Goal: Information Seeking & Learning: Learn about a topic

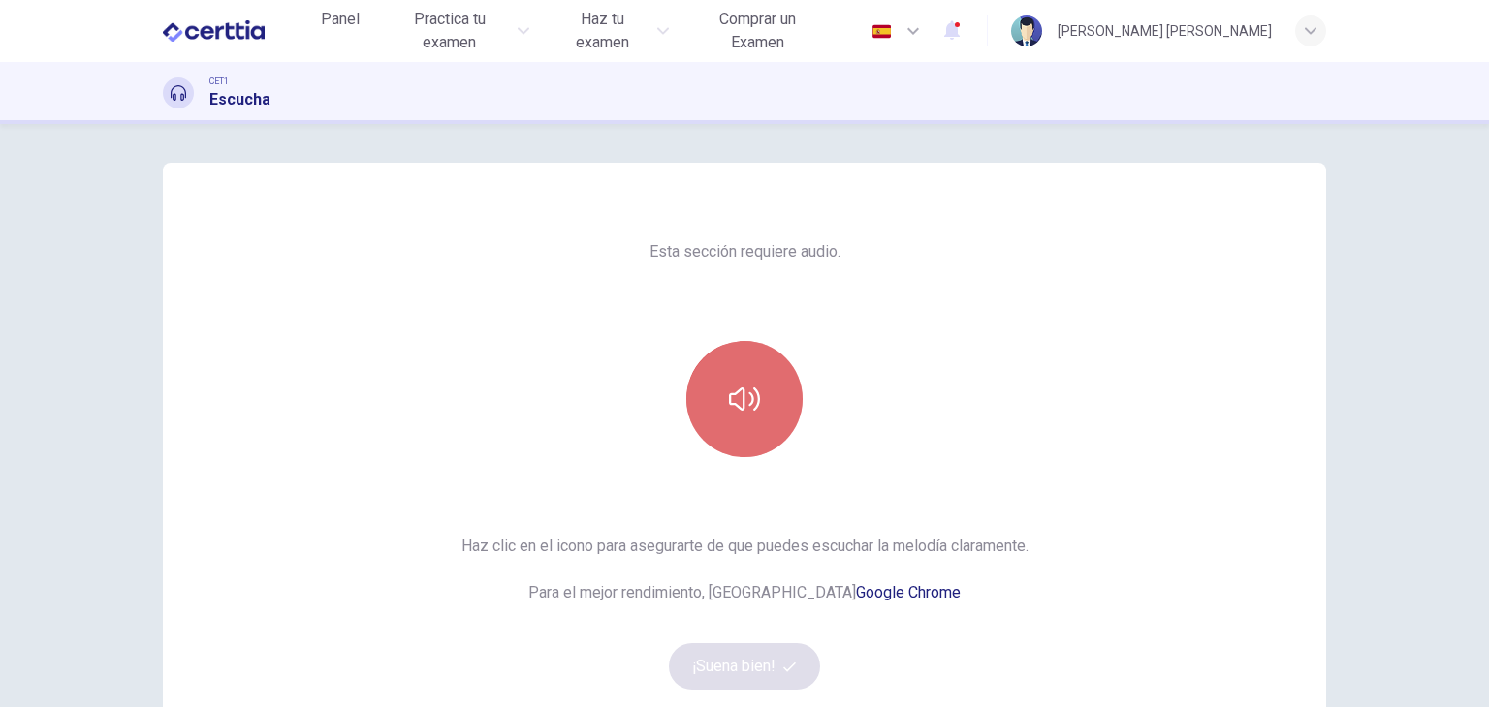
click at [741, 391] on icon "button" at bounding box center [744, 399] width 31 height 31
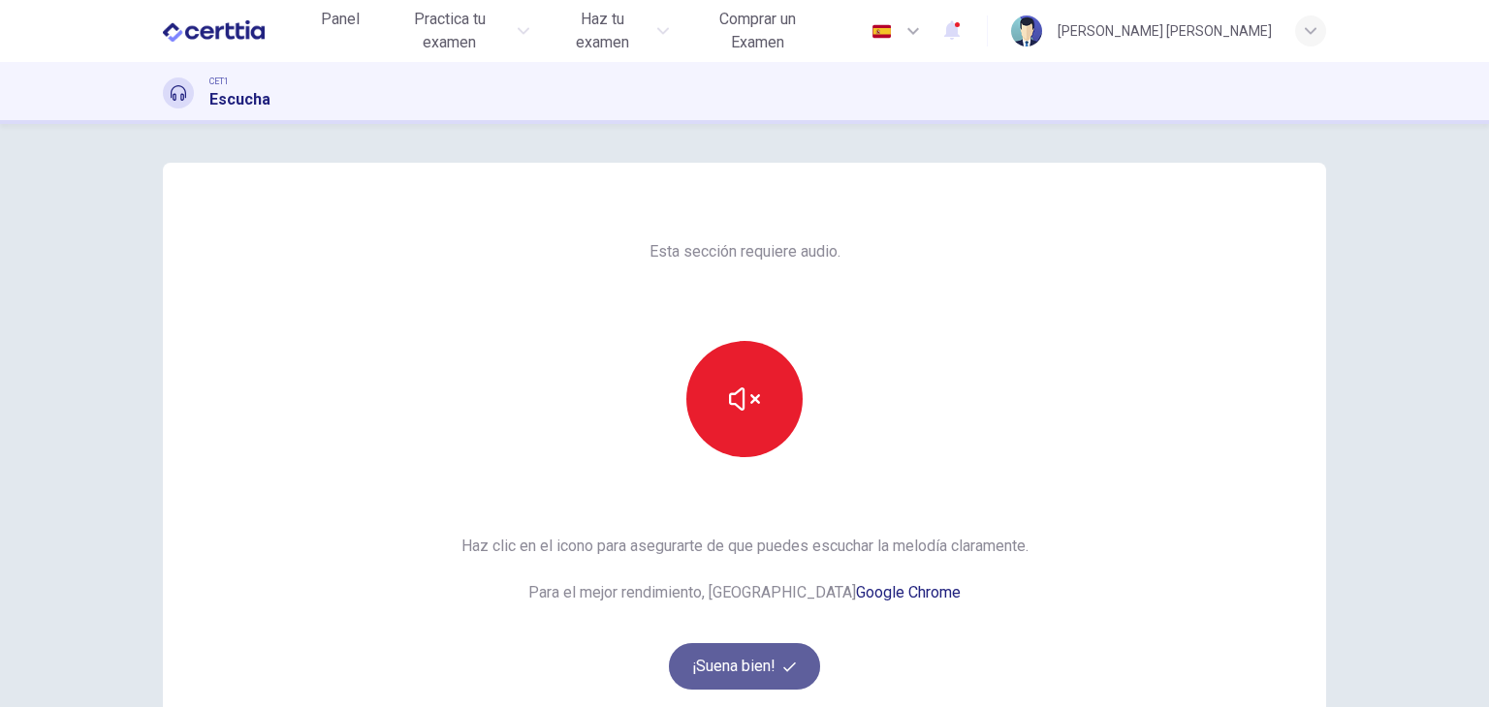
click at [756, 678] on button "¡Suena bien!" at bounding box center [744, 667] width 151 height 47
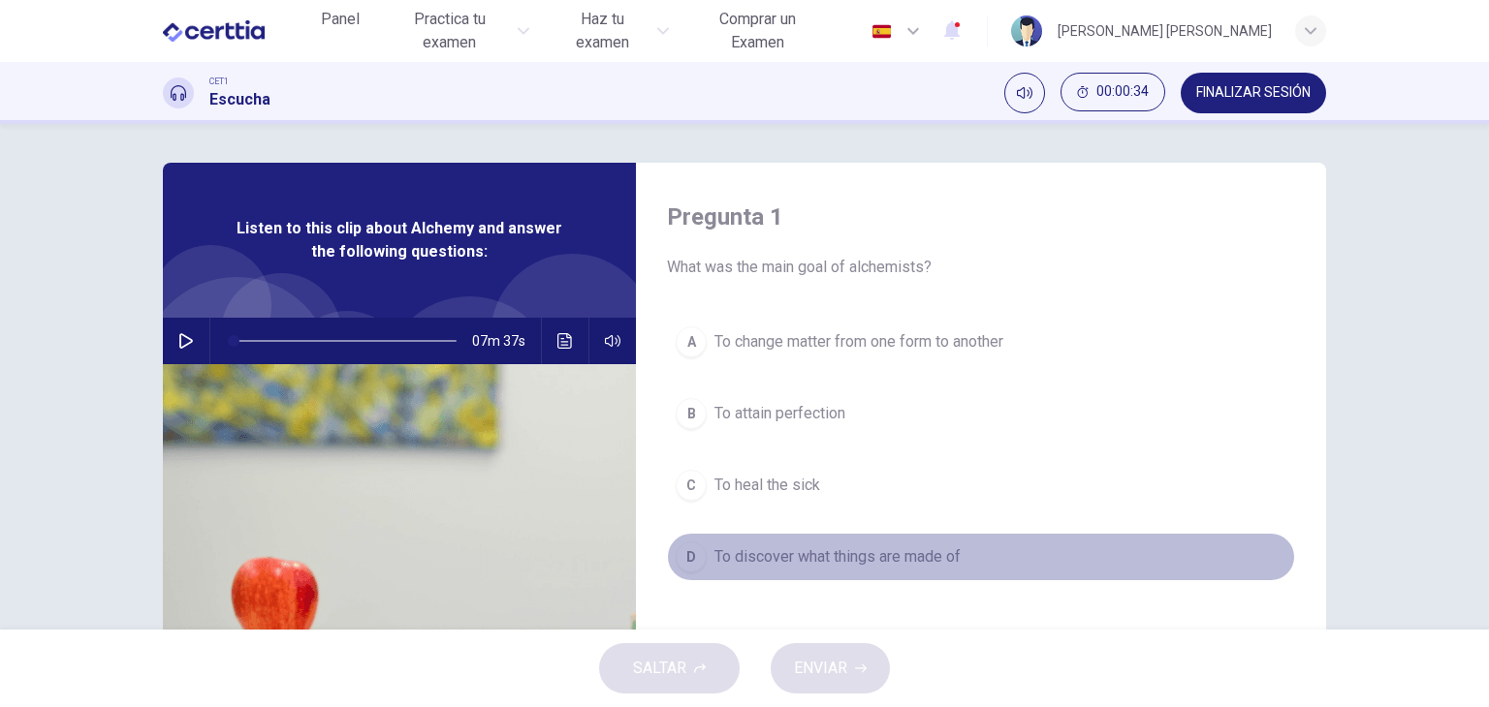
click at [911, 550] on span "To discover what things are made of" at bounding box center [837, 557] width 246 height 23
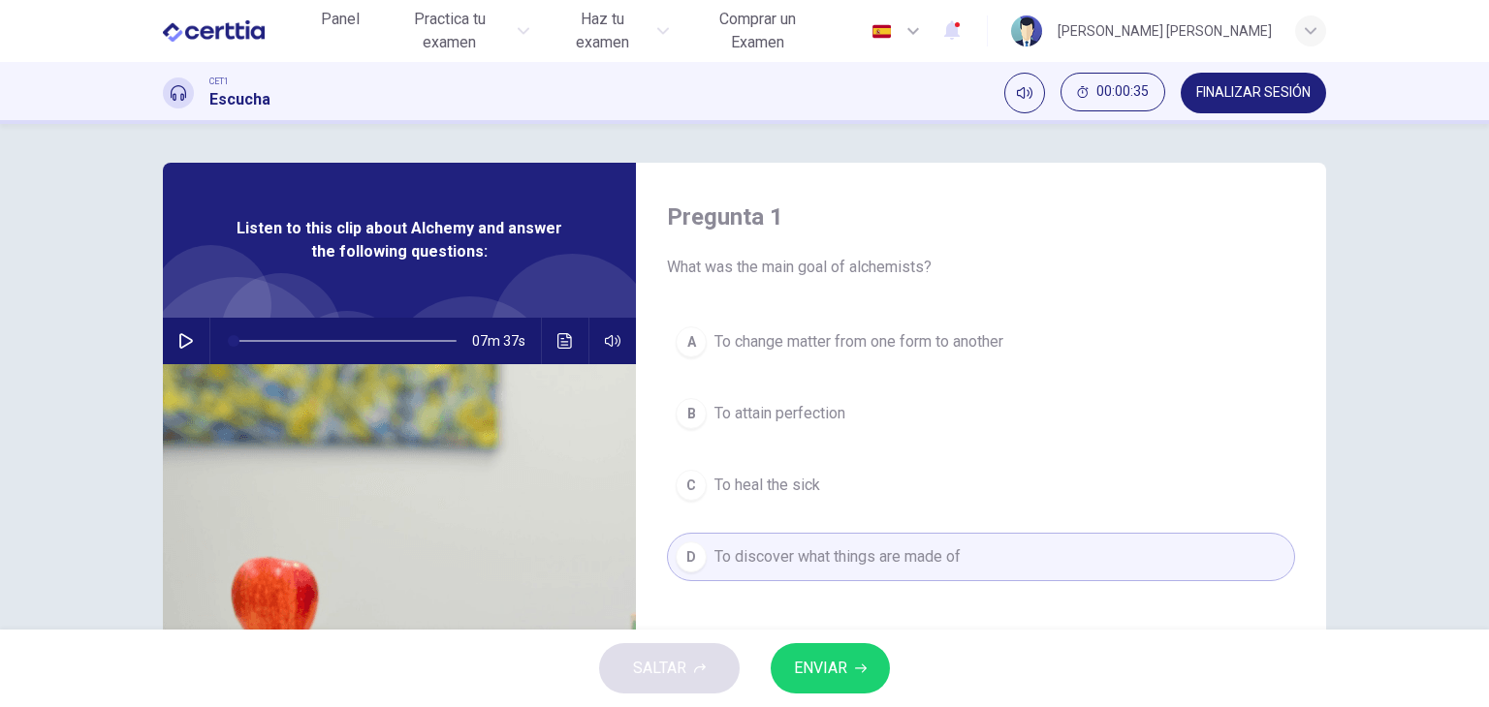
click at [659, 513] on div "Pregunta 1 What was the main goal of alchemists? A To change matter from one fo…" at bounding box center [981, 500] width 690 height 674
click at [428, 212] on div "Listen to this clip about Alchemy and answer the following questions:" at bounding box center [399, 240] width 473 height 155
click at [179, 338] on icon "button" at bounding box center [186, 341] width 14 height 16
click at [565, 331] on button "Haz clic para ver la transcripción del audio" at bounding box center [565, 341] width 31 height 47
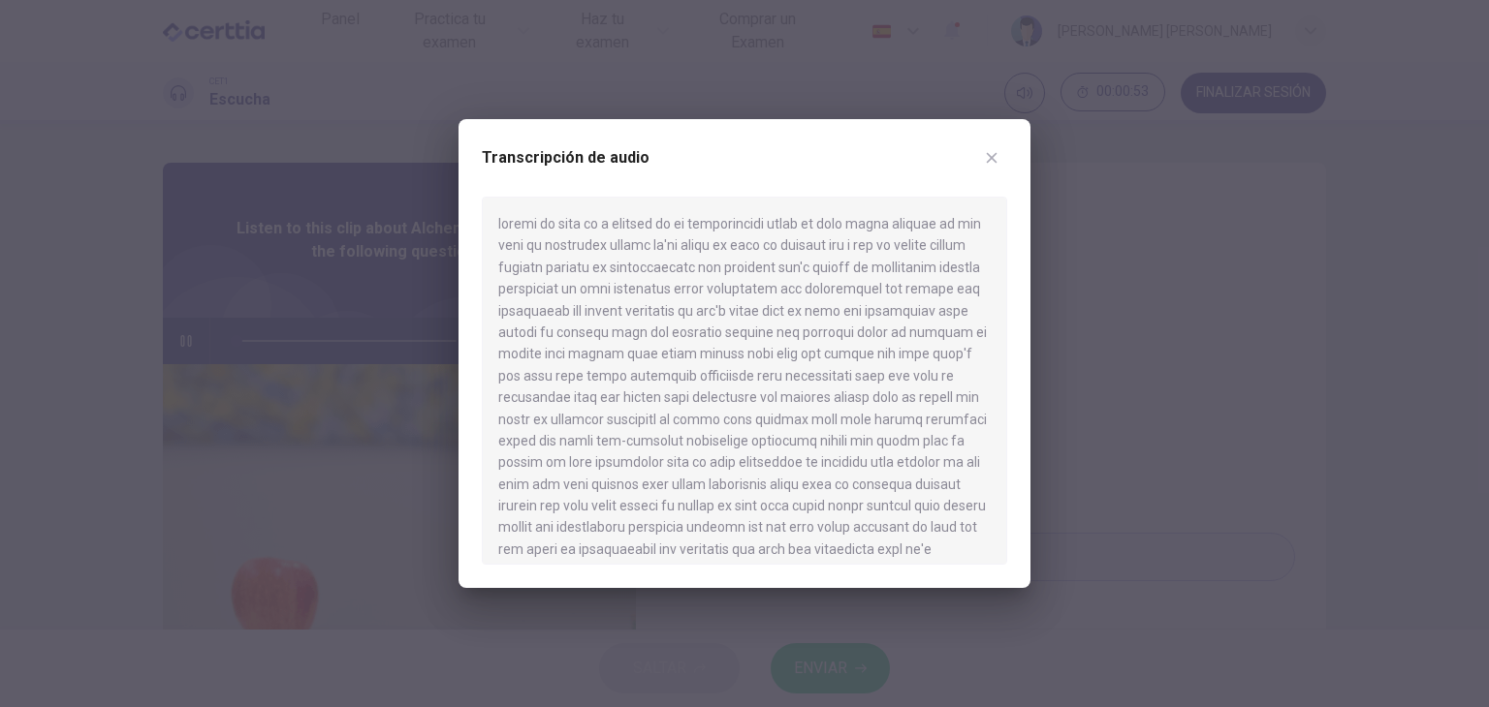
type input "*"
click at [100, 303] on div at bounding box center [744, 353] width 1489 height 707
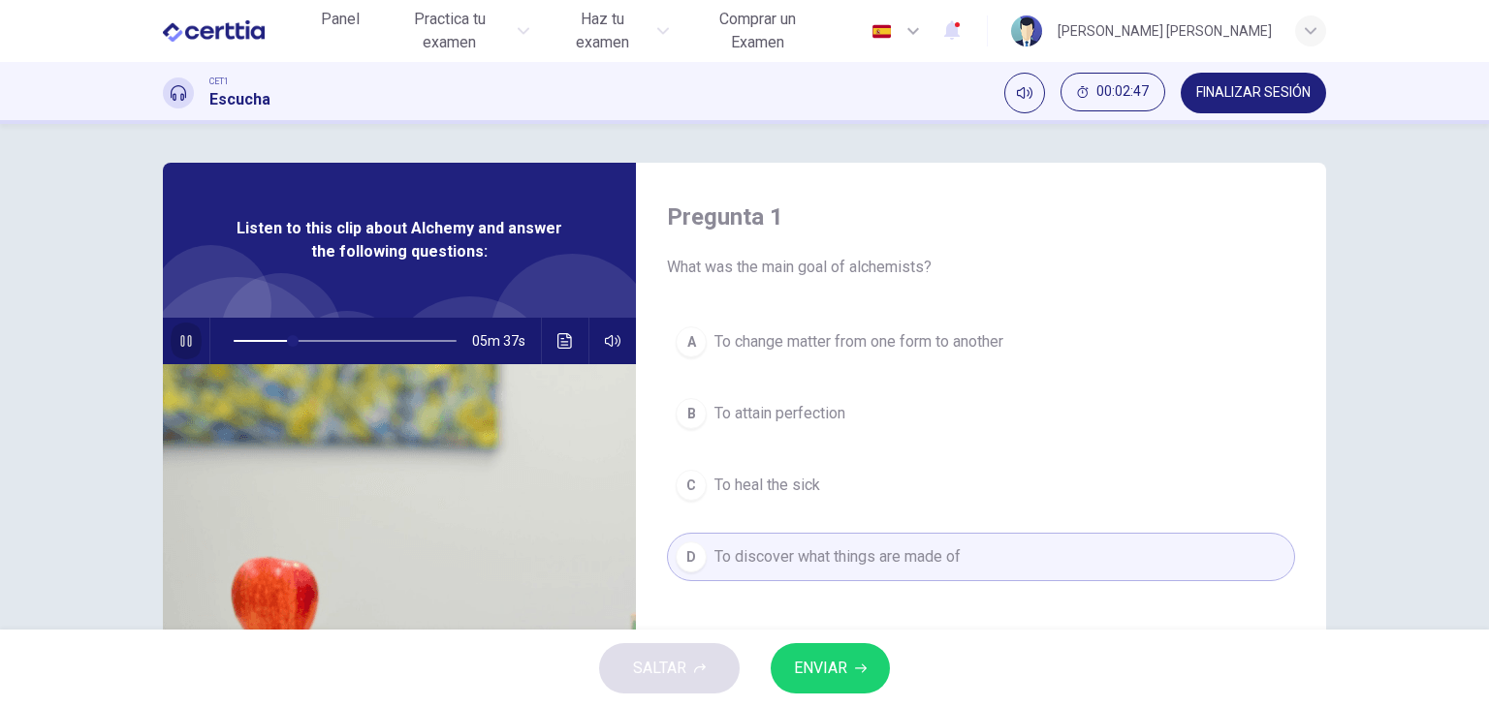
click at [178, 346] on icon "button" at bounding box center [186, 341] width 16 height 16
click at [570, 346] on button "Haz clic para ver la transcripción del audio" at bounding box center [565, 341] width 31 height 47
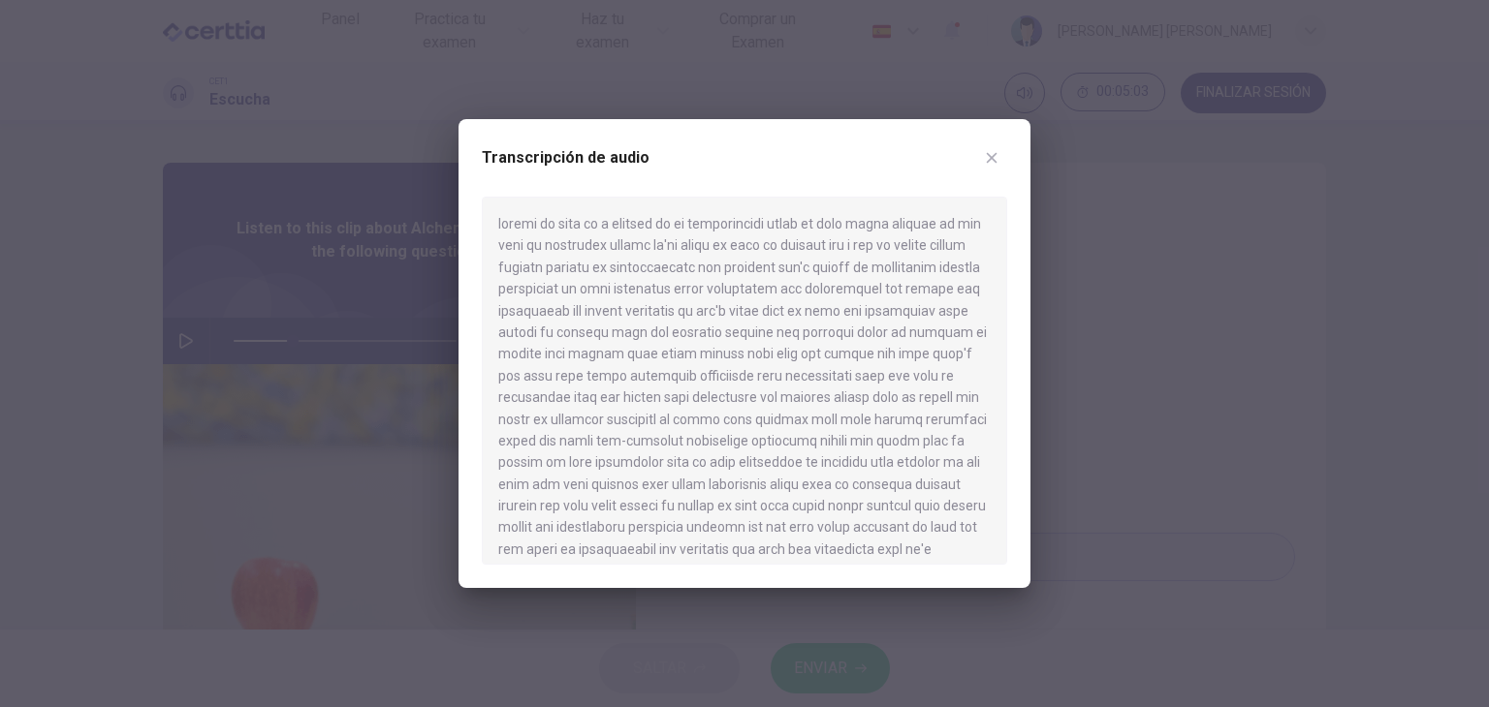
scroll to position [320, 0]
click at [94, 275] on div at bounding box center [744, 353] width 1489 height 707
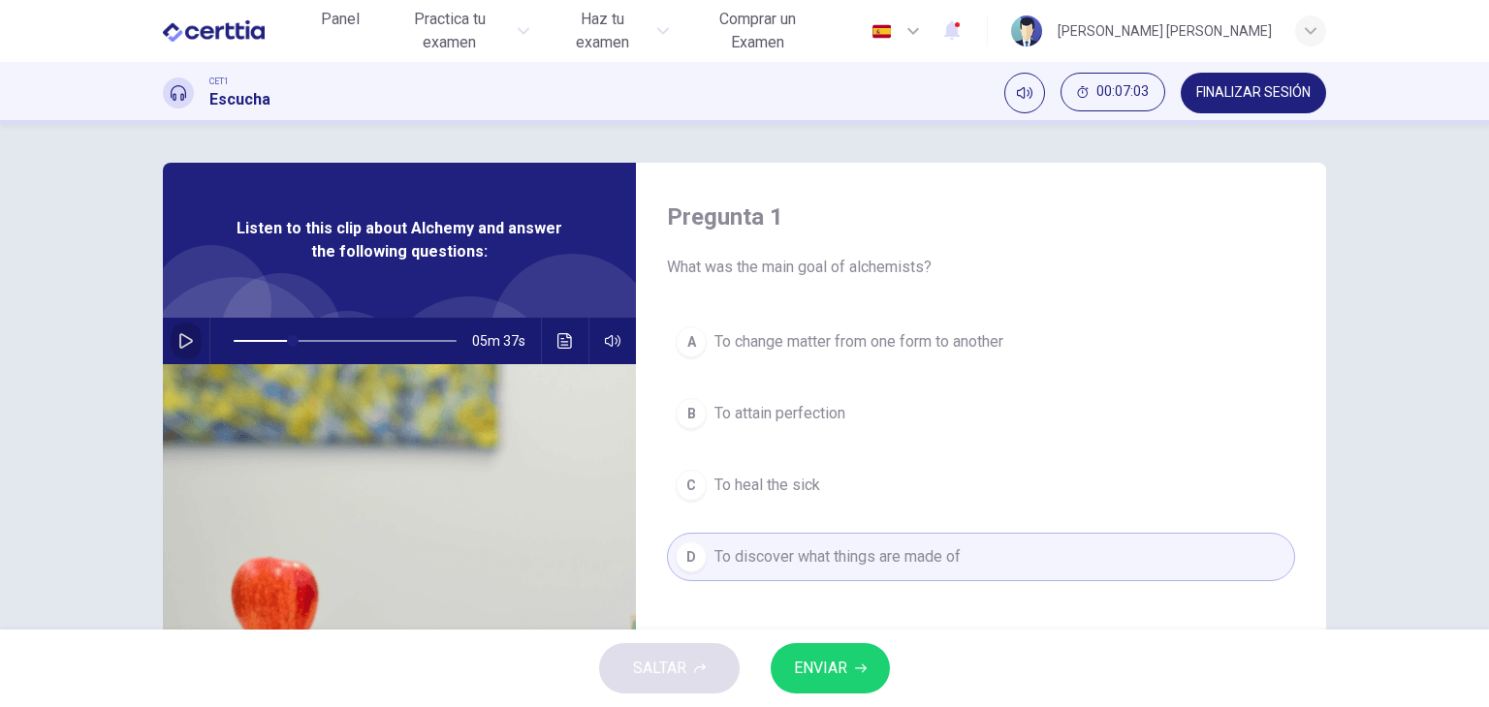
click at [180, 333] on icon "button" at bounding box center [186, 341] width 16 height 16
click at [557, 333] on icon "Haz clic para ver la transcripción del audio" at bounding box center [565, 341] width 16 height 16
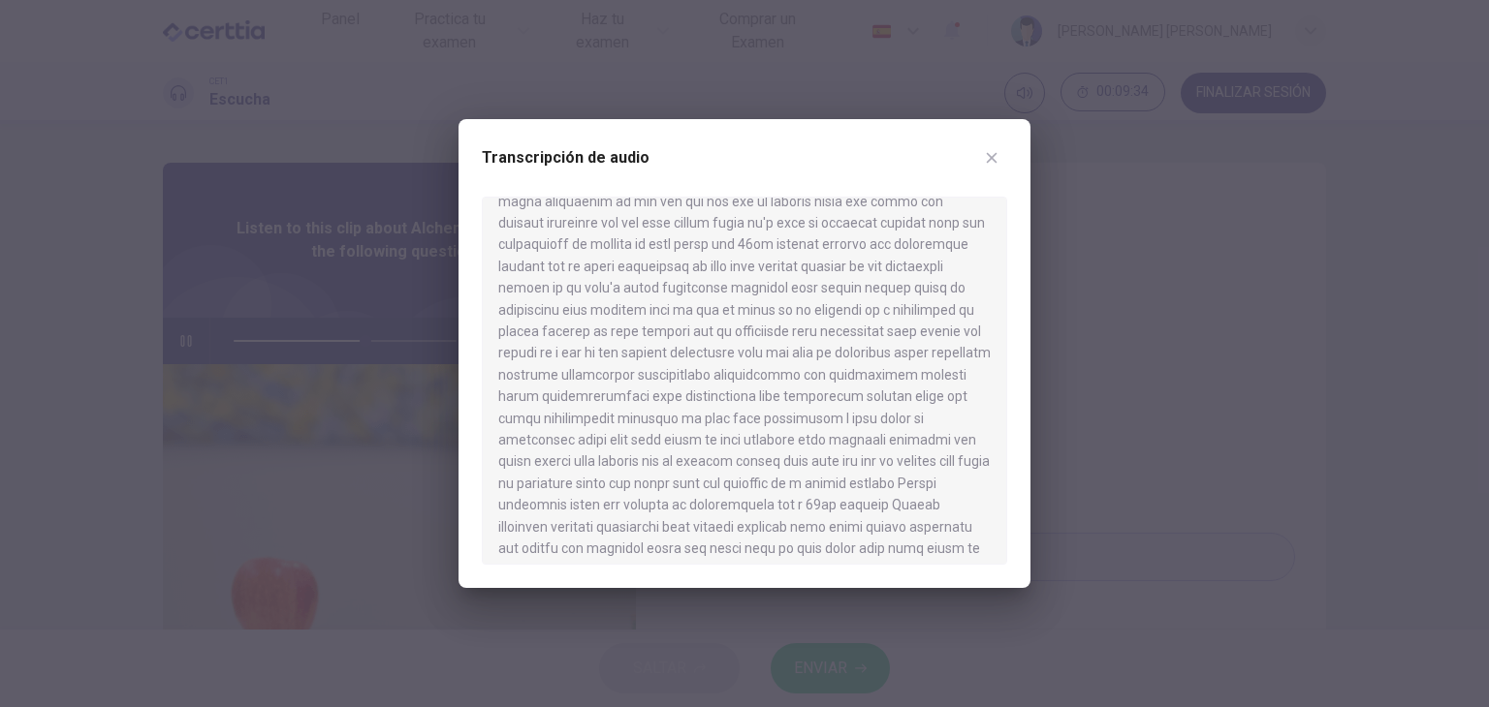
scroll to position [786, 0]
click at [305, 294] on div at bounding box center [744, 353] width 1489 height 707
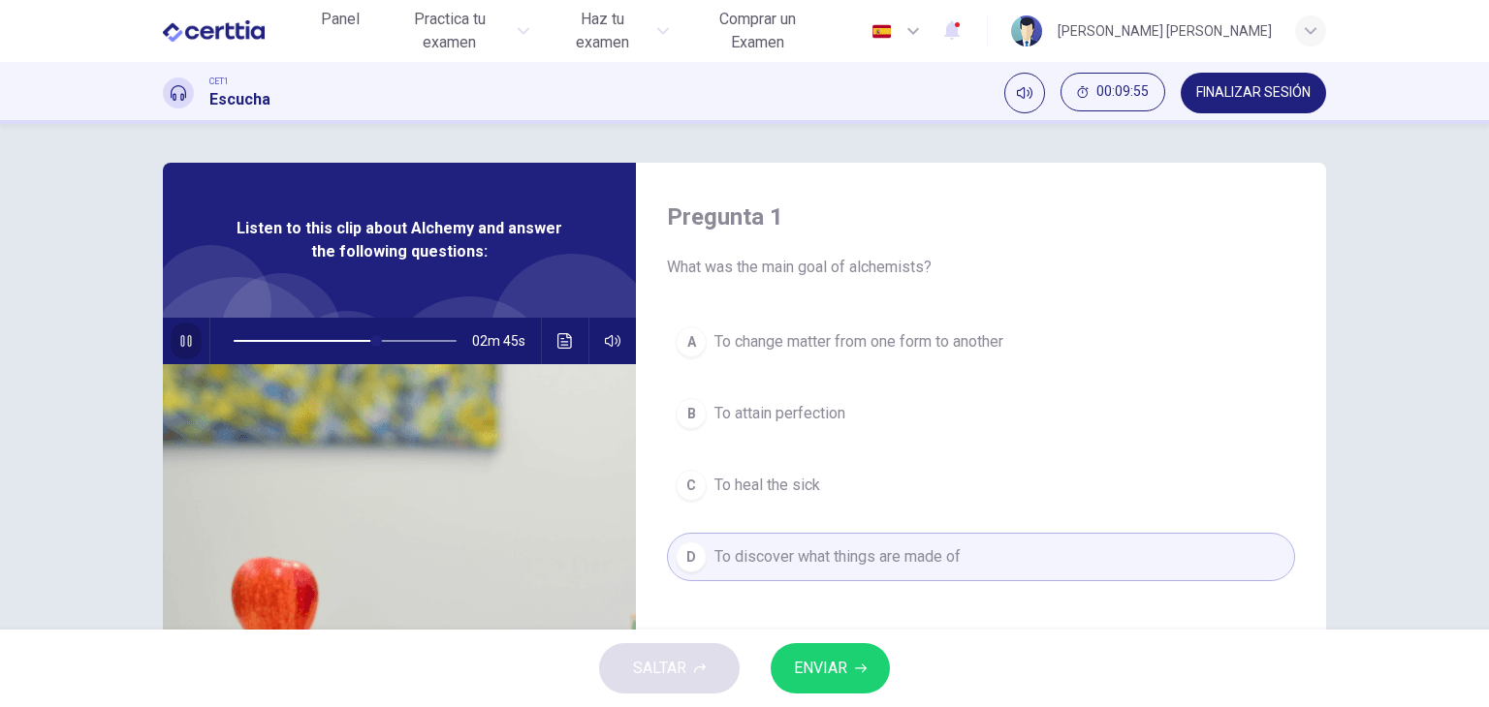
click at [180, 336] on icon "button" at bounding box center [185, 341] width 11 height 12
click at [557, 340] on icon "Haz clic para ver la transcripción del audio" at bounding box center [565, 341] width 16 height 16
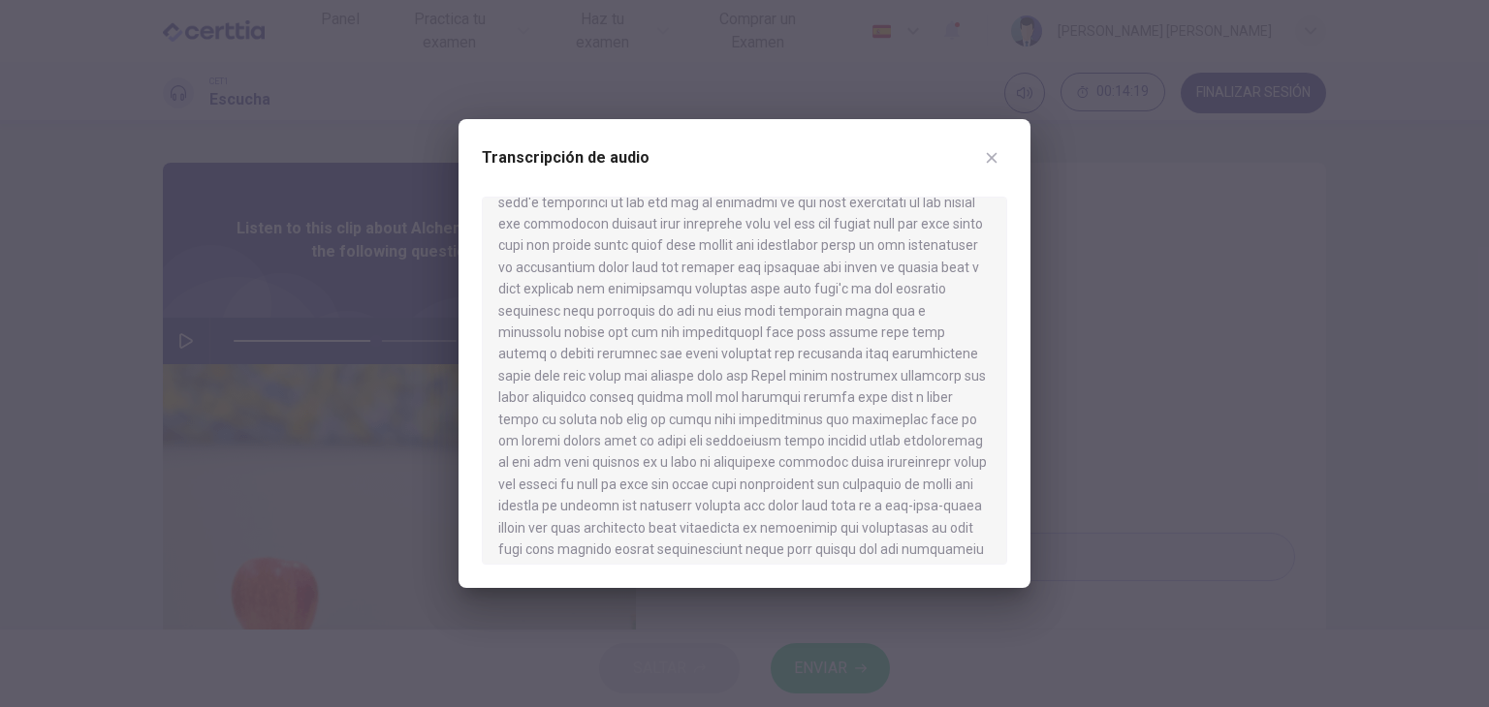
scroll to position [1314, 0]
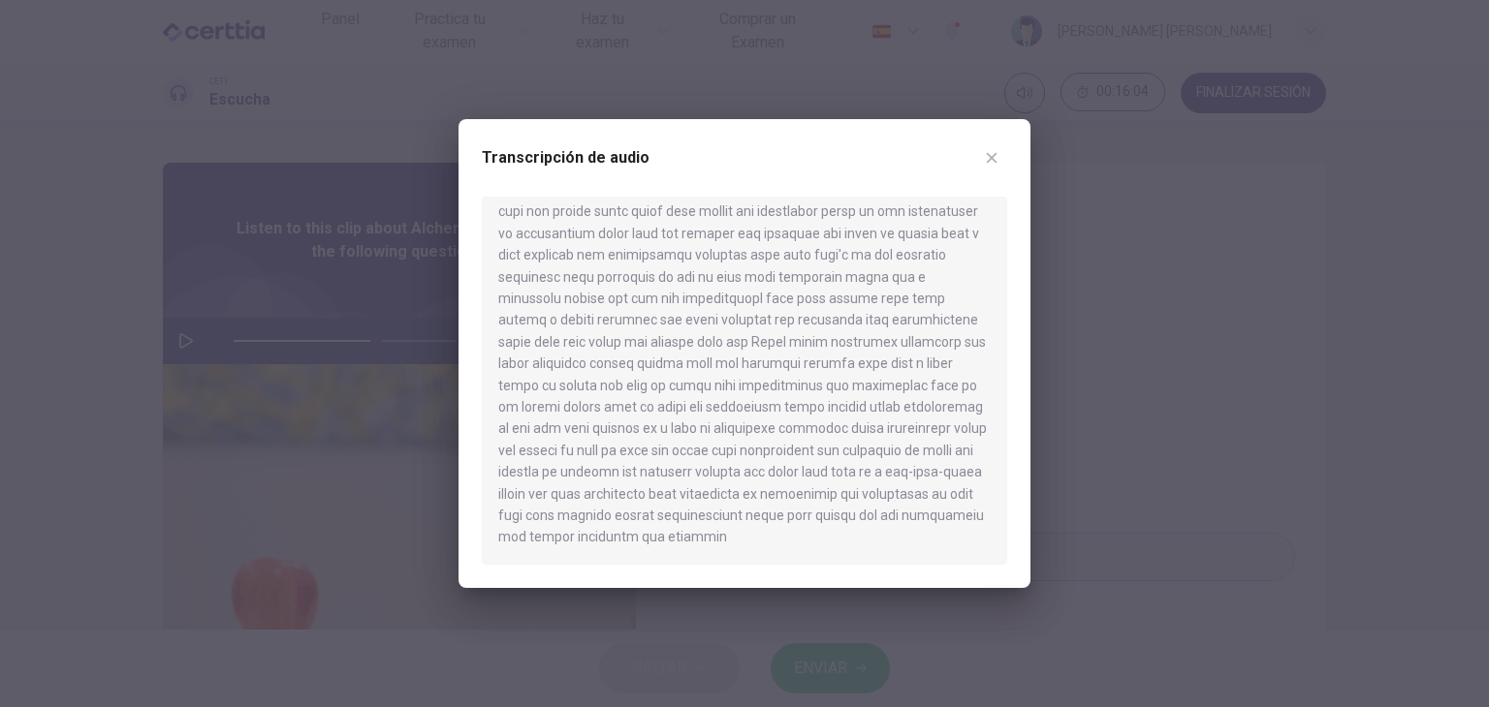
click at [113, 345] on div at bounding box center [744, 353] width 1489 height 707
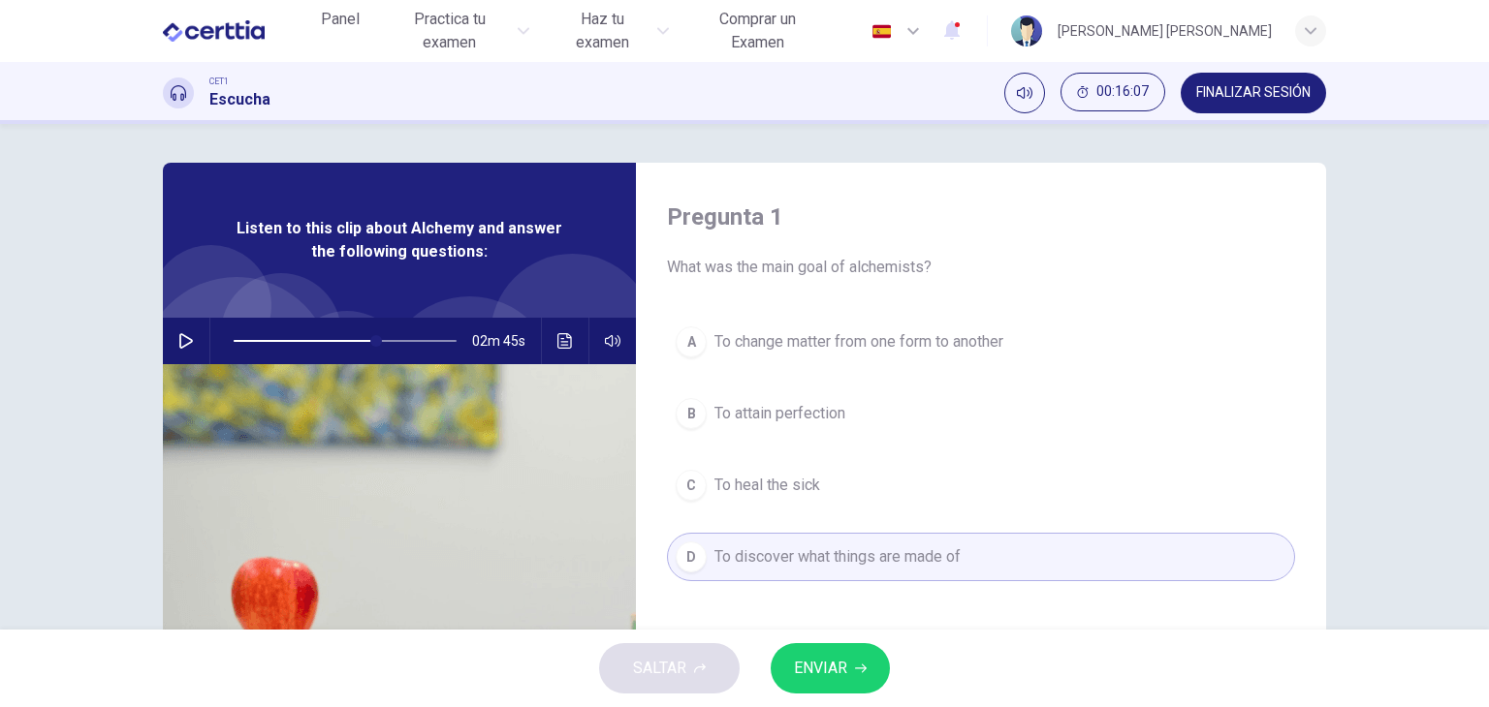
click at [186, 330] on button "button" at bounding box center [186, 341] width 31 height 47
click at [7, 452] on div "Pregunta 1 What was the main goal of alchemists? A To change matter from one fo…" at bounding box center [744, 377] width 1489 height 506
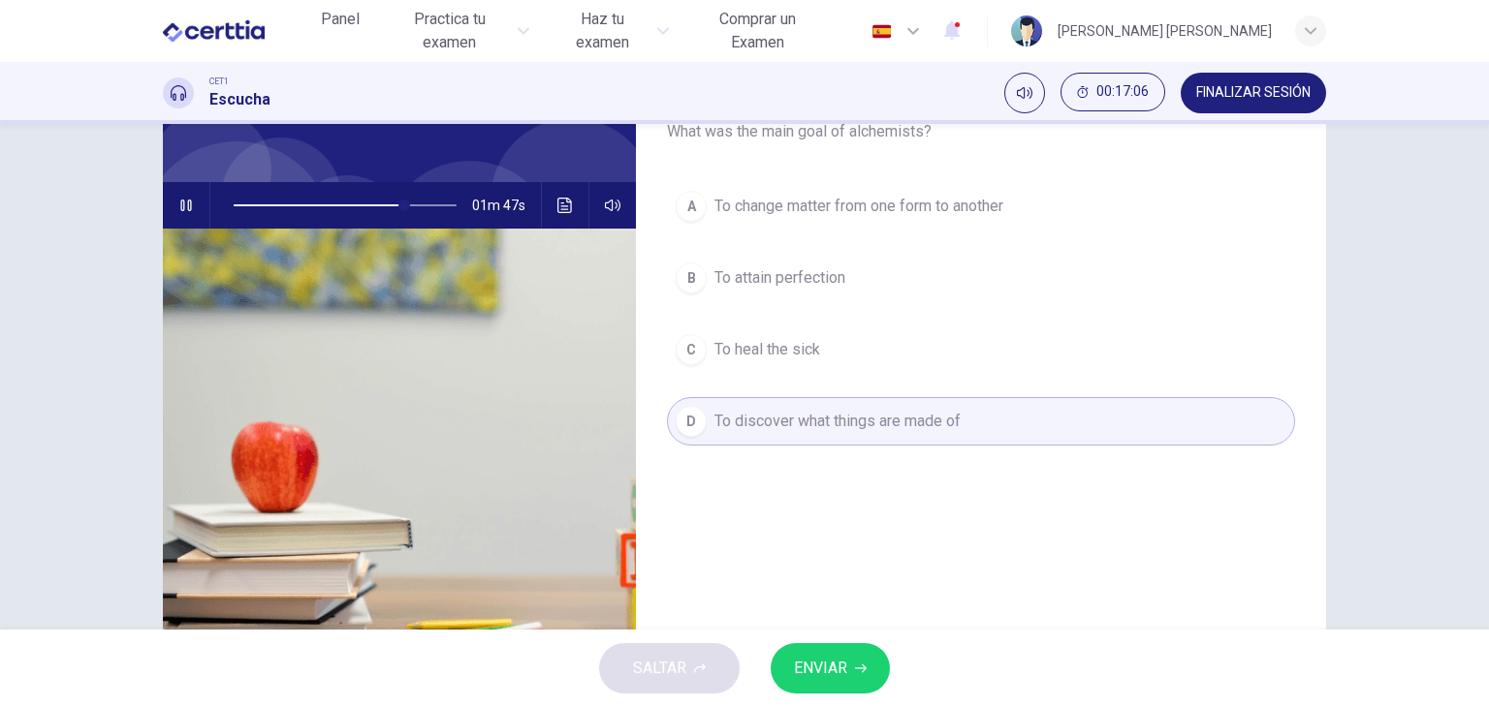
scroll to position [138, 0]
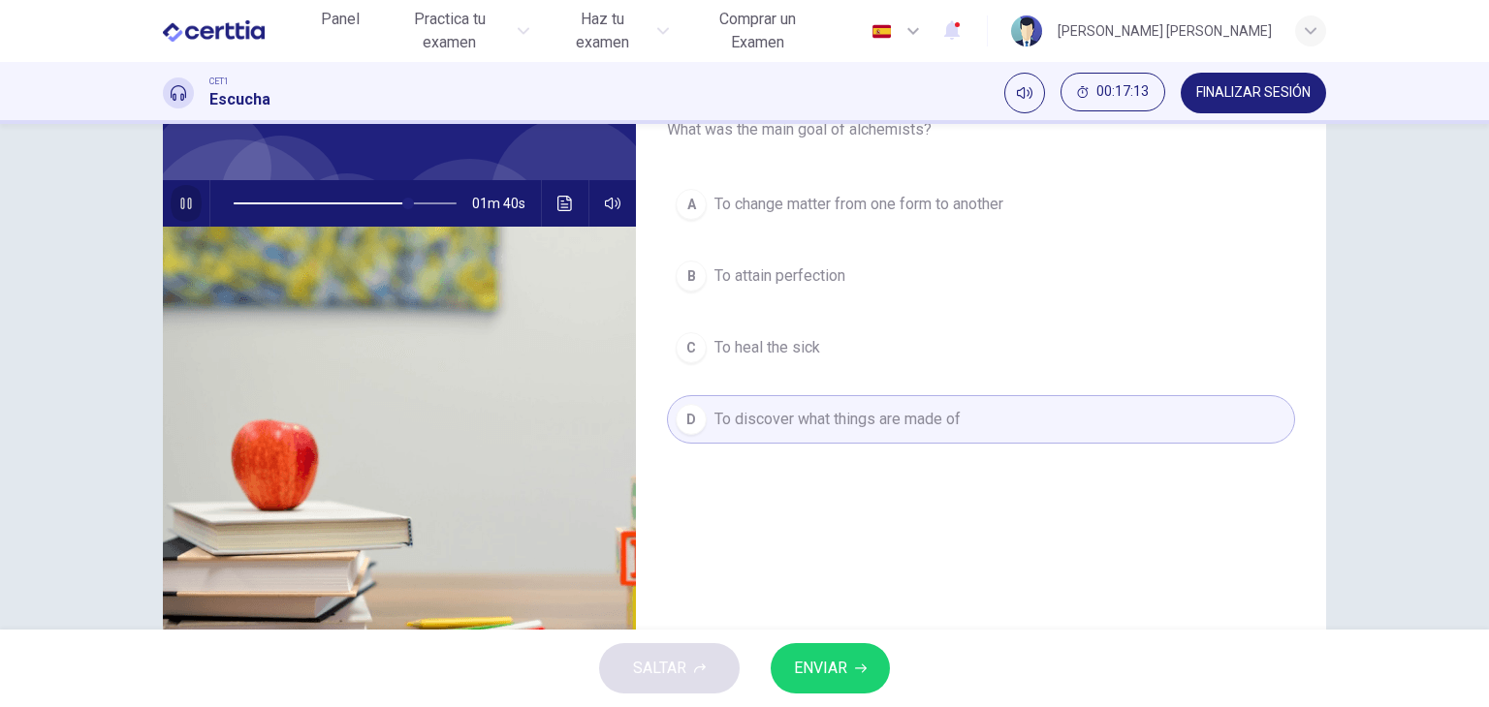
click at [173, 192] on button "button" at bounding box center [186, 203] width 31 height 47
click at [842, 665] on span "ENVIAR" at bounding box center [820, 668] width 53 height 27
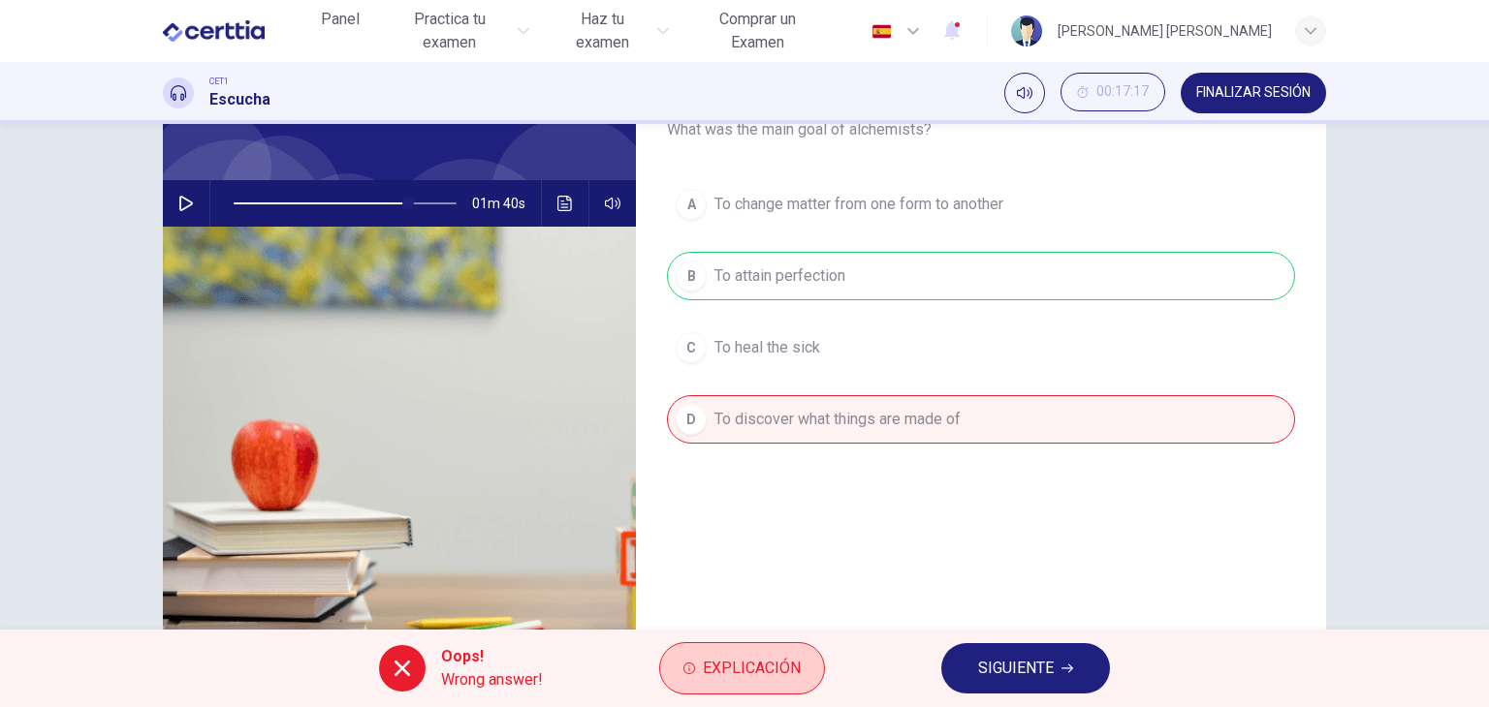
click at [707, 668] on span "Explicación" at bounding box center [752, 668] width 98 height 27
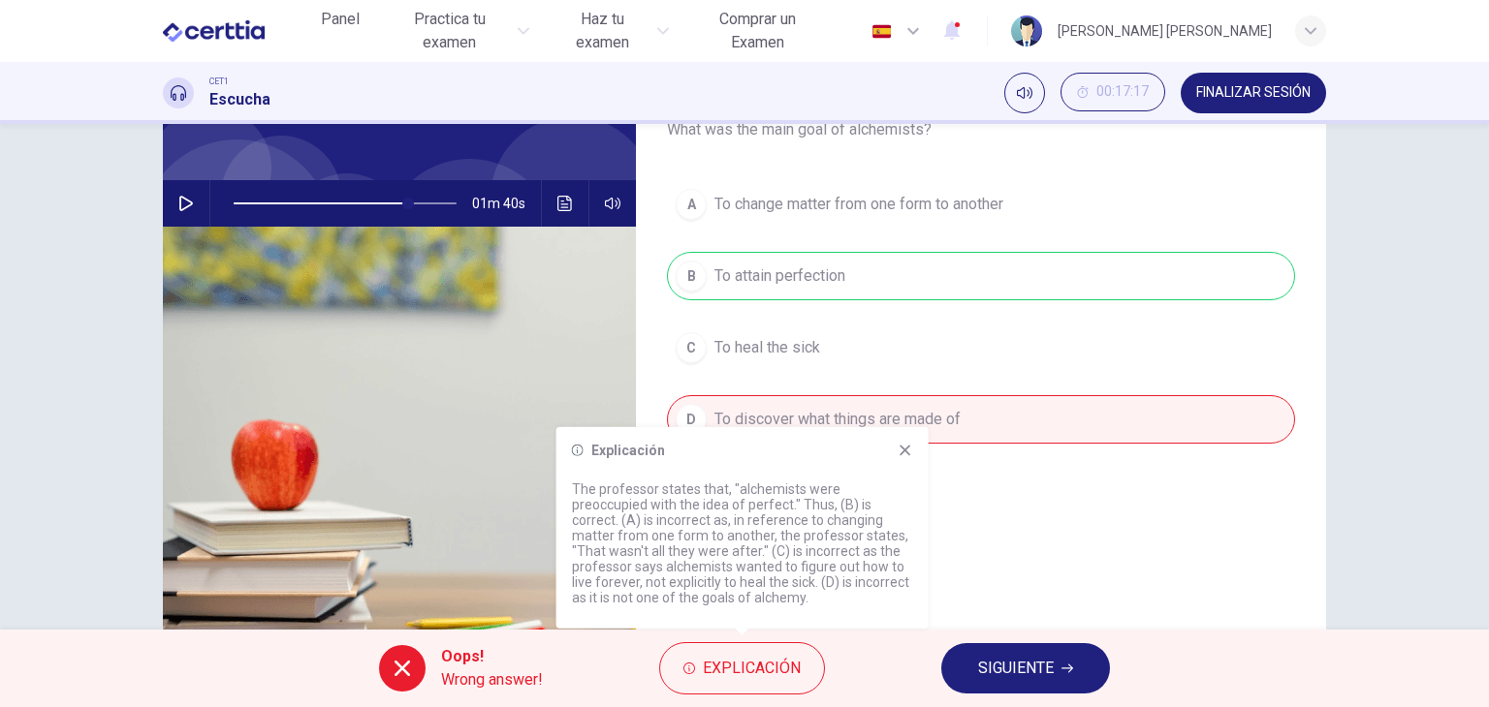
click at [892, 455] on div "Explicación" at bounding box center [742, 451] width 341 height 16
click at [904, 448] on icon at bounding box center [905, 451] width 16 height 16
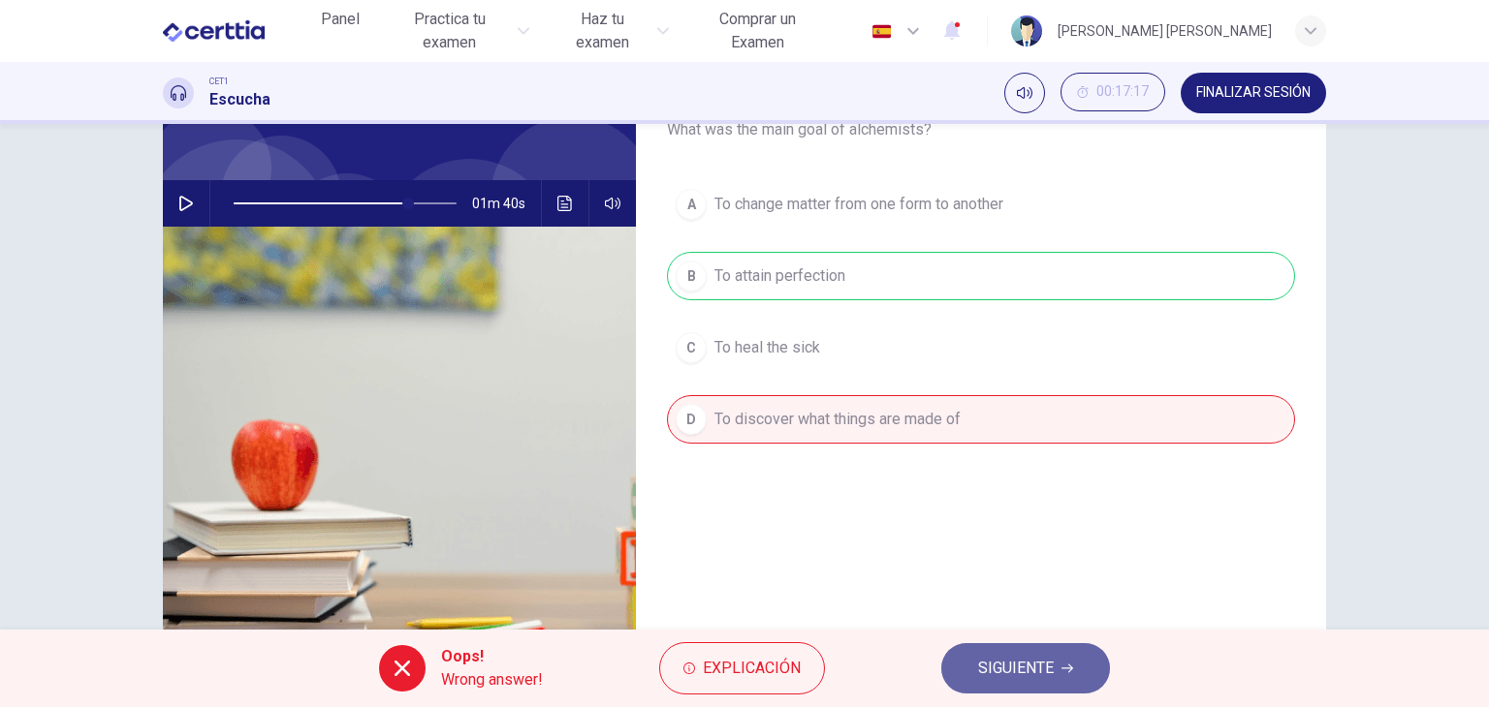
click at [1006, 684] on button "SIGUIENTE" at bounding box center [1025, 669] width 169 height 50
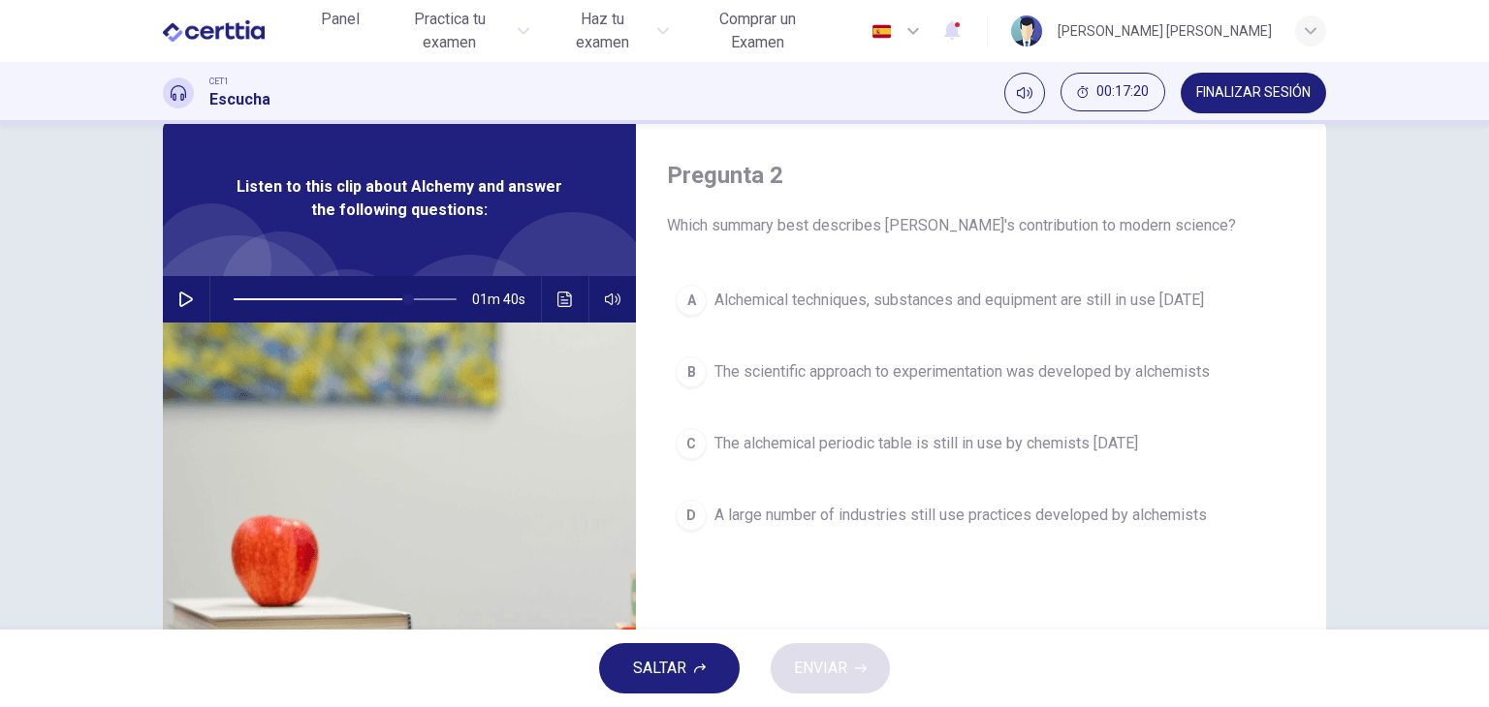
scroll to position [38, 0]
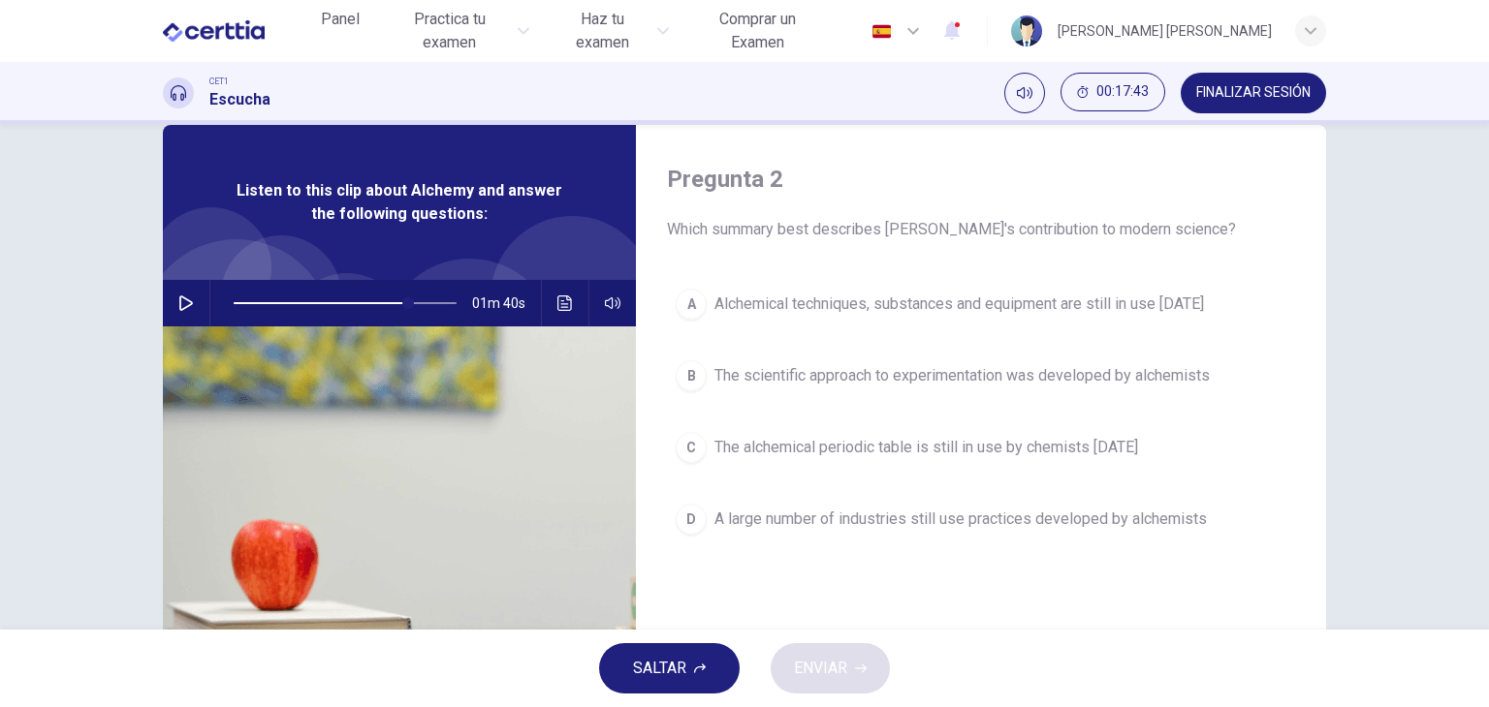
click at [686, 303] on div "A" at bounding box center [690, 304] width 31 height 31
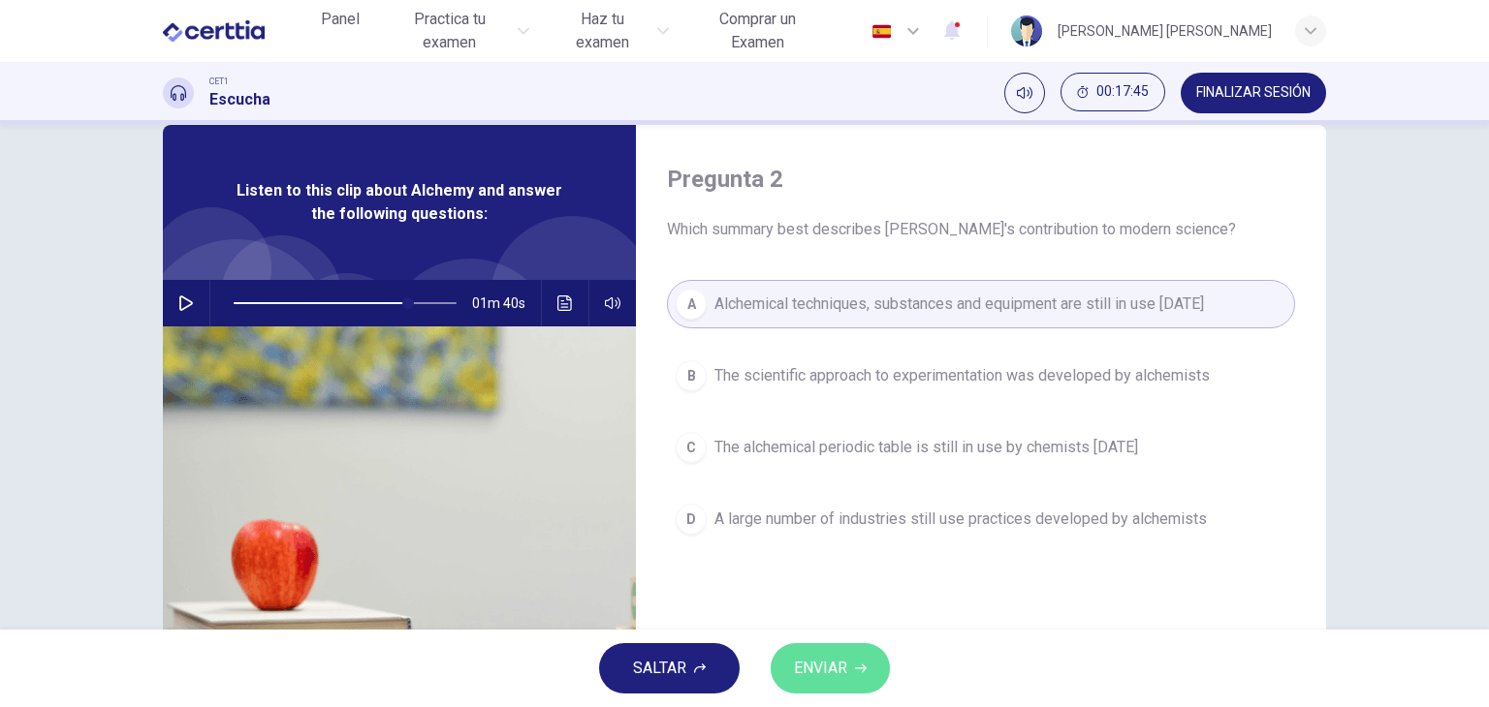
click at [832, 672] on span "ENVIAR" at bounding box center [820, 668] width 53 height 27
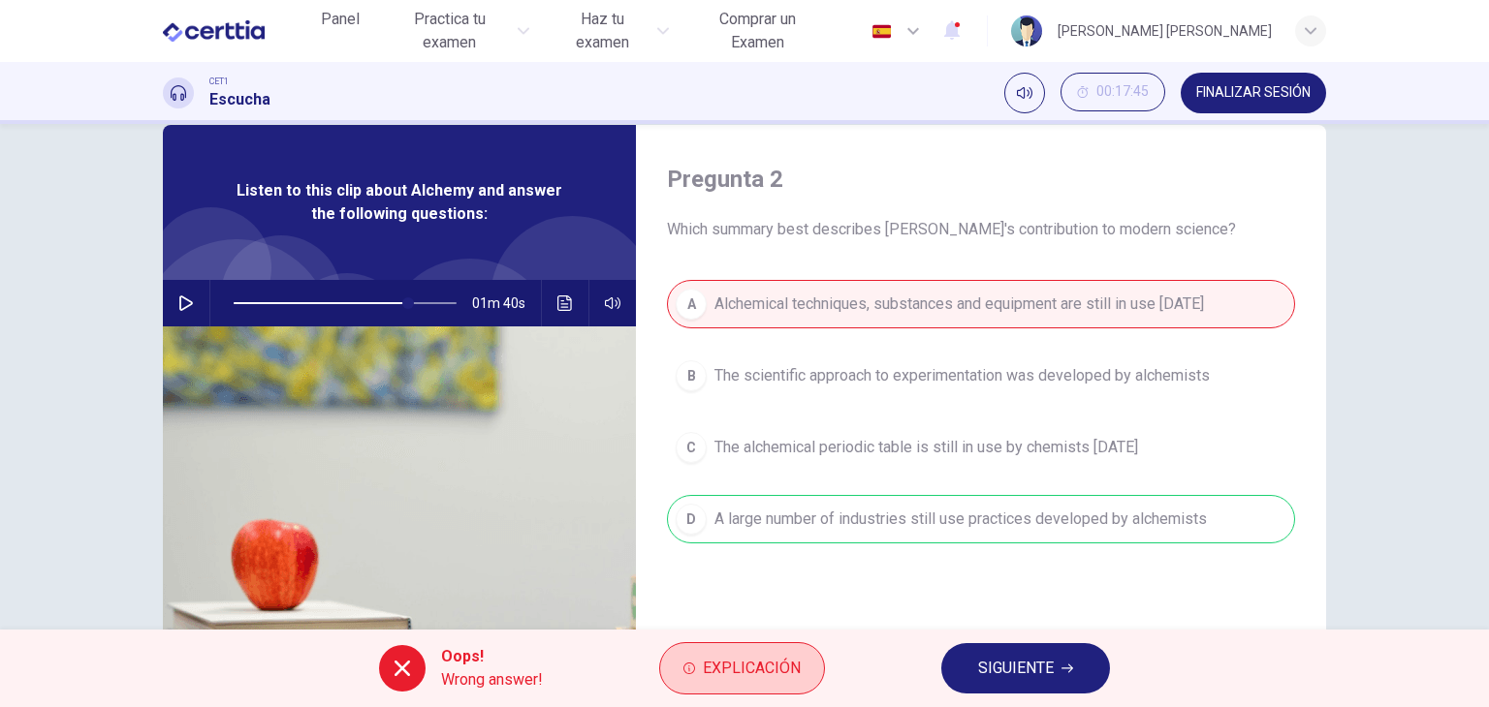
click at [743, 672] on span "Explicación" at bounding box center [752, 668] width 98 height 27
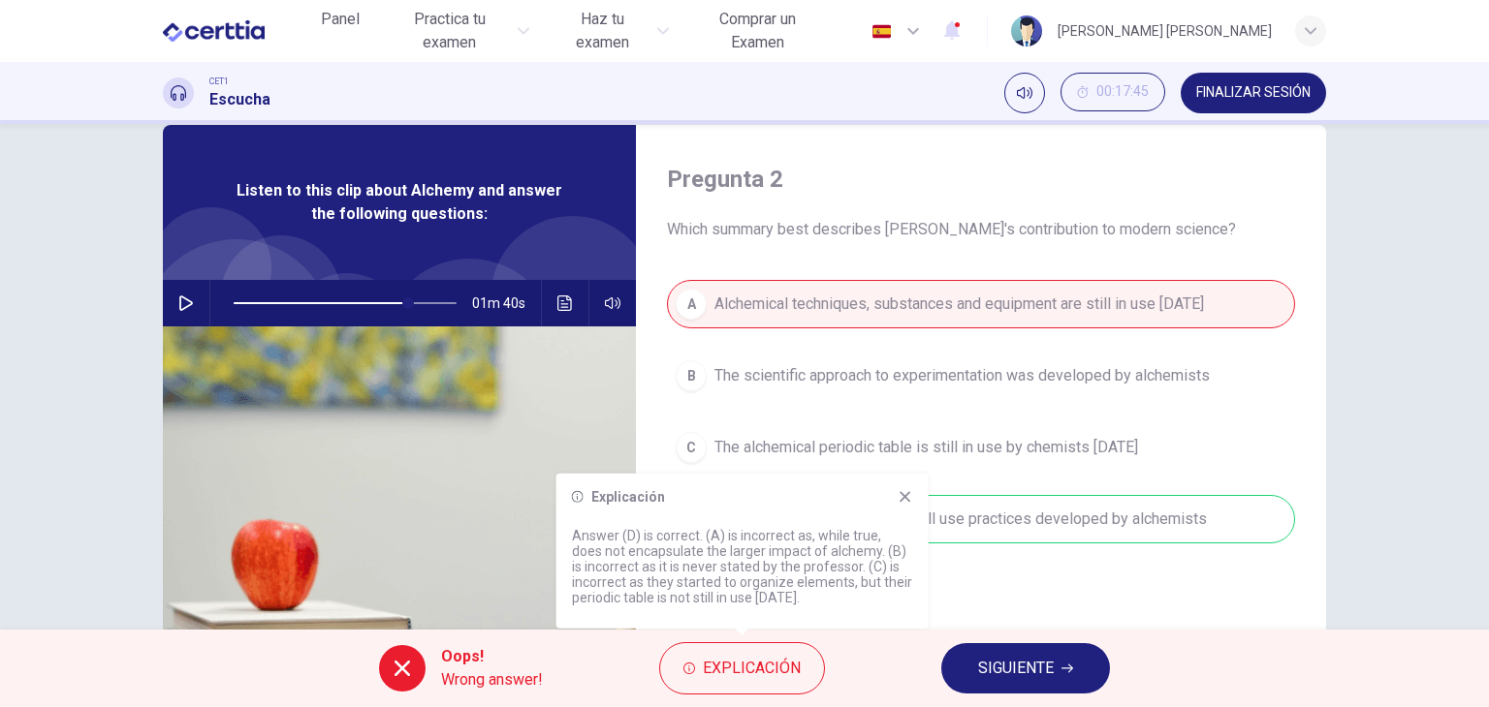
click at [910, 494] on icon at bounding box center [905, 497] width 16 height 16
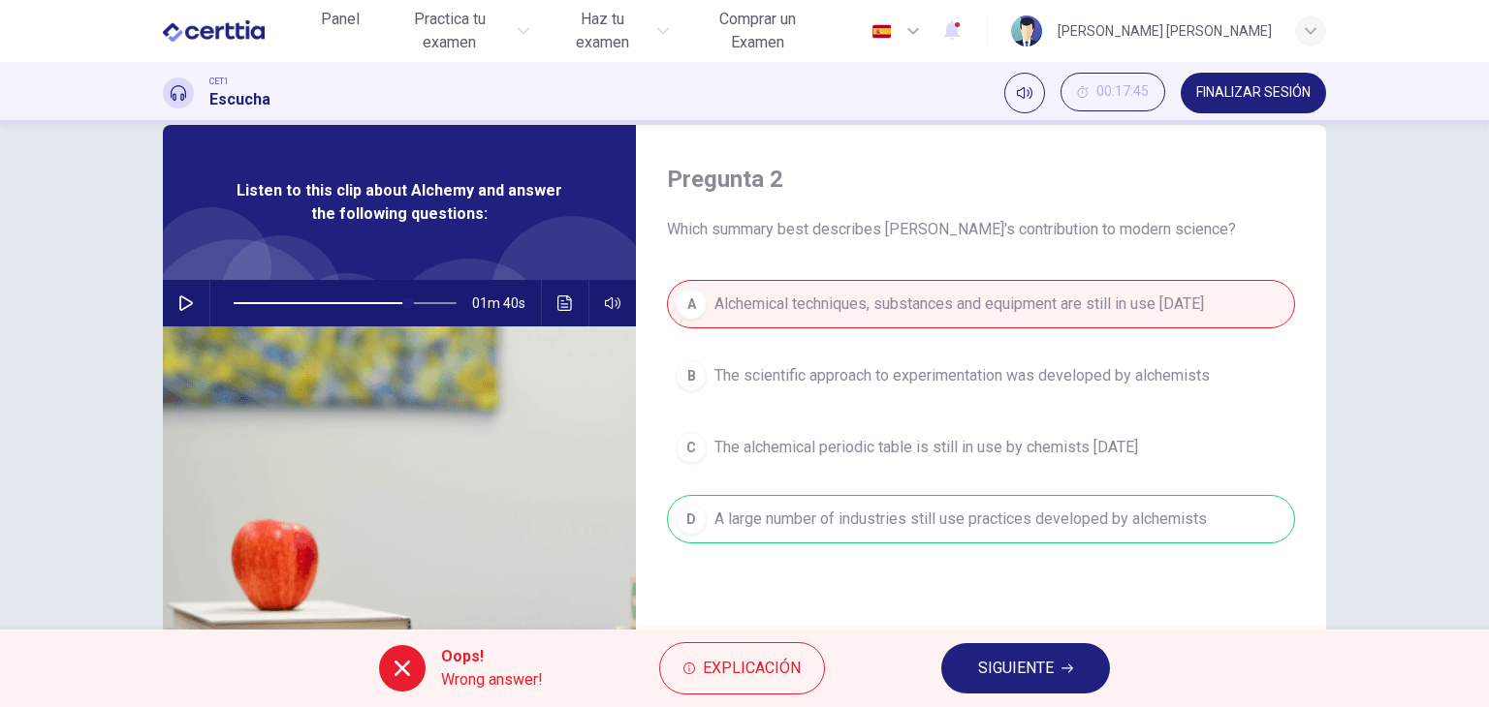
click at [934, 582] on div "Pregunta 2 Which summary best describes alchemy's contribution to modern scienc…" at bounding box center [981, 462] width 690 height 674
click at [1023, 652] on button "SIGUIENTE" at bounding box center [1025, 669] width 169 height 50
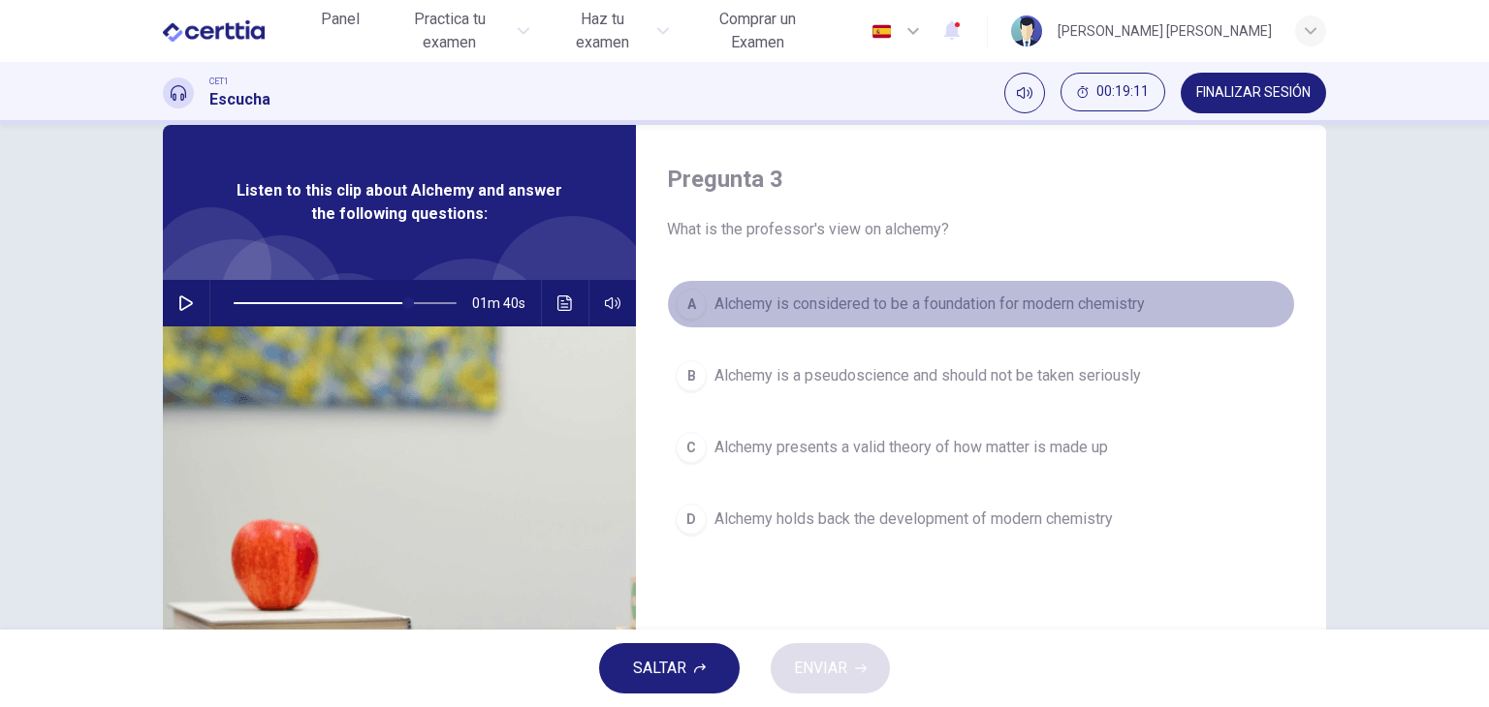
click at [689, 309] on div "A" at bounding box center [690, 304] width 31 height 31
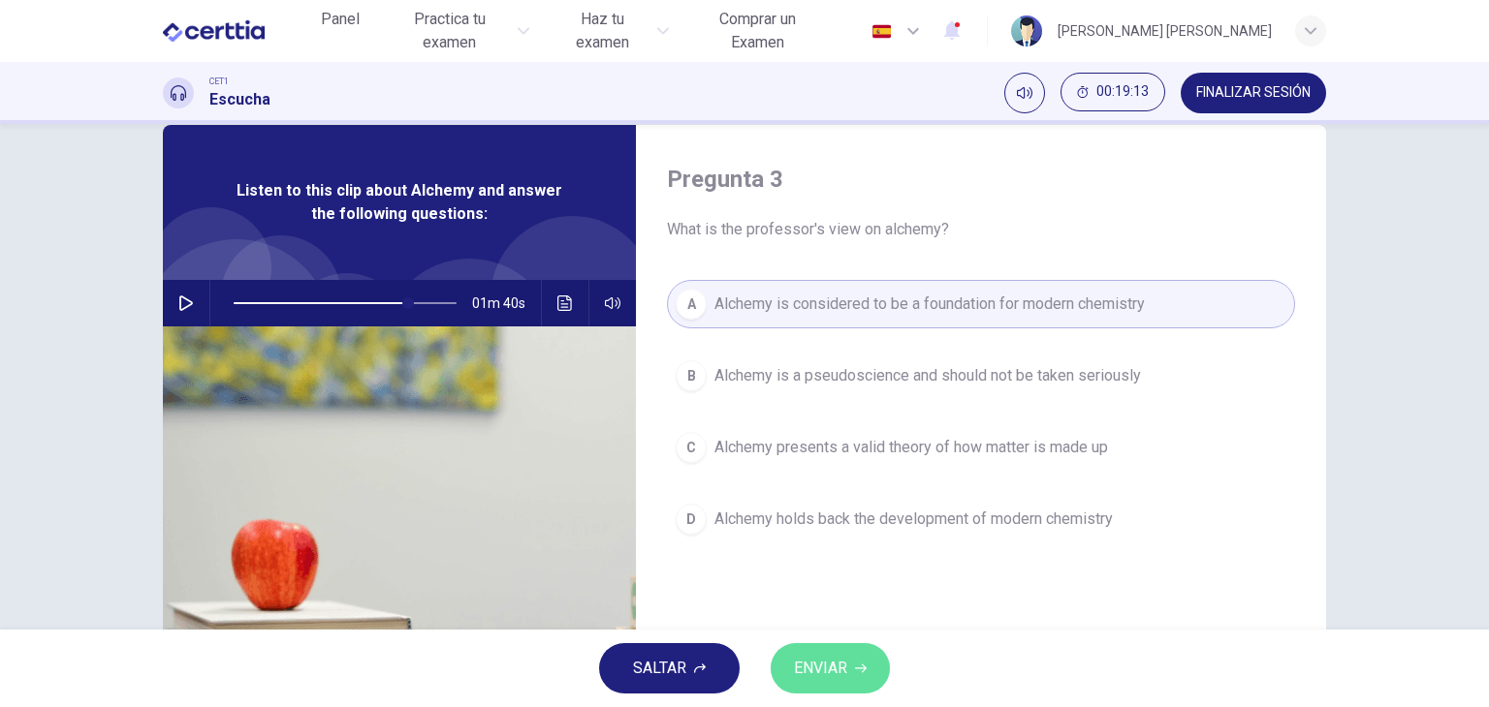
click at [843, 678] on span "ENVIAR" at bounding box center [820, 668] width 53 height 27
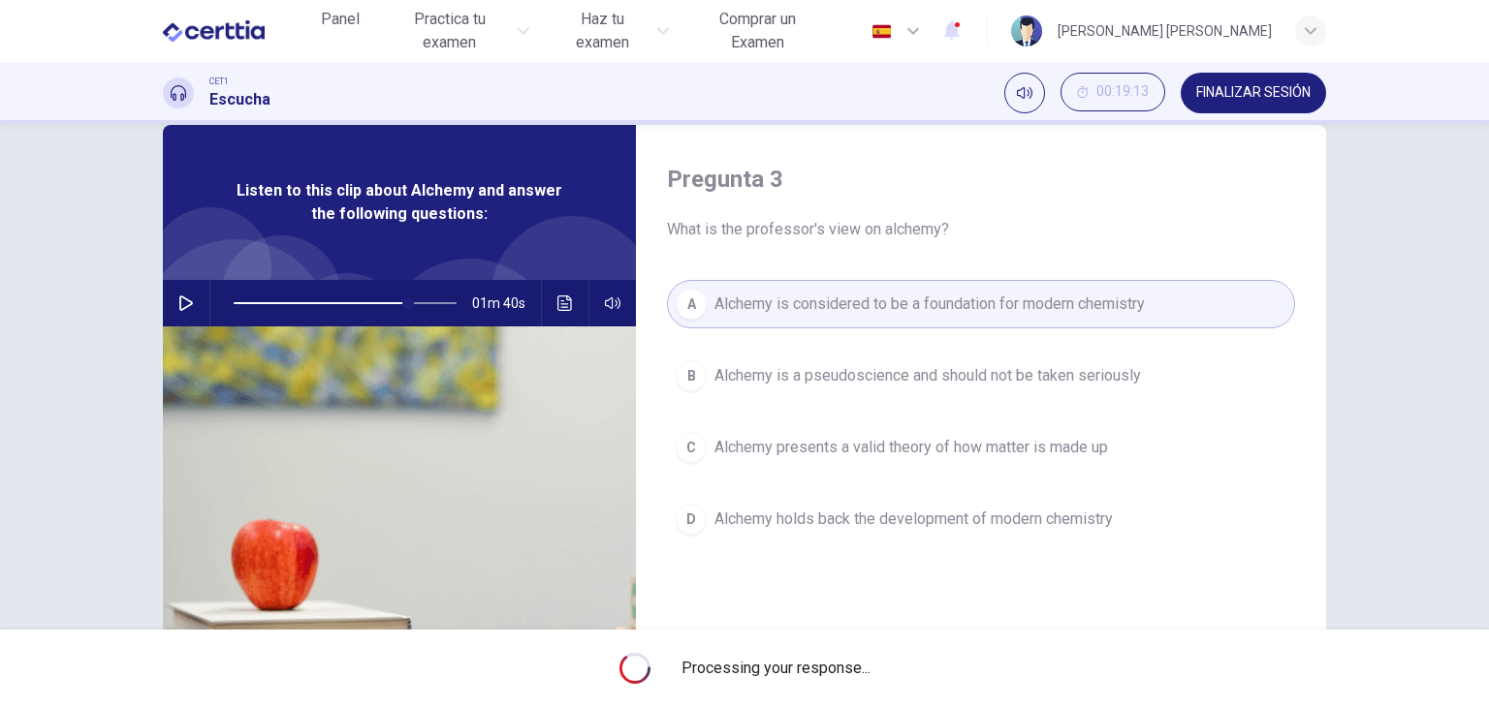
type input "**"
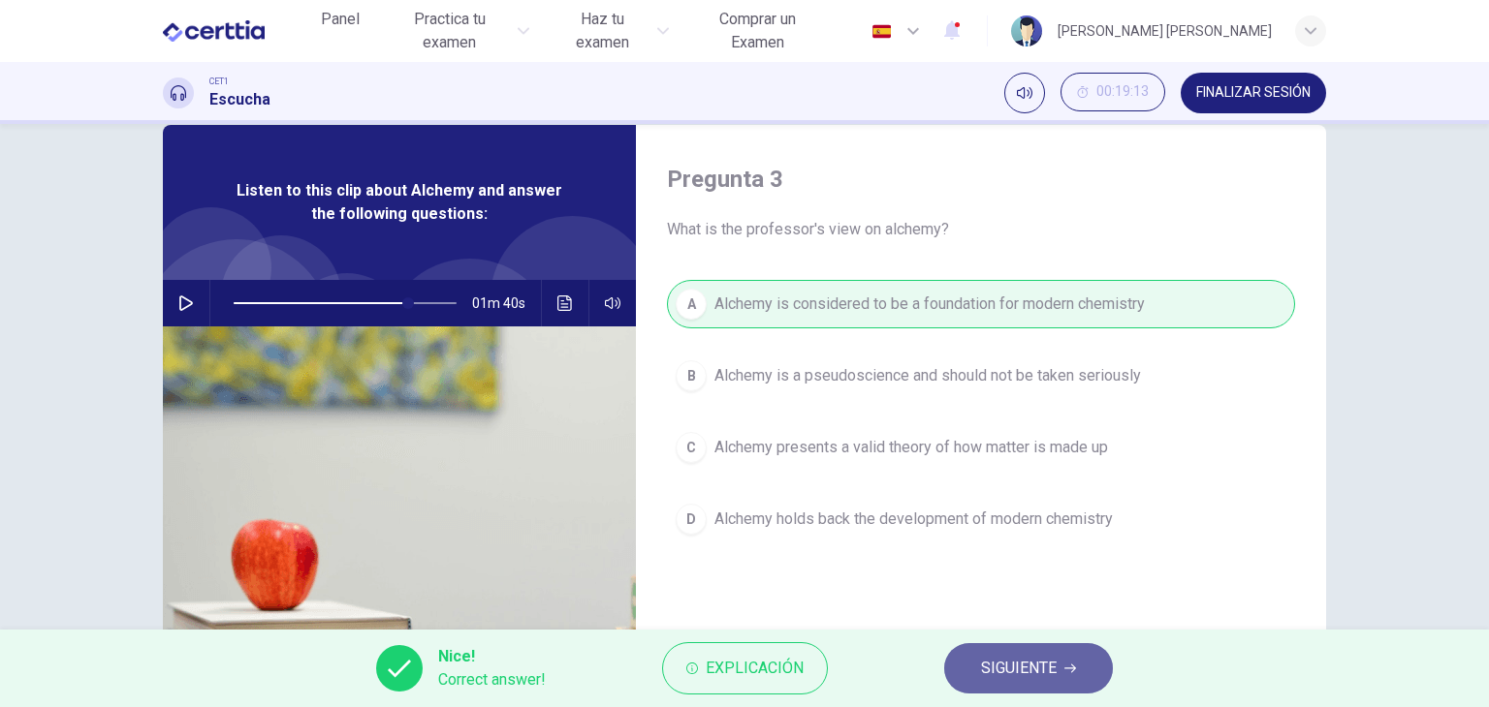
click at [1002, 652] on button "SIGUIENTE" at bounding box center [1028, 669] width 169 height 50
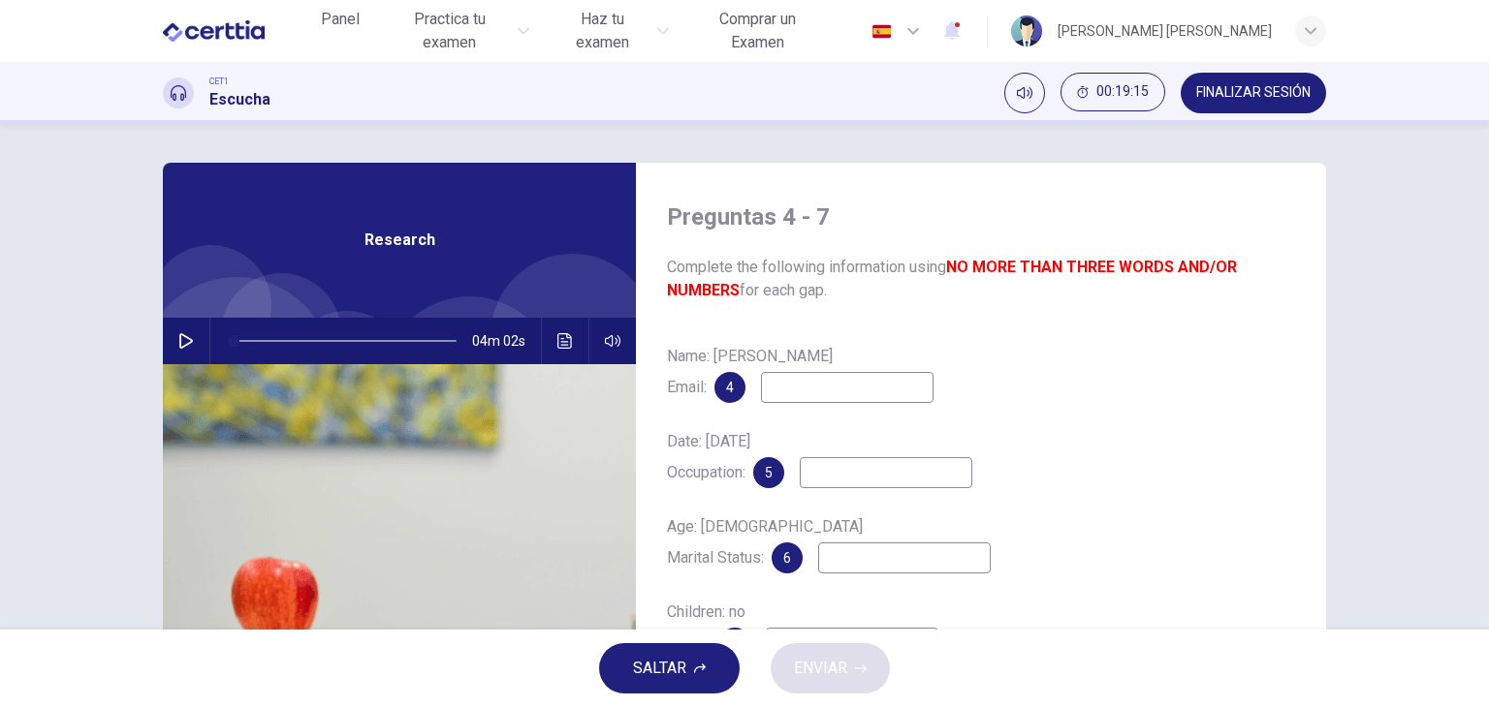
click at [725, 306] on div "Preguntas 4 - 7 Complete the following information using NO MORE THAN THREE WOR…" at bounding box center [981, 500] width 690 height 674
click at [698, 330] on div "Preguntas 4 - 7 Complete the following information using NO MORE THAN THREE WOR…" at bounding box center [981, 500] width 690 height 674
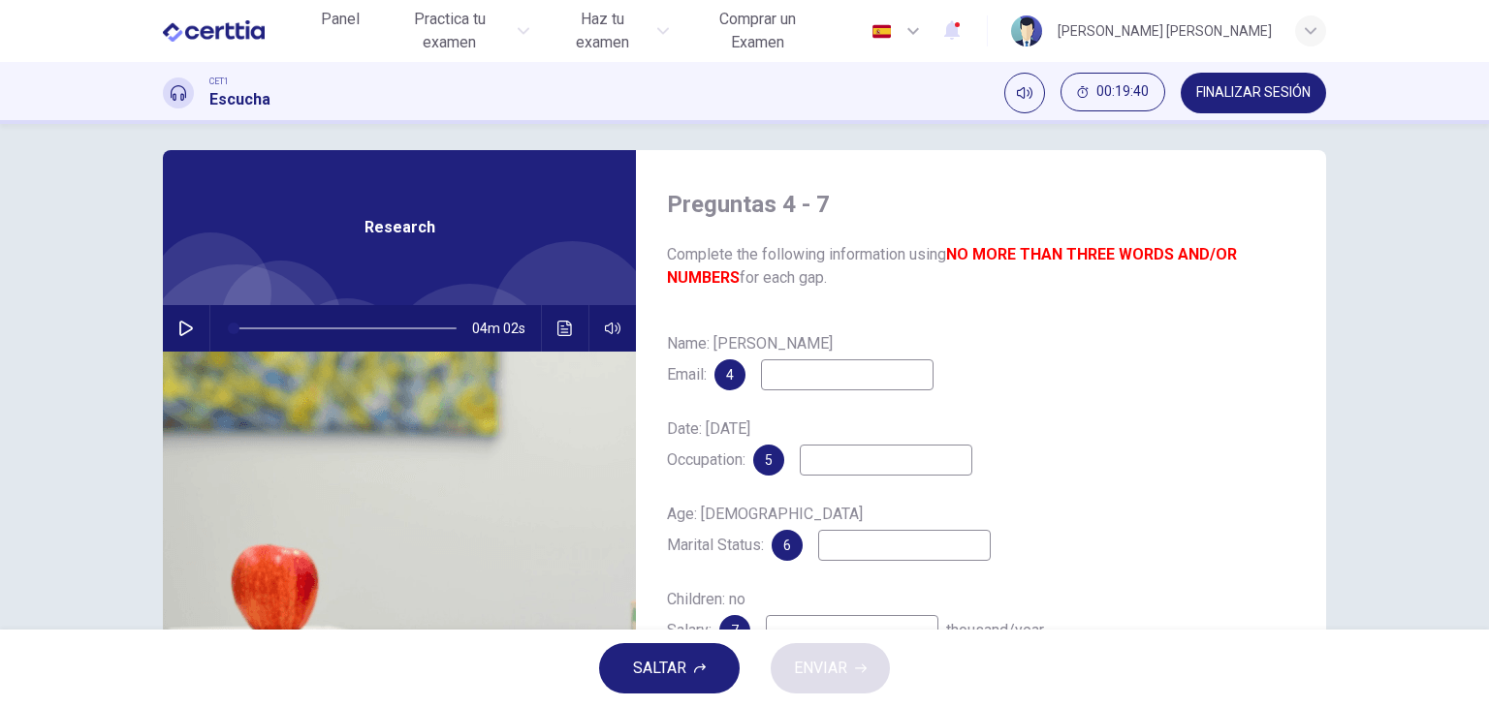
scroll to position [51, 0]
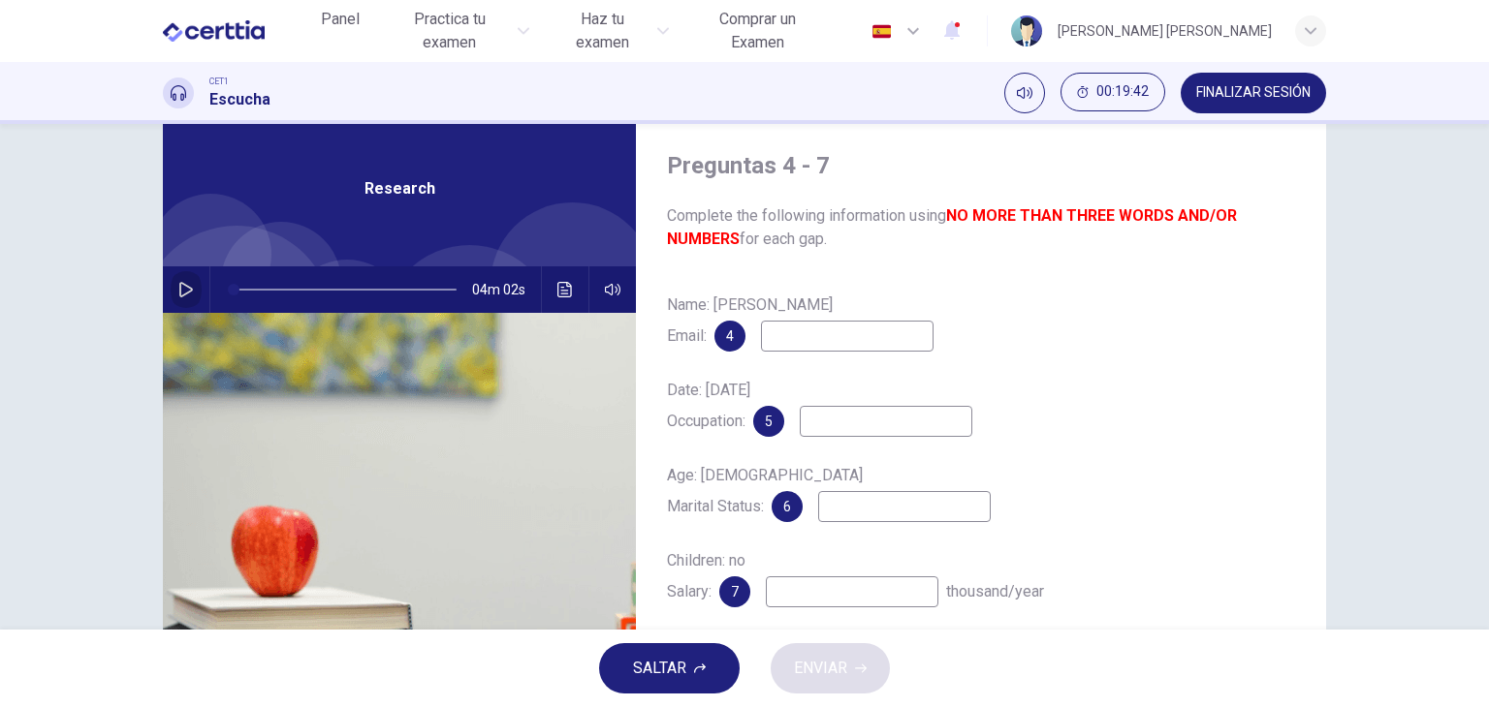
click at [179, 287] on icon "button" at bounding box center [186, 290] width 14 height 16
click at [789, 330] on input at bounding box center [847, 336] width 173 height 31
click at [182, 282] on icon "button" at bounding box center [186, 290] width 16 height 16
click at [281, 292] on span at bounding box center [287, 290] width 12 height 12
click at [185, 287] on icon "button" at bounding box center [186, 290] width 14 height 16
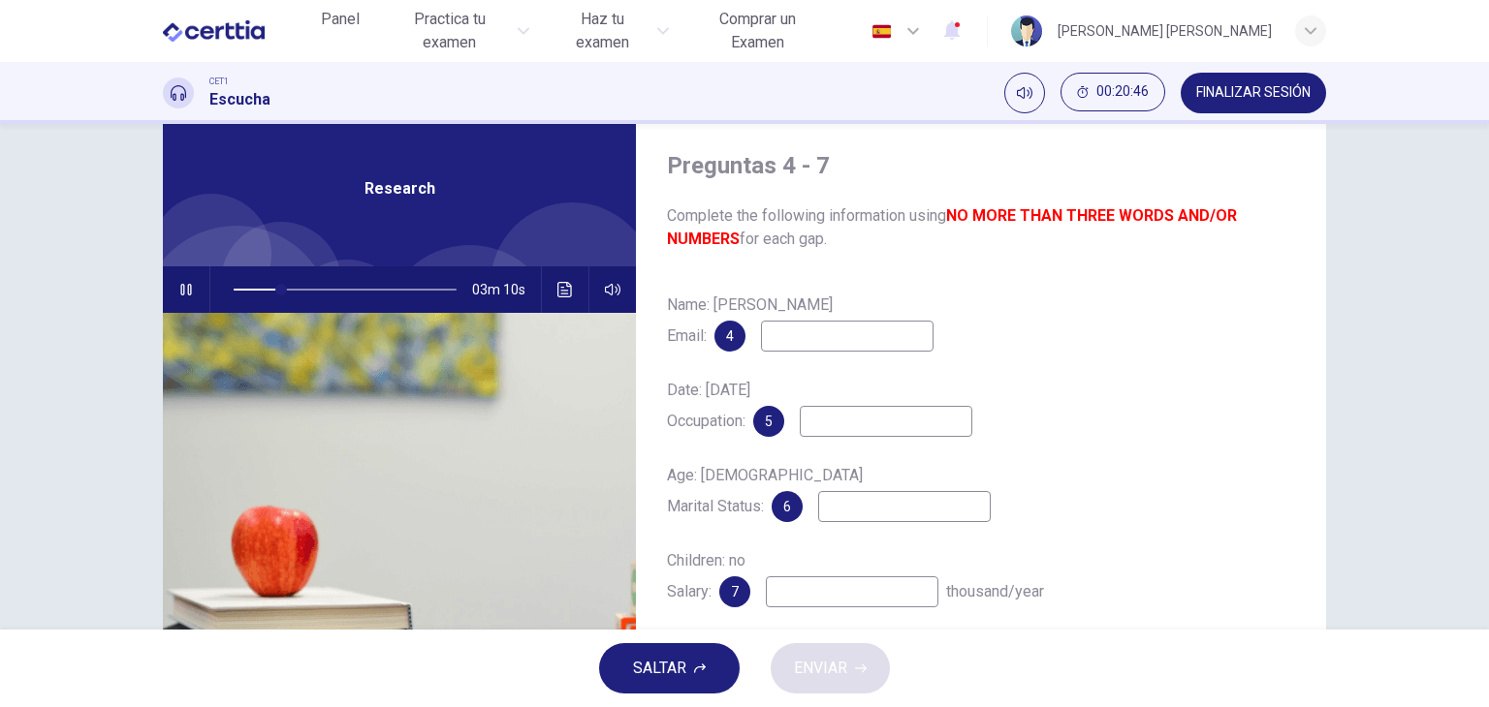
click at [787, 342] on input at bounding box center [847, 336] width 173 height 31
click at [185, 292] on icon "button" at bounding box center [185, 290] width 11 height 12
click at [564, 295] on icon "Haz clic para ver la transcripción del audio" at bounding box center [565, 290] width 16 height 16
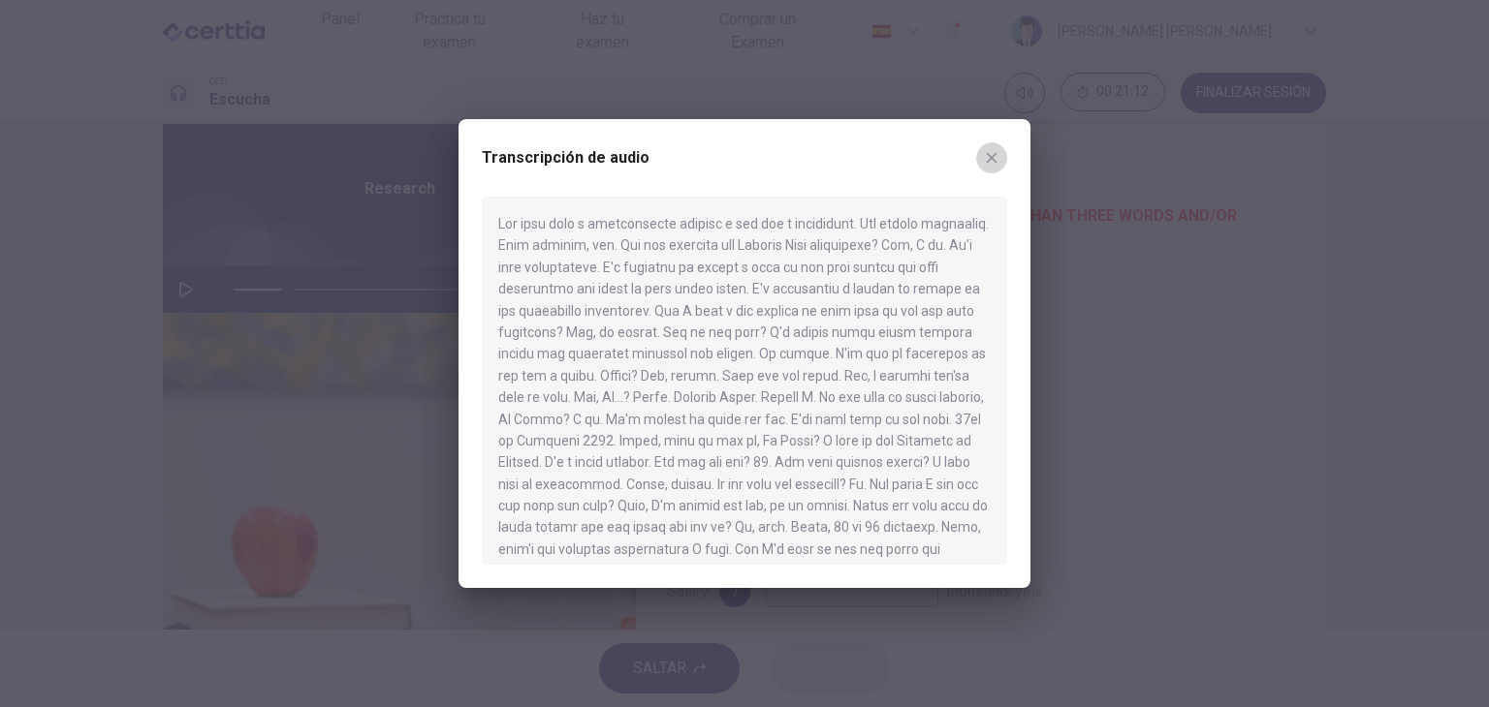
click at [989, 155] on icon "button" at bounding box center [992, 158] width 11 height 11
type input "**"
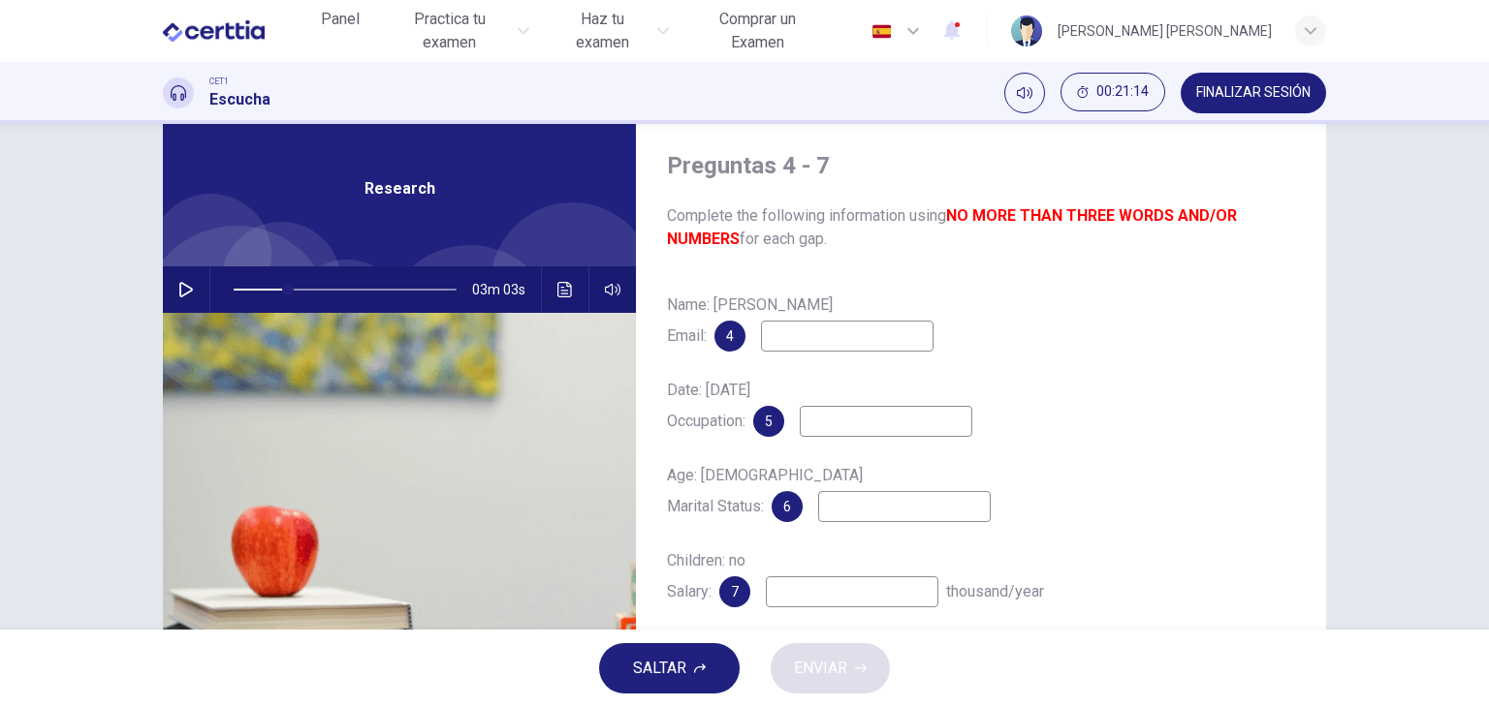
click at [822, 327] on input at bounding box center [847, 336] width 173 height 31
type input "******"
type input "**"
type input "******"
click at [569, 292] on button "Haz clic para ver la transcripción del audio" at bounding box center [565, 290] width 31 height 47
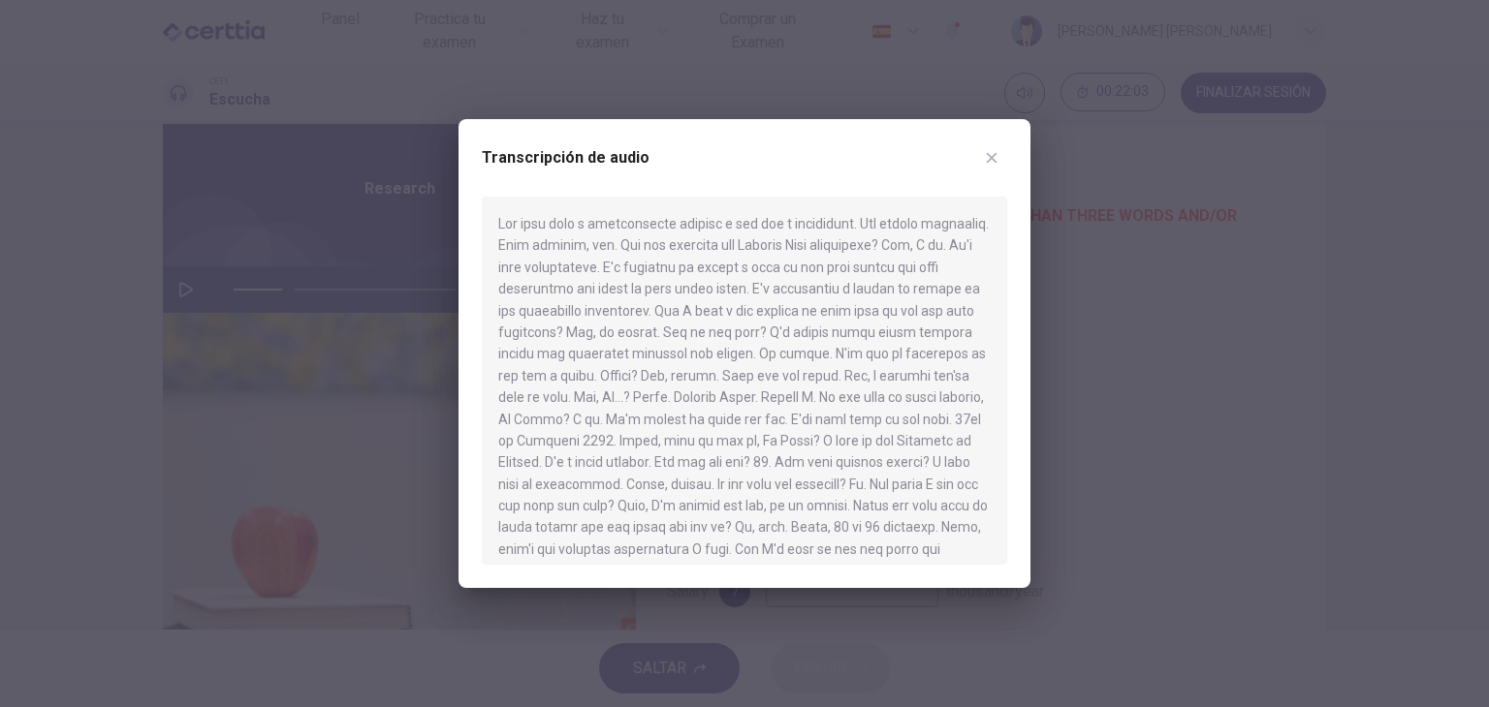
click at [419, 460] on div at bounding box center [744, 353] width 1489 height 707
type input "**"
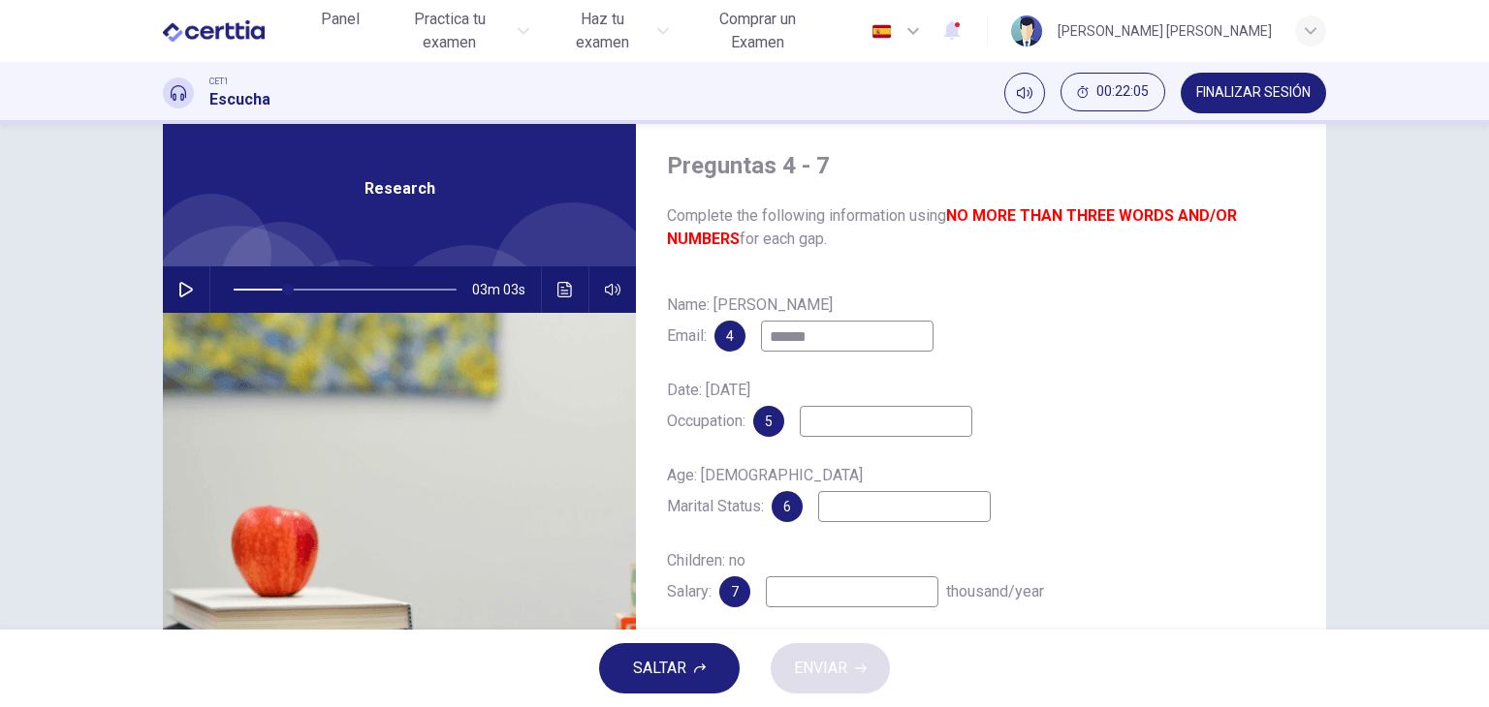
click at [828, 332] on input "******" at bounding box center [847, 336] width 173 height 31
click at [876, 336] on input "**********" at bounding box center [847, 336] width 173 height 31
type input "**********"
click at [185, 282] on icon "button" at bounding box center [186, 290] width 16 height 16
click at [860, 424] on input at bounding box center [886, 421] width 173 height 31
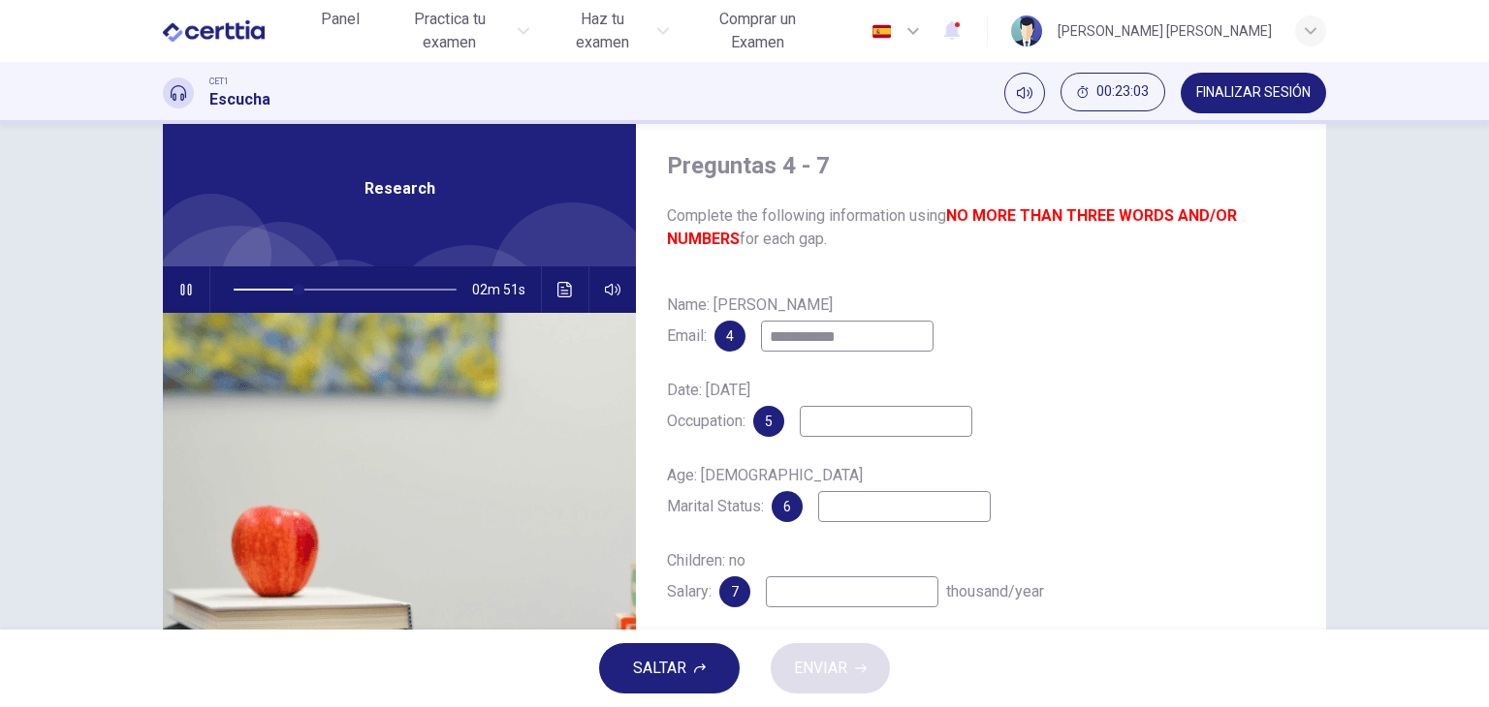
click at [186, 292] on icon "button" at bounding box center [185, 290] width 11 height 12
click at [184, 289] on icon "button" at bounding box center [186, 290] width 16 height 16
click at [899, 502] on input at bounding box center [904, 506] width 173 height 31
type input "**"
type input "*****"
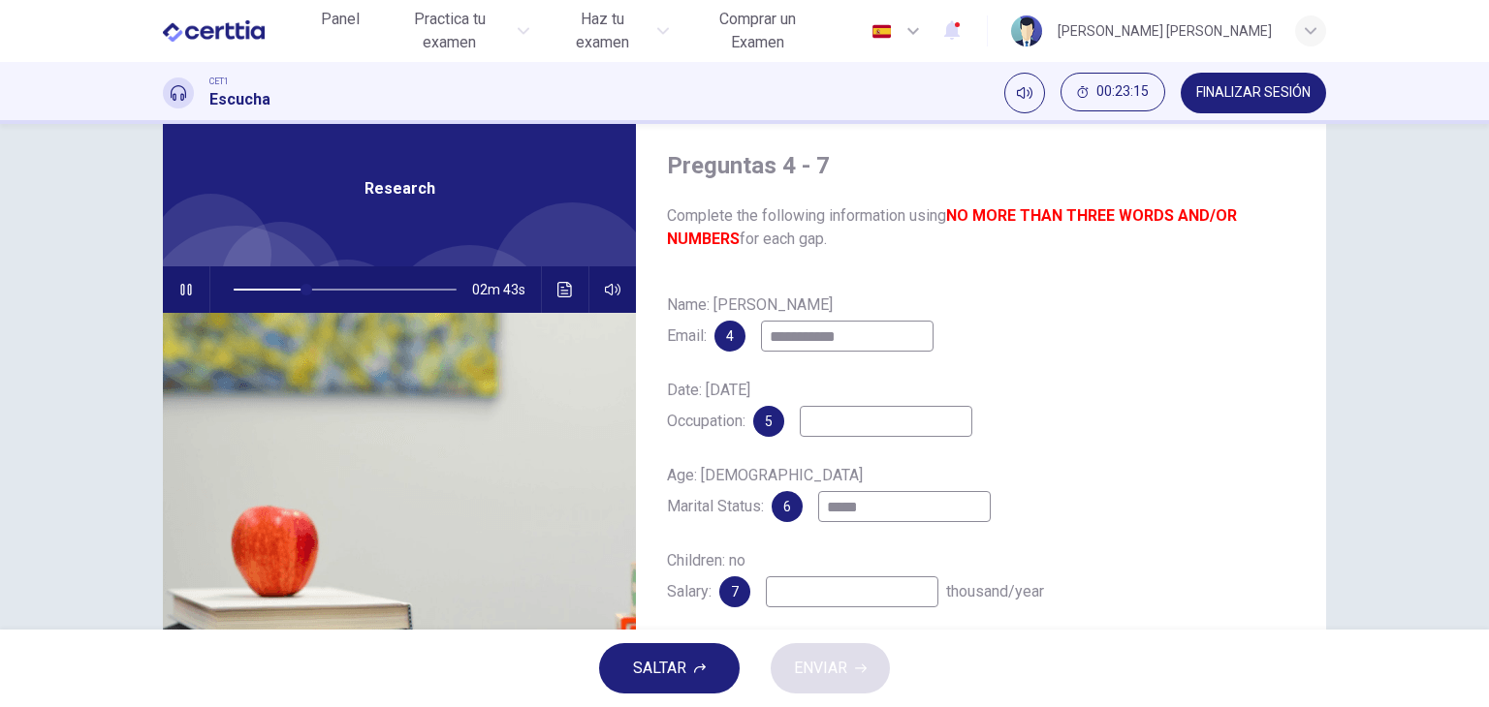
type input "**"
type input "******"
type input "**"
type input "******"
click at [790, 599] on input at bounding box center [852, 592] width 173 height 31
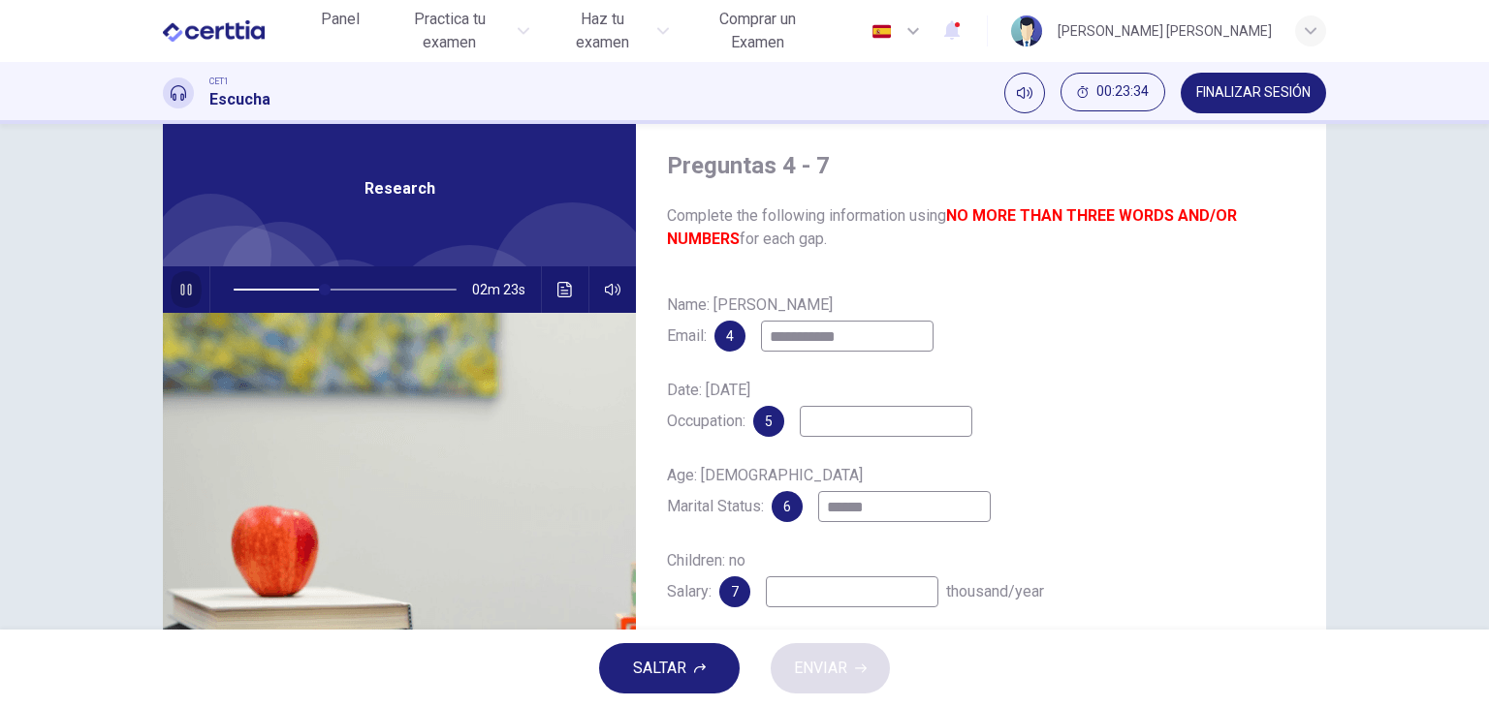
click at [180, 294] on icon "button" at bounding box center [185, 290] width 11 height 12
type input "**"
click at [861, 605] on input at bounding box center [852, 592] width 173 height 31
type input "**"
click at [561, 294] on icon "Haz clic para ver la transcripción del audio" at bounding box center [565, 290] width 16 height 16
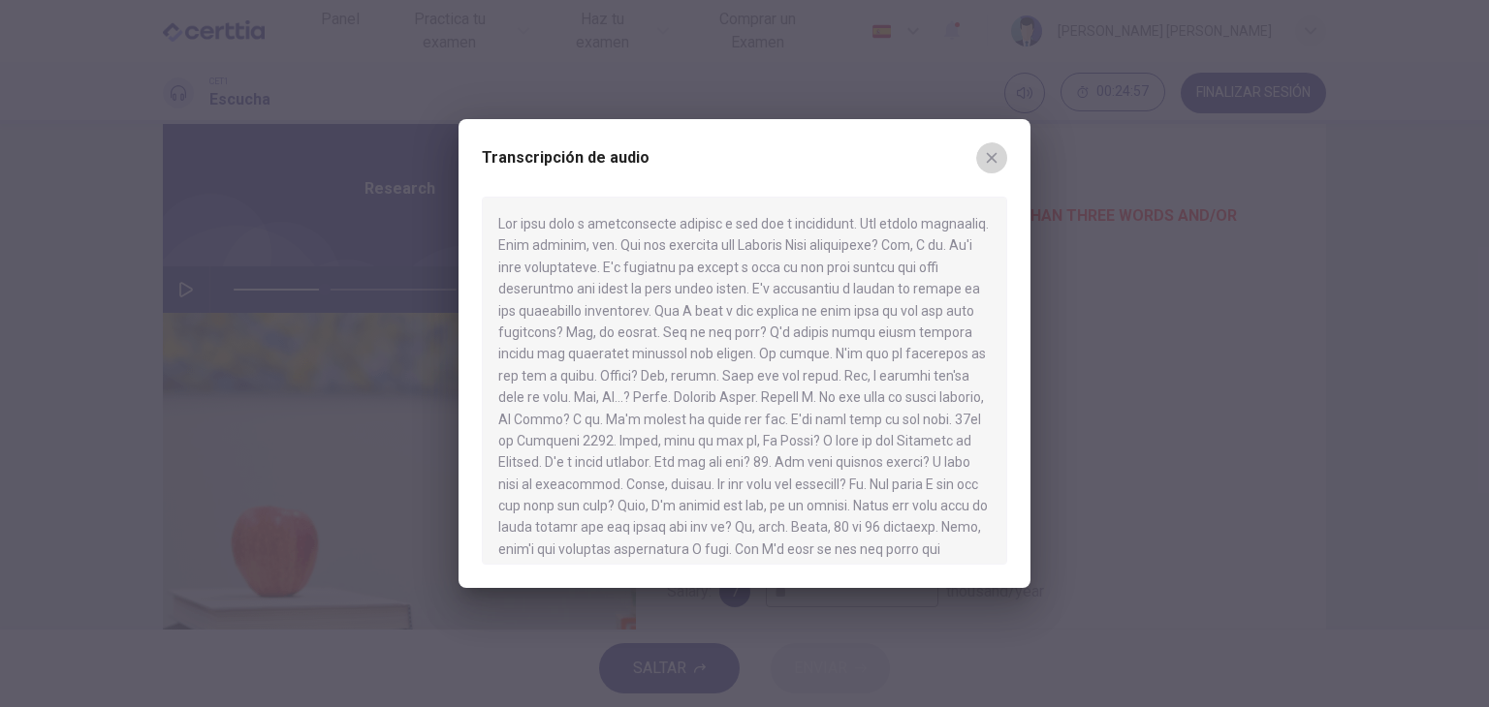
click at [996, 158] on icon "button" at bounding box center [992, 158] width 16 height 16
type input "**"
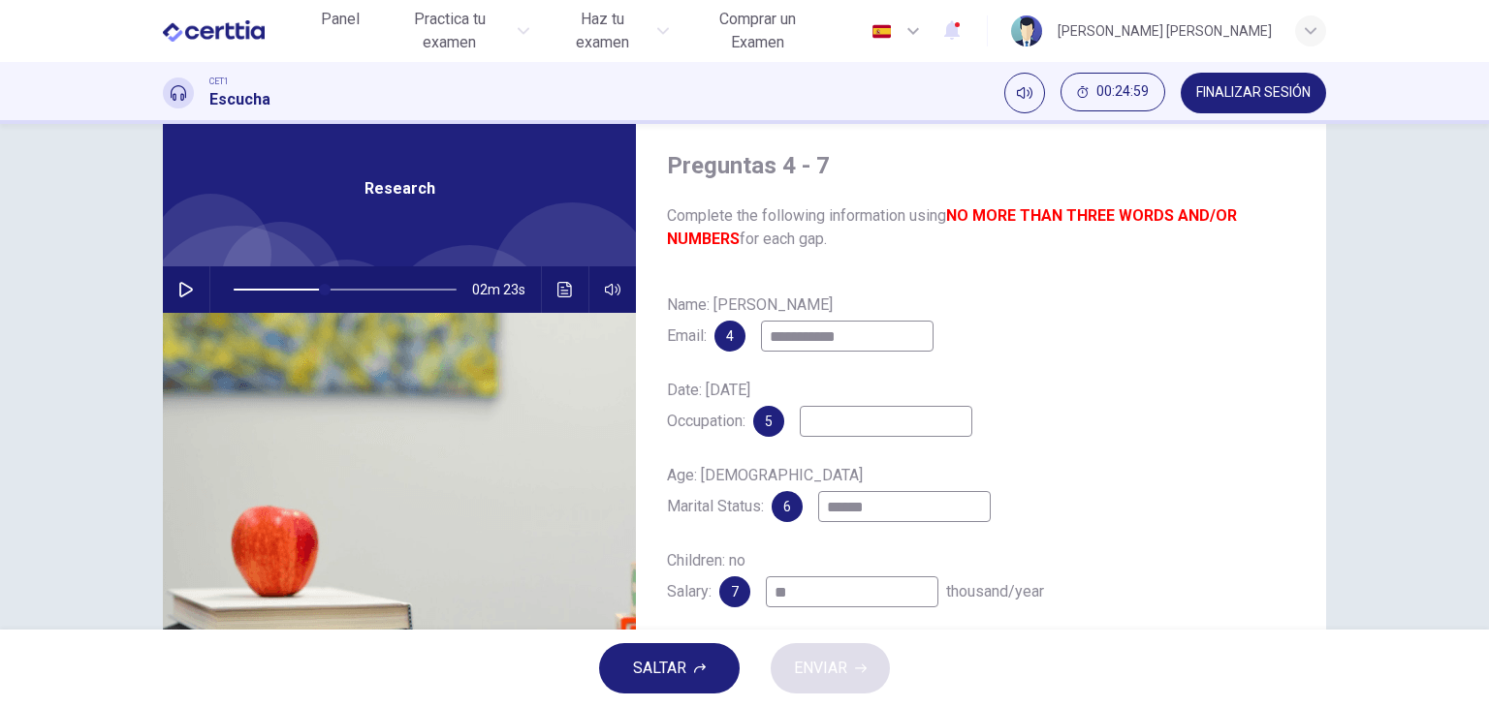
click at [872, 424] on input at bounding box center [886, 421] width 173 height 31
type input "*"
type input "**"
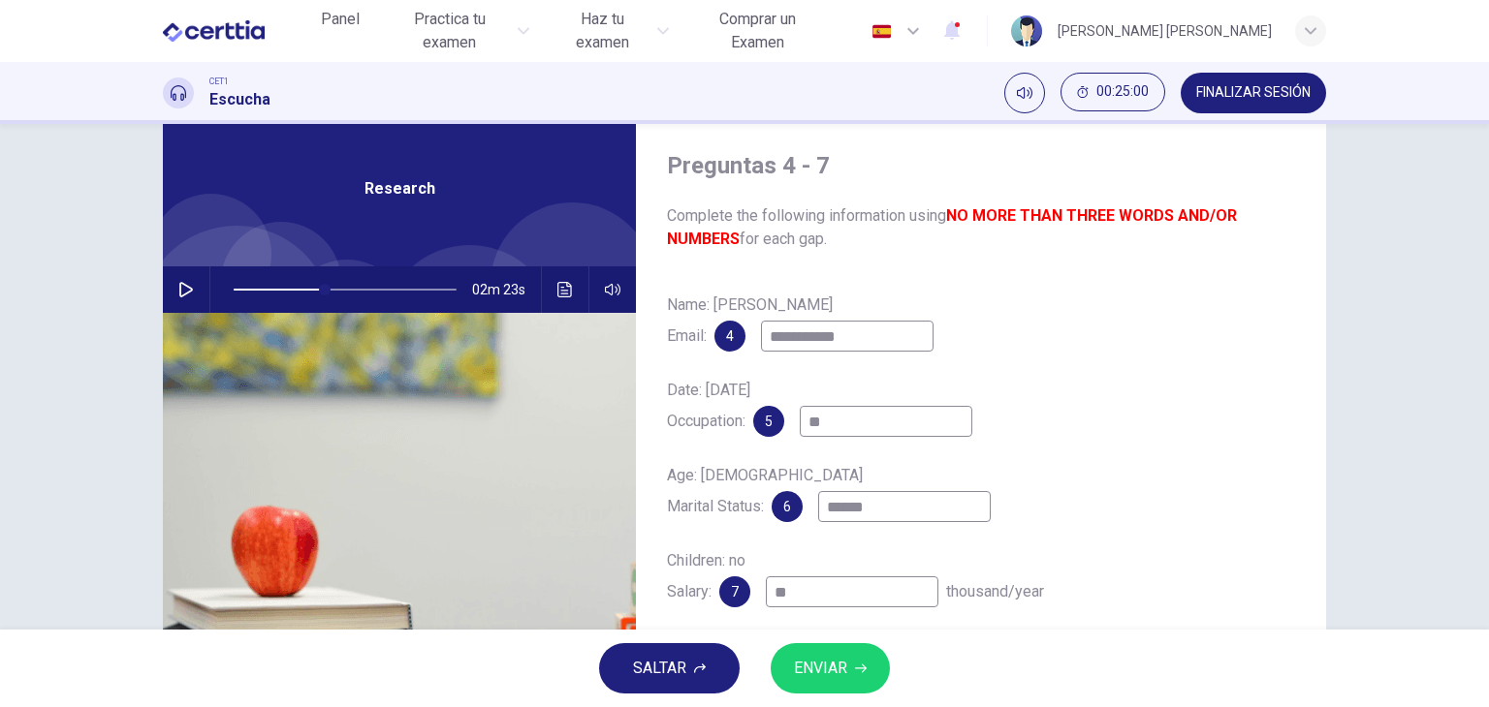
type input "***"
type input "**"
type input "****"
type input "**"
type input "***"
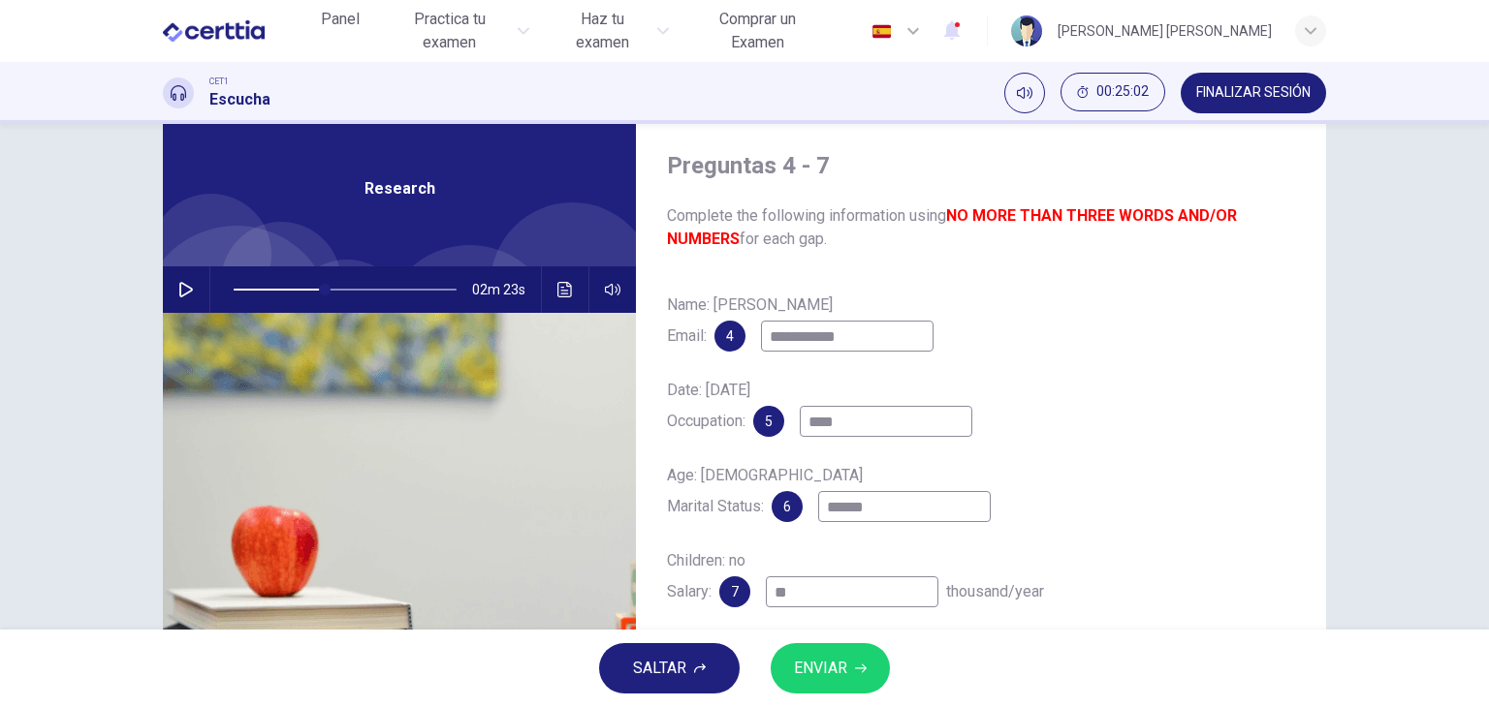
type input "**"
type input "****"
type input "**"
type input "*****"
type input "**"
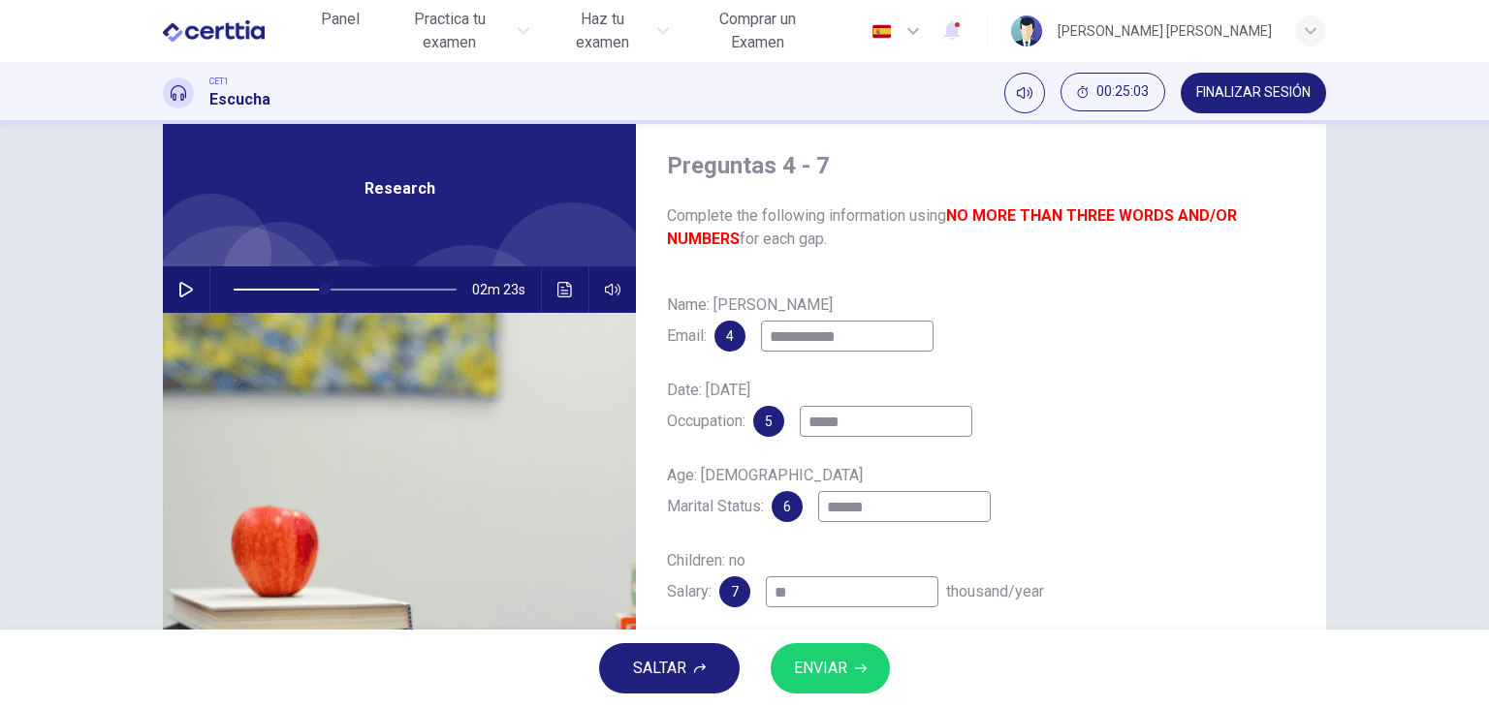
type input "*****"
type input "**"
type input "*******"
type input "**"
type input "********"
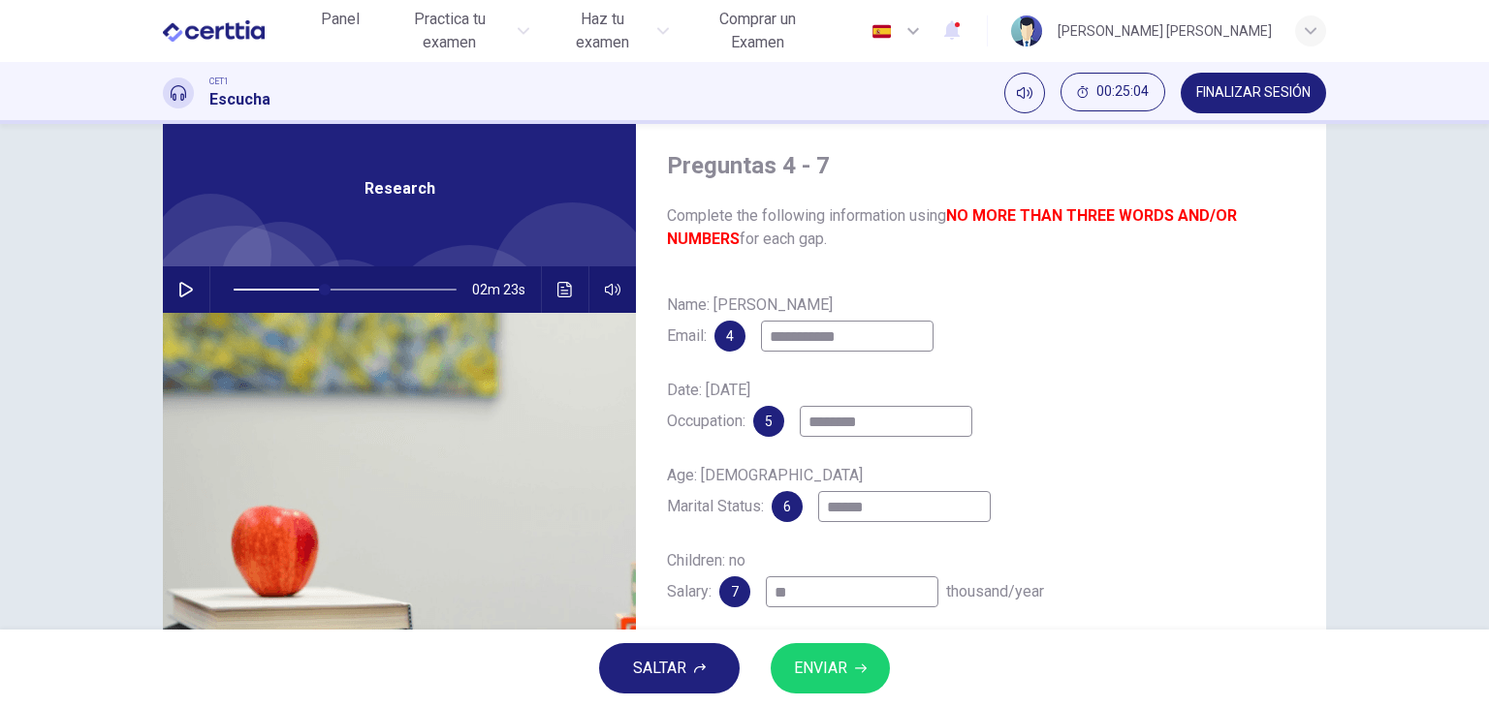
type input "**"
type input "*********"
type input "**"
type input "**********"
type input "**"
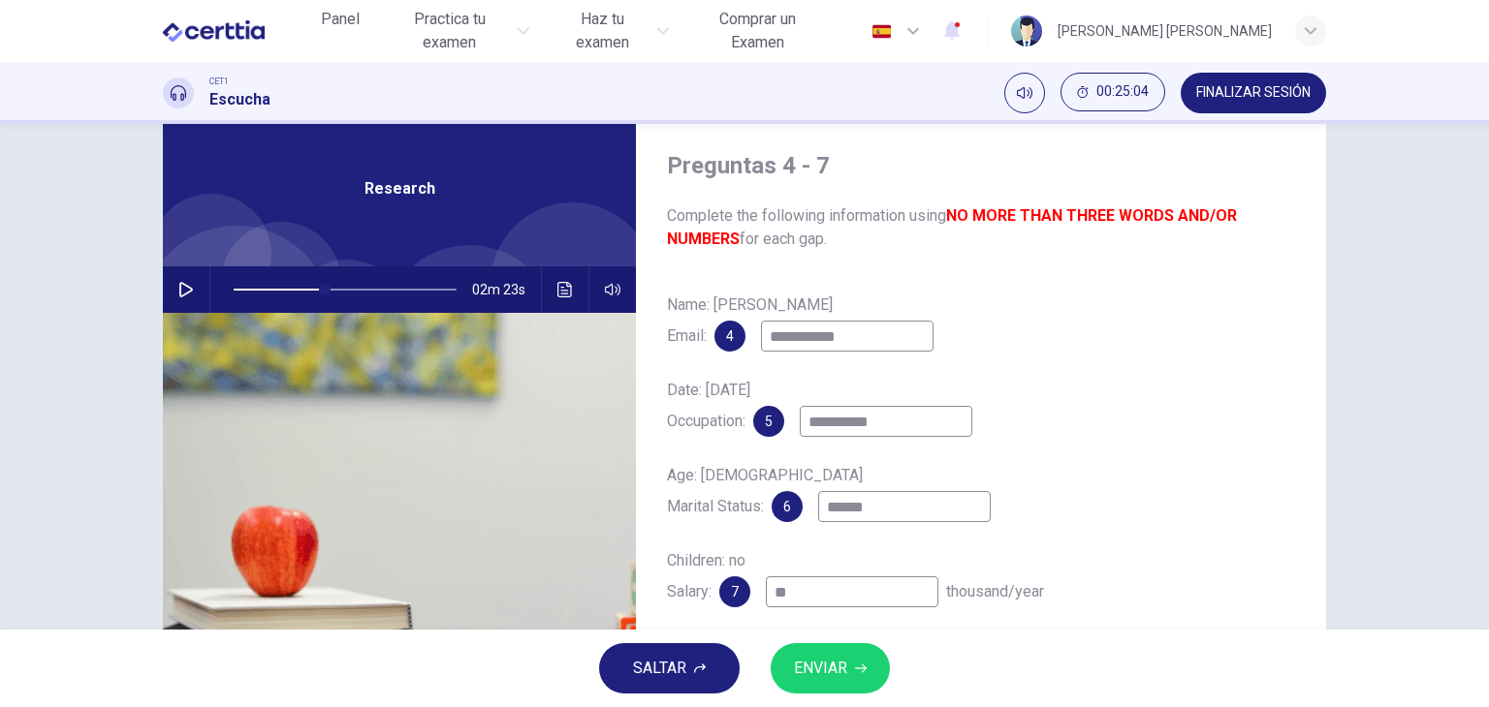
type input "**********"
type input "**"
type input "**********"
type input "**"
type input "**********"
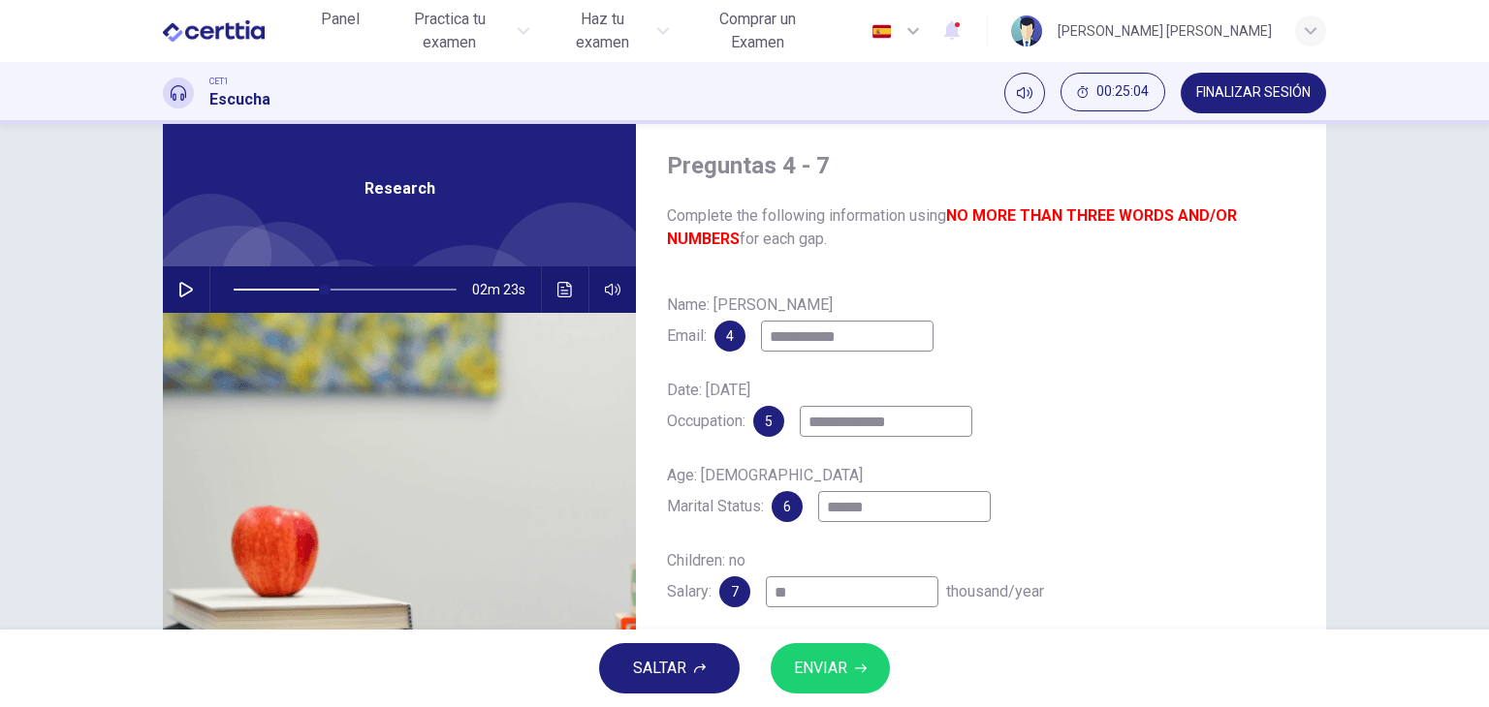
type input "**"
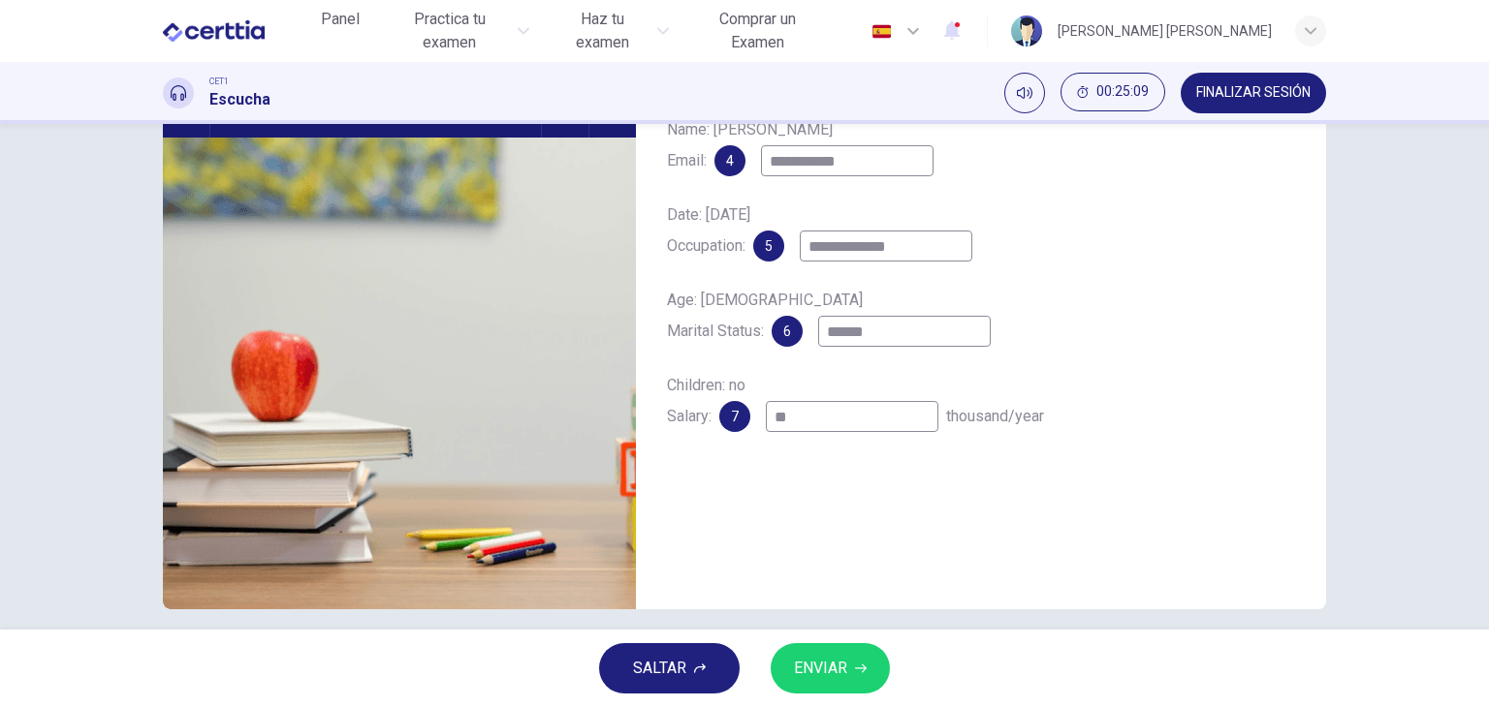
scroll to position [245, 0]
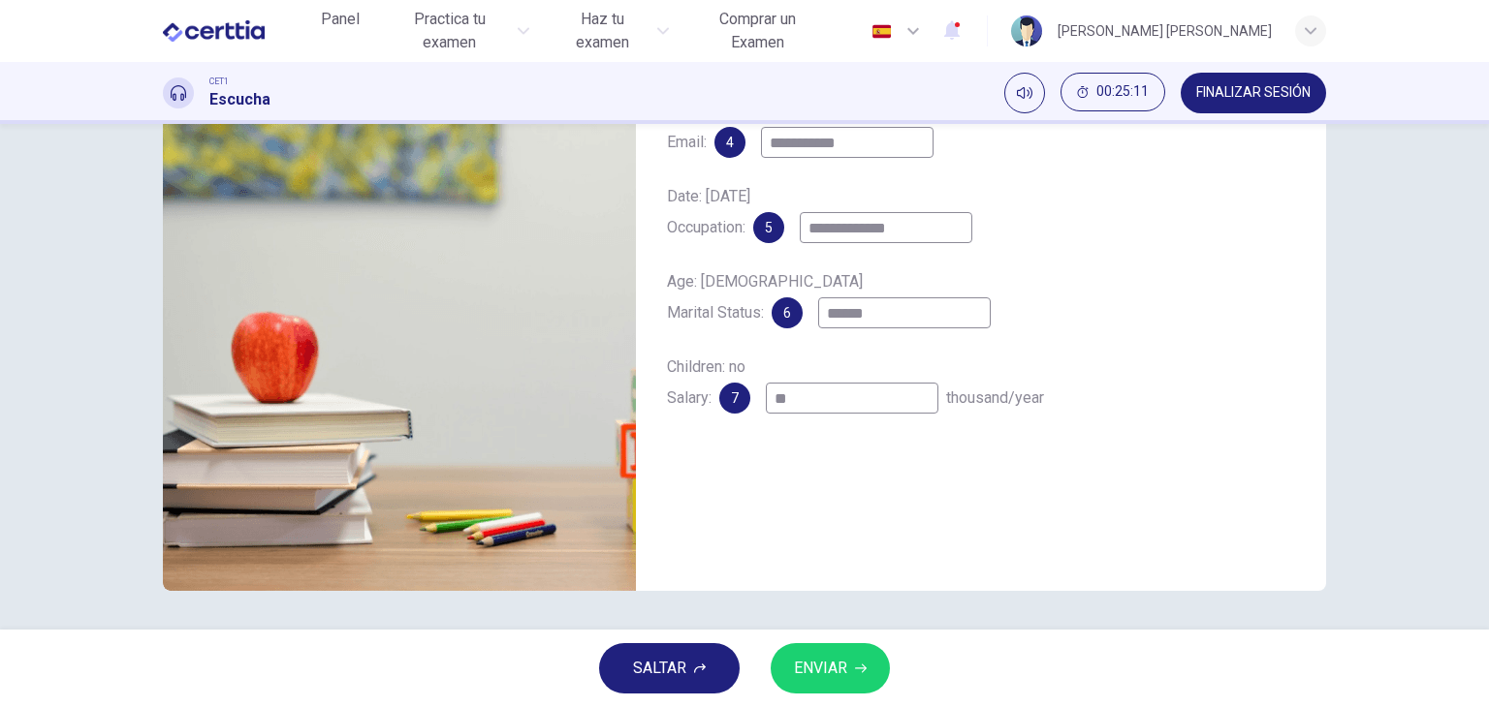
type input "**********"
click at [820, 675] on span "ENVIAR" at bounding box center [820, 668] width 53 height 27
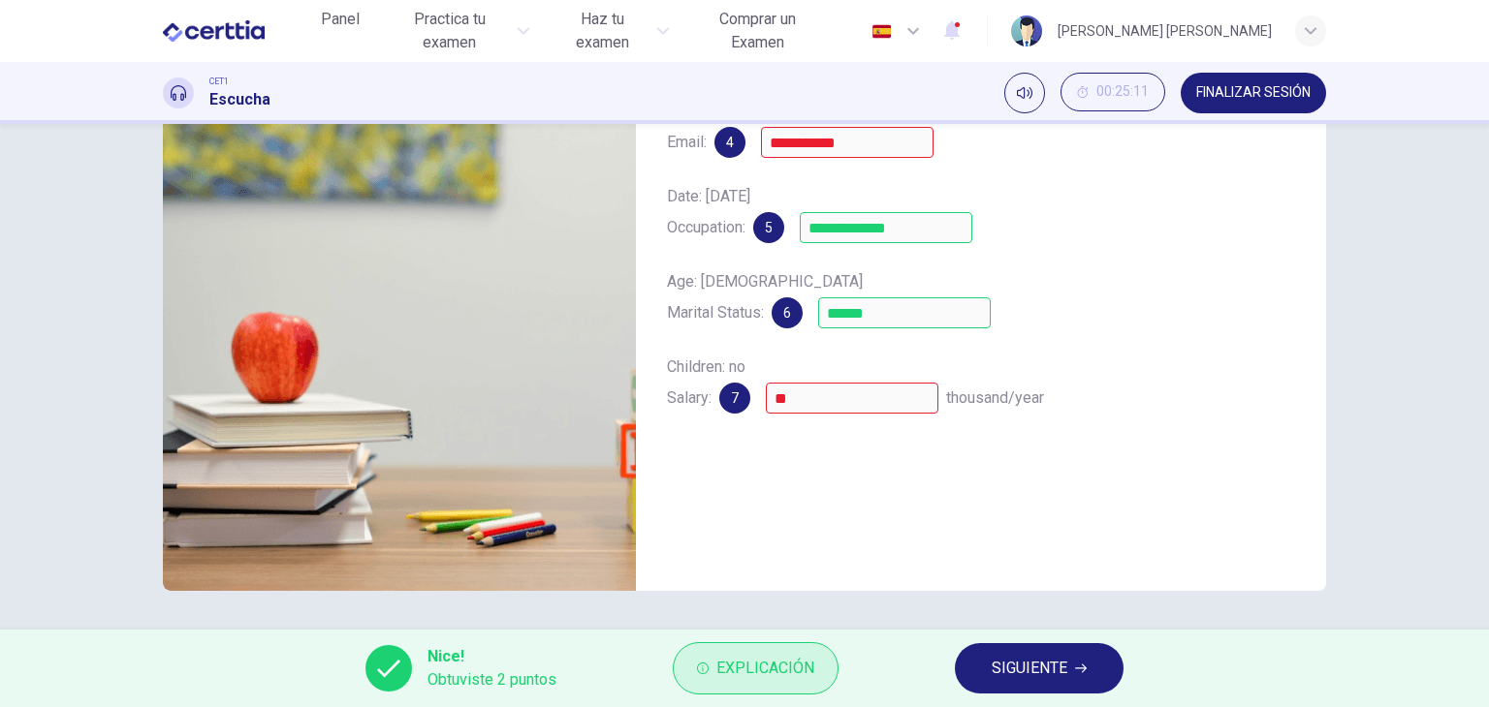
click at [788, 671] on span "Explicación" at bounding box center [765, 668] width 98 height 27
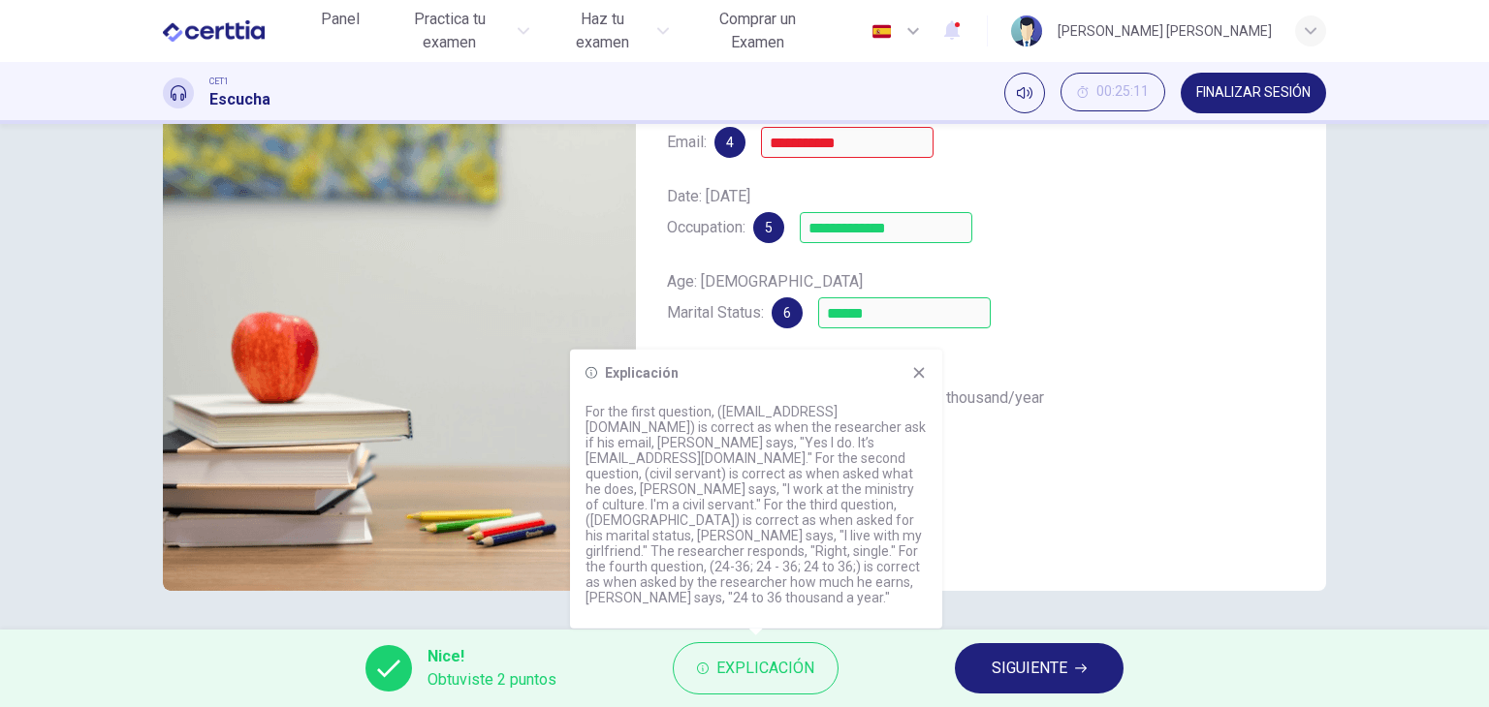
click at [1102, 522] on div "**********" at bounding box center [981, 255] width 690 height 674
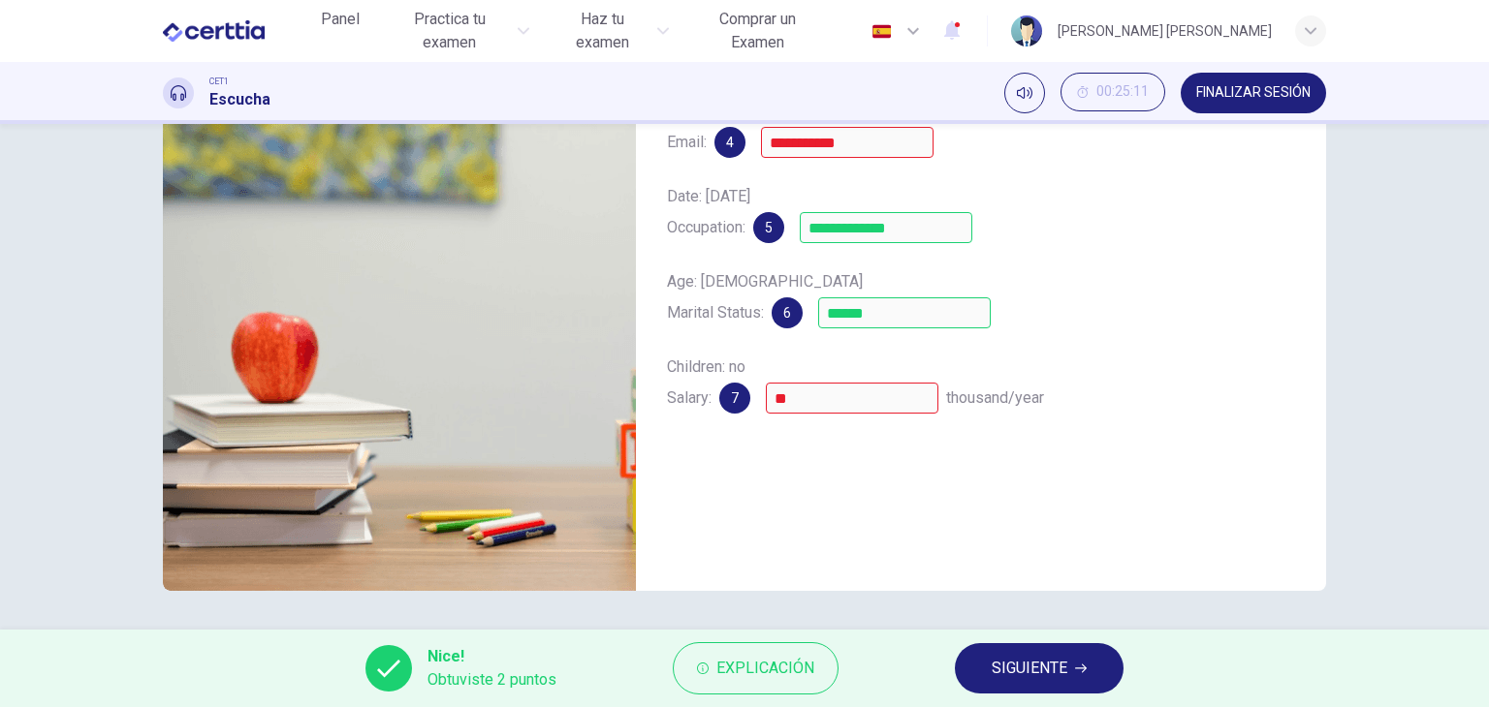
click at [1038, 674] on span "SIGUIENTE" at bounding box center [1029, 668] width 76 height 27
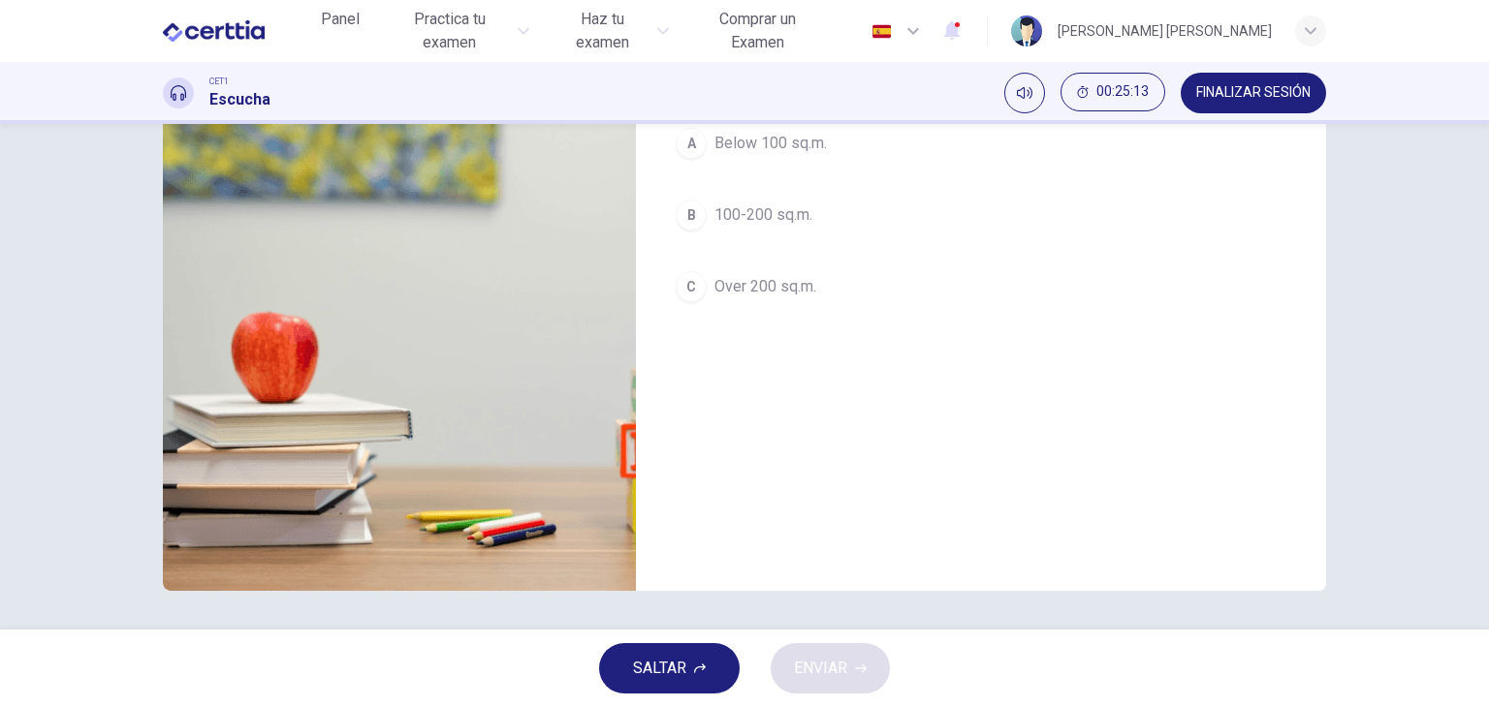
scroll to position [0, 0]
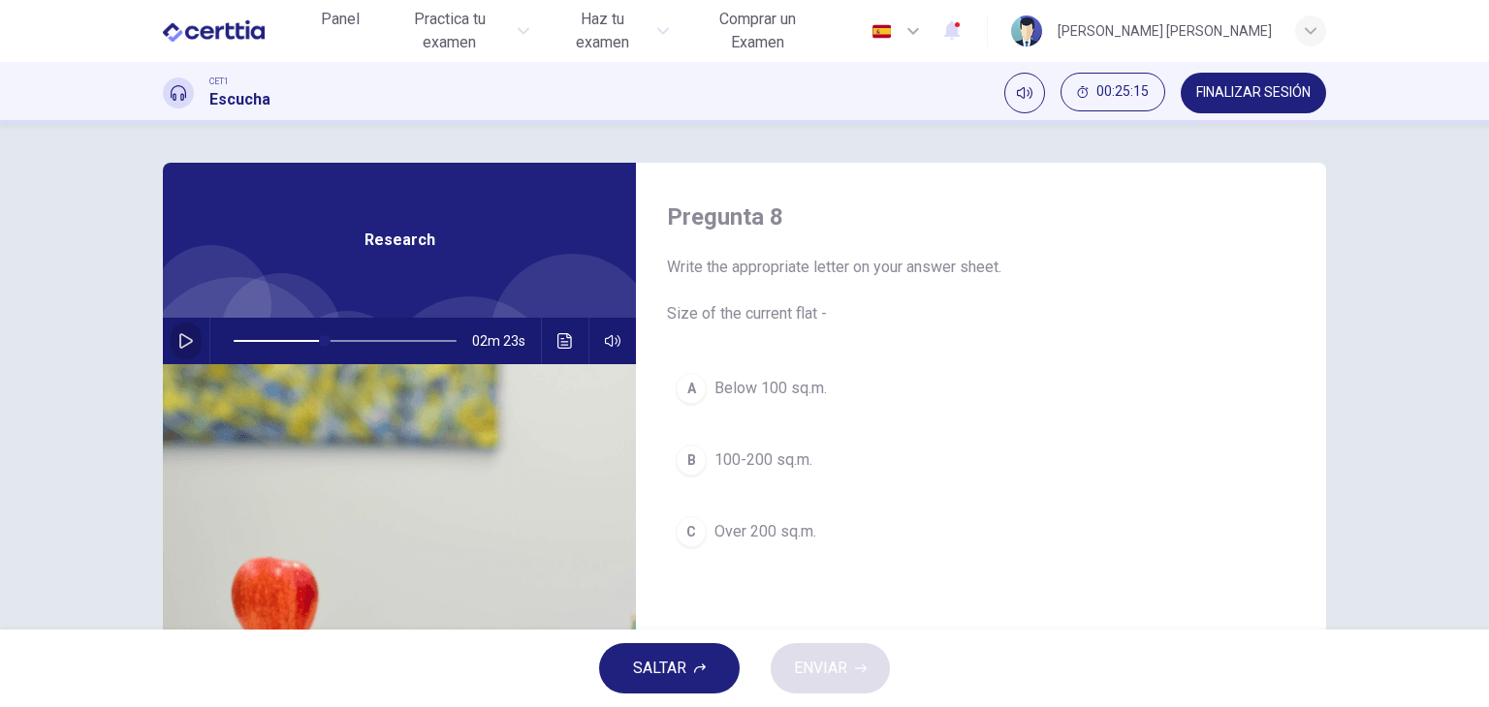
click at [171, 334] on button "button" at bounding box center [186, 341] width 31 height 47
click at [178, 347] on icon "button" at bounding box center [186, 341] width 16 height 16
click at [179, 347] on icon "button" at bounding box center [186, 341] width 14 height 16
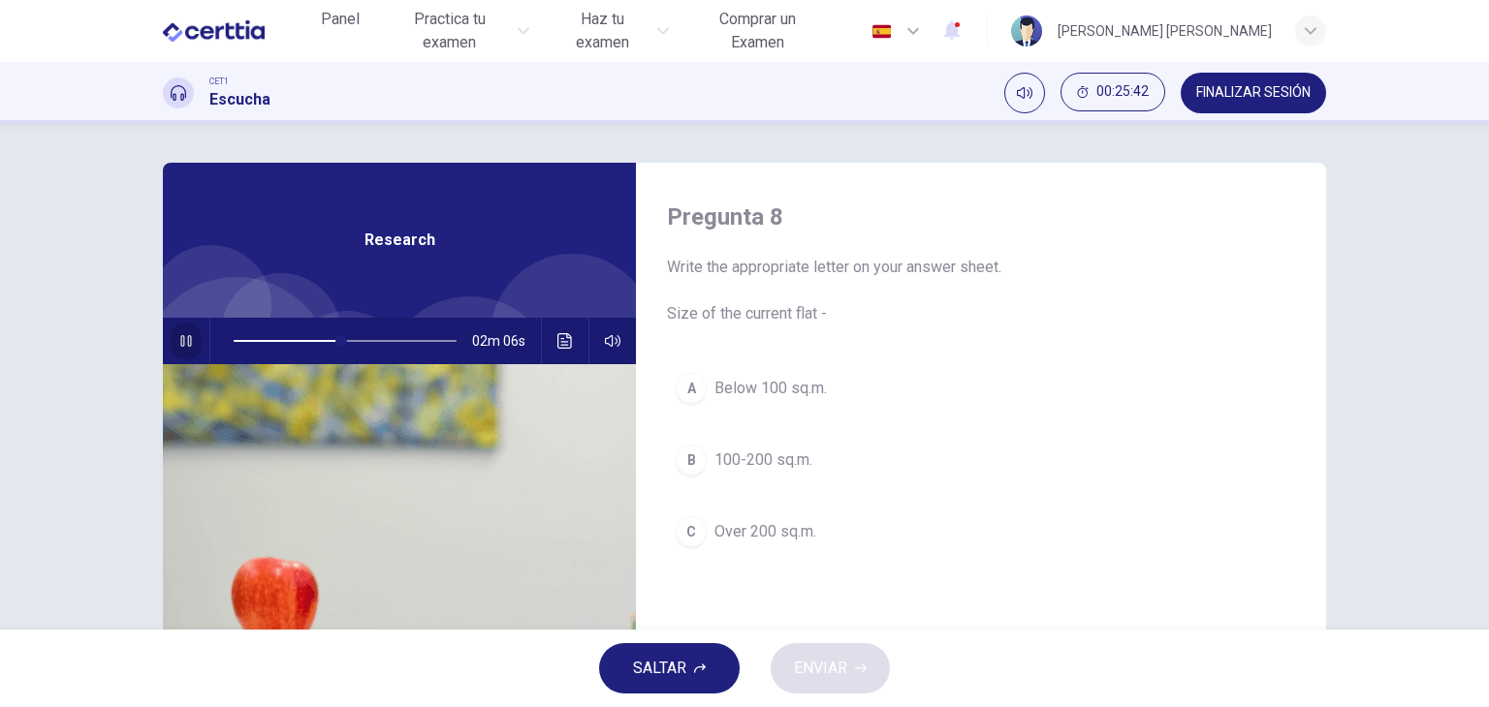
click at [171, 350] on button "button" at bounding box center [186, 341] width 31 height 47
click at [697, 458] on div "B" at bounding box center [690, 460] width 31 height 31
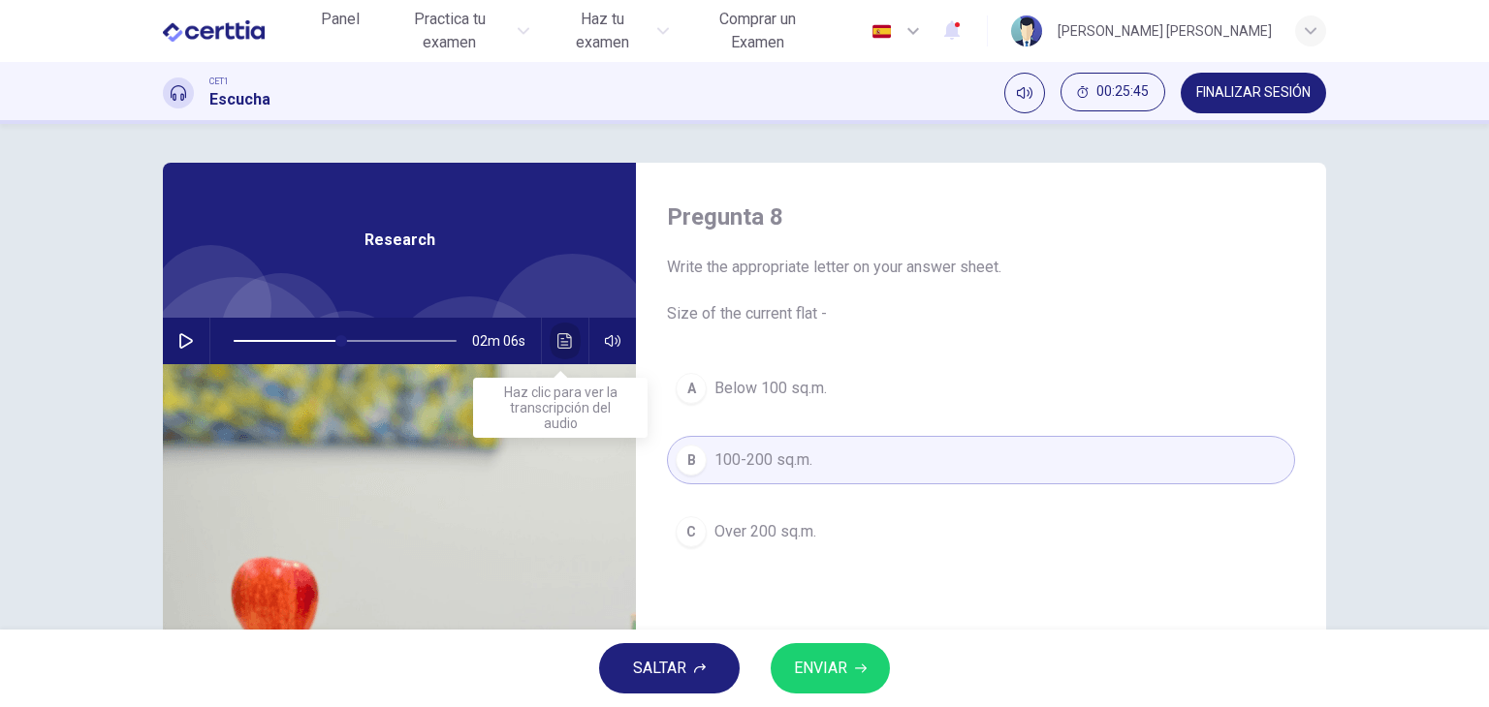
click at [566, 341] on icon "Haz clic para ver la transcripción del audio" at bounding box center [565, 341] width 16 height 16
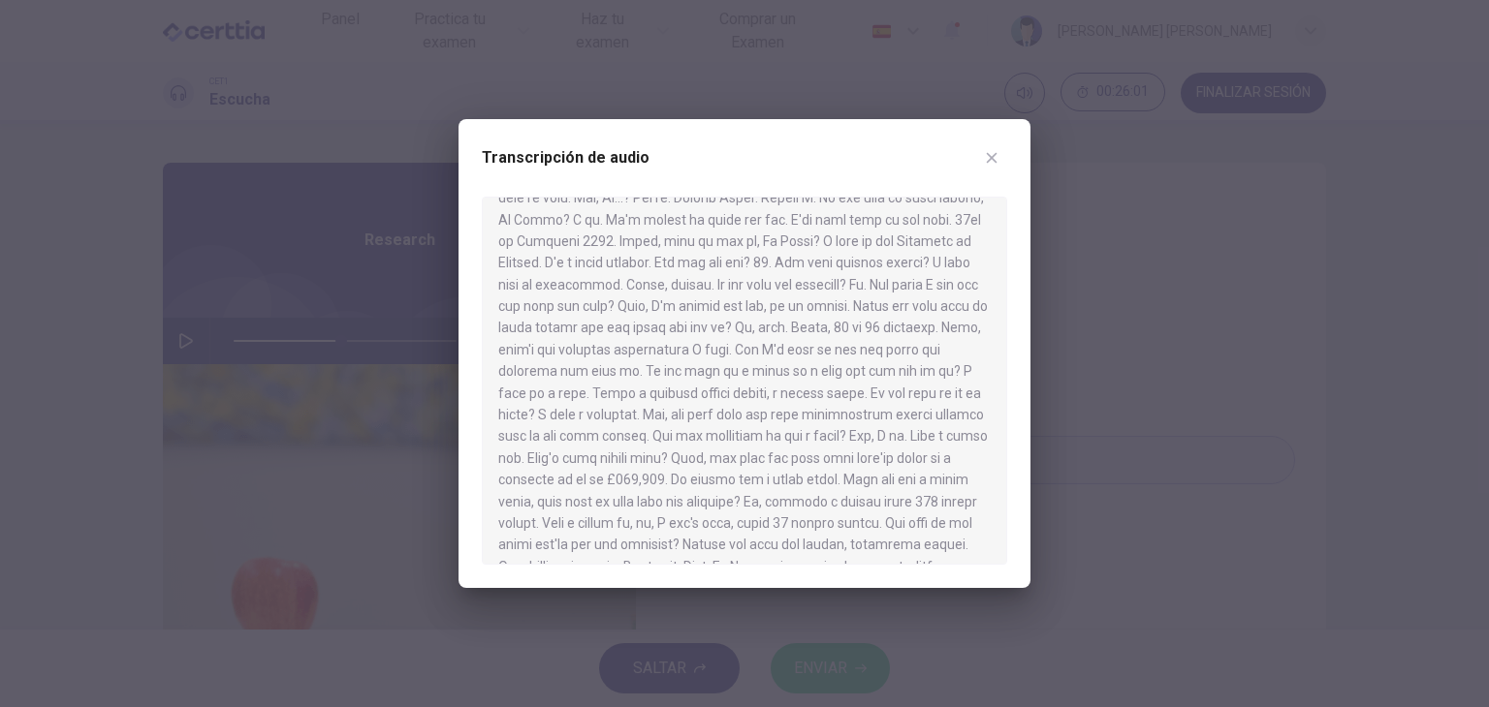
scroll to position [202, 0]
click at [989, 164] on icon "button" at bounding box center [992, 158] width 16 height 16
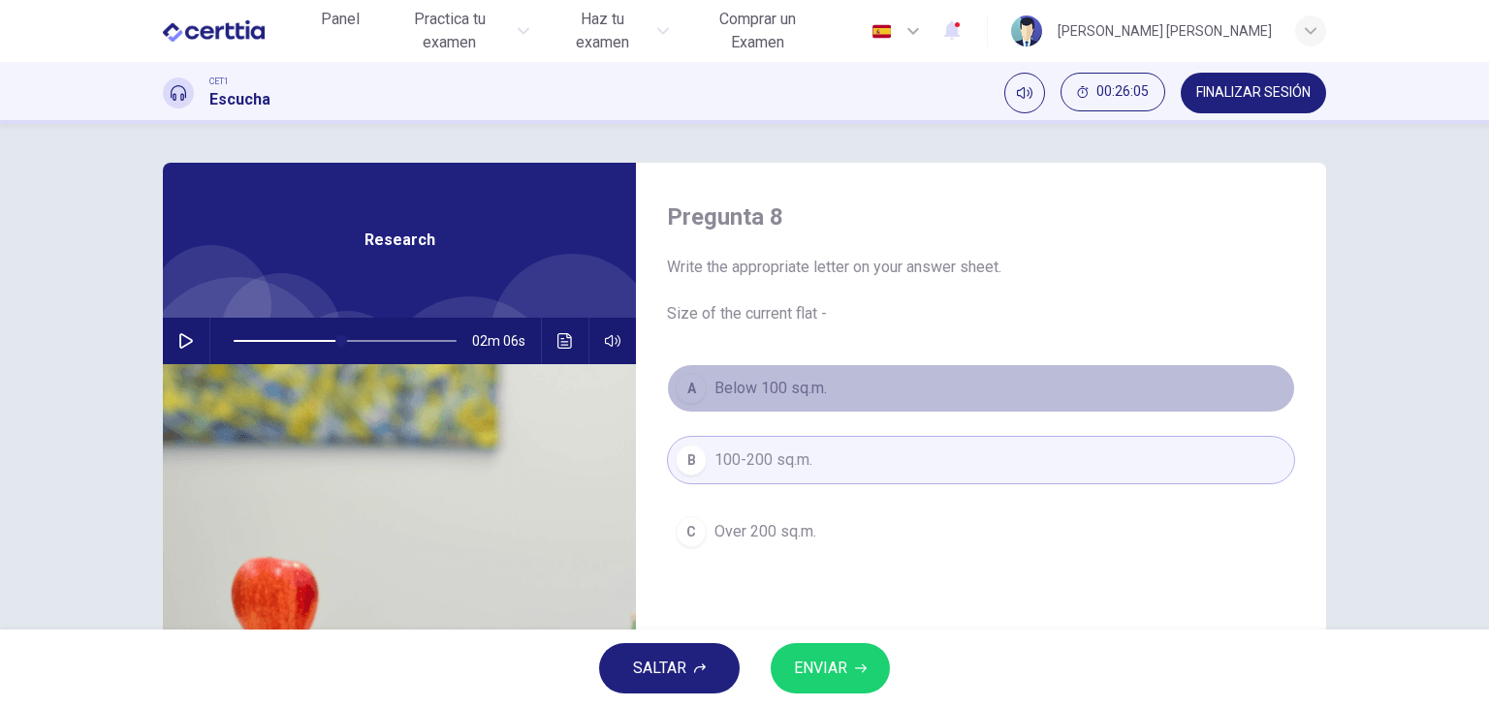
click at [784, 391] on span "Below 100 sq.m." at bounding box center [770, 388] width 112 height 23
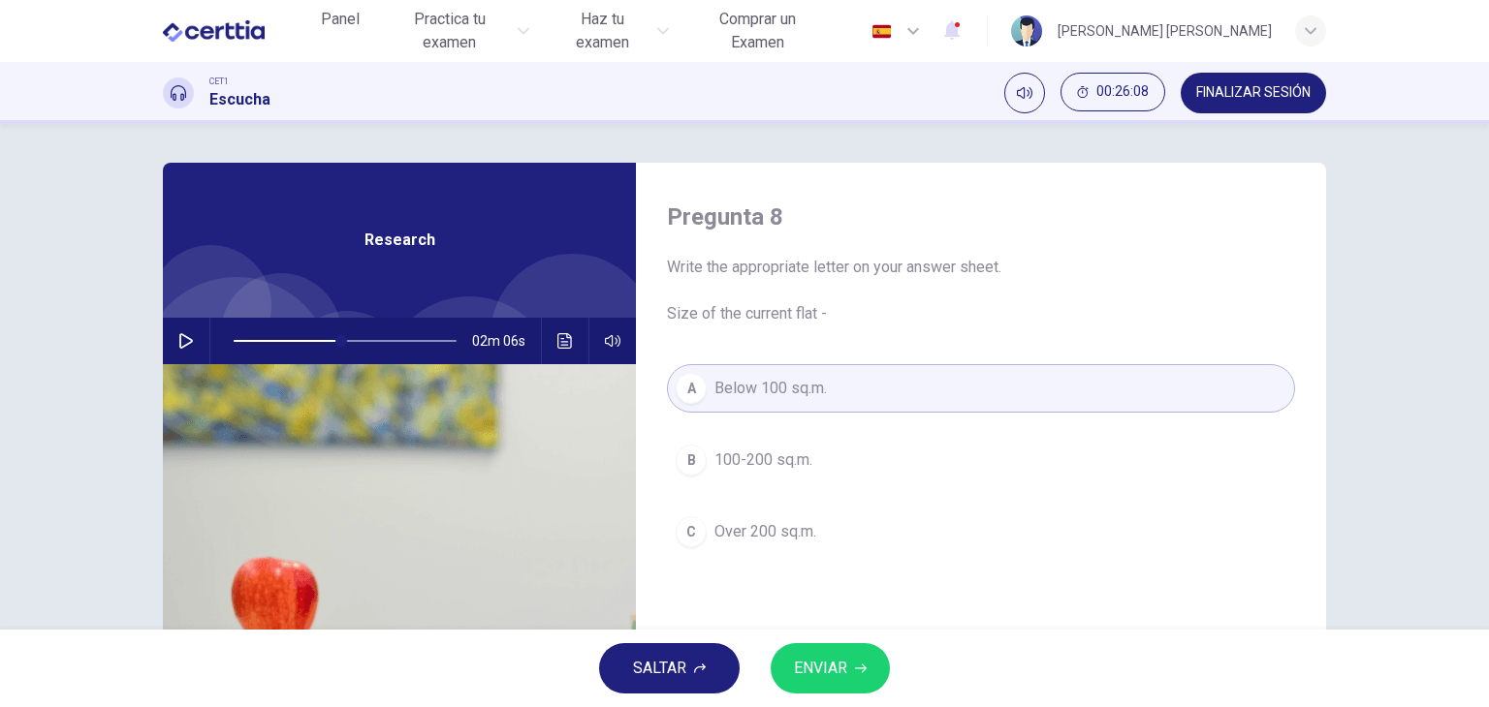
click at [807, 655] on span "ENVIAR" at bounding box center [820, 668] width 53 height 27
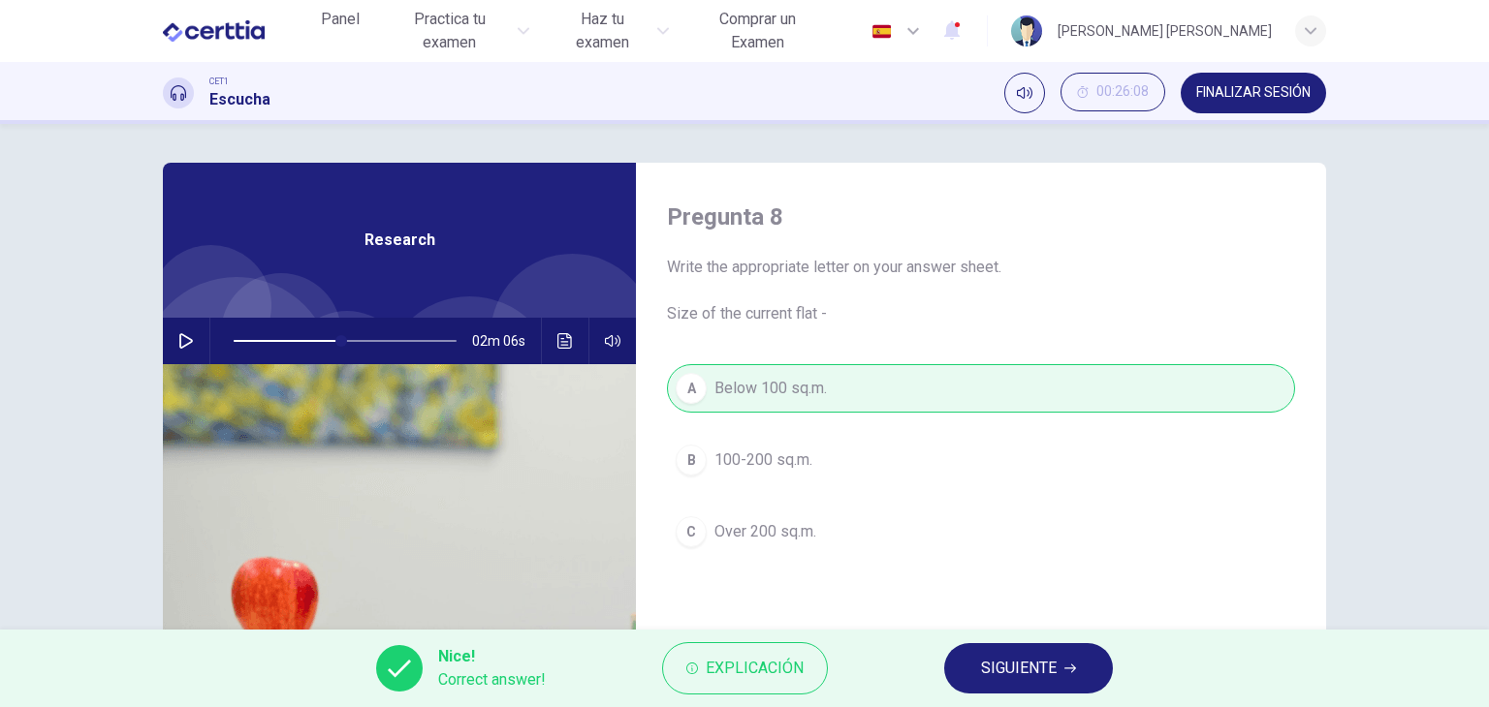
click at [1036, 668] on span "SIGUIENTE" at bounding box center [1019, 668] width 76 height 27
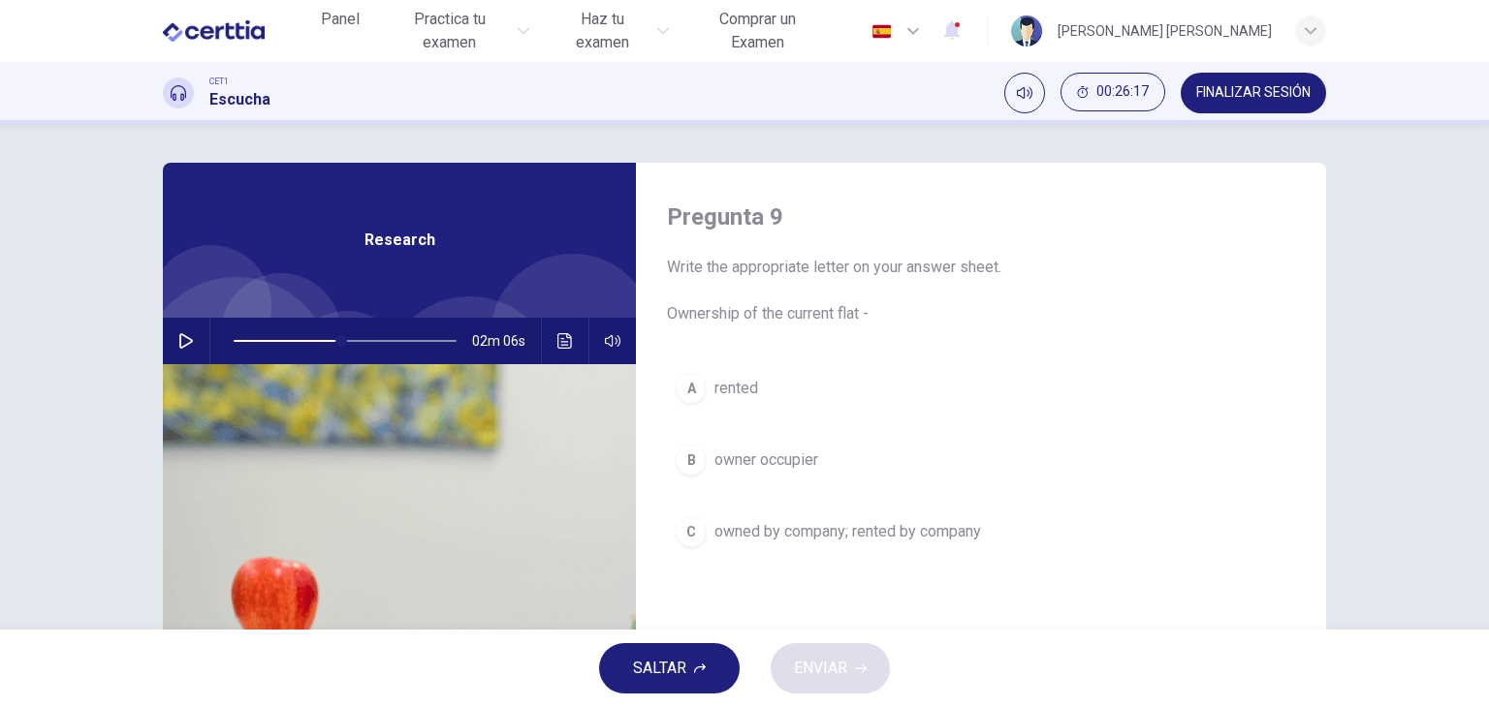
click at [179, 336] on icon "button" at bounding box center [186, 341] width 14 height 16
click at [180, 336] on icon "button" at bounding box center [185, 341] width 11 height 12
click at [570, 346] on button "Haz clic para ver la transcripción del audio" at bounding box center [565, 341] width 31 height 47
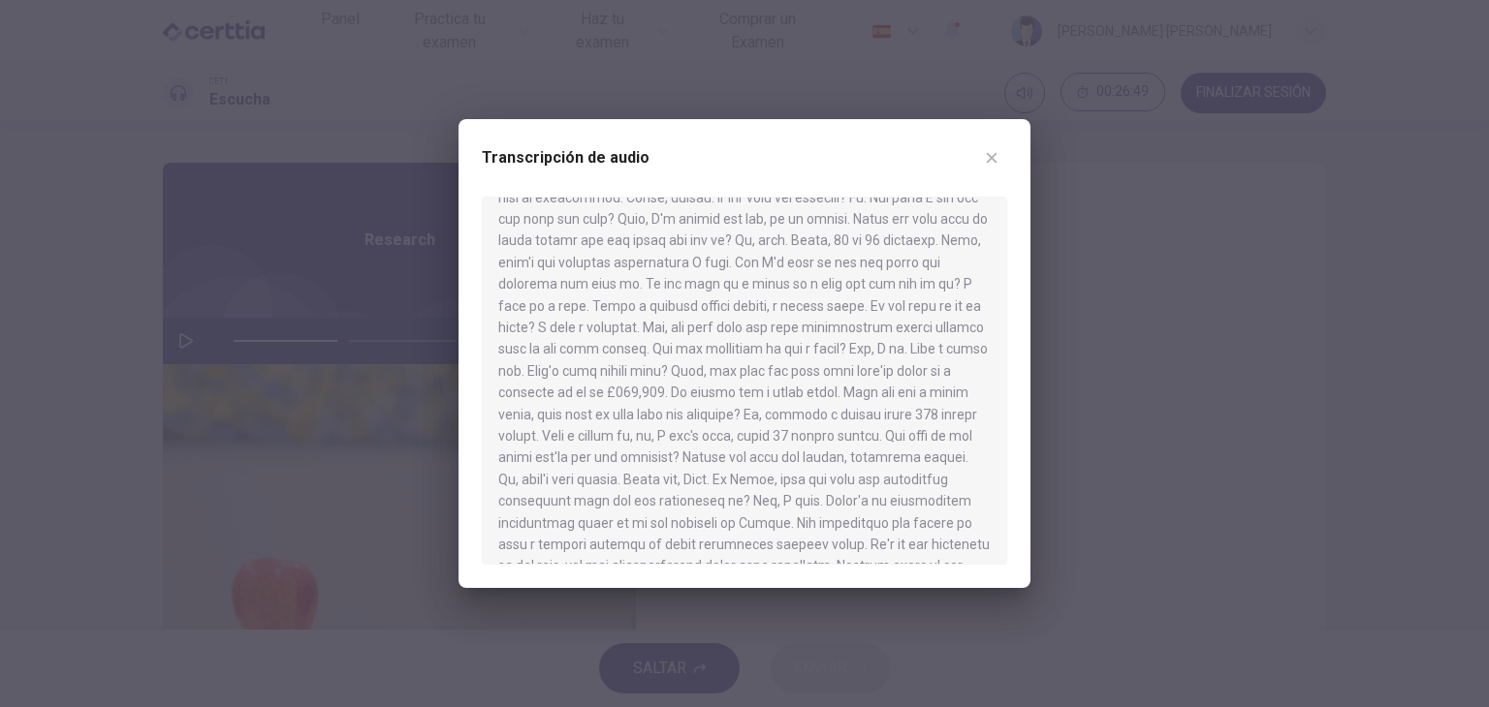
scroll to position [284, 0]
click at [987, 155] on icon "button" at bounding box center [992, 158] width 16 height 16
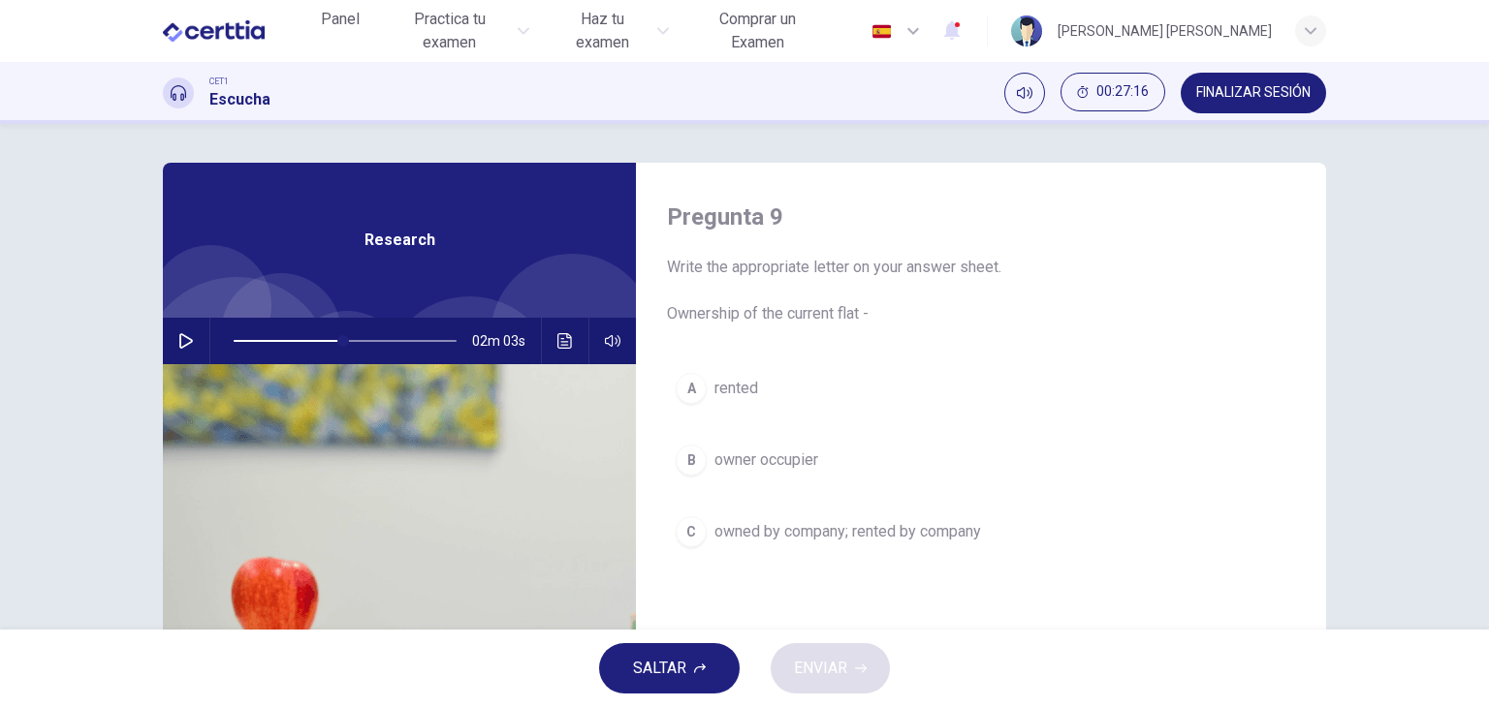
click at [653, 552] on div "Pregunta 9 Write the appropriate letter on your answer sheet. Ownership of the …" at bounding box center [981, 500] width 690 height 674
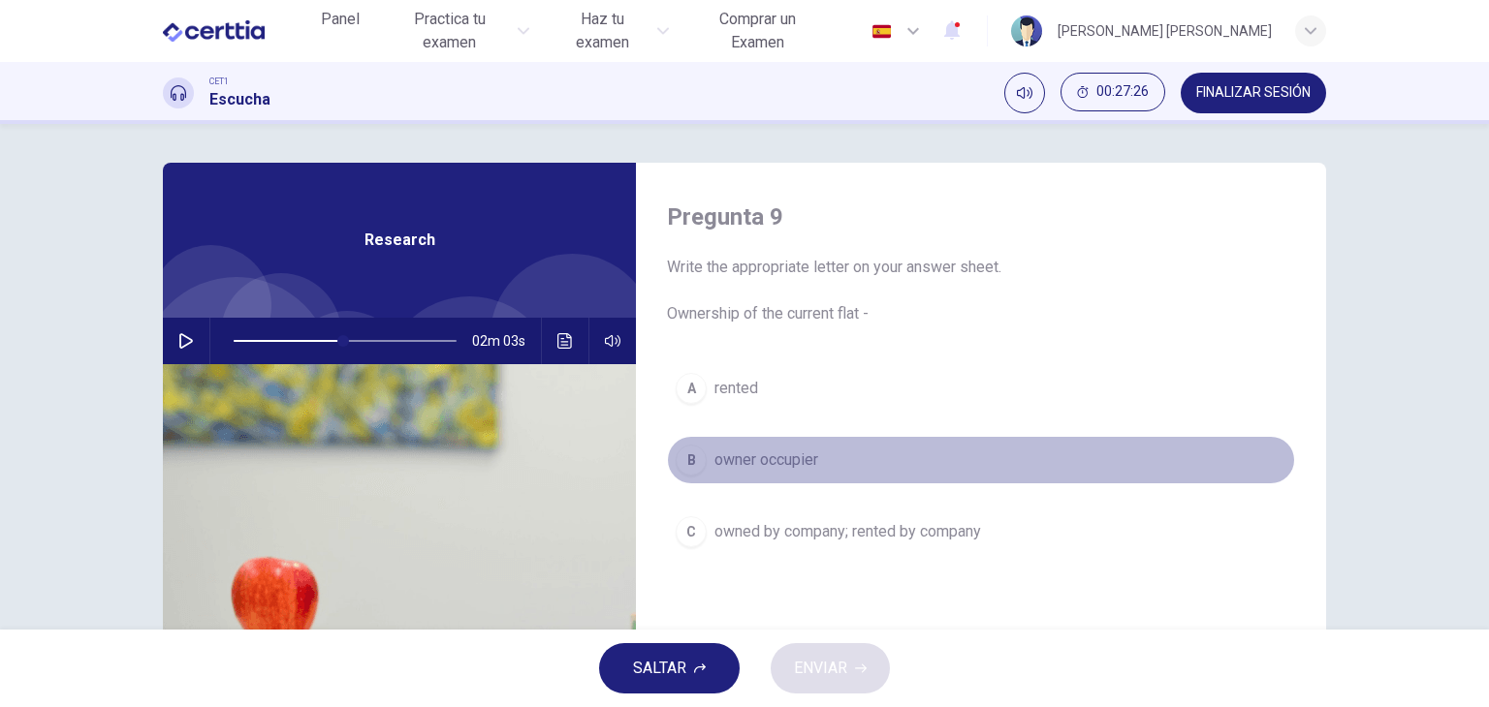
click at [678, 463] on div "B" at bounding box center [690, 460] width 31 height 31
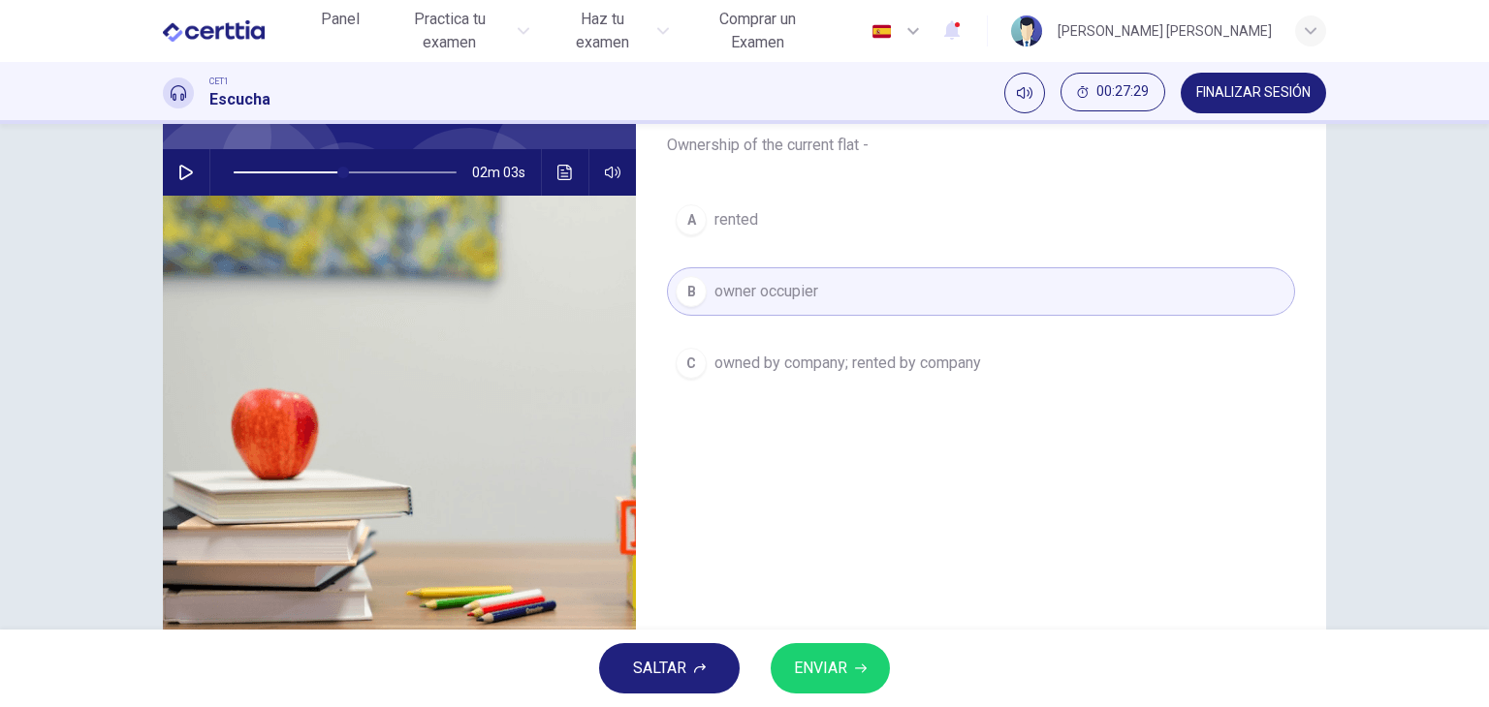
scroll to position [173, 0]
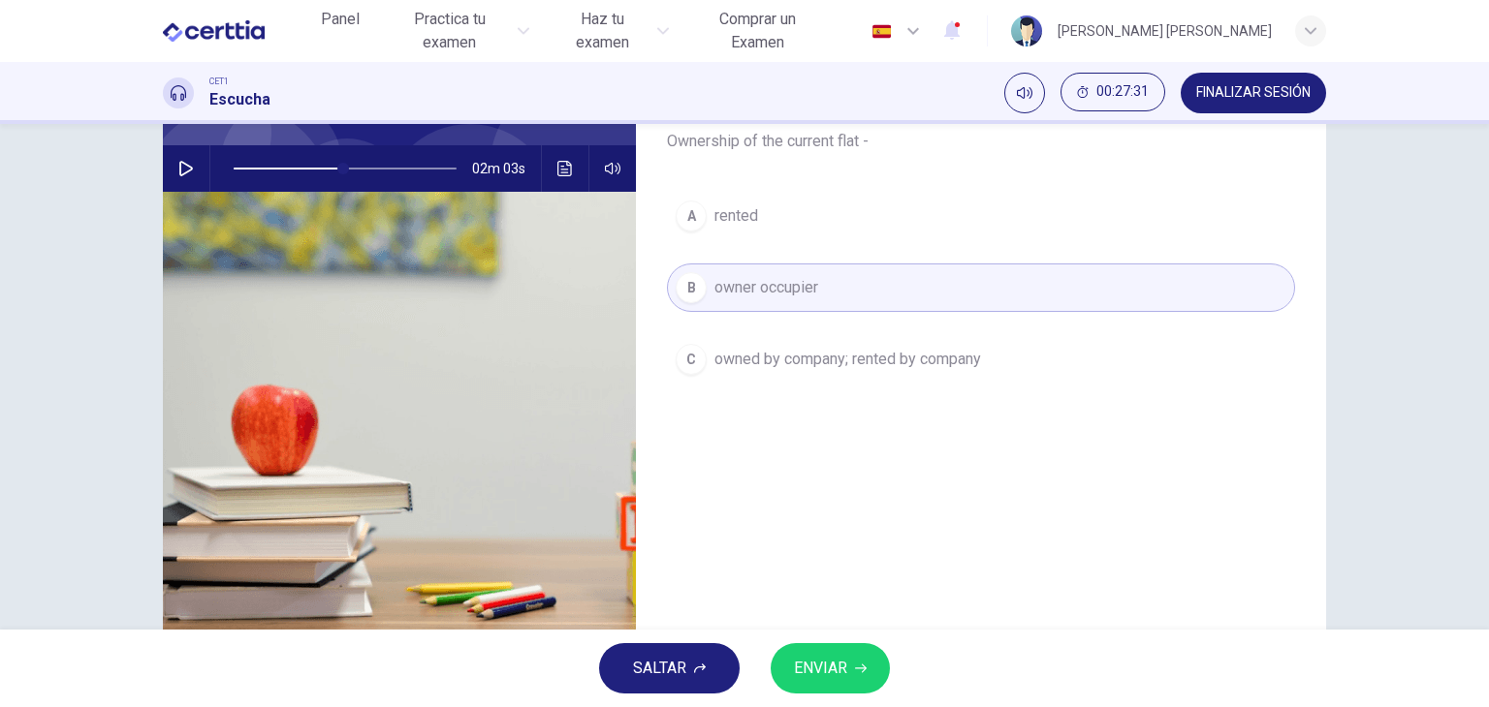
click at [827, 685] on button "ENVIAR" at bounding box center [829, 669] width 119 height 50
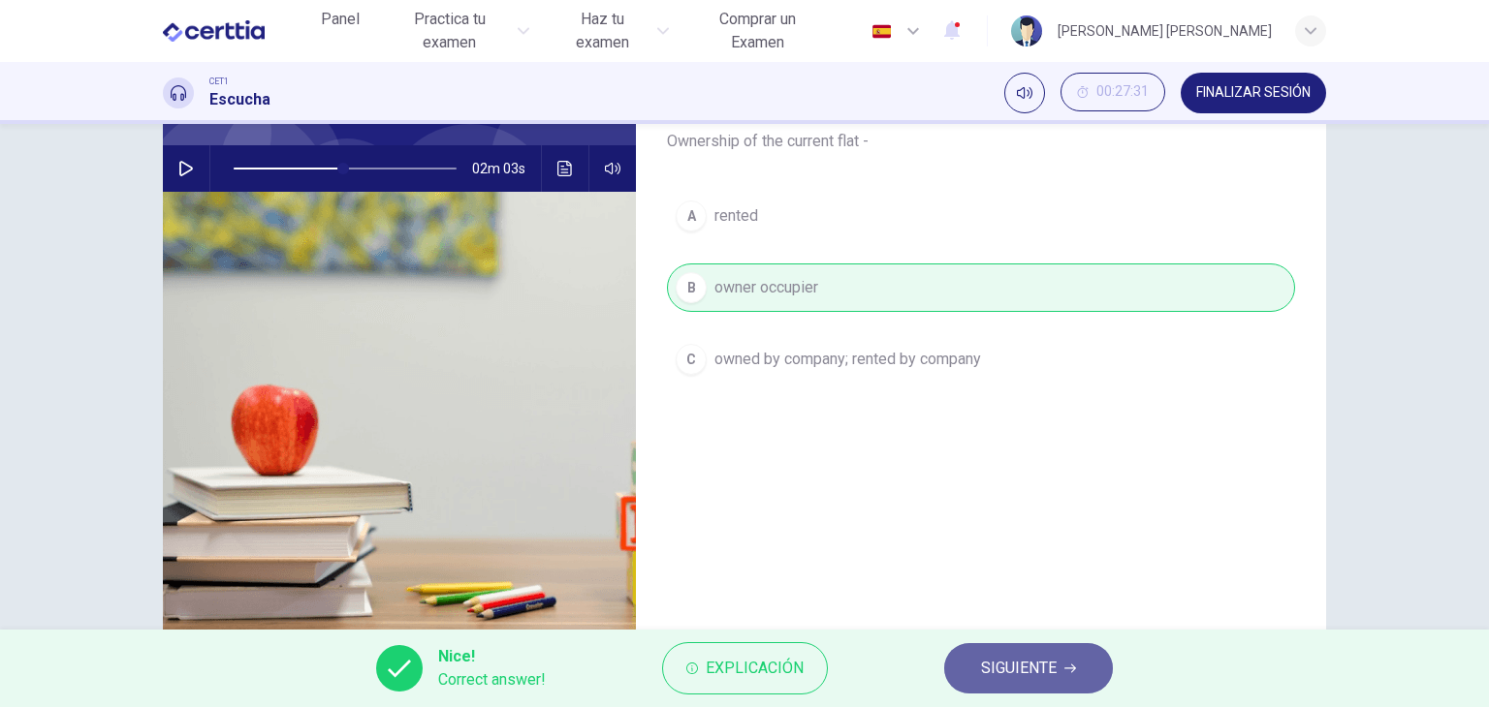
click at [1035, 675] on span "SIGUIENTE" at bounding box center [1019, 668] width 76 height 27
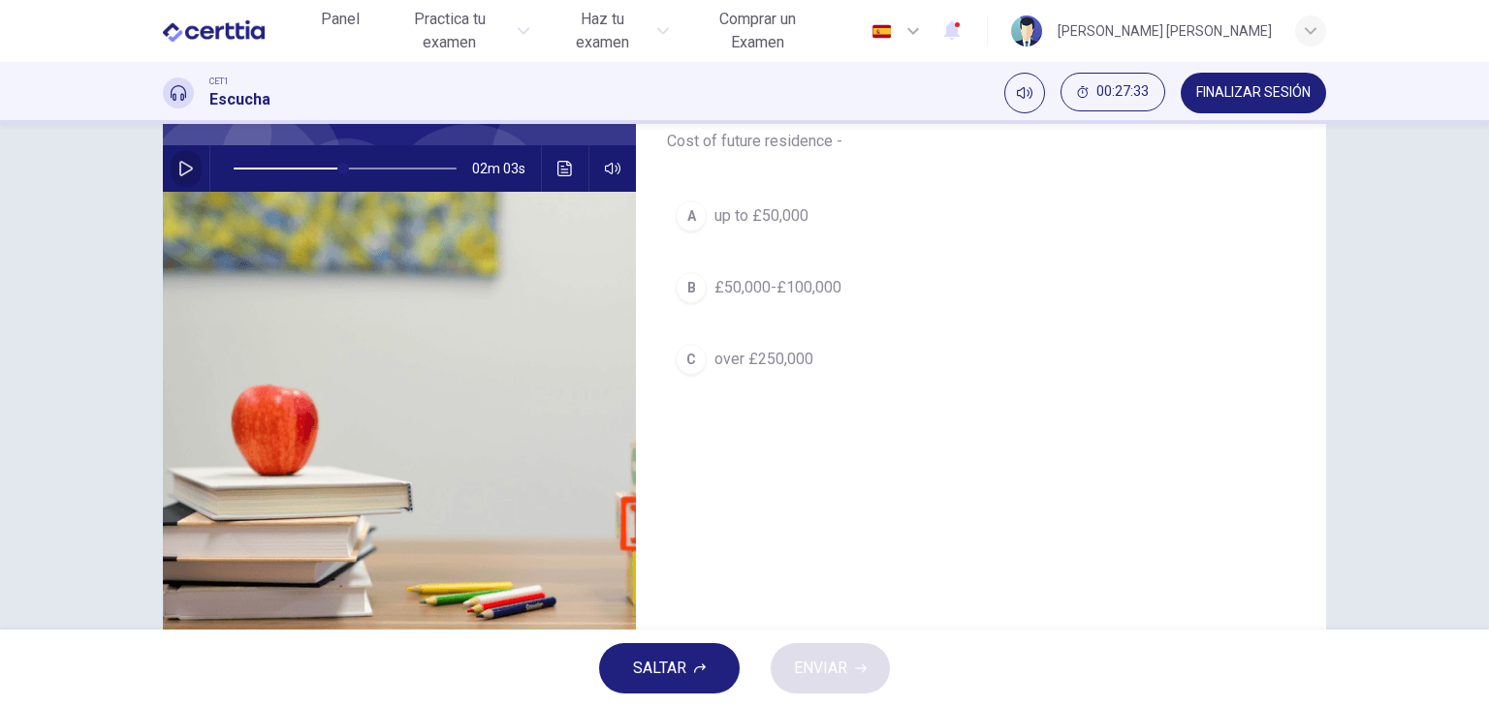
click at [179, 168] on icon "button" at bounding box center [186, 169] width 16 height 16
click at [178, 175] on button "button" at bounding box center [186, 168] width 31 height 47
click at [561, 172] on icon "Haz clic para ver la transcripción del audio" at bounding box center [565, 169] width 16 height 16
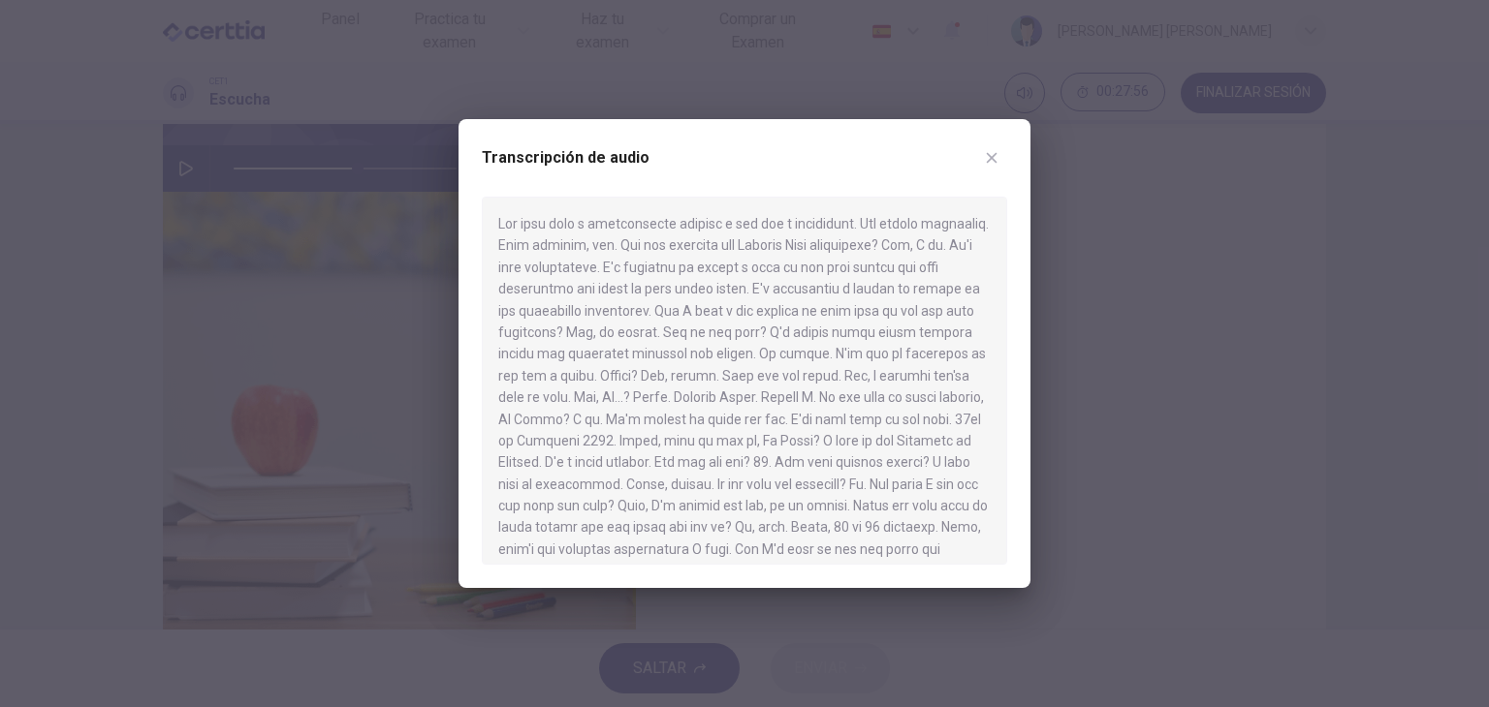
scroll to position [320, 0]
click at [16, 285] on div at bounding box center [744, 353] width 1489 height 707
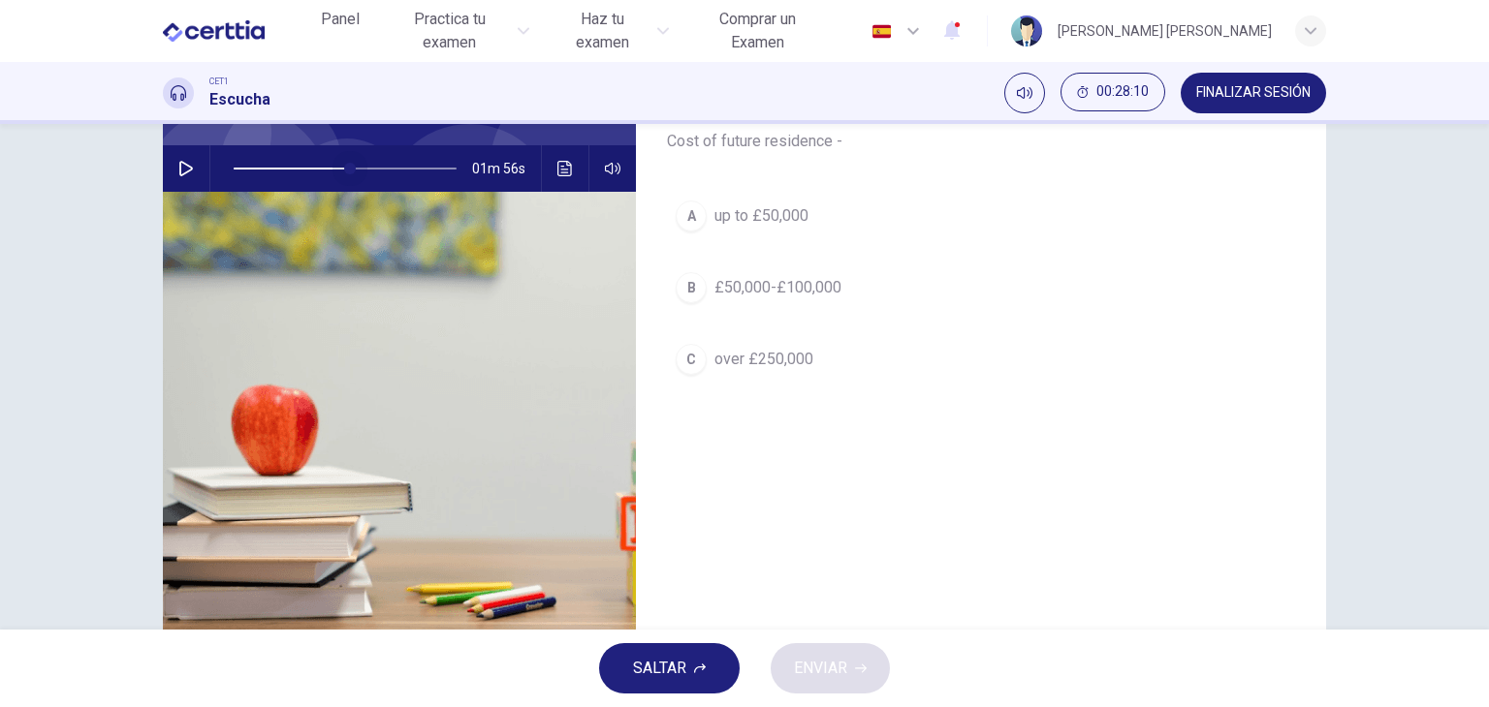
click at [344, 169] on span at bounding box center [350, 169] width 12 height 12
click at [188, 168] on icon "button" at bounding box center [186, 169] width 16 height 16
click at [191, 167] on button "button" at bounding box center [186, 168] width 31 height 47
click at [338, 168] on span at bounding box center [343, 169] width 12 height 12
click at [327, 168] on span at bounding box center [332, 169] width 12 height 12
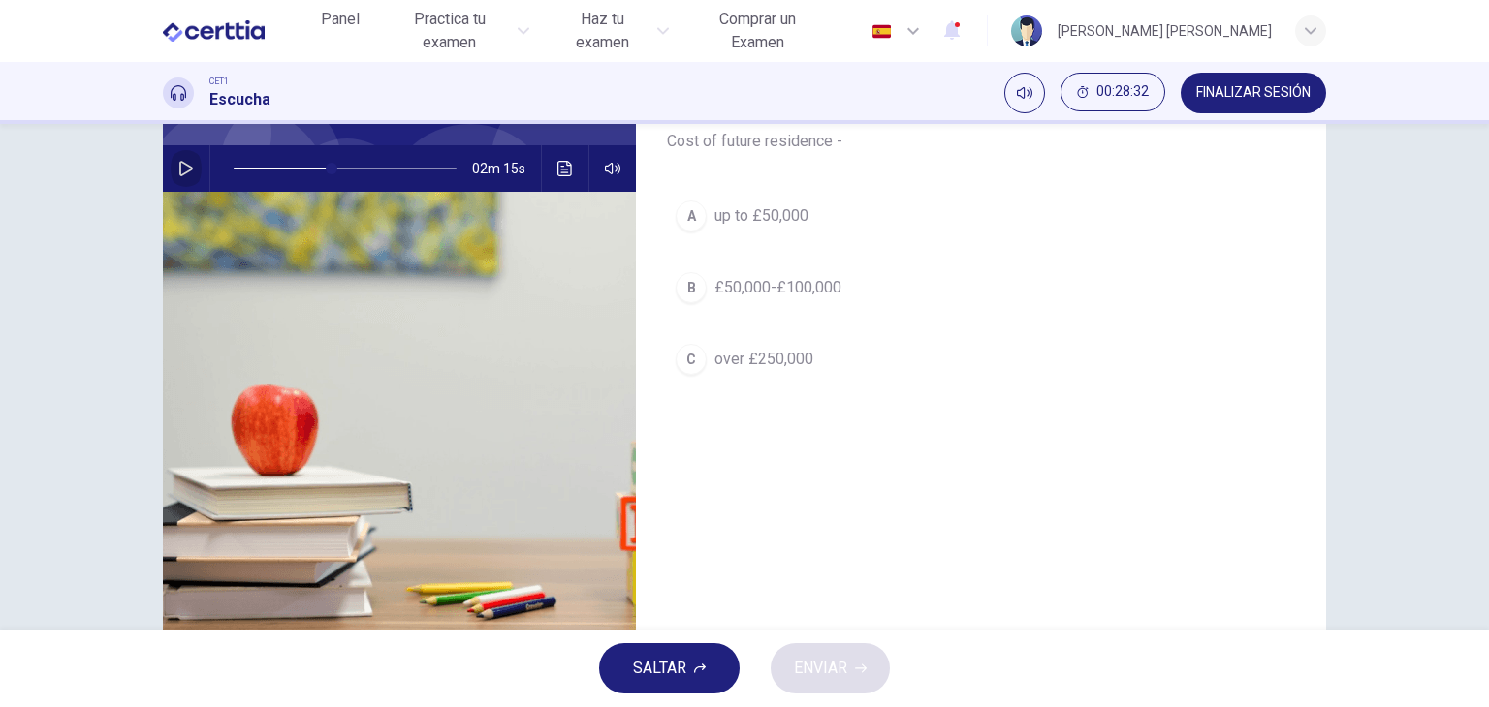
click at [180, 170] on icon "button" at bounding box center [186, 169] width 16 height 16
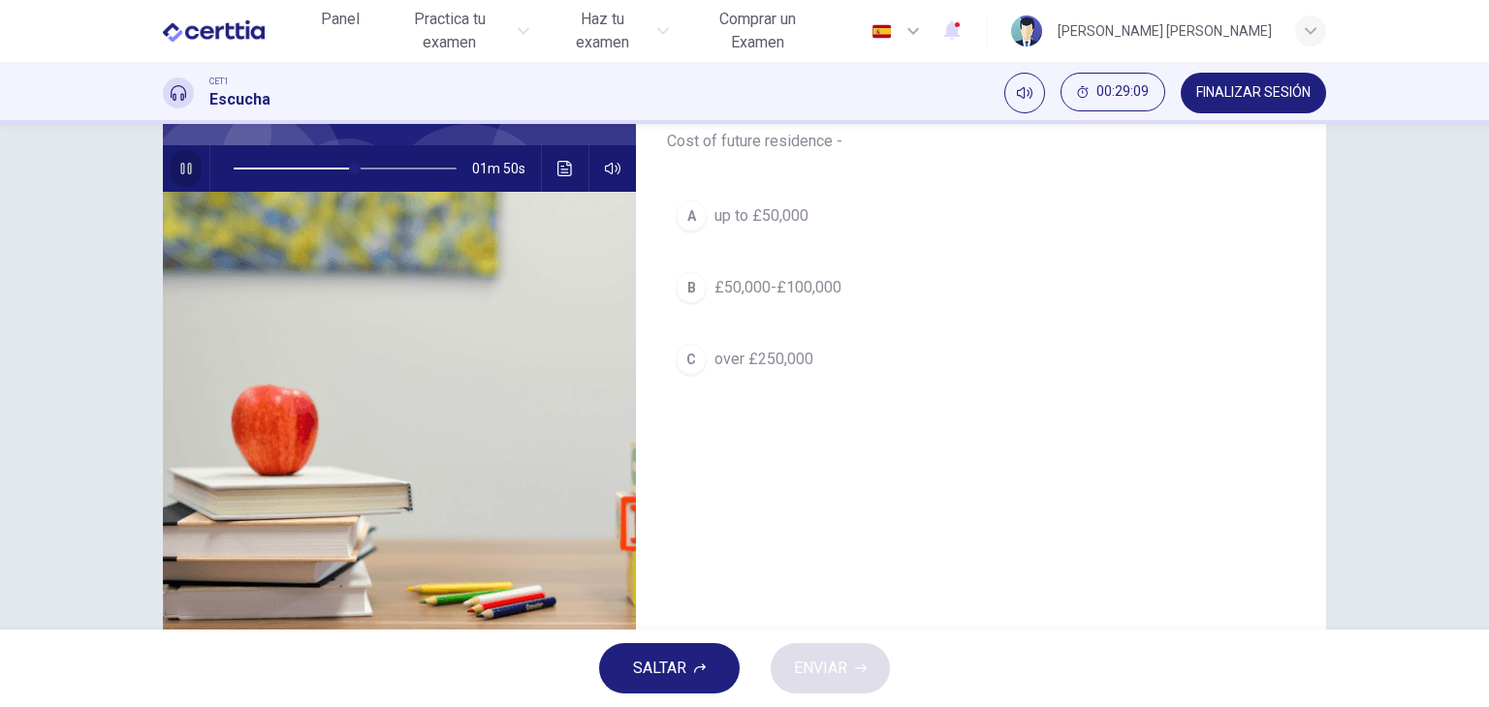
click at [180, 170] on icon "button" at bounding box center [186, 169] width 16 height 16
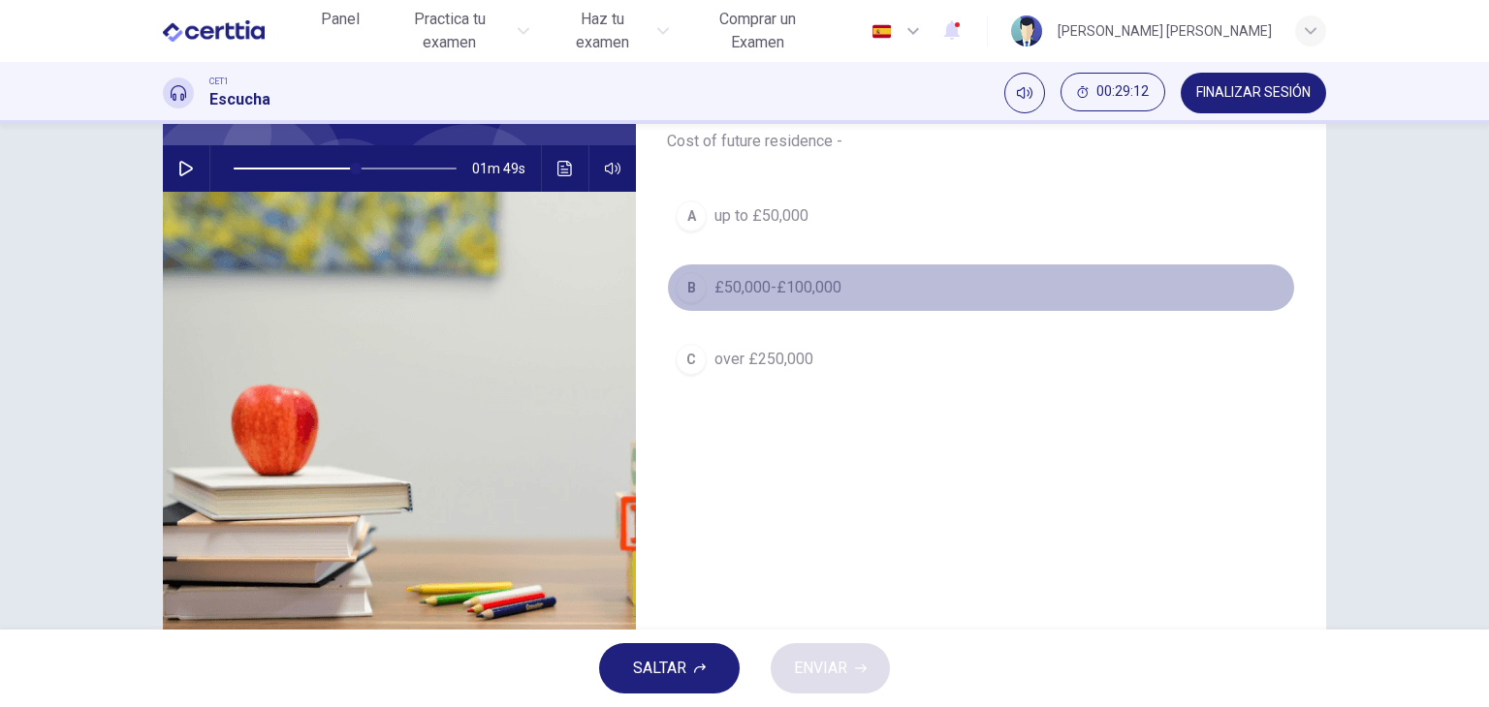
click at [675, 283] on div "B" at bounding box center [690, 287] width 31 height 31
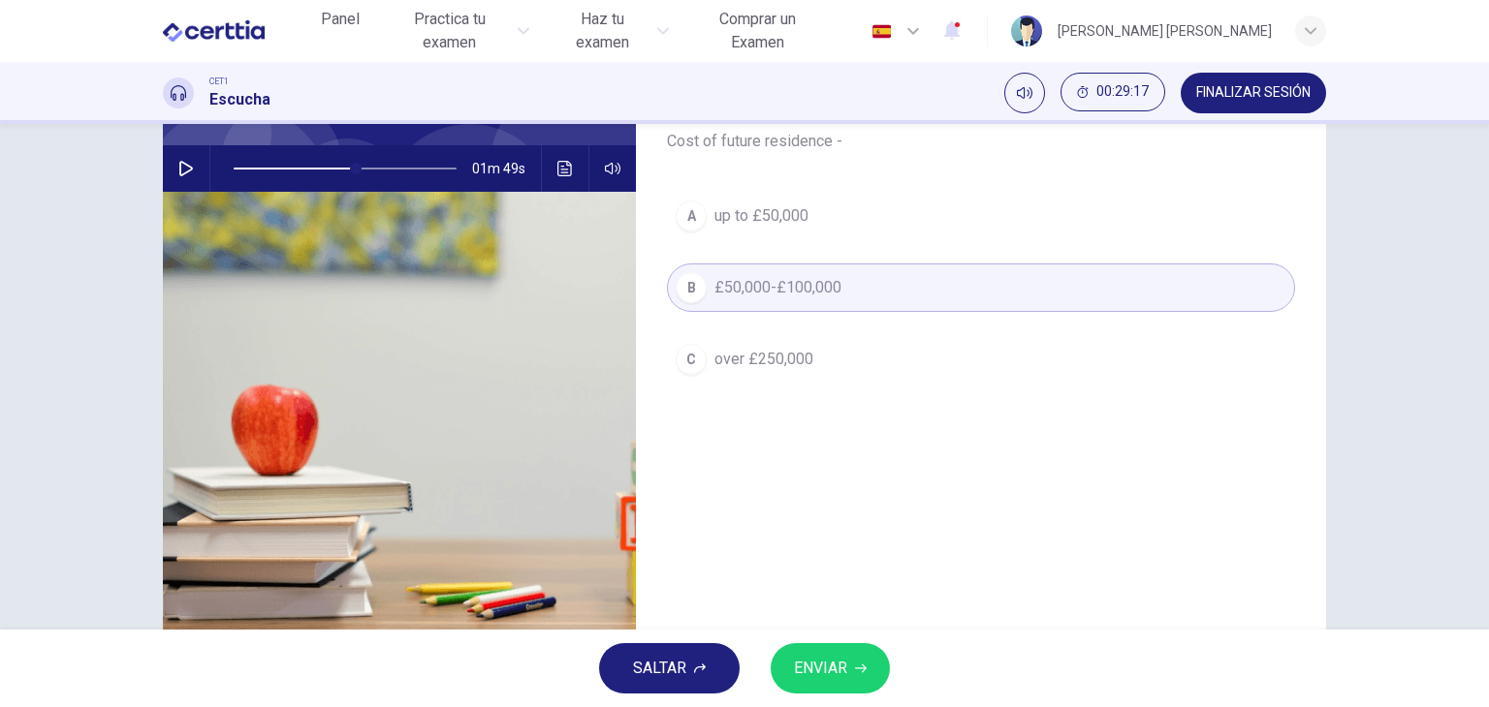
click at [817, 678] on span "ENVIAR" at bounding box center [820, 668] width 53 height 27
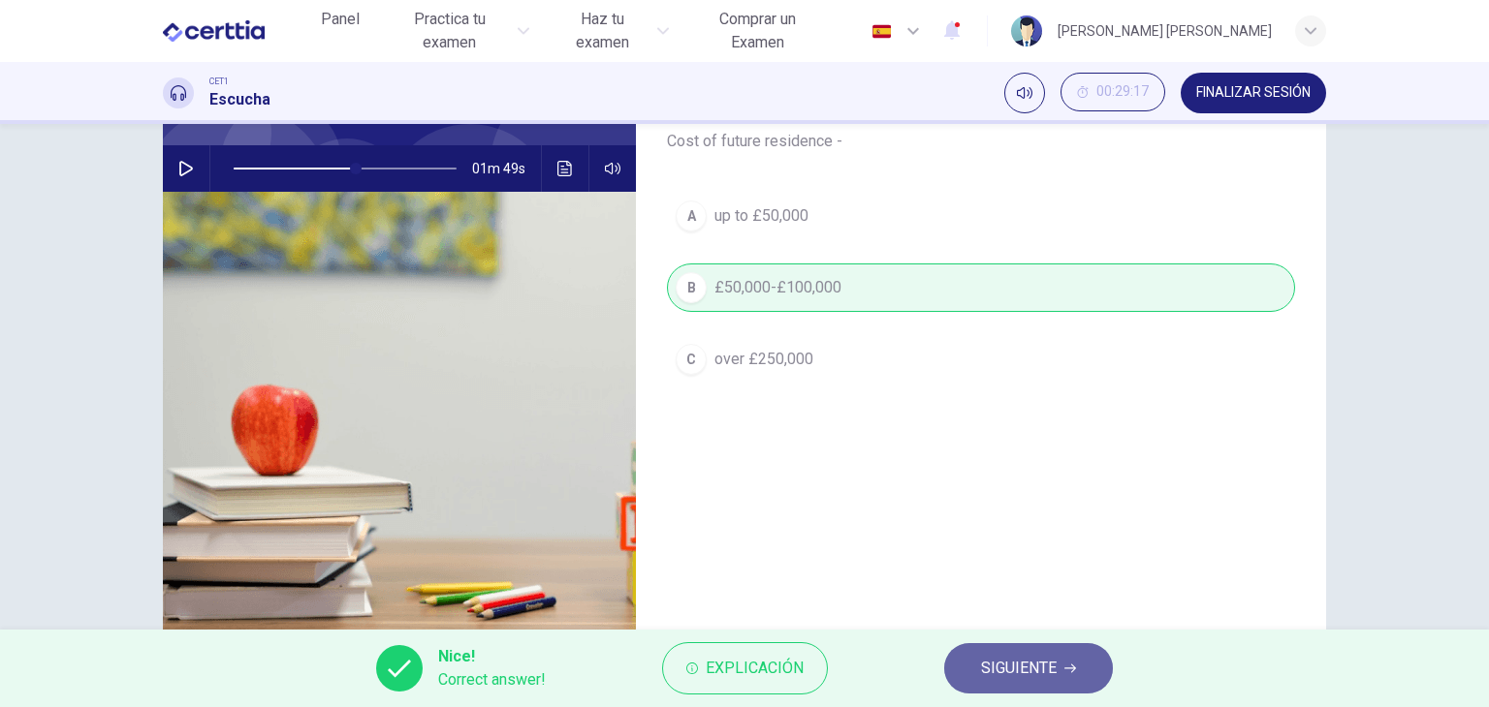
click at [1010, 656] on span "SIGUIENTE" at bounding box center [1019, 668] width 76 height 27
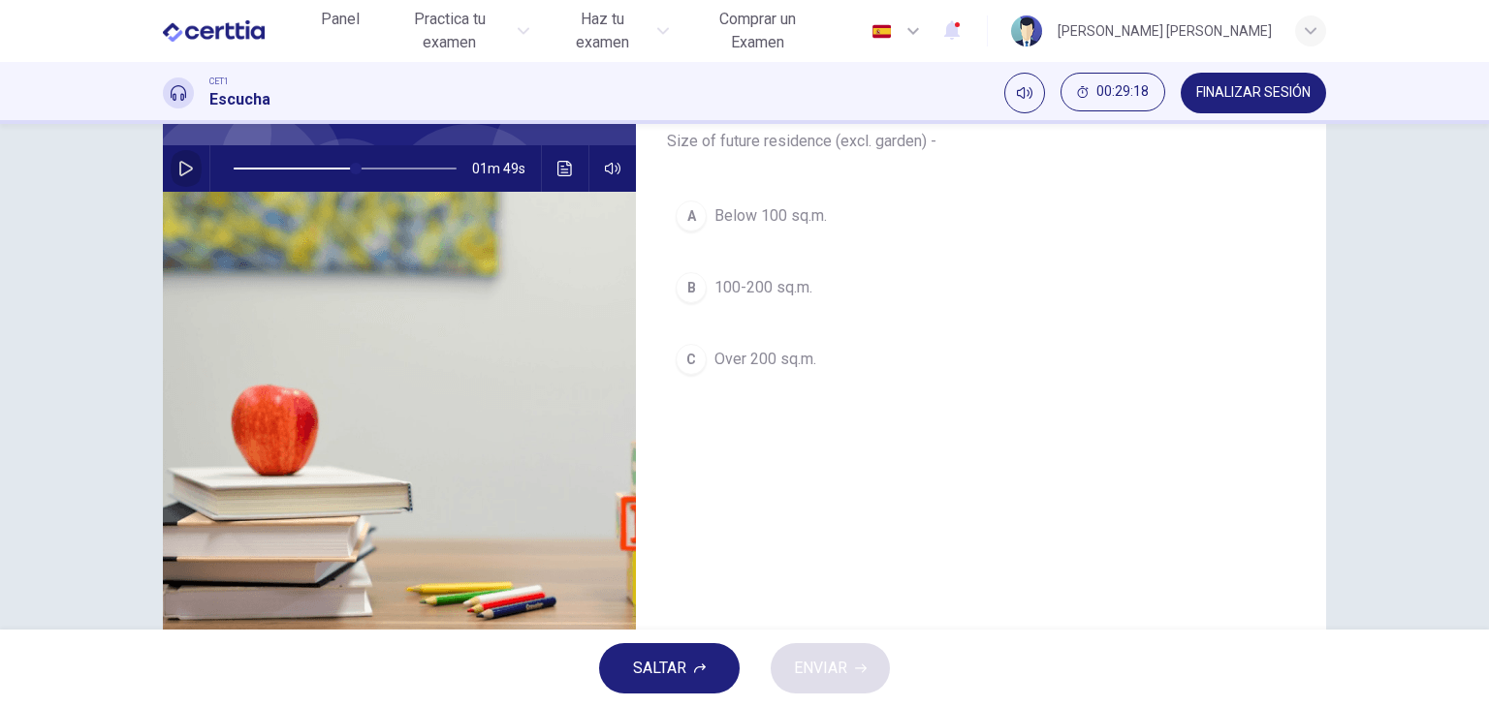
click at [182, 165] on icon "button" at bounding box center [186, 169] width 14 height 16
click at [186, 159] on button "button" at bounding box center [186, 168] width 31 height 47
click at [566, 175] on button "Haz clic para ver la transcripción del audio" at bounding box center [565, 168] width 31 height 47
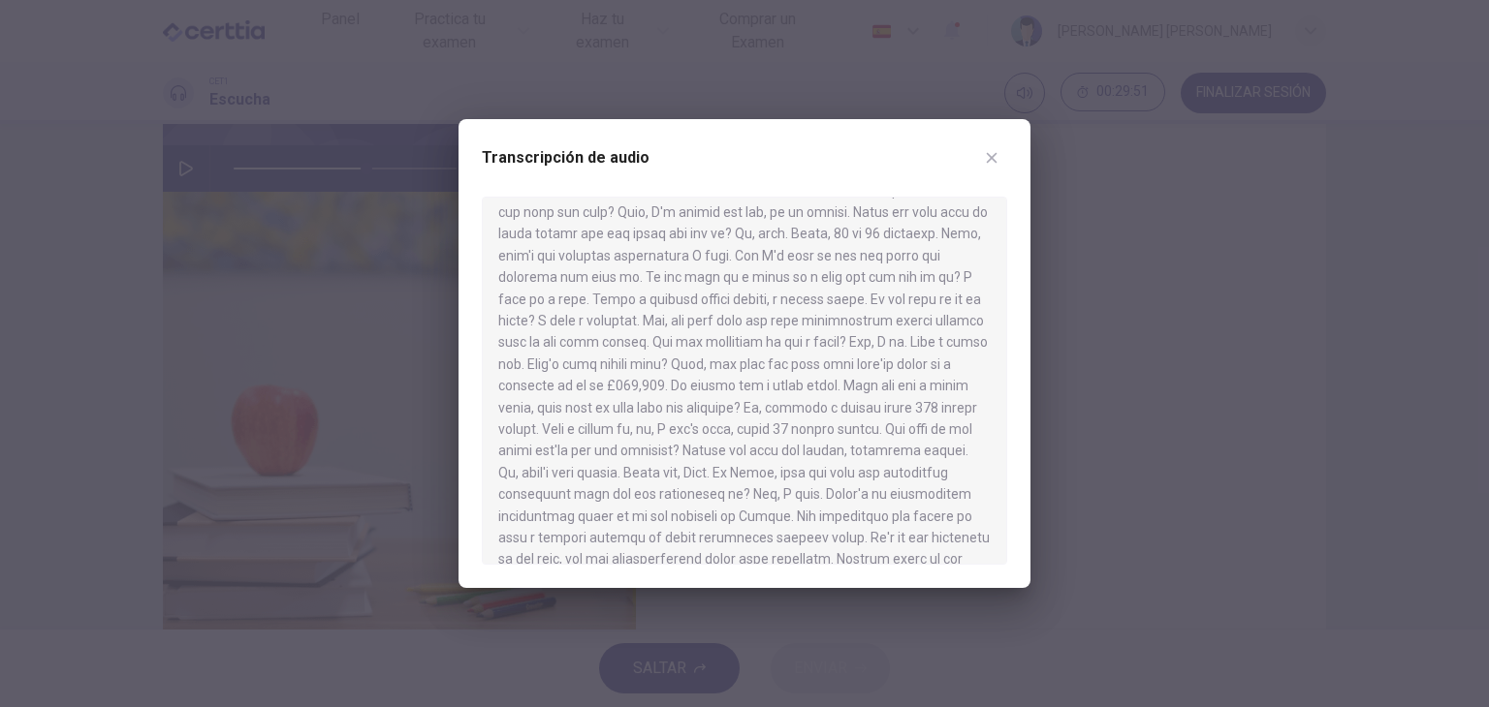
scroll to position [302, 0]
click at [89, 314] on div at bounding box center [744, 353] width 1489 height 707
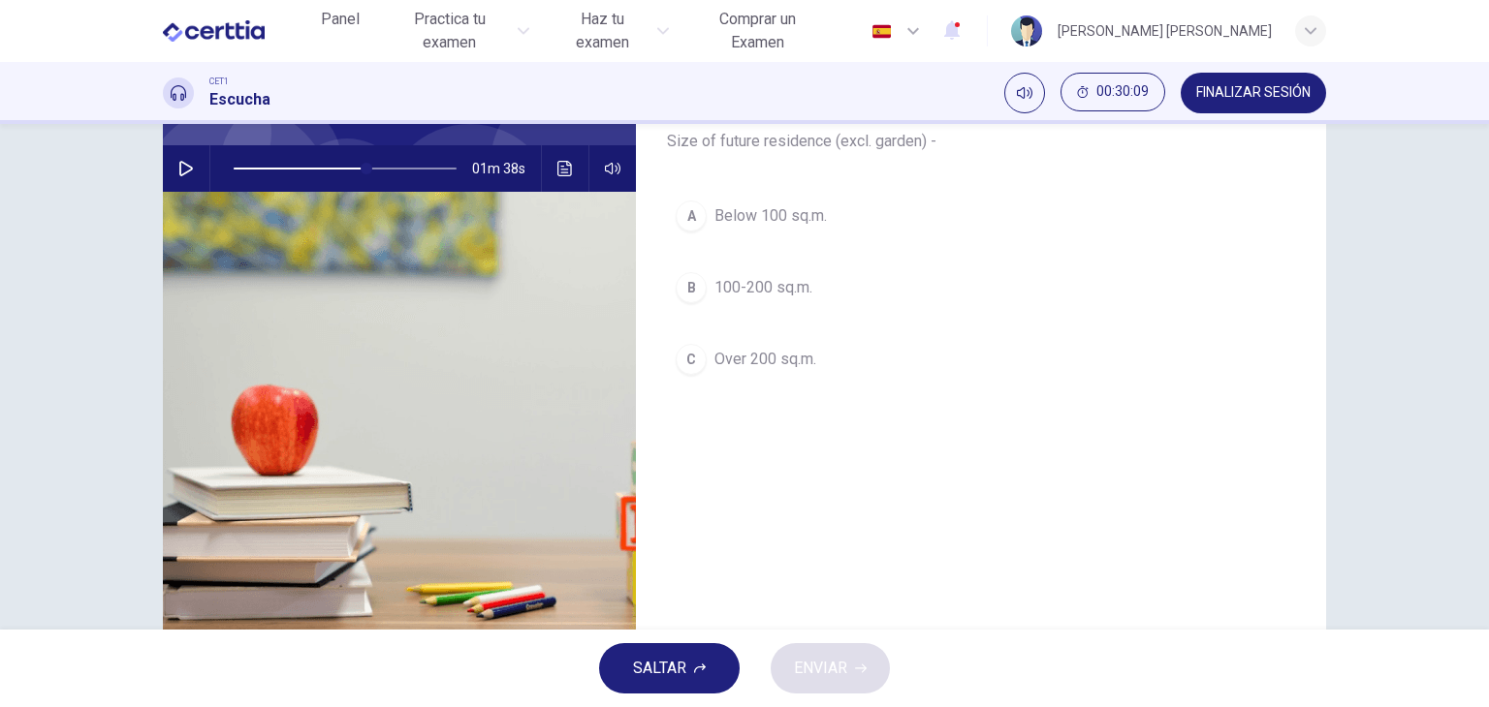
click at [686, 225] on div "A" at bounding box center [690, 216] width 31 height 31
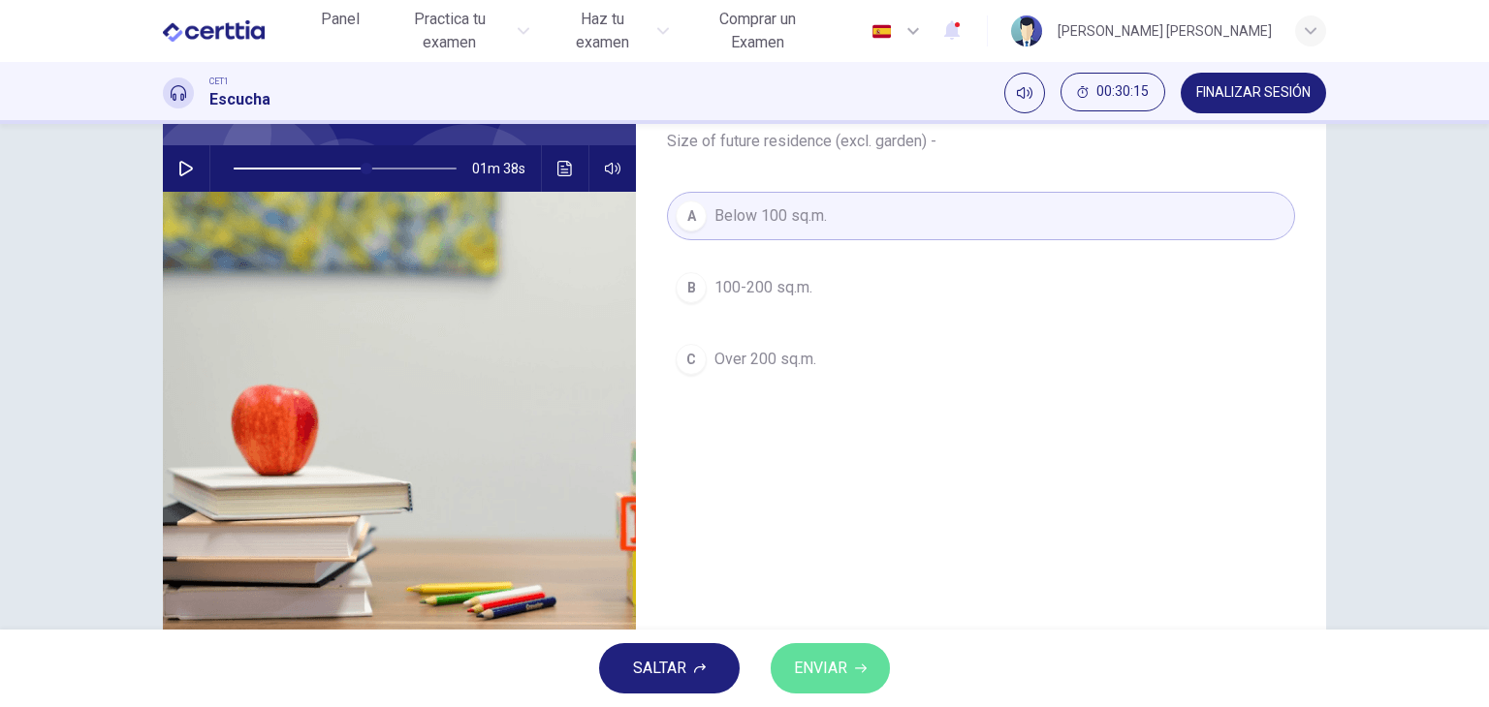
click at [841, 656] on span "ENVIAR" at bounding box center [820, 668] width 53 height 27
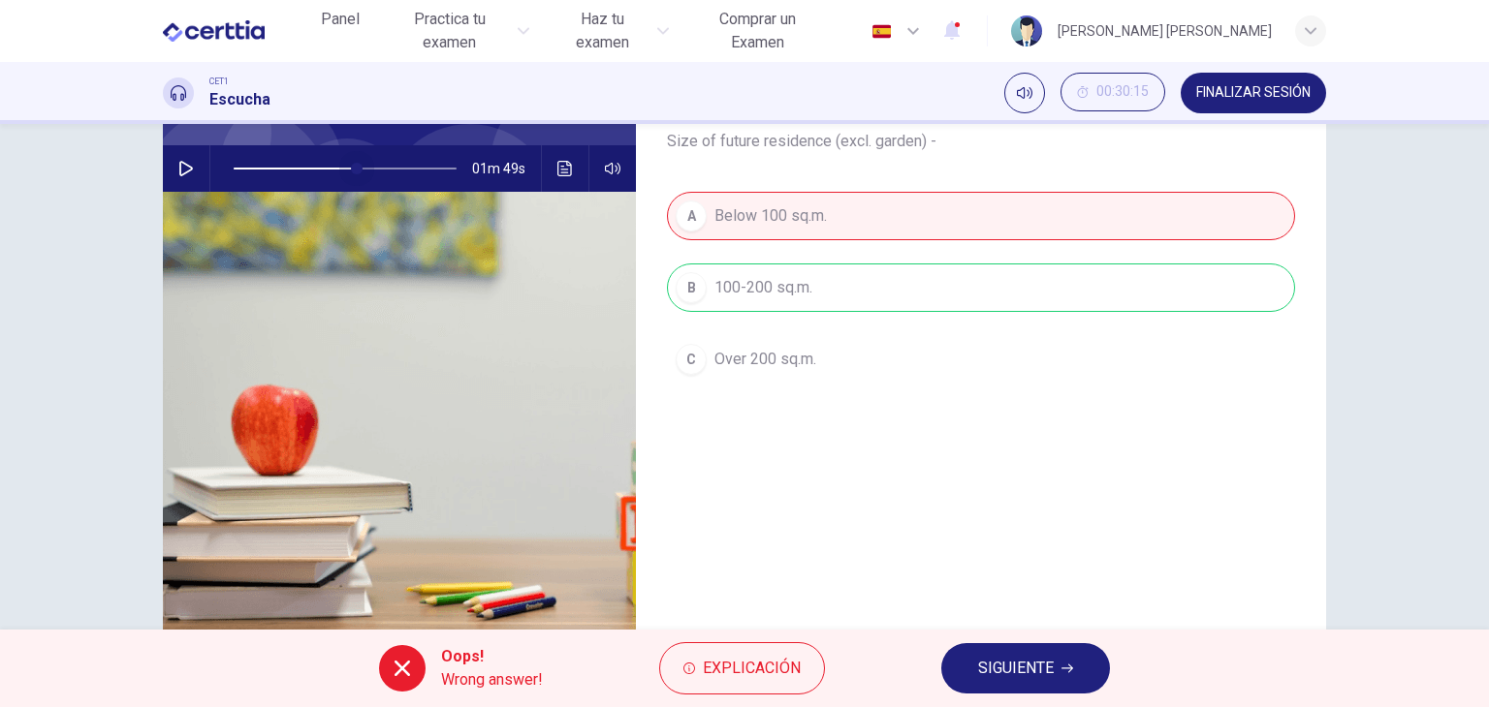
click at [351, 167] on span at bounding box center [357, 169] width 12 height 12
click at [173, 176] on button "button" at bounding box center [186, 168] width 31 height 47
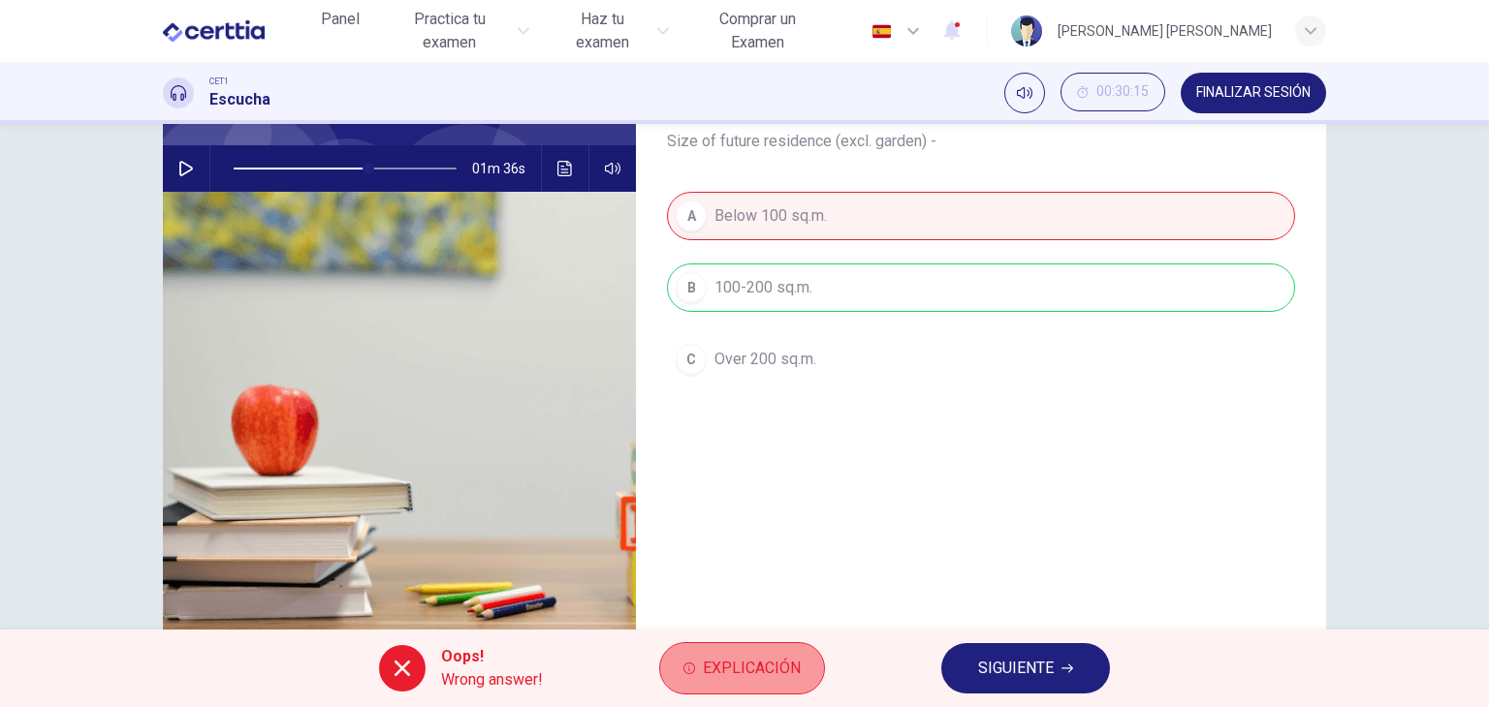
click at [784, 665] on span "Explicación" at bounding box center [752, 668] width 98 height 27
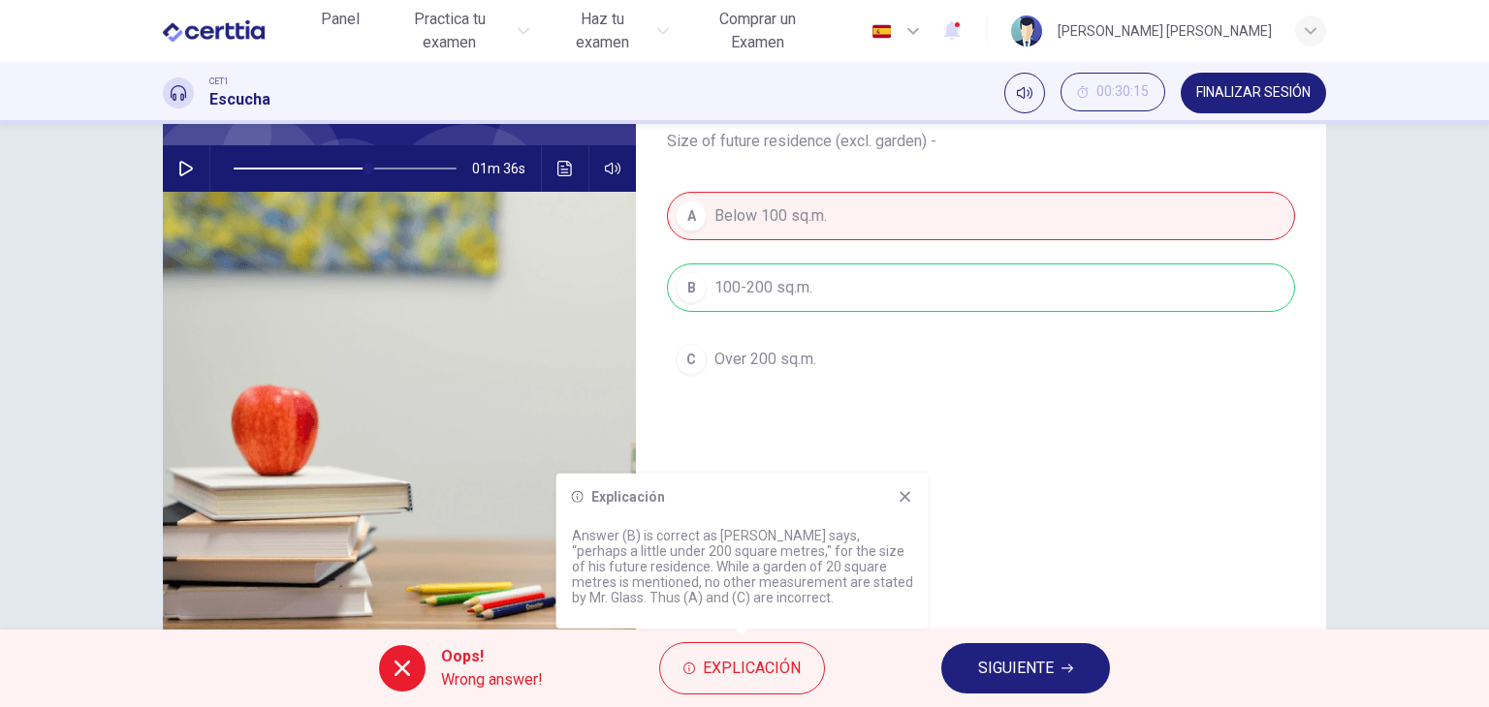
click at [900, 496] on icon at bounding box center [905, 497] width 16 height 16
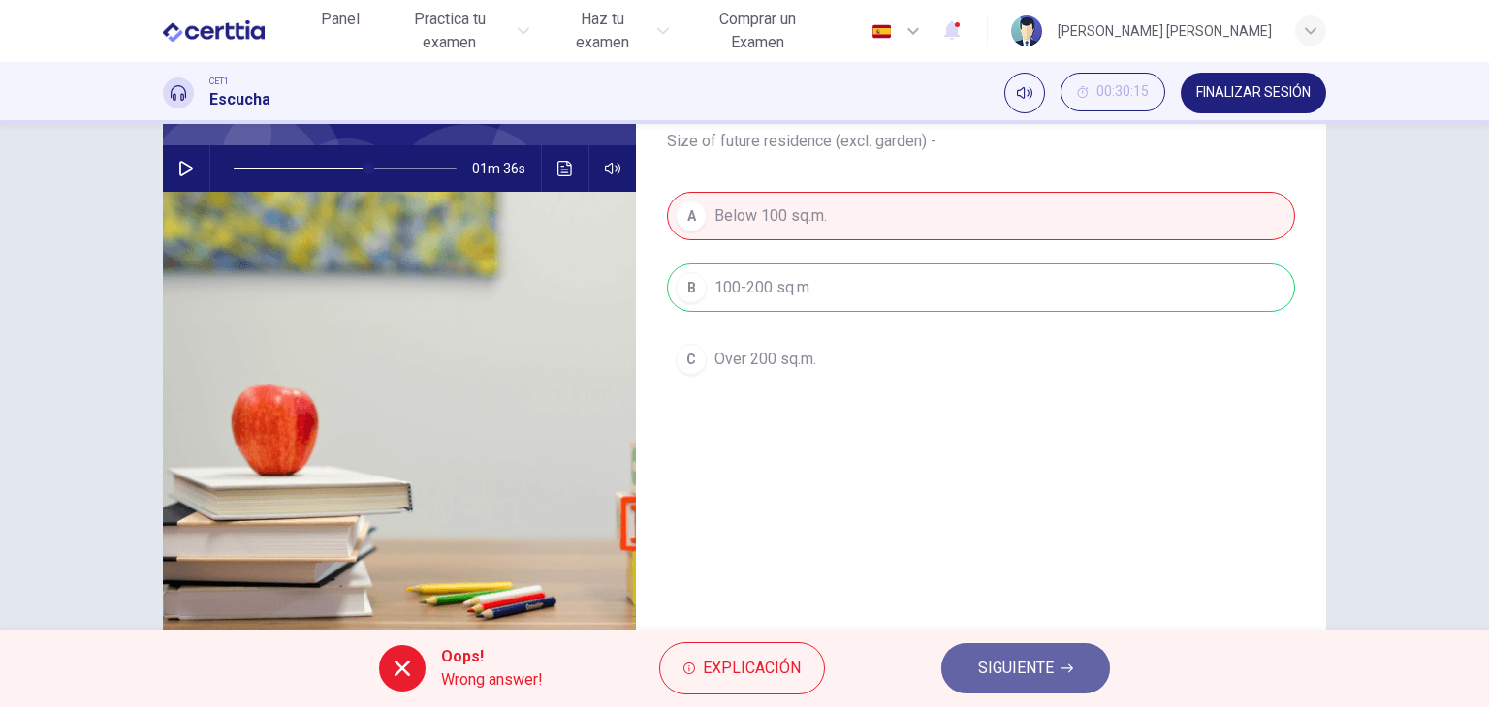
click at [1016, 666] on span "SIGUIENTE" at bounding box center [1016, 668] width 76 height 27
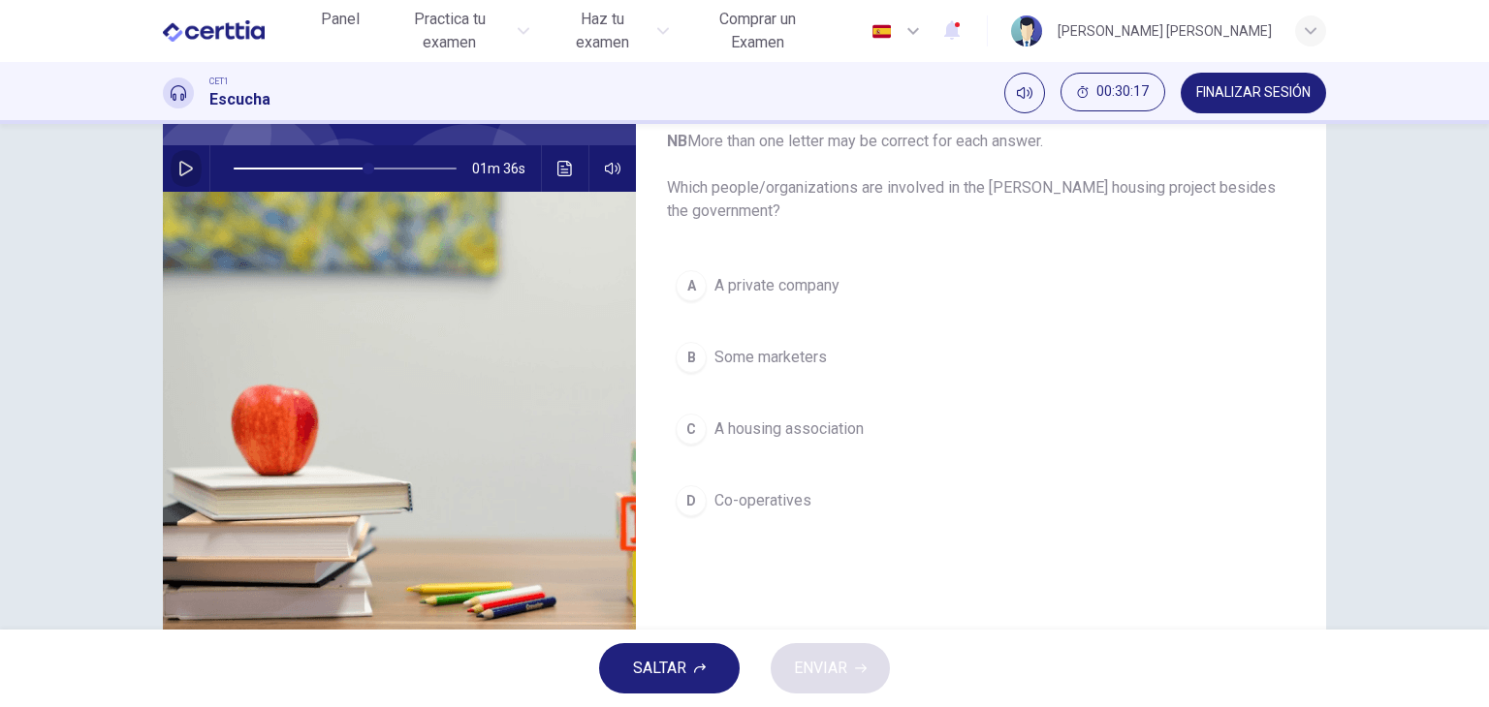
click at [181, 168] on icon "button" at bounding box center [186, 169] width 16 height 16
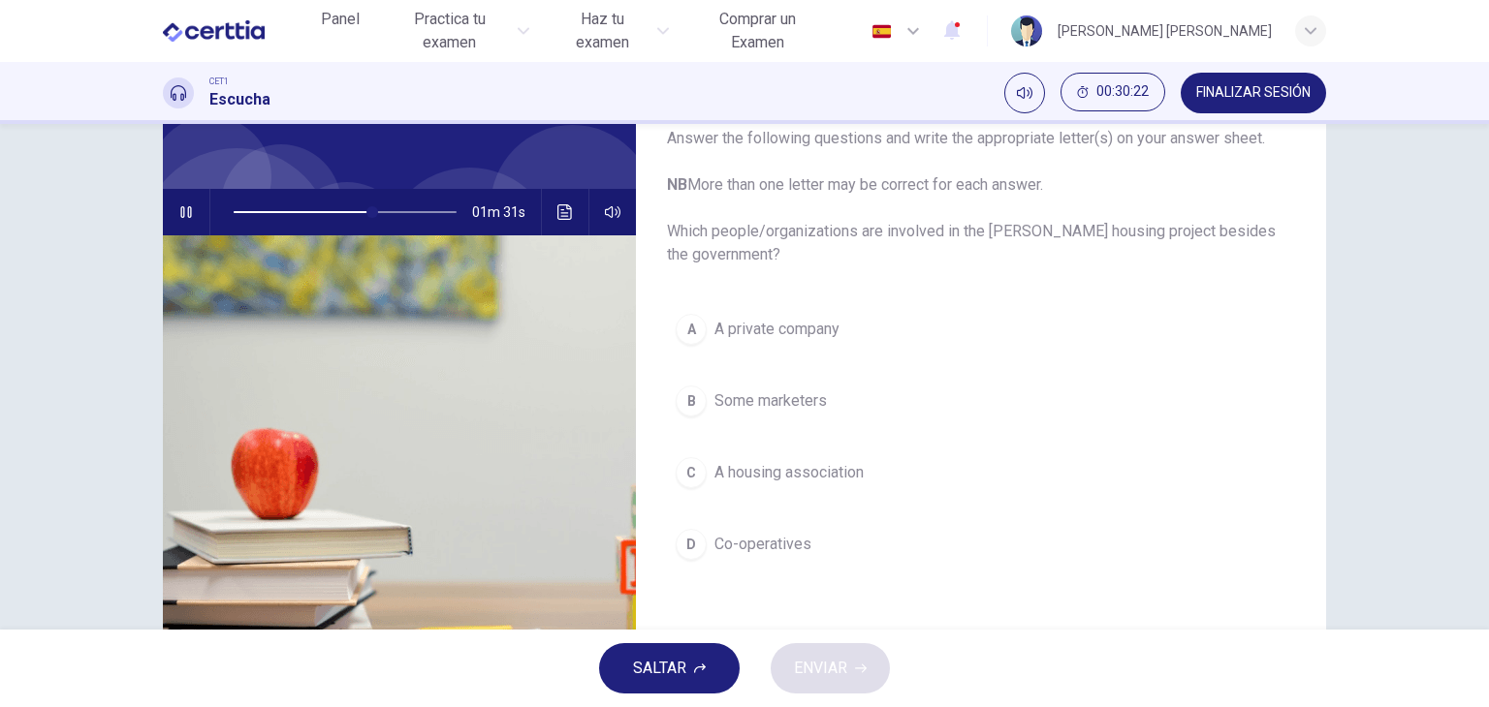
scroll to position [132, 0]
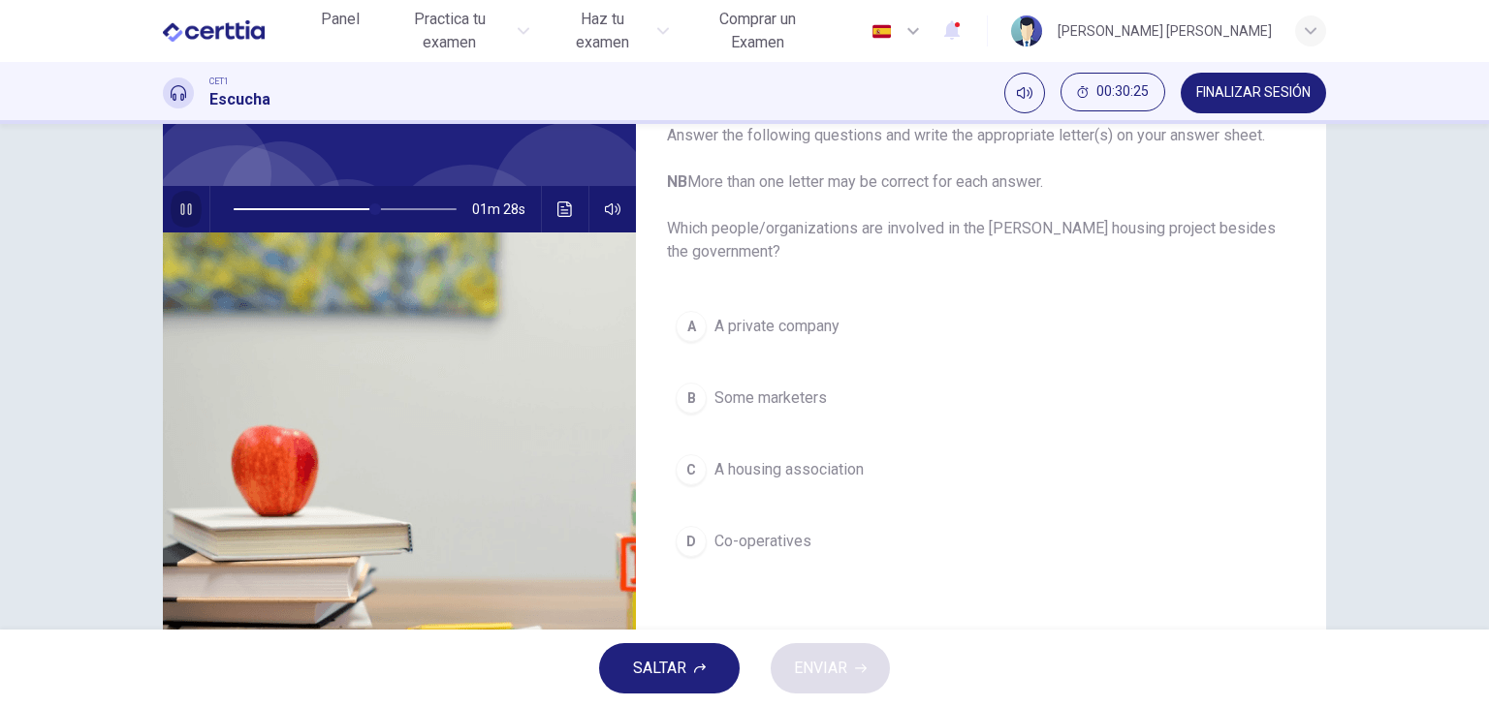
click at [178, 208] on icon "button" at bounding box center [186, 210] width 16 height 16
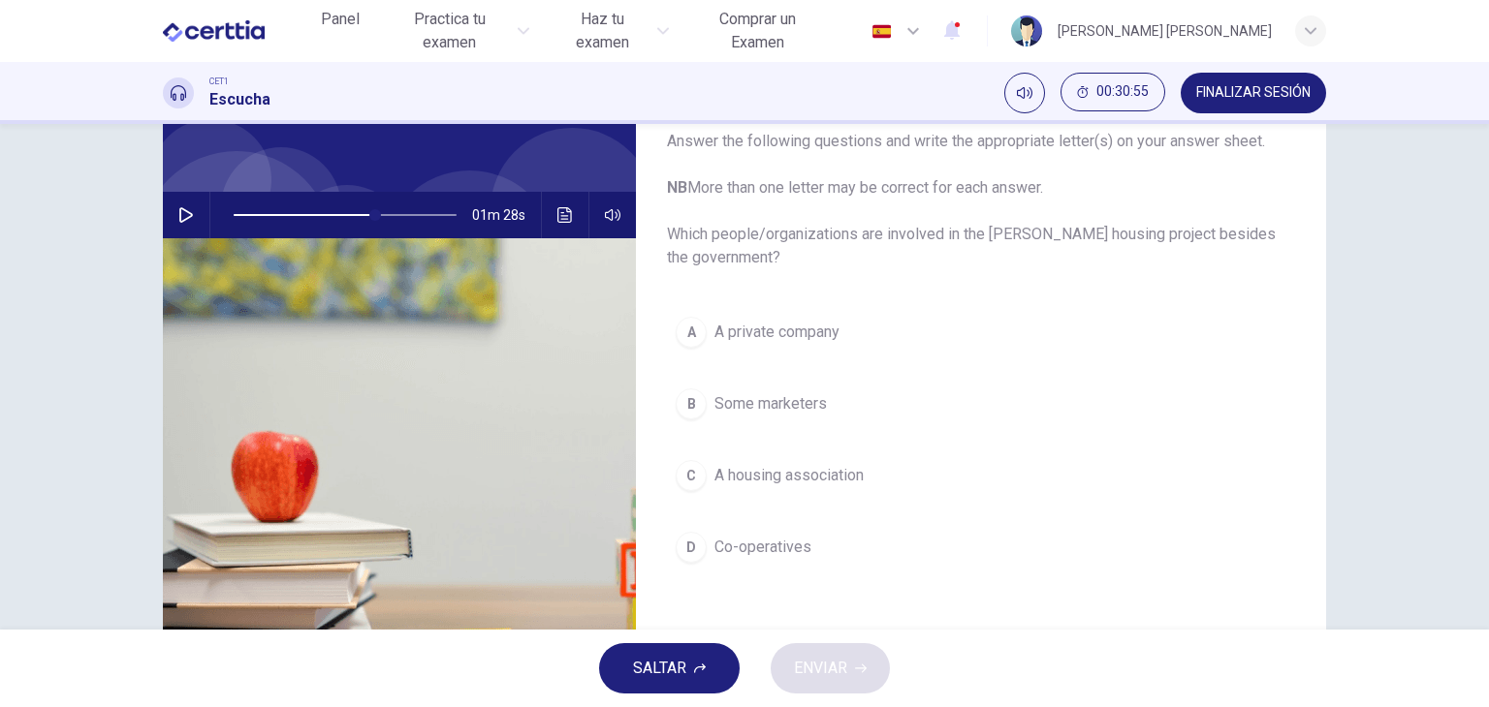
scroll to position [128, 0]
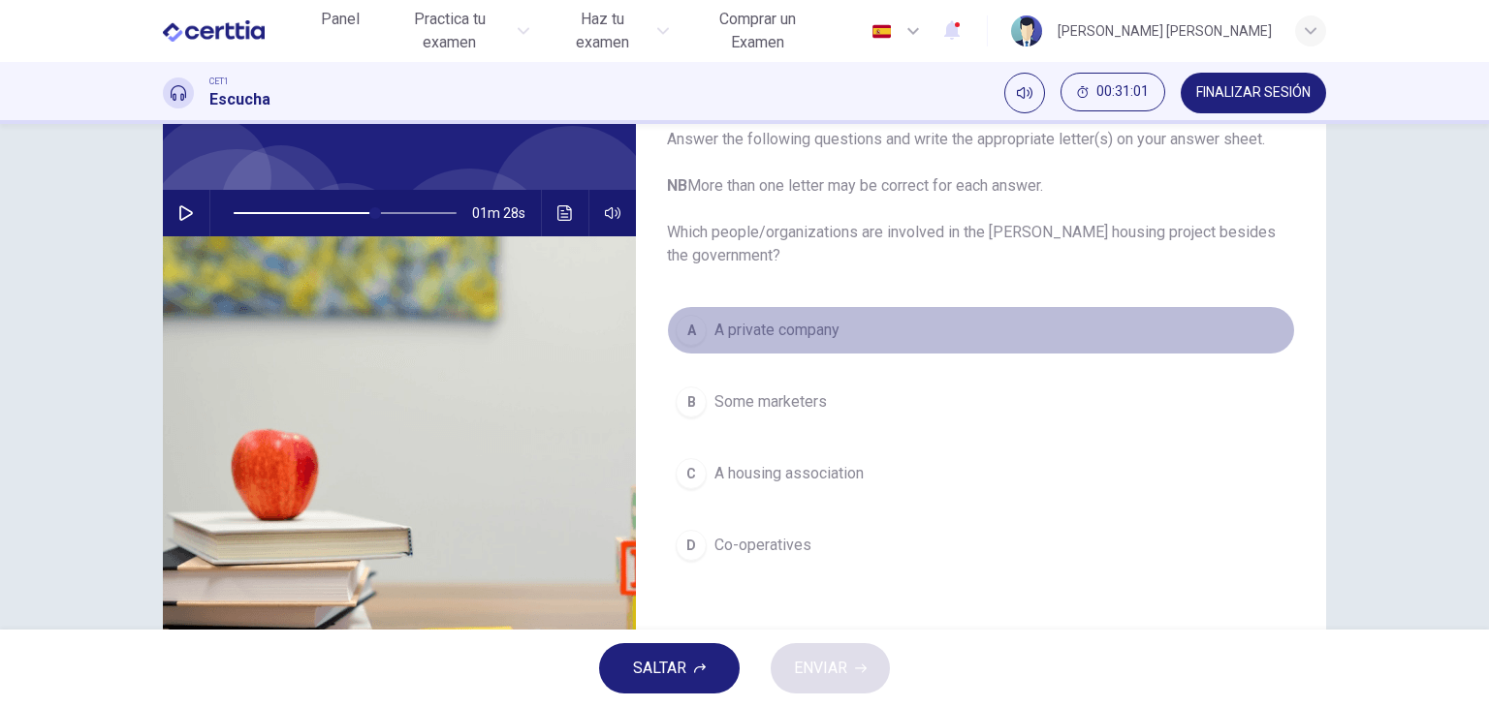
click at [696, 329] on div "A" at bounding box center [690, 330] width 31 height 31
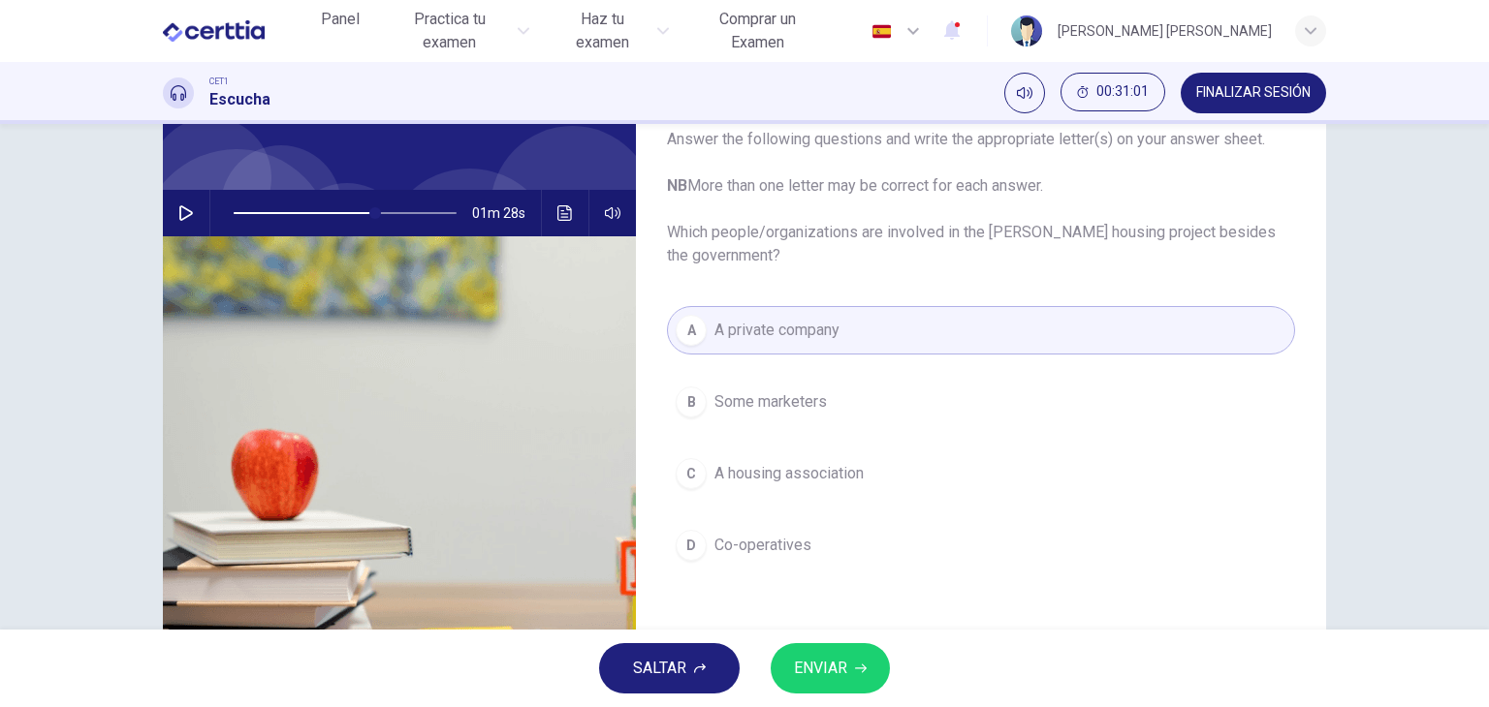
click at [686, 381] on button "B Some marketers" at bounding box center [981, 402] width 628 height 48
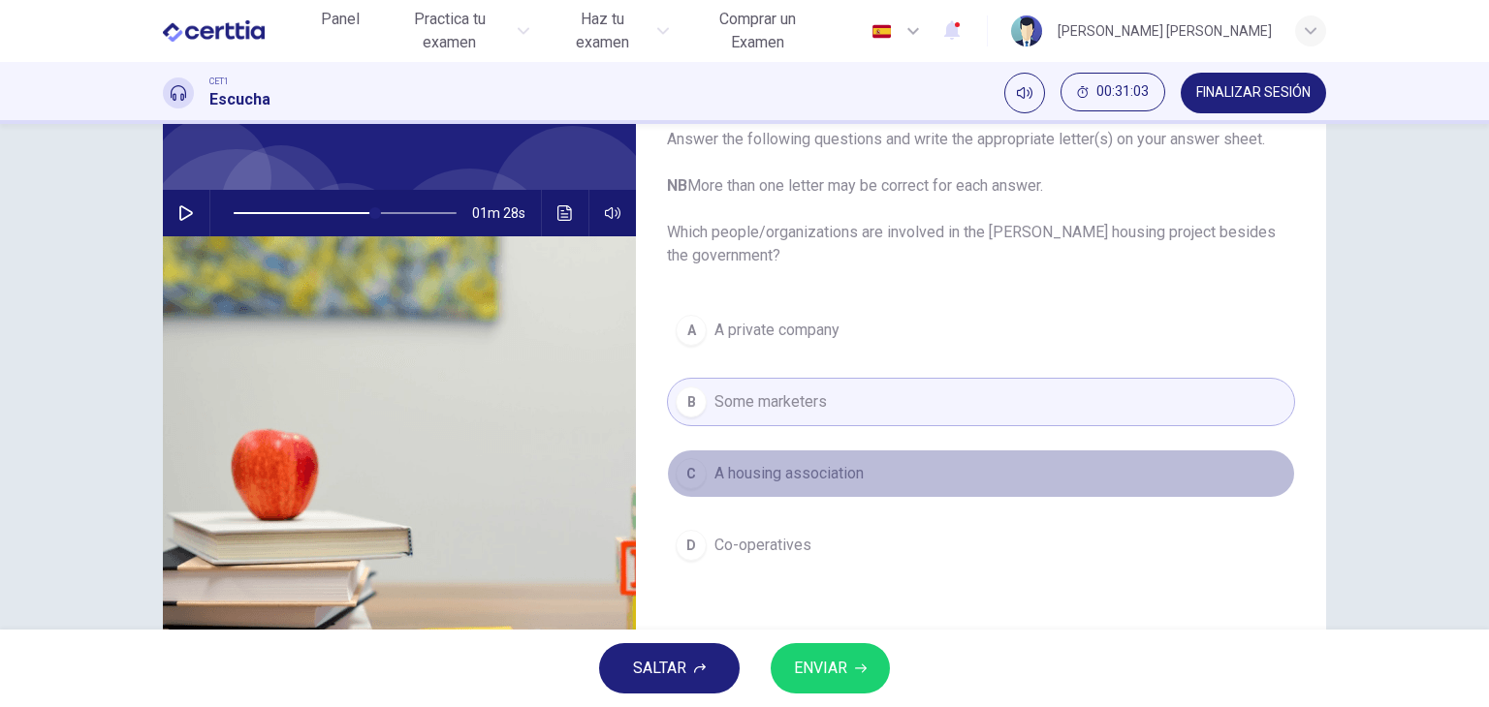
click at [686, 461] on div "C" at bounding box center [690, 473] width 31 height 31
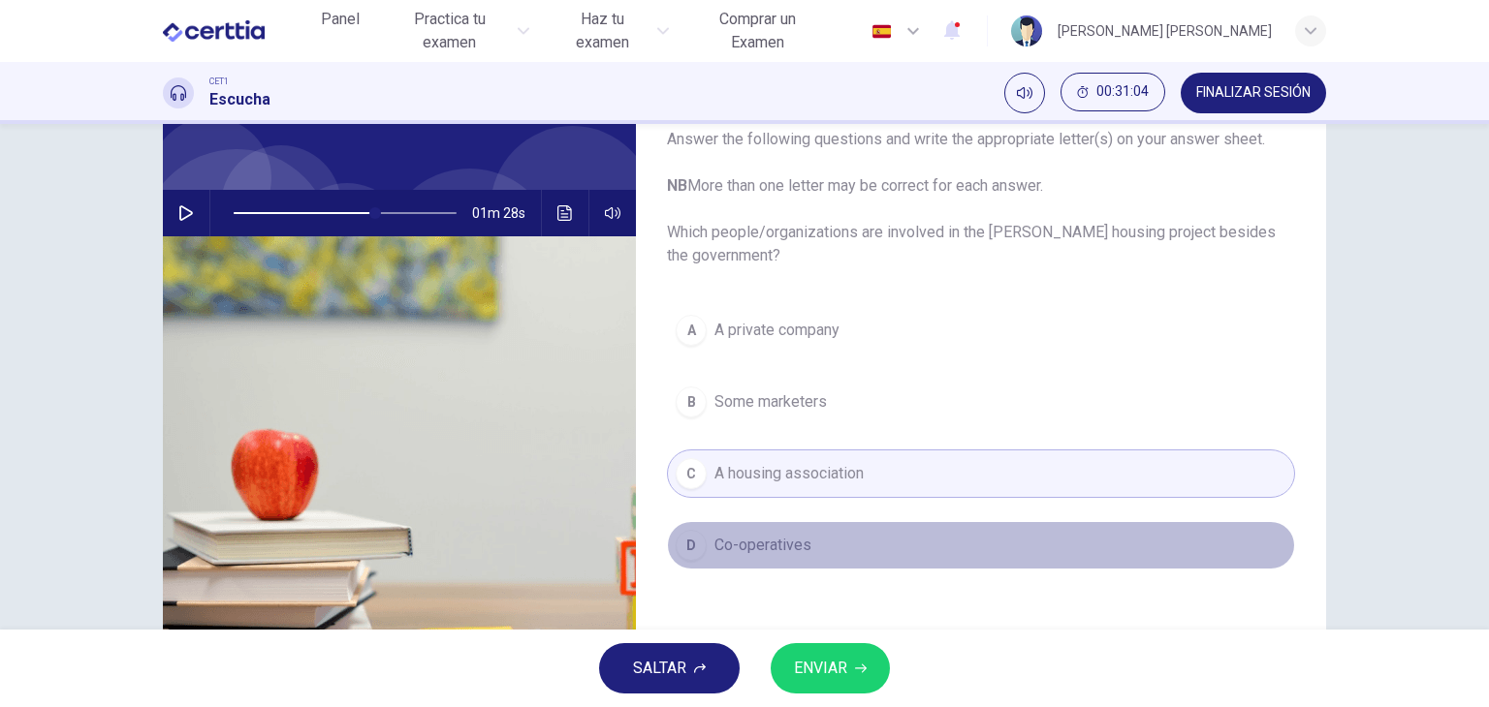
click at [687, 540] on div "D" at bounding box center [690, 545] width 31 height 31
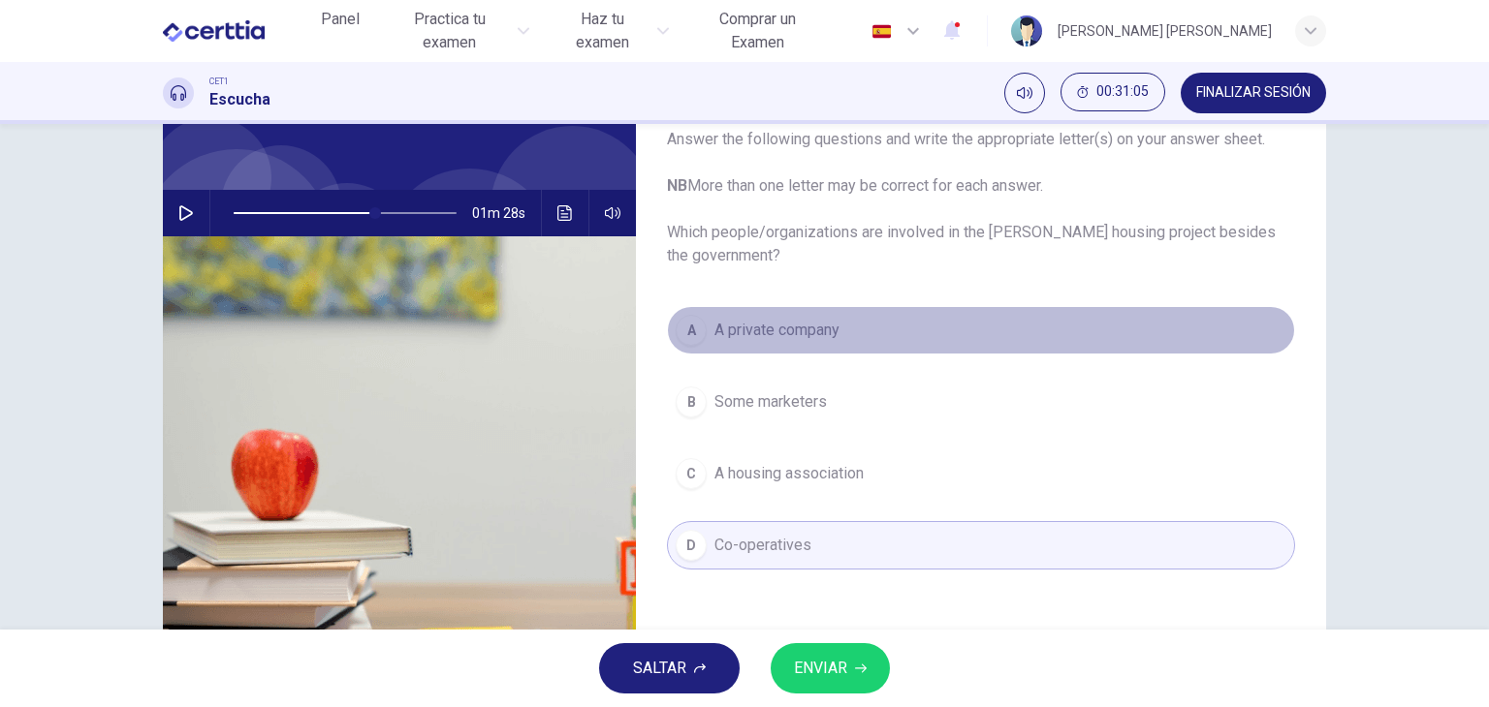
click at [698, 323] on div "A" at bounding box center [690, 330] width 31 height 31
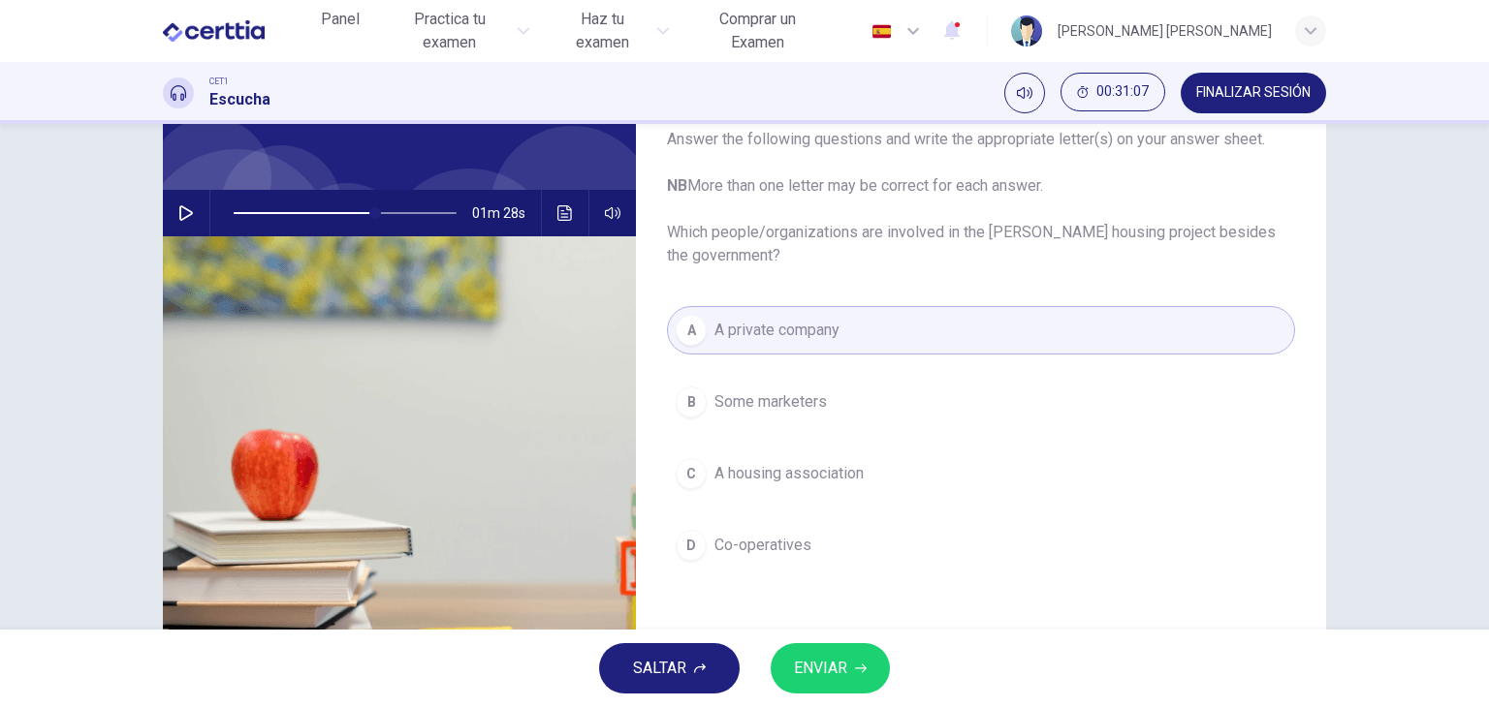
click at [698, 301] on div "Pregunta 12 Answer the following questions and write the appropriate letter(s) …" at bounding box center [981, 372] width 690 height 674
click at [180, 207] on icon "button" at bounding box center [186, 213] width 14 height 16
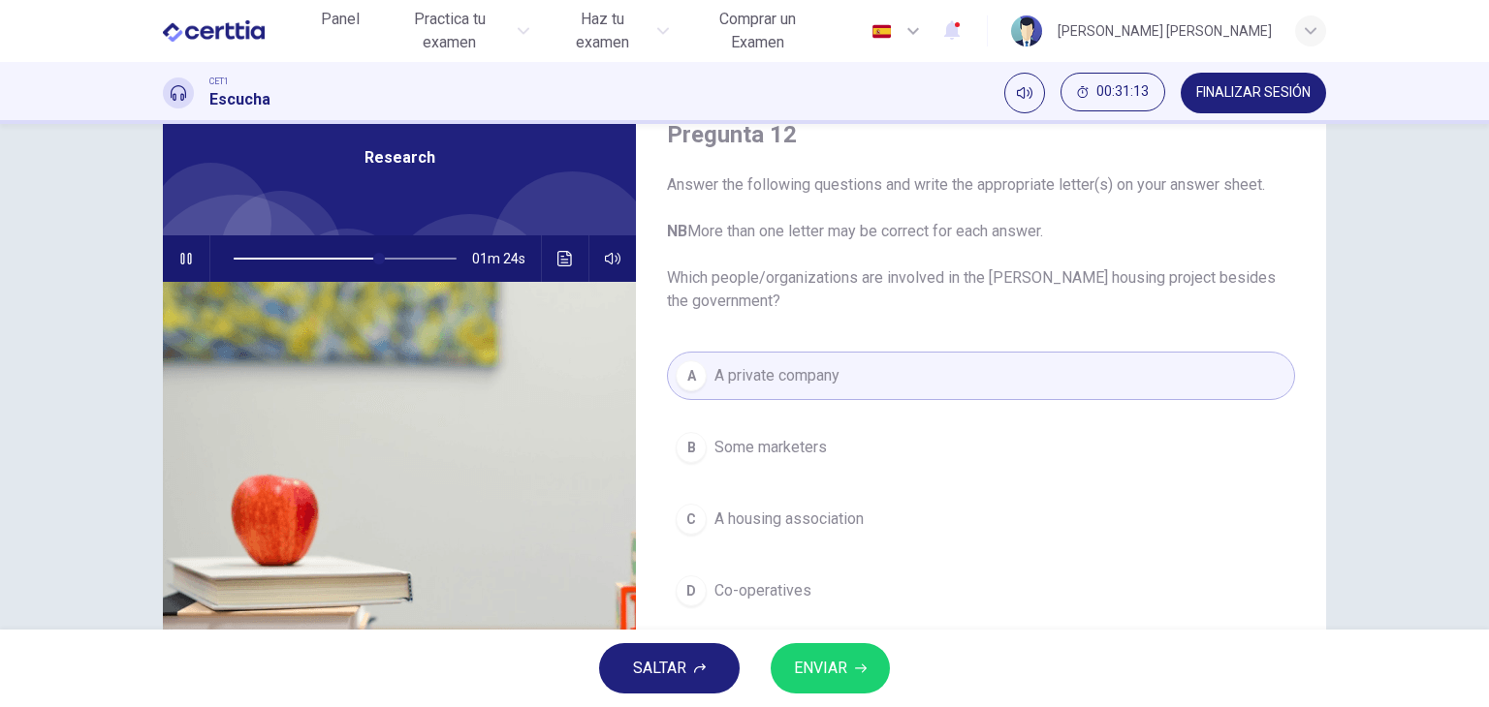
scroll to position [0, 0]
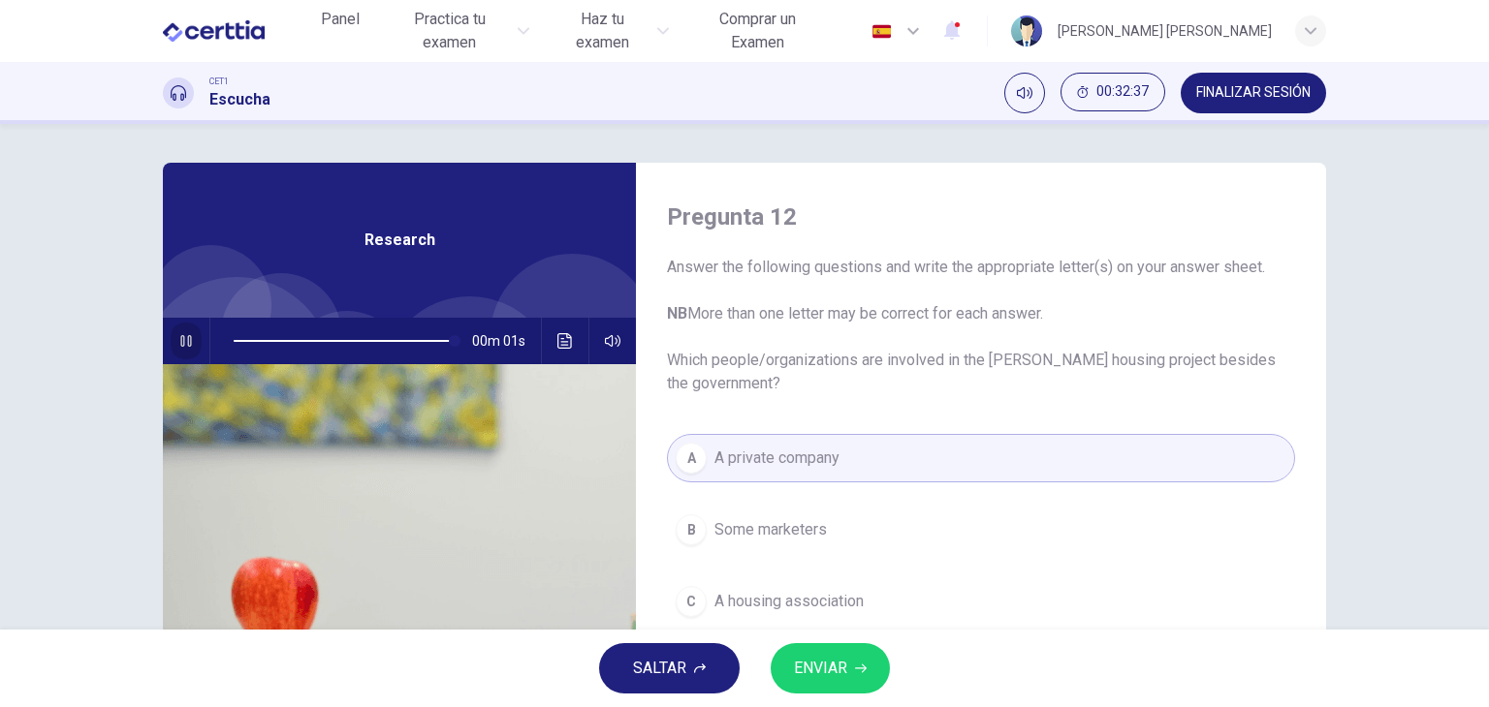
click at [188, 342] on icon "button" at bounding box center [186, 341] width 16 height 16
click at [562, 341] on icon "Haz clic para ver la transcripción del audio" at bounding box center [565, 341] width 16 height 16
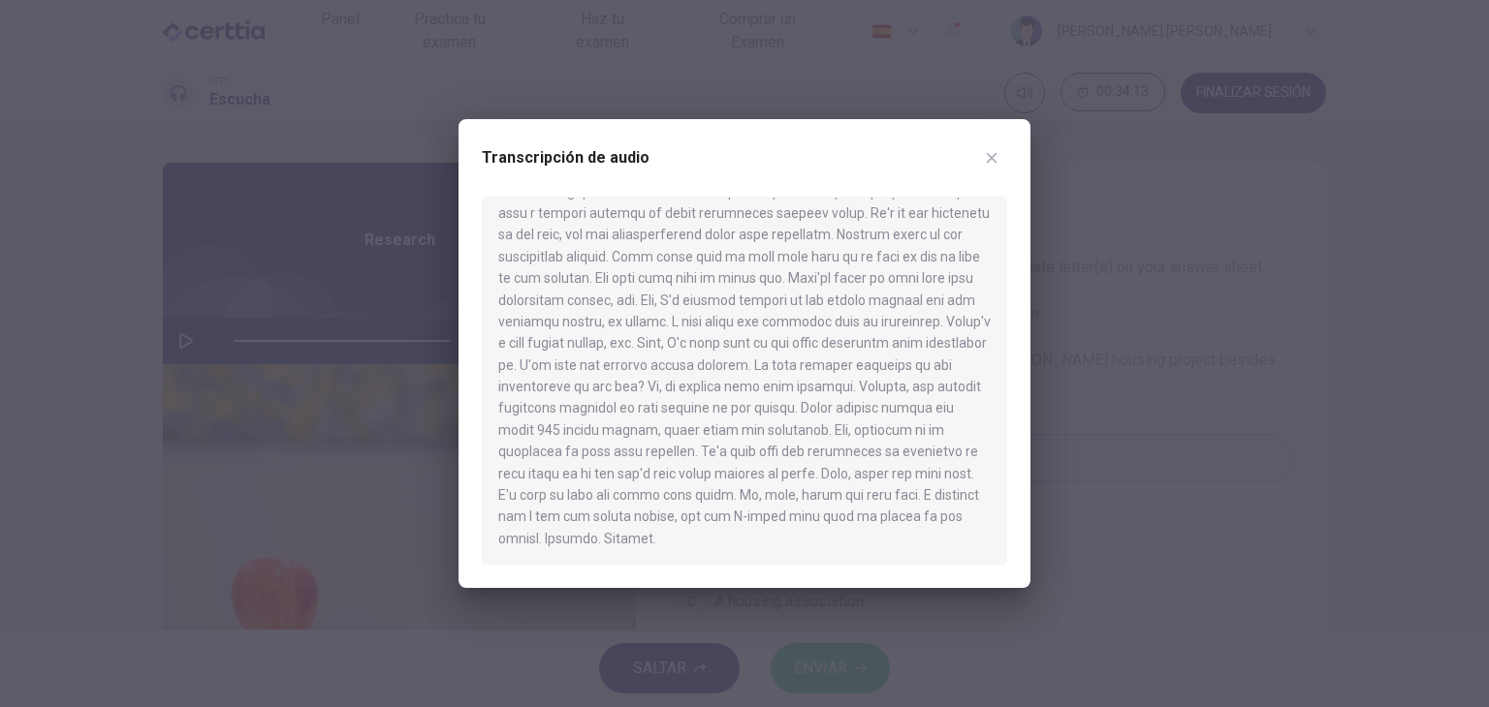
scroll to position [619, 0]
click at [997, 153] on icon "button" at bounding box center [992, 158] width 16 height 16
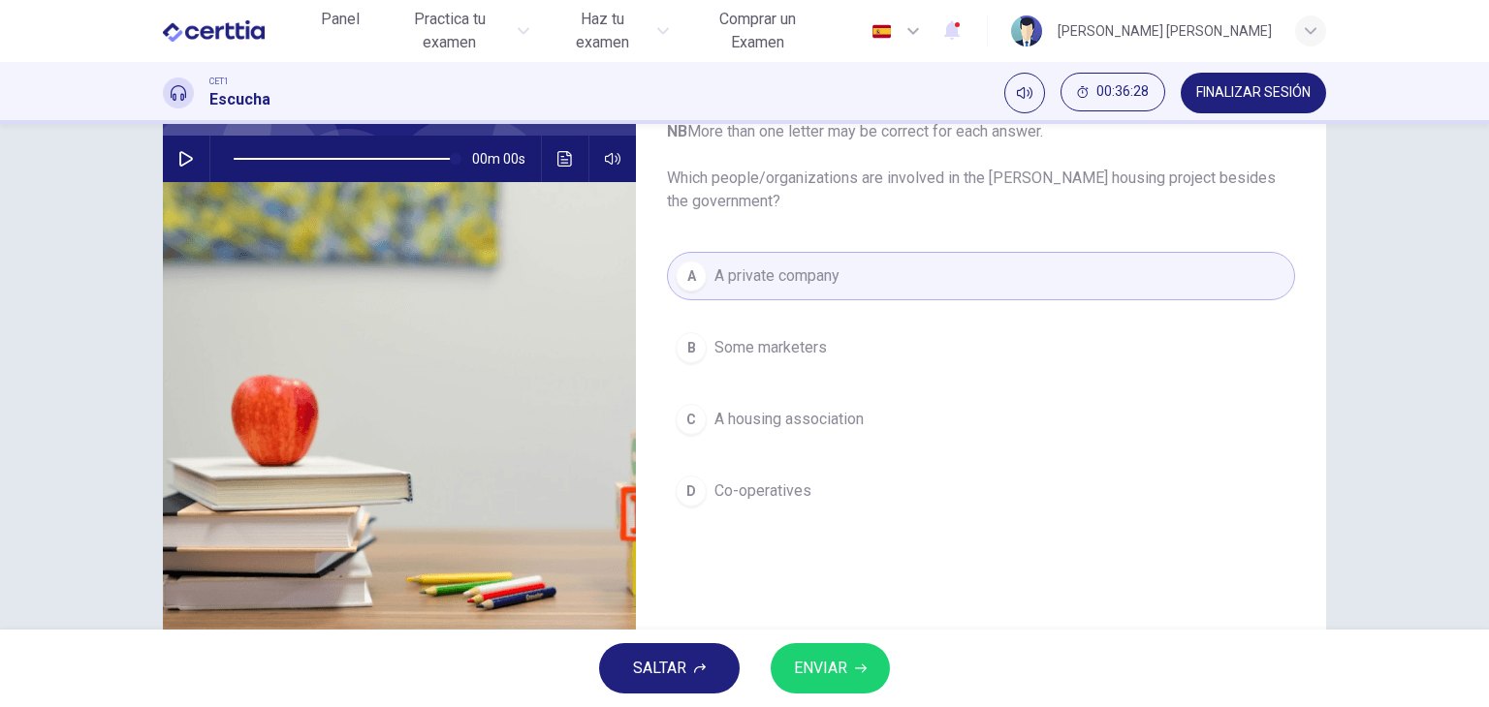
scroll to position [183, 0]
click at [826, 676] on span "ENVIAR" at bounding box center [820, 668] width 53 height 27
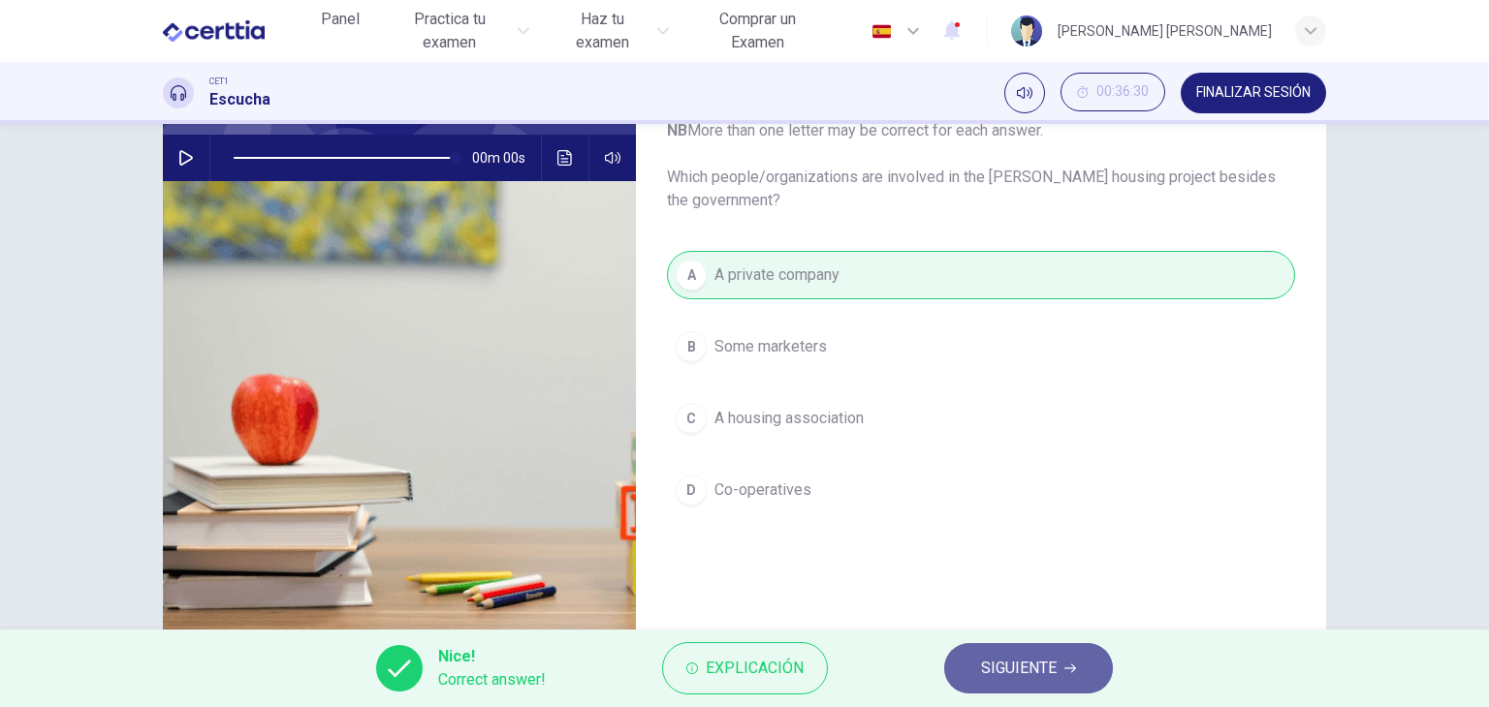
click at [1018, 660] on span "SIGUIENTE" at bounding box center [1019, 668] width 76 height 27
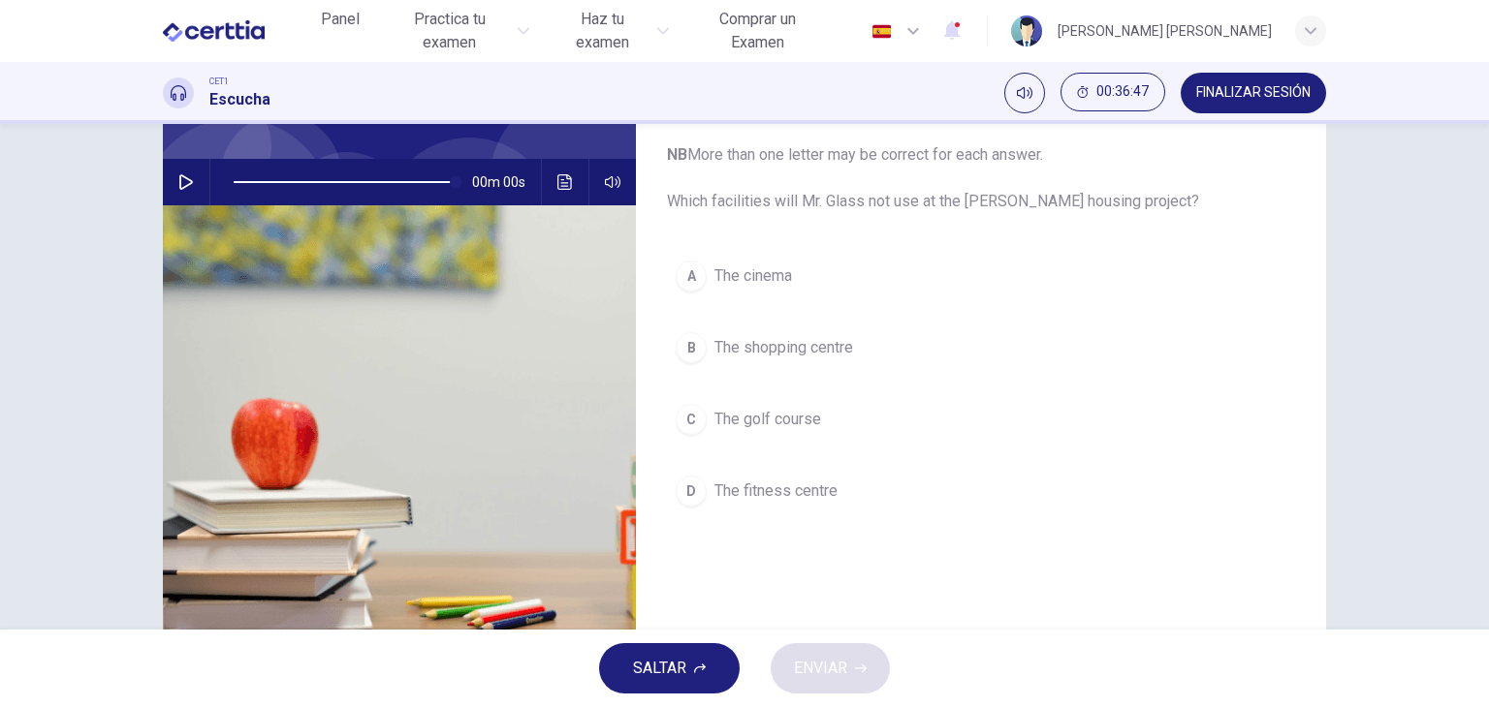
scroll to position [163, 0]
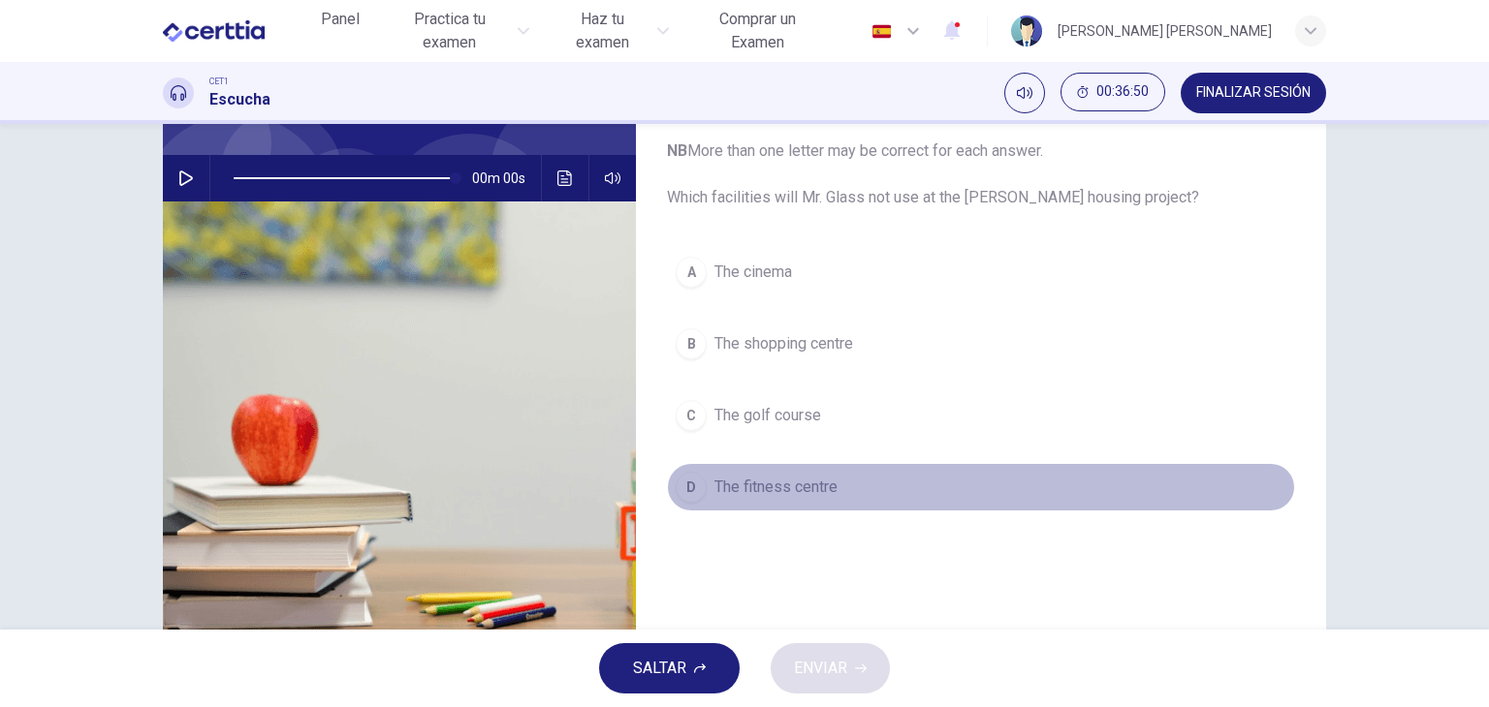
click at [677, 493] on div "D" at bounding box center [690, 487] width 31 height 31
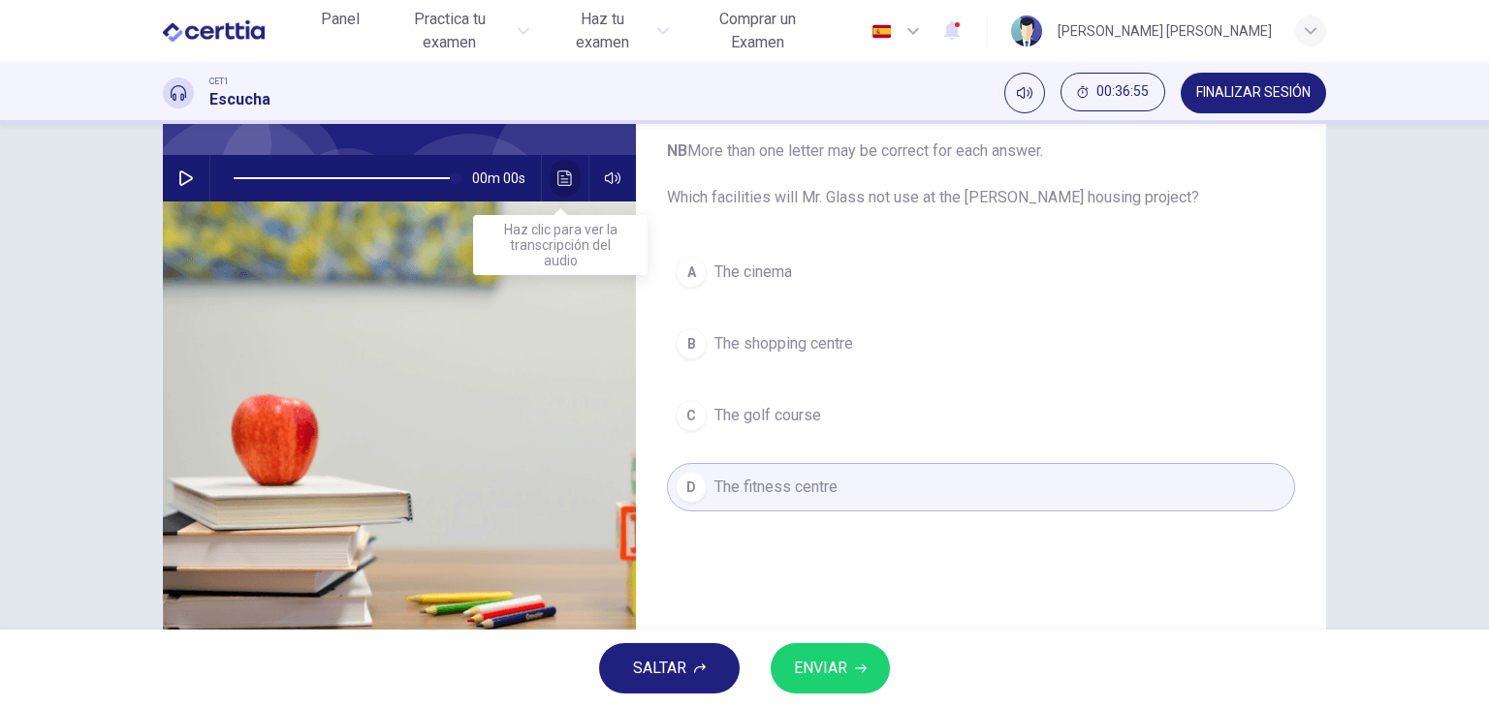
click at [560, 173] on icon "Haz clic para ver la transcripción del audio" at bounding box center [565, 179] width 16 height 16
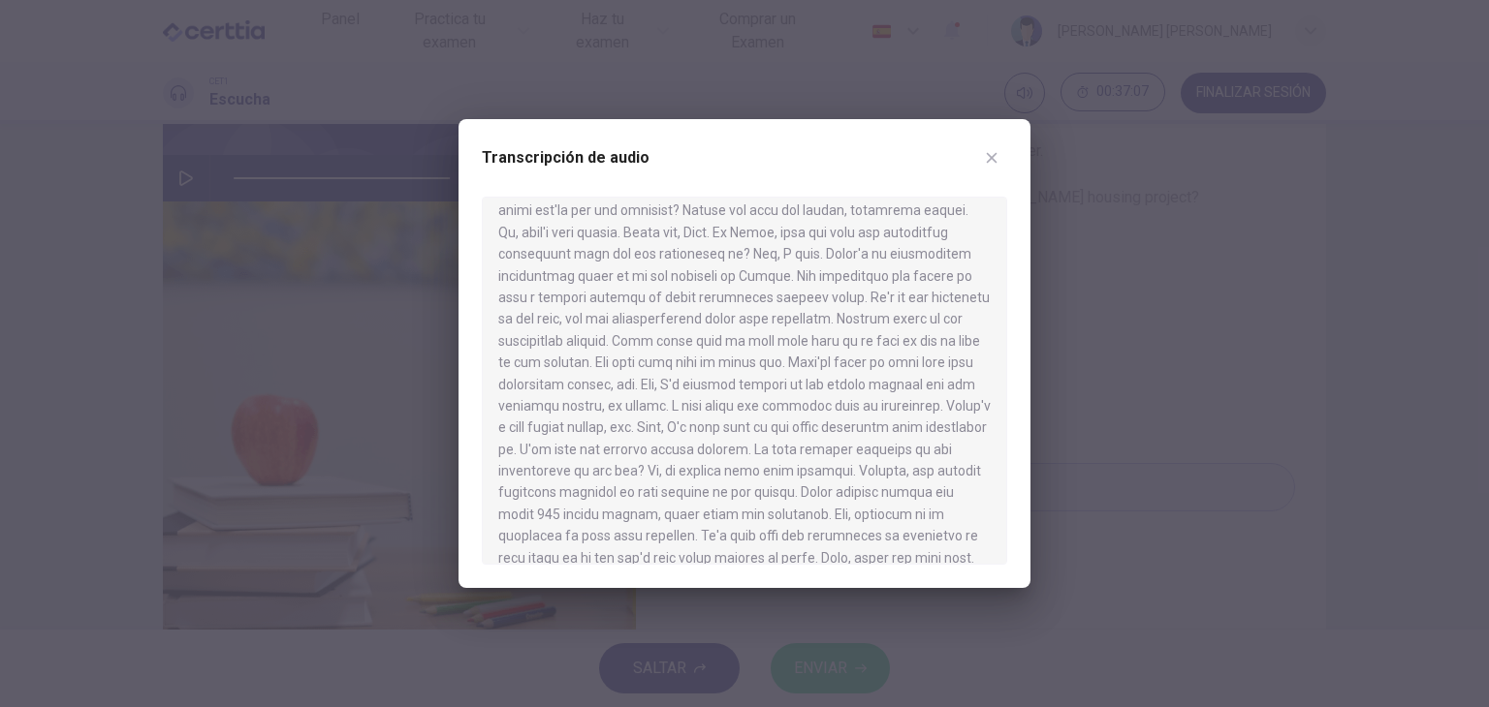
scroll to position [531, 0]
click at [1000, 157] on button "button" at bounding box center [991, 157] width 31 height 31
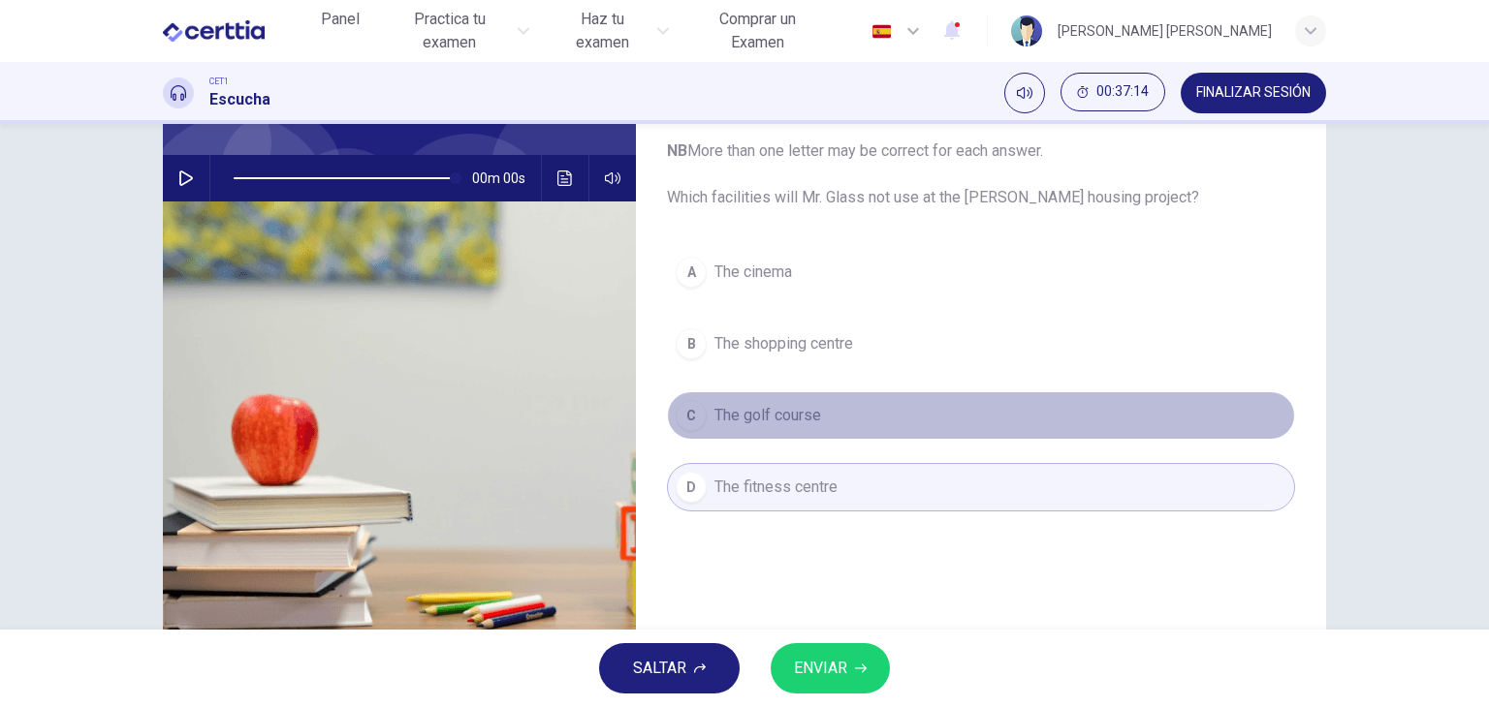
click at [684, 431] on button "C The golf course" at bounding box center [981, 416] width 628 height 48
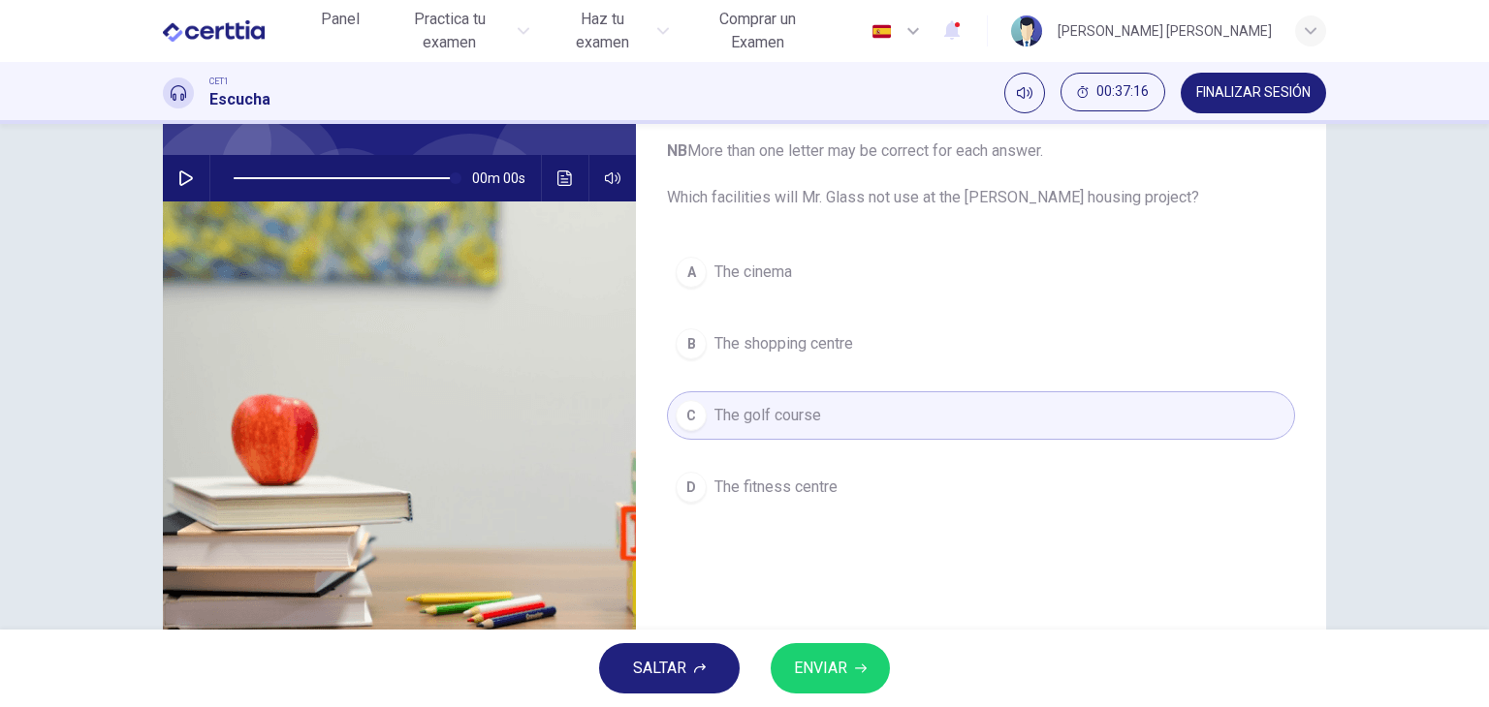
click at [829, 670] on span "ENVIAR" at bounding box center [820, 668] width 53 height 27
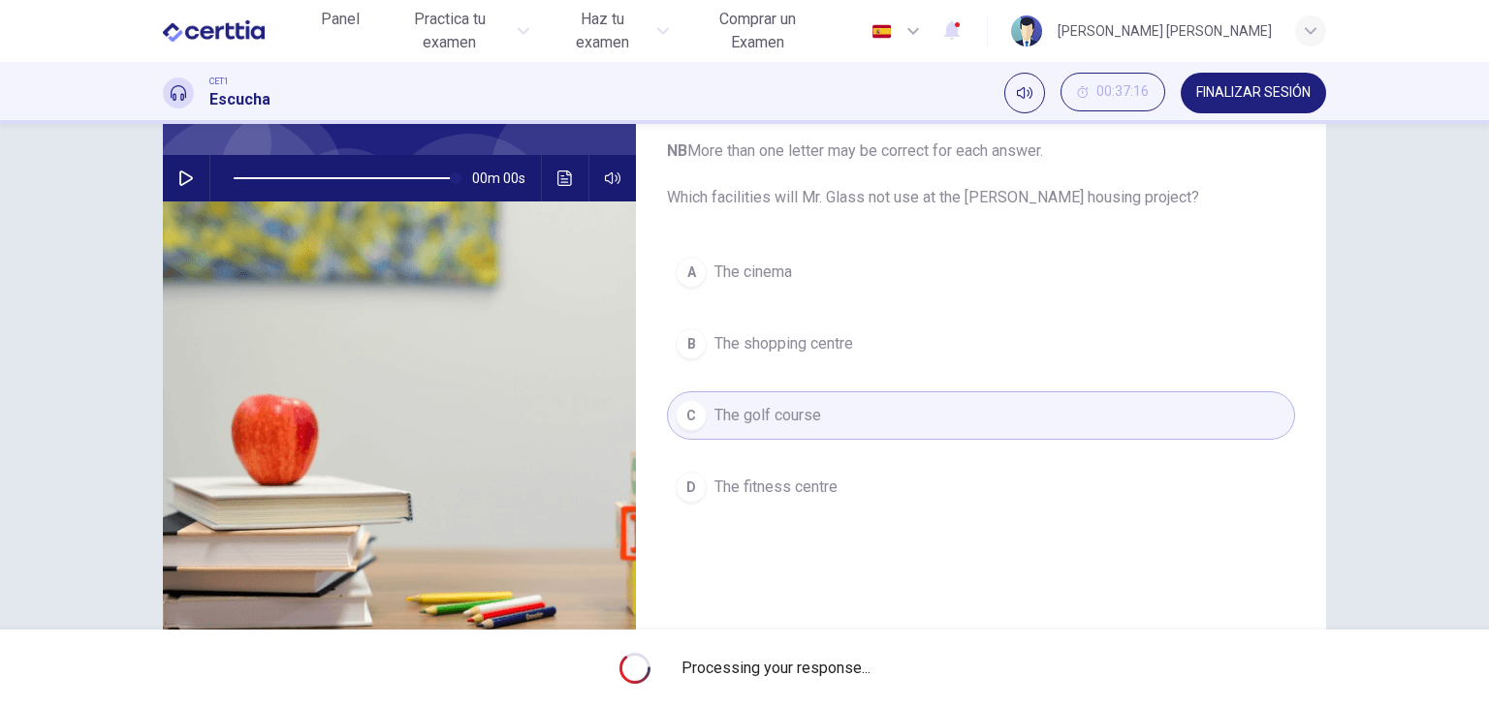
type input "***"
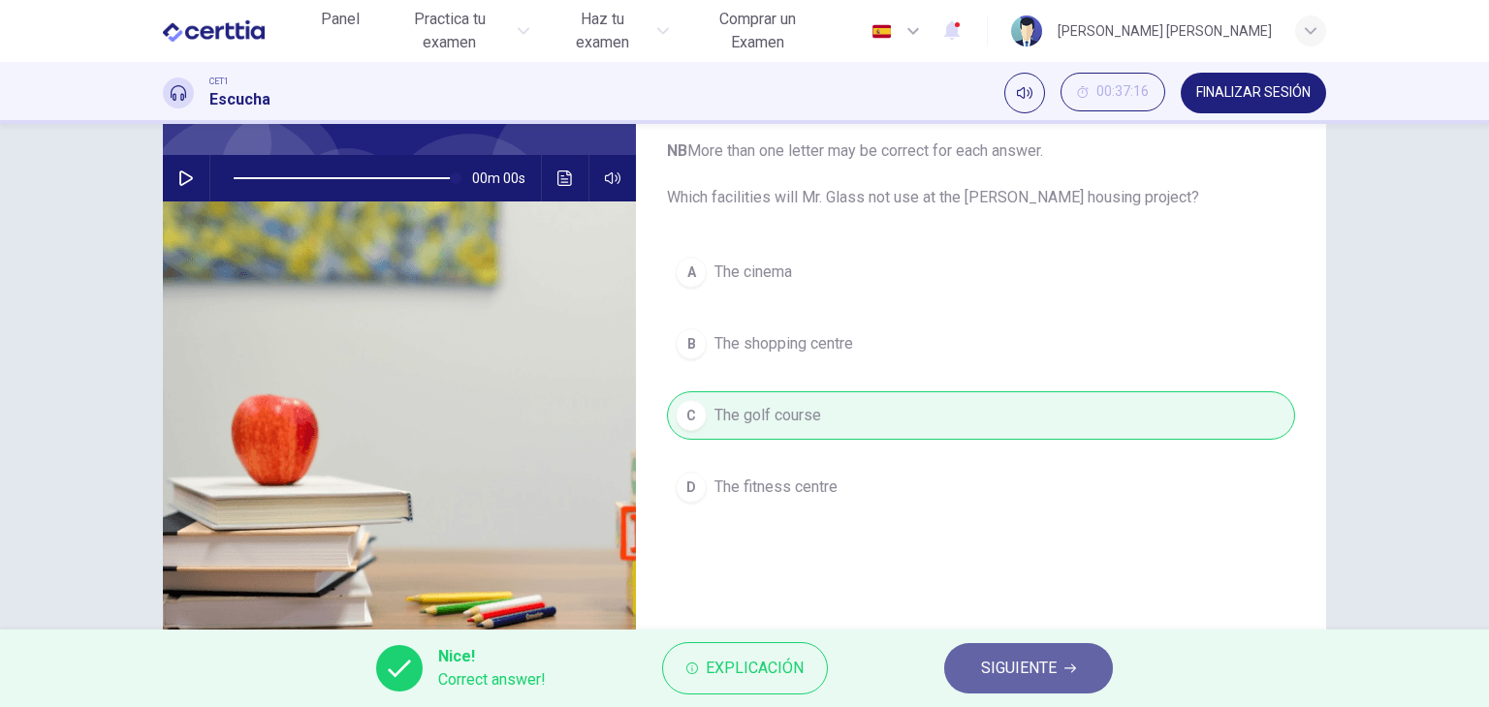
click at [1027, 682] on button "SIGUIENTE" at bounding box center [1028, 669] width 169 height 50
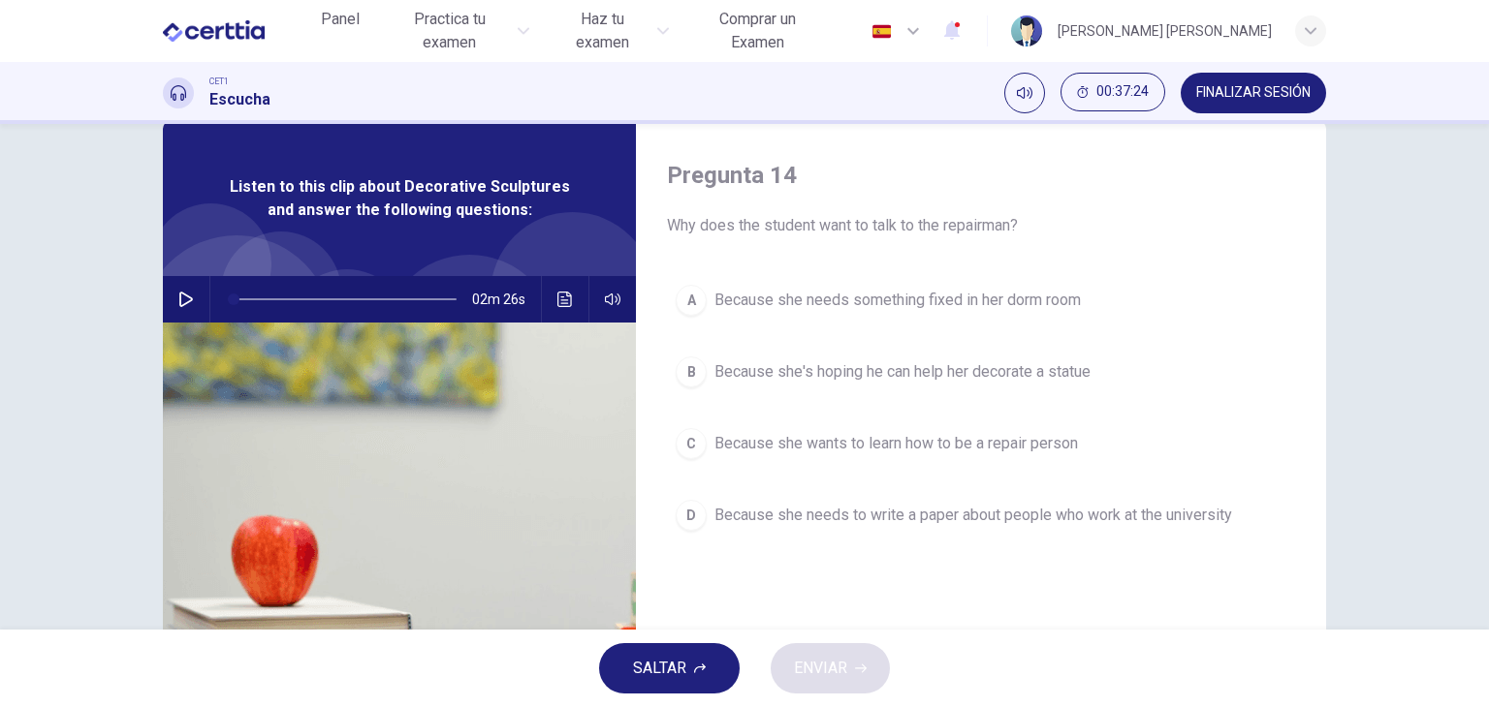
scroll to position [39, 0]
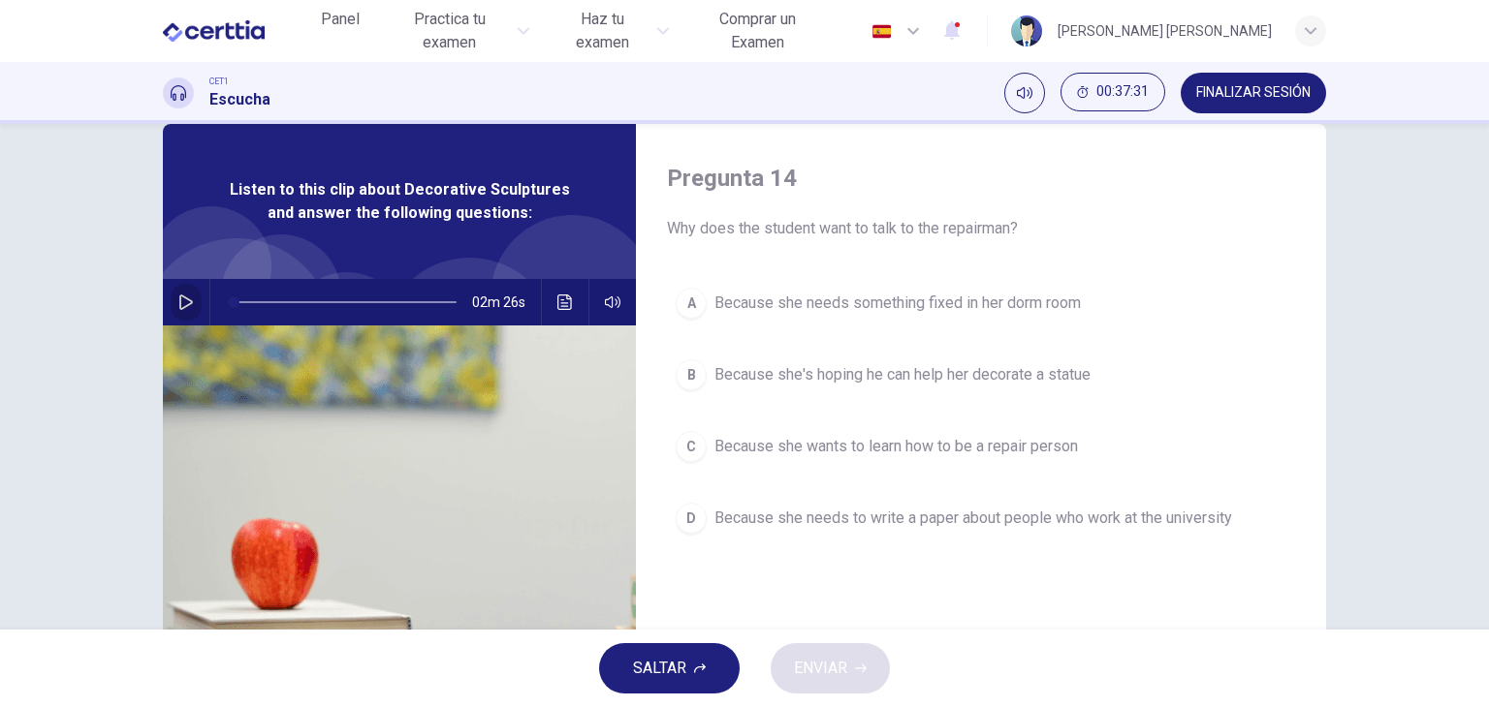
click at [192, 302] on button "button" at bounding box center [186, 302] width 31 height 47
click at [558, 307] on icon "Haz clic para ver la transcripción del audio" at bounding box center [565, 303] width 16 height 16
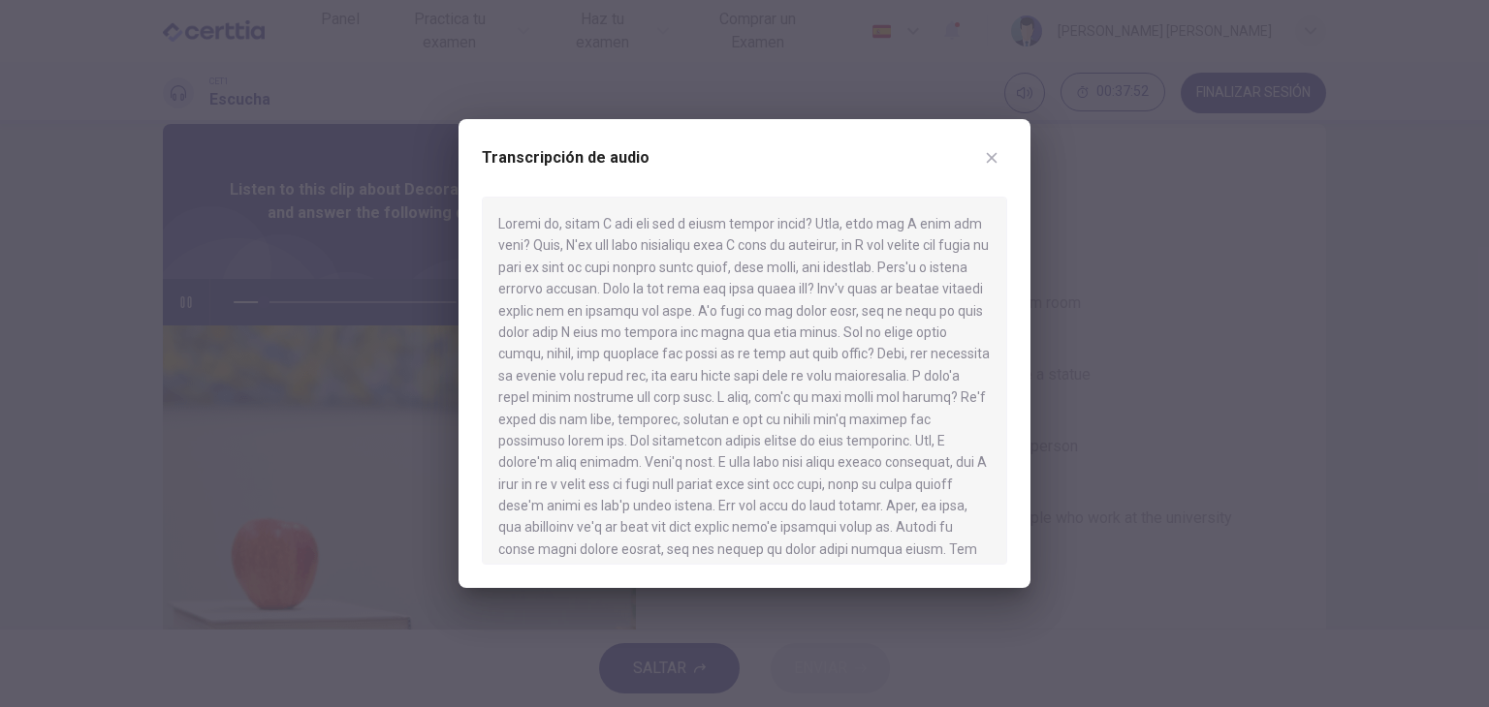
click at [641, 299] on div at bounding box center [744, 381] width 525 height 368
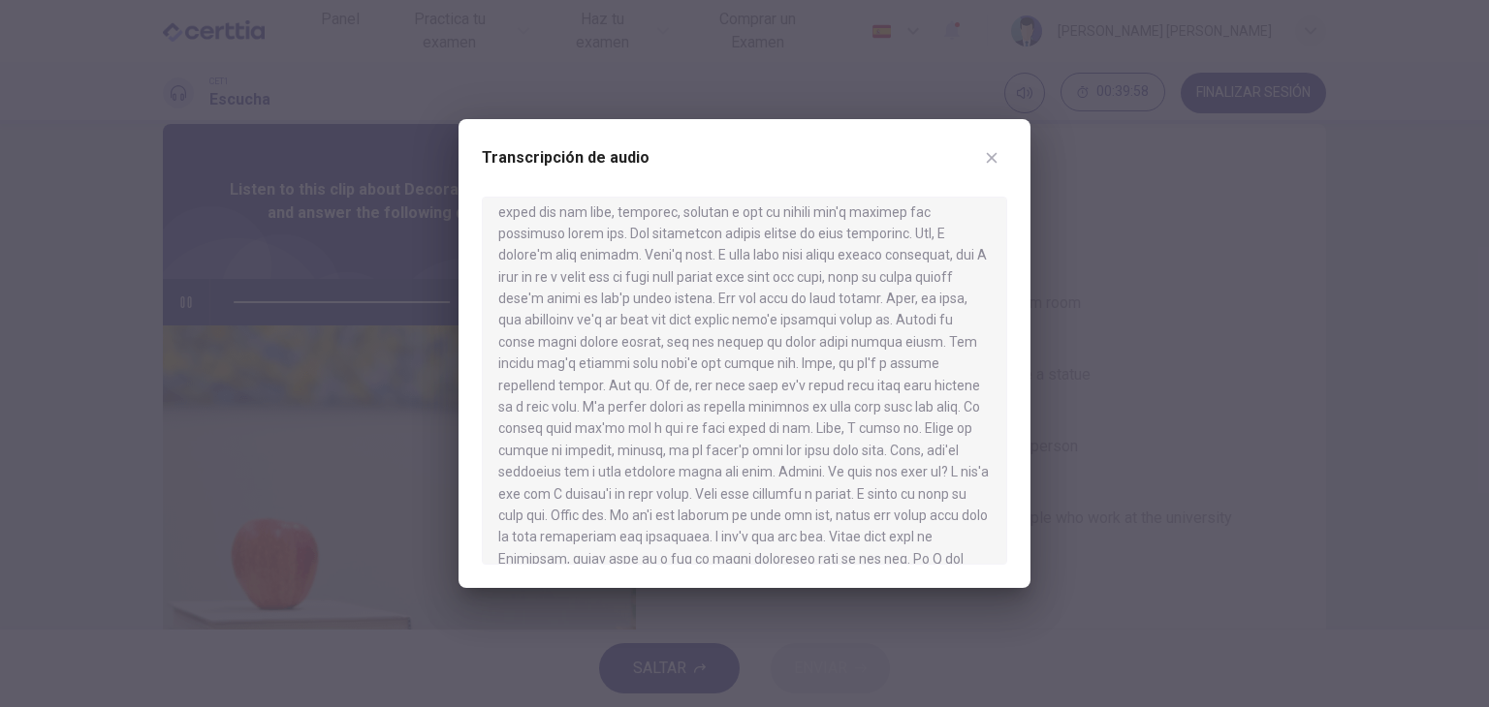
scroll to position [57, 0]
type input "*"
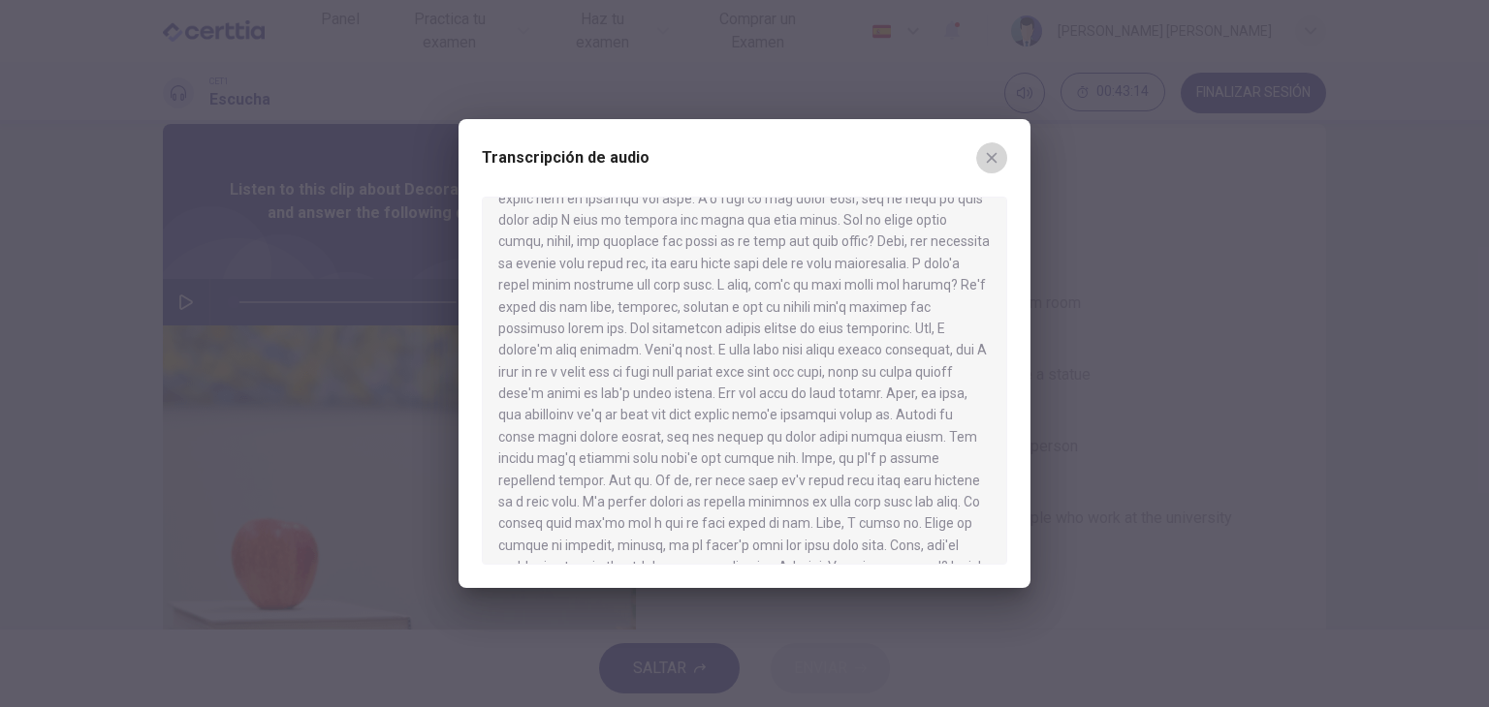
click at [989, 155] on icon "button" at bounding box center [992, 158] width 11 height 11
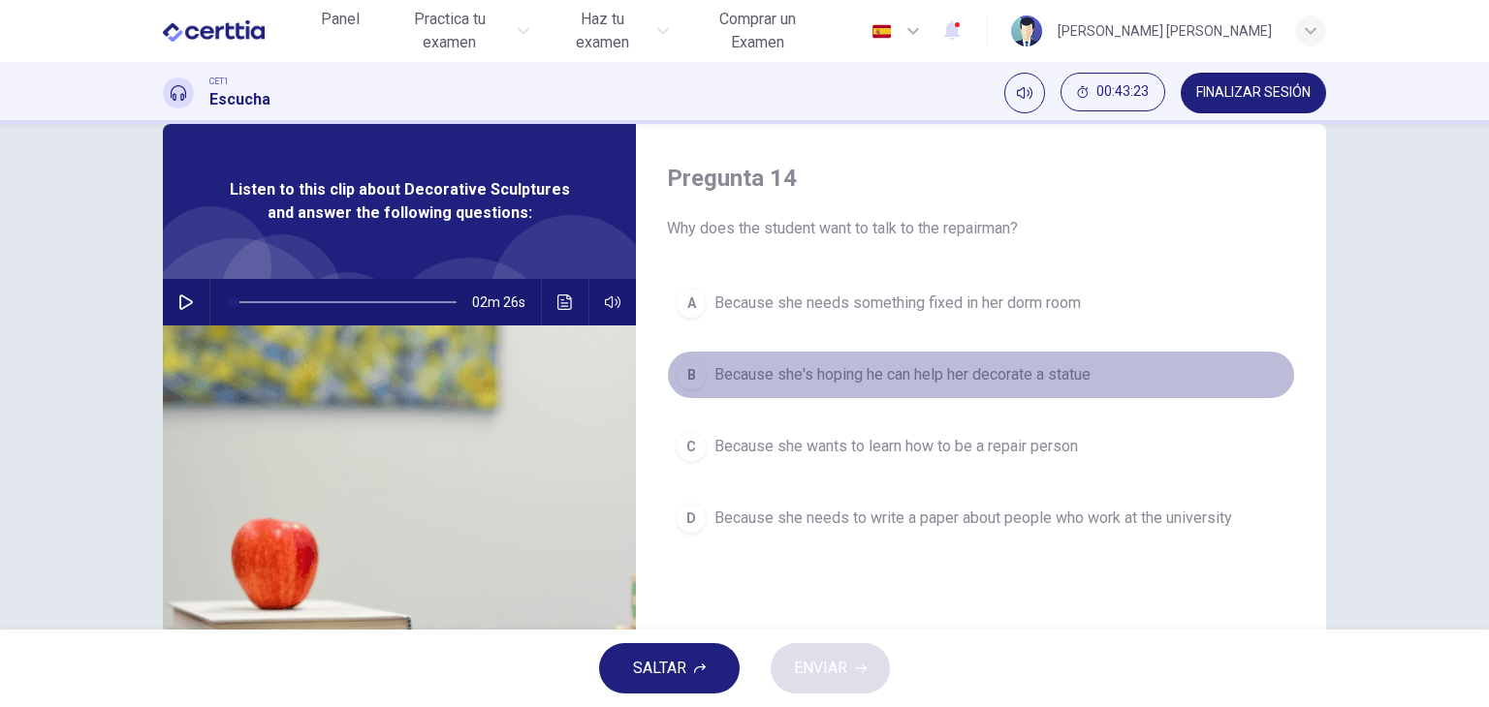
click at [691, 368] on div "B" at bounding box center [690, 375] width 31 height 31
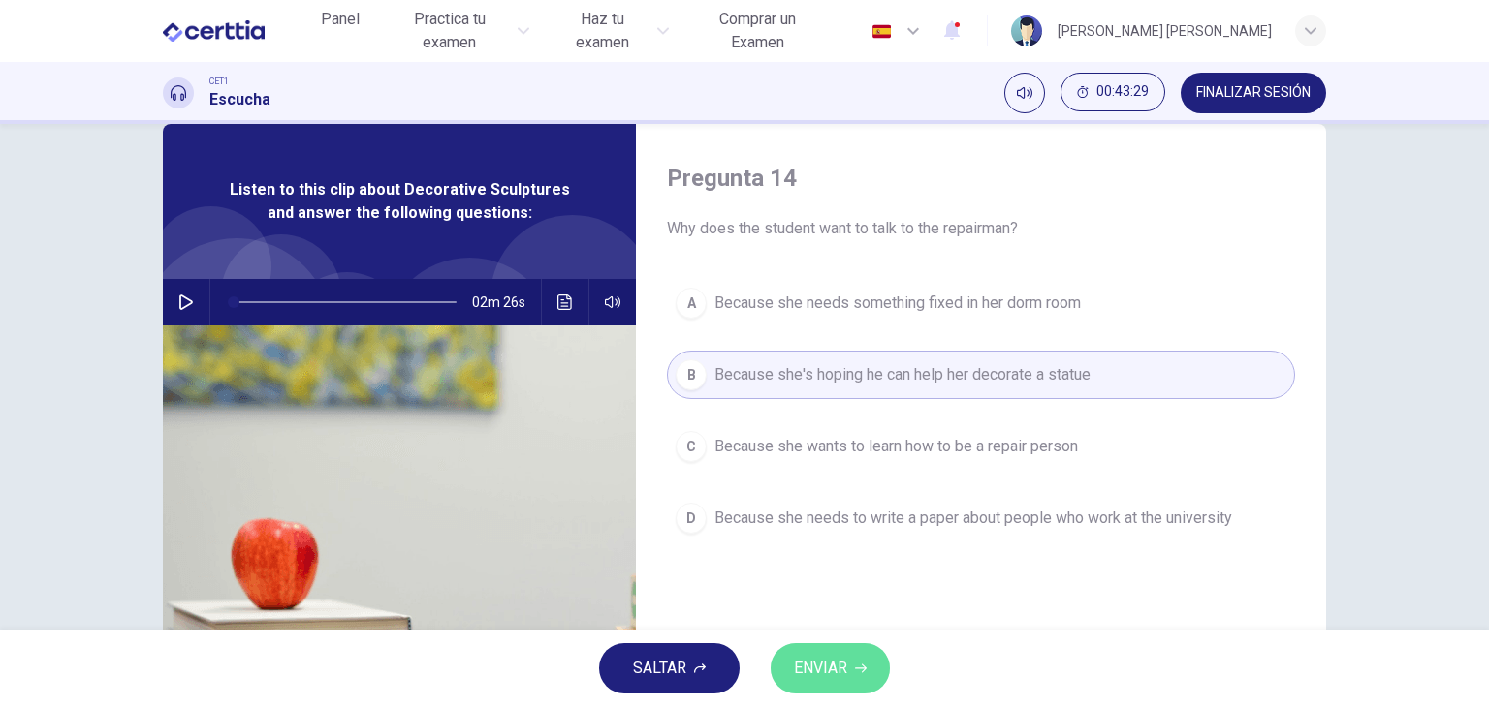
click at [838, 663] on span "ENVIAR" at bounding box center [820, 668] width 53 height 27
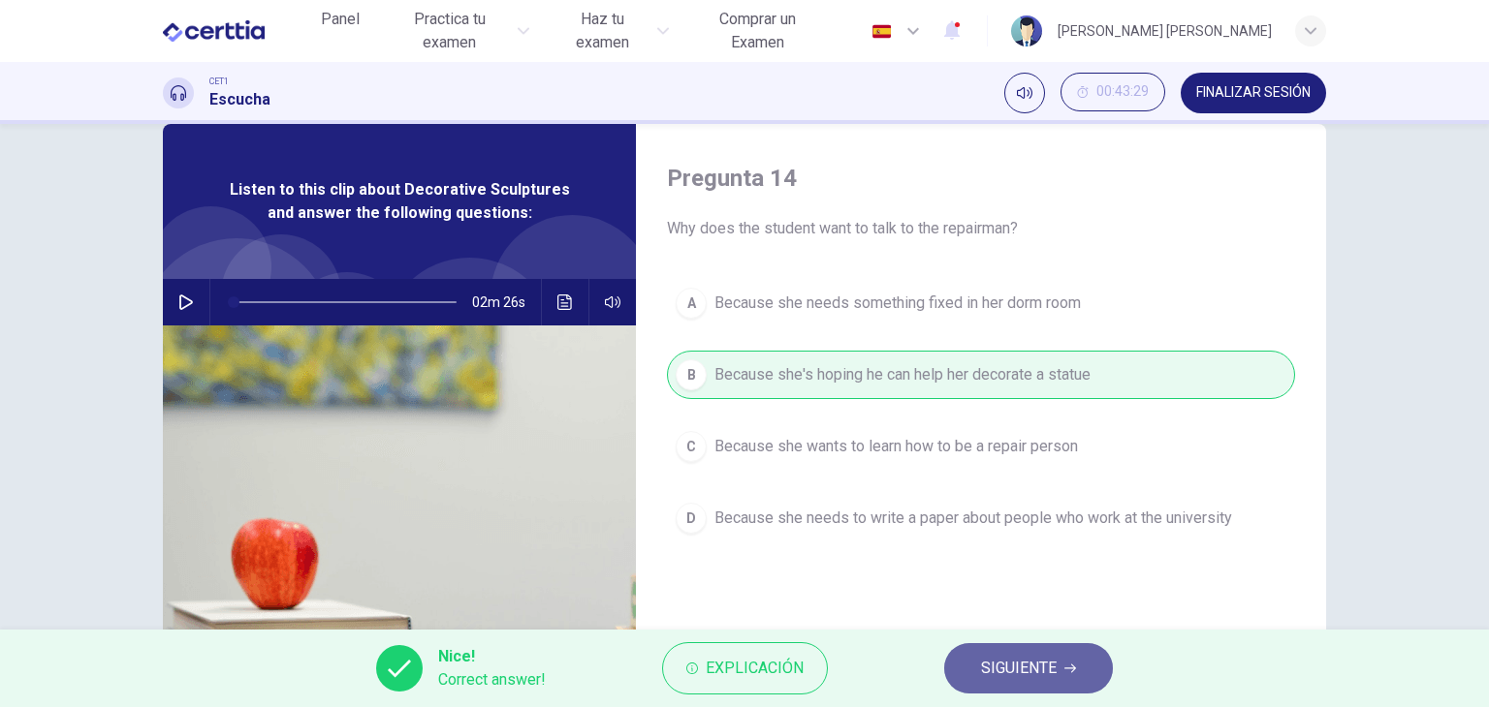
click at [995, 673] on span "SIGUIENTE" at bounding box center [1019, 668] width 76 height 27
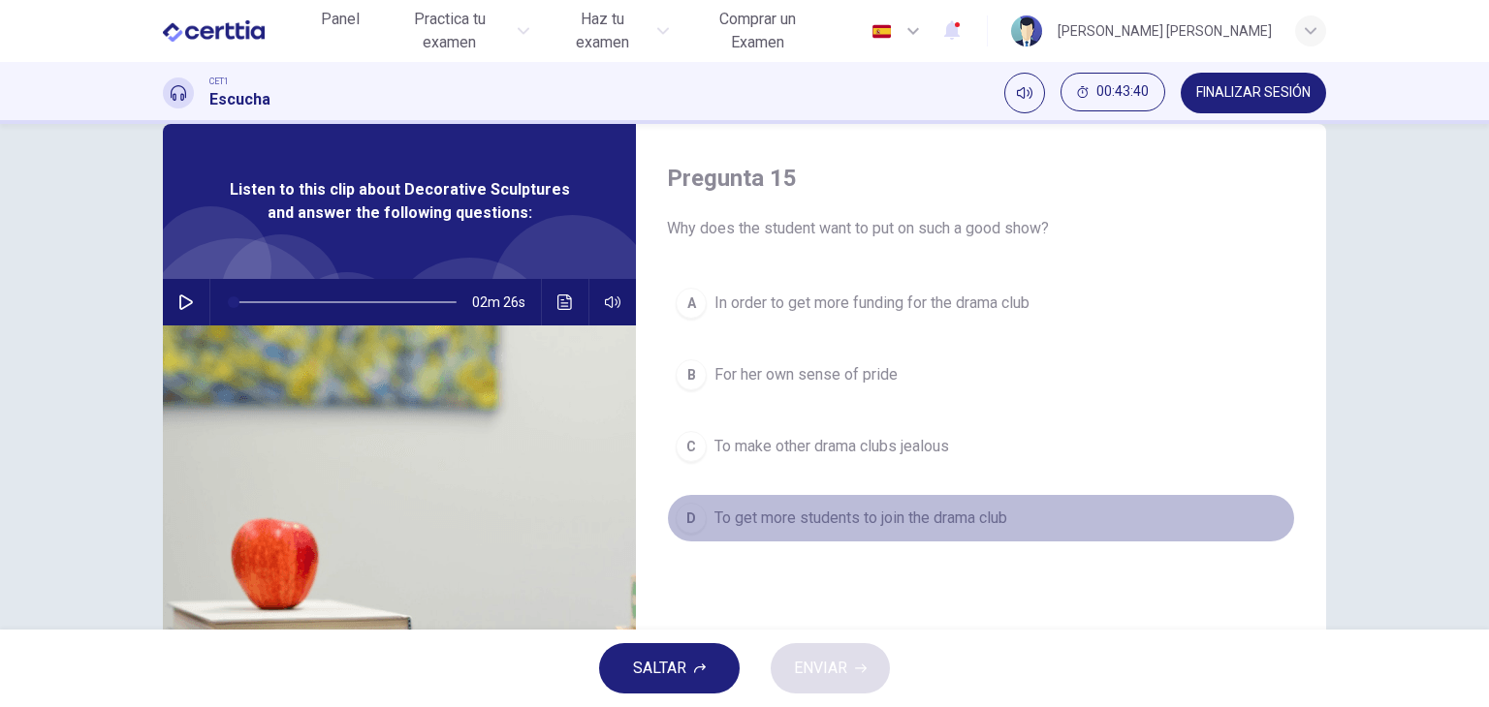
click at [675, 512] on div "D" at bounding box center [690, 518] width 31 height 31
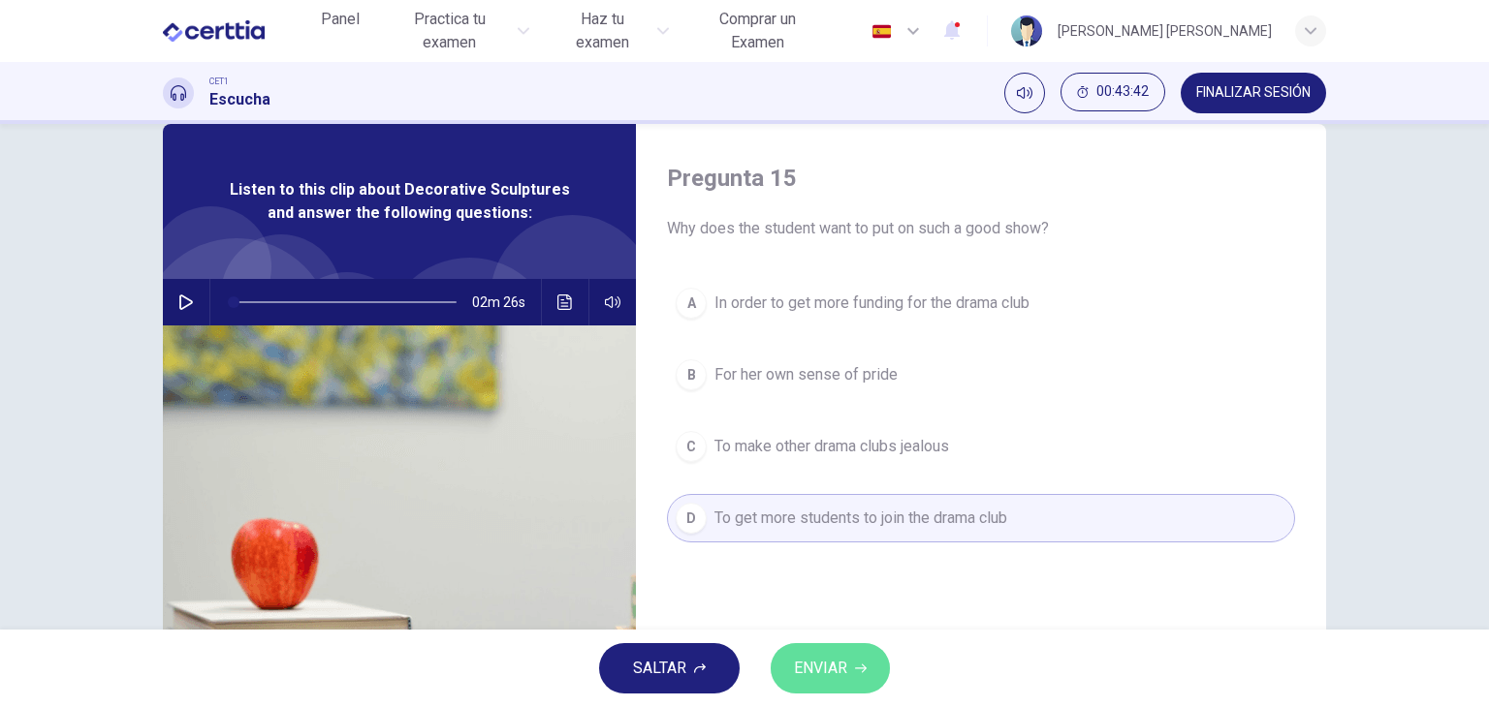
click at [827, 679] on span "ENVIAR" at bounding box center [820, 668] width 53 height 27
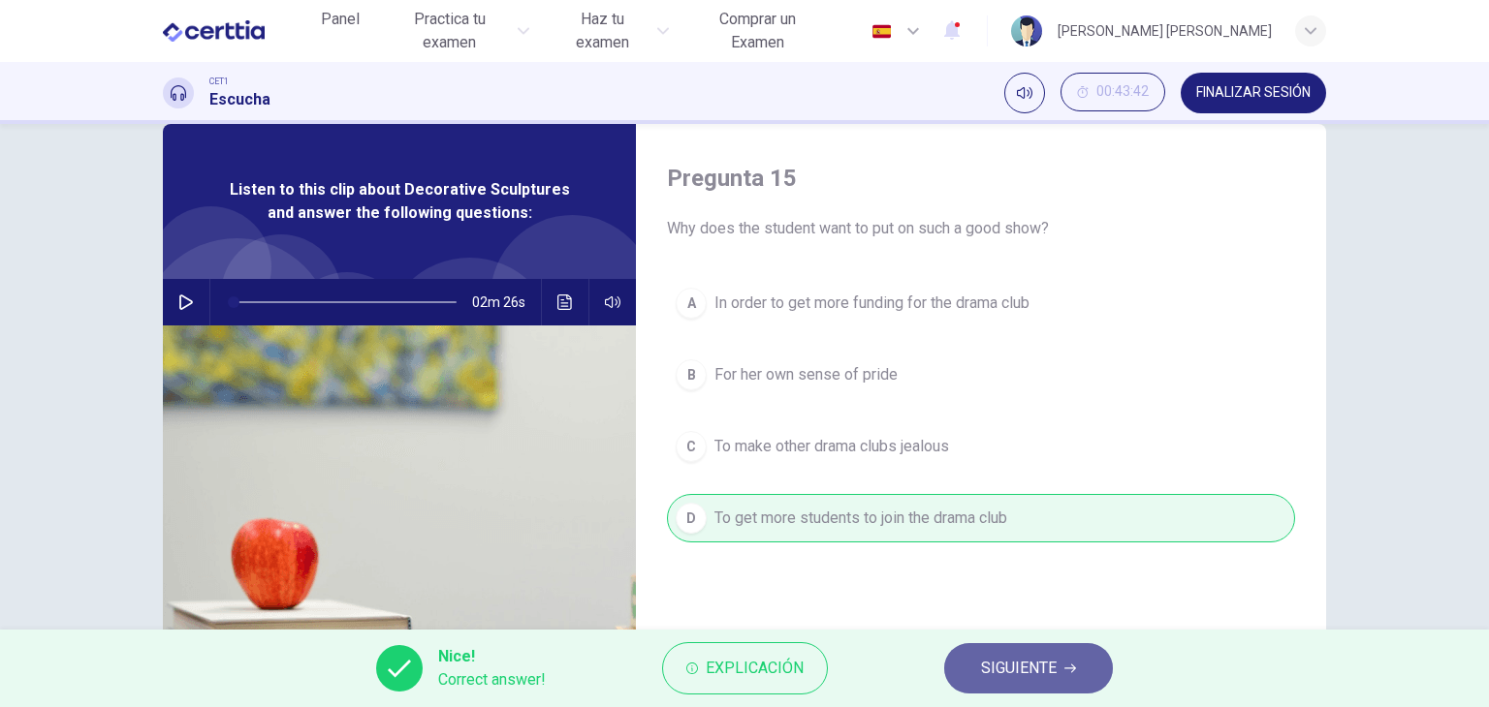
click at [981, 678] on span "SIGUIENTE" at bounding box center [1019, 668] width 76 height 27
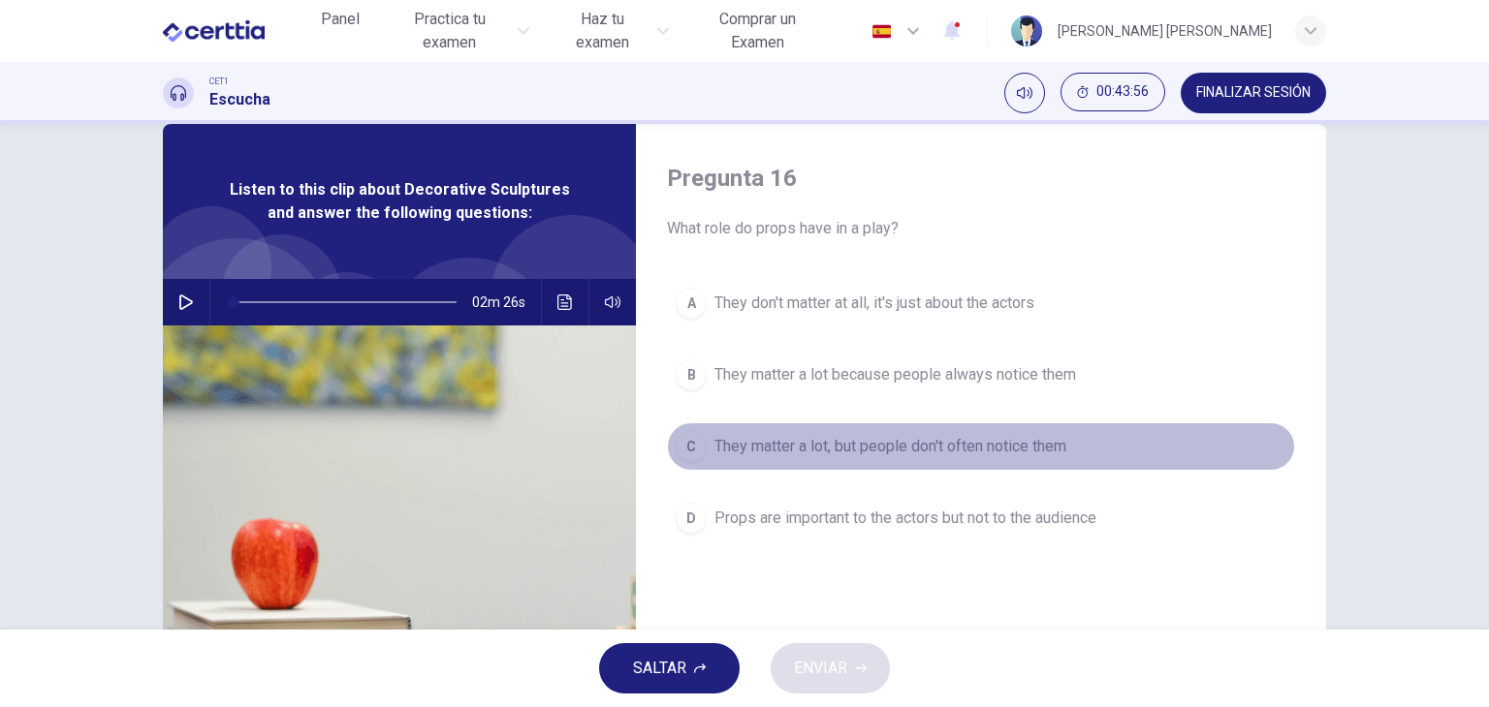
click at [683, 452] on div "C" at bounding box center [690, 446] width 31 height 31
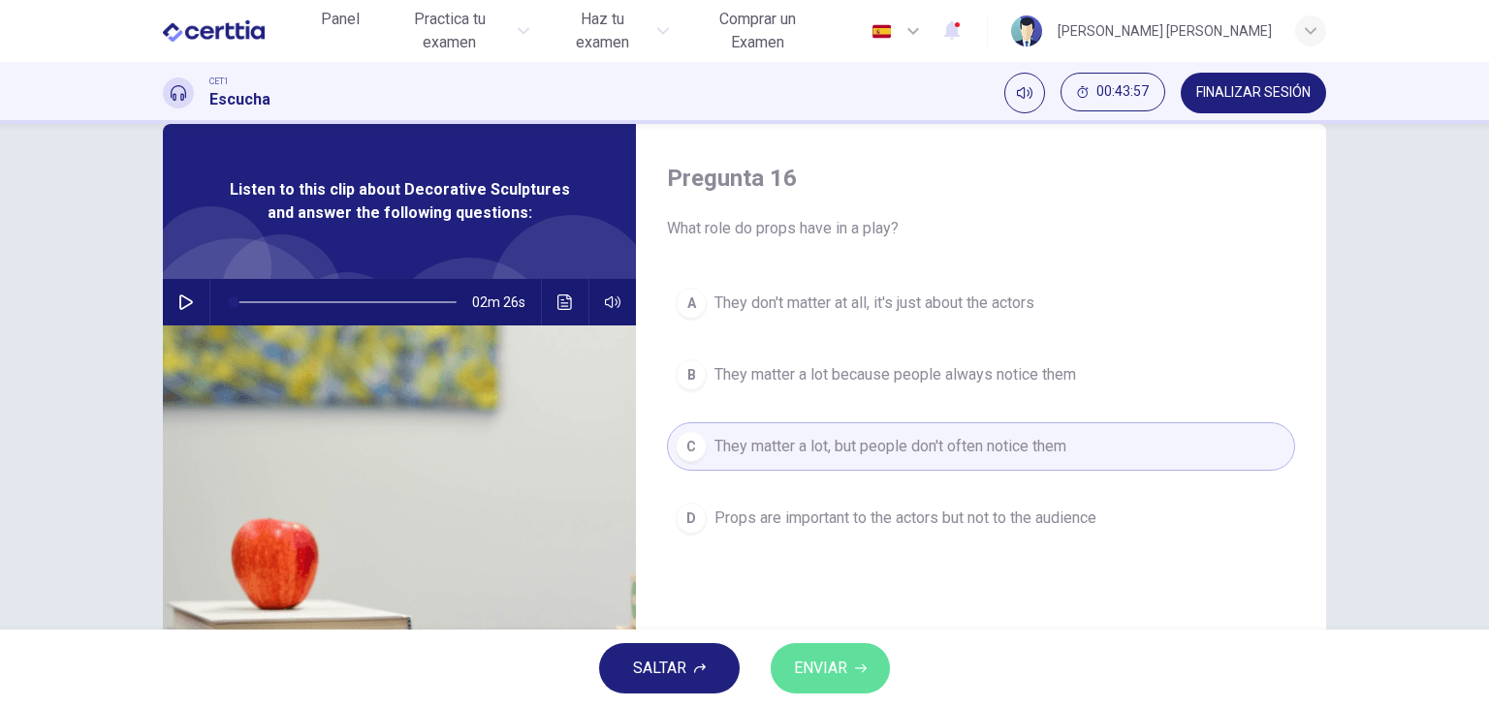
click at [850, 687] on button "ENVIAR" at bounding box center [829, 669] width 119 height 50
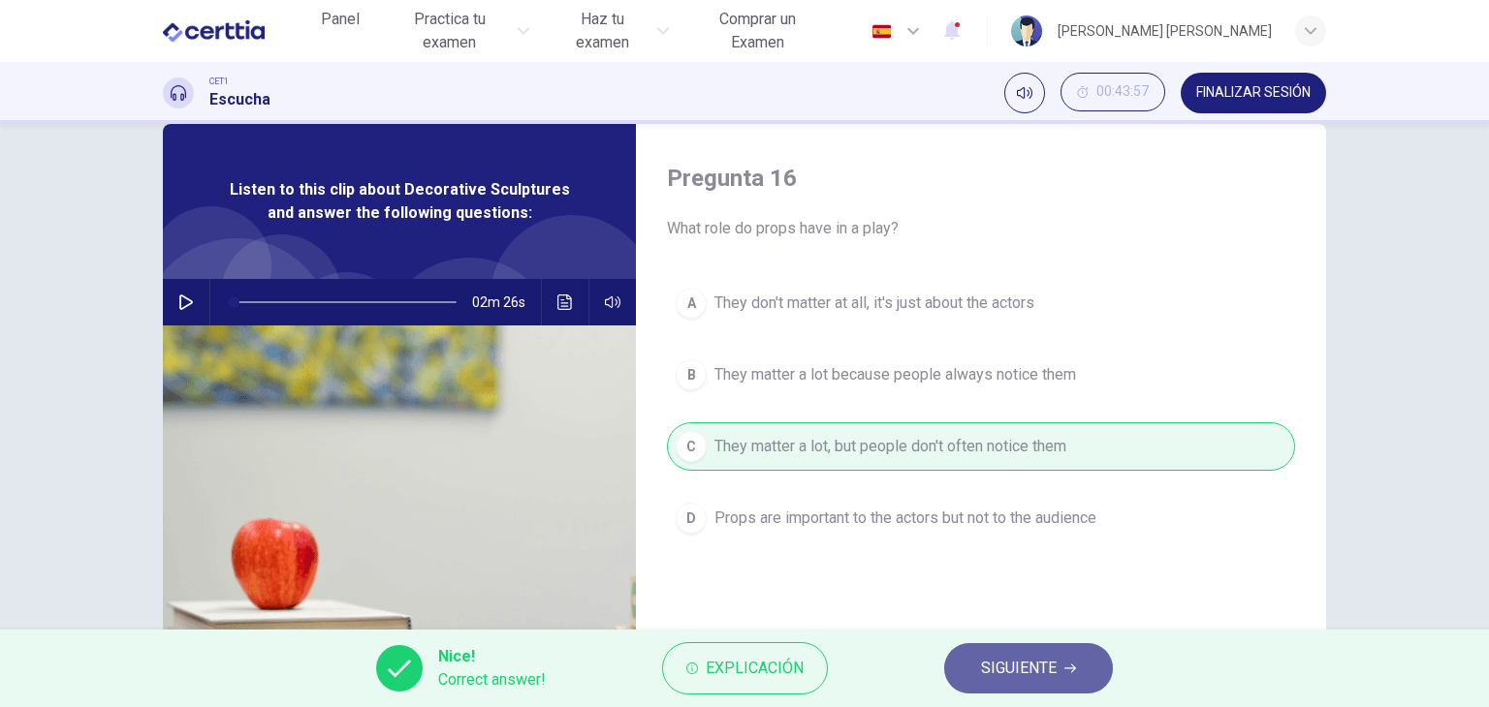
click at [1036, 689] on button "SIGUIENTE" at bounding box center [1028, 669] width 169 height 50
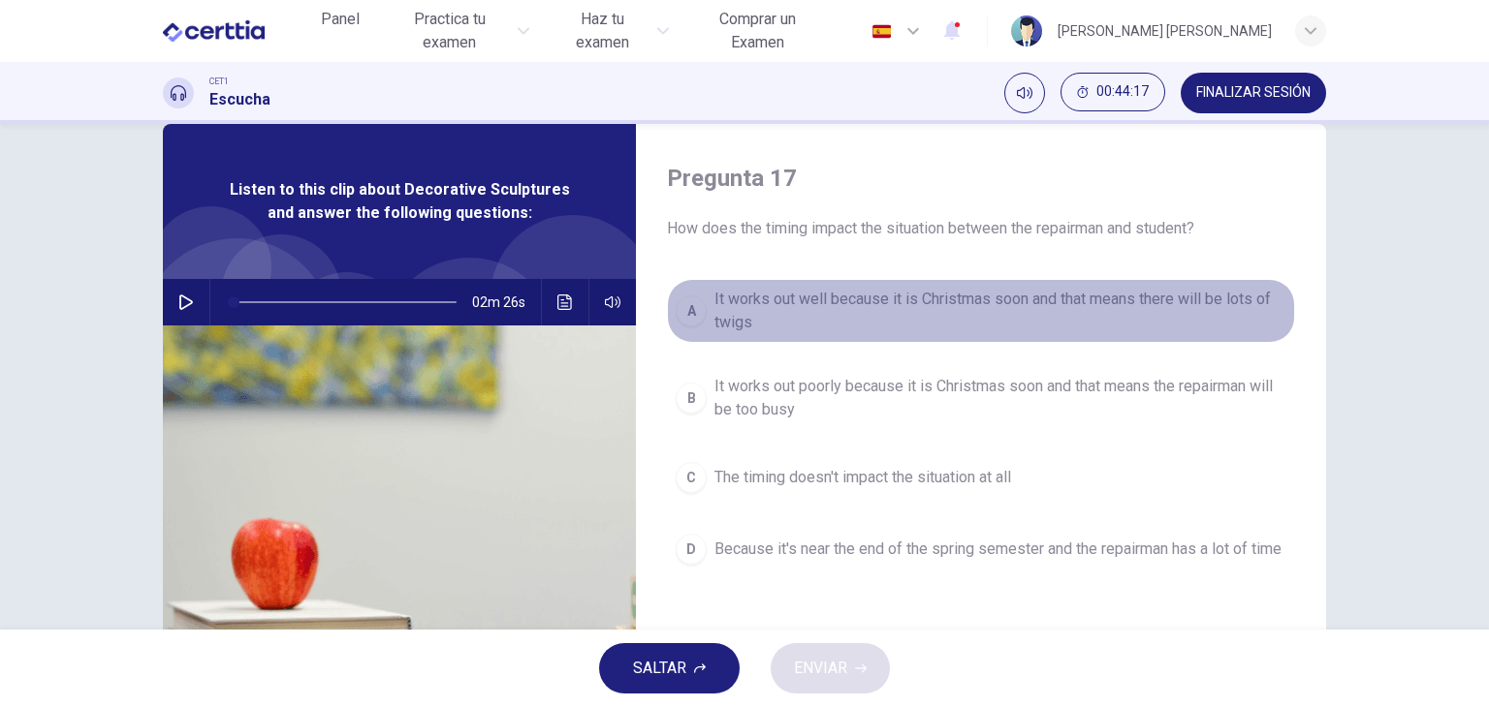
click at [693, 296] on div "A" at bounding box center [690, 311] width 31 height 31
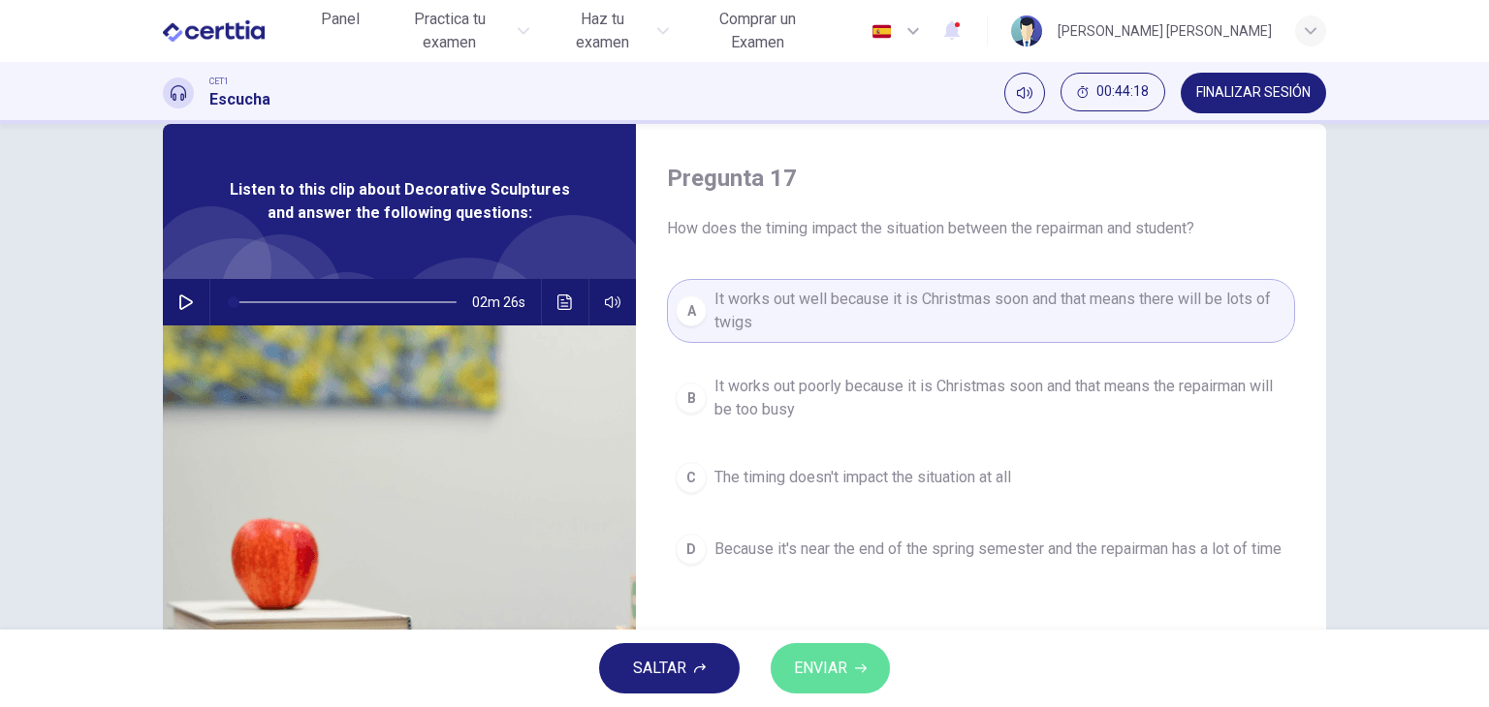
click at [833, 658] on span "ENVIAR" at bounding box center [820, 668] width 53 height 27
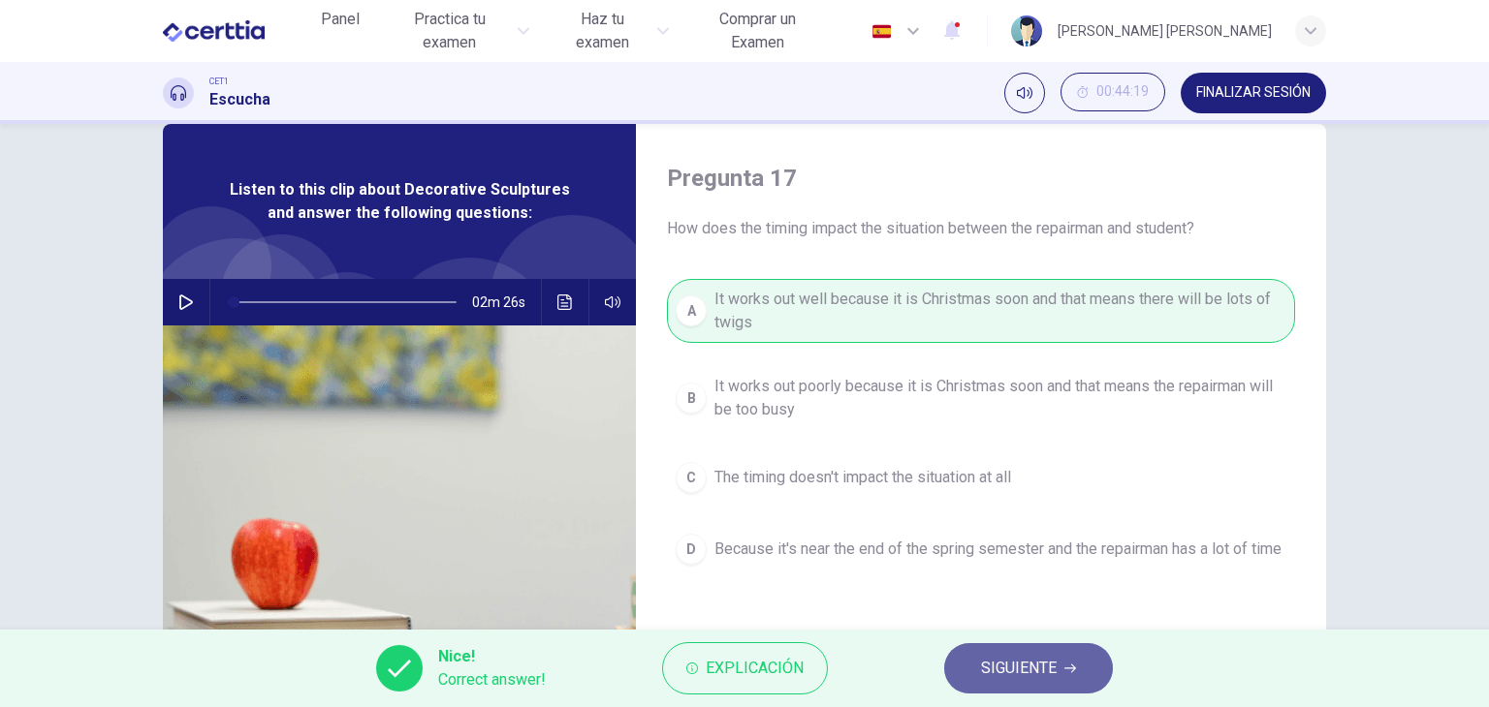
click at [965, 660] on button "SIGUIENTE" at bounding box center [1028, 669] width 169 height 50
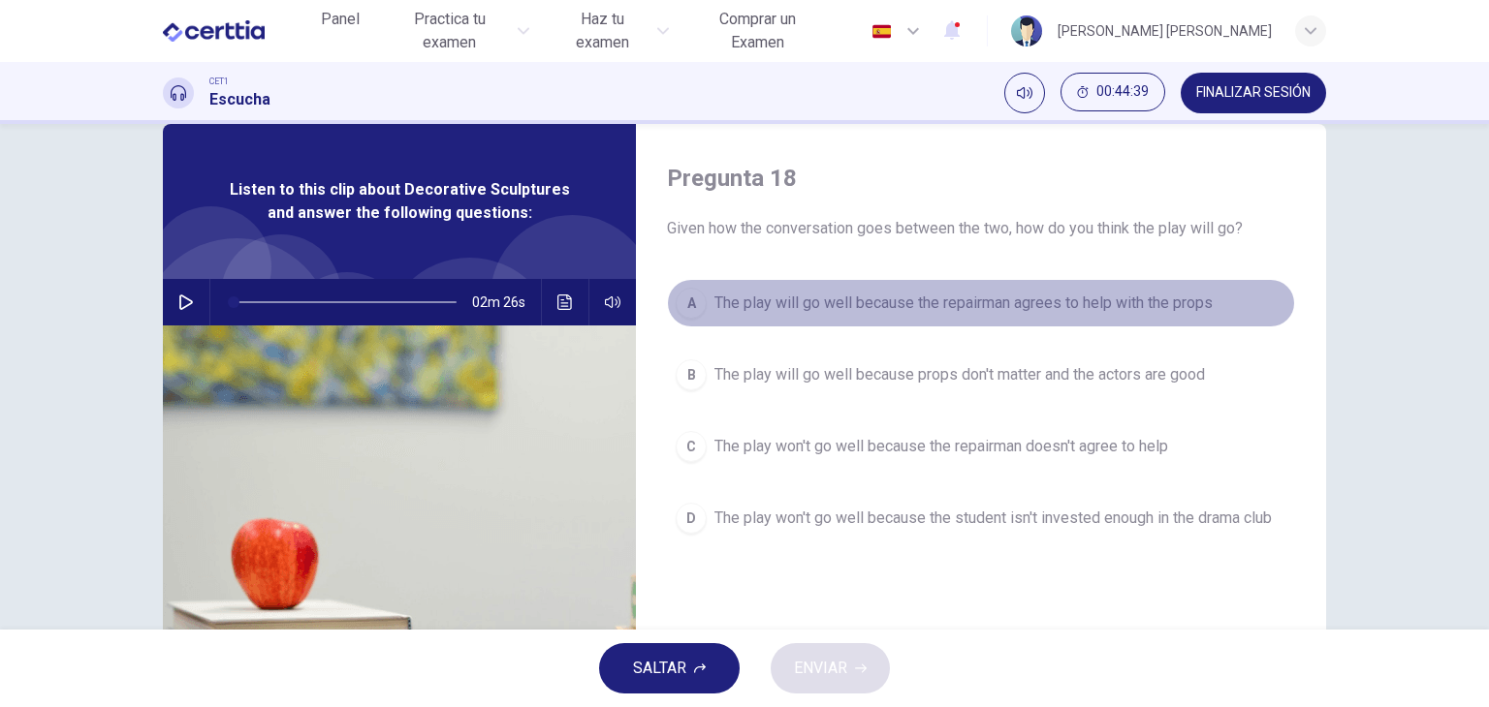
click at [682, 312] on div "A" at bounding box center [690, 303] width 31 height 31
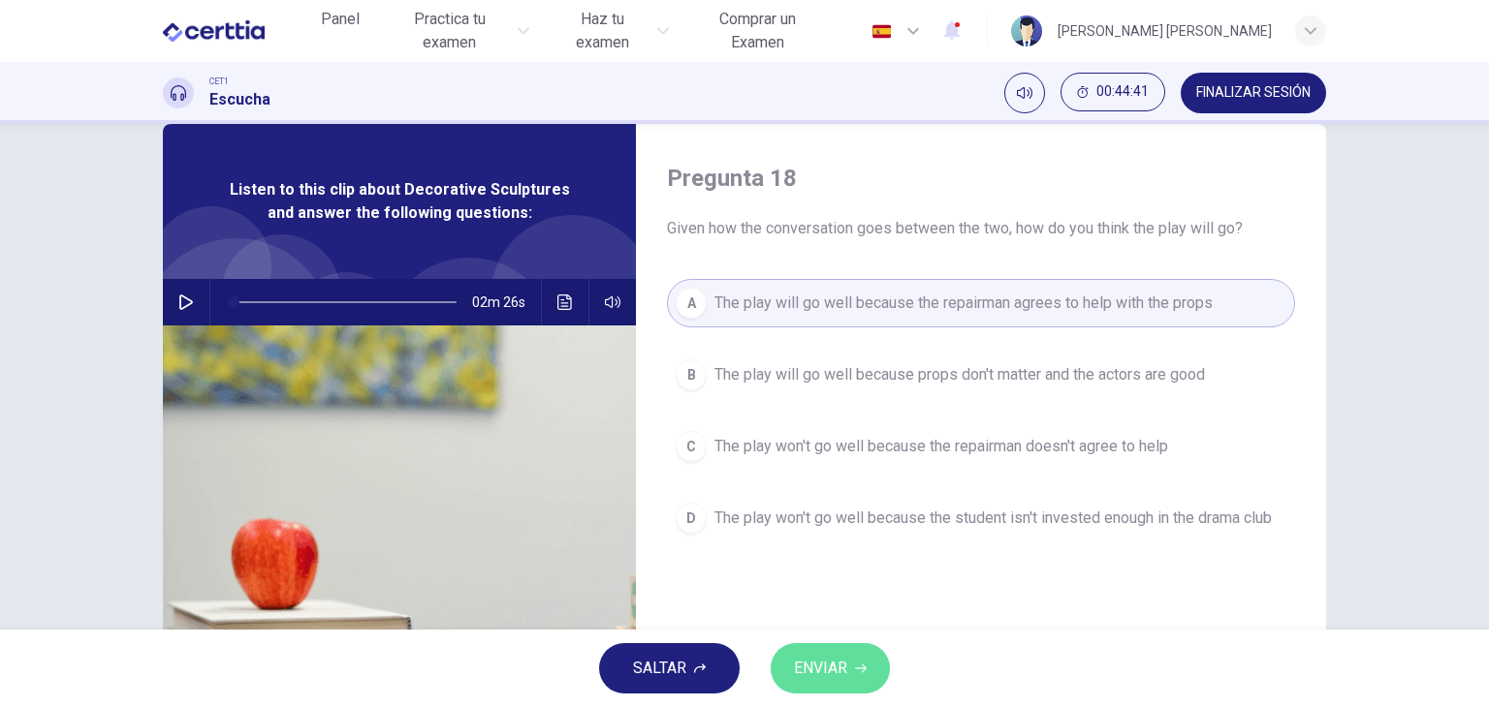
click at [822, 691] on button "ENVIAR" at bounding box center [829, 669] width 119 height 50
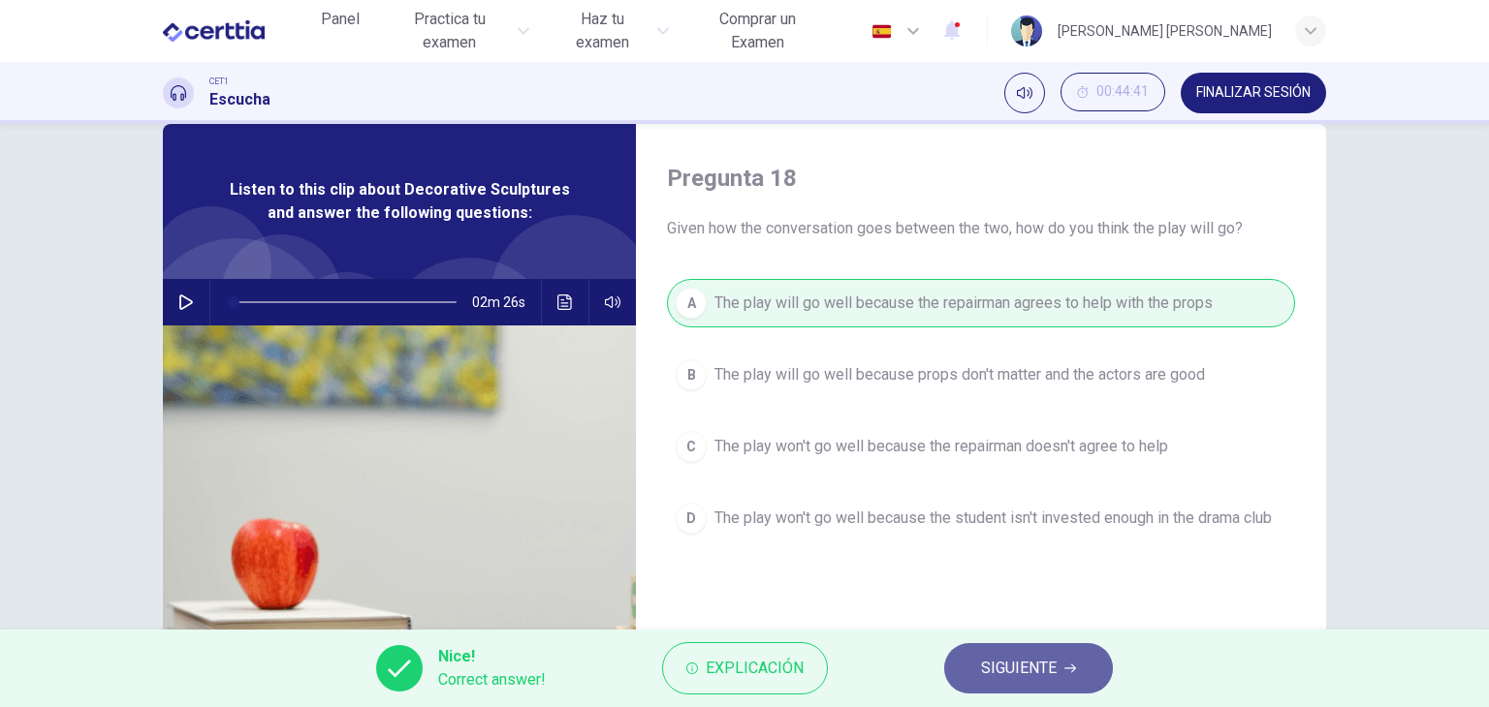
click at [951, 667] on button "SIGUIENTE" at bounding box center [1028, 669] width 169 height 50
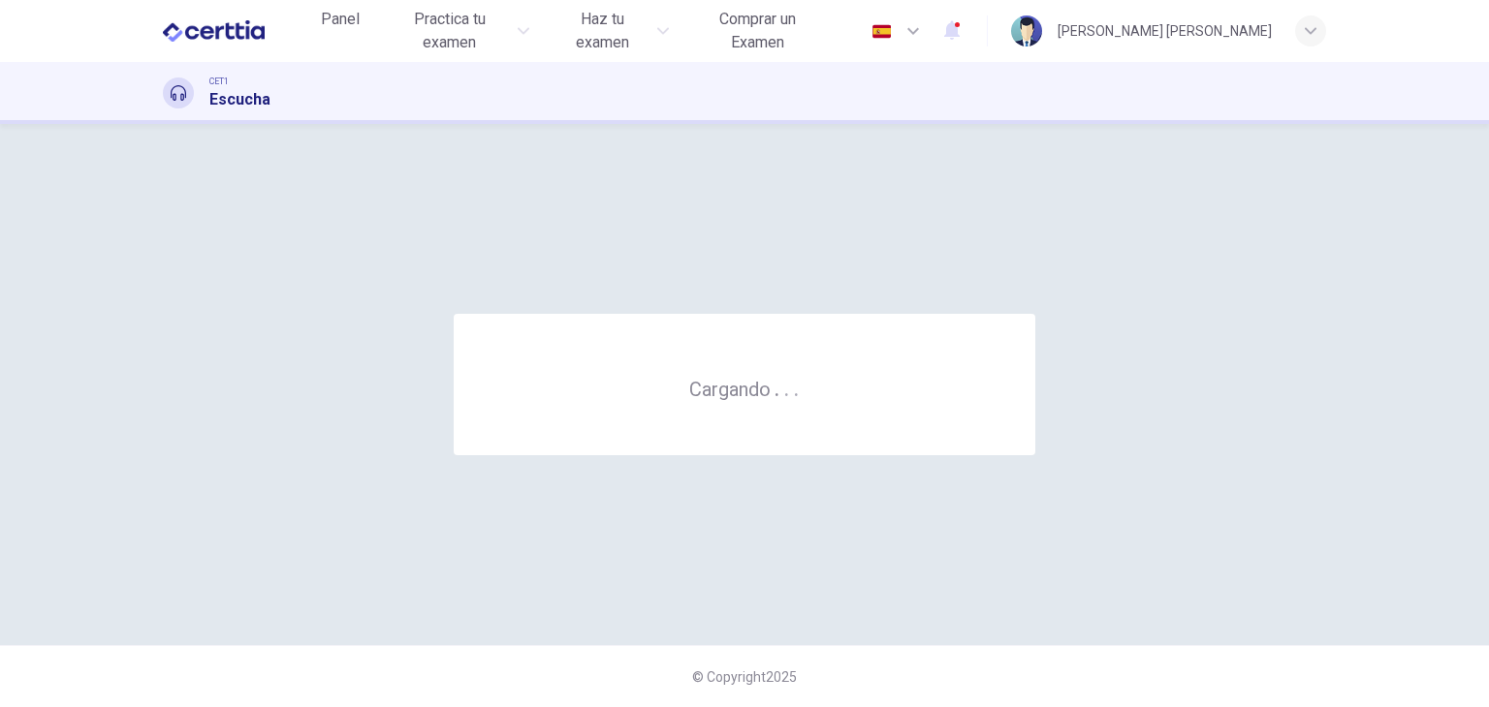
scroll to position [0, 0]
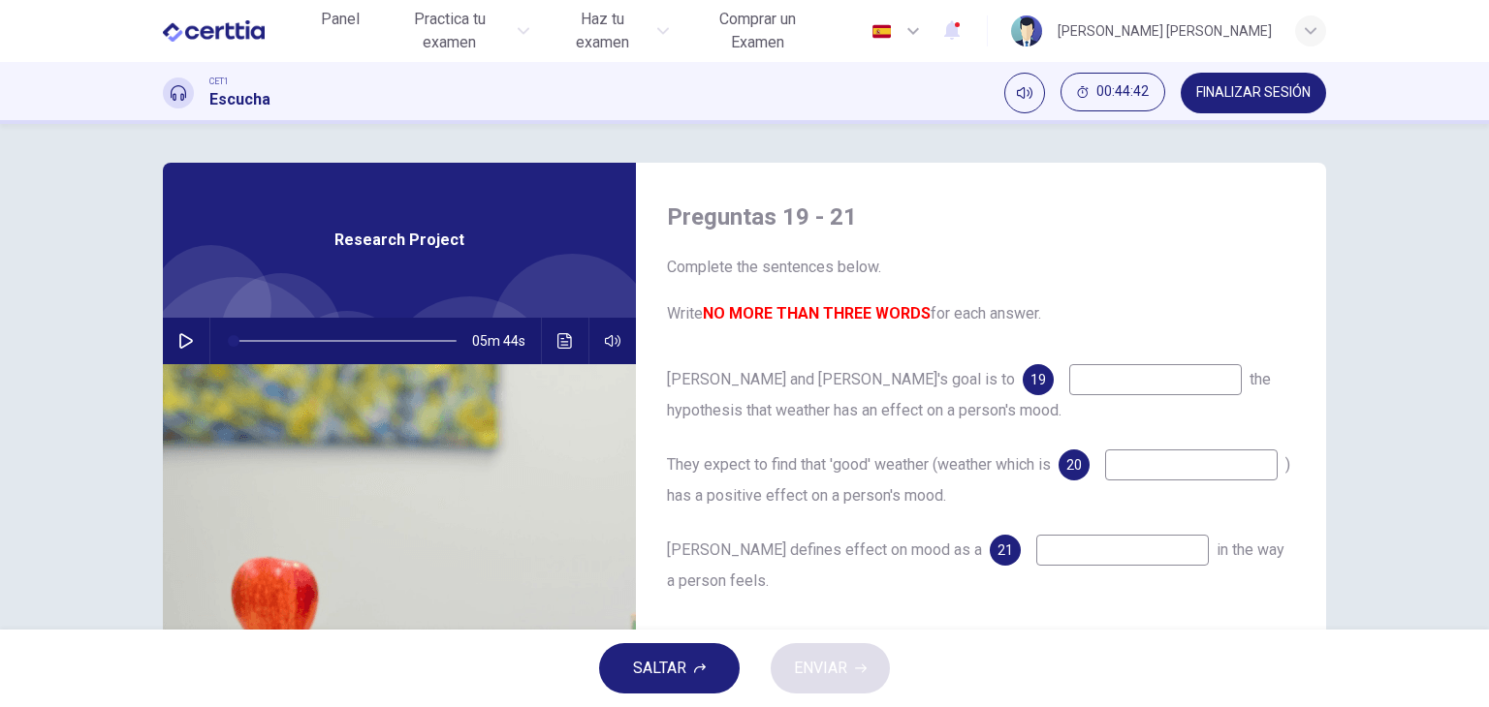
click at [676, 348] on div "Preguntas 19 - 21 Complete the sentences below. Write NO MORE THAN THREE WORDS …" at bounding box center [981, 500] width 690 height 674
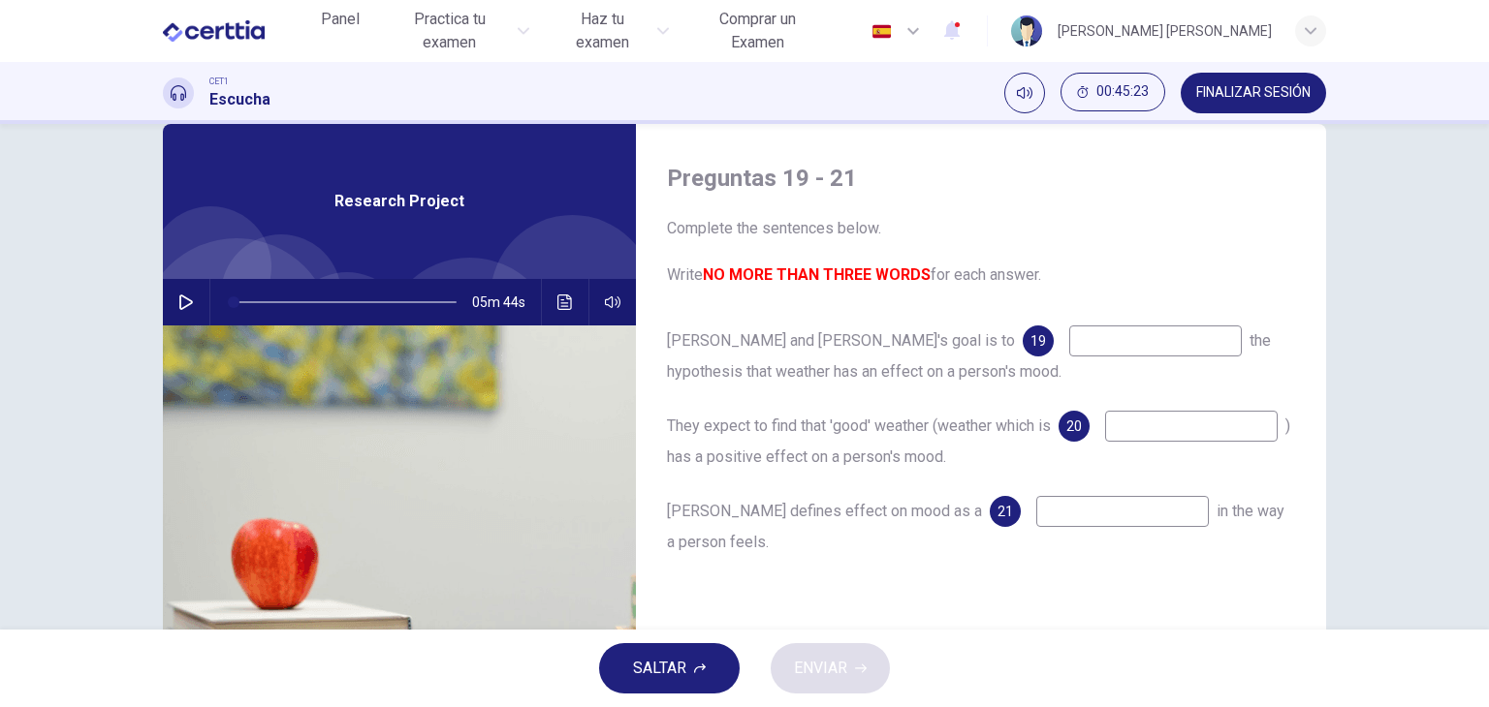
click at [868, 568] on div "[PERSON_NAME] and [PERSON_NAME]'s goal is to 19 the hypothesis that weather has…" at bounding box center [981, 461] width 628 height 271
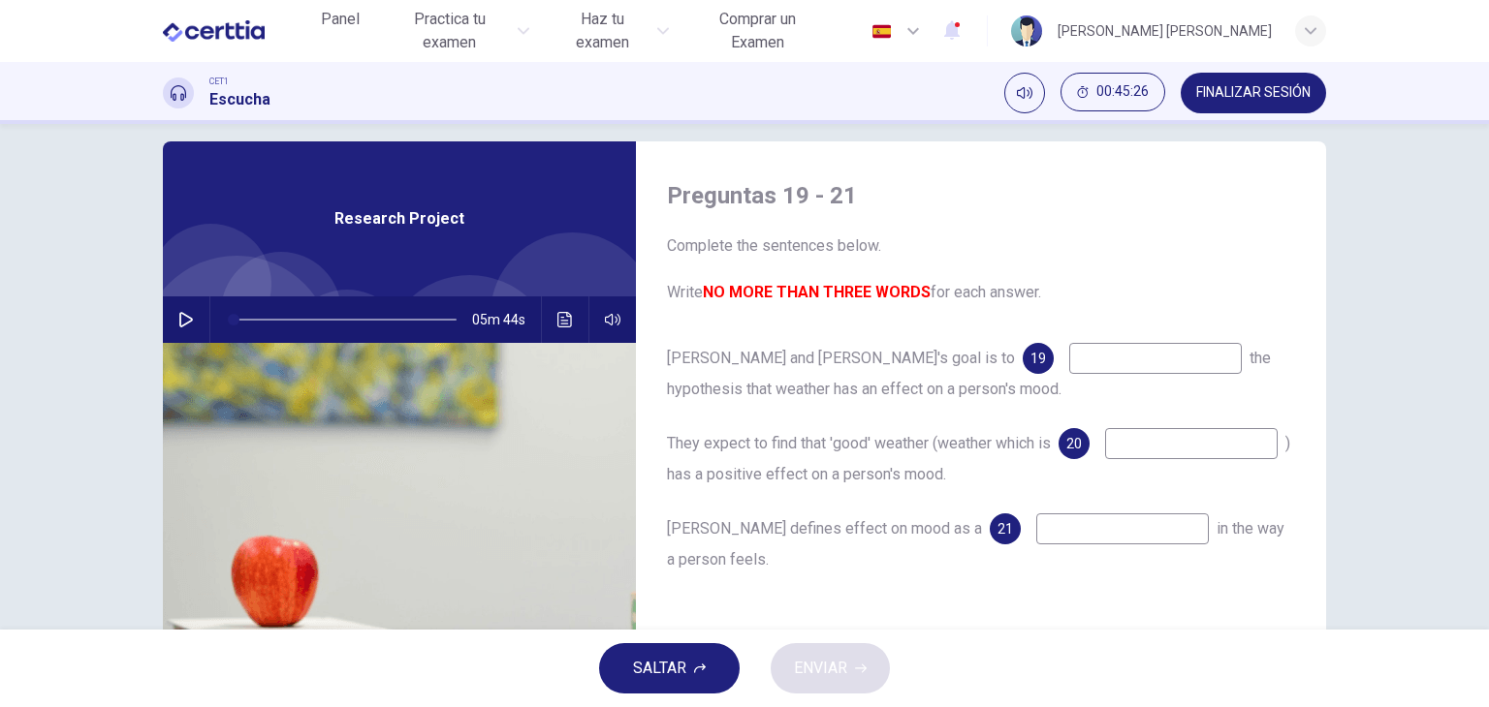
scroll to position [0, 0]
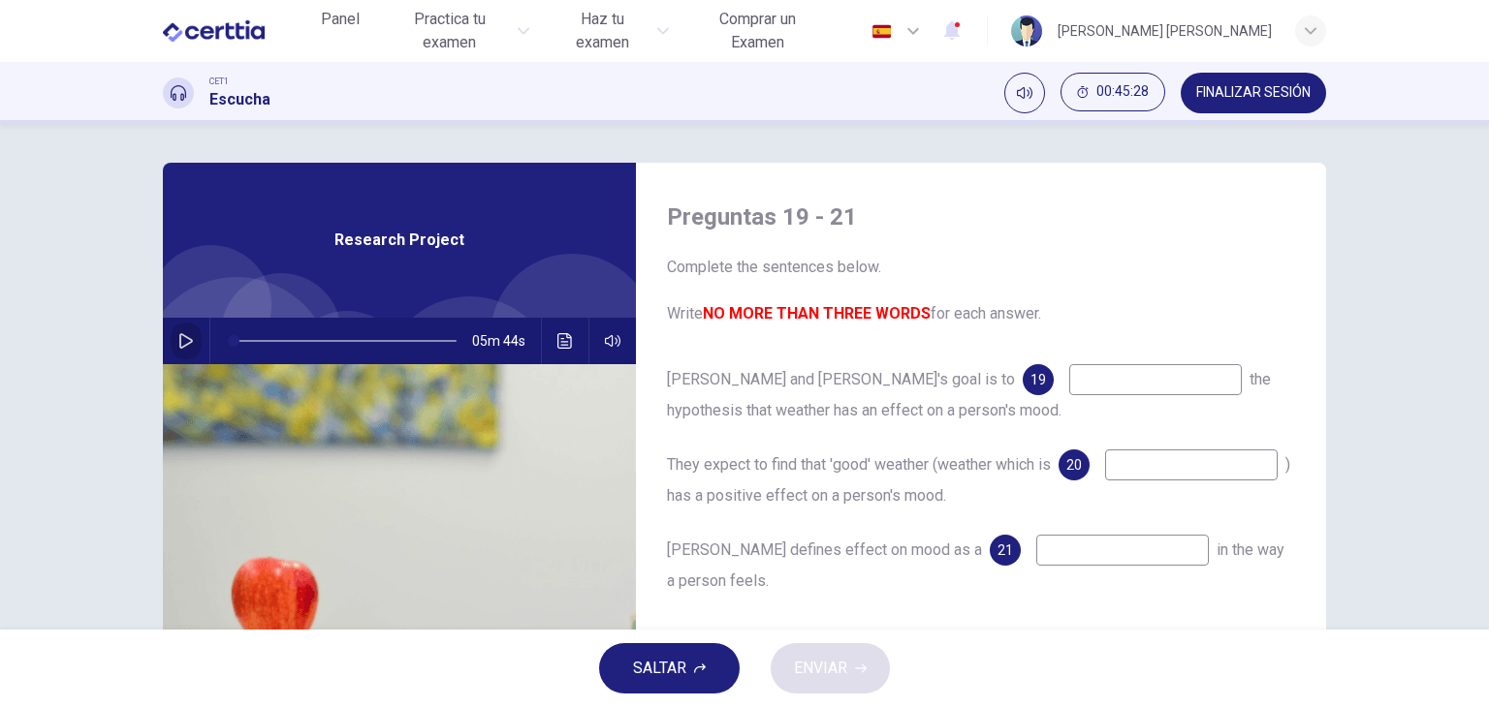
click at [179, 338] on icon "button" at bounding box center [186, 341] width 16 height 16
click at [1069, 385] on input at bounding box center [1155, 379] width 173 height 31
click at [557, 339] on icon "Haz clic para ver la transcripción del audio" at bounding box center [565, 341] width 16 height 16
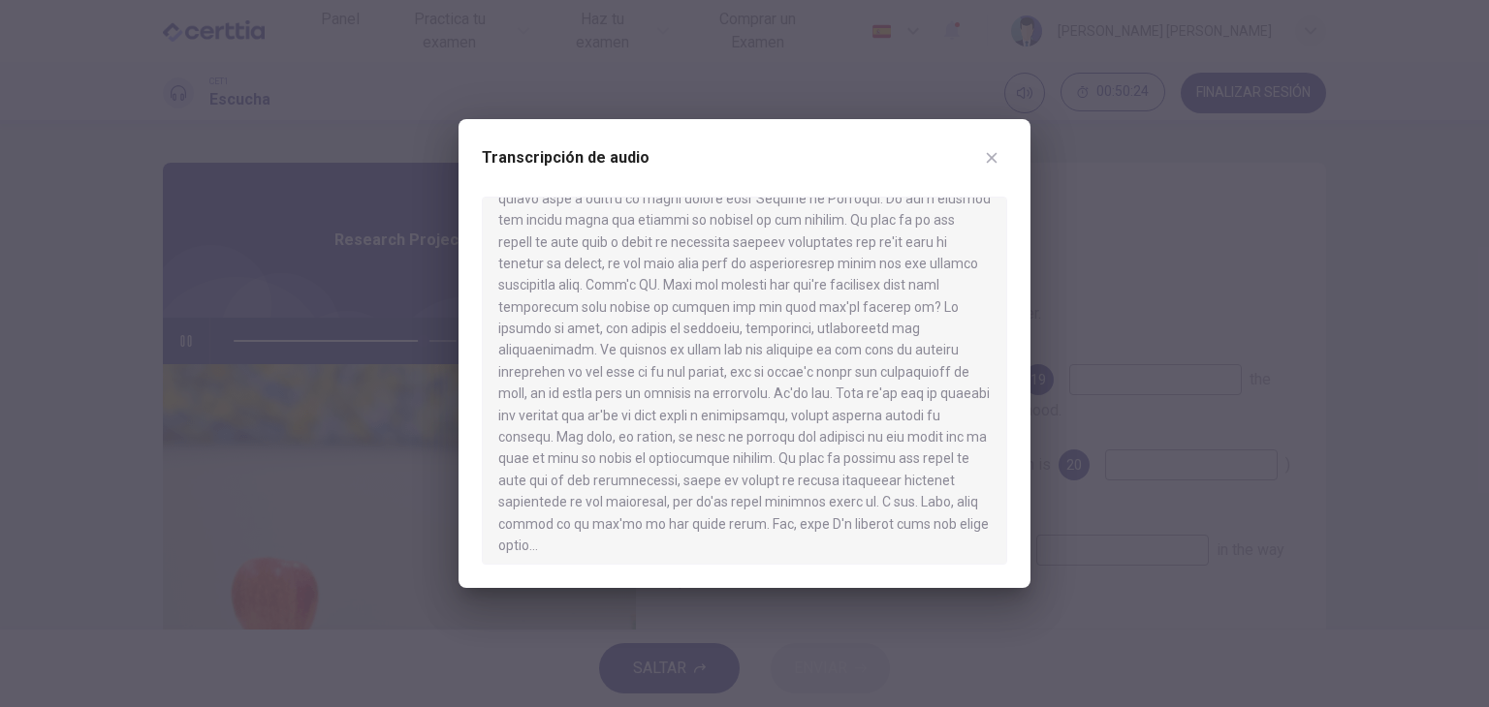
scroll to position [1075, 0]
type input "*"
click at [989, 163] on icon "button" at bounding box center [992, 158] width 16 height 16
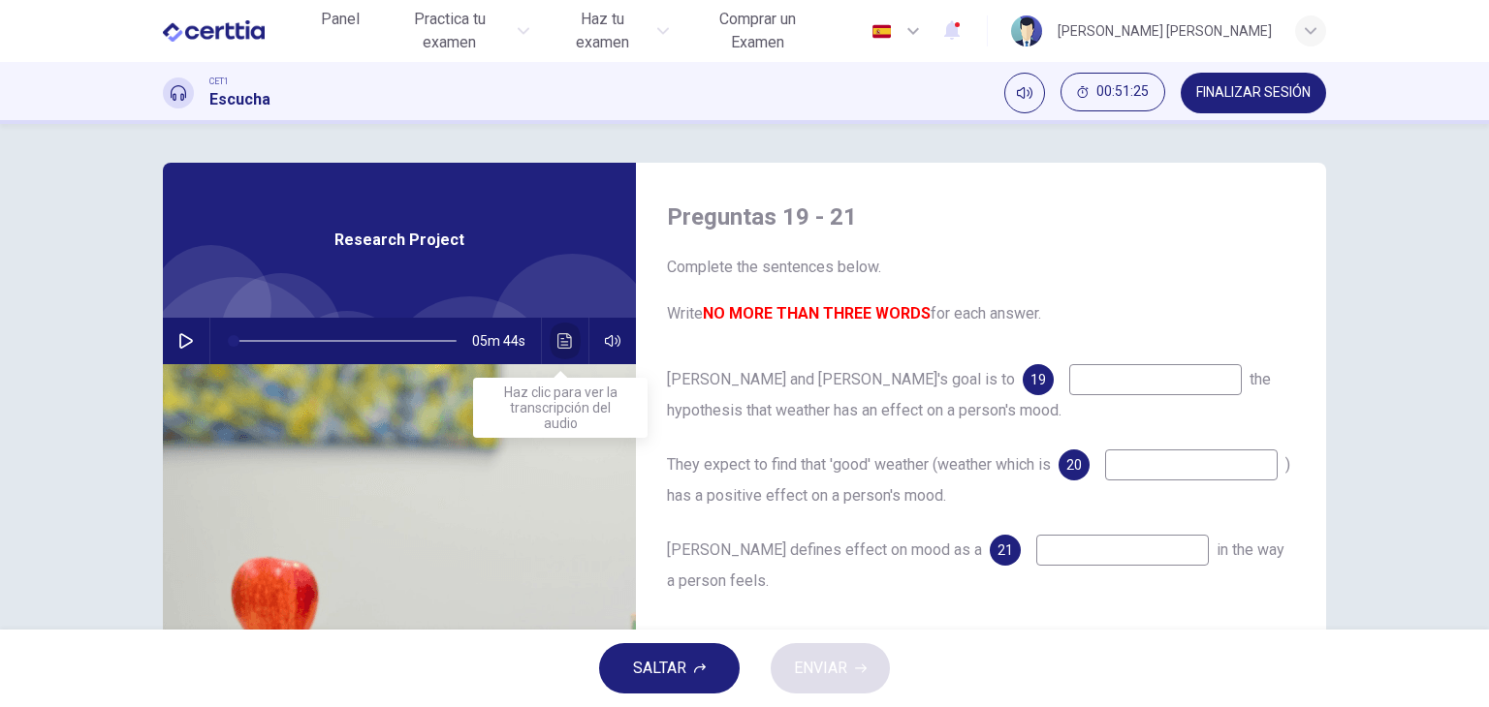
click at [559, 341] on icon "Haz clic para ver la transcripción del audio" at bounding box center [565, 341] width 16 height 16
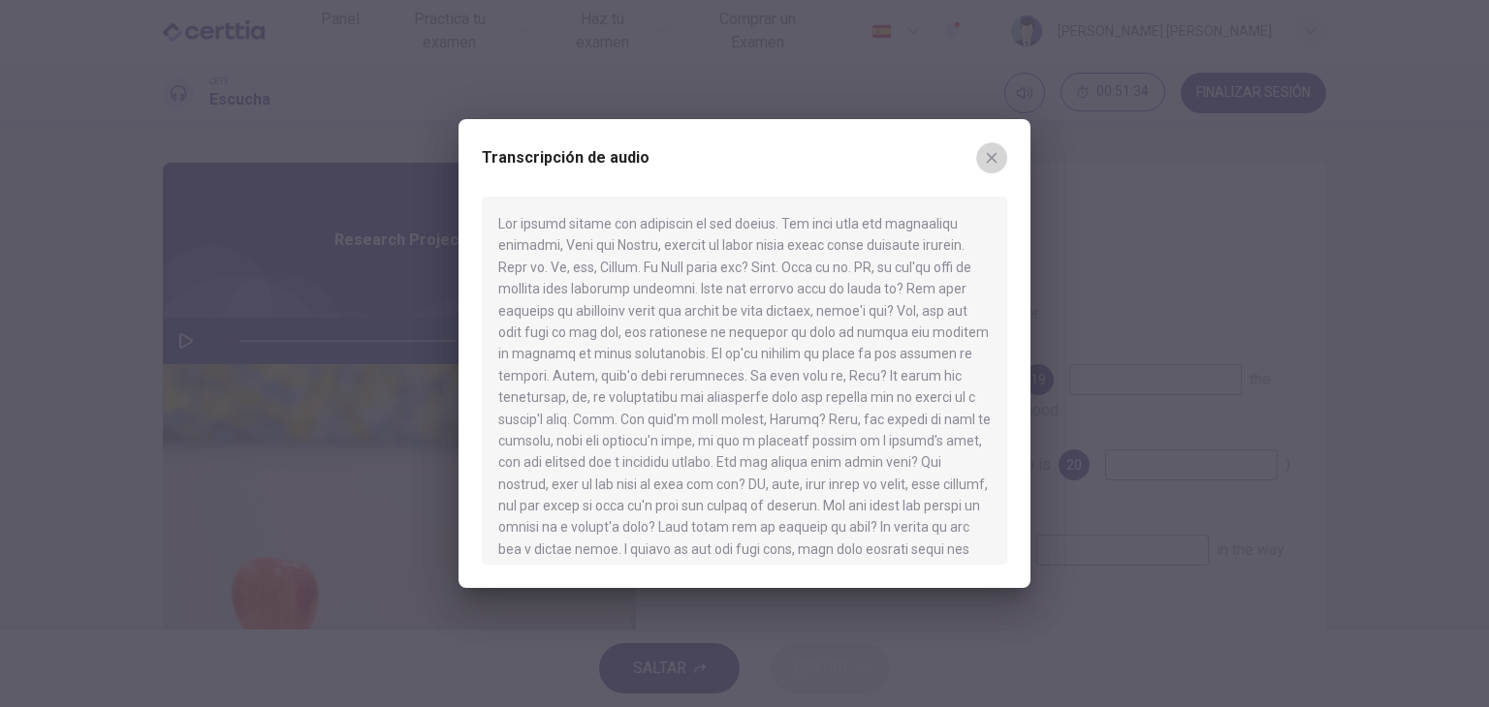
click at [989, 164] on icon "button" at bounding box center [992, 158] width 16 height 16
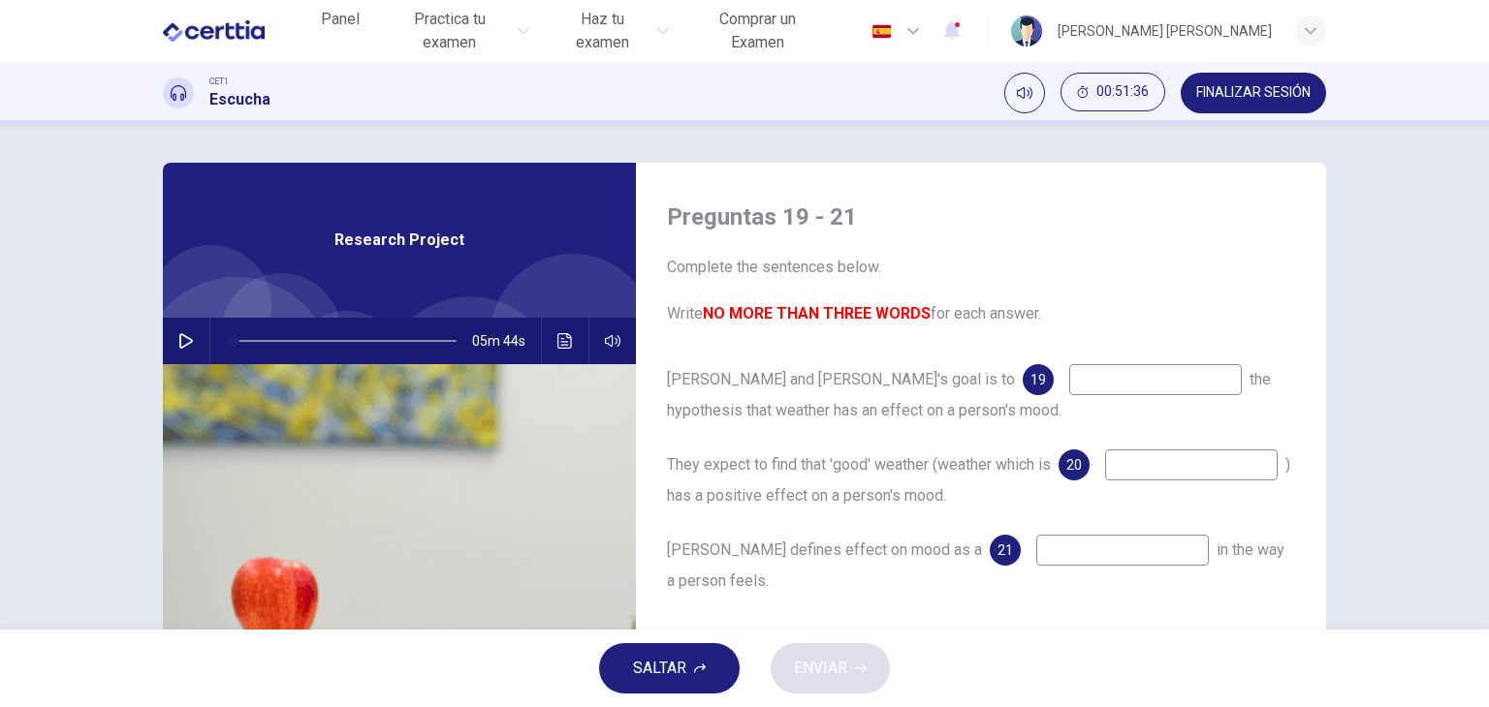
click at [1069, 393] on input at bounding box center [1155, 379] width 173 height 31
type input "**********"
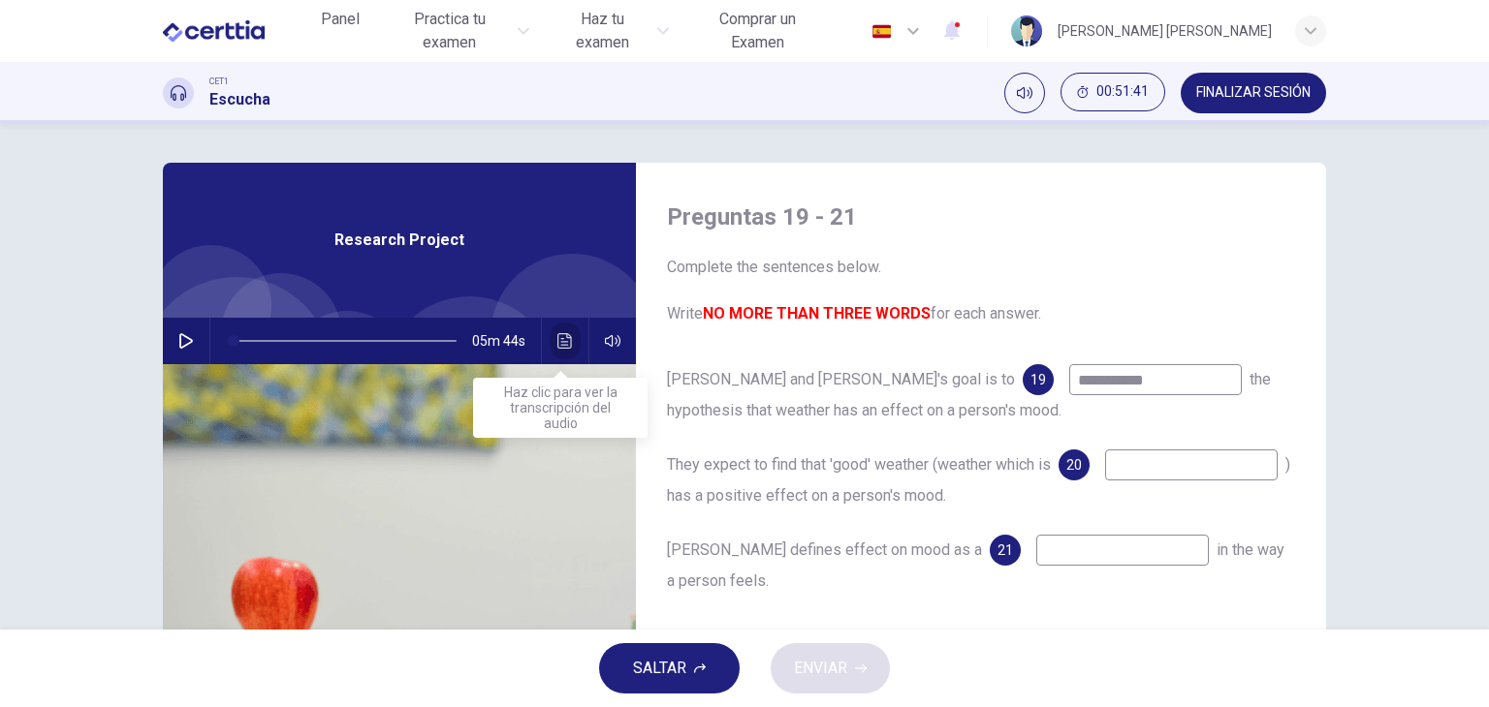
click at [563, 339] on icon "Haz clic para ver la transcripción del audio" at bounding box center [565, 341] width 16 height 16
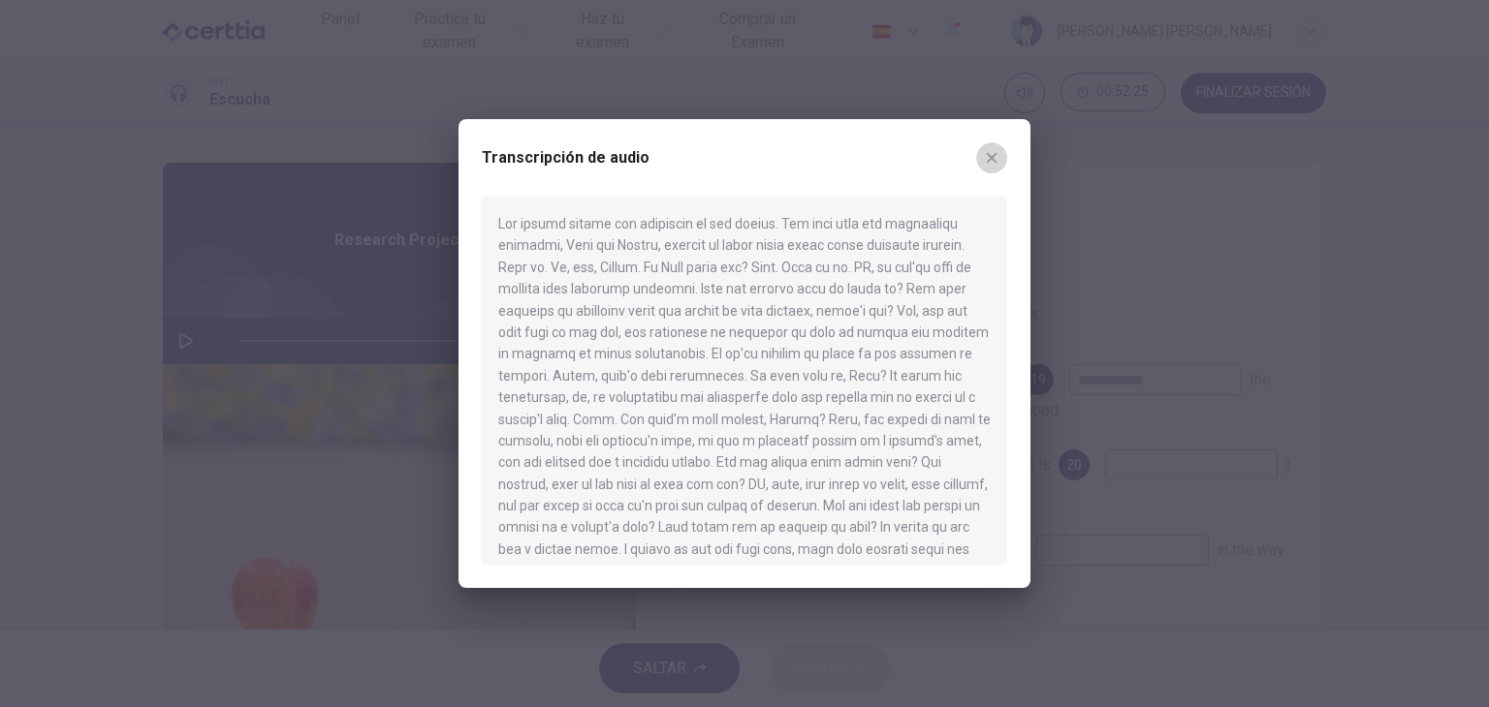
click at [990, 161] on icon "button" at bounding box center [992, 158] width 16 height 16
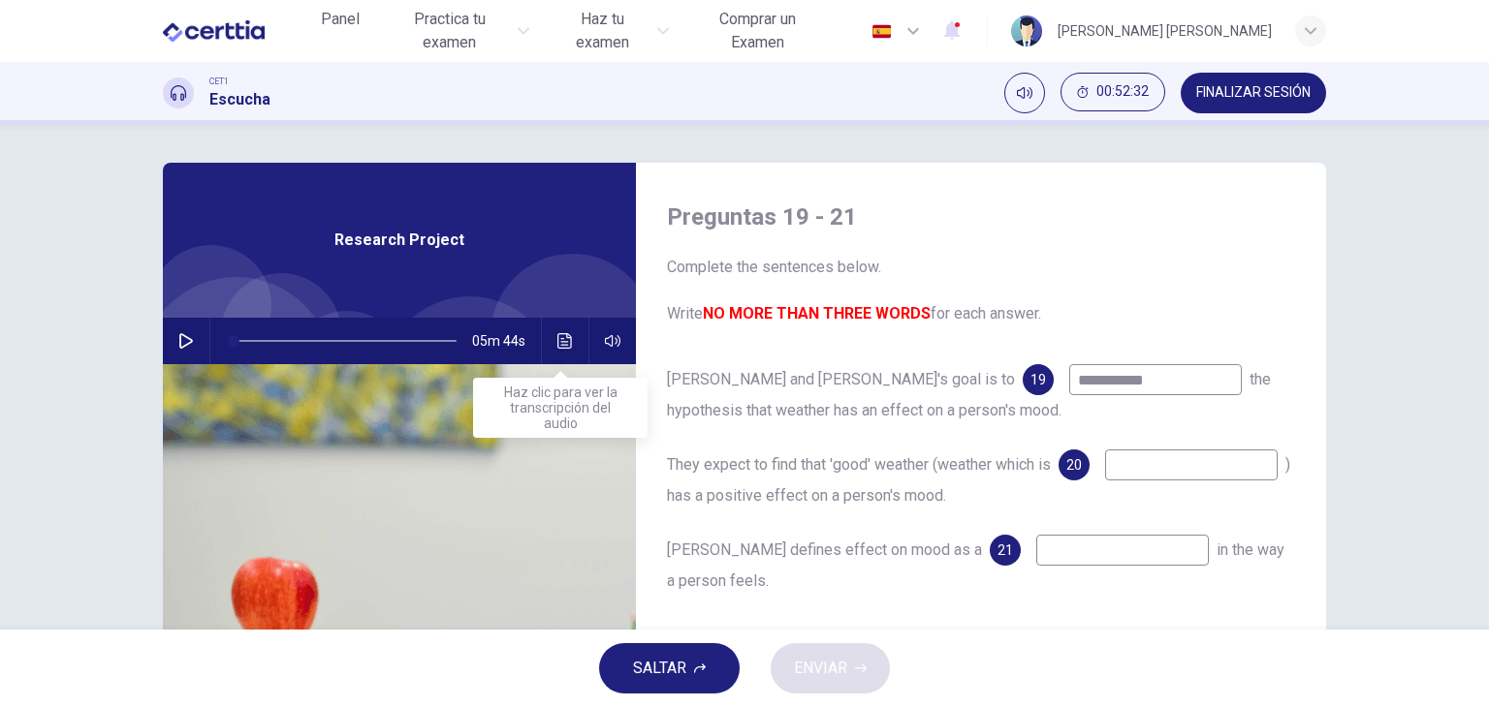
click at [550, 347] on button "Haz clic para ver la transcripción del audio" at bounding box center [565, 341] width 31 height 47
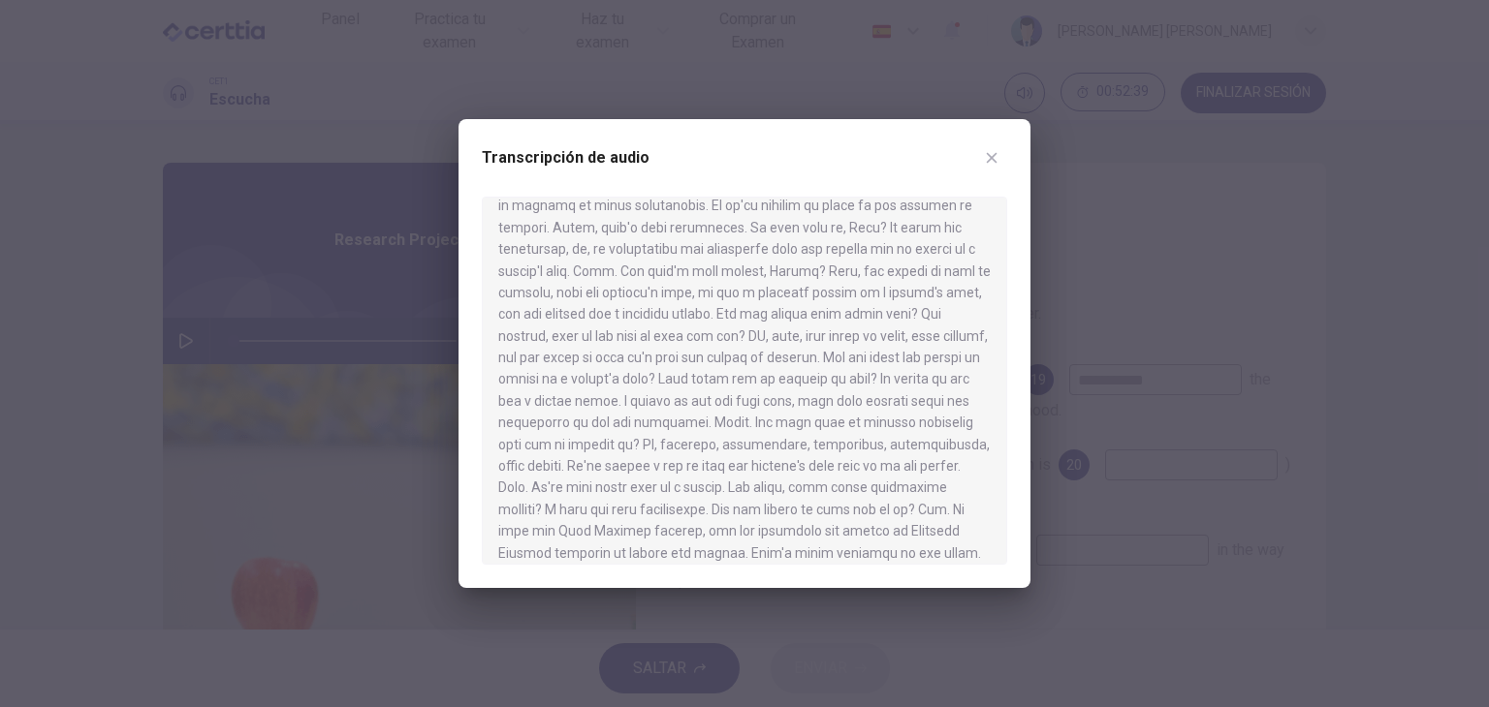
scroll to position [151, 0]
click at [996, 154] on icon "button" at bounding box center [992, 158] width 16 height 16
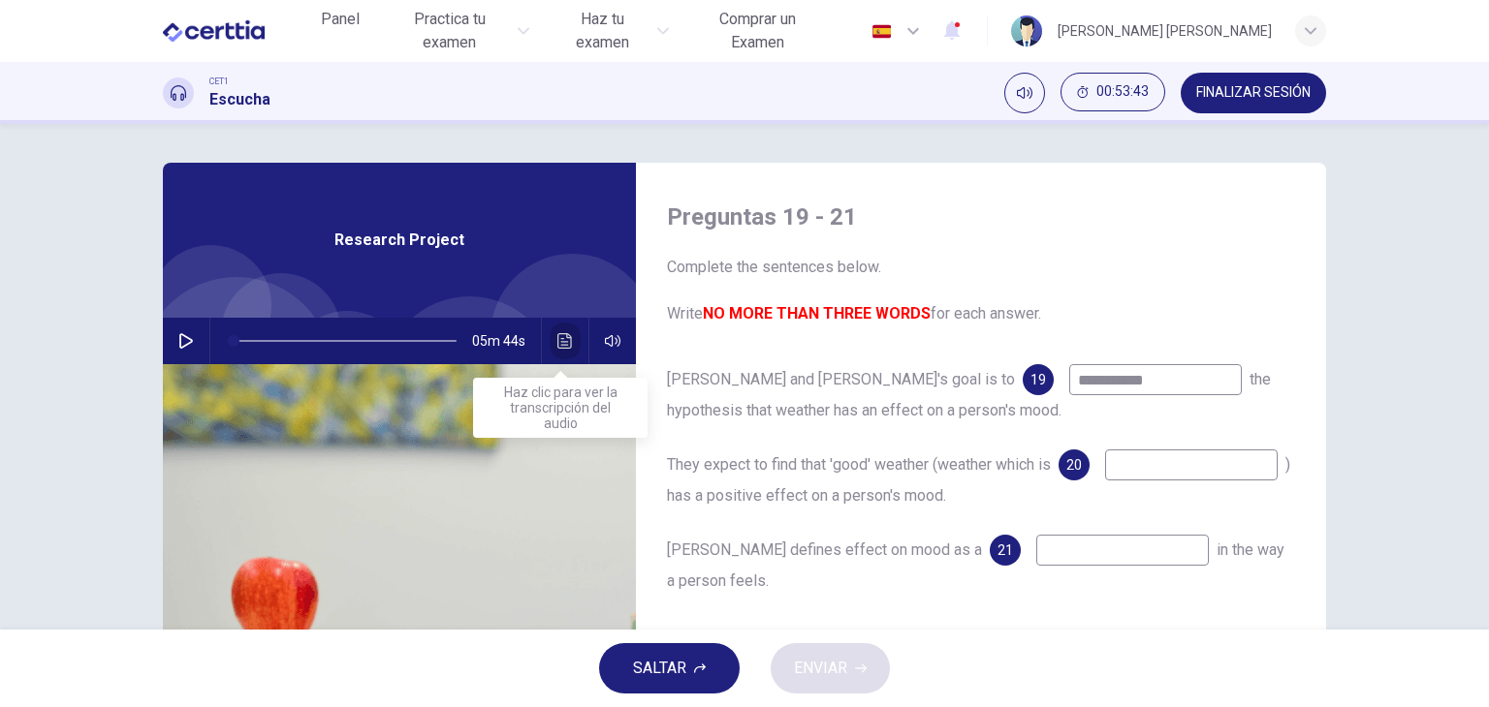
click at [550, 342] on button "Haz clic para ver la transcripción del audio" at bounding box center [565, 341] width 31 height 47
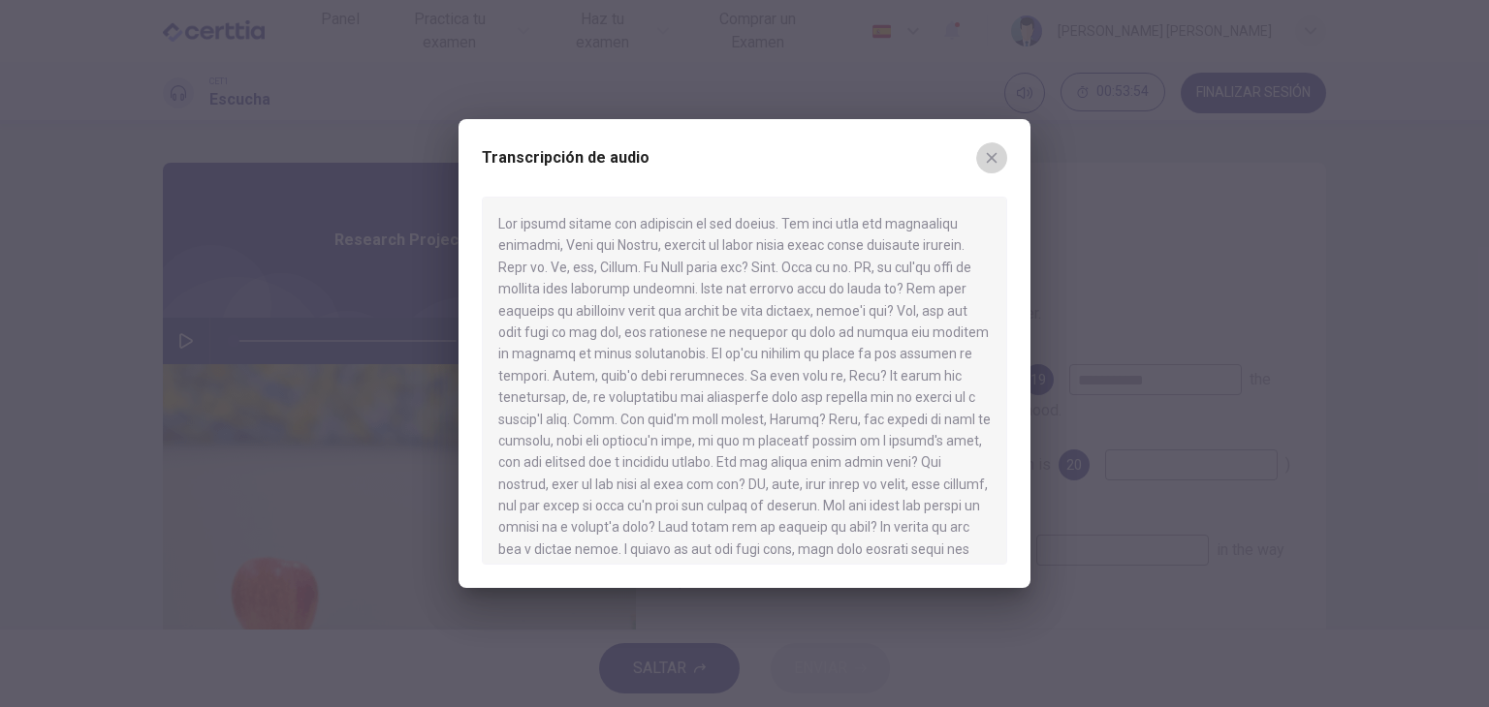
click at [993, 160] on icon "button" at bounding box center [992, 158] width 11 height 11
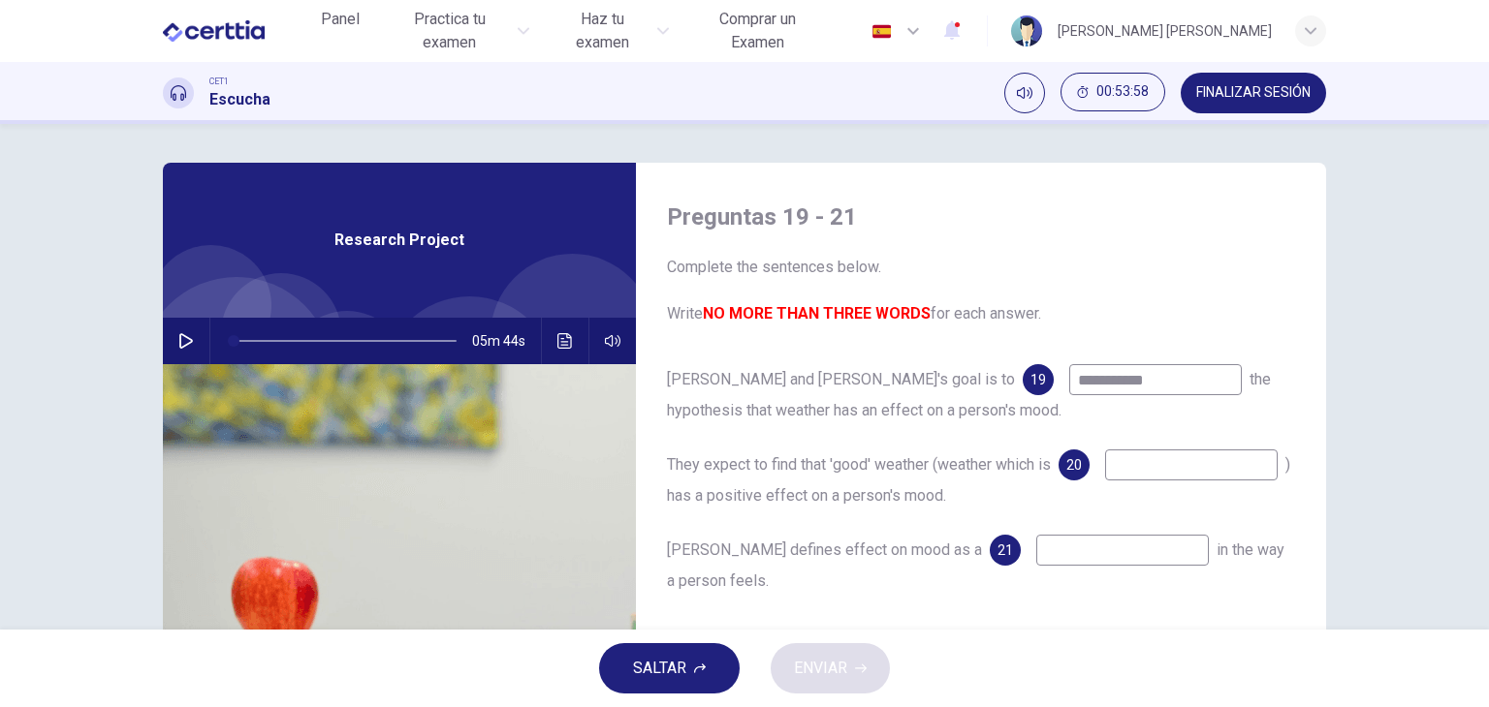
click at [785, 569] on div "[PERSON_NAME] defines effect on mood as a 21 in the way a person feels." at bounding box center [981, 566] width 628 height 62
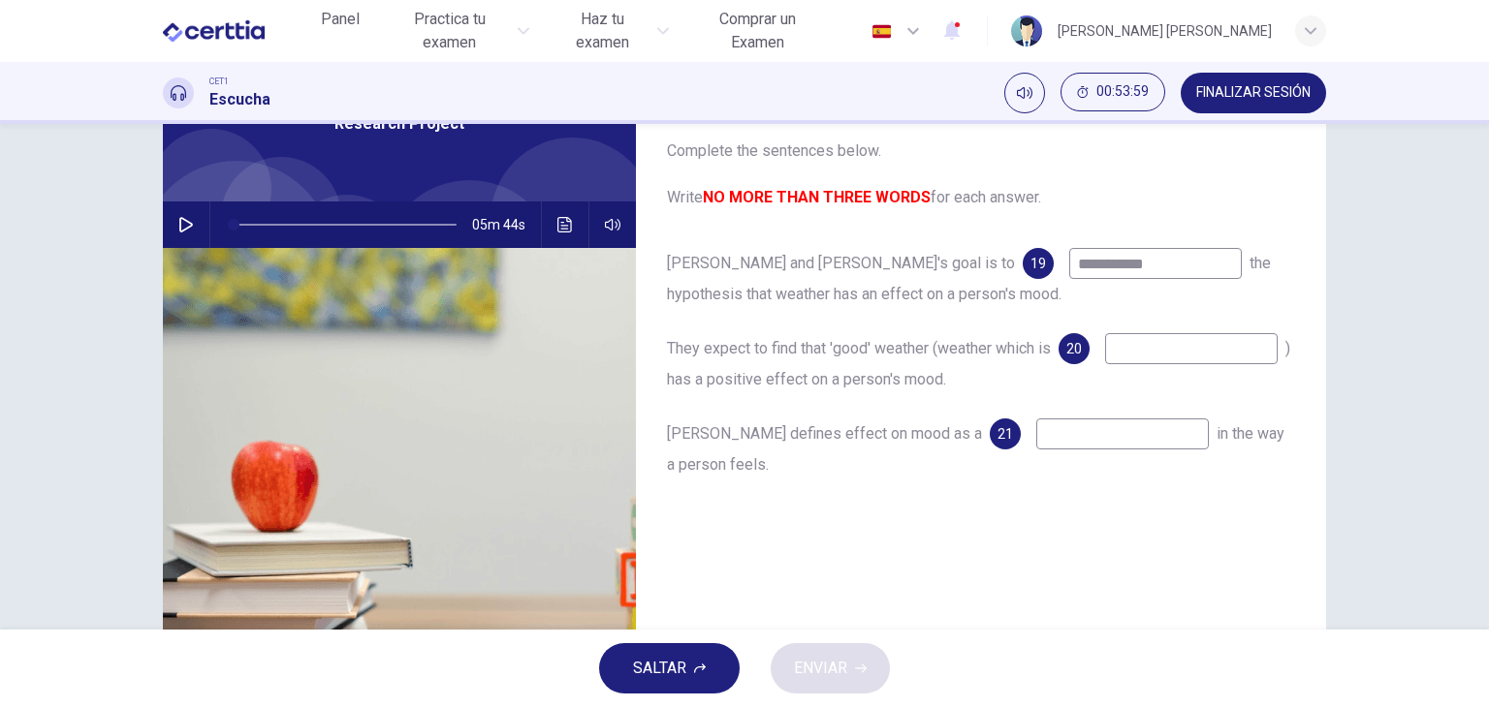
scroll to position [155, 0]
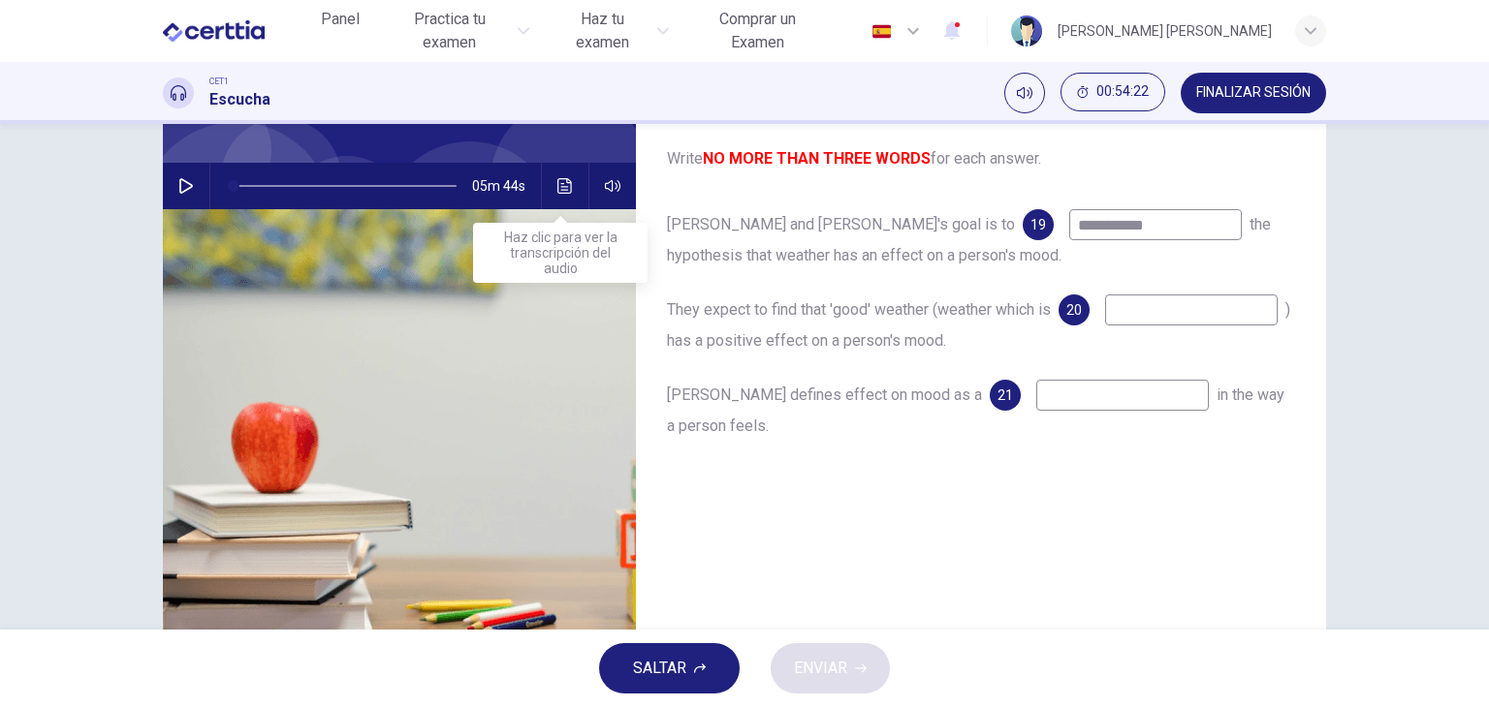
click at [559, 188] on icon "Haz clic para ver la transcripción del audio" at bounding box center [565, 186] width 16 height 16
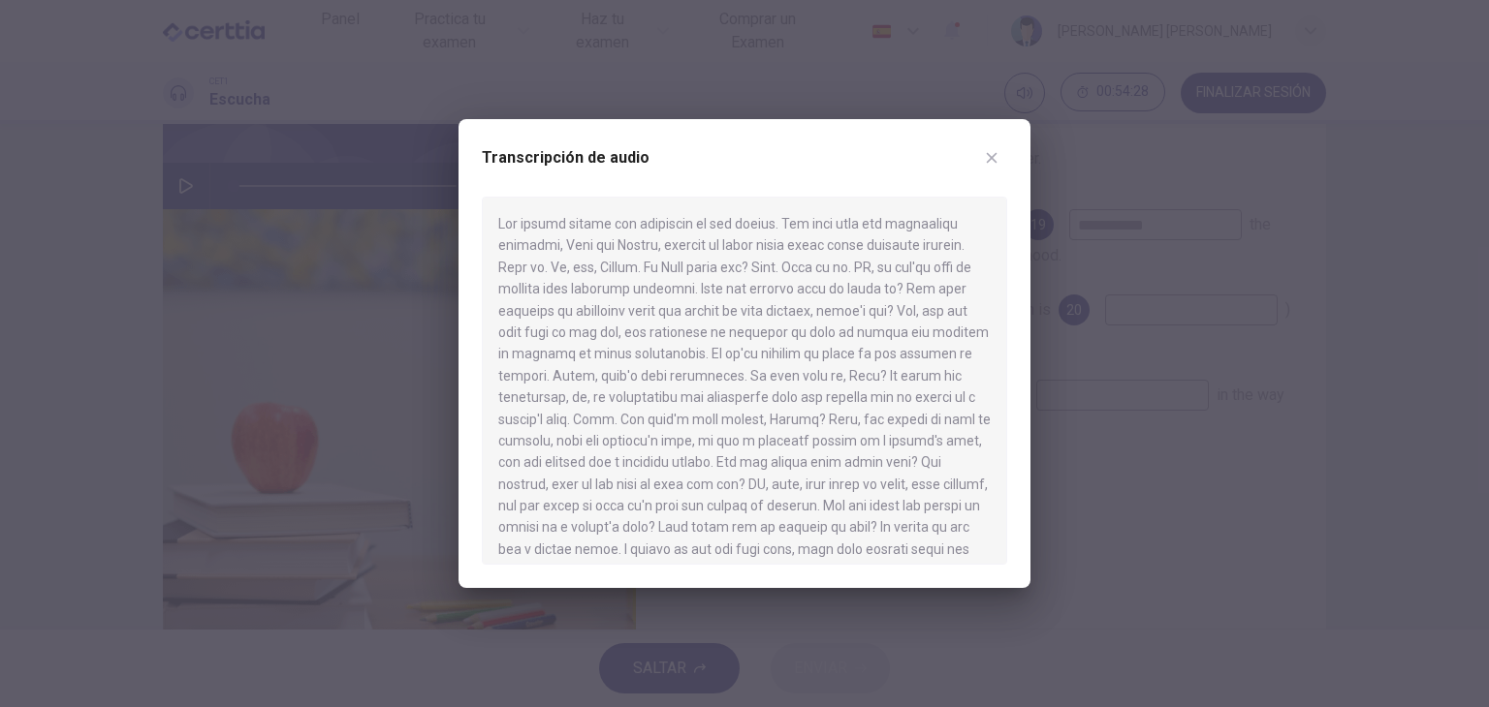
click at [930, 370] on div at bounding box center [744, 381] width 525 height 368
click at [984, 365] on div at bounding box center [744, 381] width 525 height 368
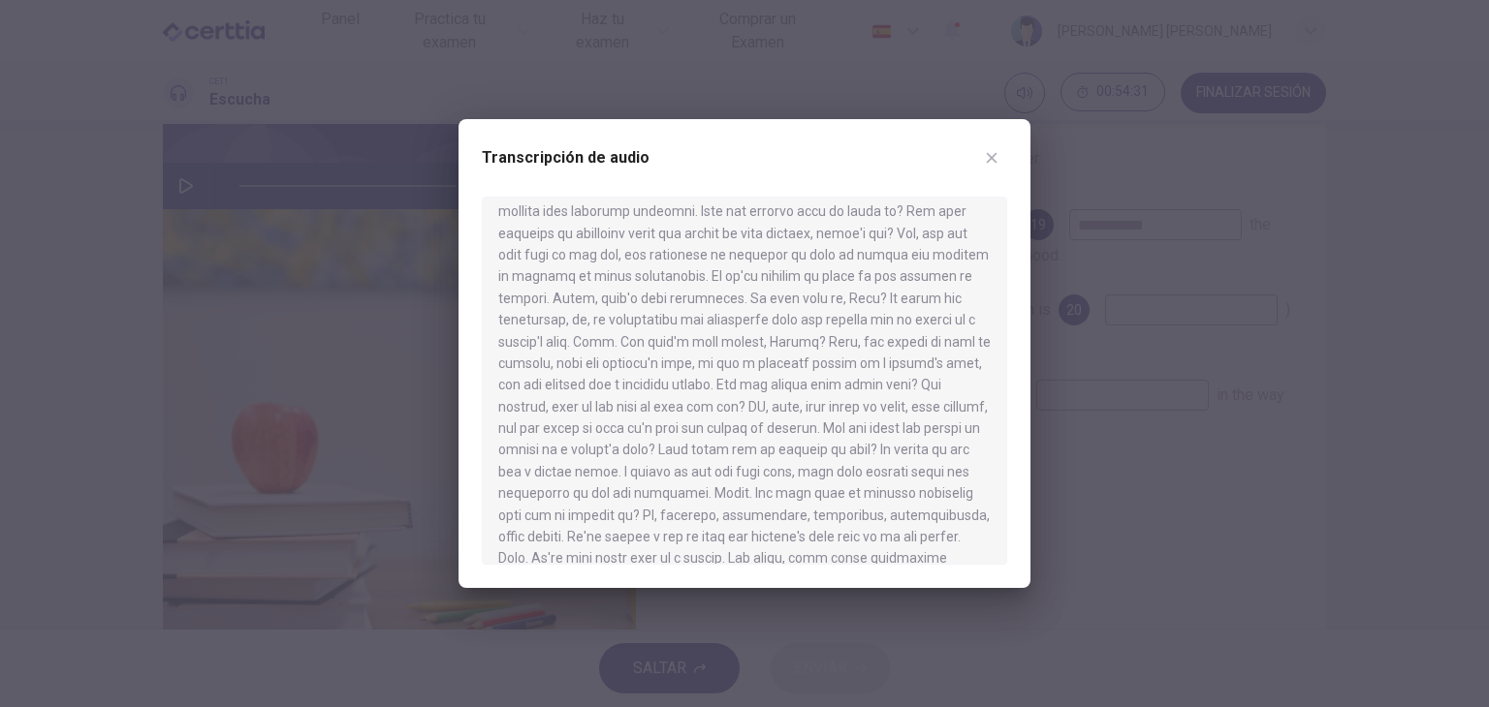
scroll to position [116, 0]
click at [985, 152] on icon "button" at bounding box center [992, 158] width 16 height 16
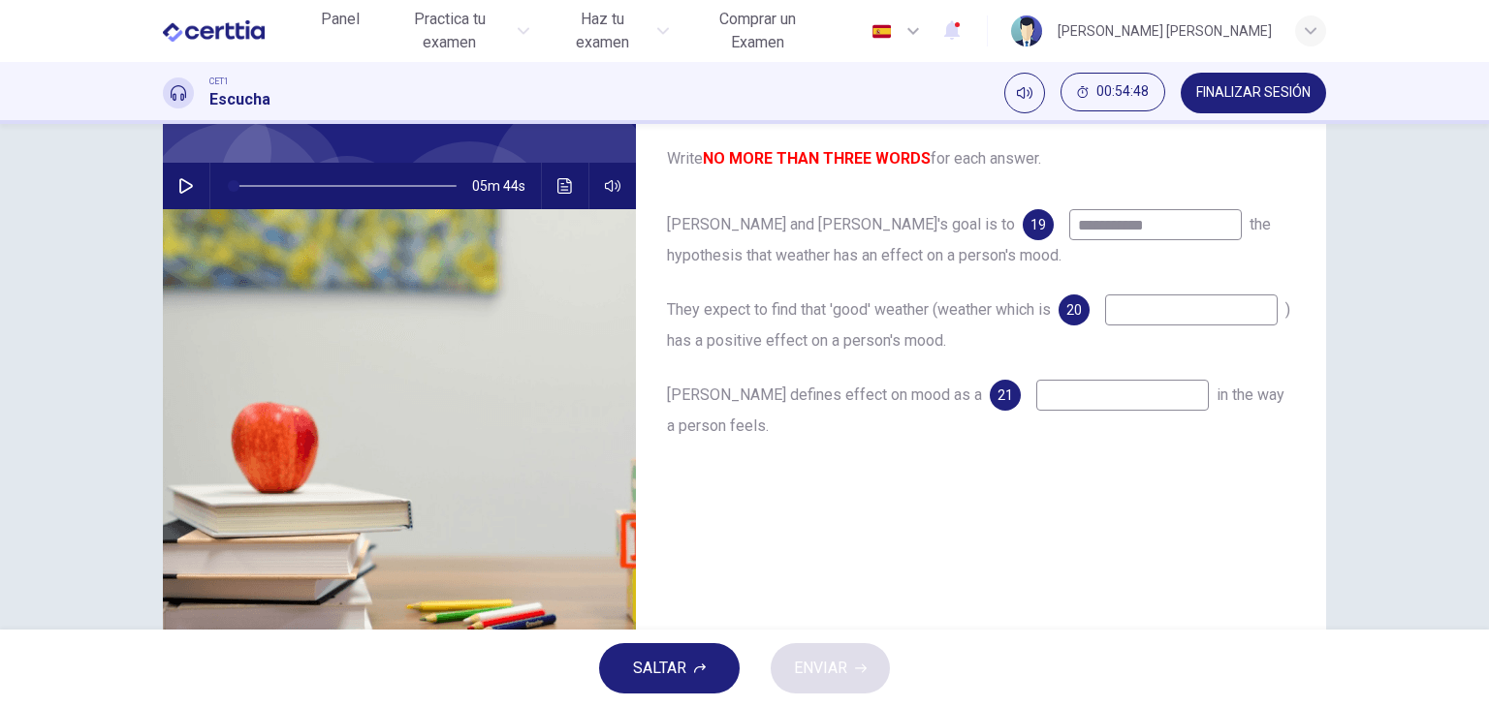
click at [1105, 326] on input at bounding box center [1191, 310] width 173 height 31
type input "**********"
click at [559, 176] on button "Haz clic para ver la transcripción del audio" at bounding box center [565, 186] width 31 height 47
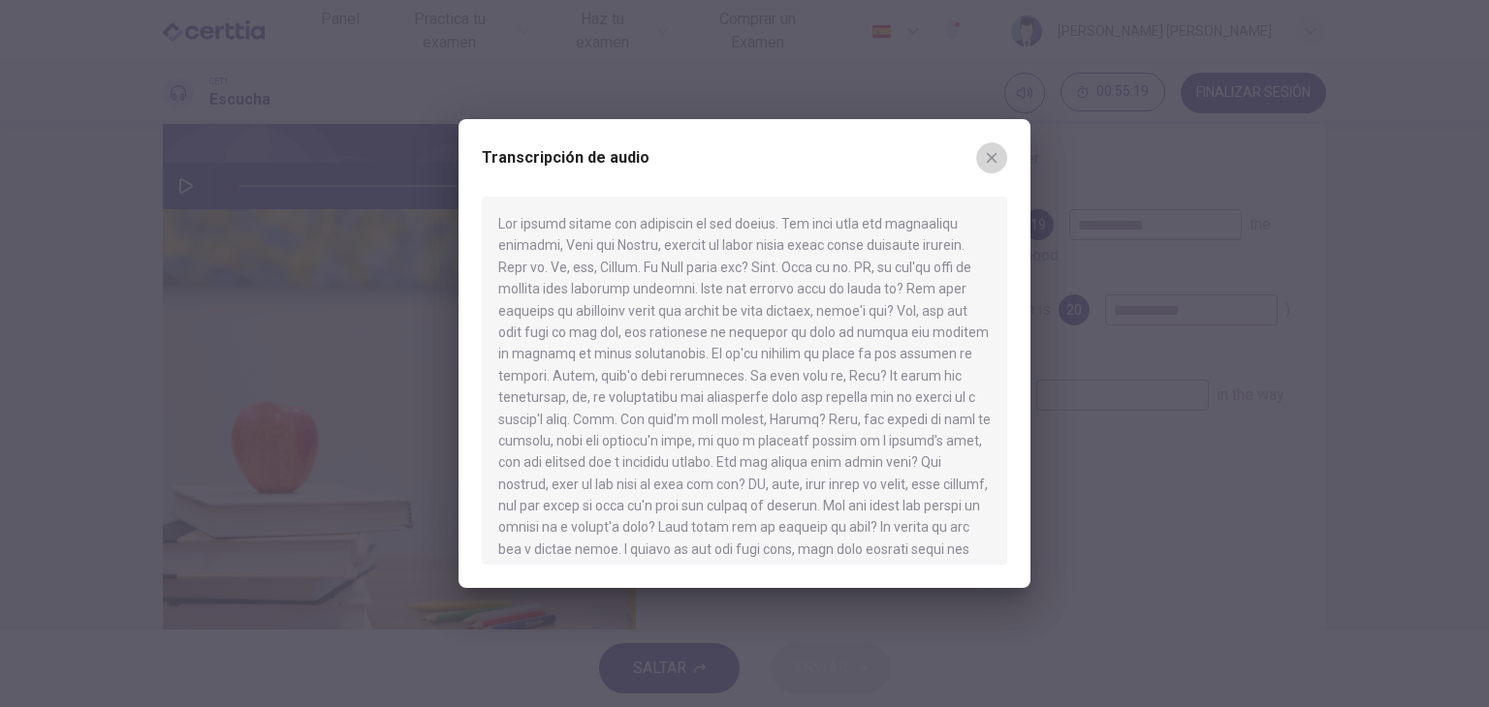
click at [1001, 156] on button "button" at bounding box center [991, 157] width 31 height 31
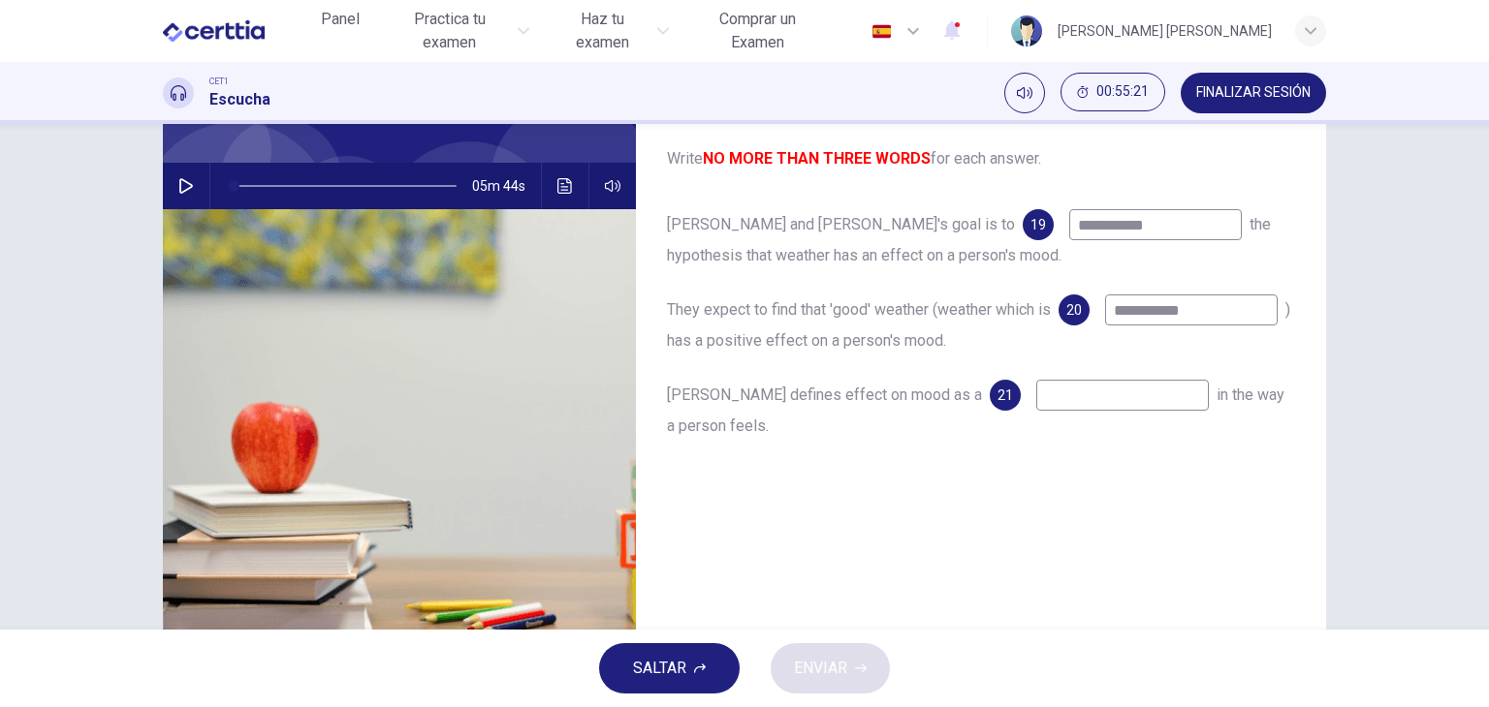
click at [1105, 326] on input "**********" at bounding box center [1191, 310] width 173 height 31
click at [557, 182] on icon "Haz clic para ver la transcripción del audio" at bounding box center [565, 186] width 16 height 16
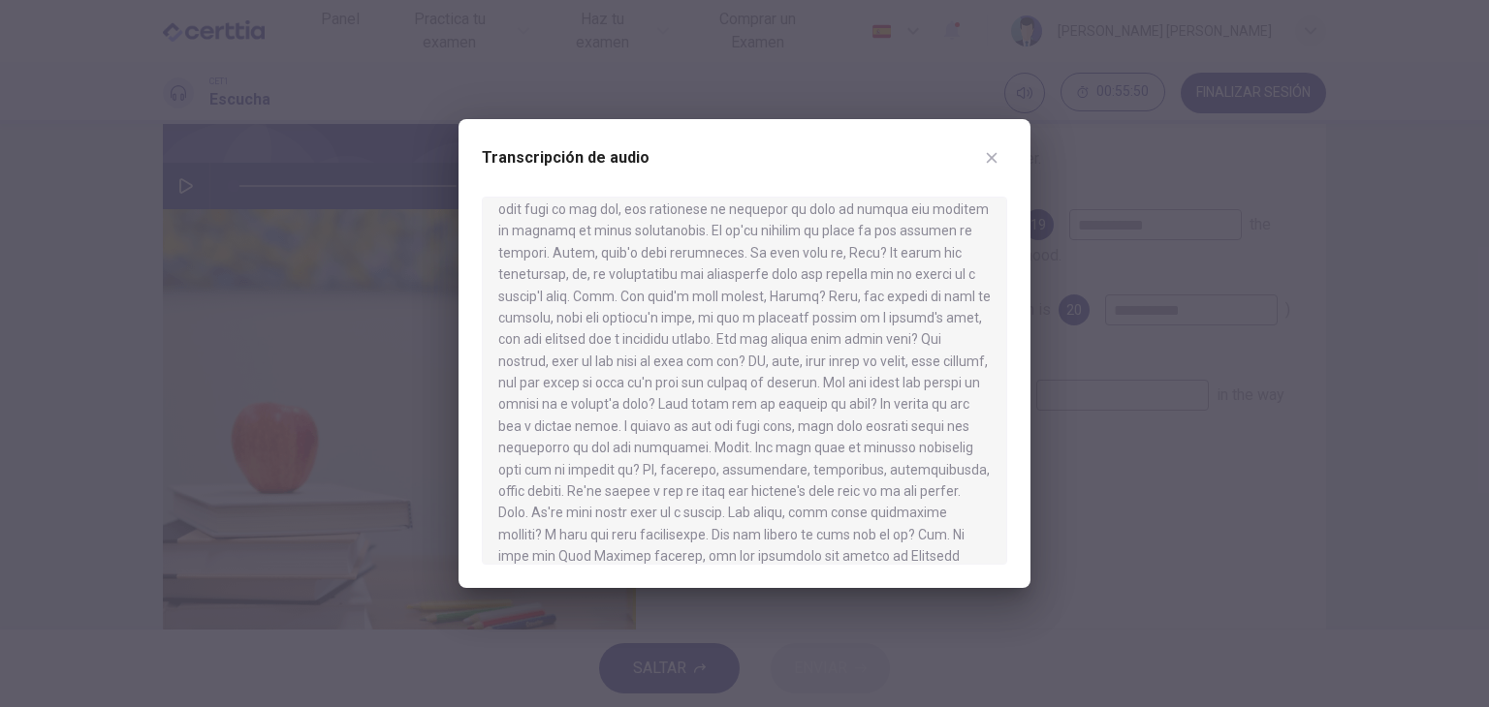
scroll to position [119, 0]
click at [1001, 162] on button "button" at bounding box center [991, 157] width 31 height 31
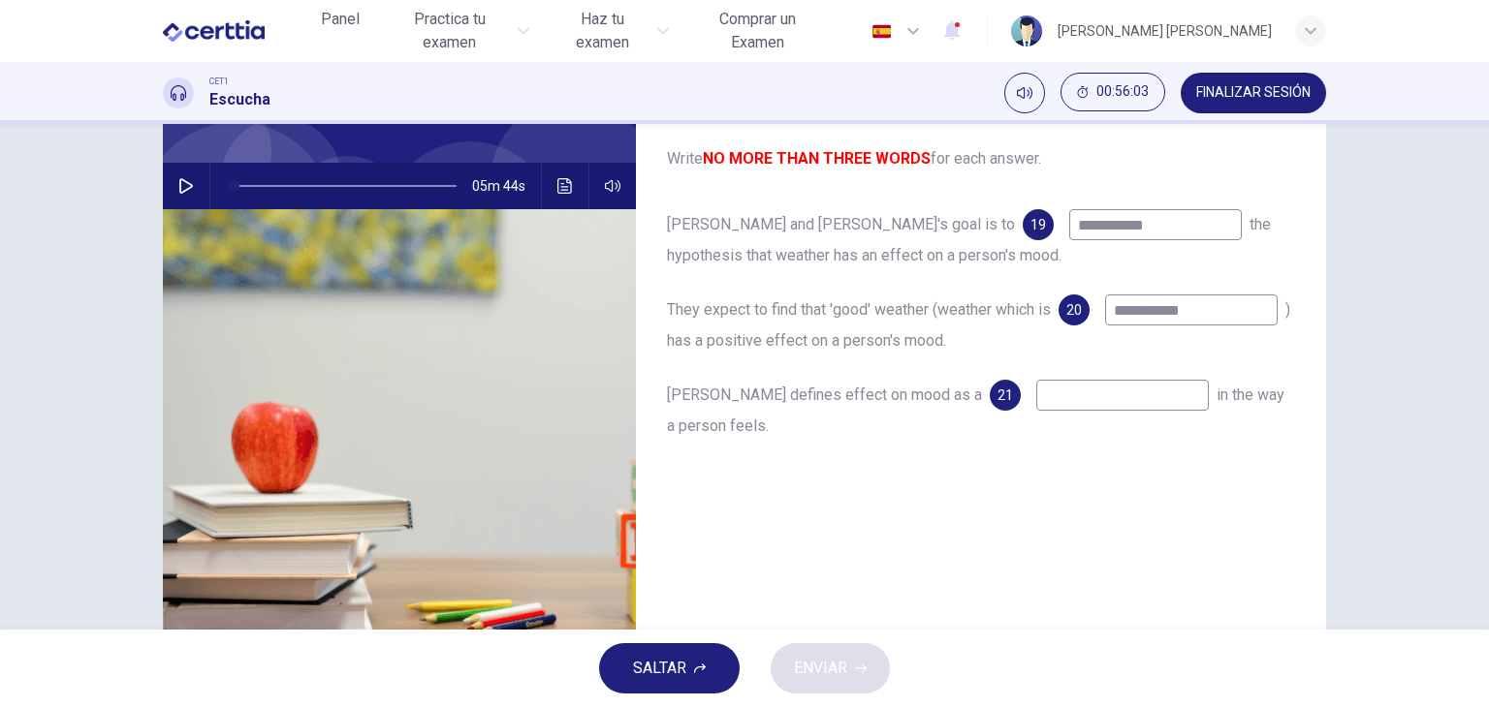
click at [1036, 391] on input at bounding box center [1122, 395] width 173 height 31
click at [557, 191] on icon "Haz clic para ver la transcripción del audio" at bounding box center [565, 186] width 16 height 16
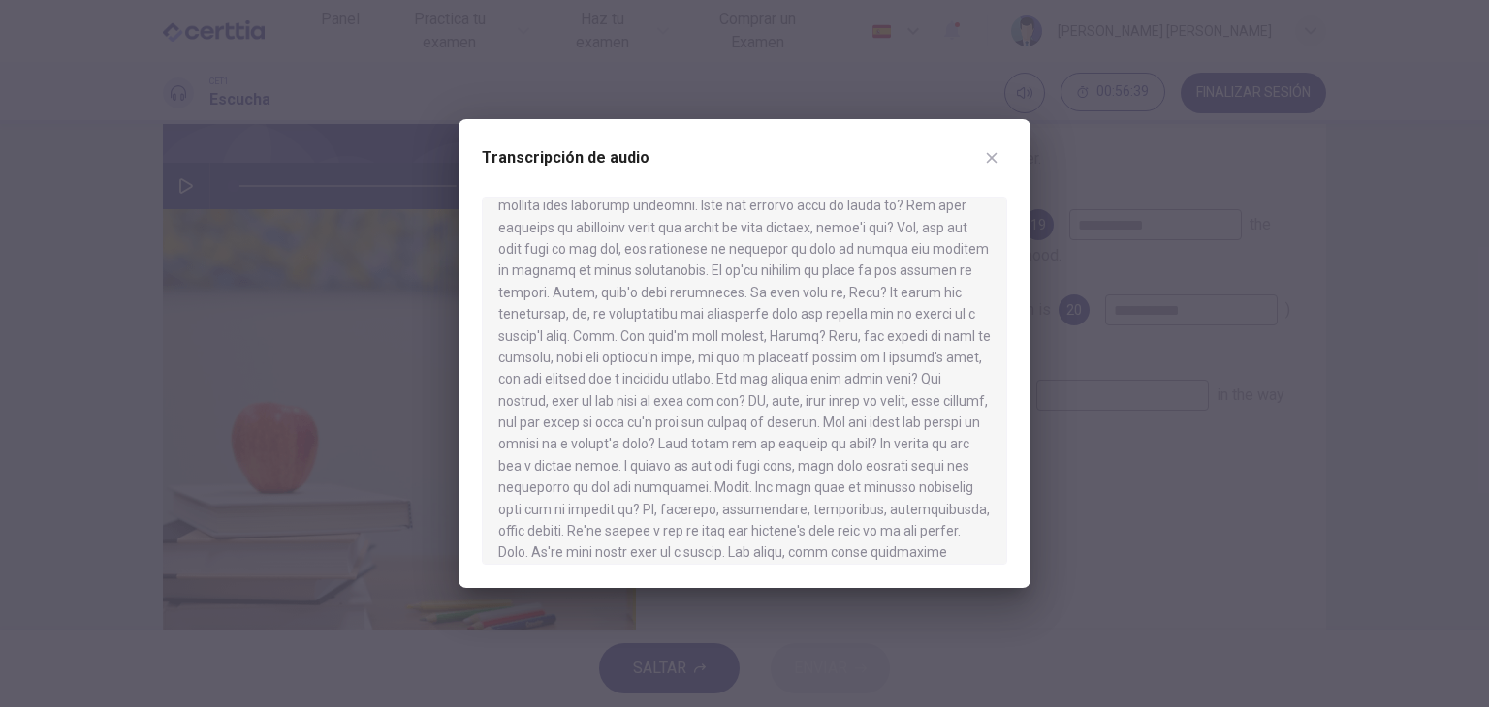
scroll to position [80, 0]
click at [988, 156] on icon "button" at bounding box center [992, 158] width 16 height 16
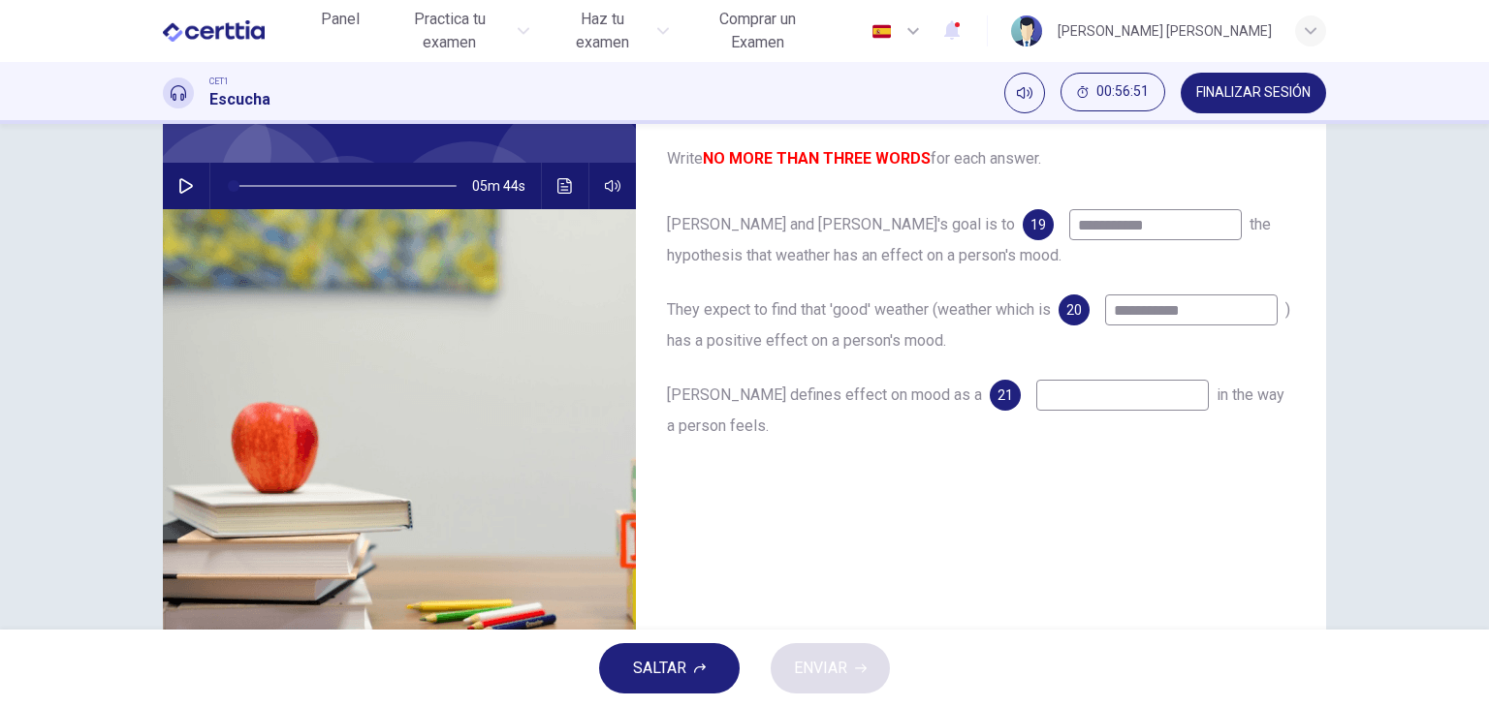
click at [1036, 408] on input at bounding box center [1122, 395] width 173 height 31
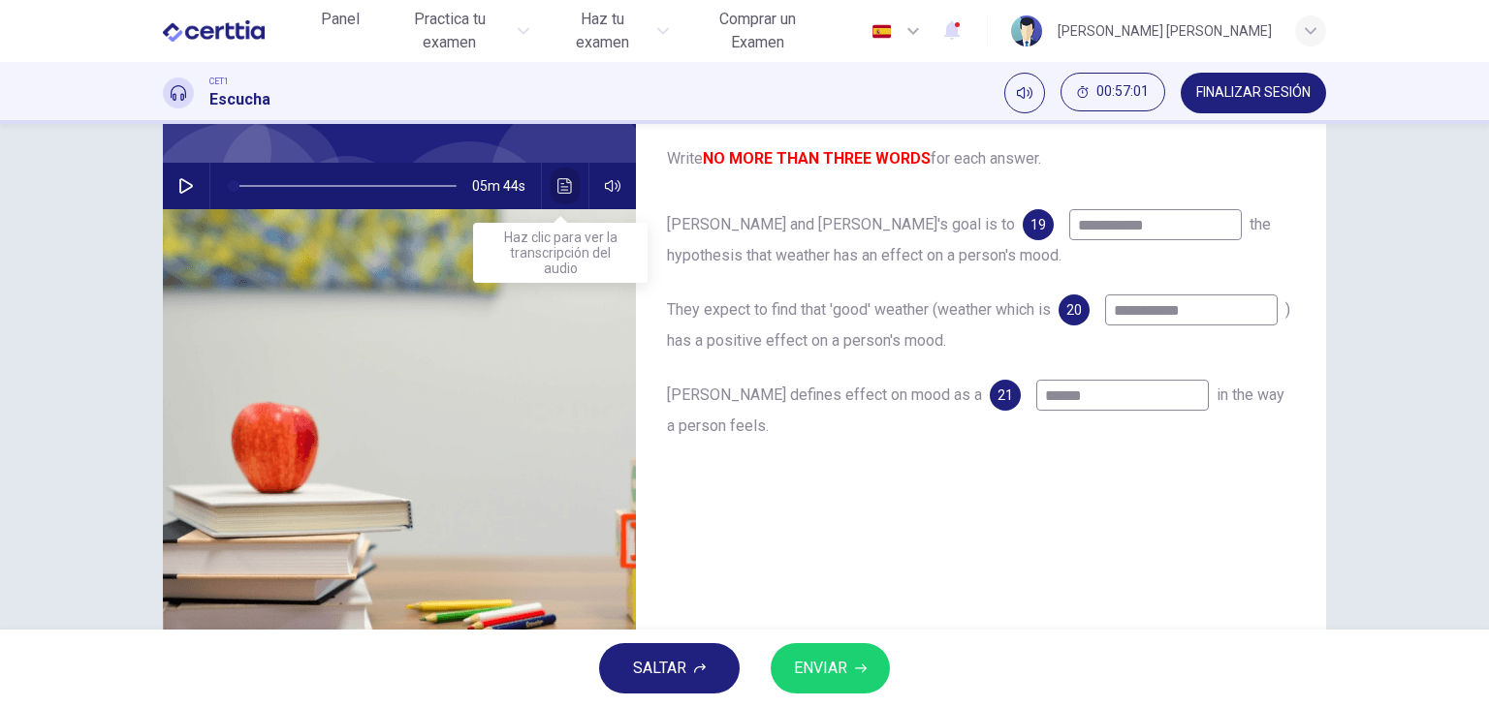
click at [557, 183] on icon "Haz clic para ver la transcripción del audio" at bounding box center [564, 186] width 15 height 16
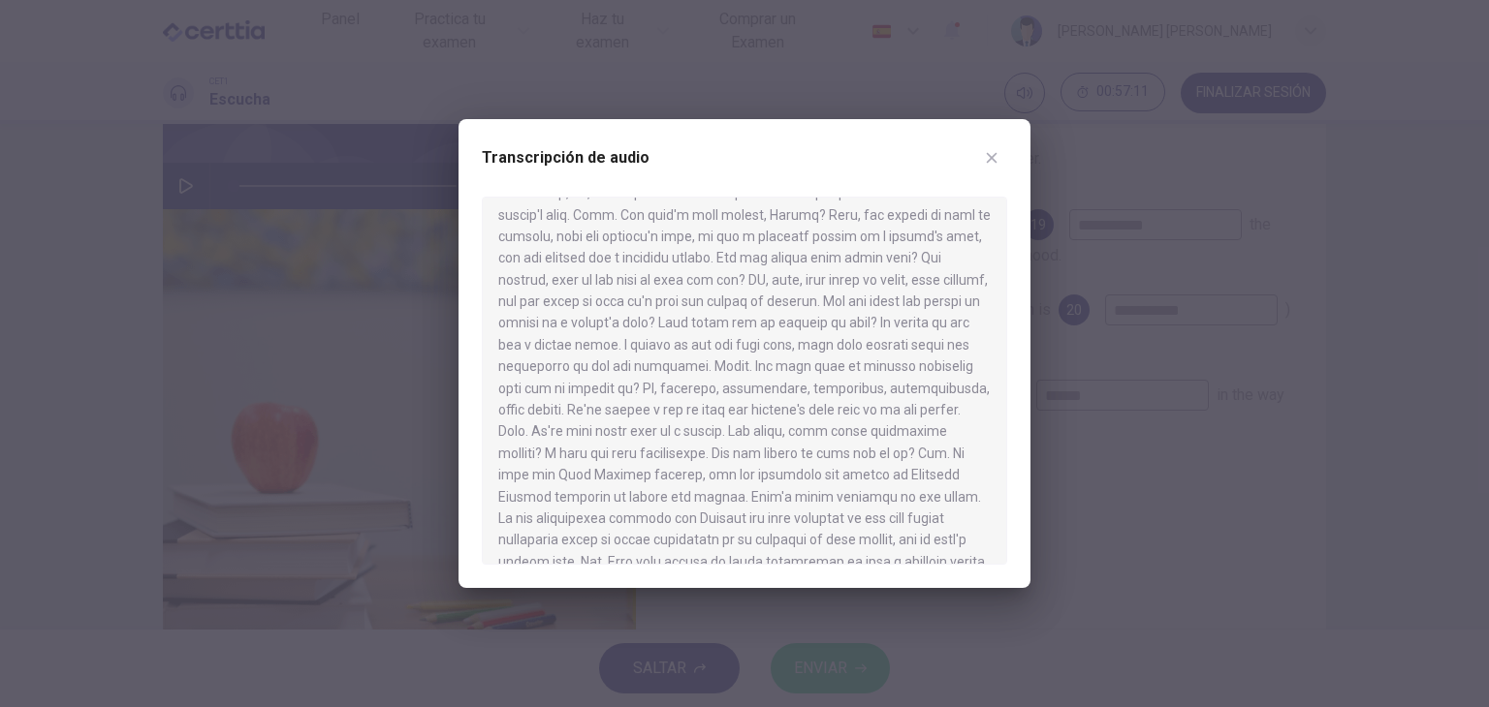
scroll to position [198, 0]
click at [1002, 169] on div "Transcripción de audio" at bounding box center [744, 169] width 525 height 54
click at [997, 162] on icon "button" at bounding box center [992, 158] width 16 height 16
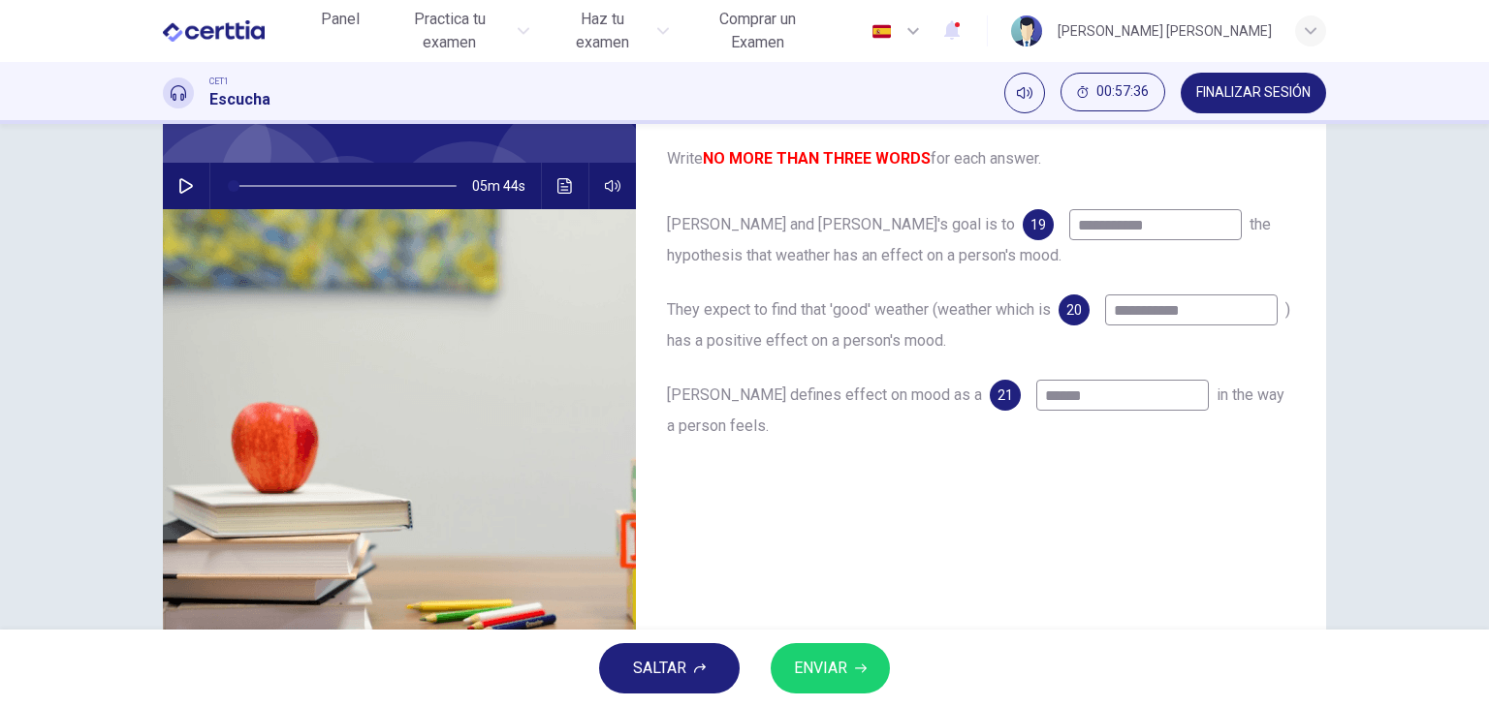
click at [1036, 396] on input "******" at bounding box center [1122, 395] width 173 height 31
type input "*"
type input "******"
click at [919, 507] on div "**********" at bounding box center [981, 345] width 690 height 674
click at [1105, 326] on input "**********" at bounding box center [1191, 310] width 173 height 31
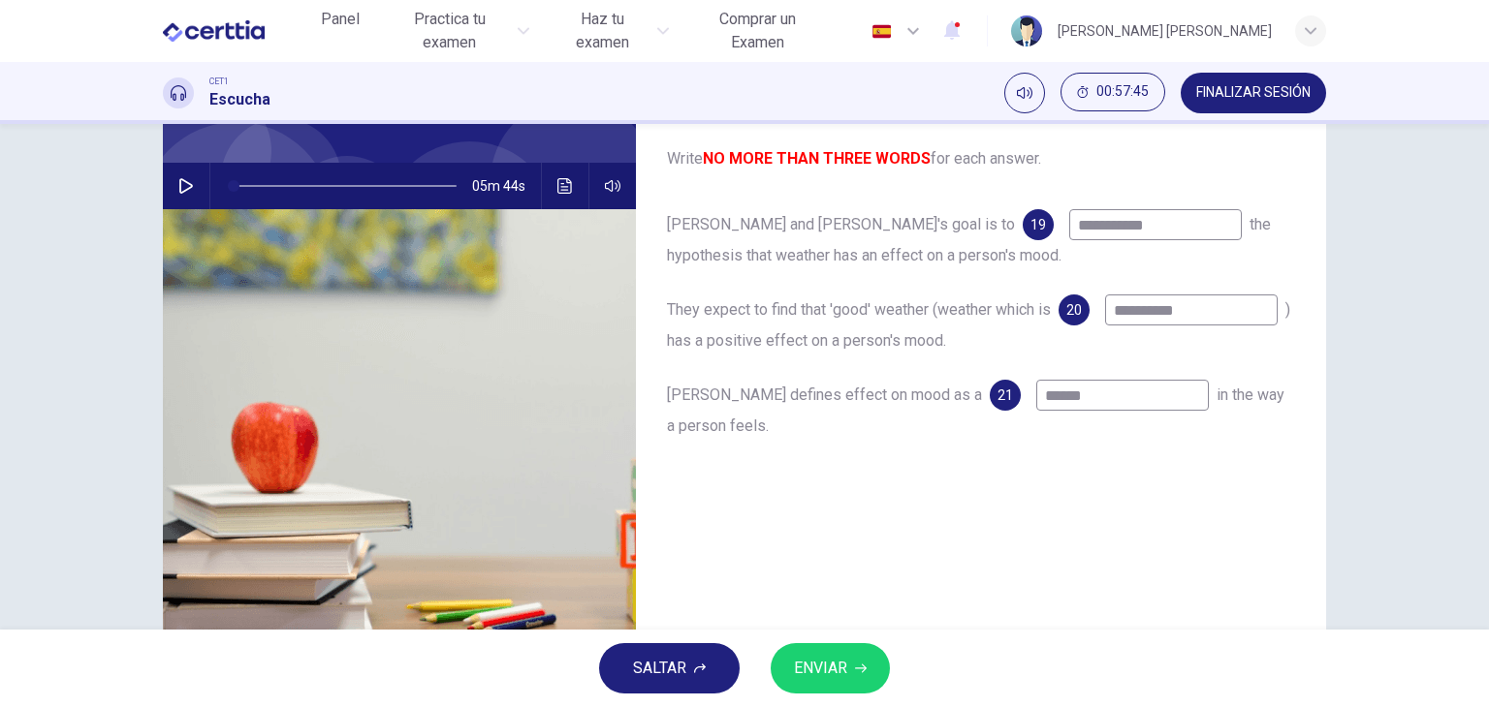
type input "**********"
click at [804, 520] on div "**********" at bounding box center [981, 345] width 690 height 674
click at [829, 664] on span "ENVIAR" at bounding box center [820, 668] width 53 height 27
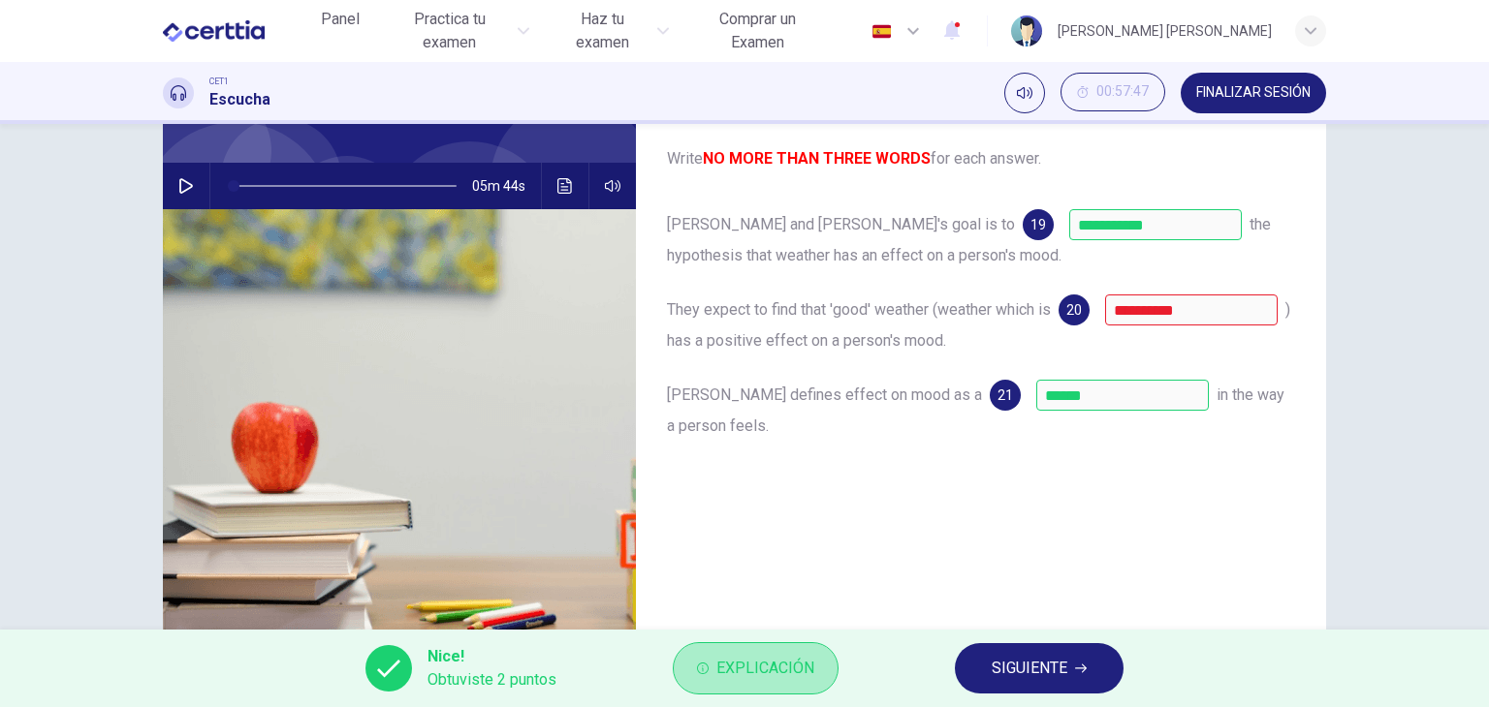
click at [829, 664] on button "Explicación" at bounding box center [756, 669] width 166 height 52
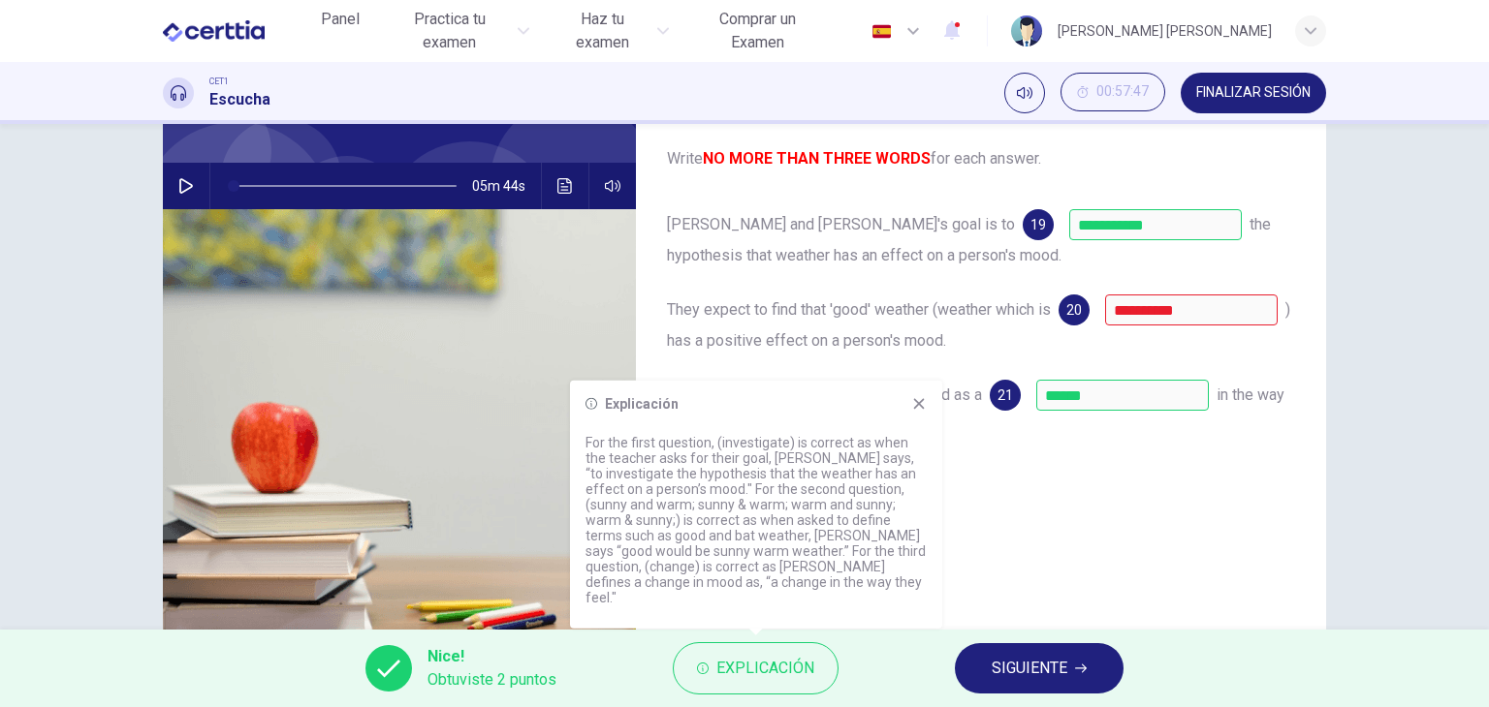
click at [1020, 517] on div "**********" at bounding box center [981, 345] width 690 height 674
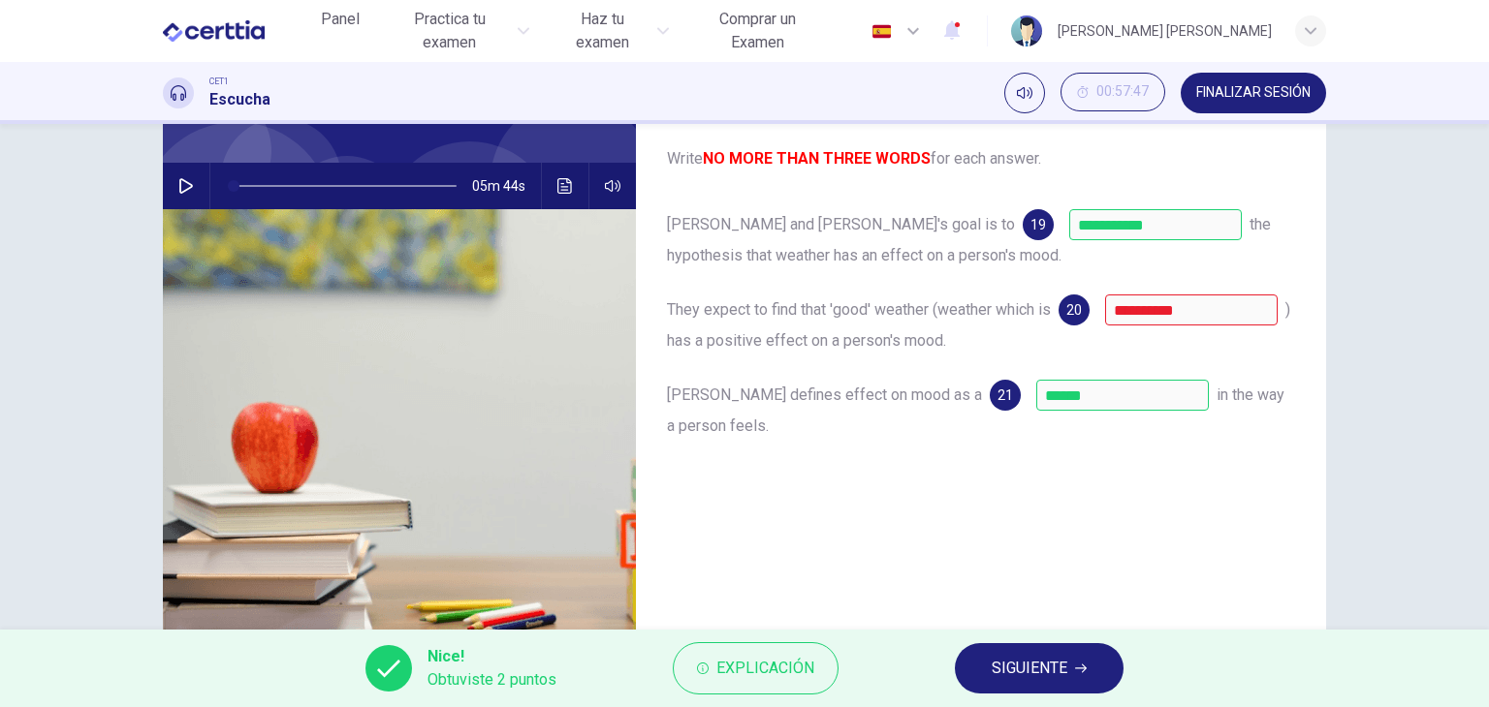
click at [1043, 664] on span "SIGUIENTE" at bounding box center [1029, 668] width 76 height 27
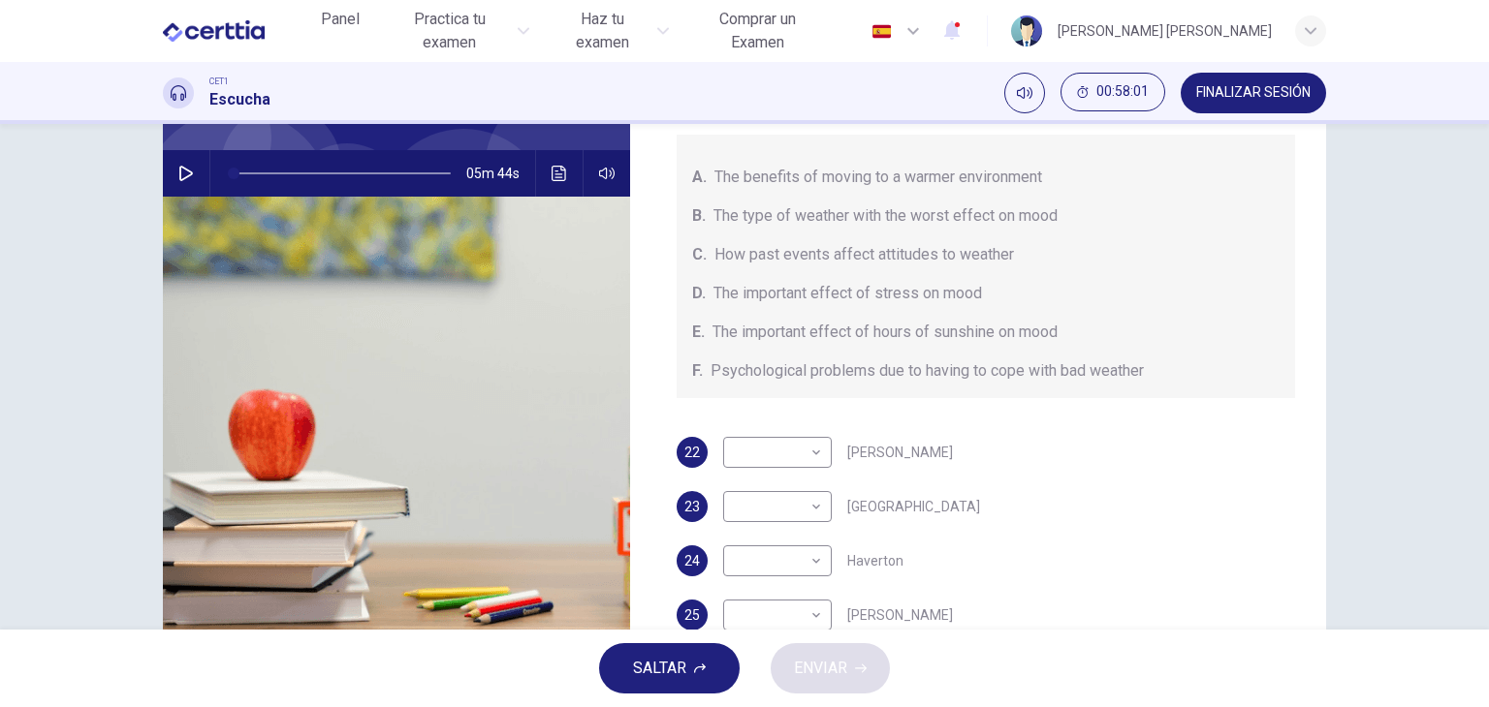
scroll to position [169, 0]
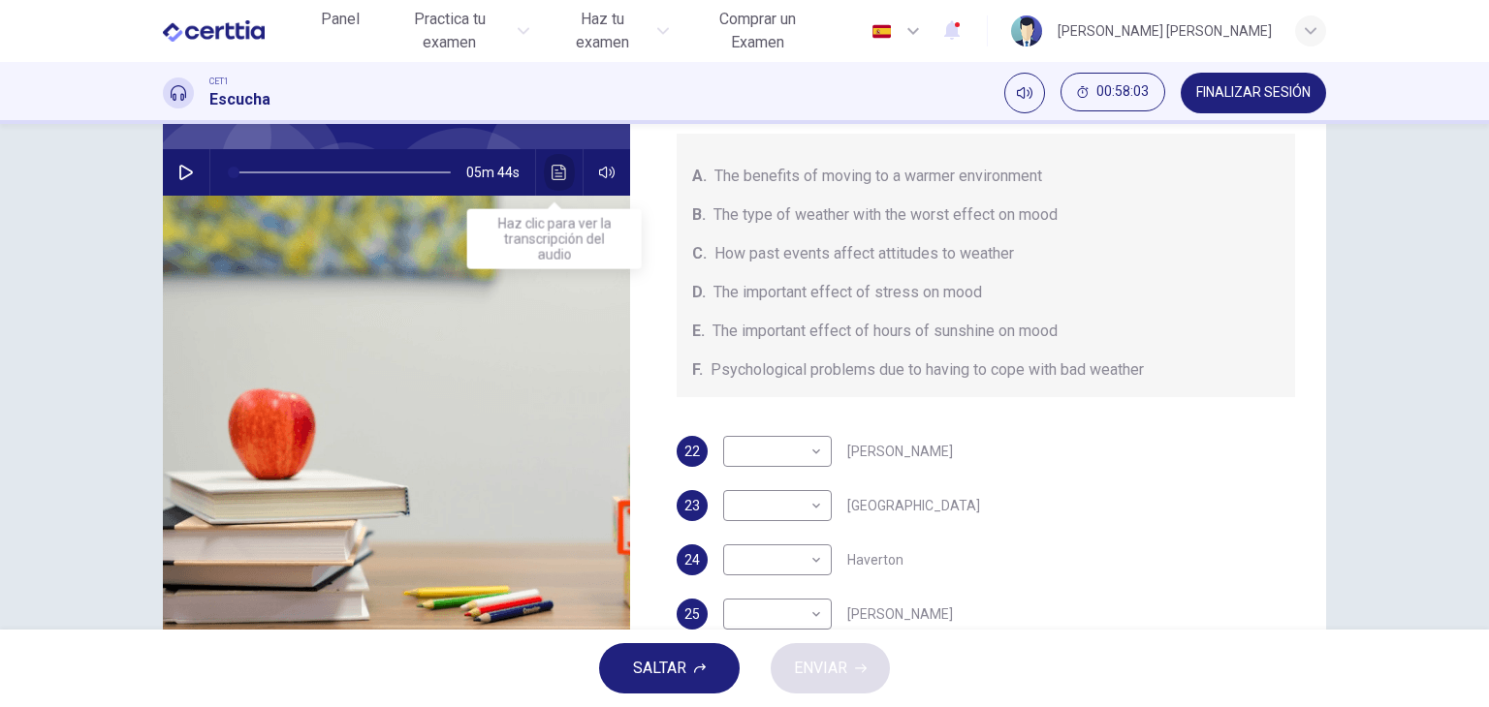
click at [551, 173] on icon "Haz clic para ver la transcripción del audio" at bounding box center [558, 173] width 15 height 16
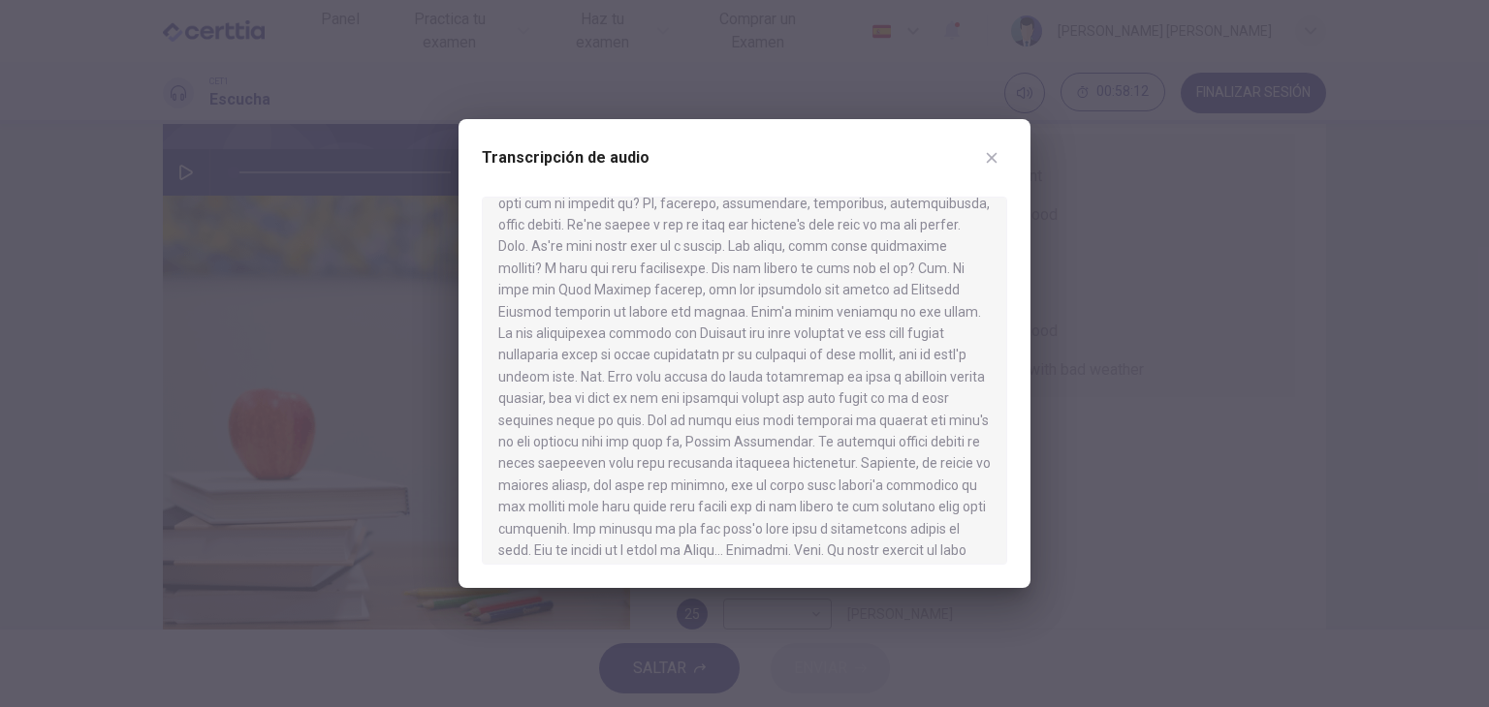
scroll to position [387, 0]
click at [989, 155] on icon "button" at bounding box center [992, 158] width 16 height 16
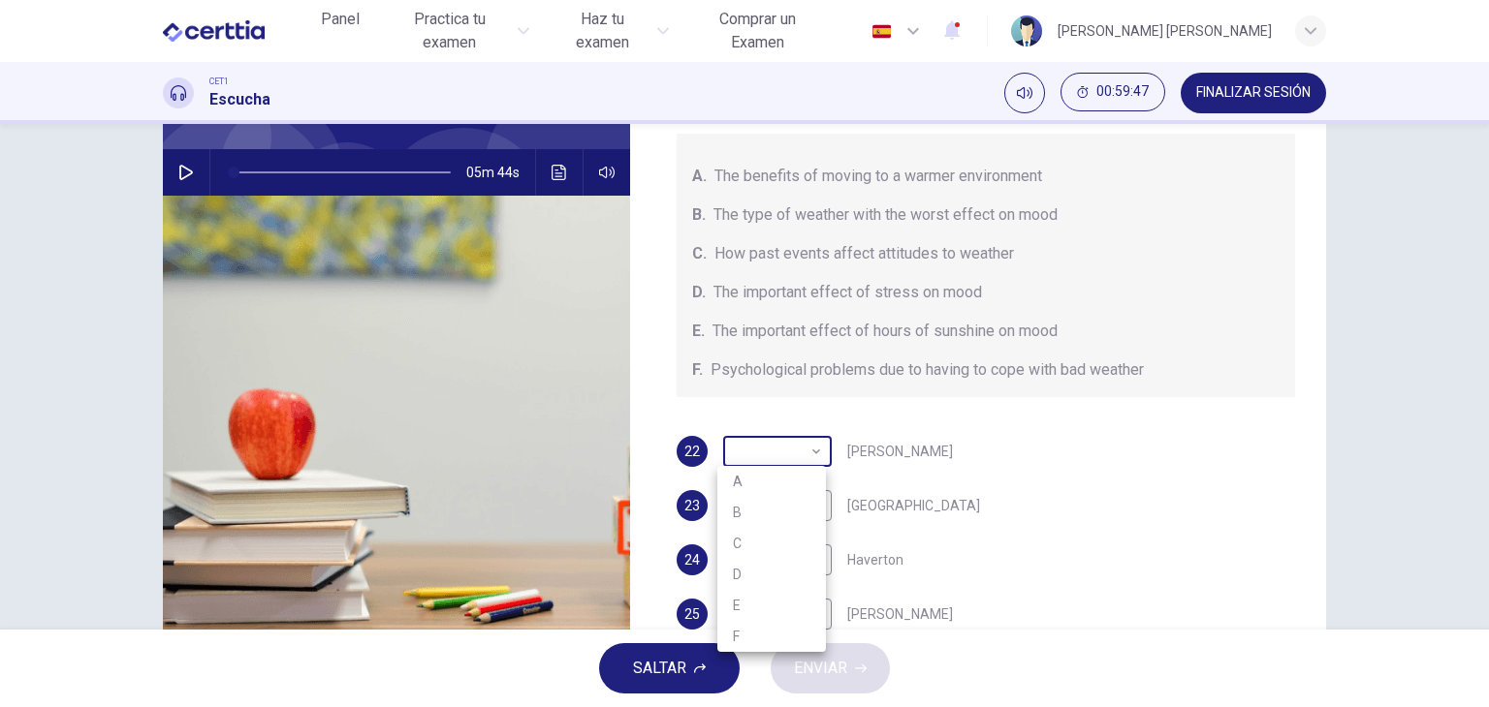
click at [806, 455] on body "Este sitio utiliza cookies, como se explica en nuestra Política de Privacidad .…" at bounding box center [744, 353] width 1489 height 707
click at [761, 394] on div at bounding box center [744, 353] width 1489 height 707
click at [749, 402] on div "Preguntas 22 - 25 Choose your answers from the box and write the letters A-F ne…" at bounding box center [985, 269] width 681 height 674
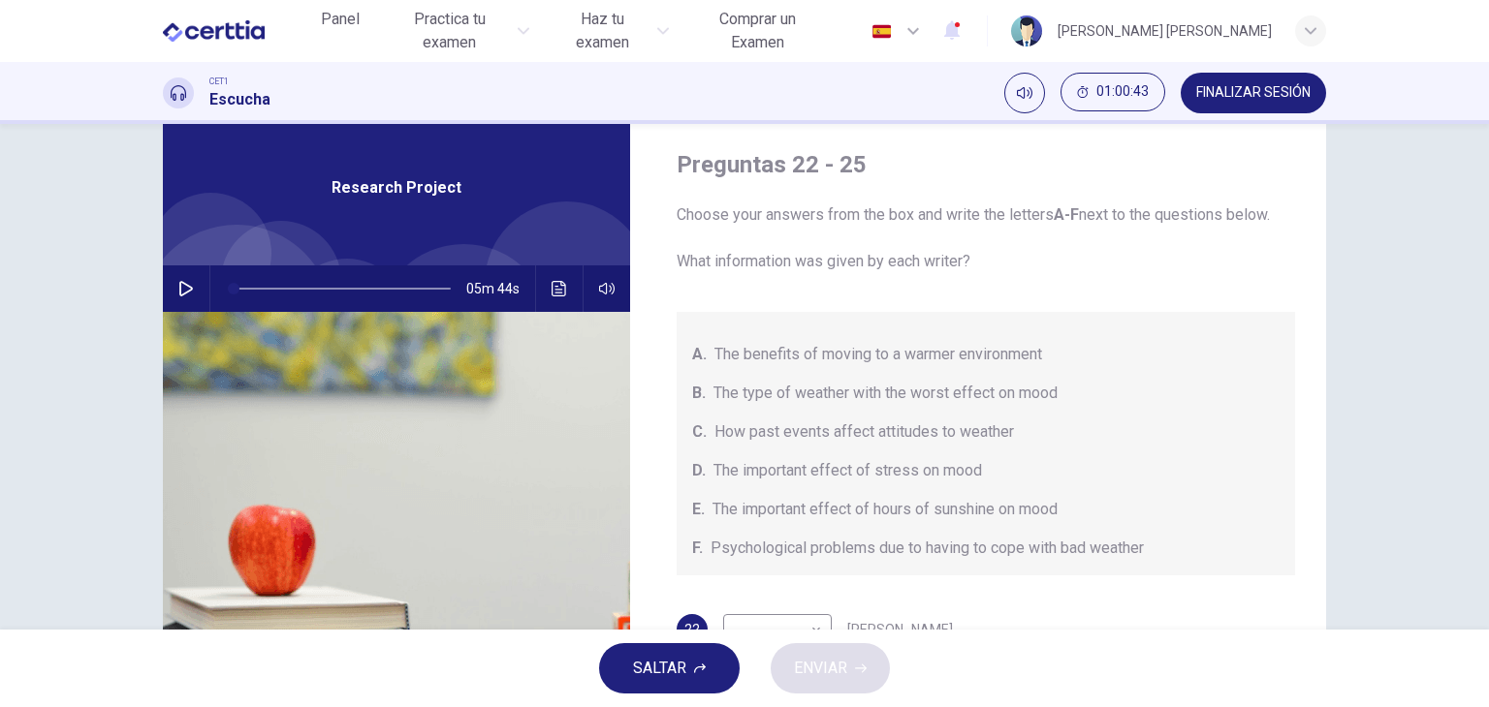
scroll to position [14, 0]
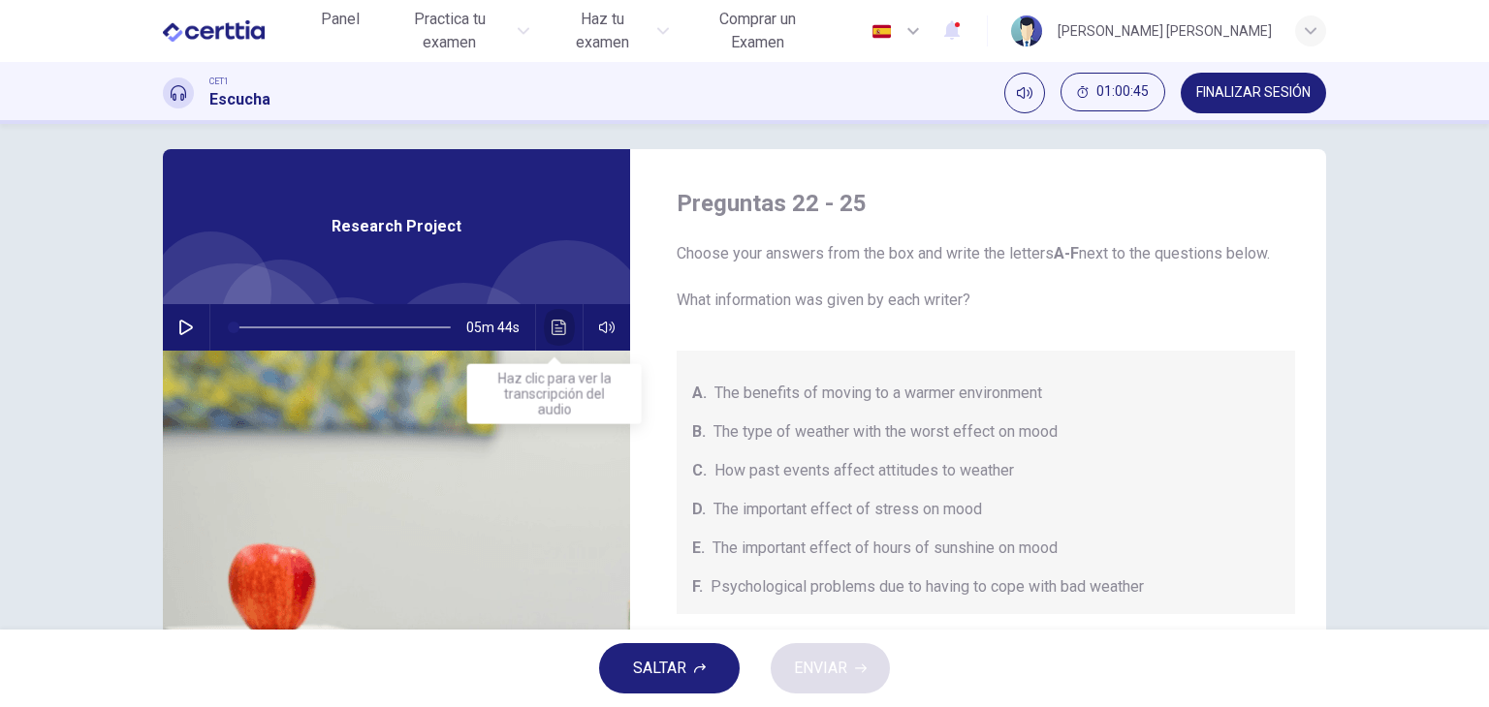
click at [551, 329] on icon "Haz clic para ver la transcripción del audio" at bounding box center [559, 328] width 16 height 16
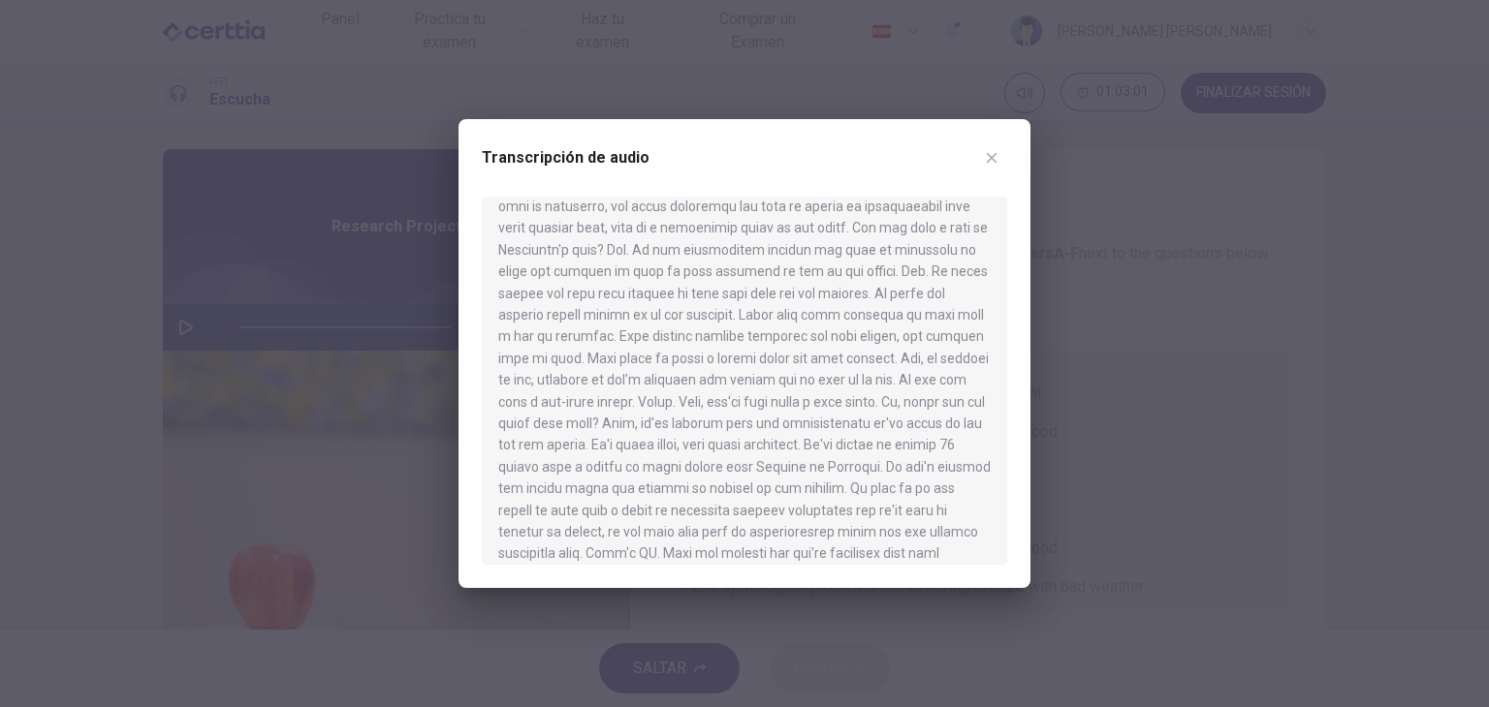
scroll to position [801, 0]
click at [992, 145] on button "button" at bounding box center [991, 157] width 31 height 31
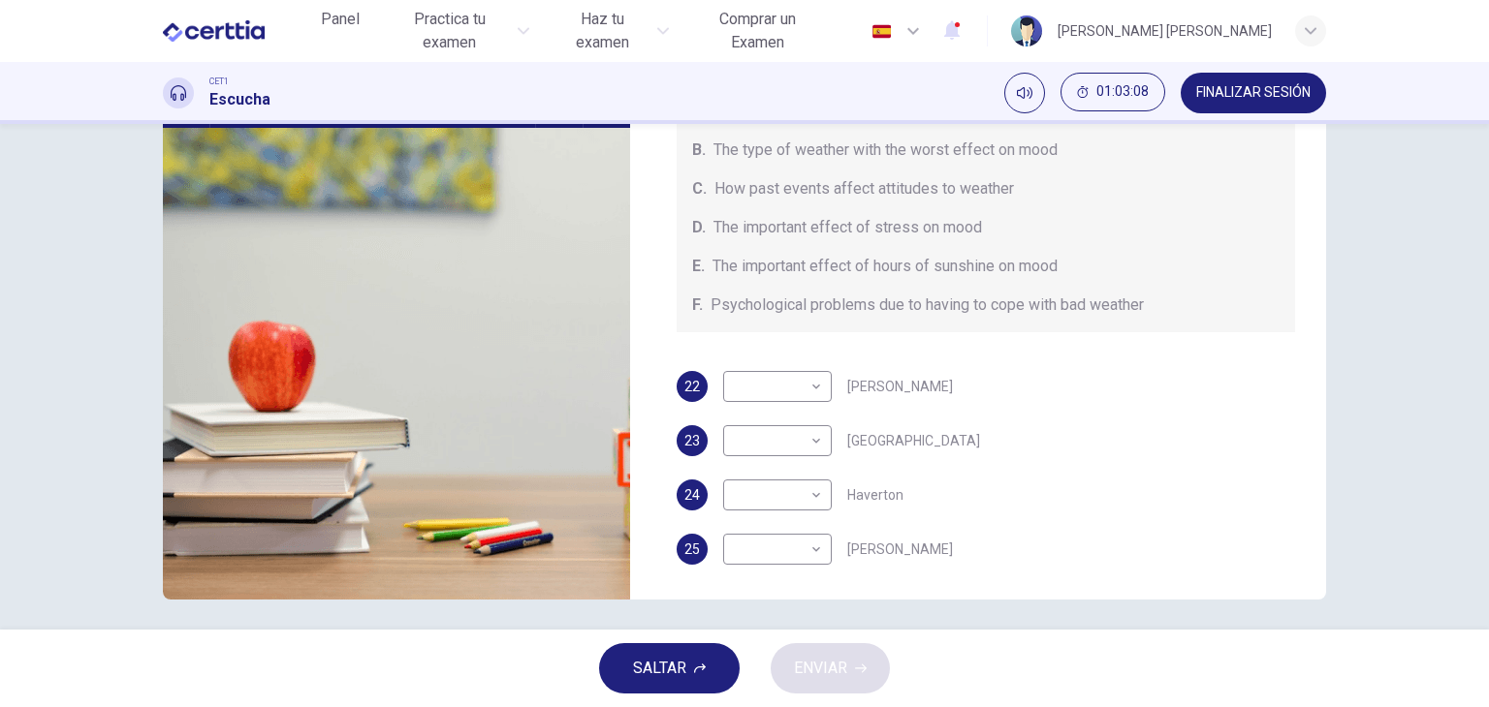
scroll to position [62, 0]
drag, startPoint x: 1310, startPoint y: 350, endPoint x: 1309, endPoint y: 317, distance: 33.0
click at [1309, 317] on div "Preguntas 22 - 25 Choose your answers from the box and write the letters A-F ne…" at bounding box center [985, 201] width 681 height 674
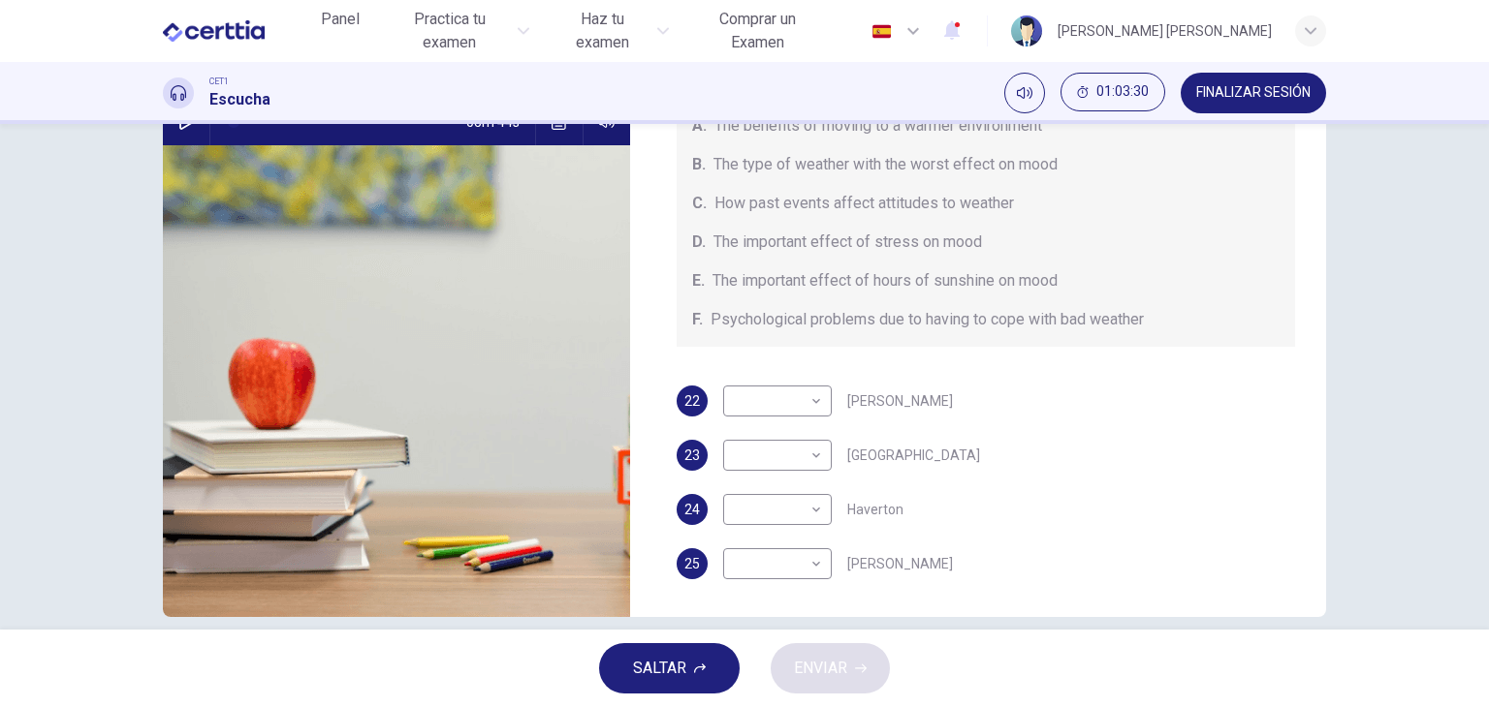
scroll to position [220, 0]
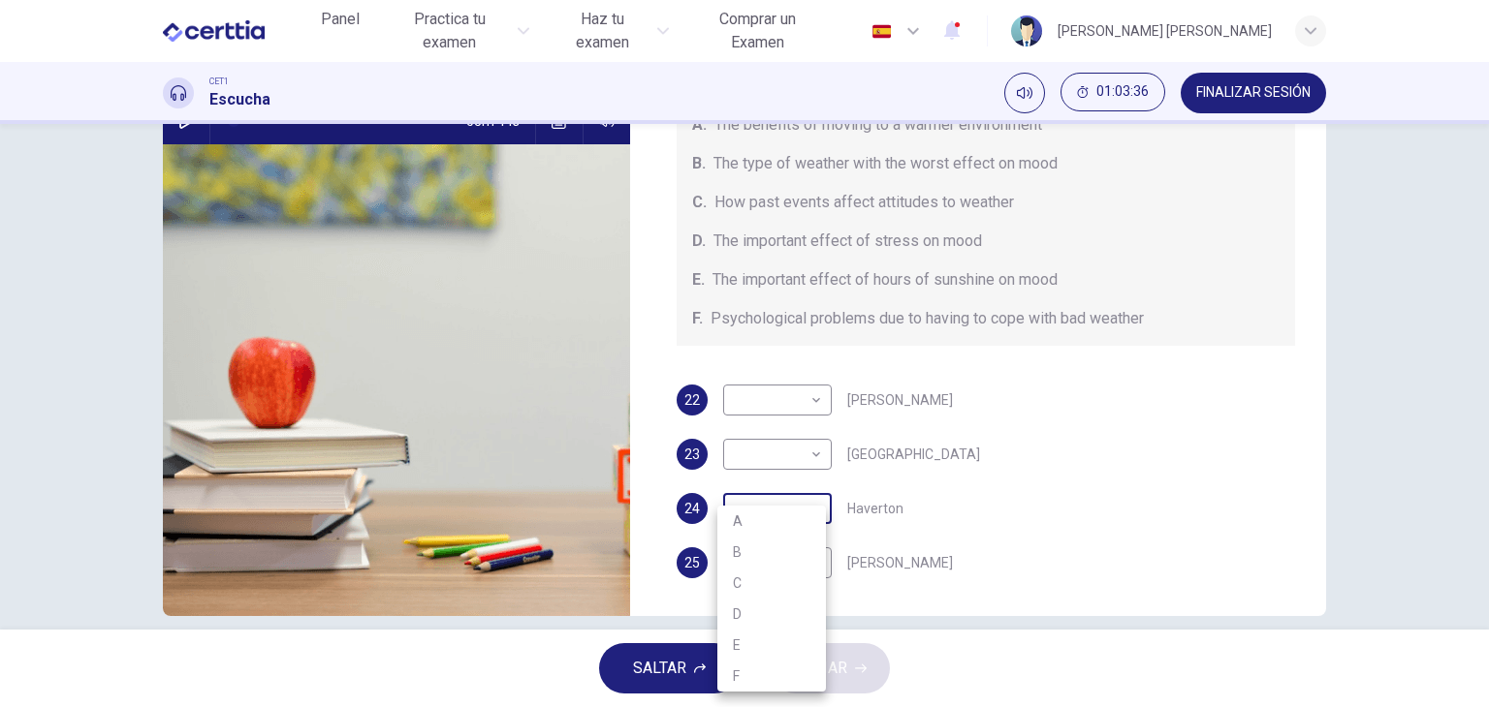
click at [814, 510] on body "Este sitio utiliza cookies, como se explica en nuestra Política de Privacidad .…" at bounding box center [744, 353] width 1489 height 707
click at [760, 598] on li "C" at bounding box center [771, 583] width 109 height 31
type input "*"
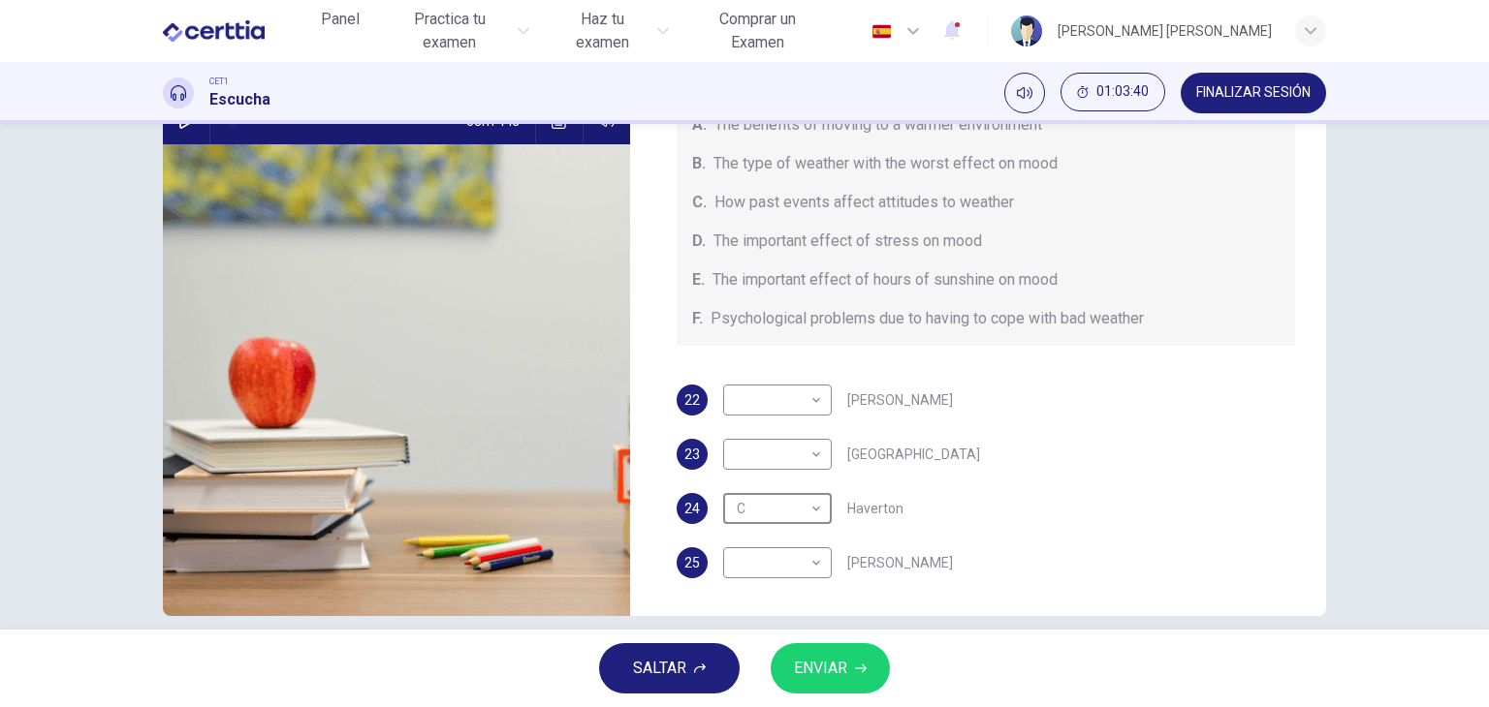
click at [1475, 307] on div "Preguntas 22 - 25 Choose your answers from the box and write the letters A-F ne…" at bounding box center [744, 377] width 1489 height 506
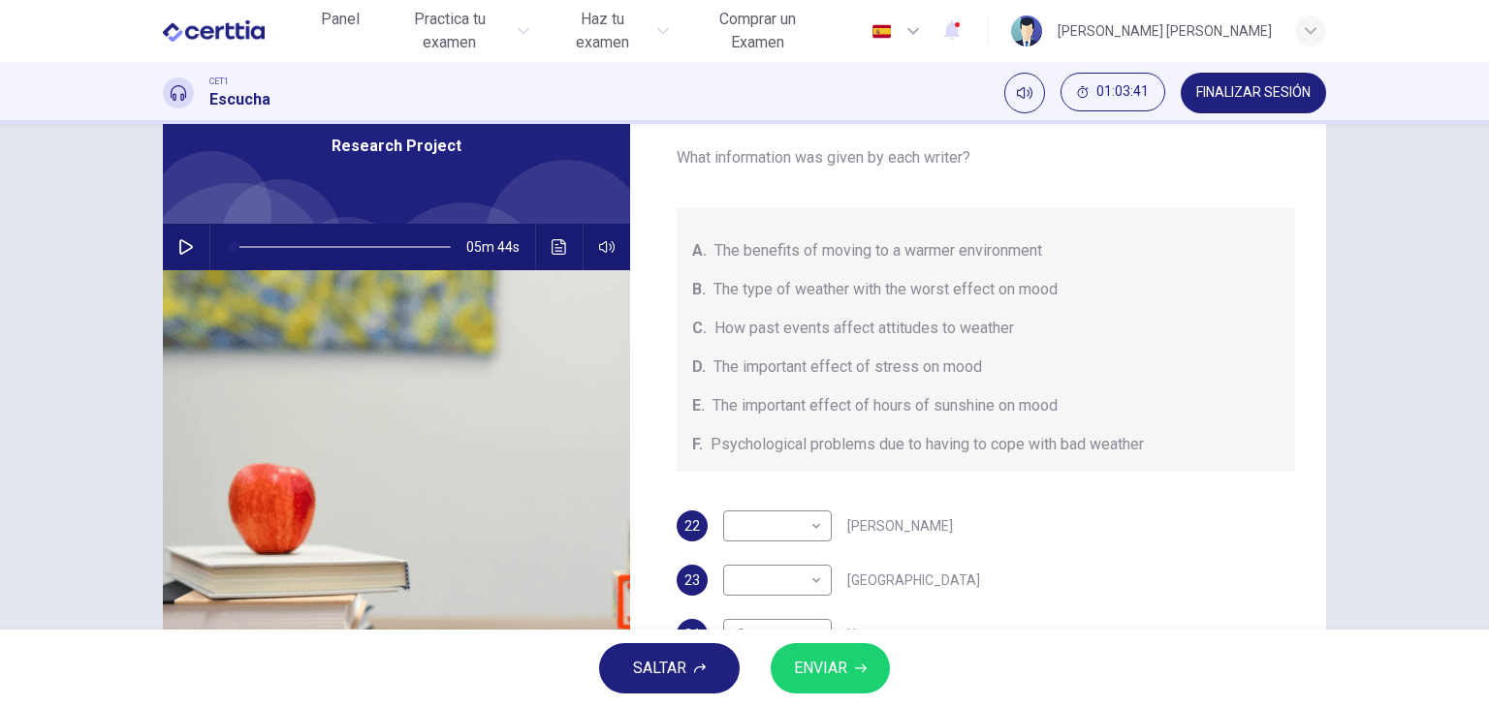
scroll to position [88, 0]
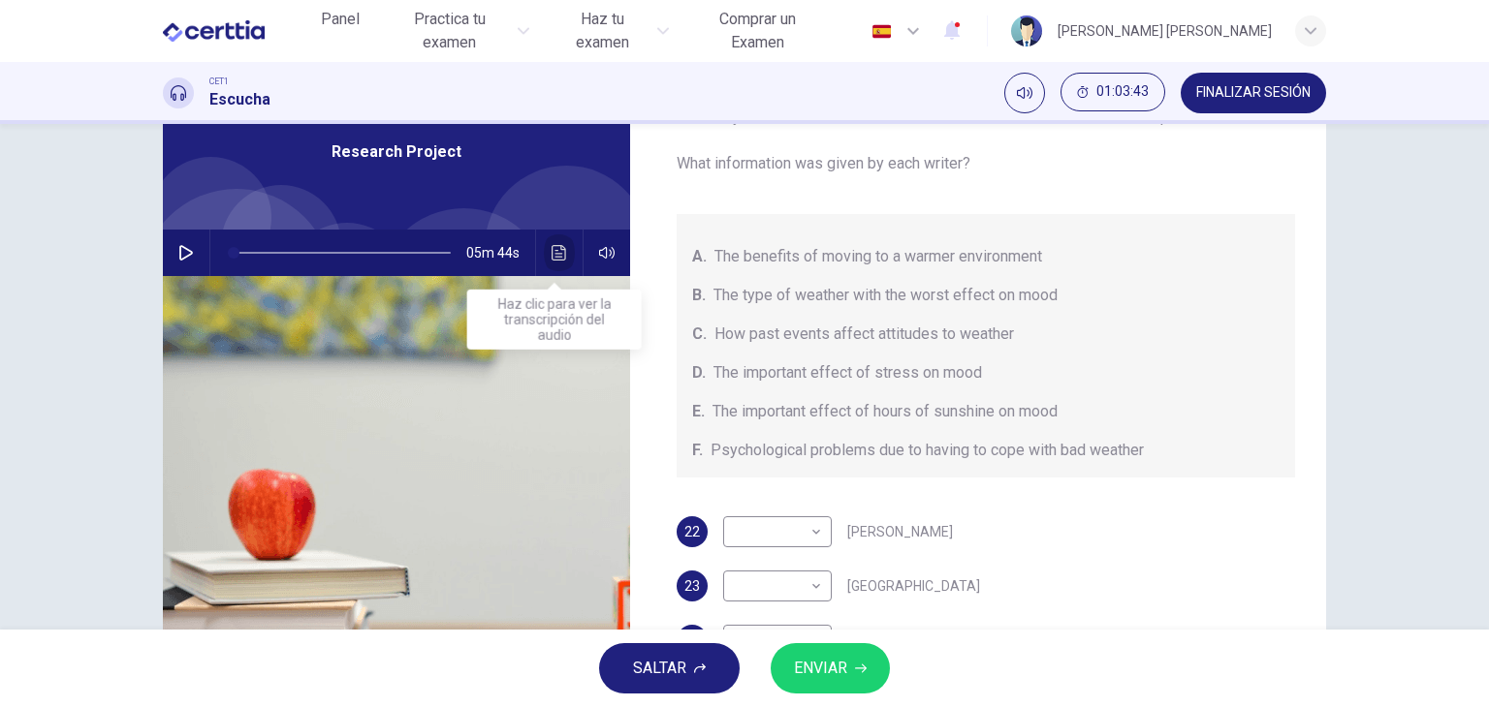
click at [551, 245] on icon "Haz clic para ver la transcripción del audio" at bounding box center [558, 253] width 15 height 16
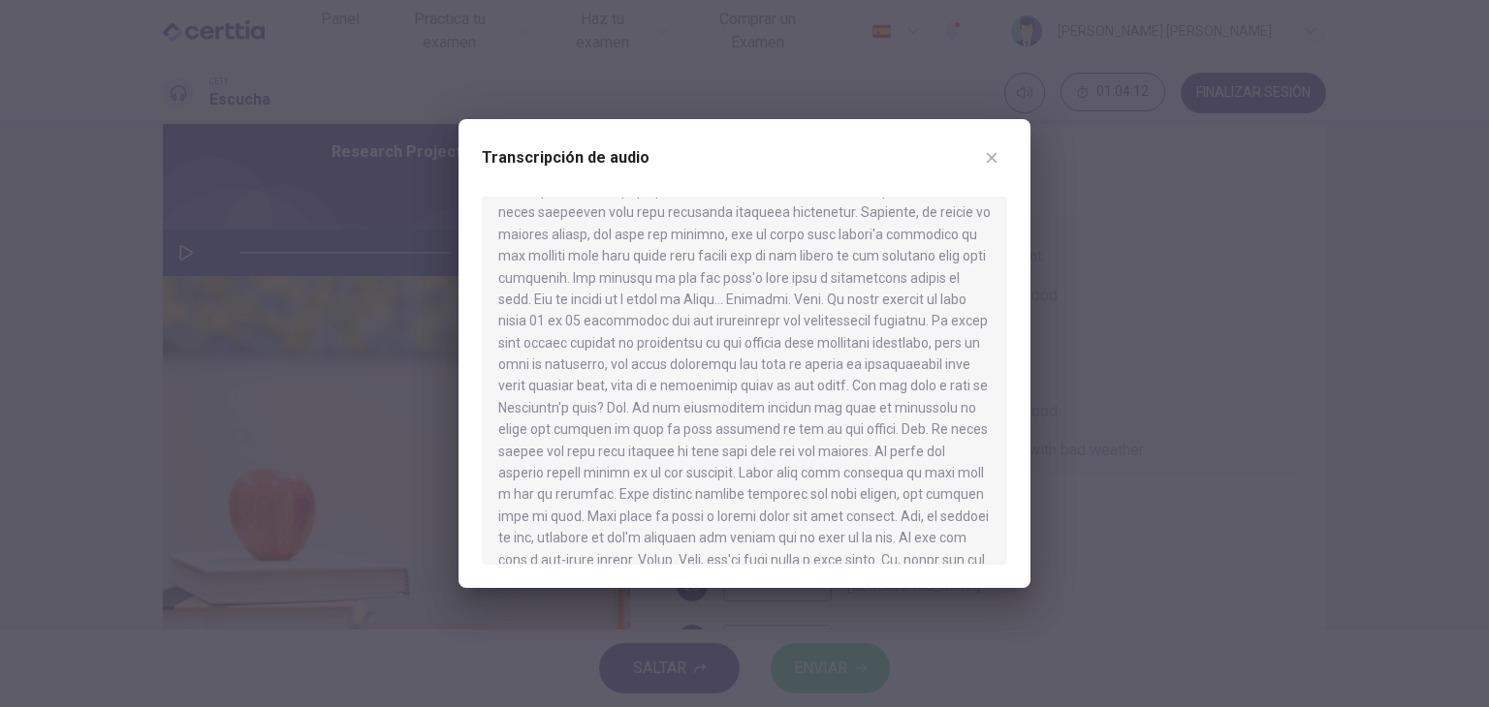
scroll to position [635, 0]
click at [995, 160] on icon "button" at bounding box center [992, 158] width 16 height 16
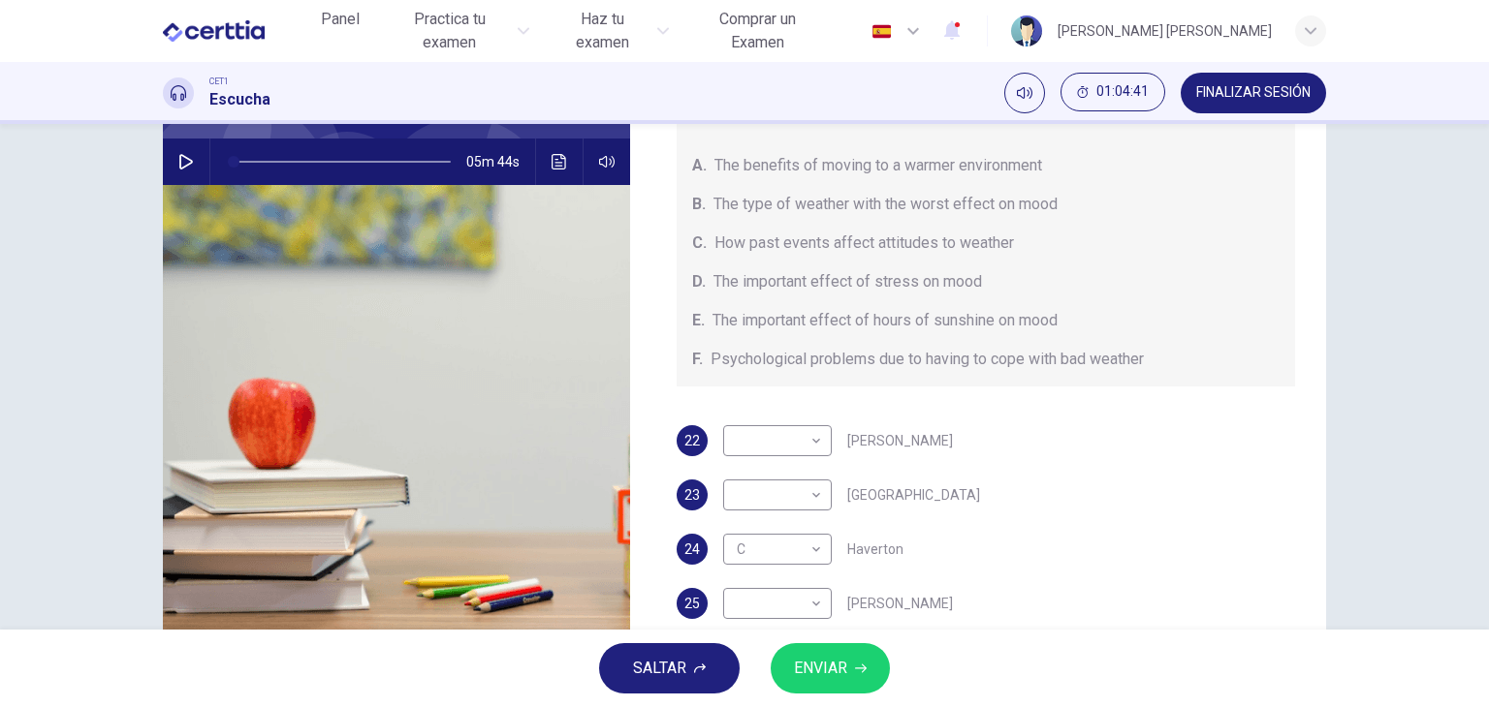
scroll to position [178, 0]
click at [812, 446] on body "Este sitio utiliza cookies, como se explica en nuestra Política de Privacidad .…" at bounding box center [744, 353] width 1489 height 707
click at [744, 620] on li "F" at bounding box center [771, 626] width 109 height 31
type input "*"
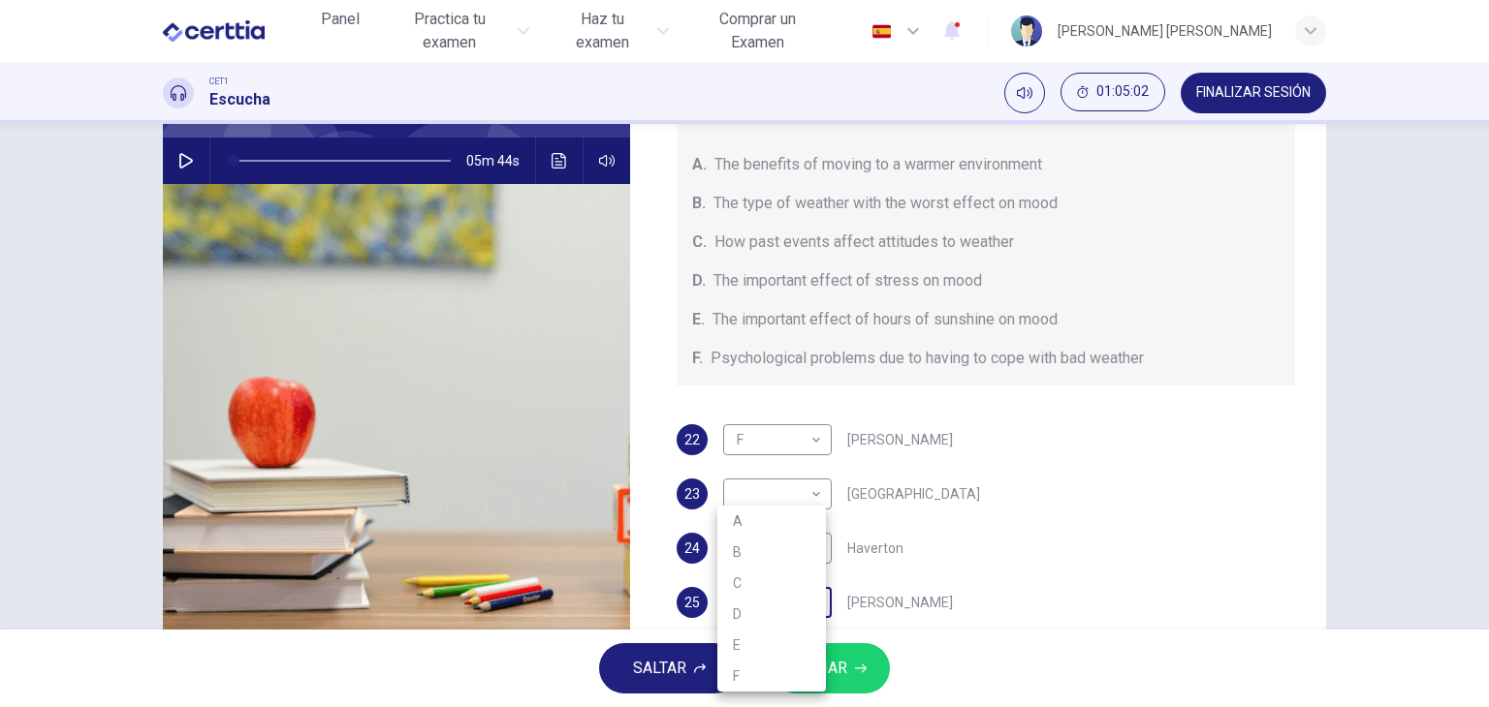
click at [806, 603] on body "Este sitio utiliza cookies, como se explica en nuestra Política de Privacidad .…" at bounding box center [744, 353] width 1489 height 707
click at [783, 552] on li "B" at bounding box center [771, 552] width 109 height 31
type input "*"
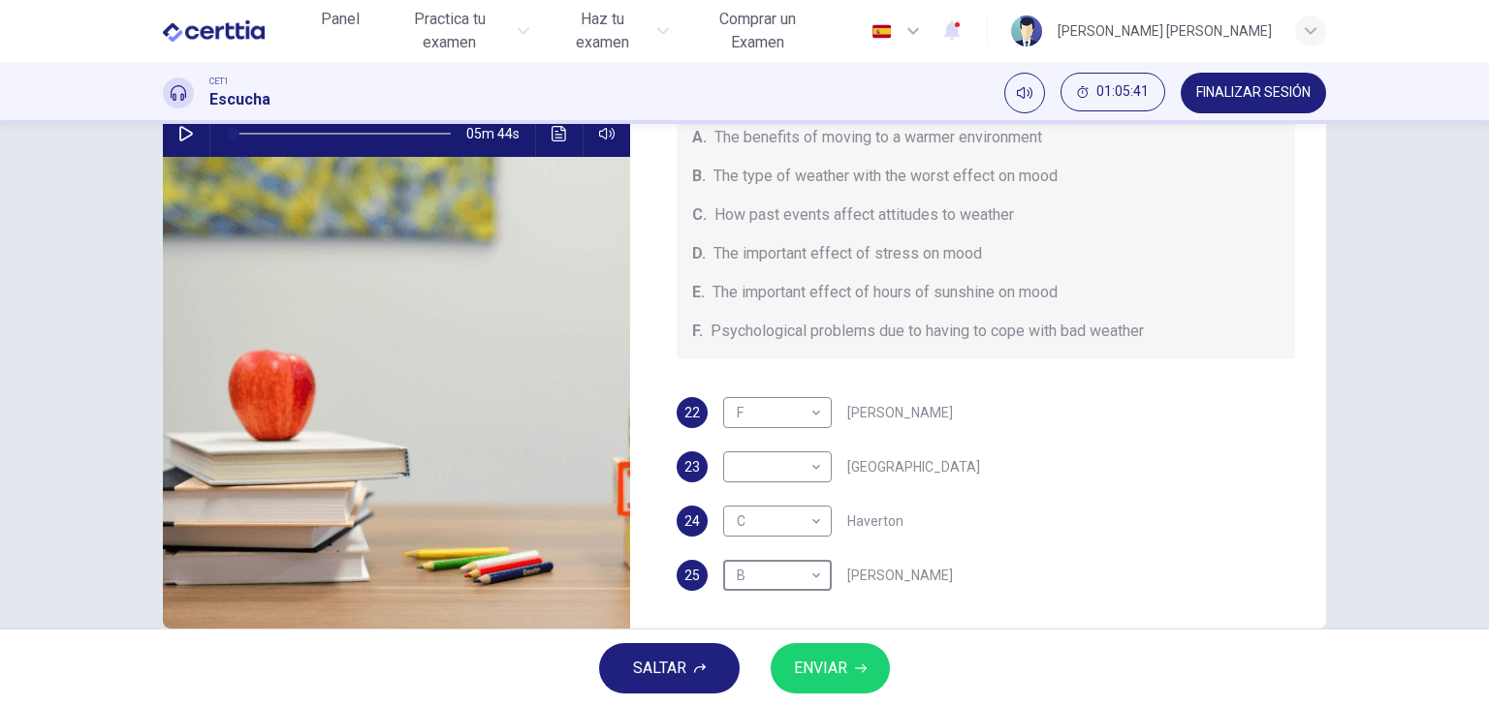
scroll to position [206, 0]
click at [551, 135] on icon "Haz clic para ver la transcripción del audio" at bounding box center [558, 135] width 15 height 16
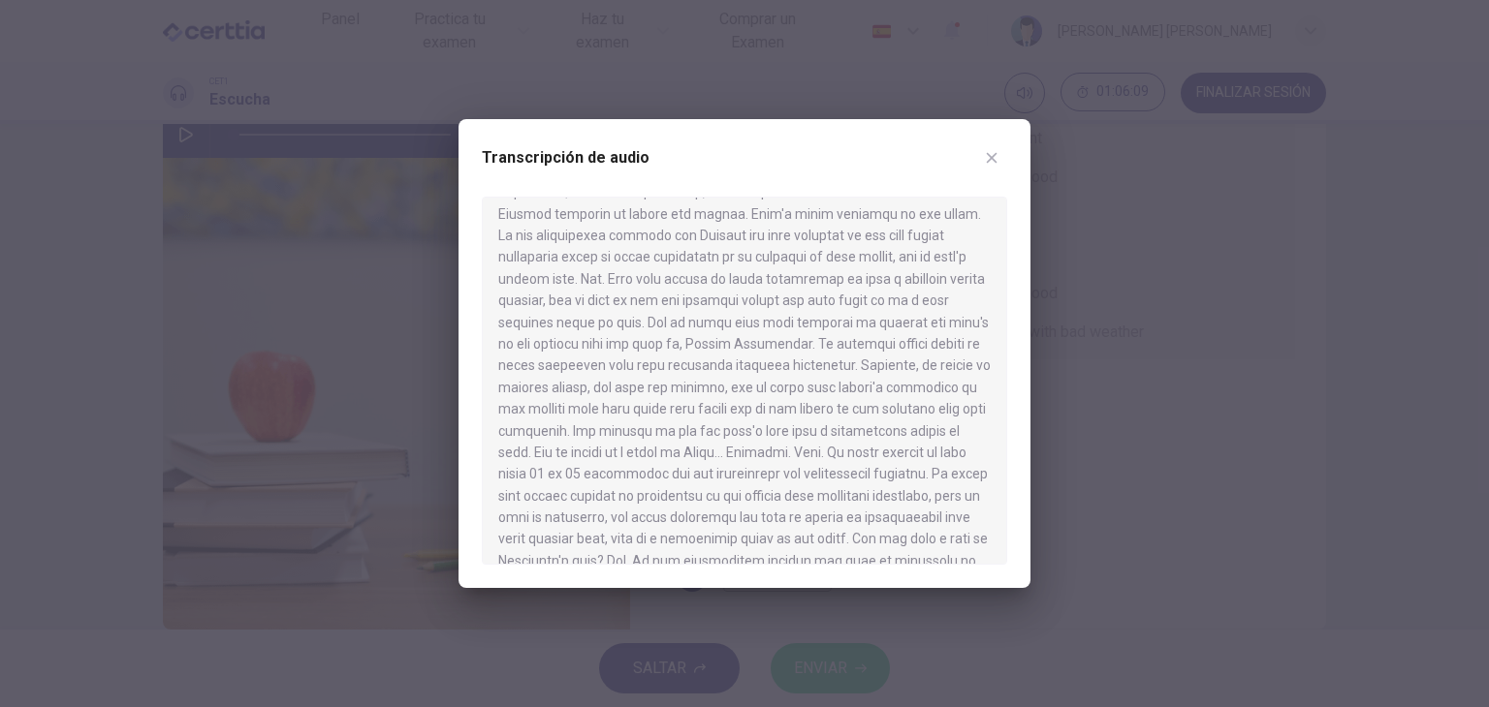
scroll to position [494, 0]
click at [982, 164] on button "button" at bounding box center [991, 157] width 31 height 31
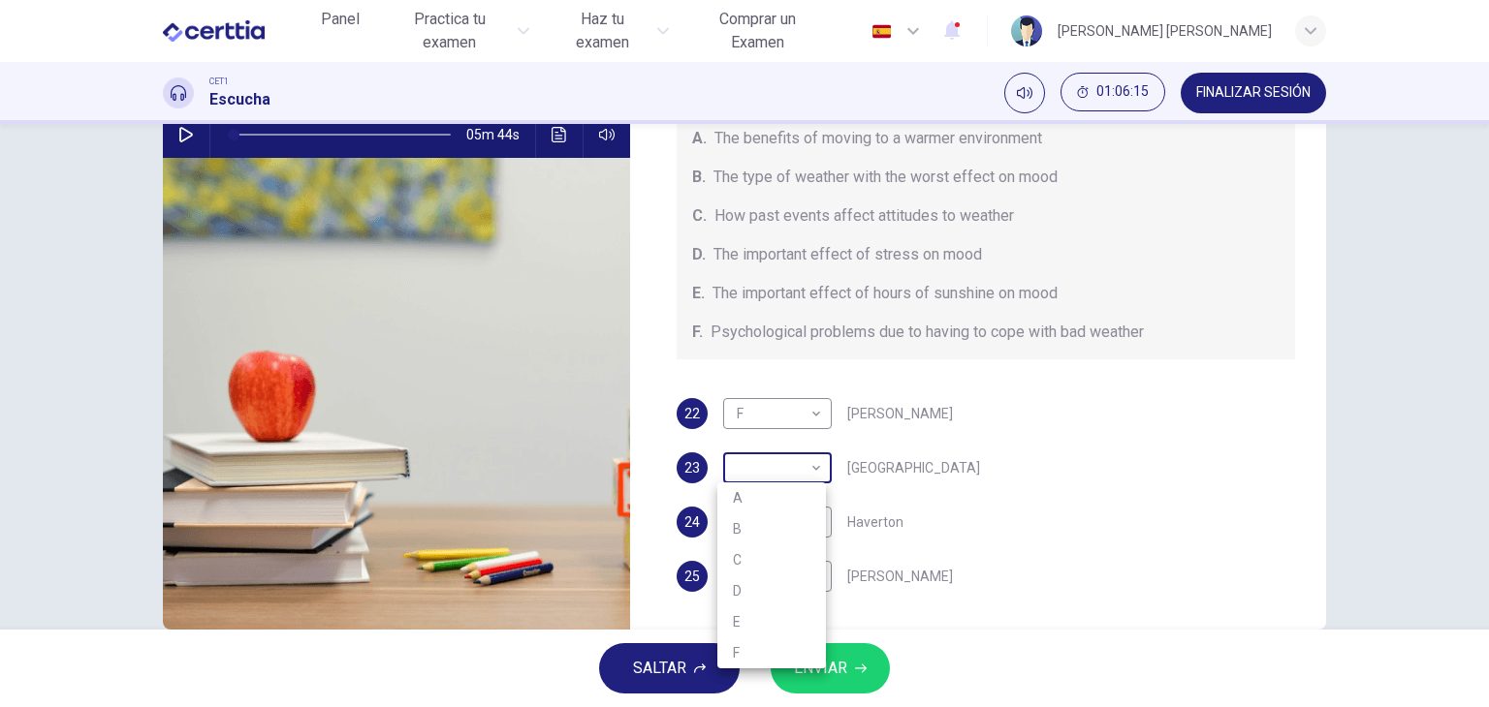
click at [775, 469] on body "Este sitio utiliza cookies, como se explica en nuestra Política de Privacidad .…" at bounding box center [744, 353] width 1489 height 707
click at [753, 559] on li "C" at bounding box center [771, 560] width 109 height 31
click at [769, 474] on body "Este sitio utiliza cookies, como se explica en nuestra Política de Privacidad .…" at bounding box center [744, 353] width 1489 height 707
click at [737, 585] on li "D" at bounding box center [771, 591] width 109 height 31
type input "*"
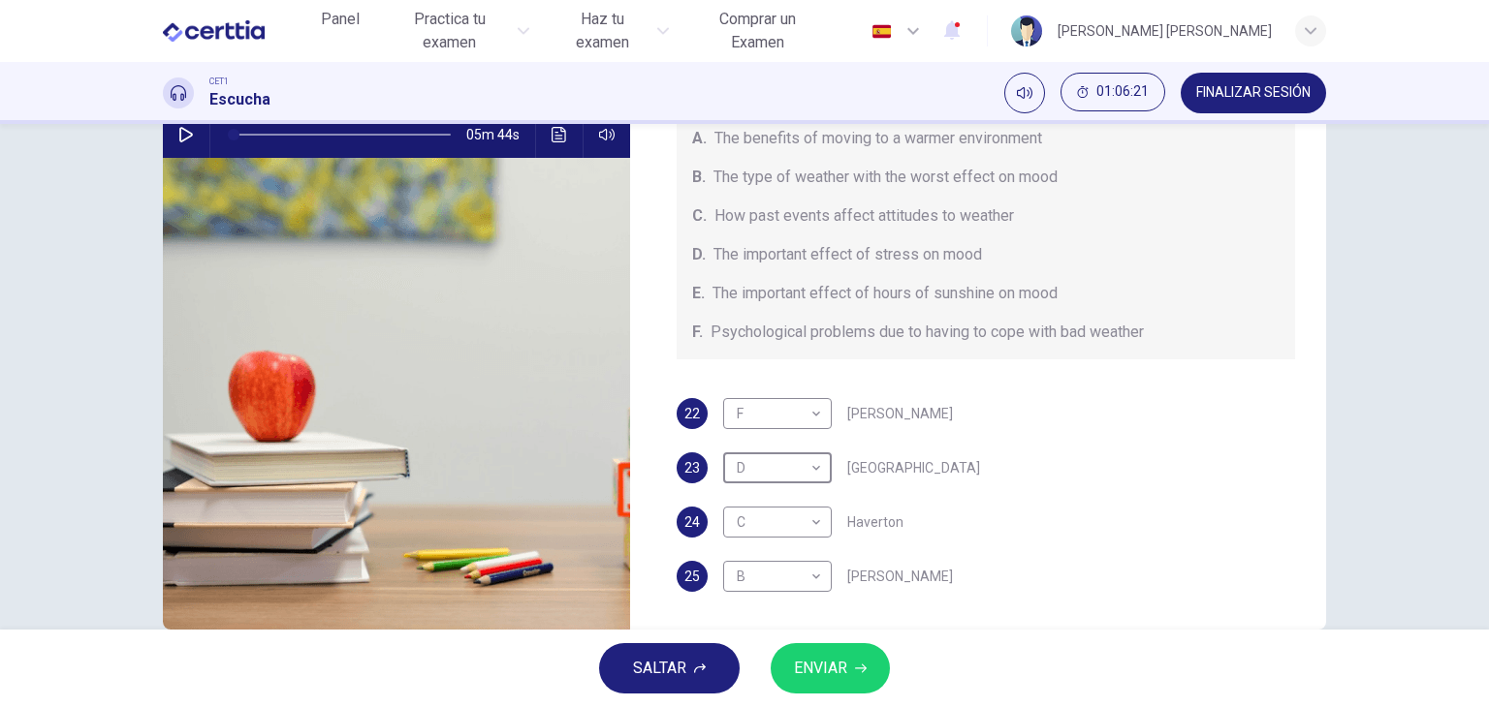
click at [1140, 540] on div "22 F * ​ [PERSON_NAME] 23 D * ​ Whitebourne 24 C * ​ [GEOGRAPHIC_DATA] 25 B * ​…" at bounding box center [985, 514] width 619 height 233
click at [831, 678] on span "ENVIAR" at bounding box center [820, 668] width 53 height 27
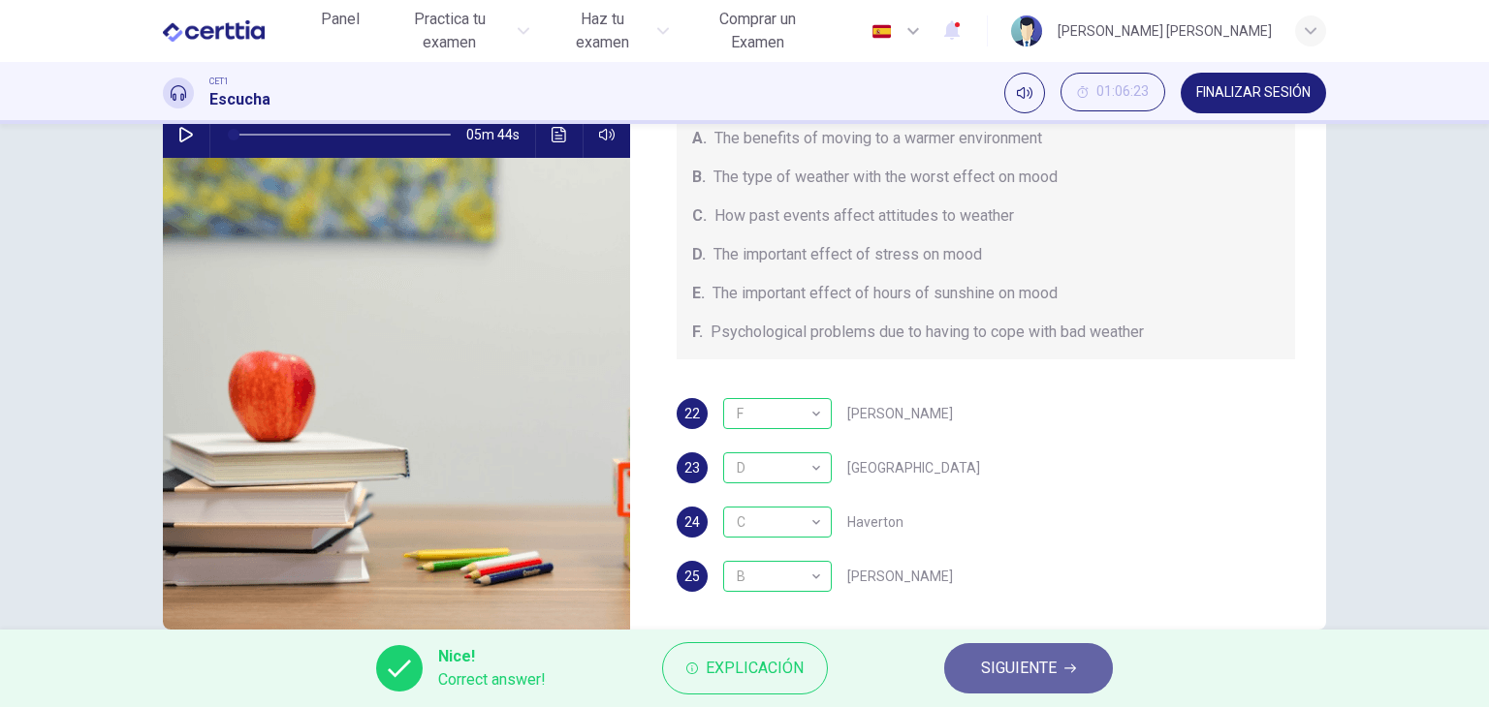
click at [949, 664] on button "SIGUIENTE" at bounding box center [1028, 669] width 169 height 50
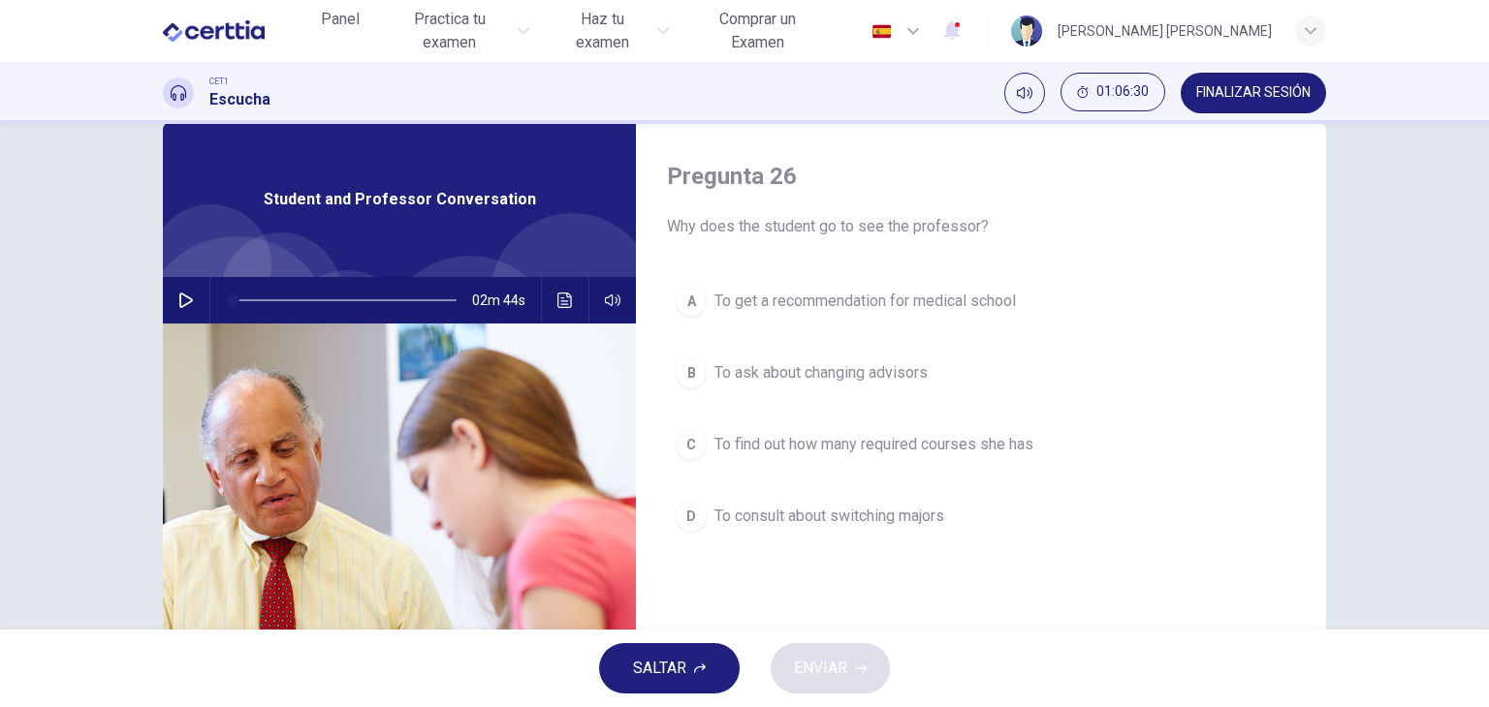
scroll to position [0, 0]
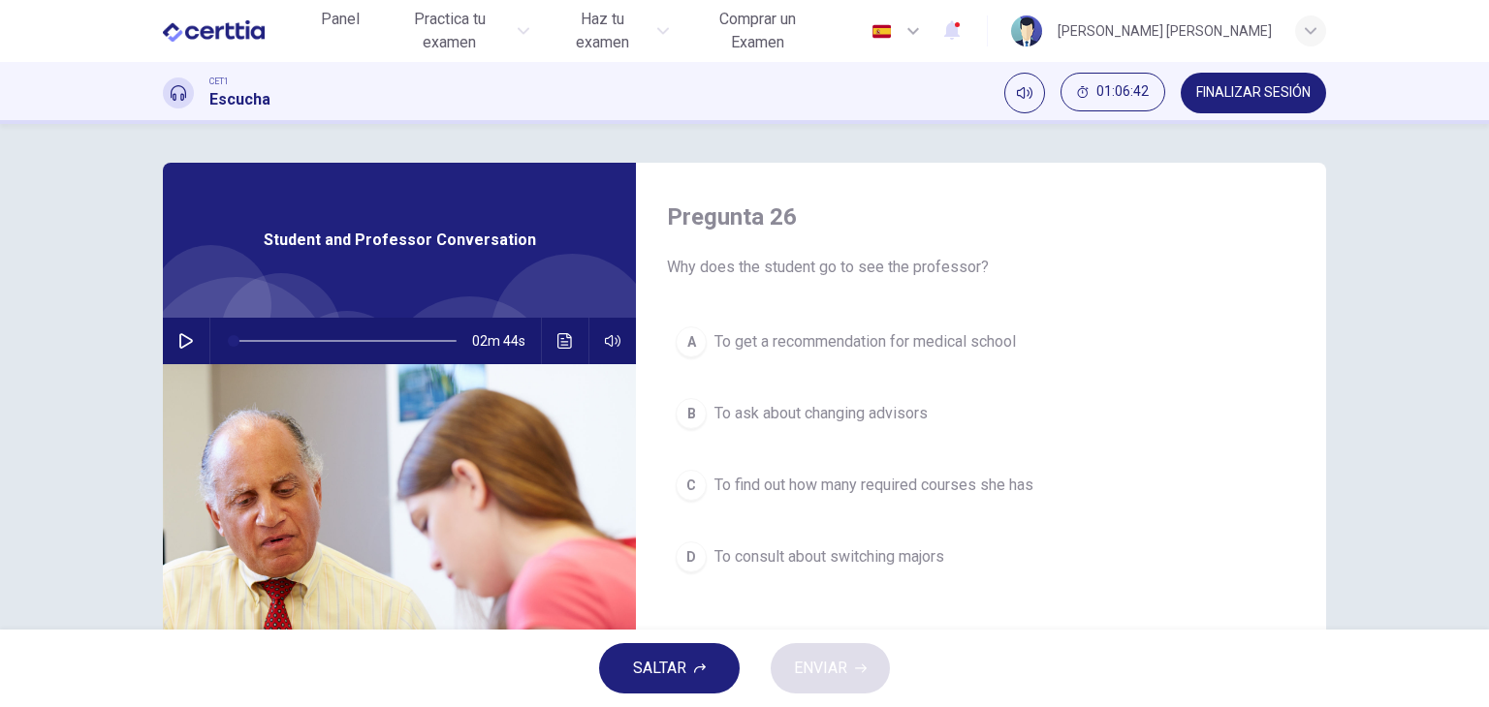
click at [651, 437] on div "Pregunta 26 Why does the student go to see the professor? A To get a recommenda…" at bounding box center [981, 500] width 690 height 674
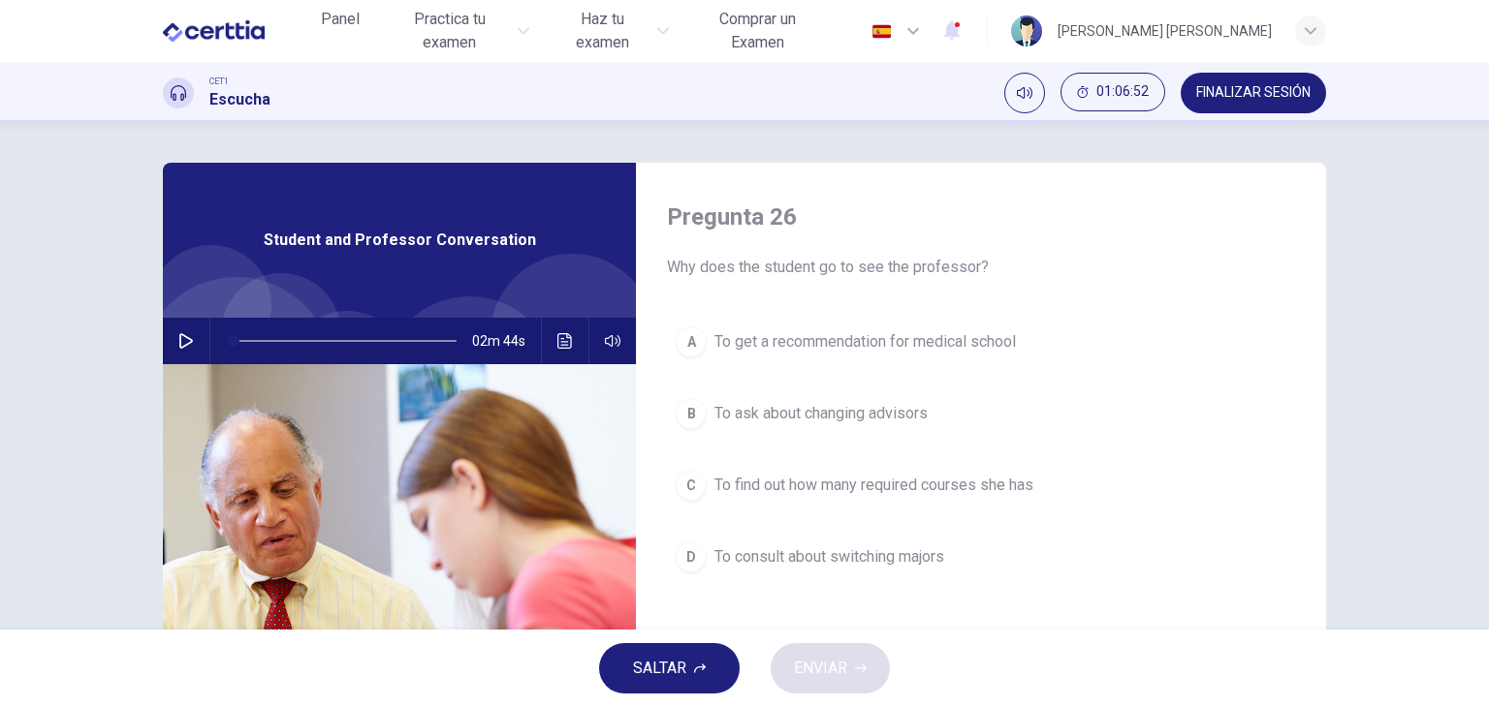
click at [651, 437] on div "Pregunta 26 Why does the student go to see the professor? A To get a recommenda…" at bounding box center [981, 500] width 690 height 674
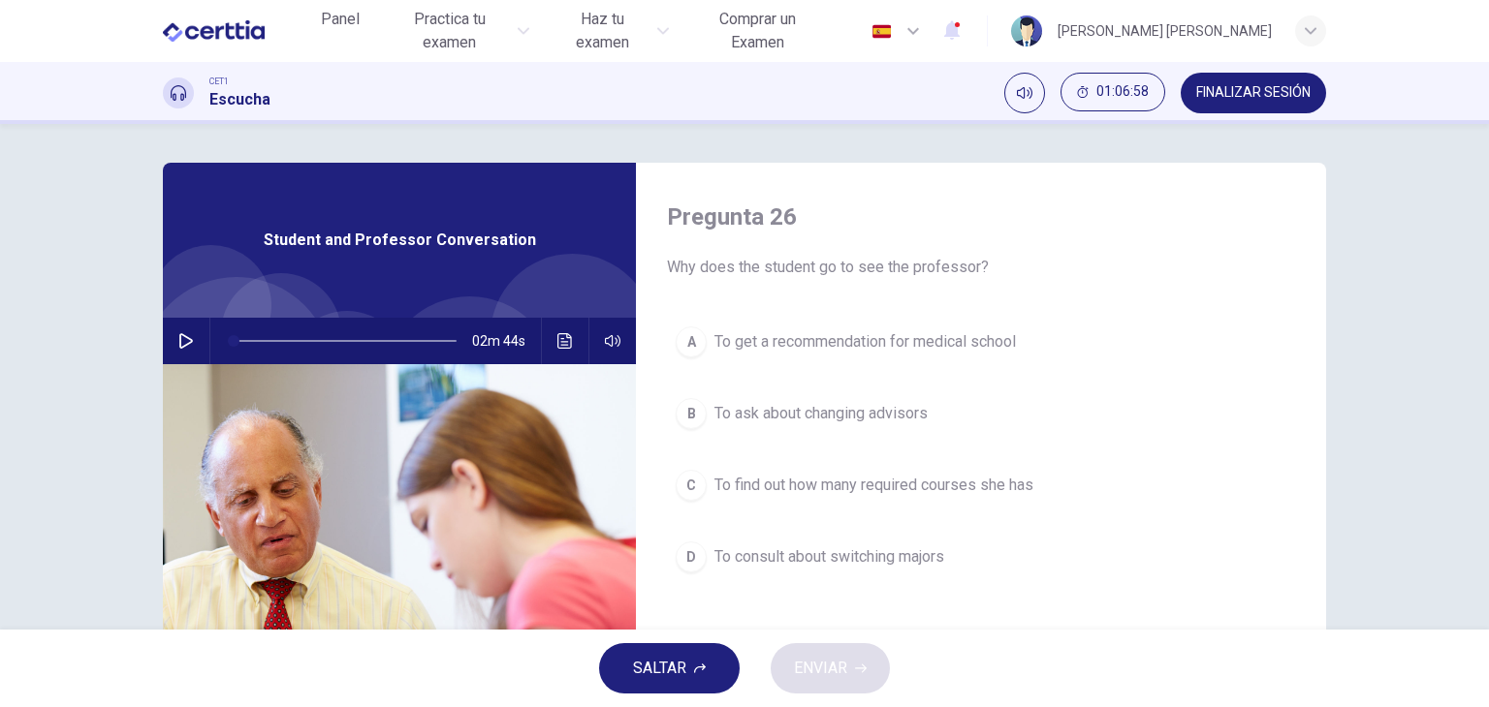
click at [651, 437] on div "Pregunta 26 Why does the student go to see the professor? A To get a recommenda…" at bounding box center [981, 500] width 690 height 674
click at [652, 375] on div "Pregunta 26 Why does the student go to see the professor? A To get a recommenda…" at bounding box center [981, 500] width 690 height 674
click at [645, 458] on div "Pregunta 26 Why does the student go to see the professor? A To get a recommenda…" at bounding box center [981, 500] width 690 height 674
click at [648, 456] on div "Pregunta 26 Why does the student go to see the professor? A To get a recommenda…" at bounding box center [981, 500] width 690 height 674
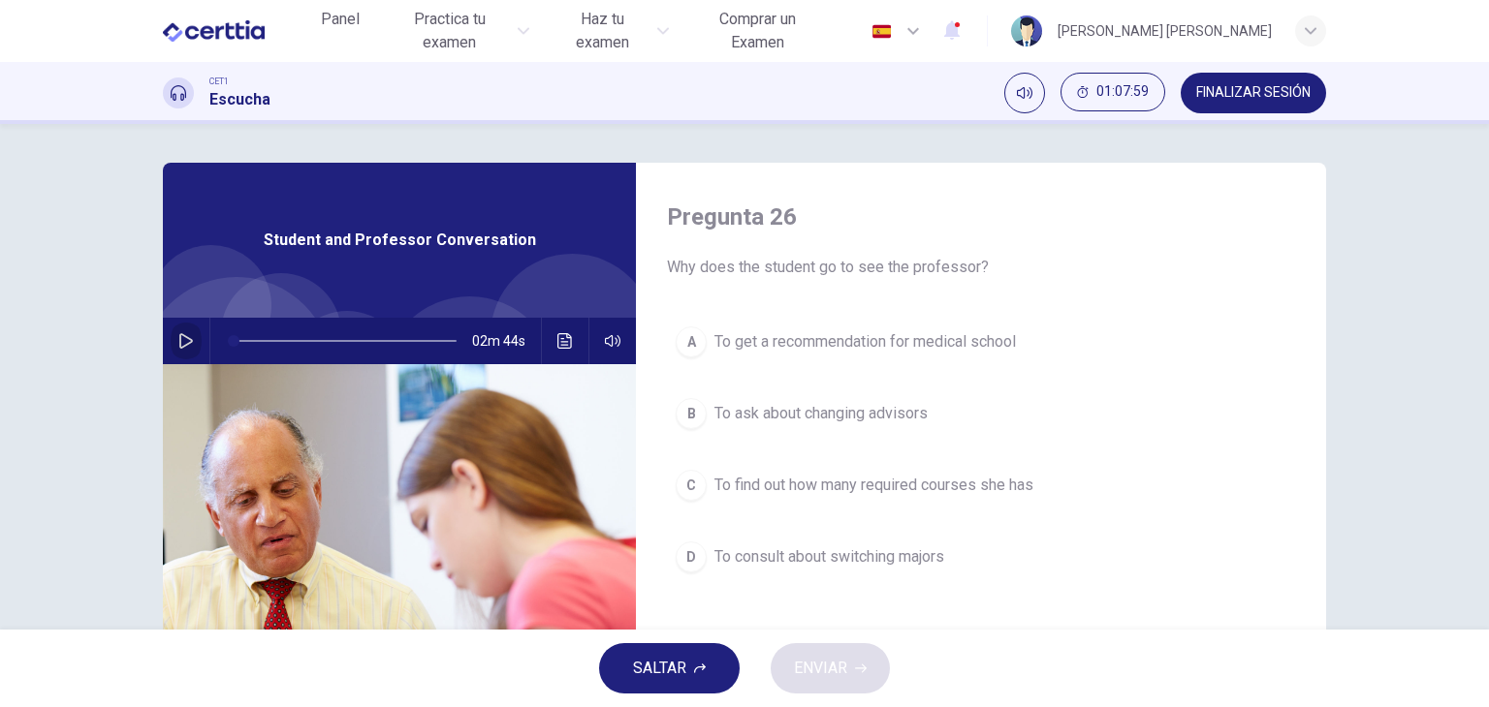
click at [179, 347] on icon "button" at bounding box center [186, 341] width 16 height 16
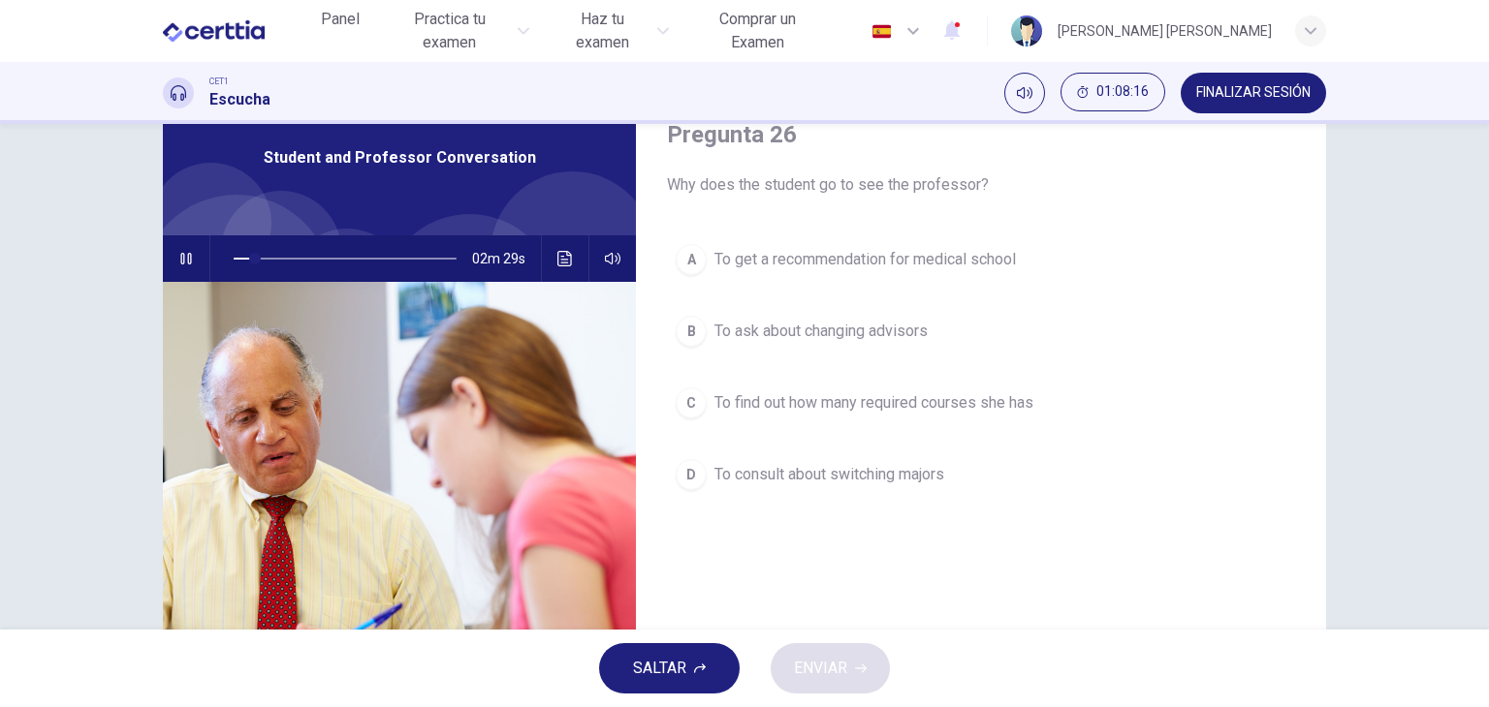
scroll to position [79, 0]
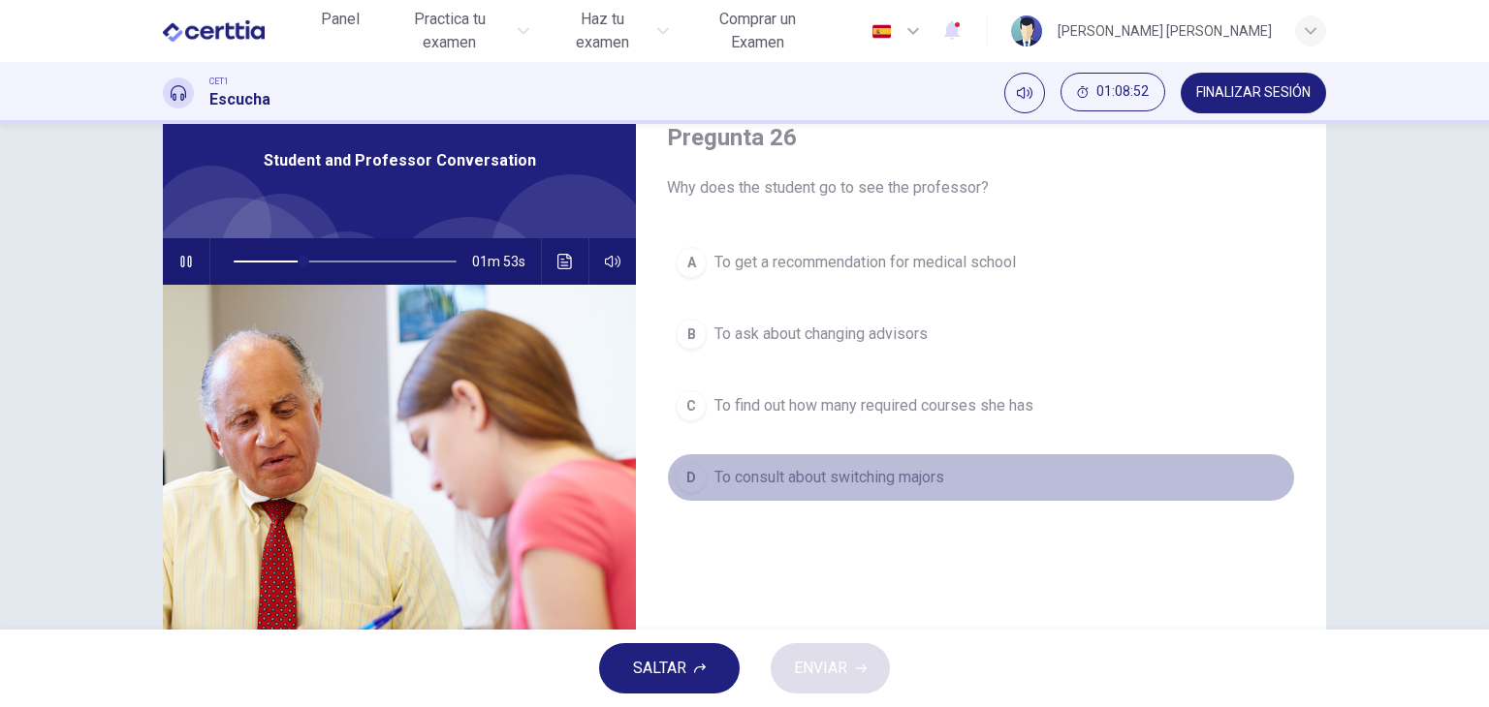
click at [680, 485] on div "D" at bounding box center [690, 477] width 31 height 31
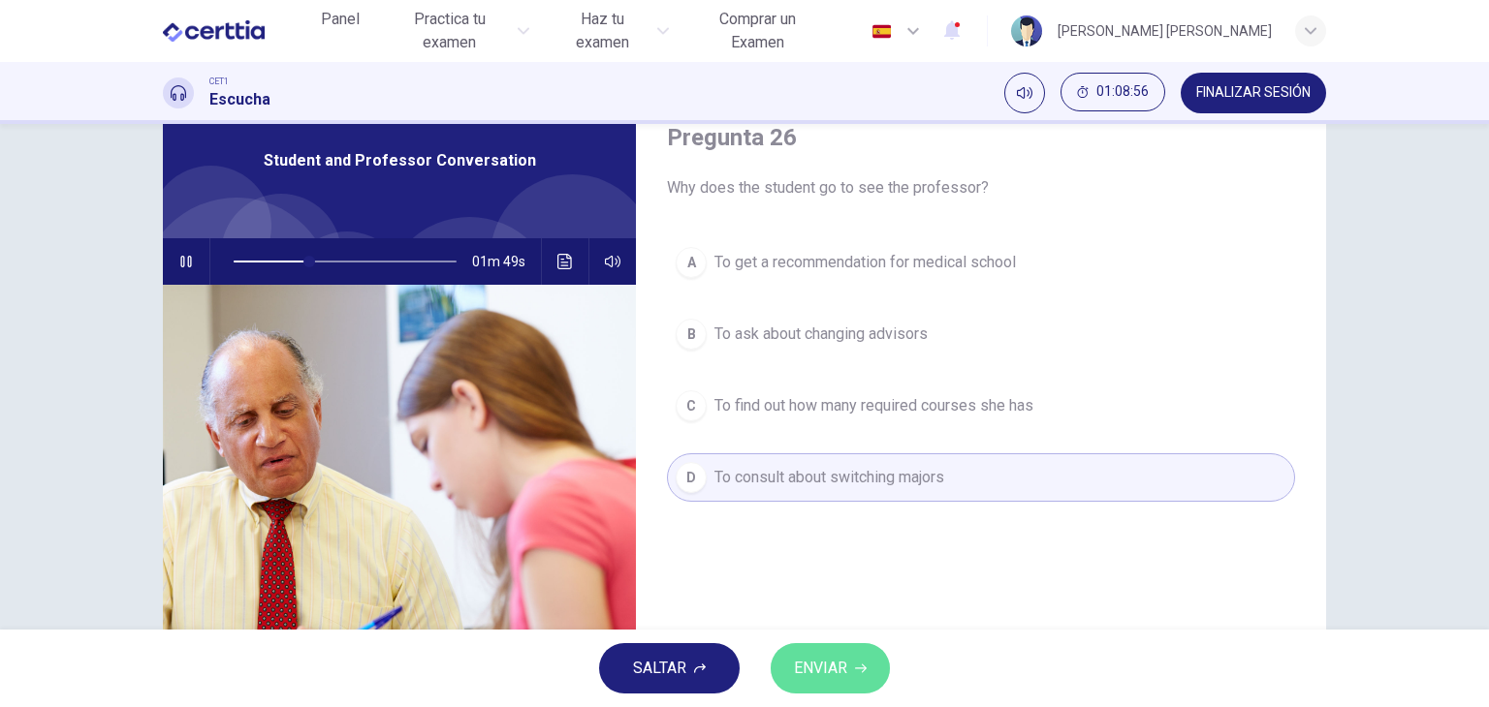
click at [833, 666] on span "ENVIAR" at bounding box center [820, 668] width 53 height 27
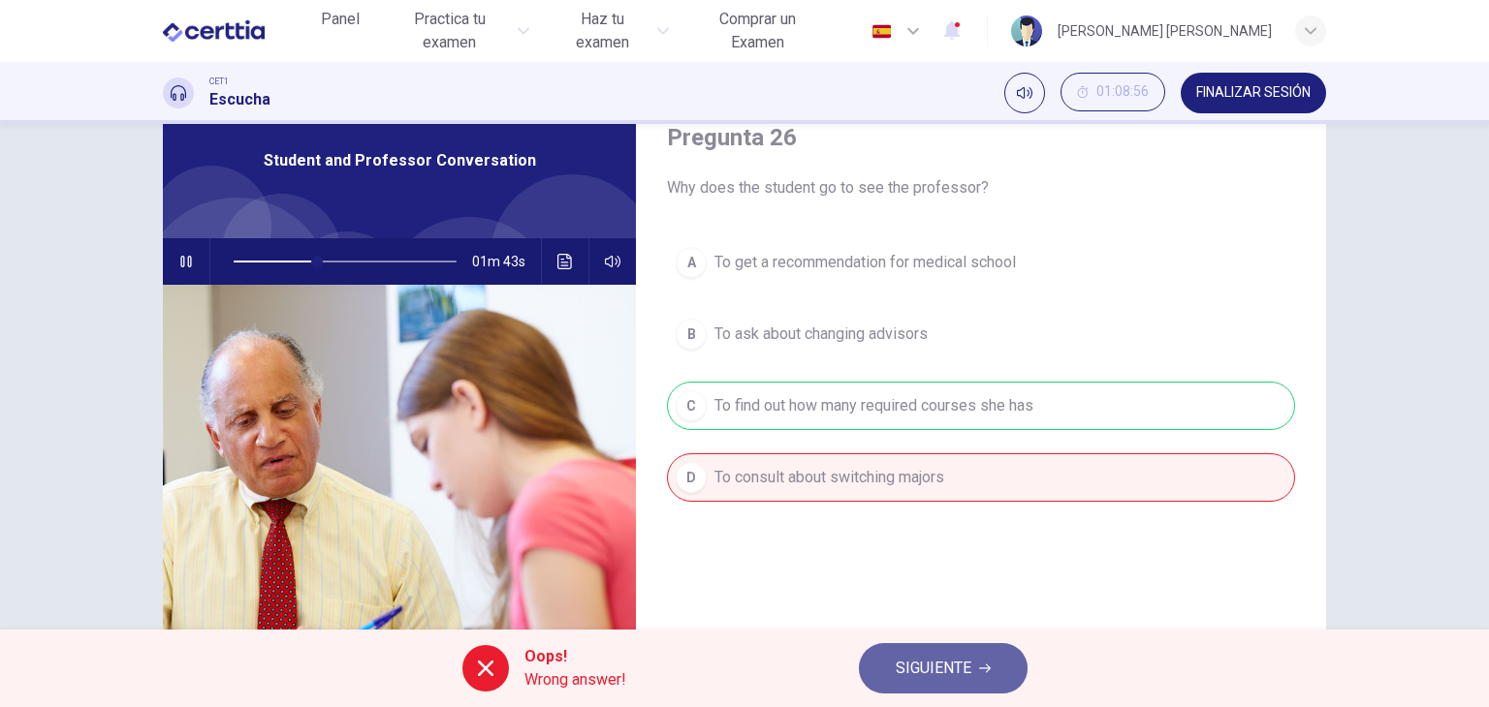
click at [907, 679] on span "SIGUIENTE" at bounding box center [933, 668] width 76 height 27
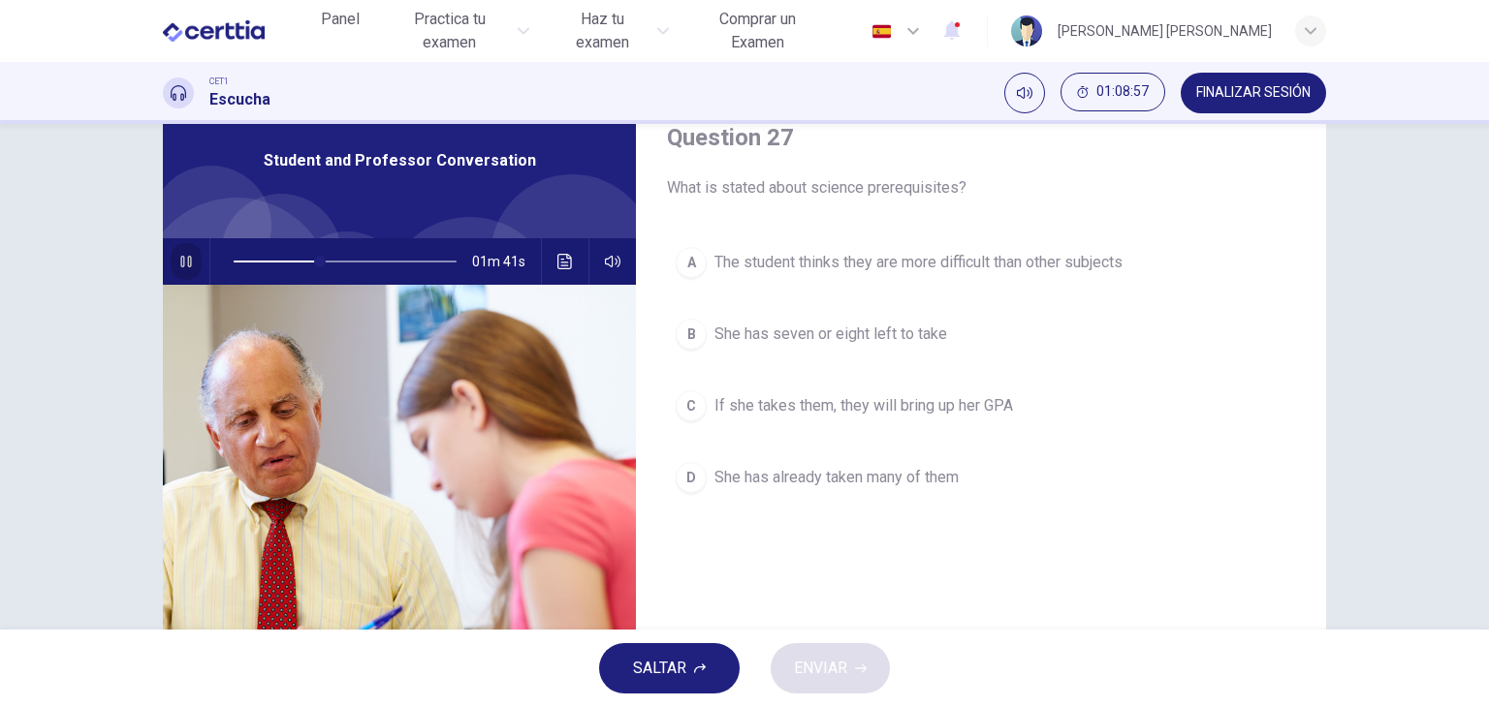
click at [180, 265] on icon "button" at bounding box center [185, 262] width 11 height 12
click at [557, 268] on icon "Haz clic para ver la transcripción del audio" at bounding box center [564, 262] width 15 height 16
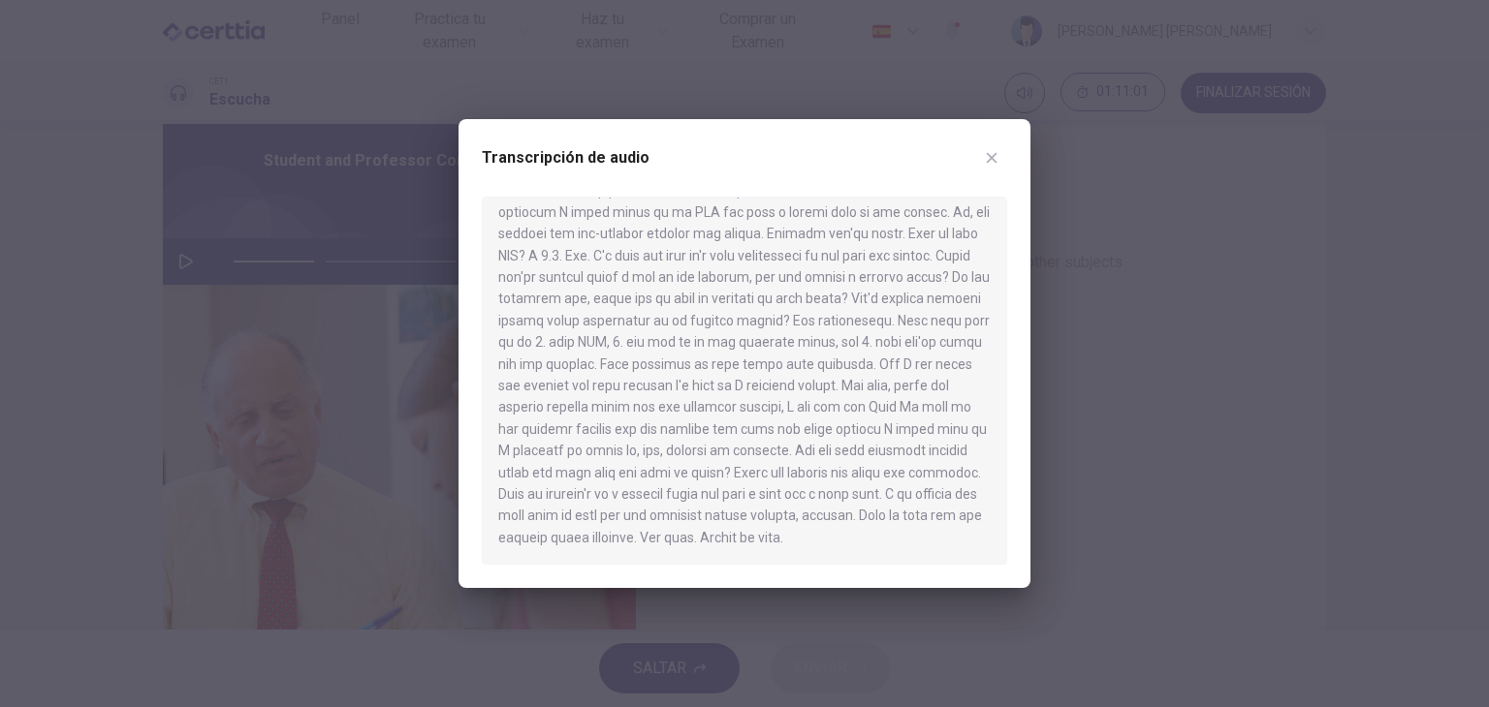
scroll to position [250, 0]
click at [987, 155] on icon "button" at bounding box center [992, 158] width 16 height 16
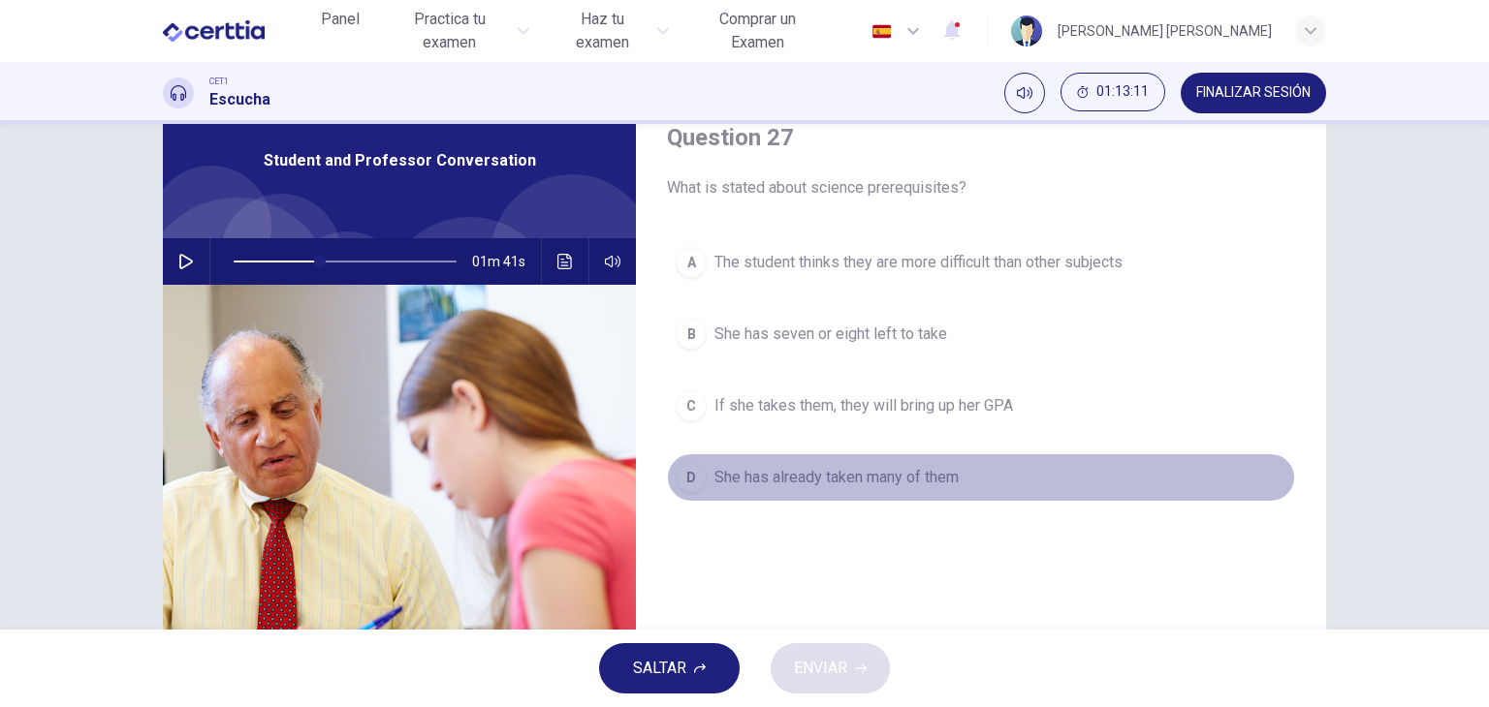
click at [683, 464] on div "D" at bounding box center [690, 477] width 31 height 31
click at [701, 482] on button "D She has already taken many of them" at bounding box center [981, 478] width 628 height 48
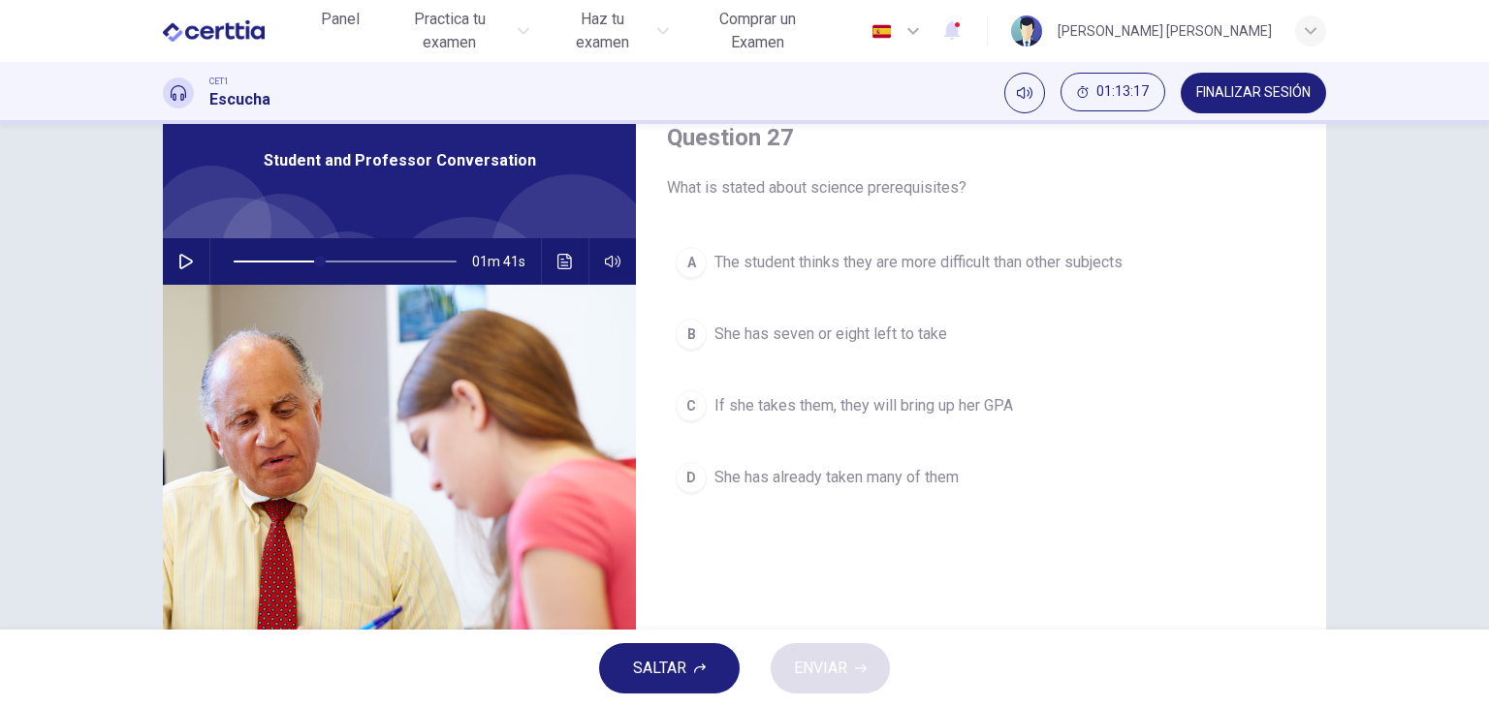
click at [180, 257] on icon "button" at bounding box center [186, 262] width 14 height 16
type input "*"
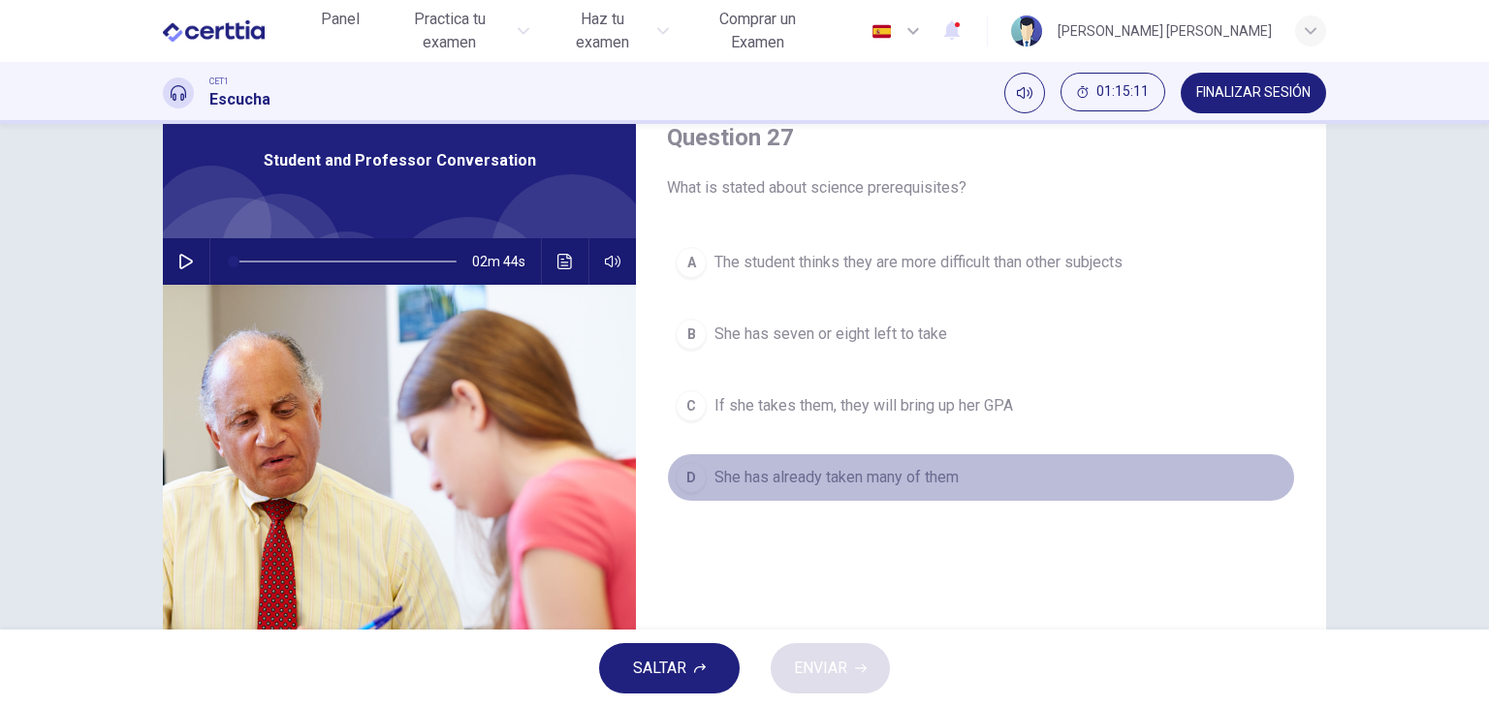
click at [769, 466] on span "She has already taken many of them" at bounding box center [836, 477] width 244 height 23
click at [752, 484] on span "She has already taken many of them" at bounding box center [836, 477] width 244 height 23
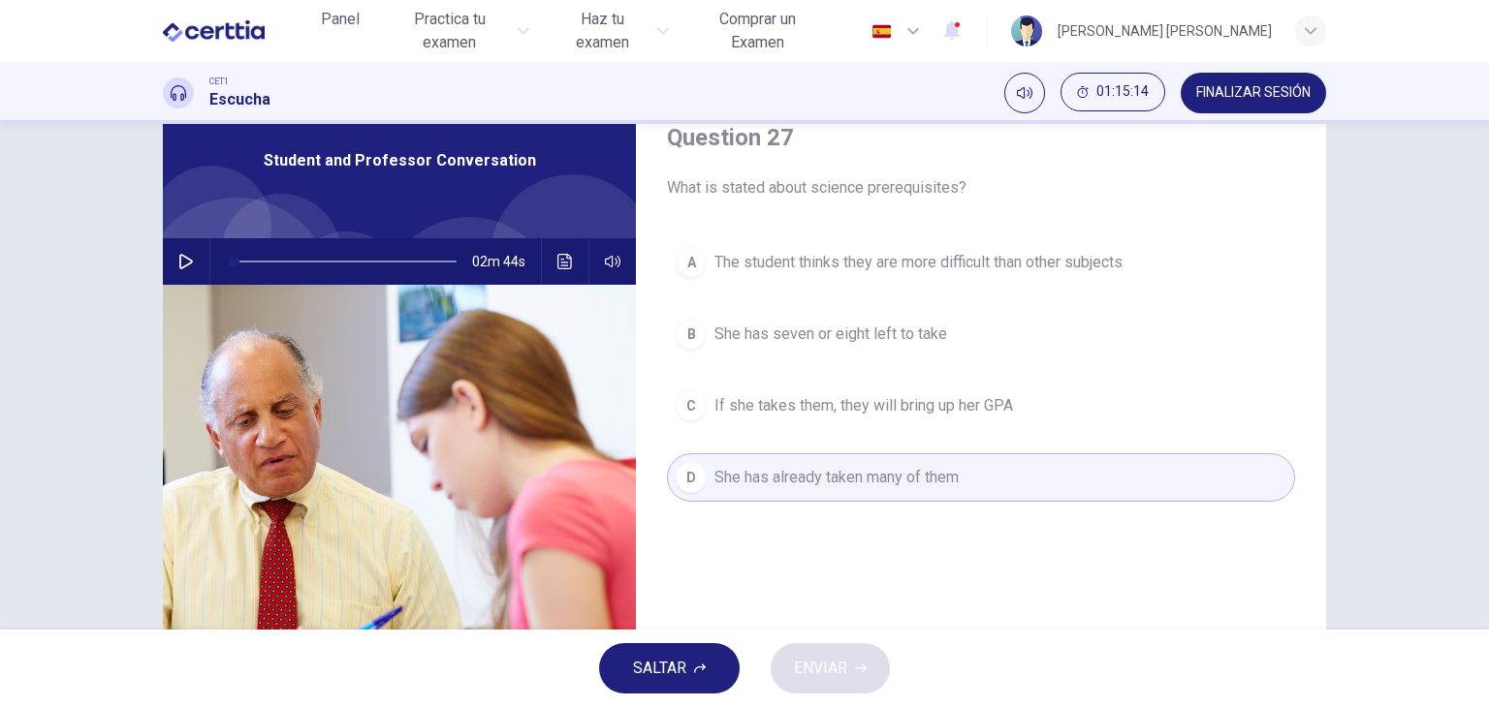
click at [778, 383] on button "C If she takes them, they will bring up her GPA" at bounding box center [981, 406] width 628 height 48
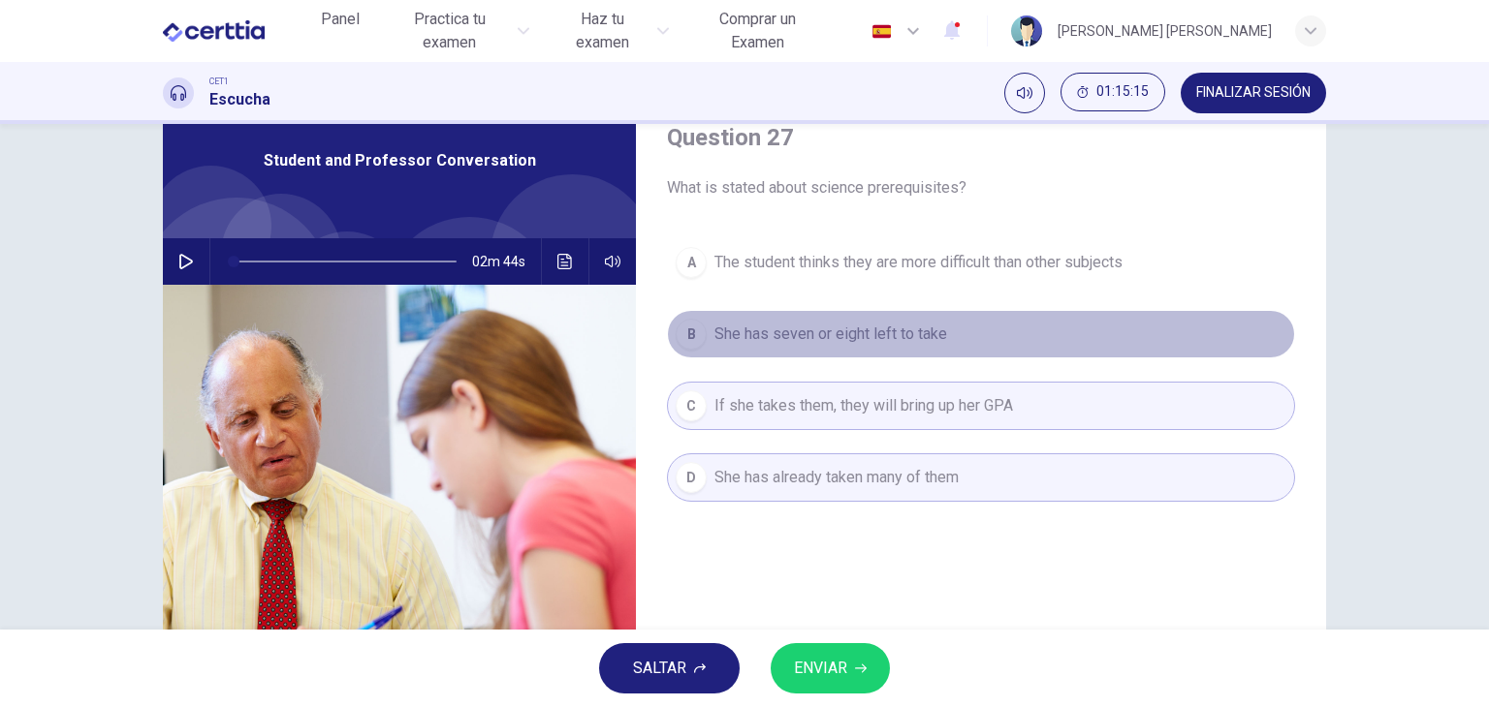
click at [787, 346] on button "B She has seven or eight left to take" at bounding box center [981, 334] width 628 height 48
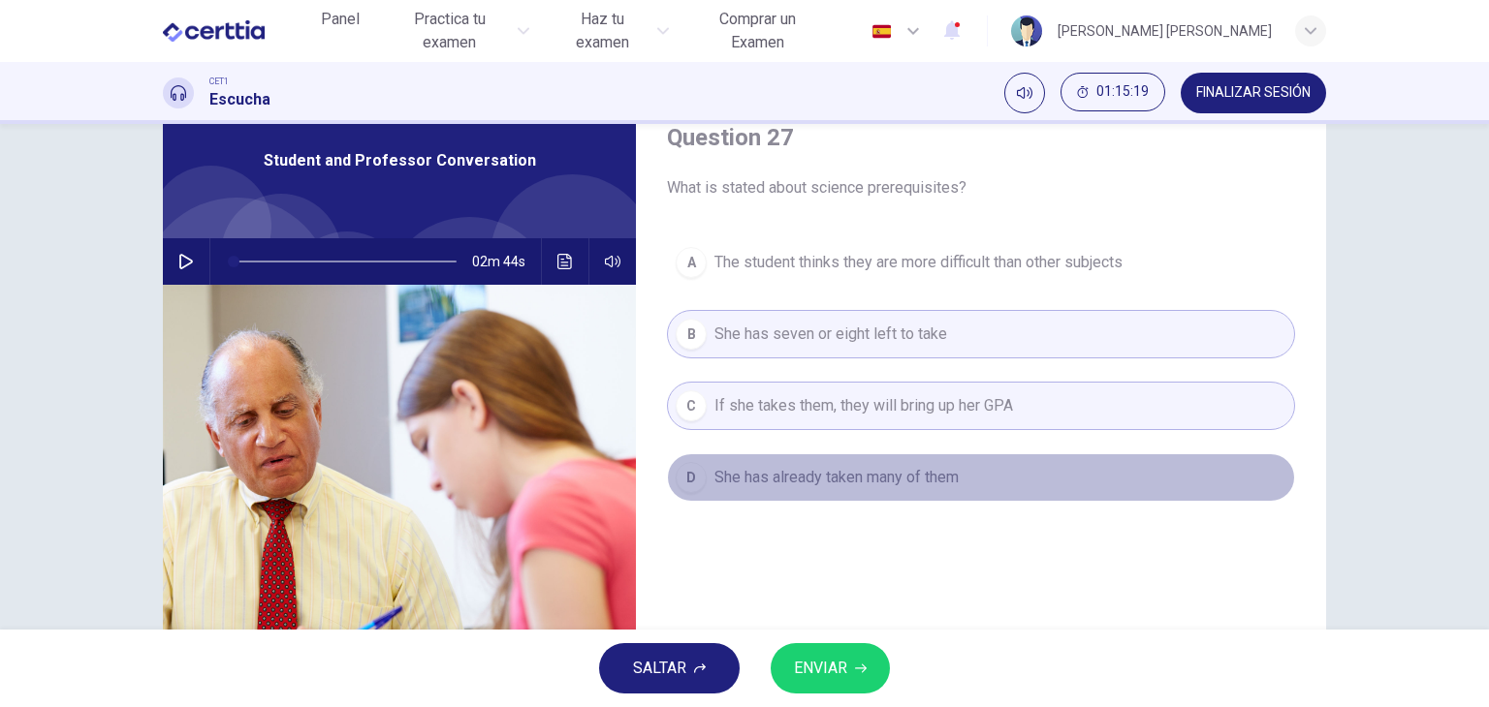
click at [752, 483] on span "She has already taken many of them" at bounding box center [836, 477] width 244 height 23
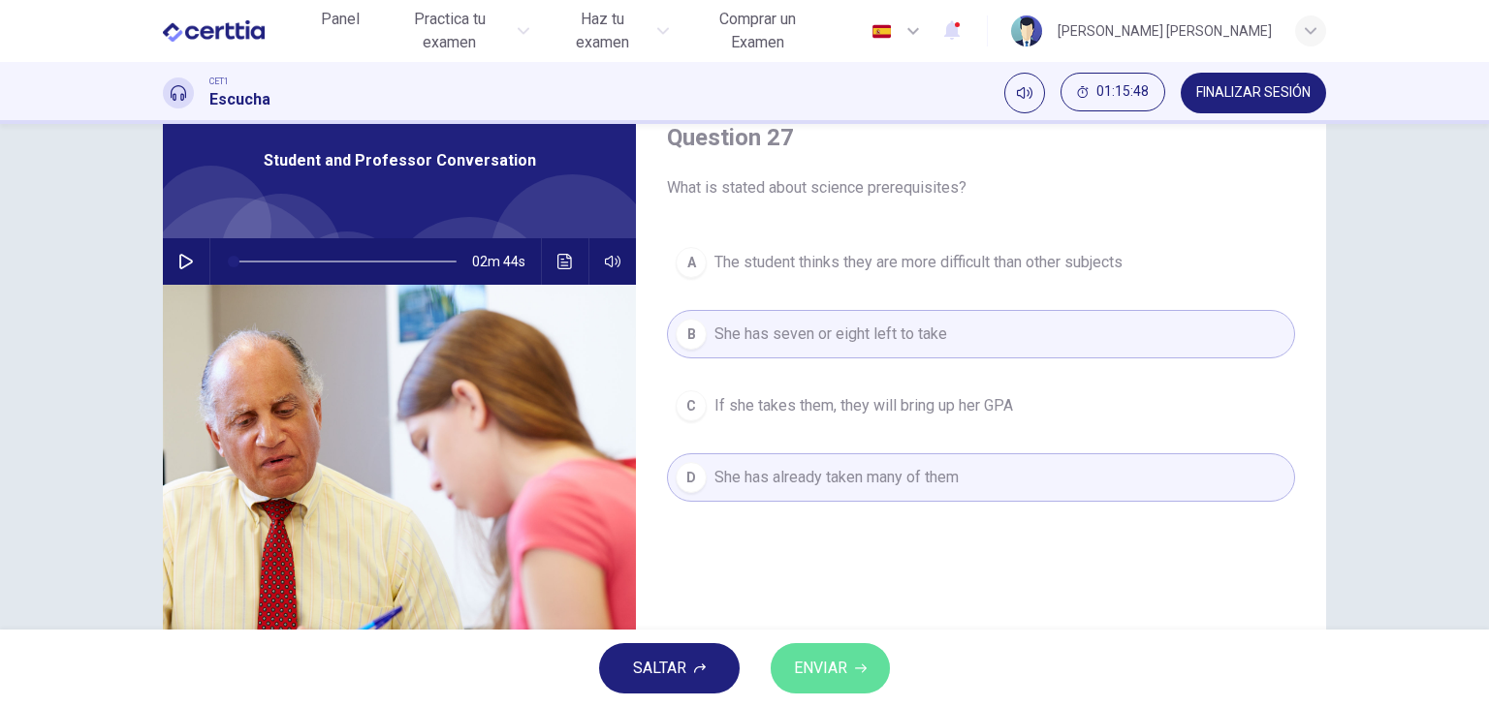
click at [821, 648] on button "ENVIAR" at bounding box center [829, 669] width 119 height 50
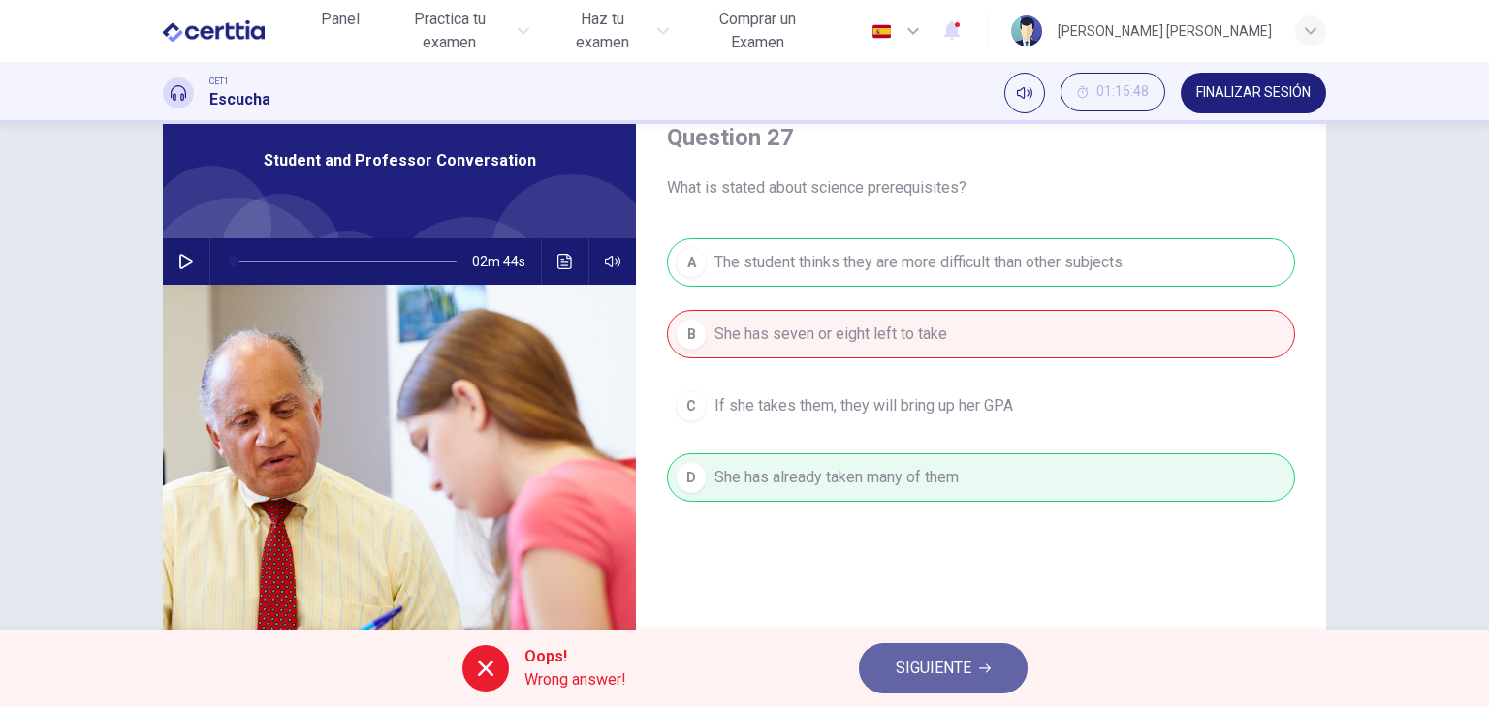
click at [899, 664] on span "SIGUIENTE" at bounding box center [933, 668] width 76 height 27
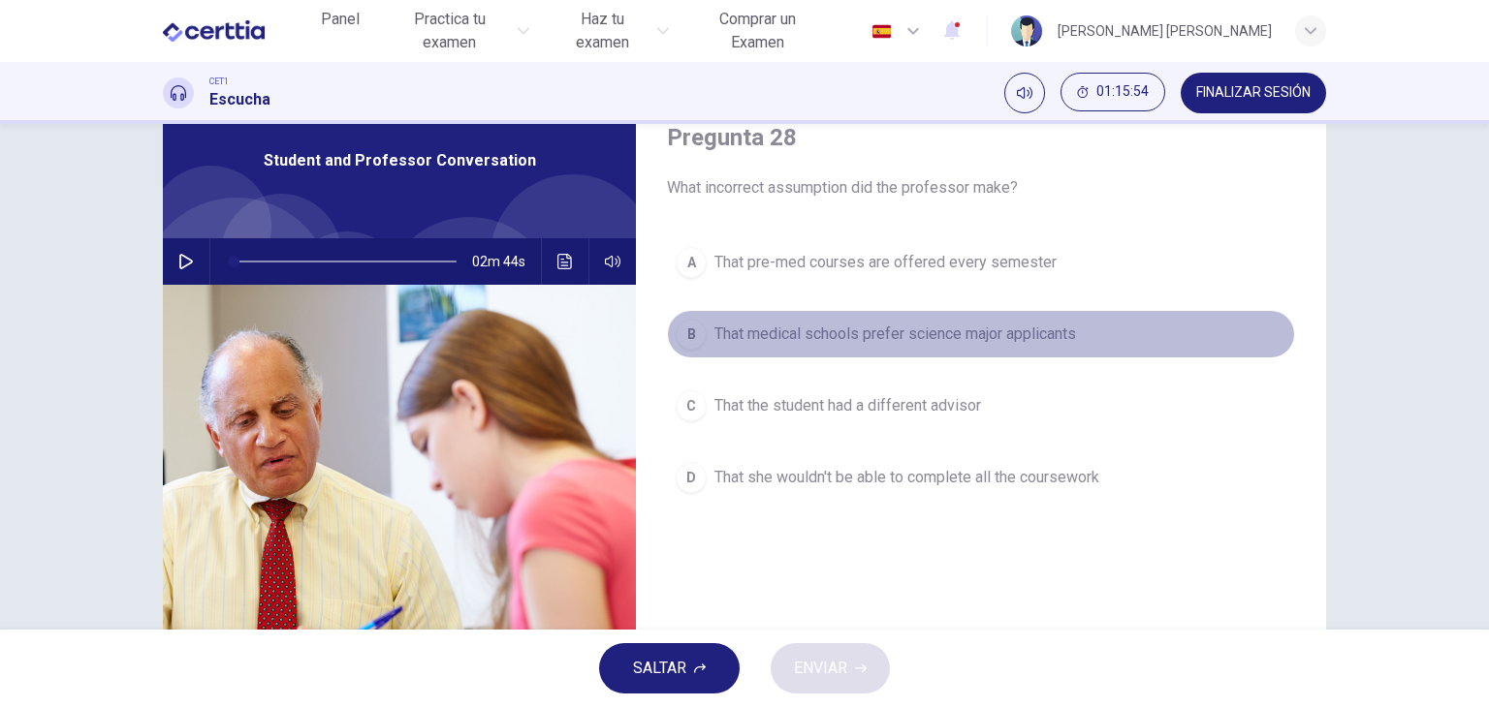
click at [683, 350] on button "B That medical schools prefer science major applicants" at bounding box center [981, 334] width 628 height 48
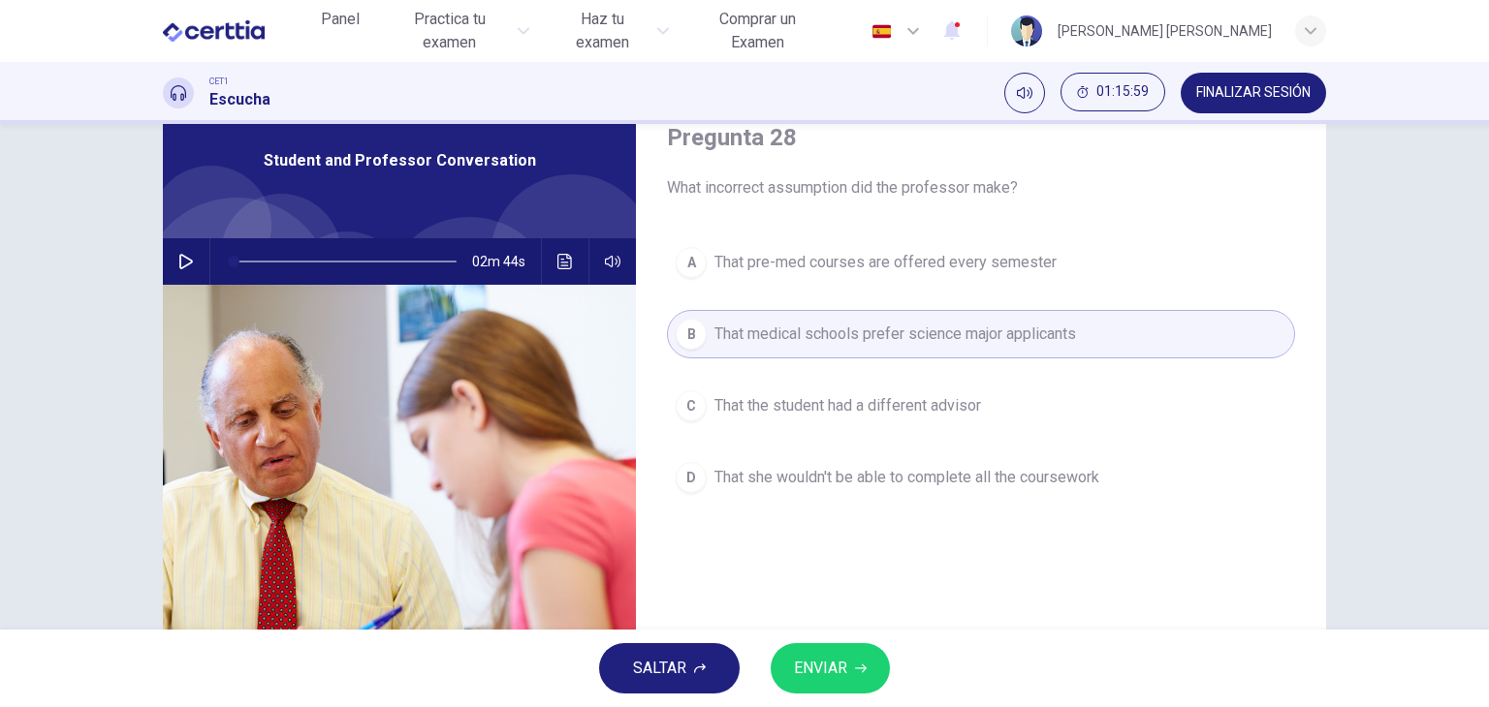
click at [859, 660] on button "ENVIAR" at bounding box center [829, 669] width 119 height 50
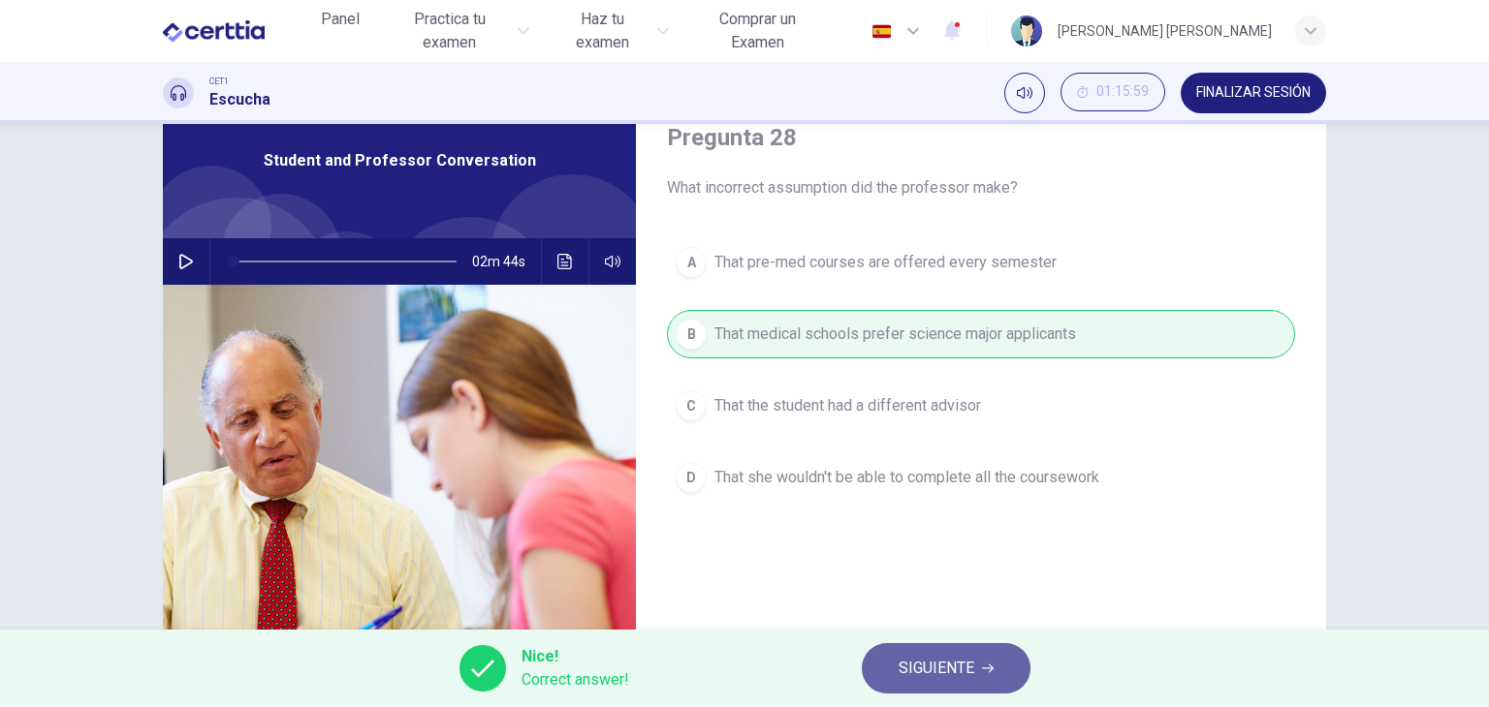
click at [961, 660] on span "SIGUIENTE" at bounding box center [936, 668] width 76 height 27
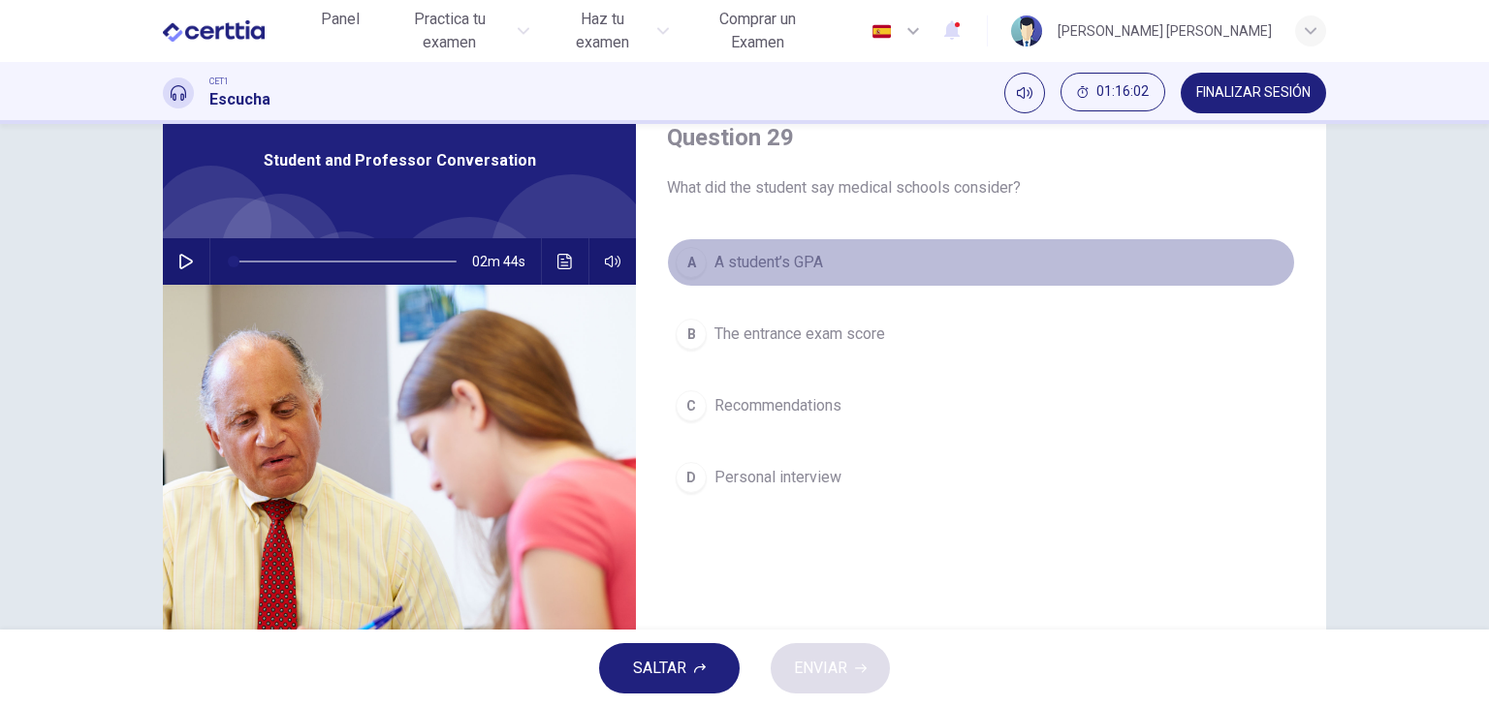
click at [686, 276] on div "A" at bounding box center [690, 262] width 31 height 31
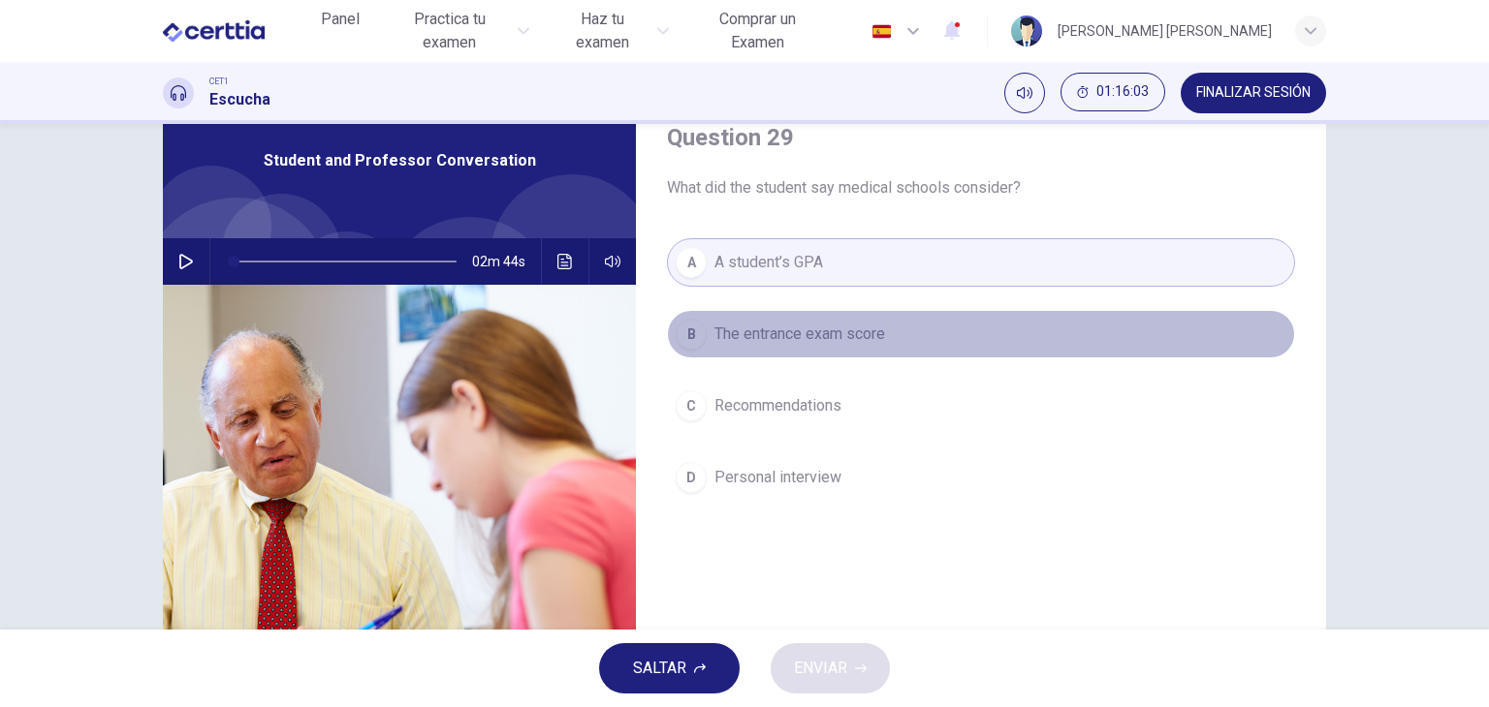
click at [696, 342] on div "B" at bounding box center [690, 334] width 31 height 31
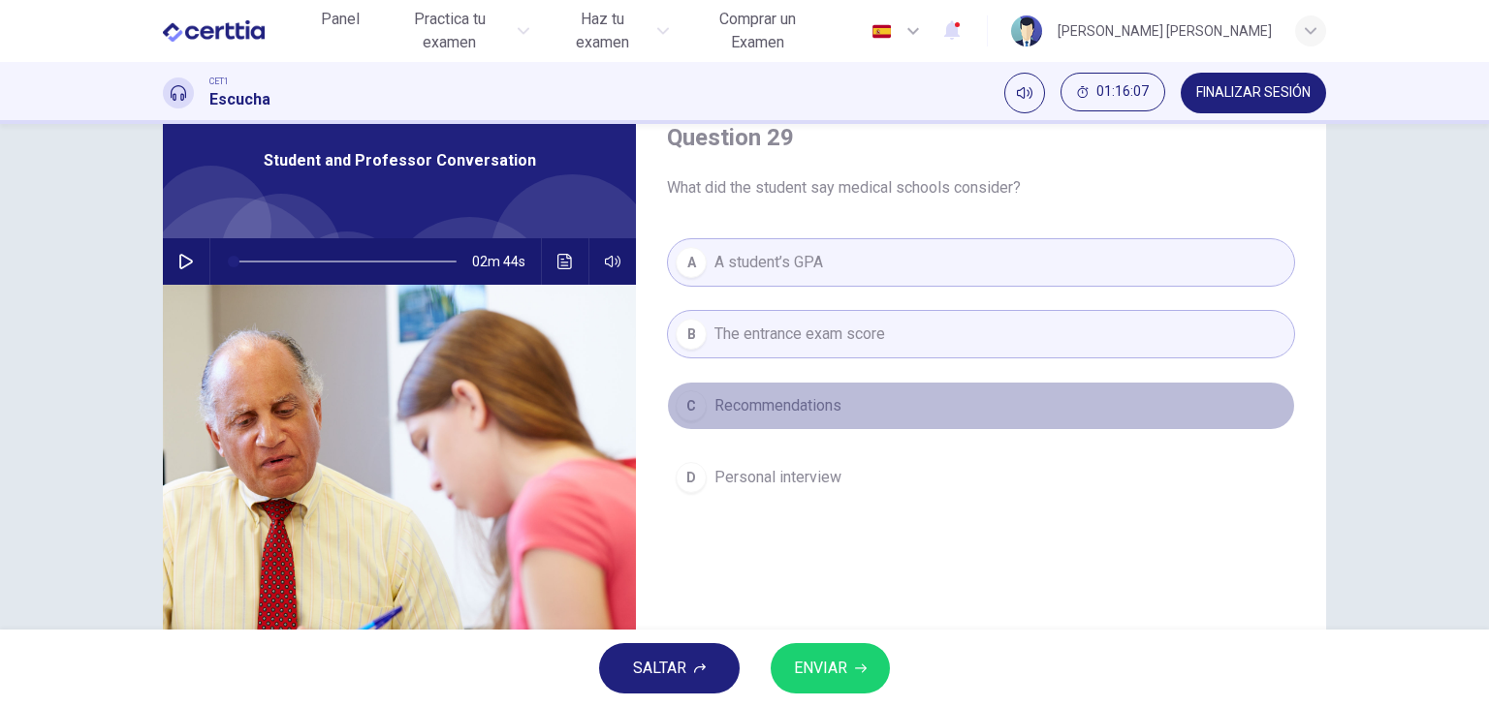
click at [687, 404] on div "C" at bounding box center [690, 406] width 31 height 31
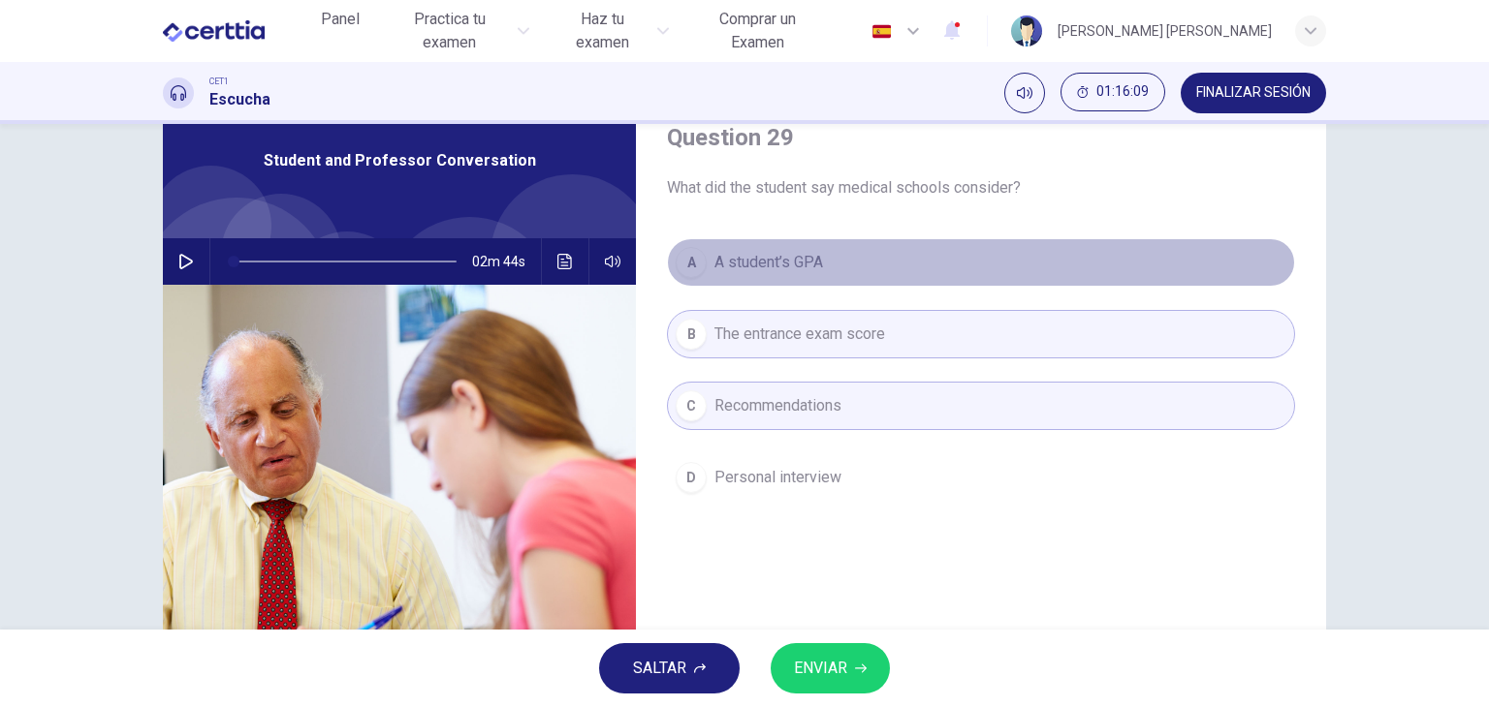
click at [690, 275] on div "A" at bounding box center [690, 262] width 31 height 31
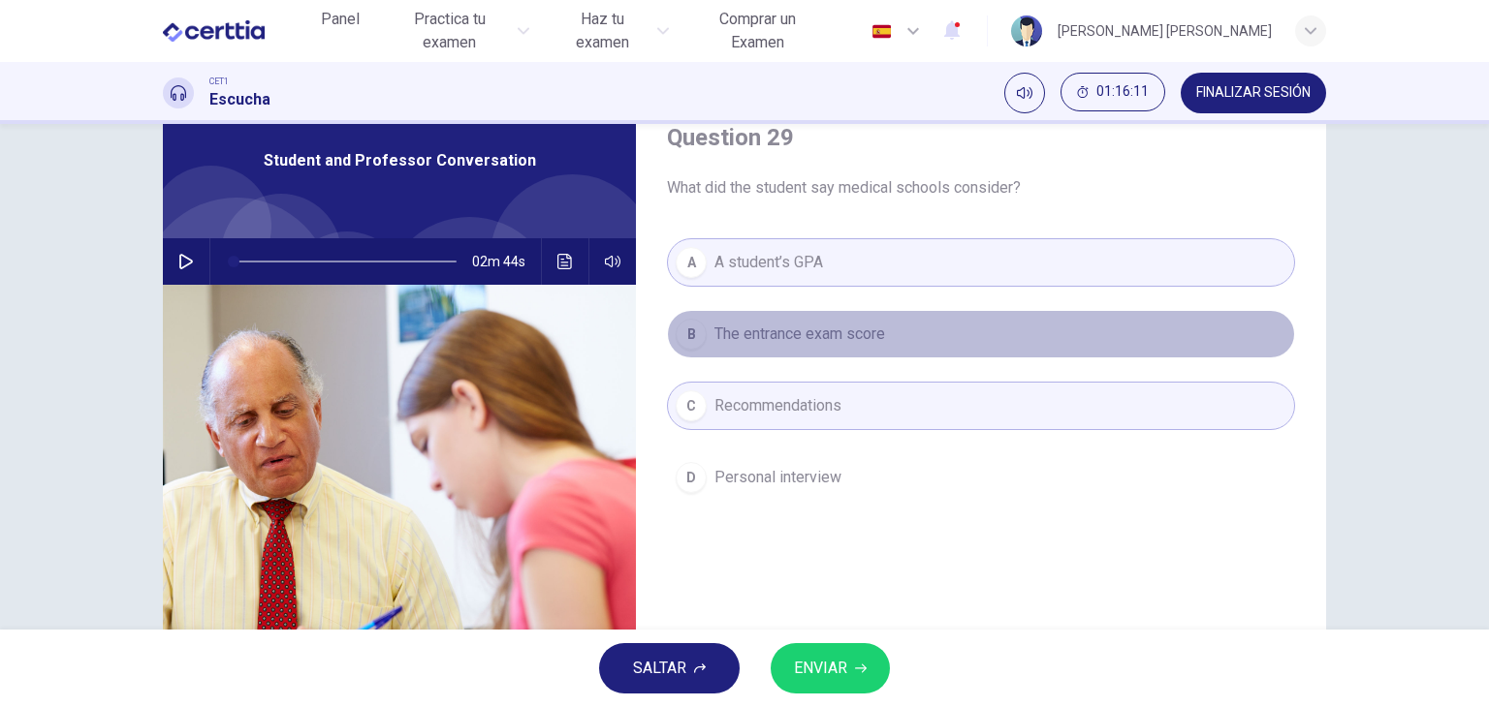
click at [702, 325] on button "B The entrance exam score" at bounding box center [981, 334] width 628 height 48
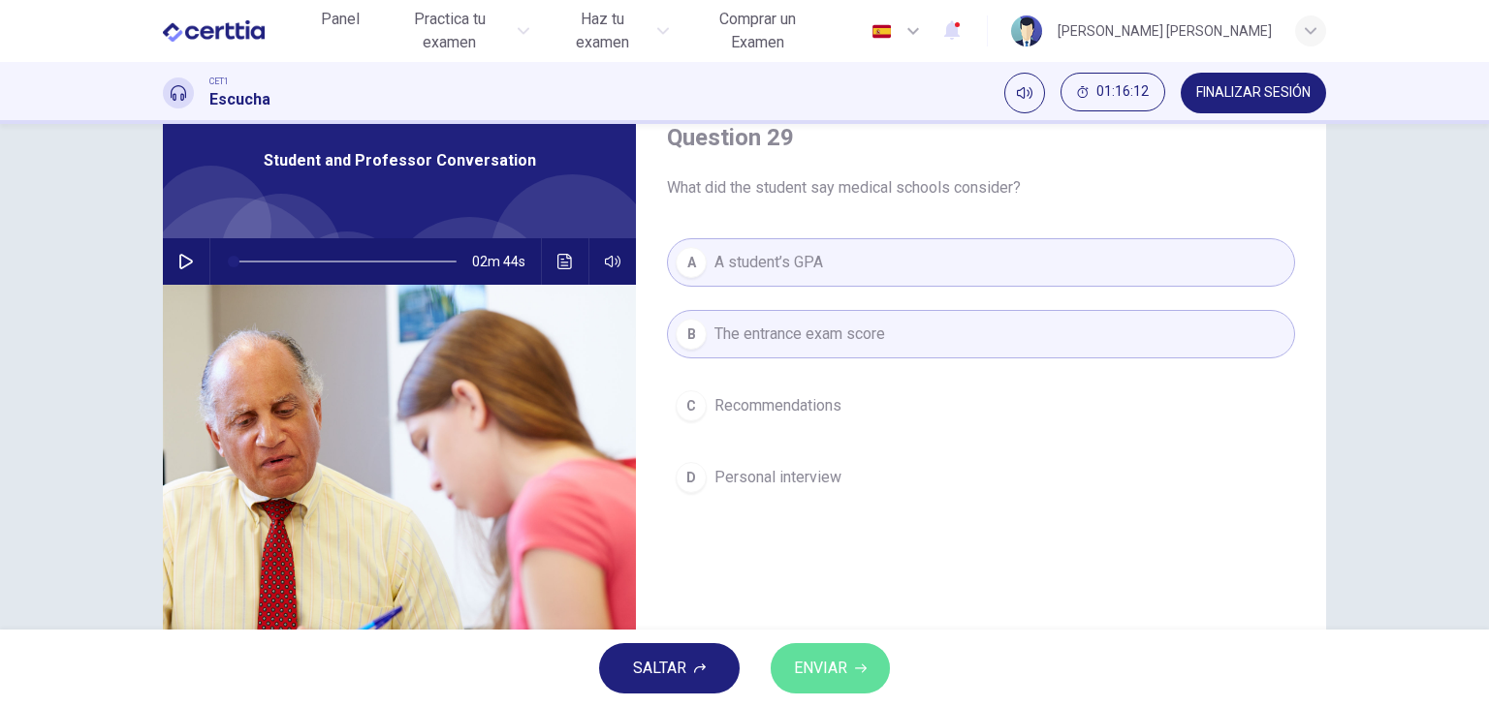
click at [846, 681] on span "ENVIAR" at bounding box center [820, 668] width 53 height 27
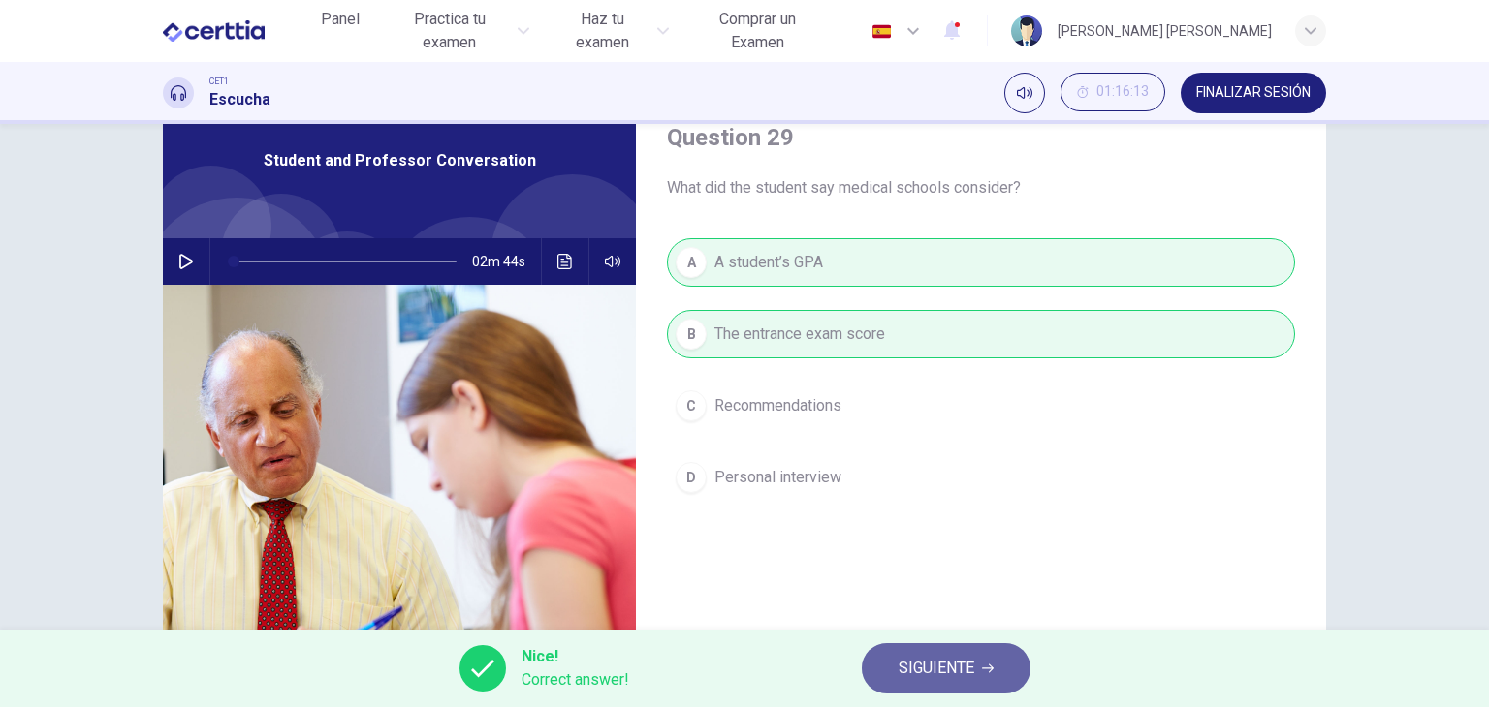
click at [921, 672] on span "SIGUIENTE" at bounding box center [936, 668] width 76 height 27
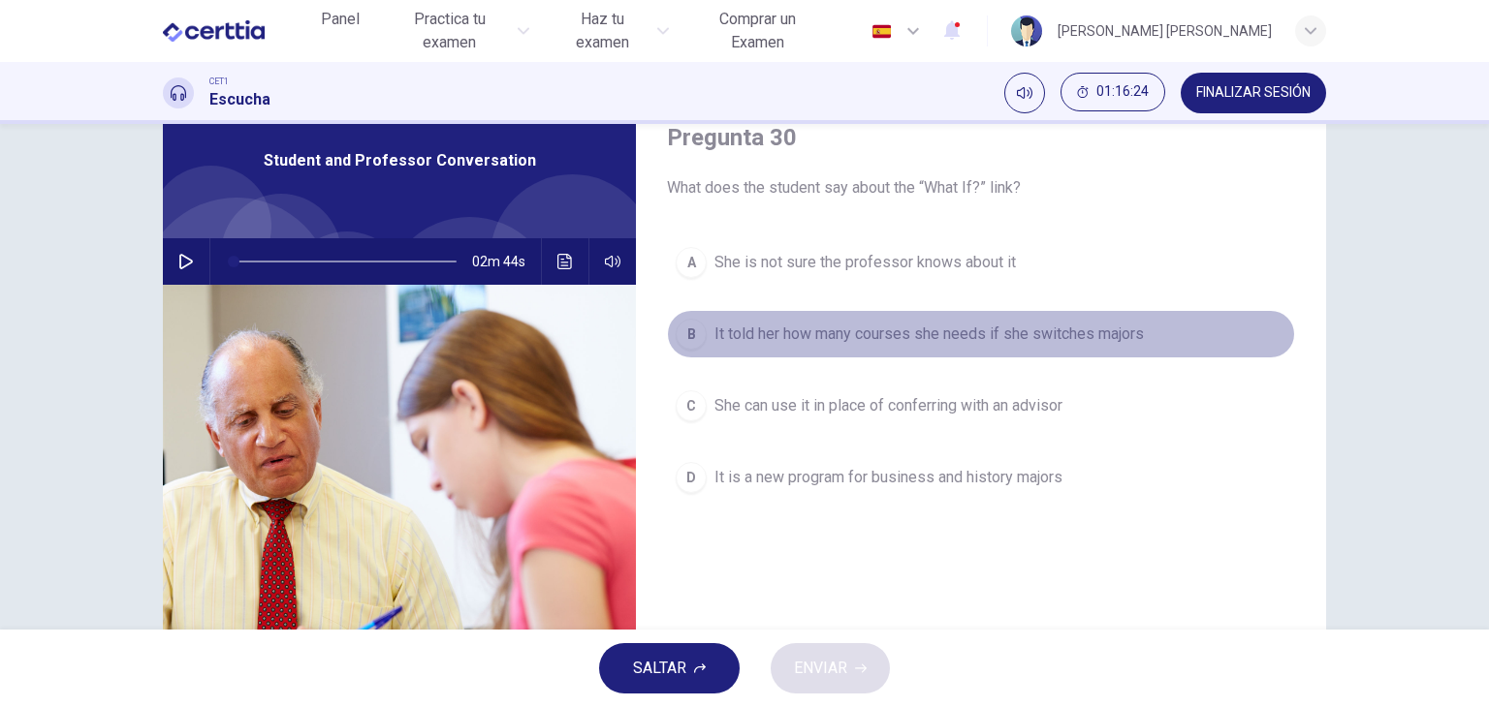
click at [694, 347] on button "B It told her how many courses she needs if she switches majors" at bounding box center [981, 334] width 628 height 48
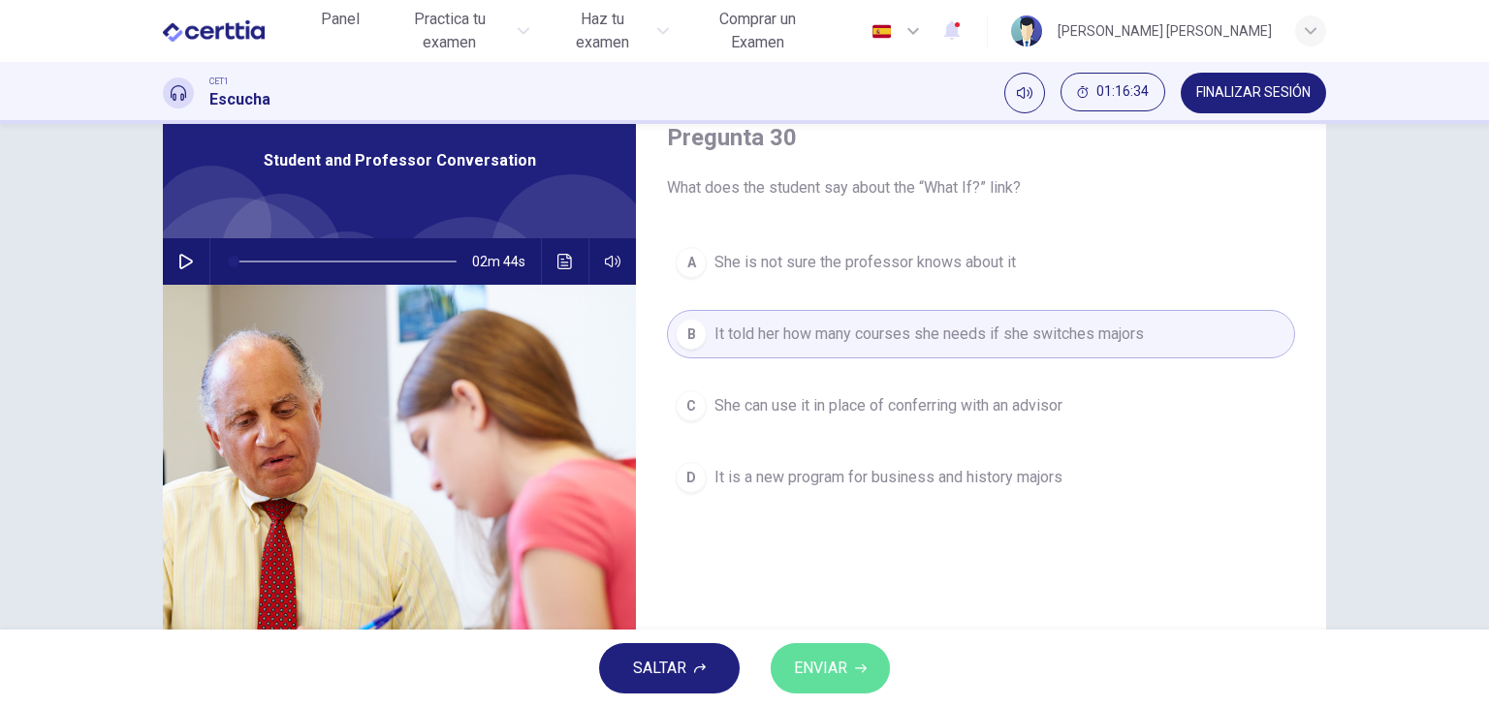
click at [810, 656] on span "ENVIAR" at bounding box center [820, 668] width 53 height 27
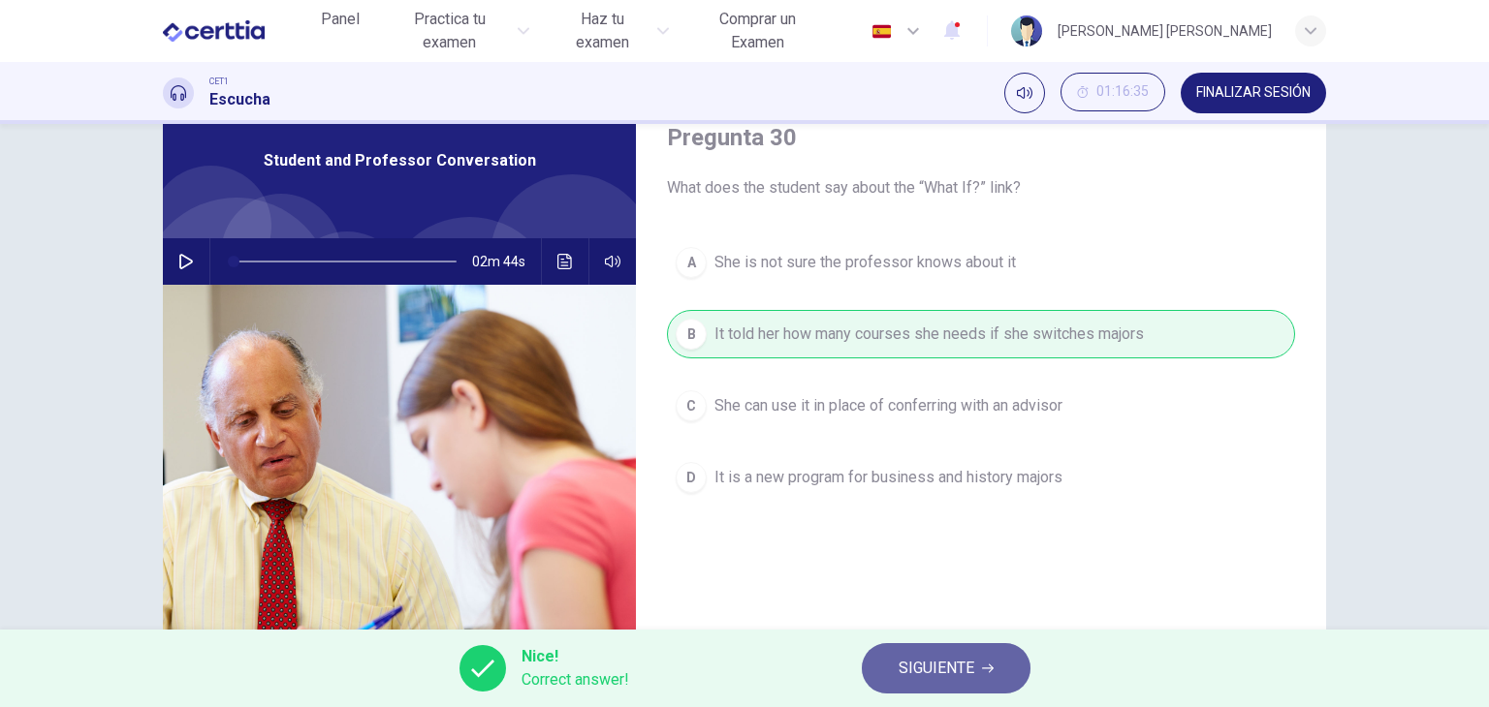
click at [941, 671] on span "SIGUIENTE" at bounding box center [936, 668] width 76 height 27
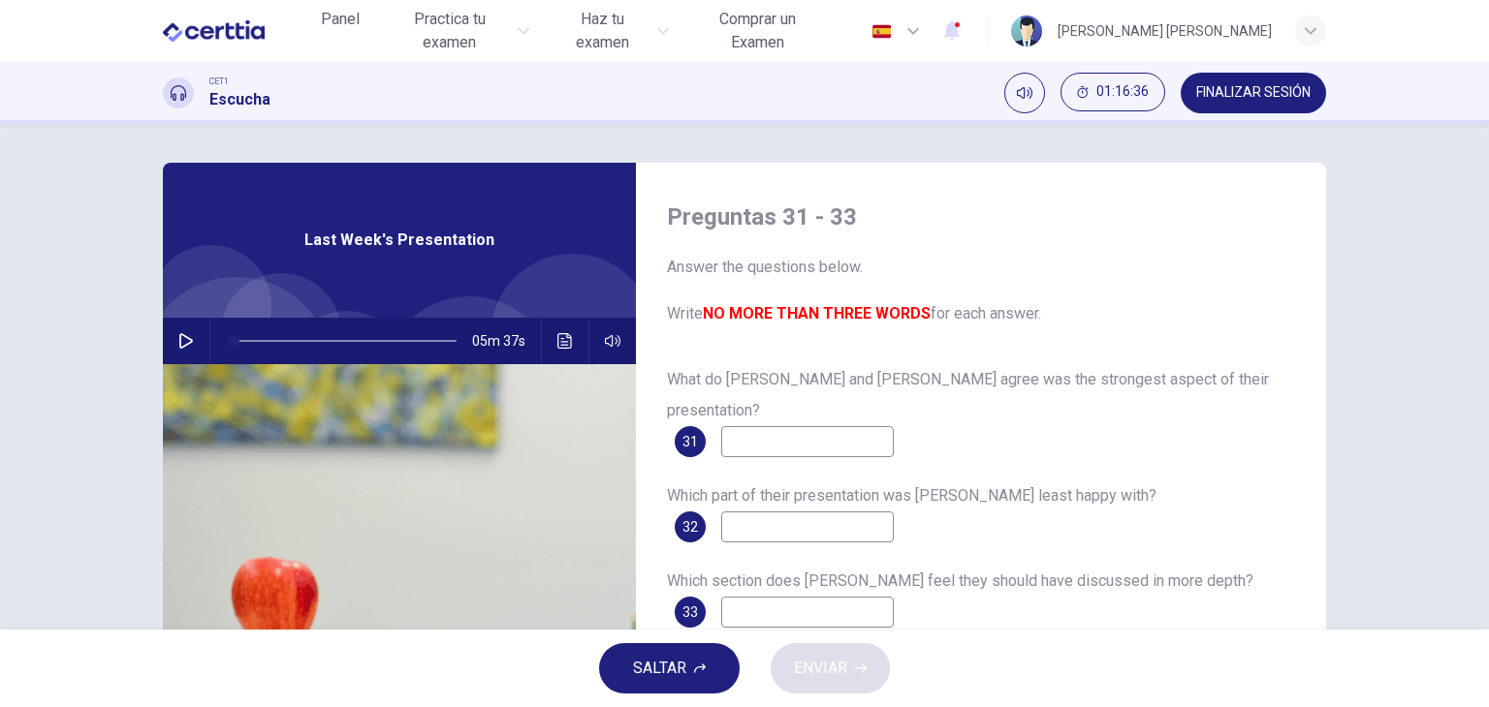
click at [653, 356] on div "Preguntas 31 - 33 Answer the questions below. Write NO MORE THAN THREE WORDS fo…" at bounding box center [981, 500] width 690 height 674
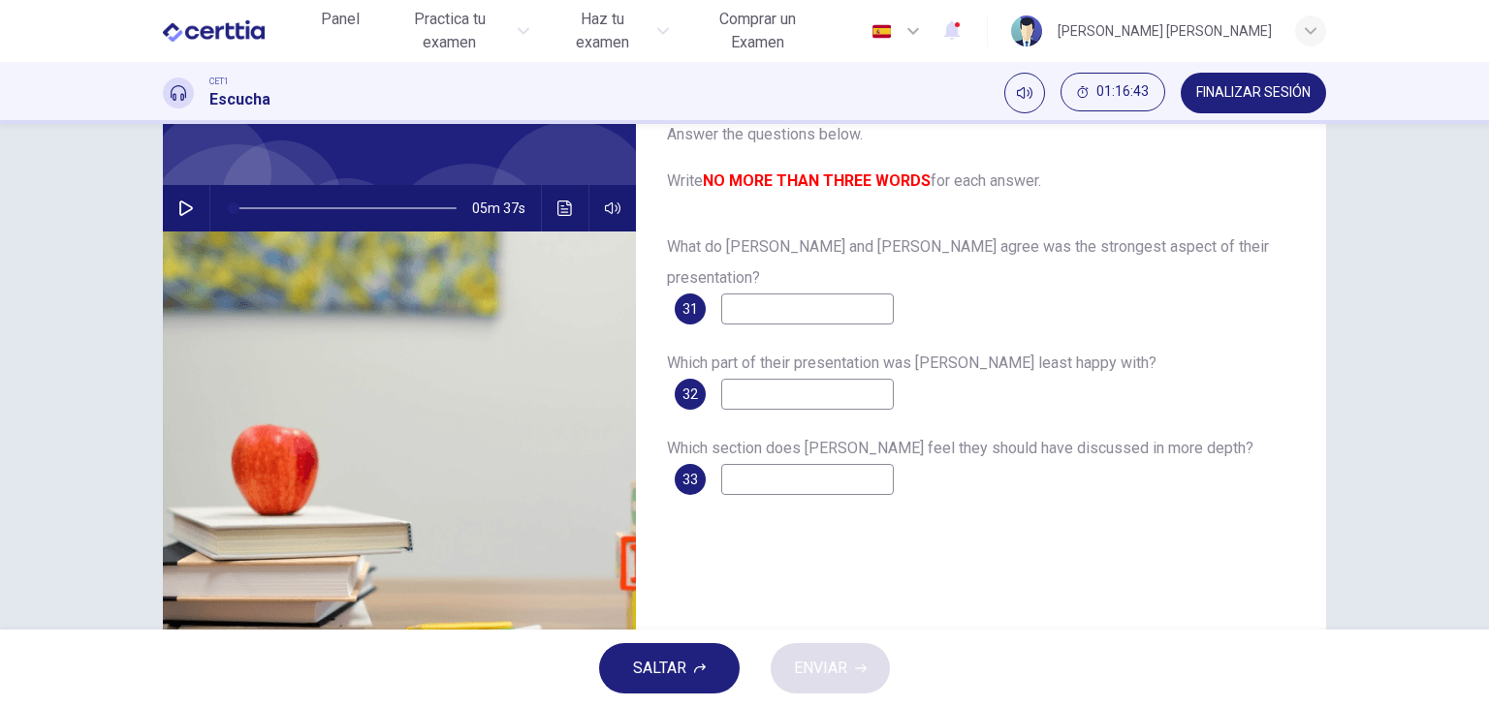
scroll to position [116, 0]
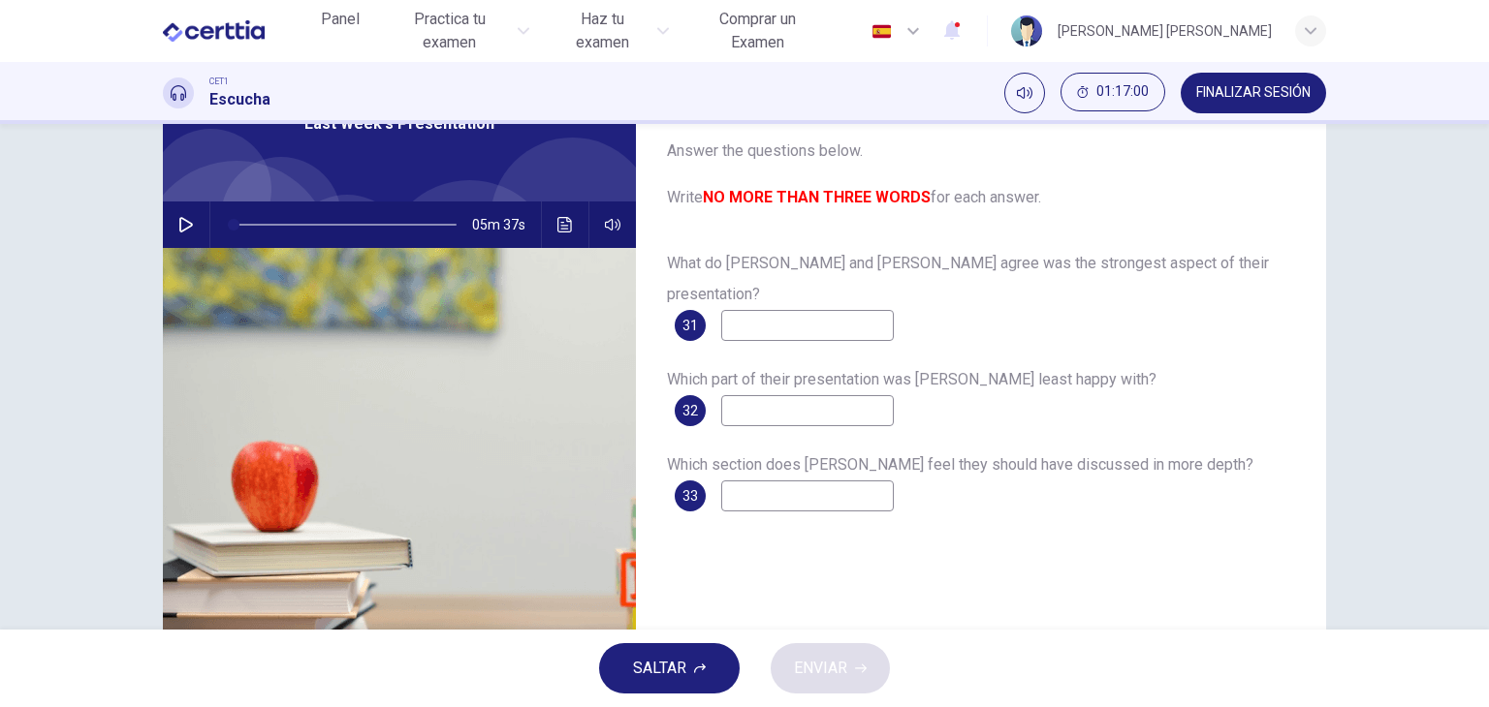
click at [678, 556] on div "Preguntas 31 - 33 Answer the questions below. Write NO MORE THAN THREE WORDS fo…" at bounding box center [981, 384] width 690 height 674
click at [171, 230] on button "button" at bounding box center [186, 225] width 31 height 47
click at [557, 226] on icon "Haz clic para ver la transcripción del audio" at bounding box center [564, 225] width 15 height 16
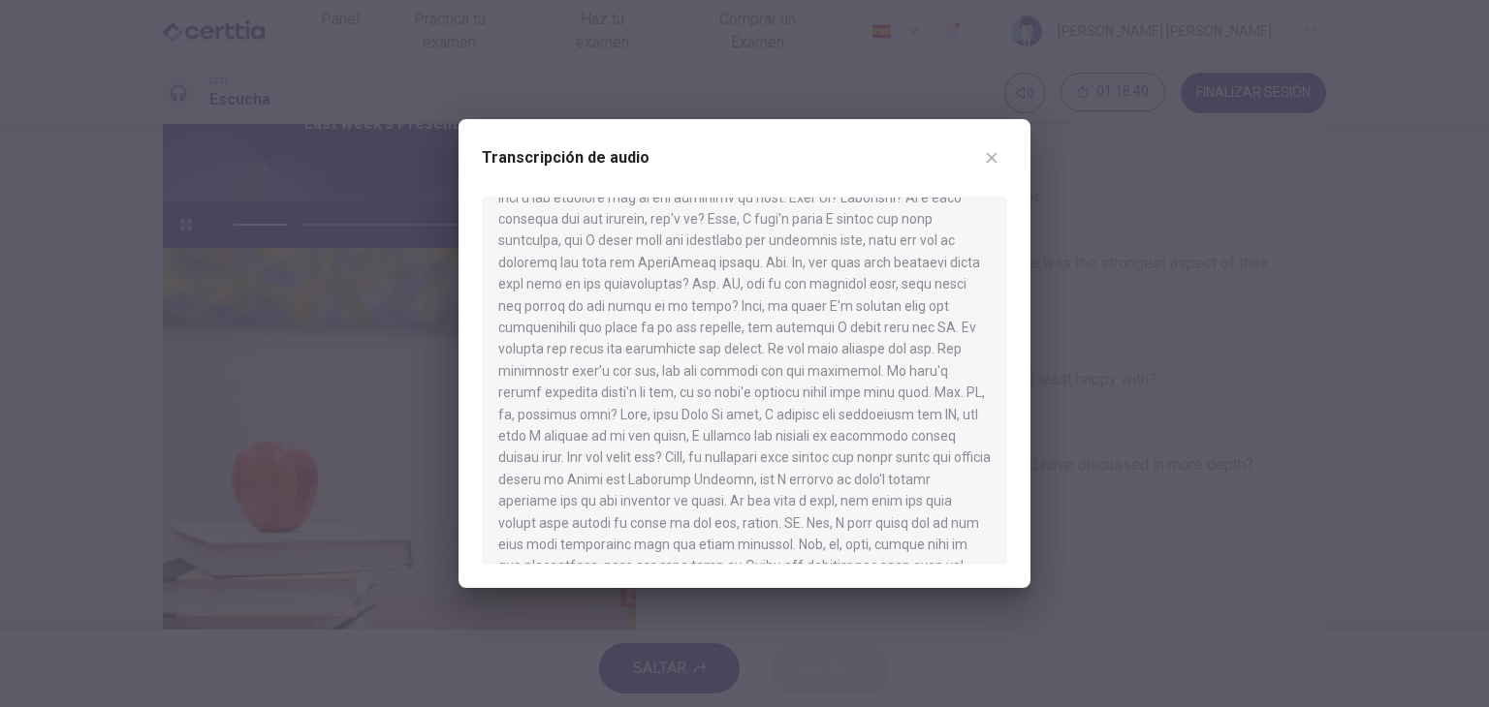
scroll to position [291, 0]
click at [981, 154] on button "button" at bounding box center [991, 157] width 31 height 31
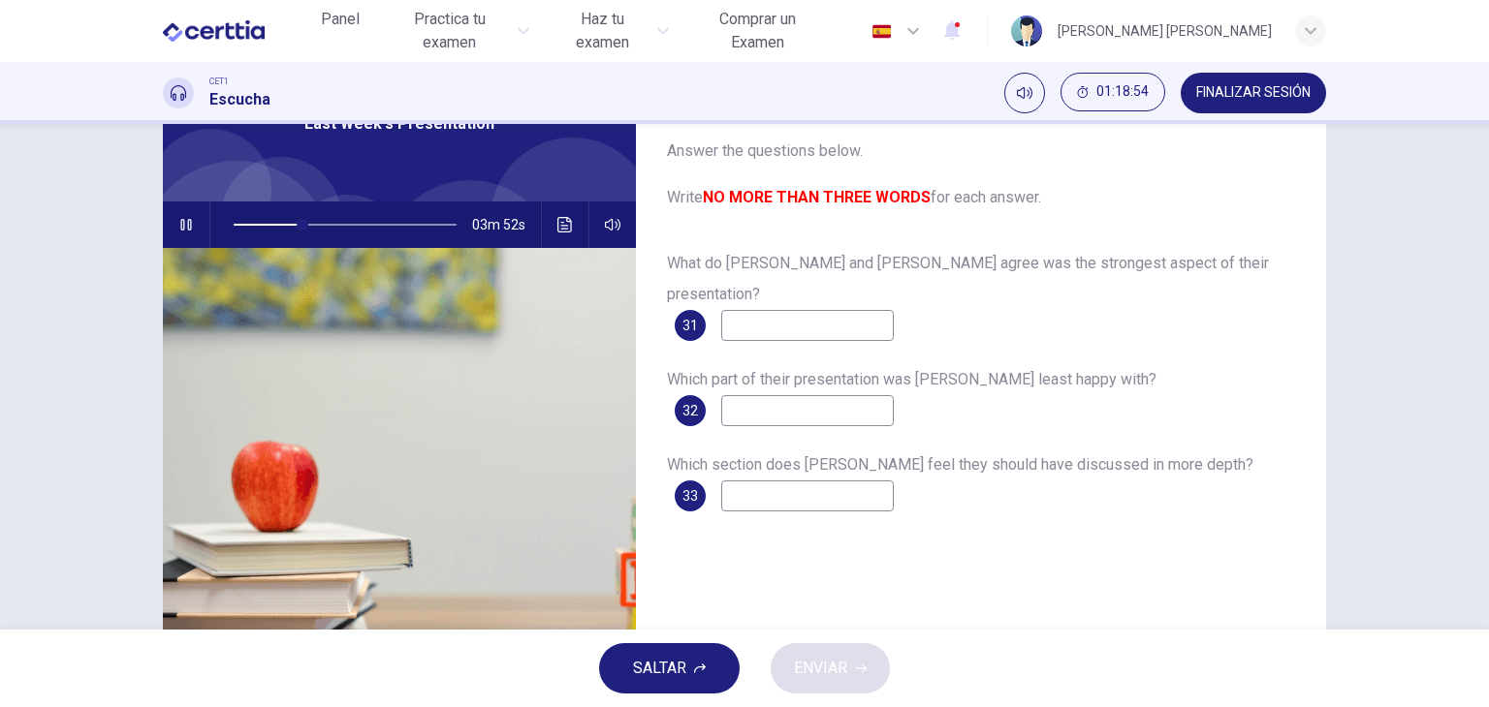
click at [183, 230] on icon "button" at bounding box center [185, 225] width 11 height 12
click at [171, 235] on button "button" at bounding box center [186, 225] width 31 height 47
click at [568, 216] on button "Haz clic para ver la transcripción del audio" at bounding box center [565, 225] width 31 height 47
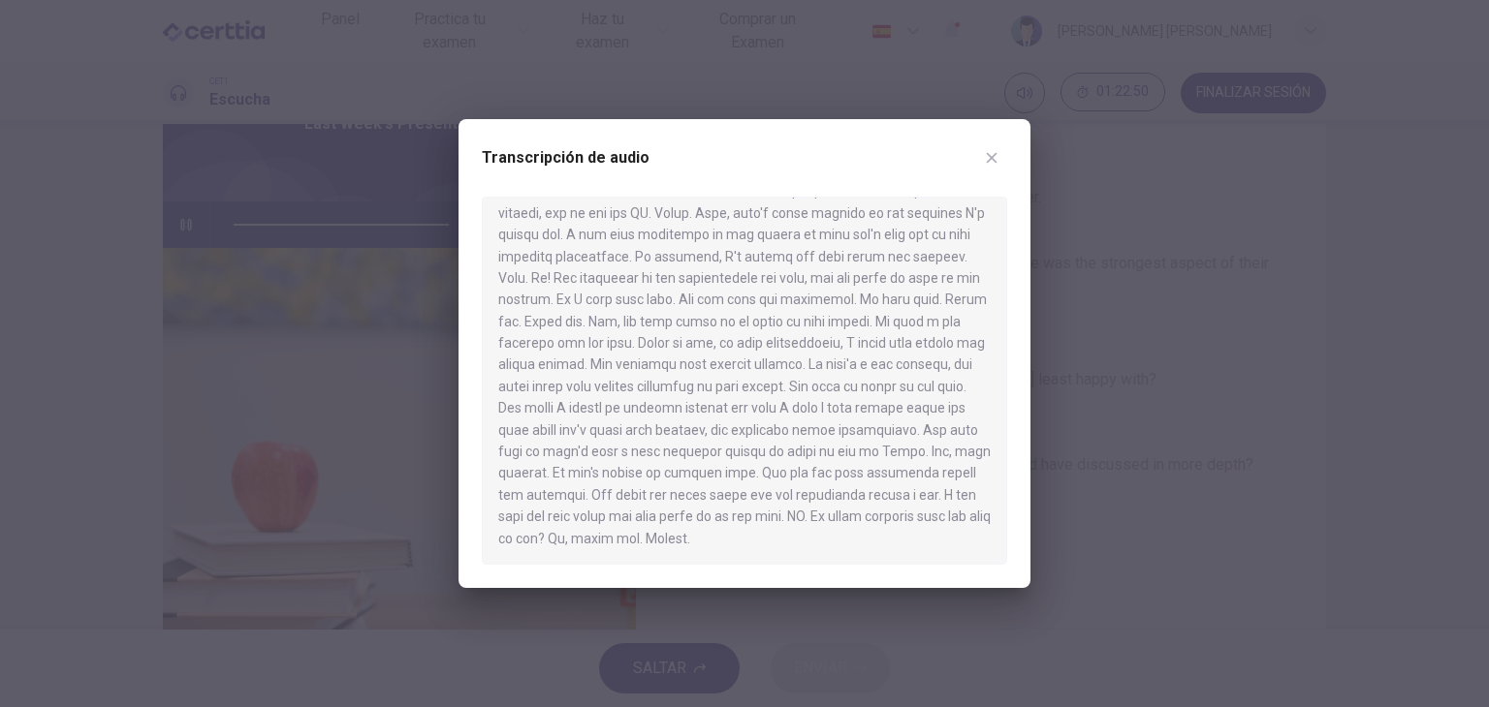
scroll to position [1053, 0]
click at [996, 153] on icon "button" at bounding box center [992, 158] width 11 height 11
type input "*"
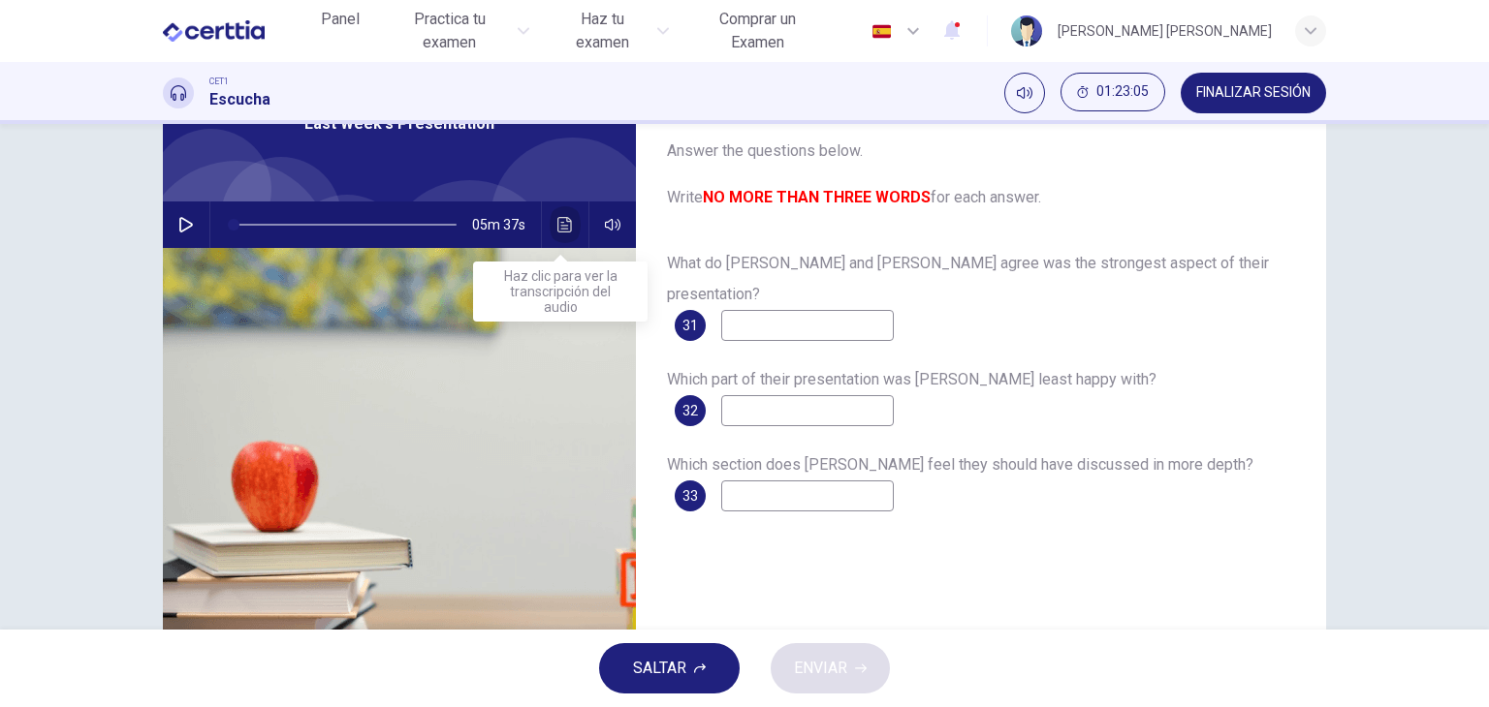
click at [570, 215] on button "Haz clic para ver la transcripción del audio" at bounding box center [565, 225] width 31 height 47
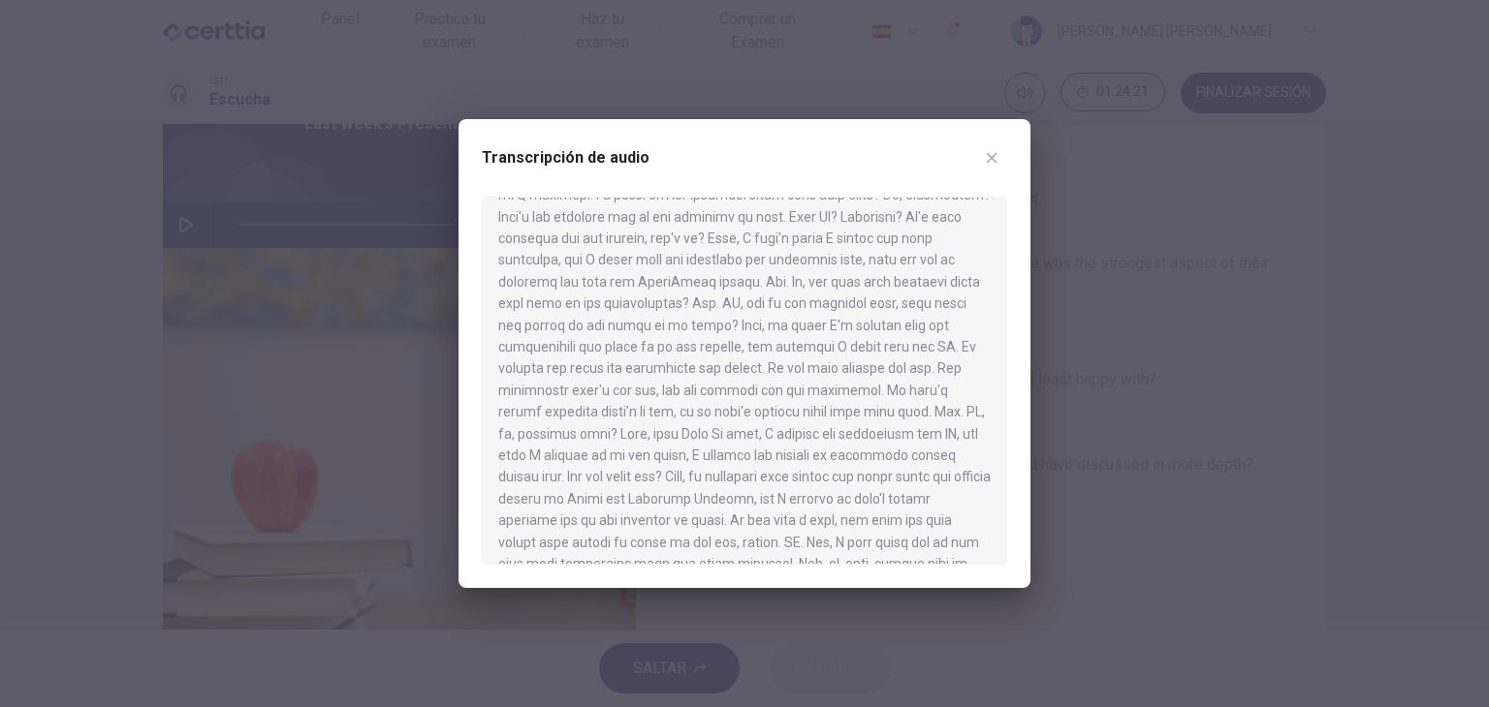
scroll to position [254, 0]
click at [1128, 321] on div at bounding box center [744, 353] width 1489 height 707
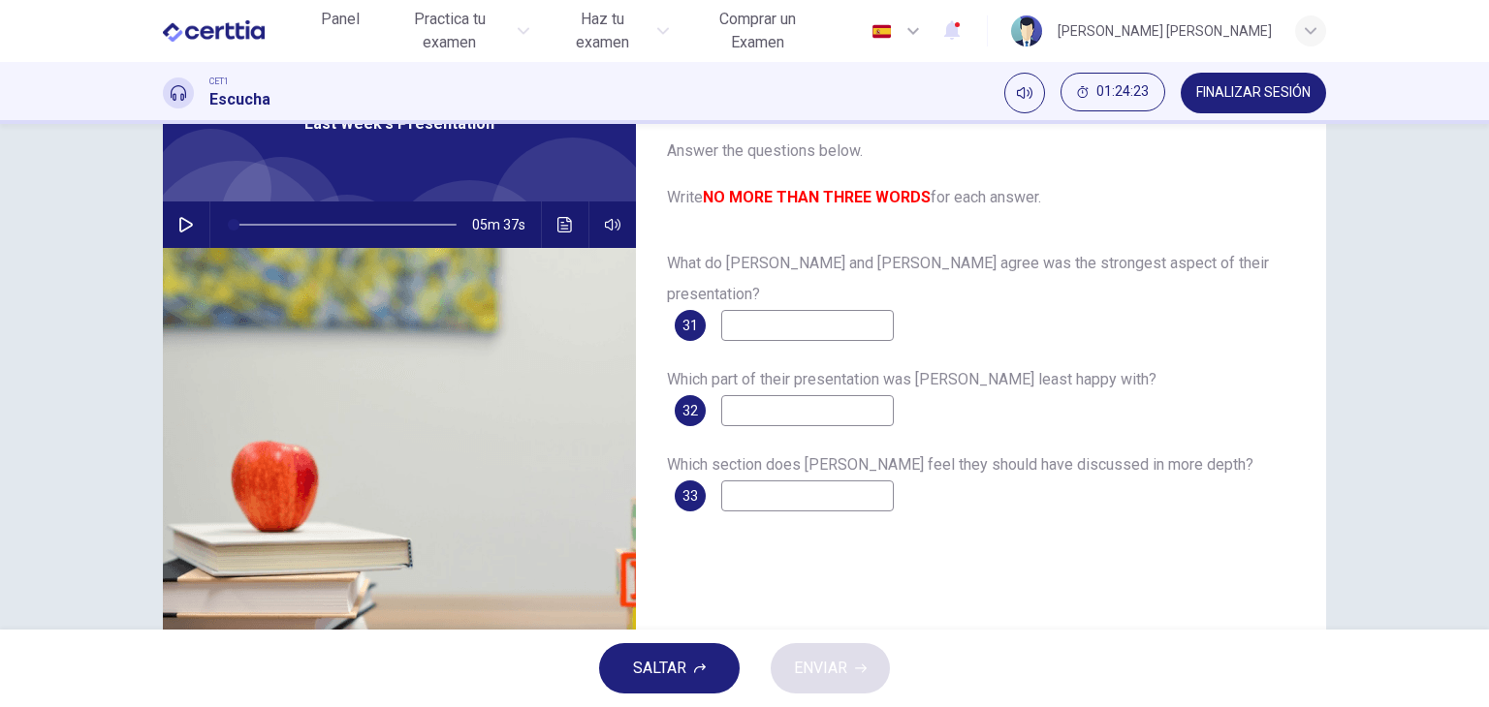
click at [849, 310] on input at bounding box center [807, 325] width 173 height 31
type input "*********"
click at [561, 235] on button "Haz clic para ver la transcripción del audio" at bounding box center [565, 225] width 31 height 47
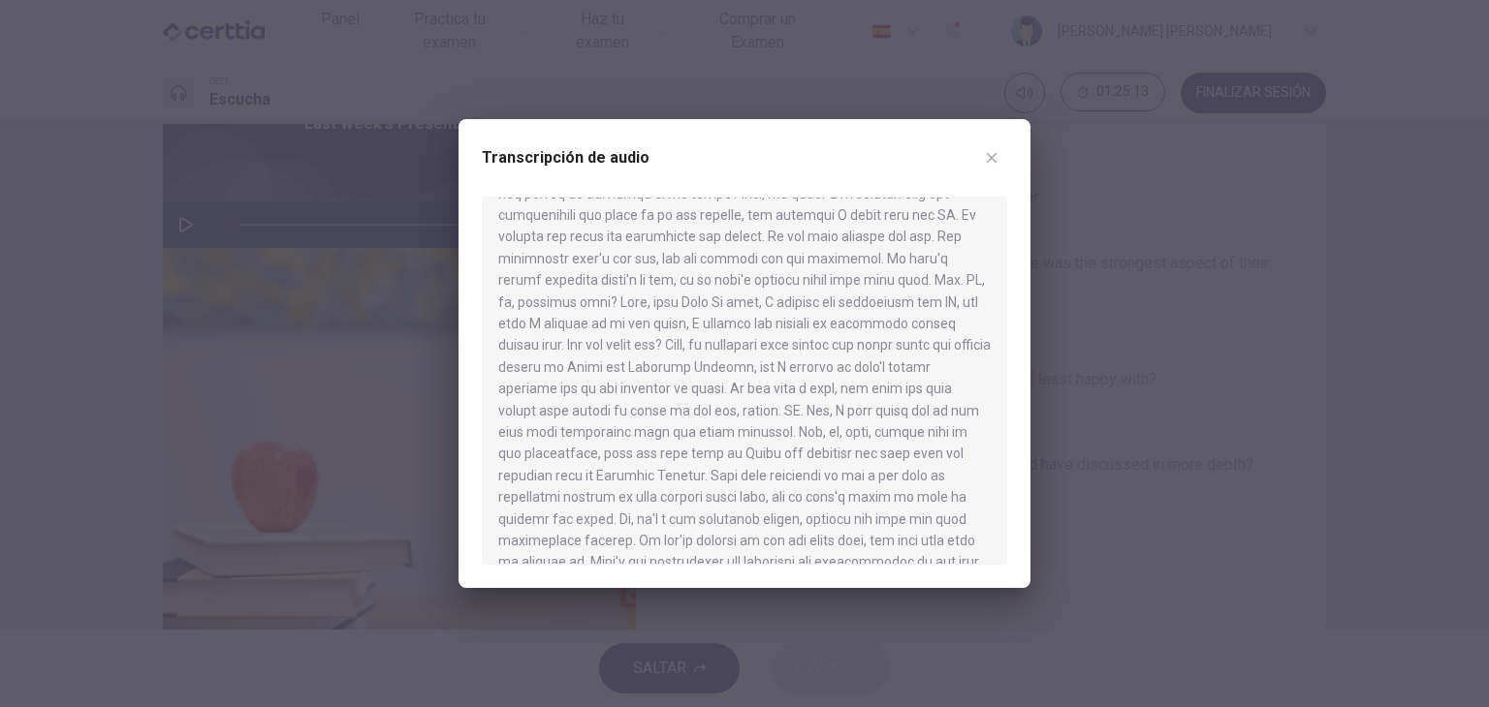
scroll to position [395, 0]
click at [991, 156] on icon "button" at bounding box center [992, 158] width 11 height 11
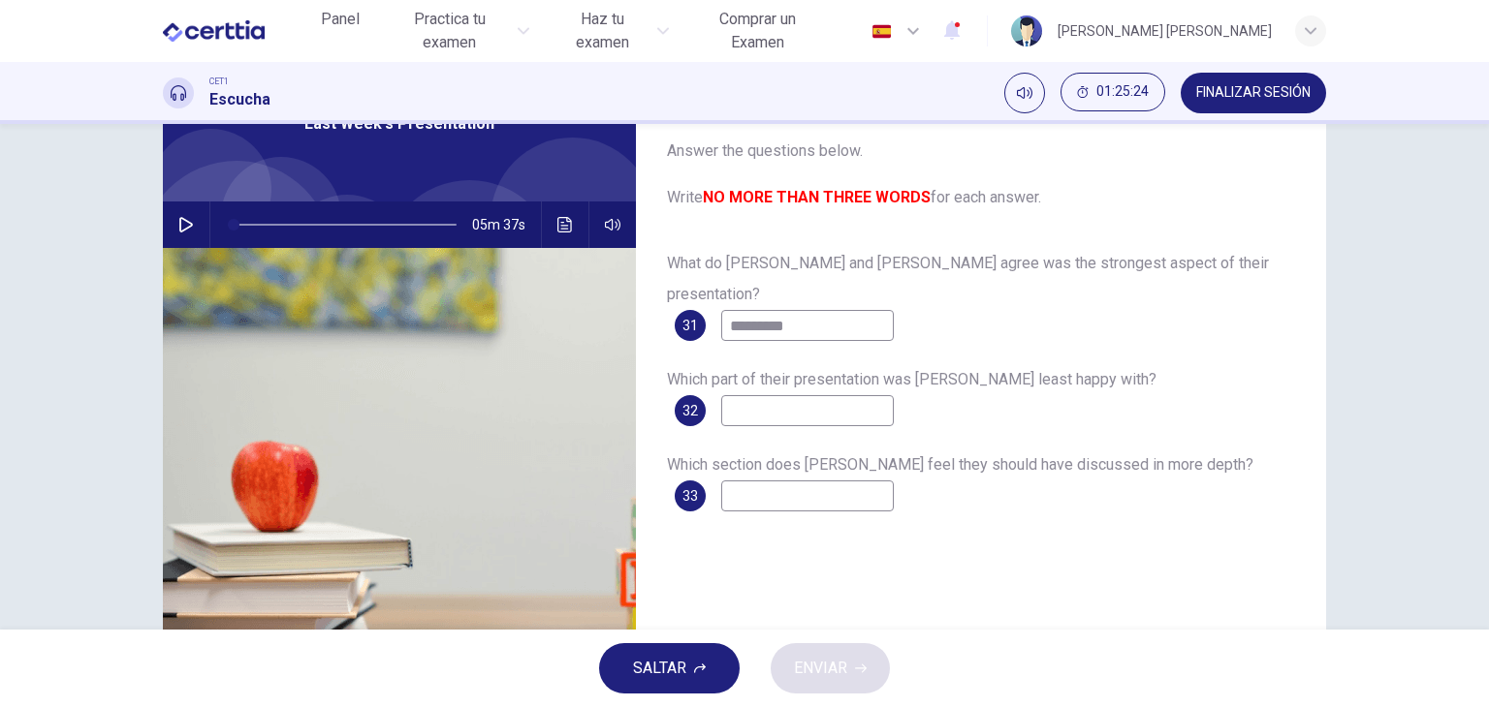
click at [818, 395] on input at bounding box center [807, 410] width 173 height 31
type input "**********"
click at [788, 481] on input at bounding box center [807, 496] width 173 height 31
click at [558, 226] on icon "Haz clic para ver la transcripción del audio" at bounding box center [565, 225] width 16 height 16
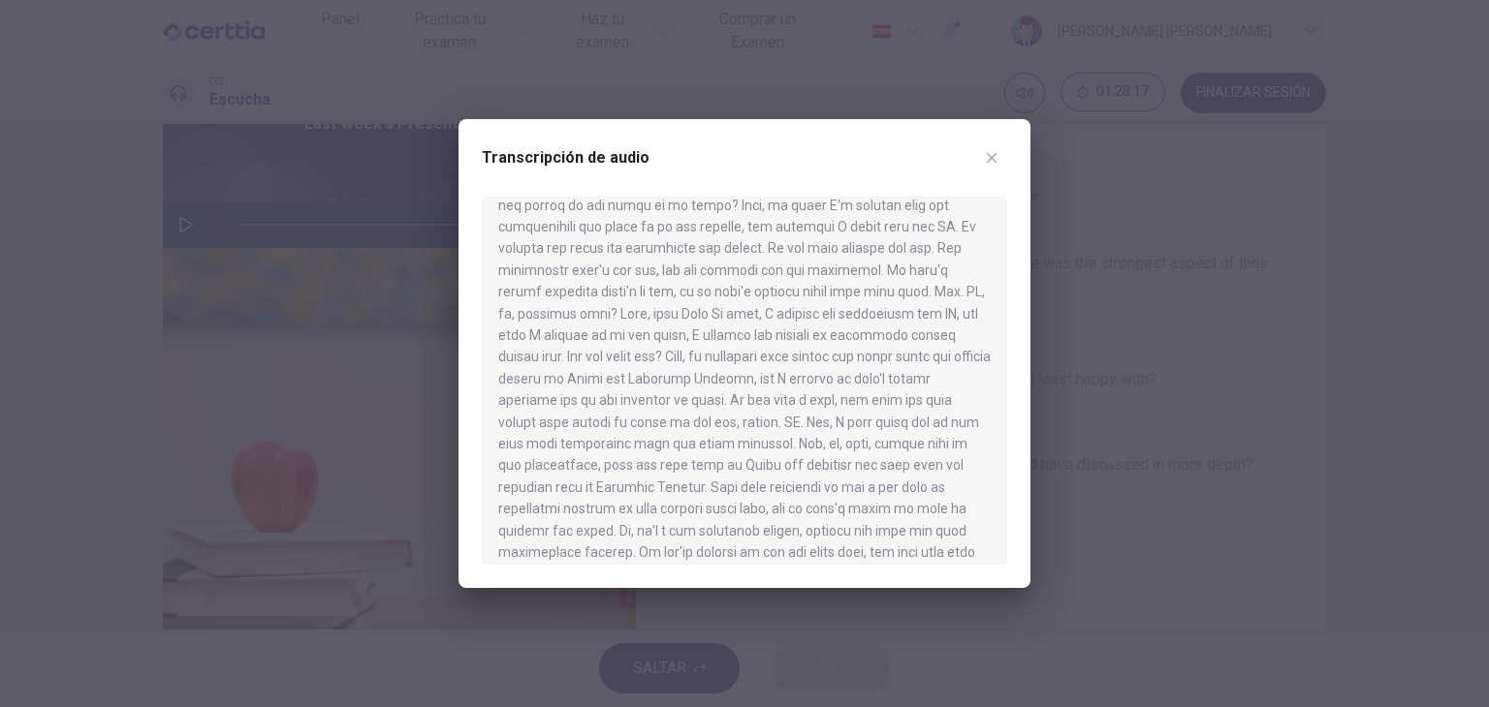
scroll to position [372, 0]
click at [987, 159] on icon "button" at bounding box center [992, 158] width 16 height 16
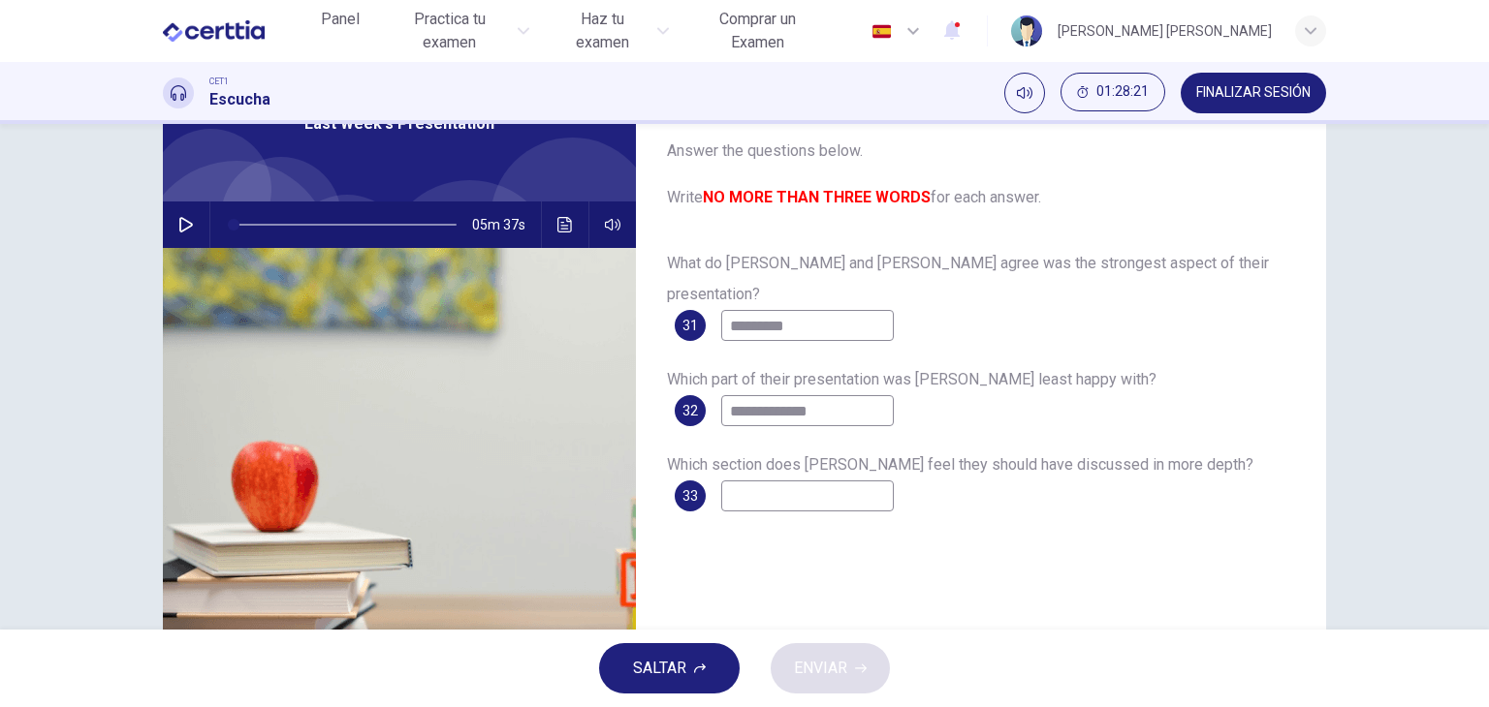
click at [775, 481] on input at bounding box center [807, 496] width 173 height 31
type input "*"
type input "*********"
click at [787, 525] on div "**********" at bounding box center [981, 384] width 690 height 674
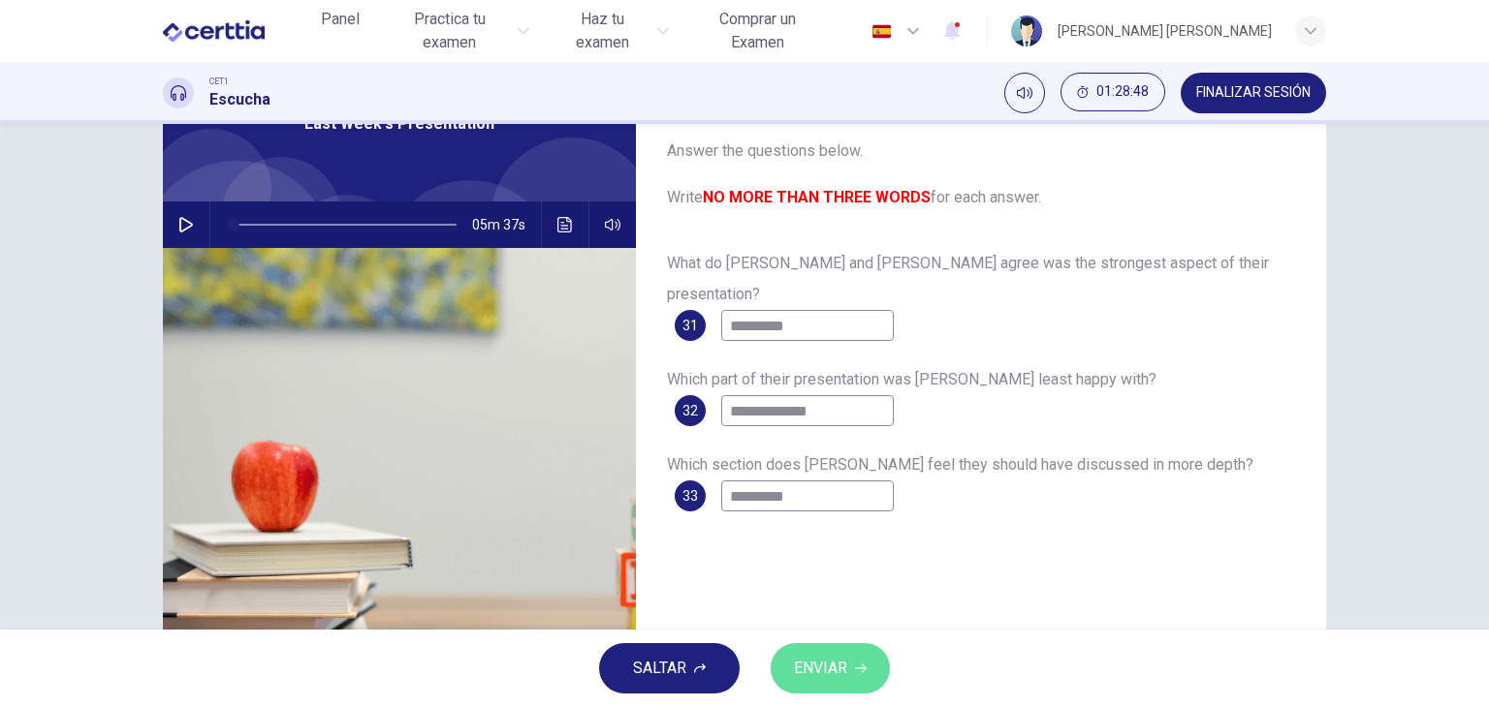
click at [815, 651] on button "ENVIAR" at bounding box center [829, 669] width 119 height 50
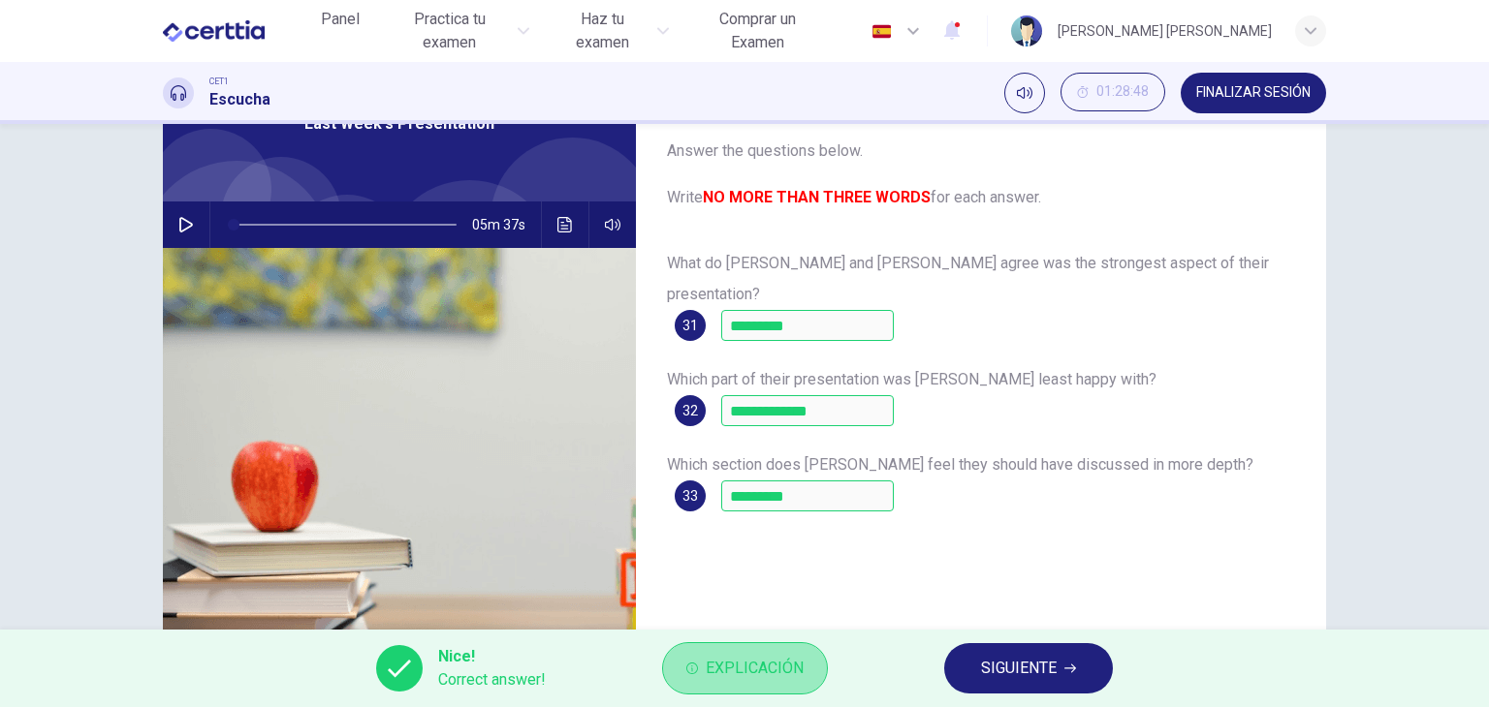
click at [779, 675] on span "Explicación" at bounding box center [755, 668] width 98 height 27
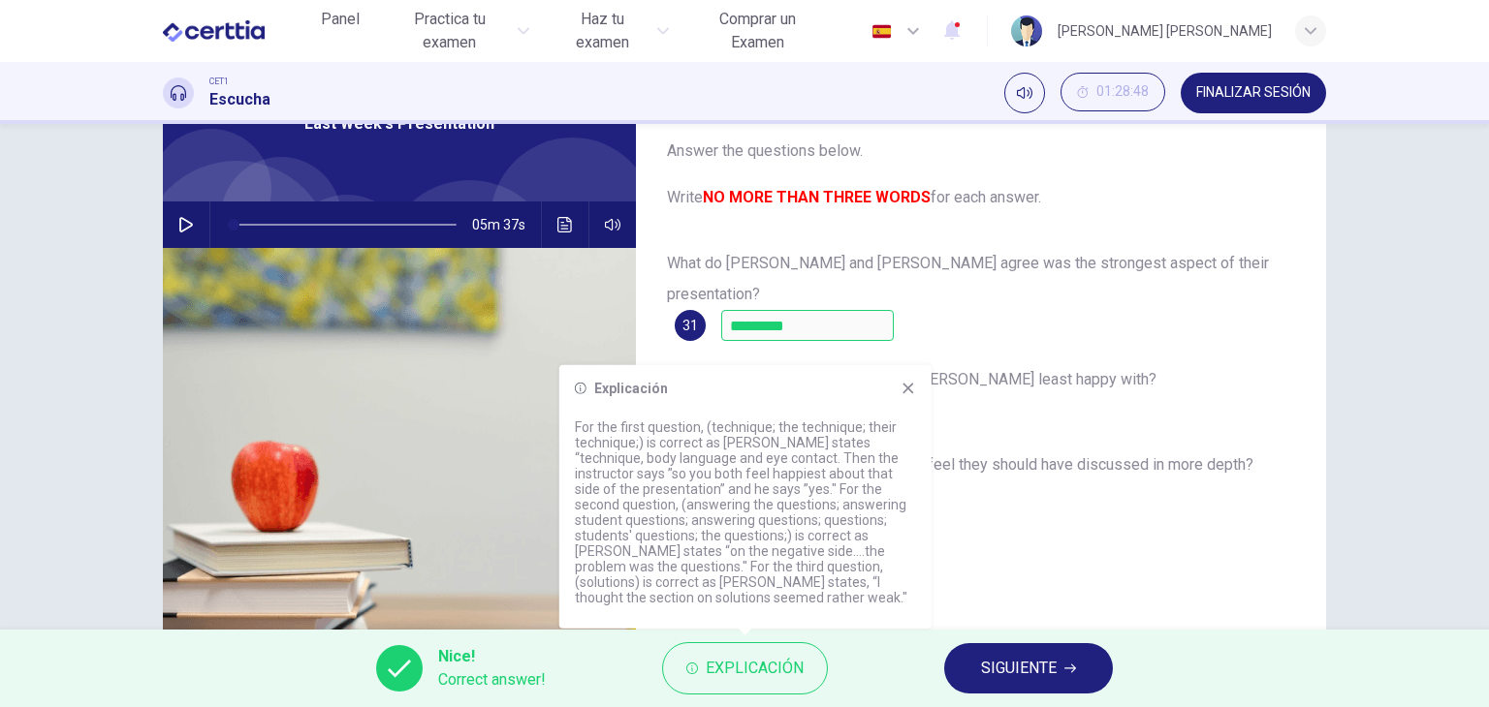
click at [904, 386] on icon at bounding box center [908, 389] width 16 height 16
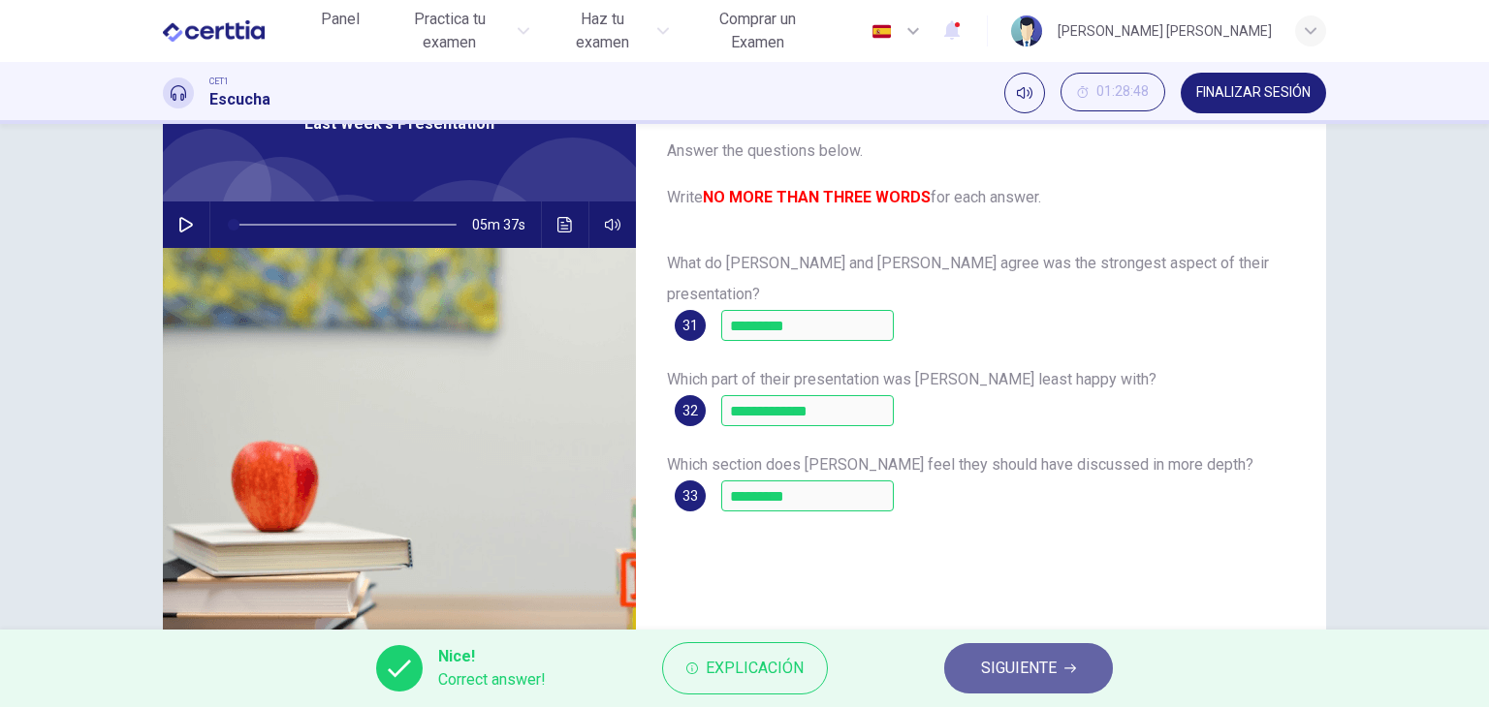
click at [1047, 680] on span "SIGUIENTE" at bounding box center [1019, 668] width 76 height 27
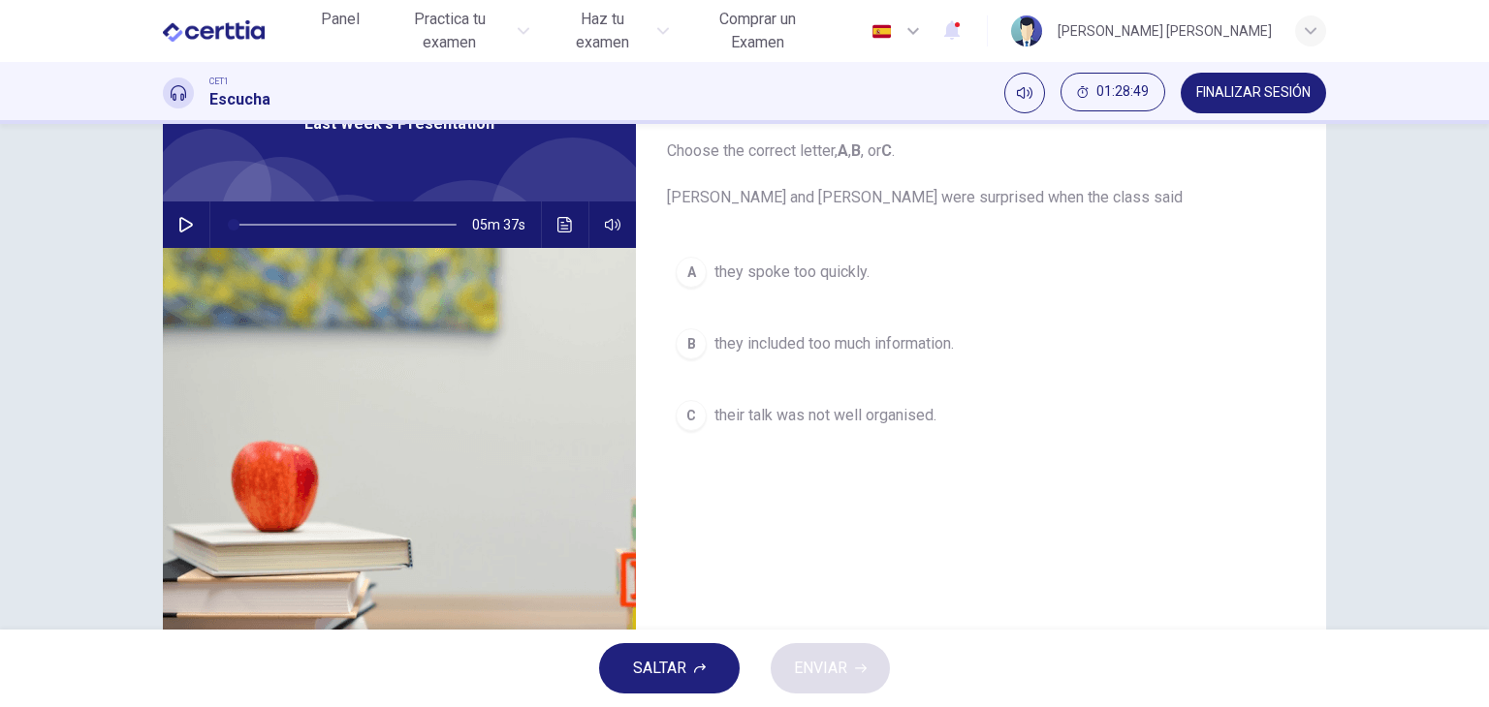
click at [913, 532] on div "Pregunta 34 Choose the correct letter, A , B , or [PERSON_NAME] and [PERSON_NAM…" at bounding box center [981, 384] width 690 height 674
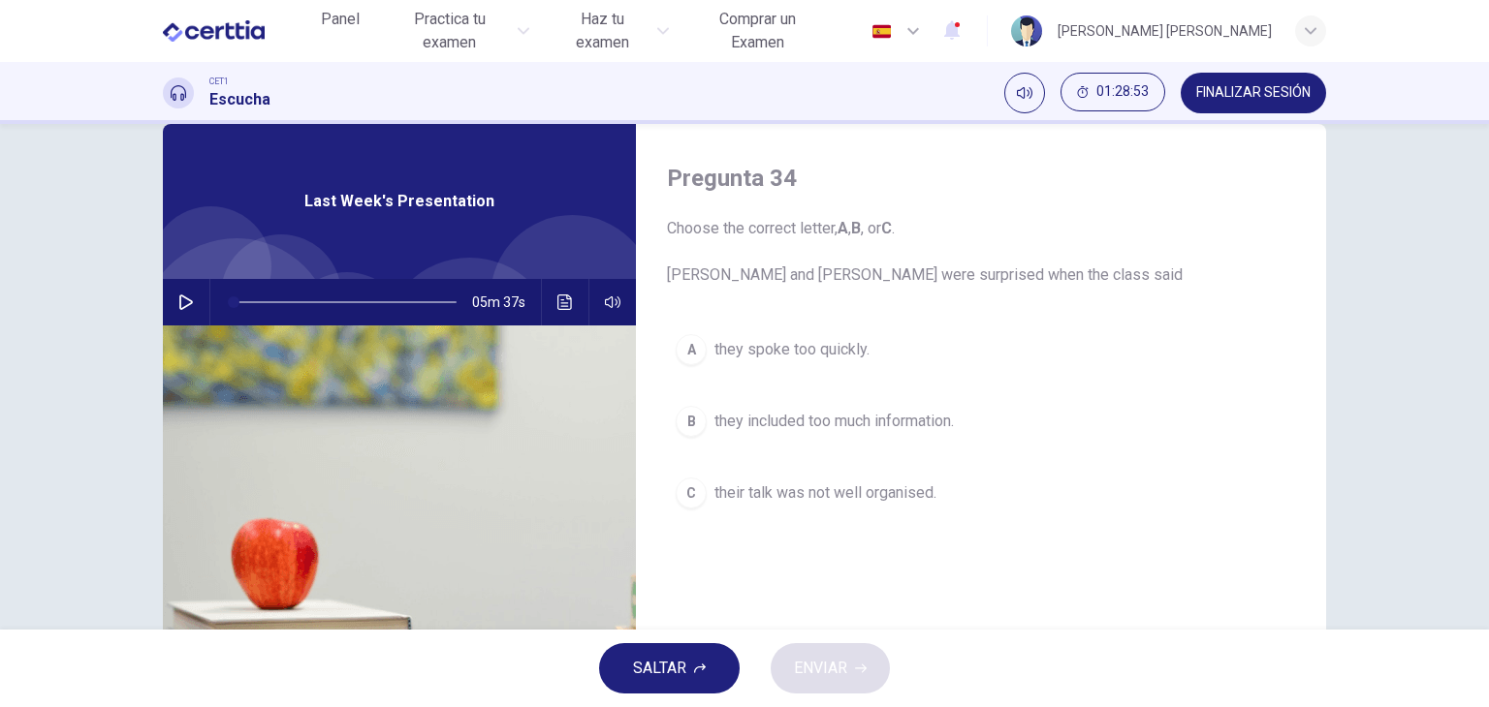
scroll to position [78, 0]
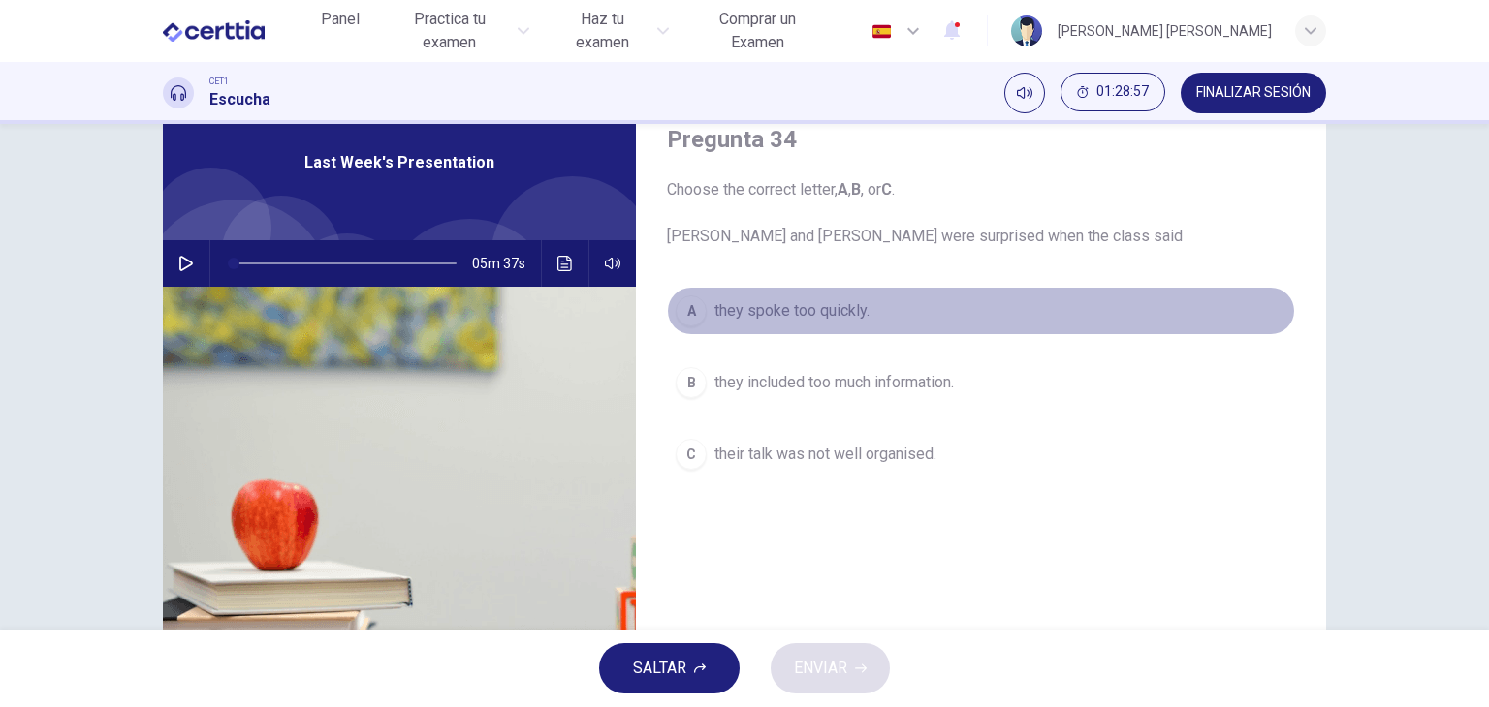
click at [692, 307] on div "A" at bounding box center [690, 311] width 31 height 31
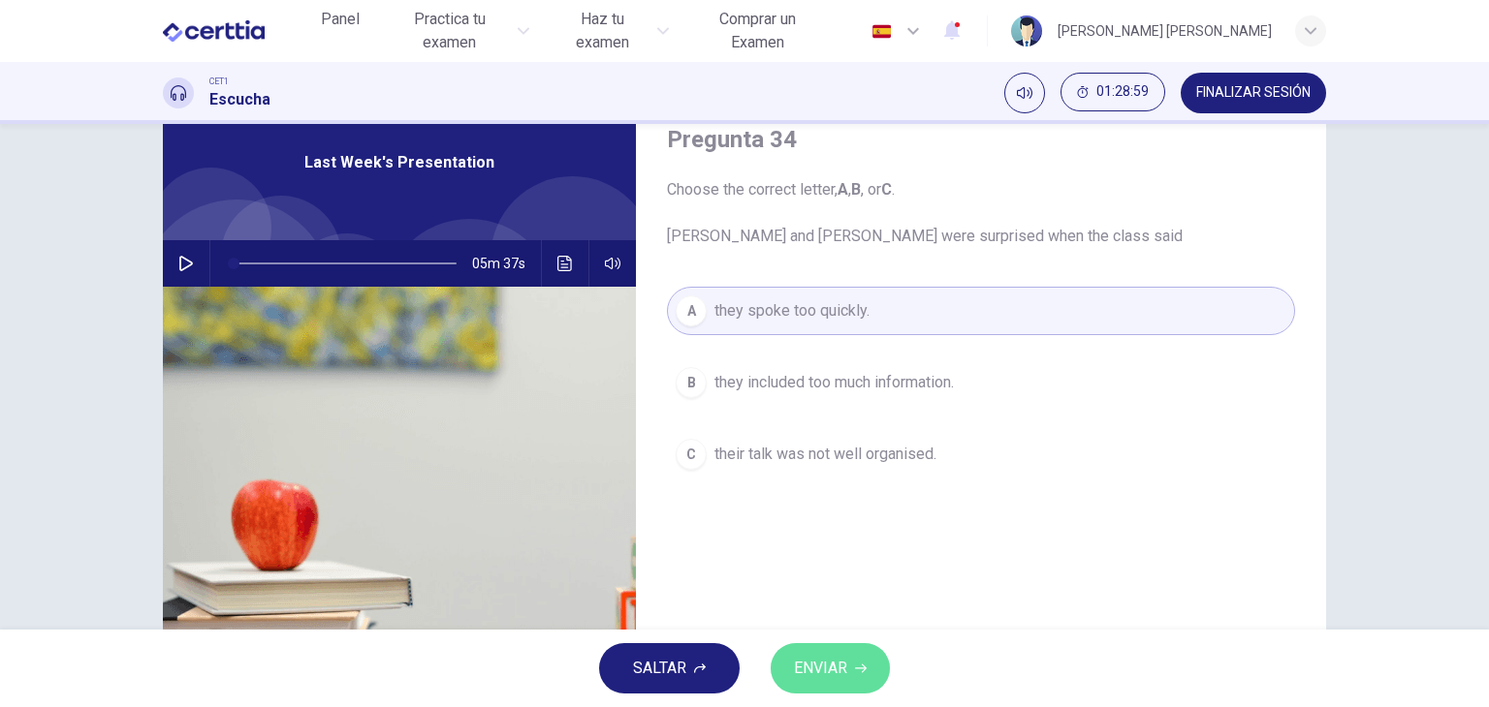
click at [810, 669] on span "ENVIAR" at bounding box center [820, 668] width 53 height 27
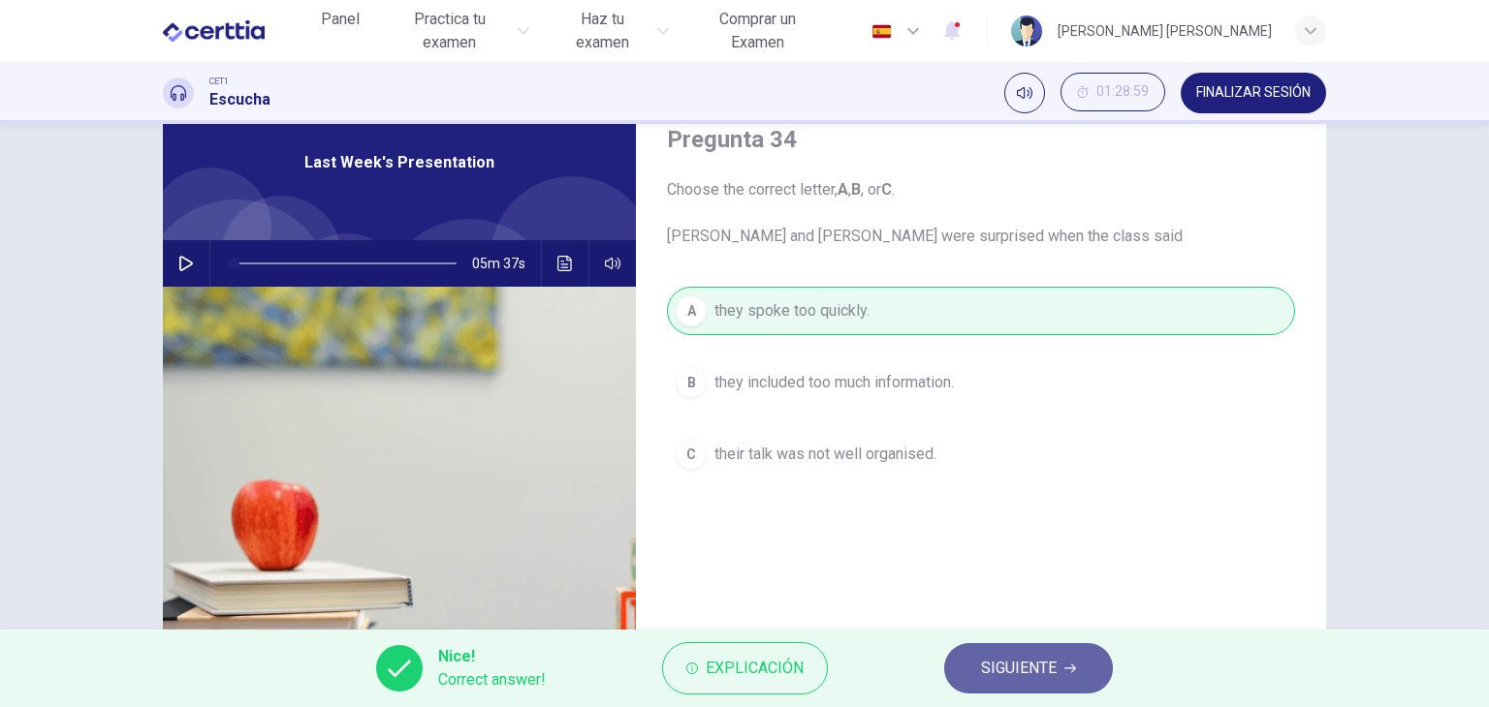
click at [1027, 655] on span "SIGUIENTE" at bounding box center [1019, 668] width 76 height 27
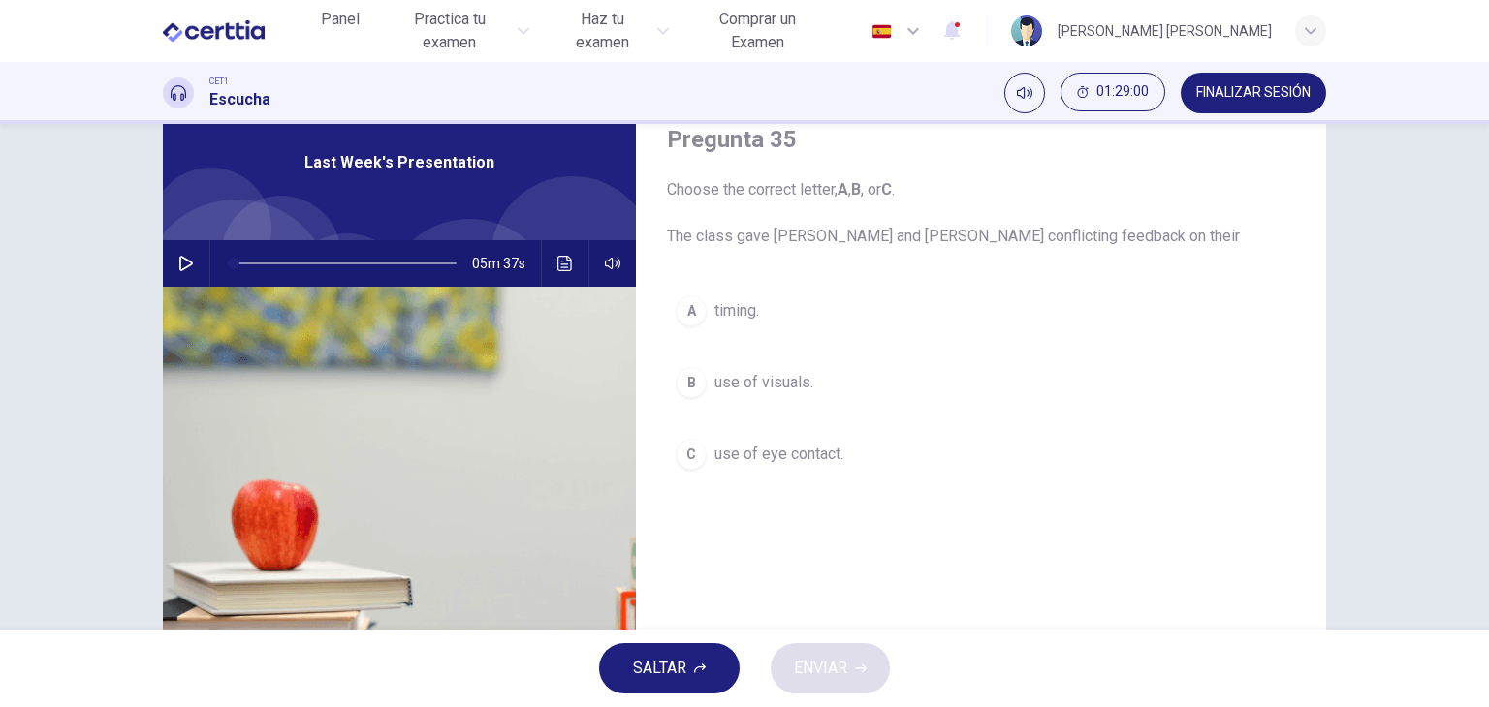
click at [818, 506] on div "A timing. B use of visuals. C use of eye contact." at bounding box center [981, 402] width 628 height 231
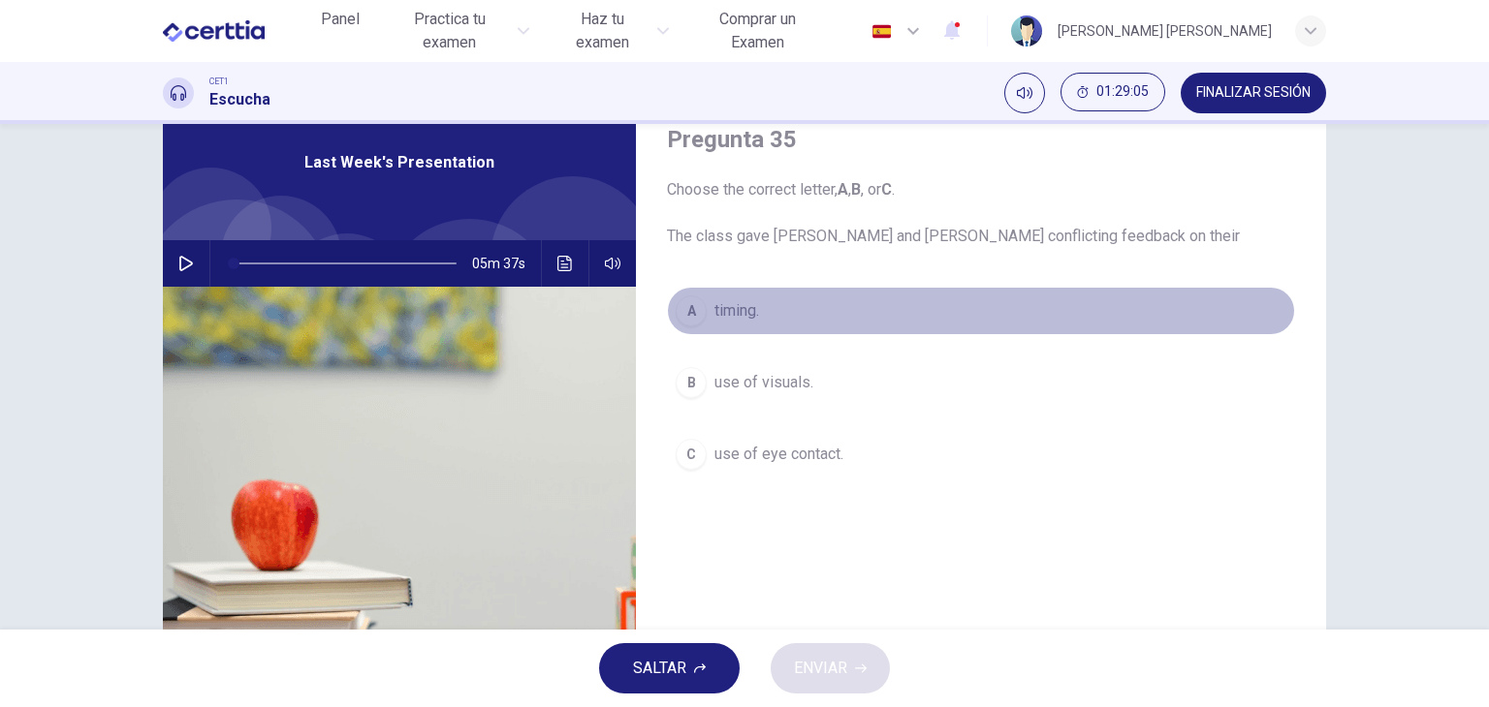
click at [687, 303] on div "A" at bounding box center [690, 311] width 31 height 31
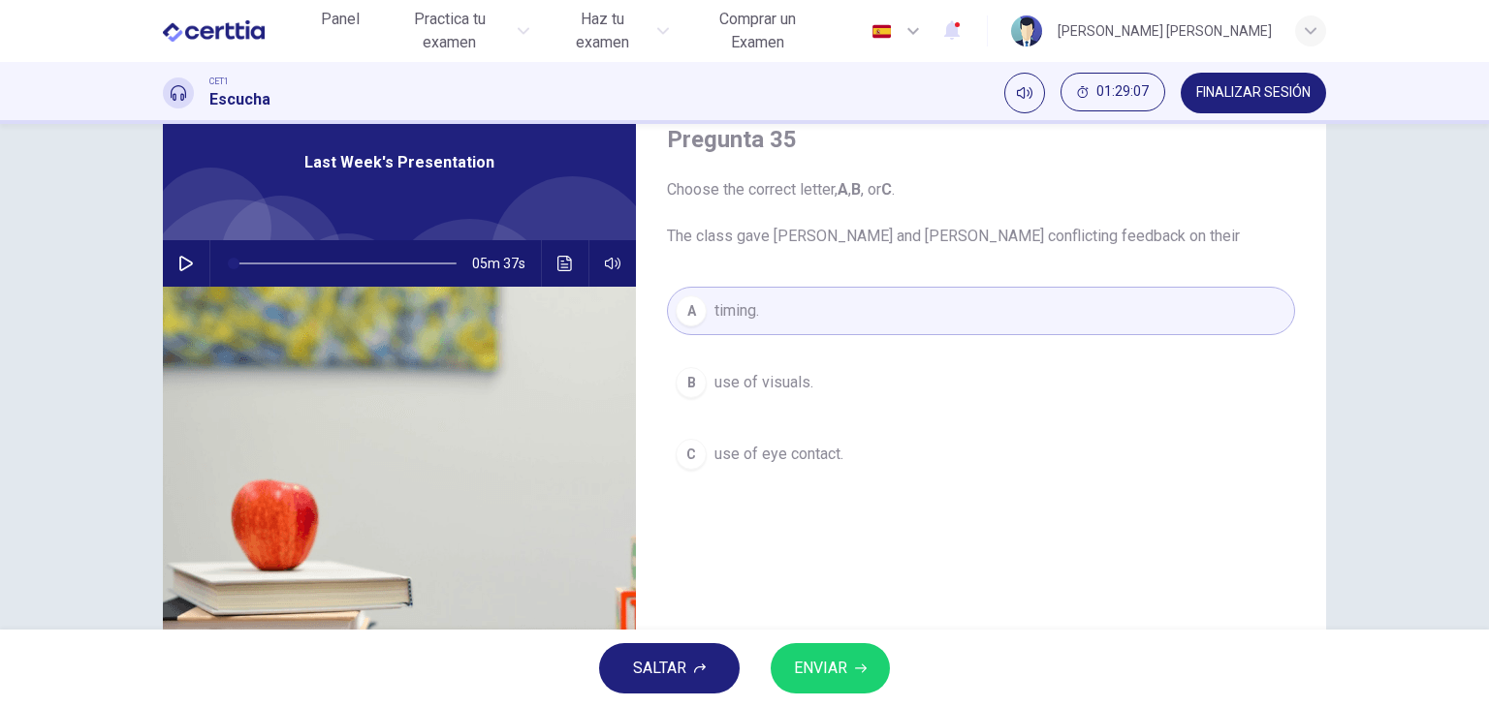
click at [747, 586] on div "Pregunta 35 Choose the correct letter, A , B , or C . The class gave [PERSON_NA…" at bounding box center [981, 422] width 690 height 674
click at [818, 683] on button "ENVIAR" at bounding box center [829, 669] width 119 height 50
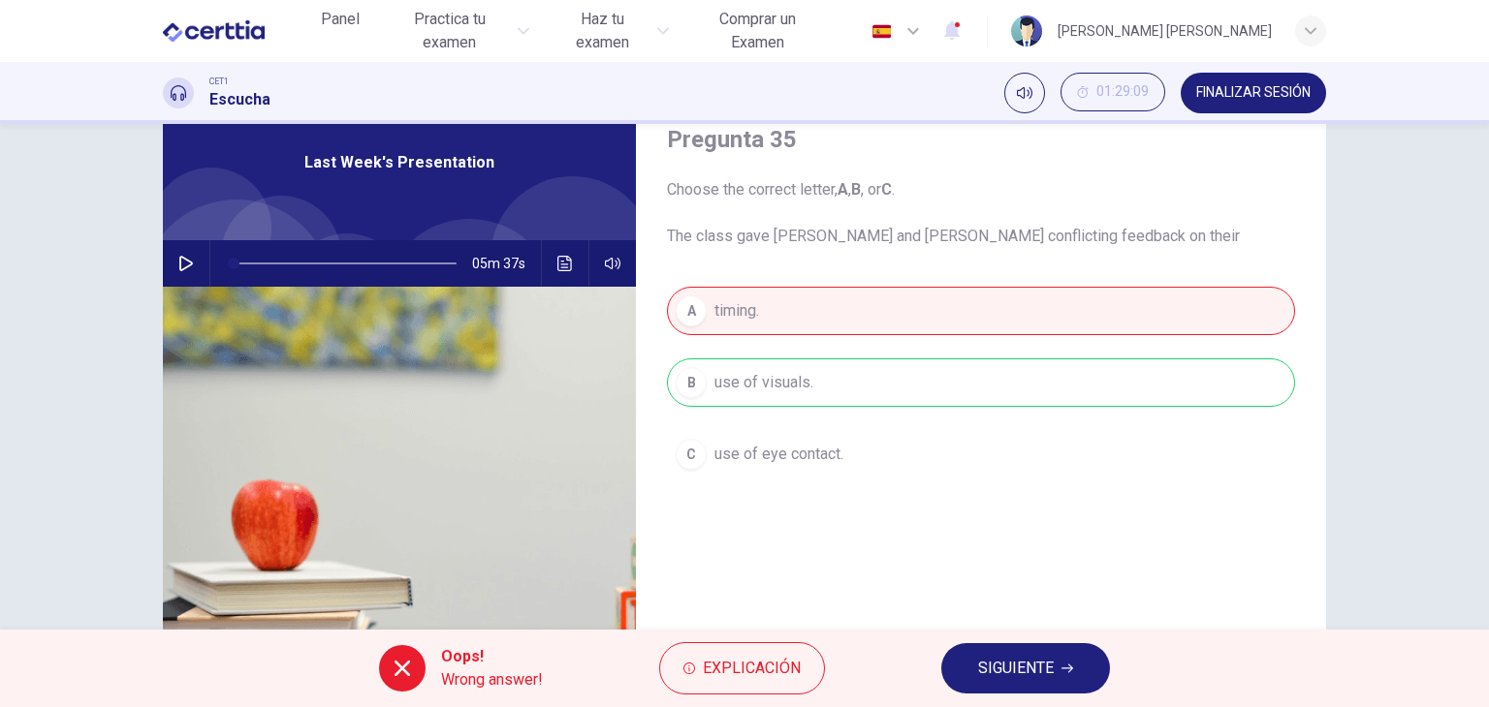
click at [725, 696] on div "Oops! Wrong answer! Explicación SIGUIENTE" at bounding box center [744, 669] width 1489 height 78
click at [739, 684] on button "Explicación" at bounding box center [742, 669] width 166 height 52
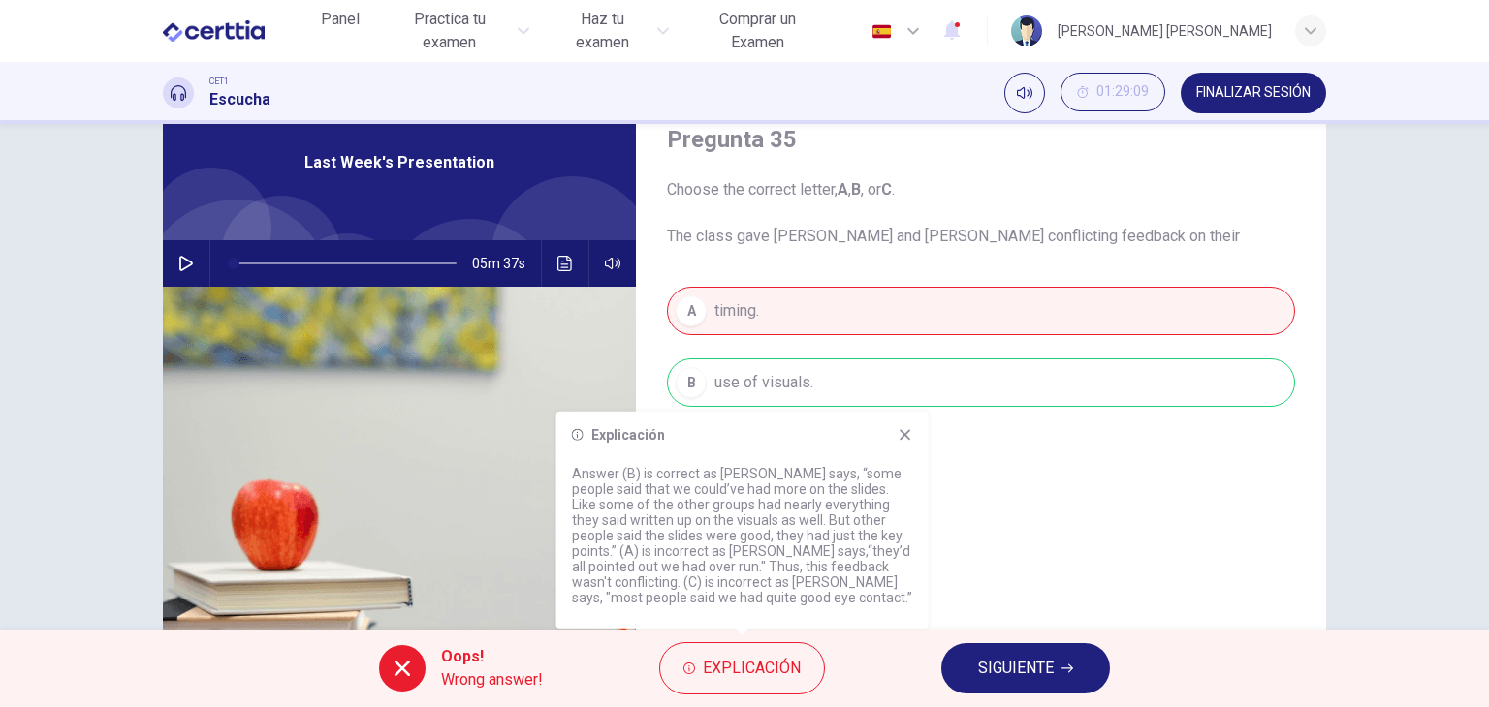
click at [907, 435] on icon at bounding box center [904, 434] width 11 height 11
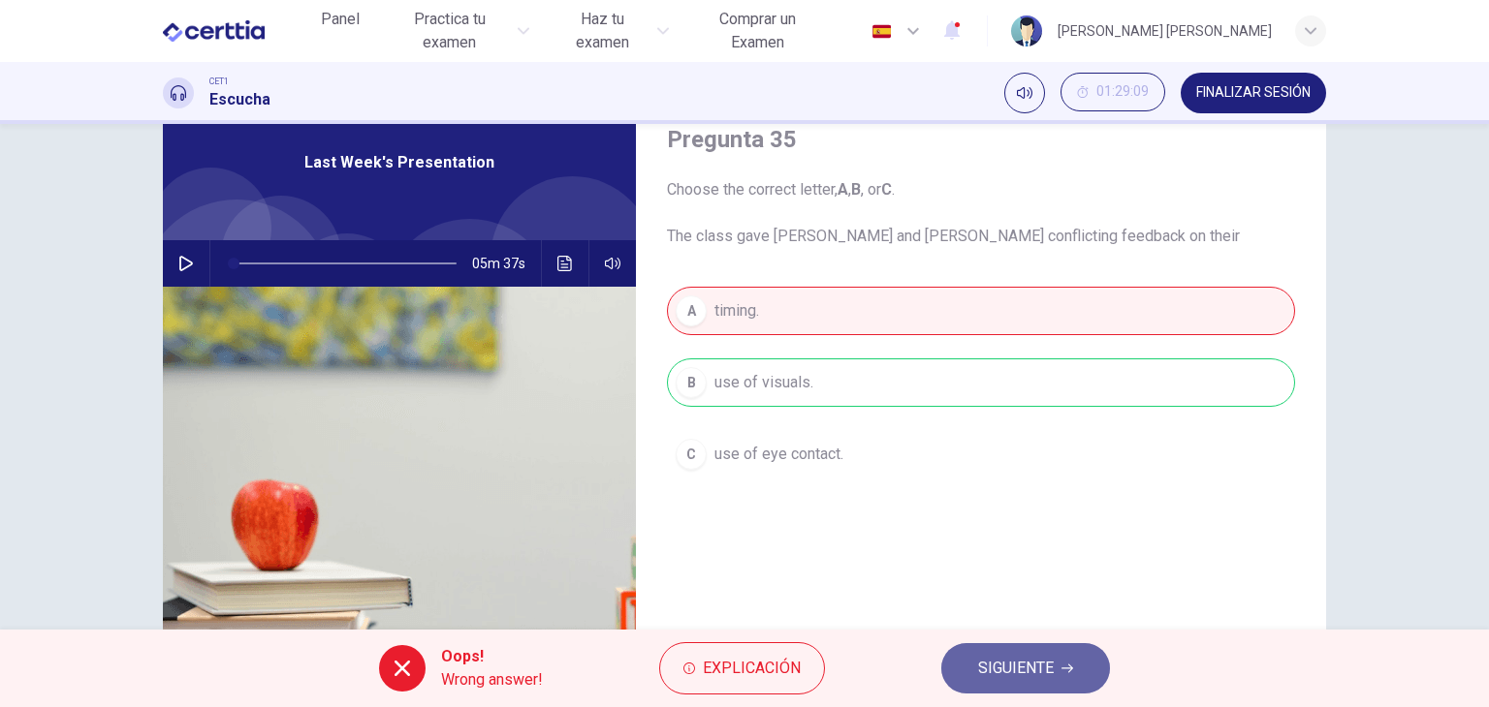
click at [1015, 672] on span "SIGUIENTE" at bounding box center [1016, 668] width 76 height 27
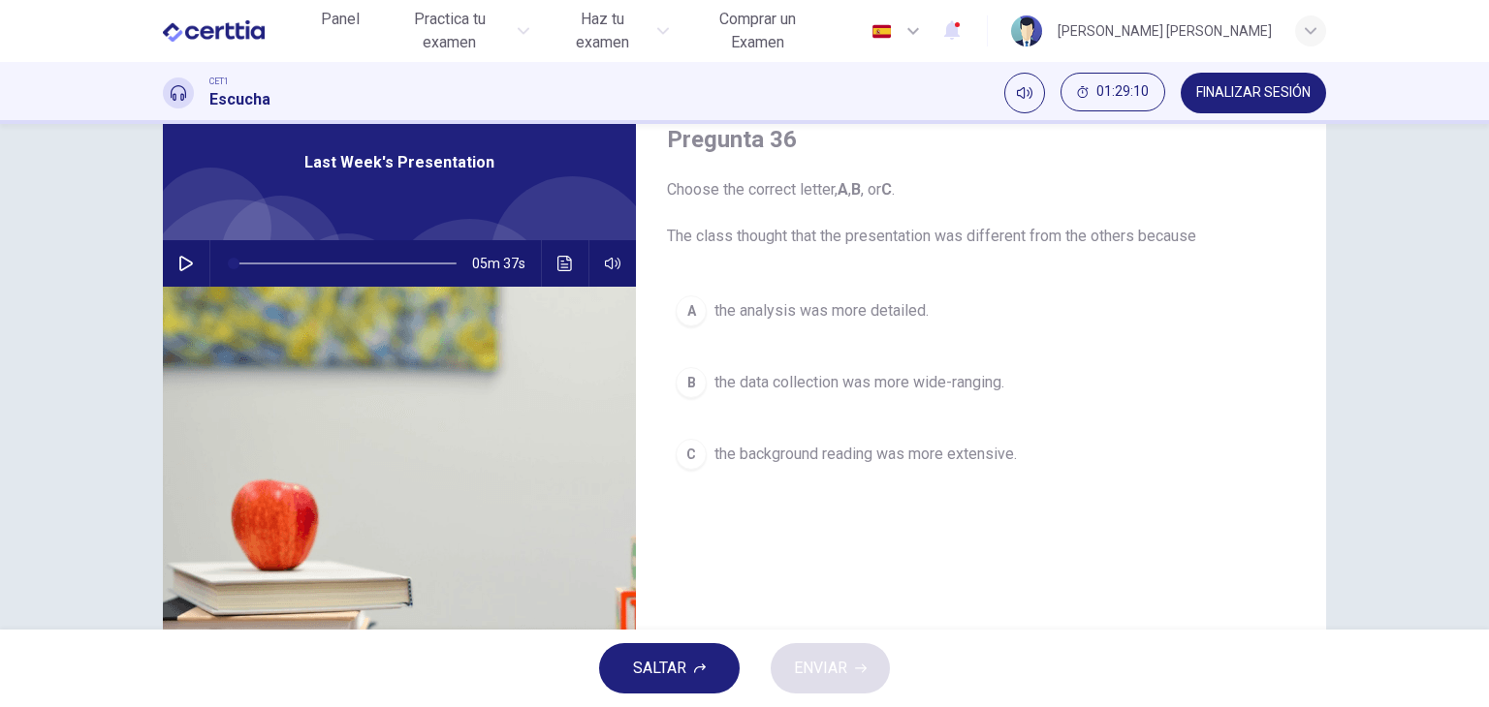
click at [828, 536] on div "Pregunta 36 Choose the correct letter, A , B , or C . The class thought that th…" at bounding box center [981, 422] width 690 height 674
click at [559, 259] on icon "Haz clic para ver la transcripción del audio" at bounding box center [565, 264] width 16 height 16
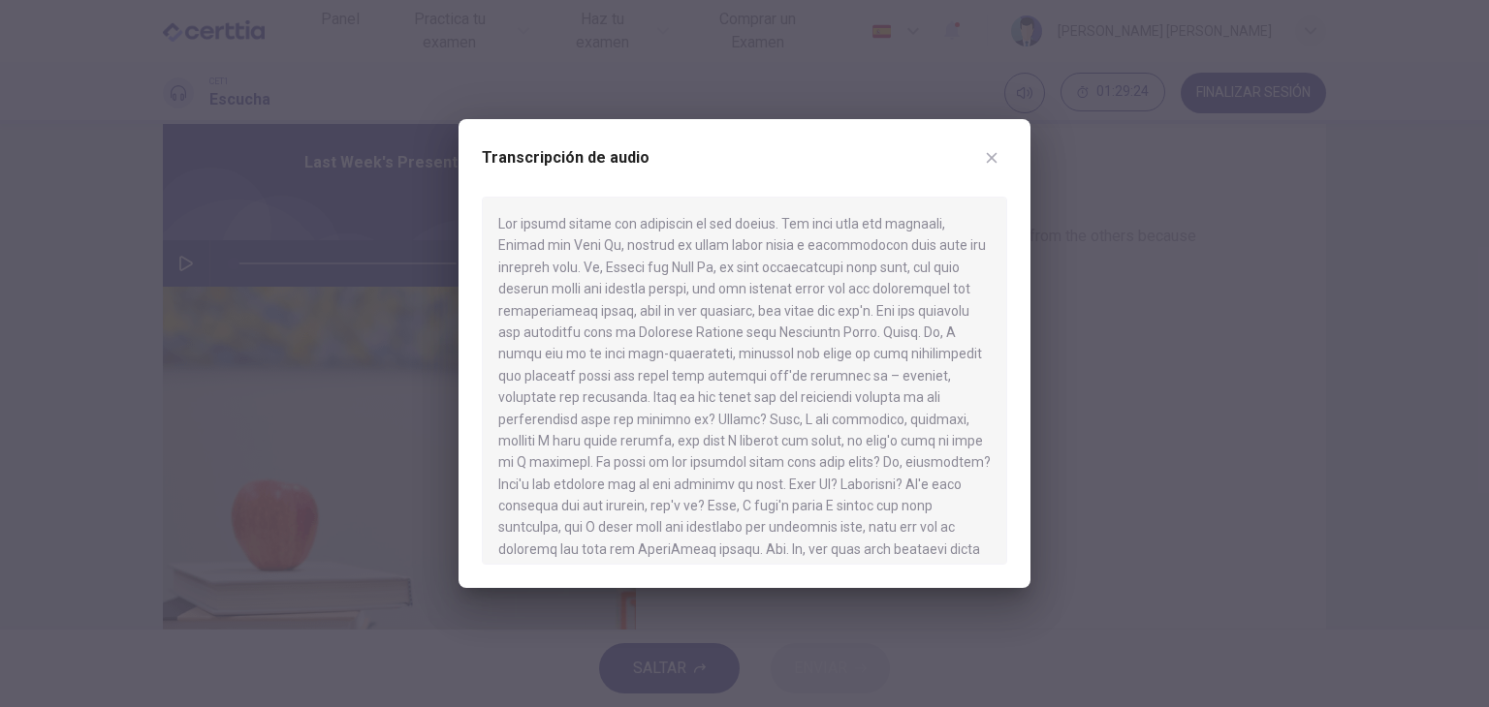
click at [640, 386] on div at bounding box center [744, 381] width 525 height 368
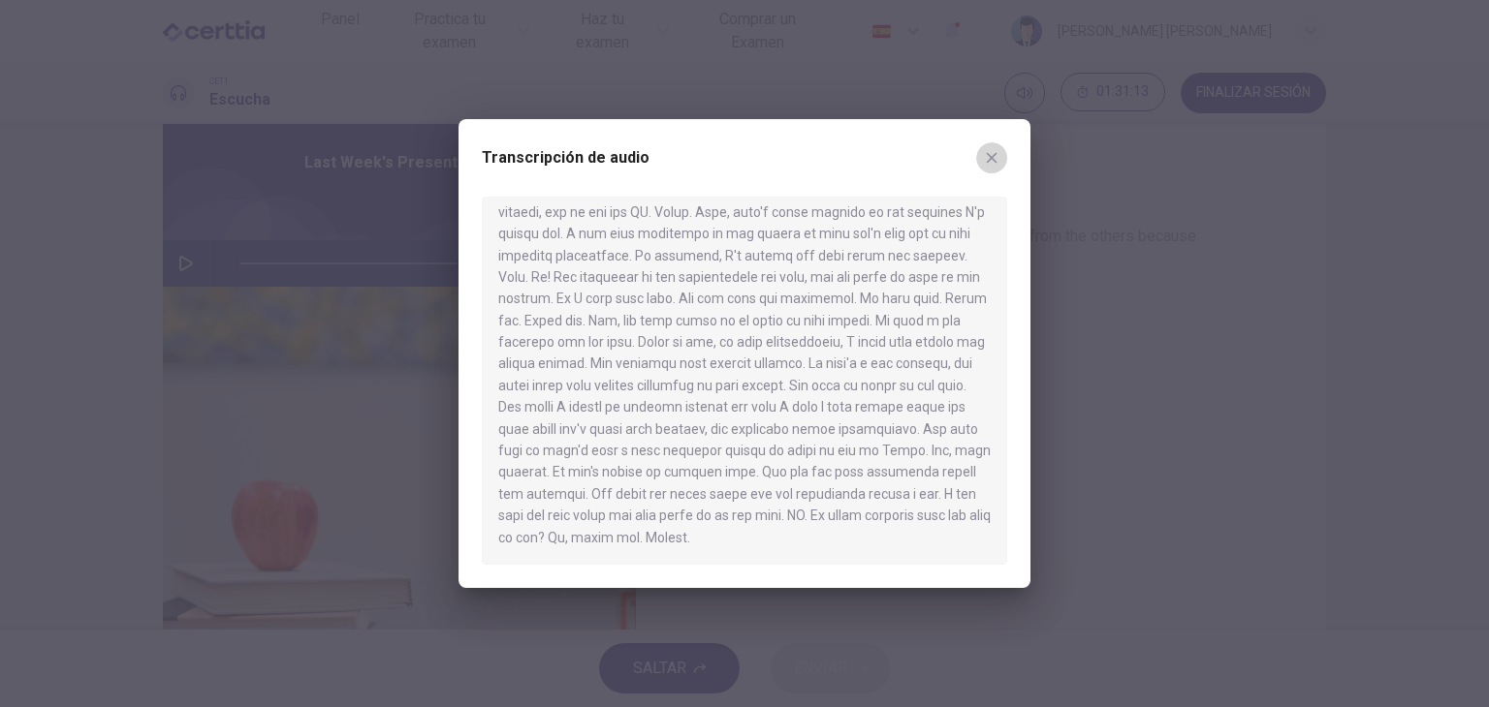
click at [990, 164] on icon "button" at bounding box center [992, 158] width 16 height 16
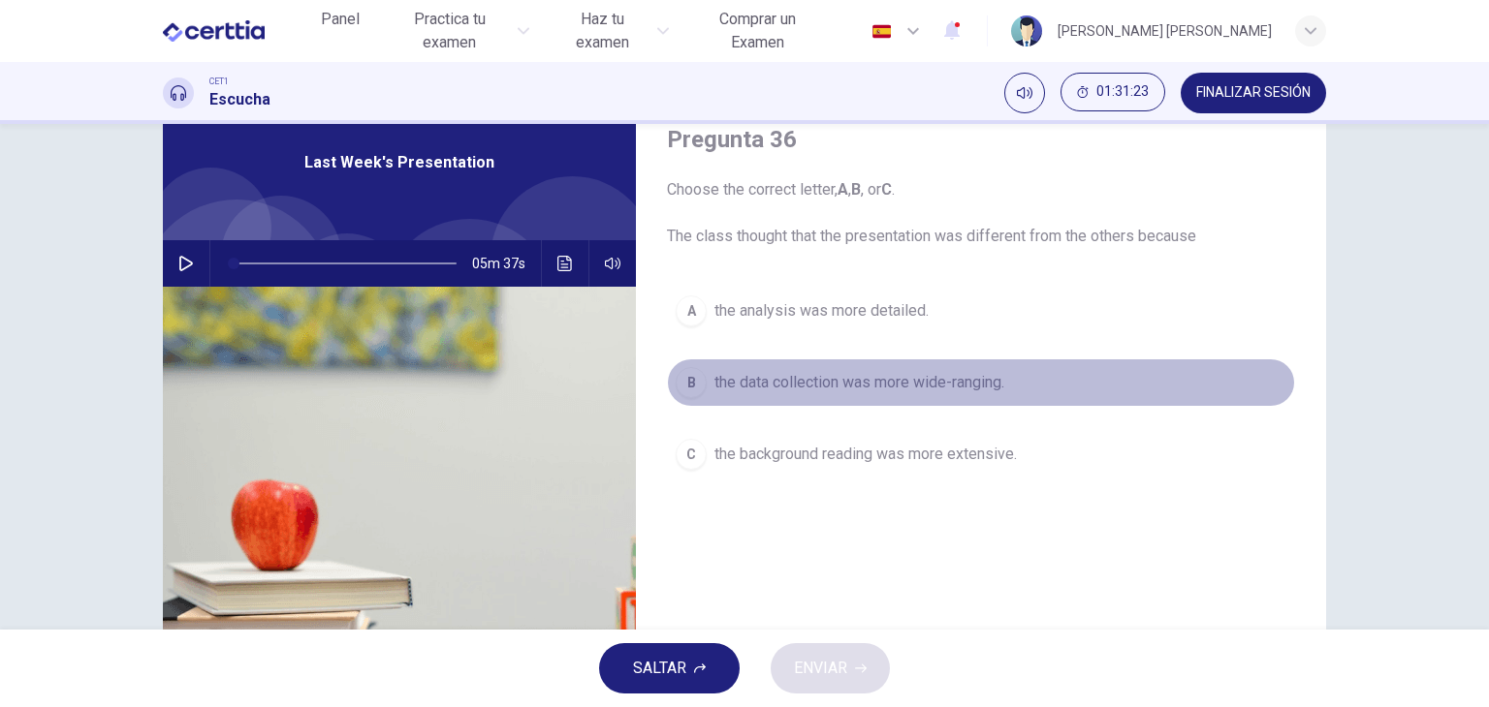
click at [684, 387] on div "B" at bounding box center [690, 382] width 31 height 31
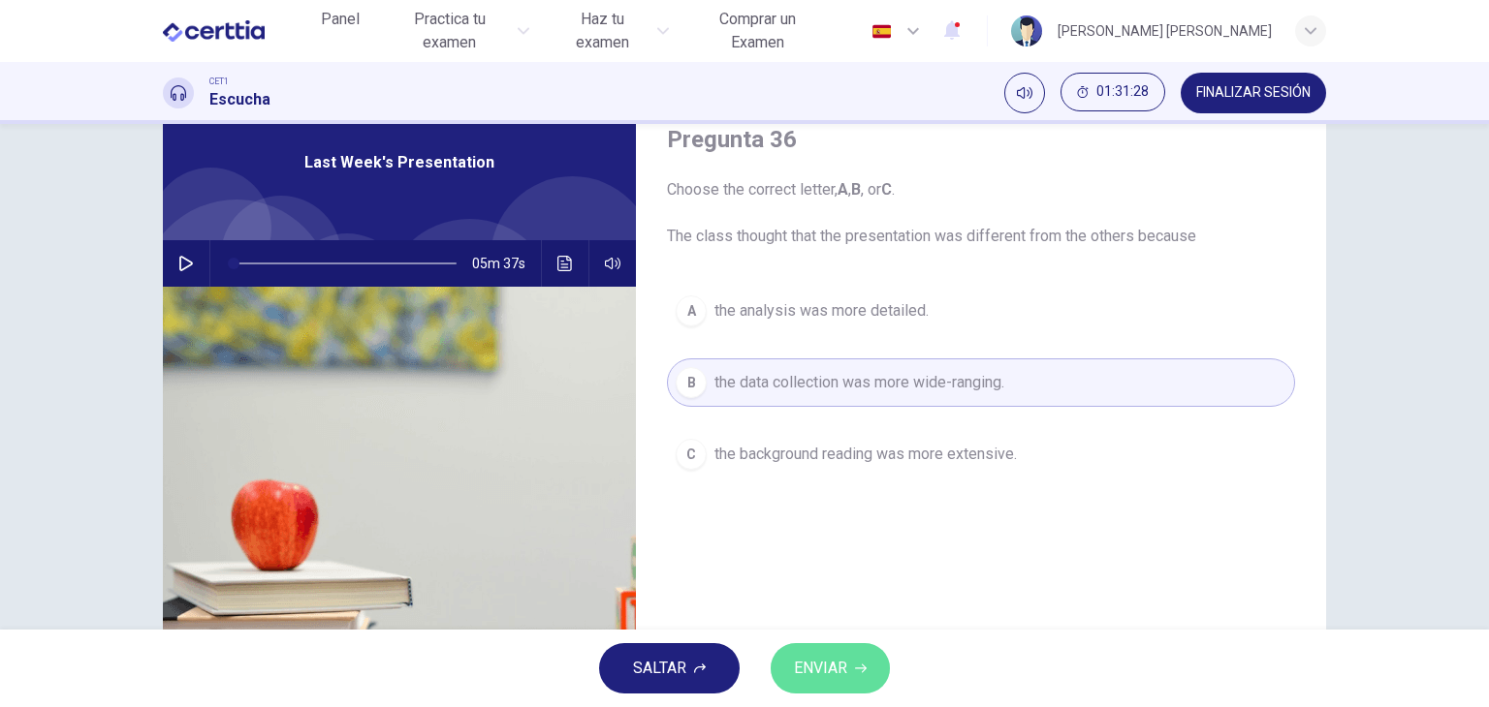
click at [819, 661] on span "ENVIAR" at bounding box center [820, 668] width 53 height 27
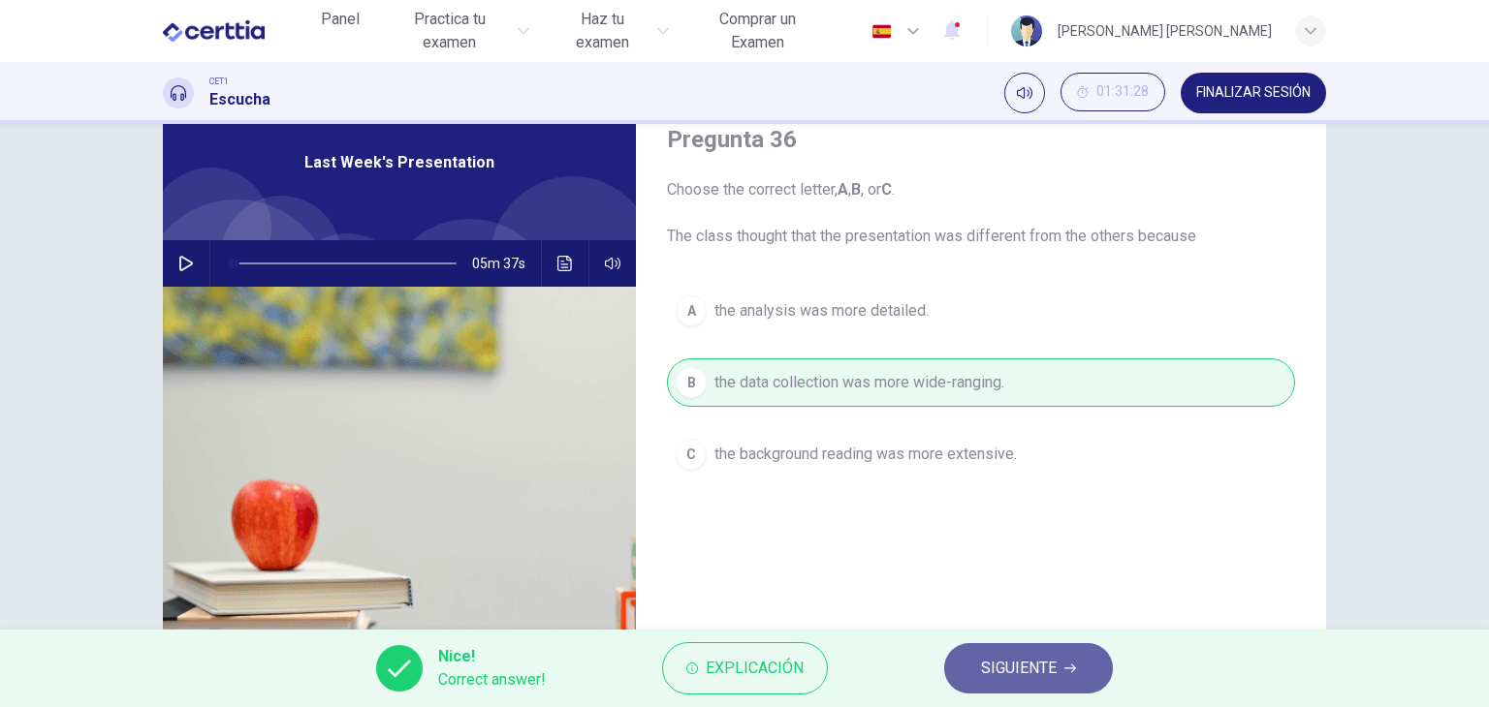
click at [1022, 683] on button "SIGUIENTE" at bounding box center [1028, 669] width 169 height 50
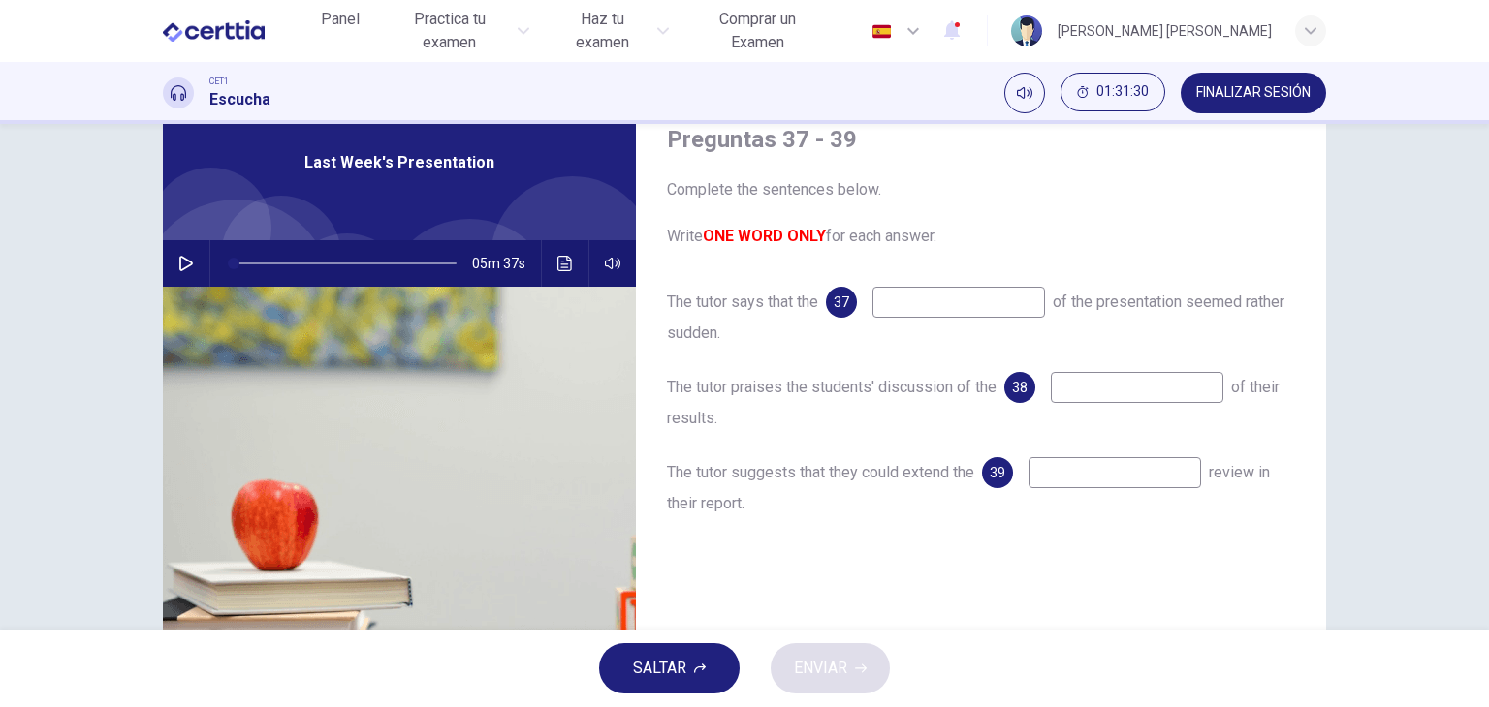
click at [768, 333] on div "The tutor says that the 37 of the presentation seemed rather sudden." at bounding box center [981, 318] width 628 height 62
click at [937, 314] on input at bounding box center [958, 302] width 173 height 31
click at [556, 271] on button "Haz clic para ver la transcripción del audio" at bounding box center [565, 263] width 31 height 47
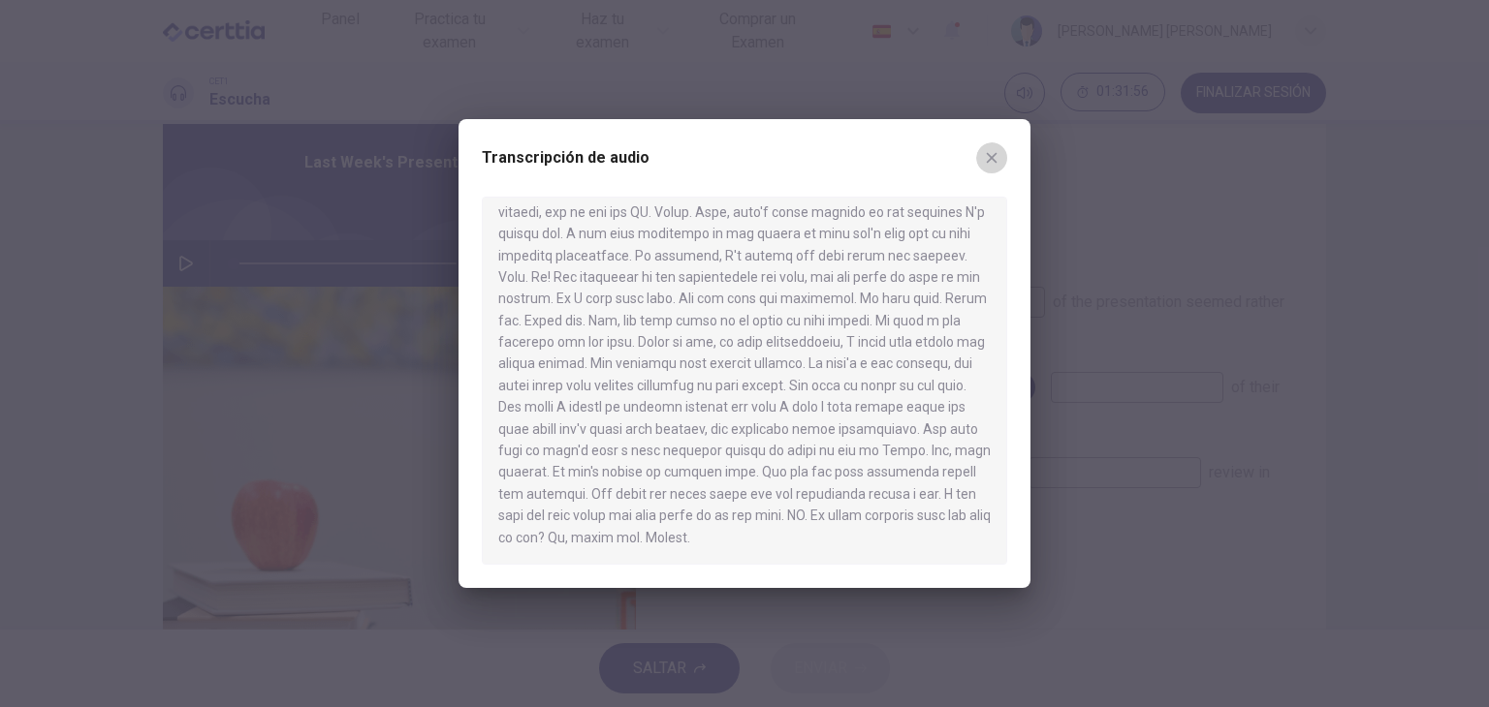
click at [989, 161] on icon "button" at bounding box center [992, 158] width 16 height 16
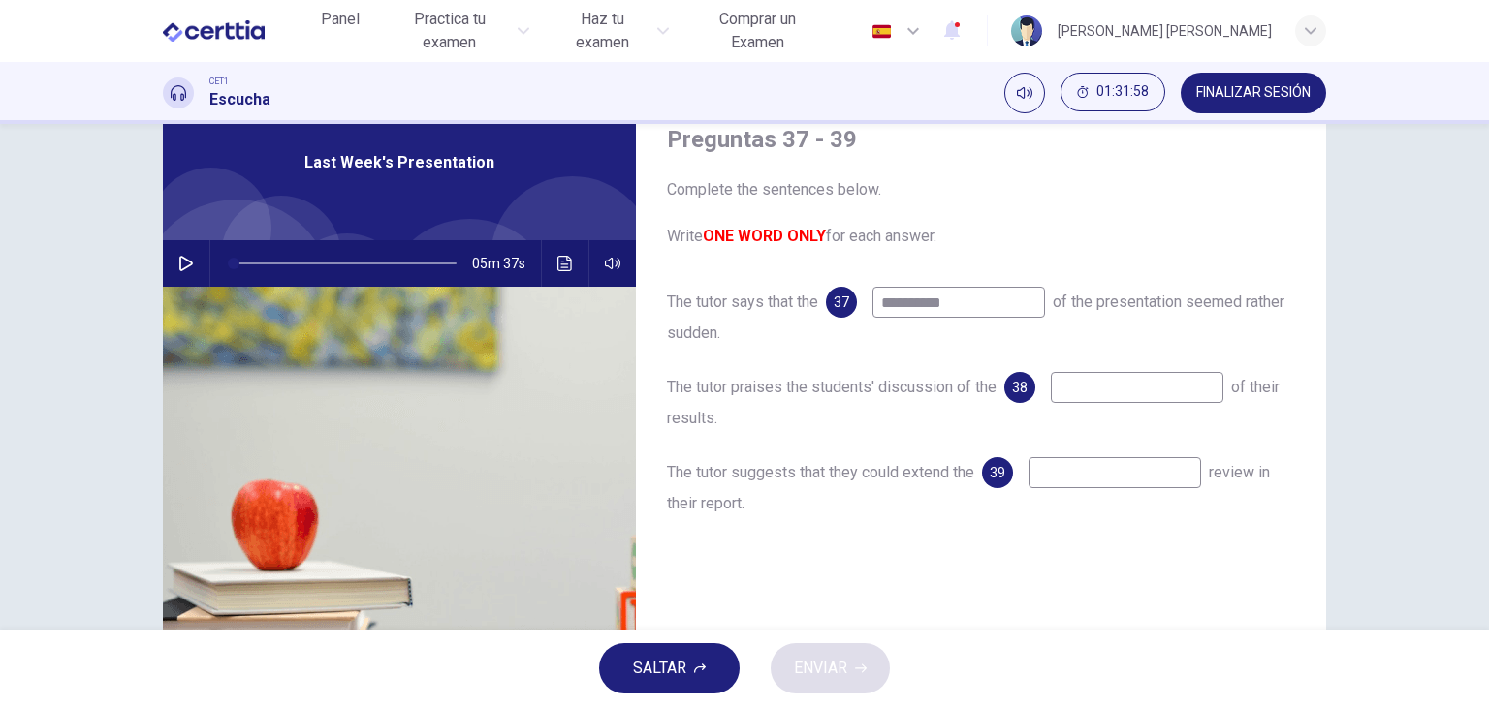
click at [1015, 305] on input "**********" at bounding box center [958, 302] width 173 height 31
type input "*"
type input "******"
click at [550, 251] on button "Haz clic para ver la transcripción del audio" at bounding box center [565, 263] width 31 height 47
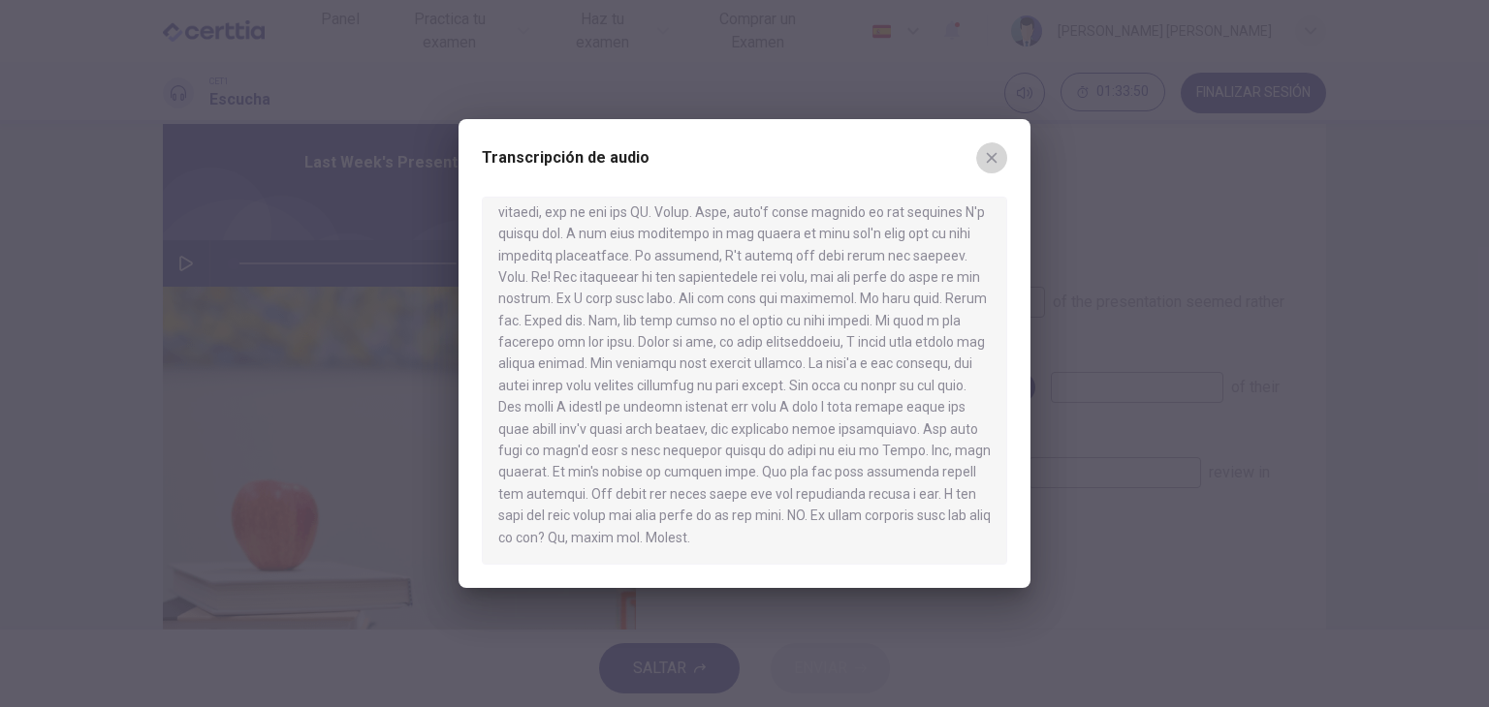
click at [978, 156] on button "button" at bounding box center [991, 157] width 31 height 31
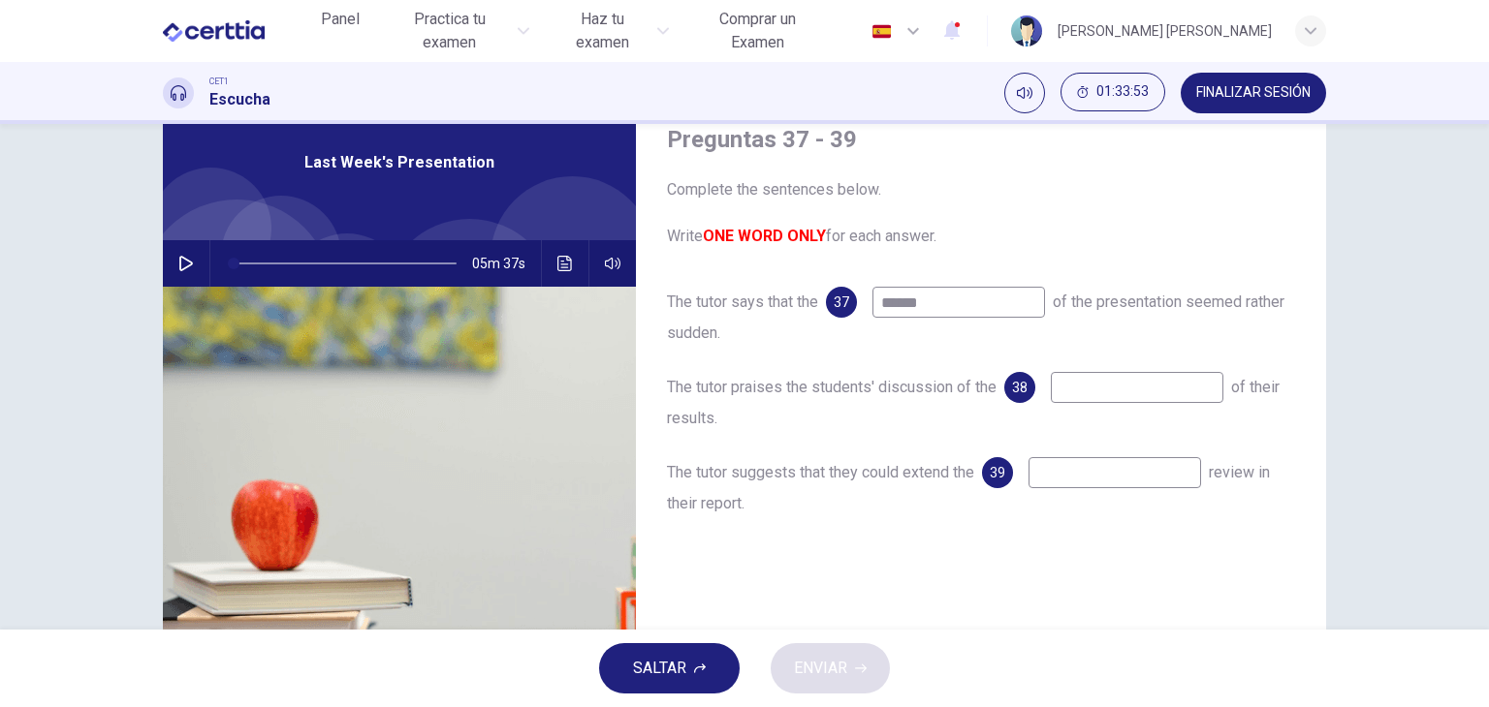
click at [1089, 472] on input at bounding box center [1114, 472] width 173 height 31
type input "***"
click at [1129, 367] on div "The tutor says that the 37 ****** of the presentation seemed rather sudden. The…" at bounding box center [981, 422] width 628 height 271
click at [1104, 393] on input at bounding box center [1137, 387] width 173 height 31
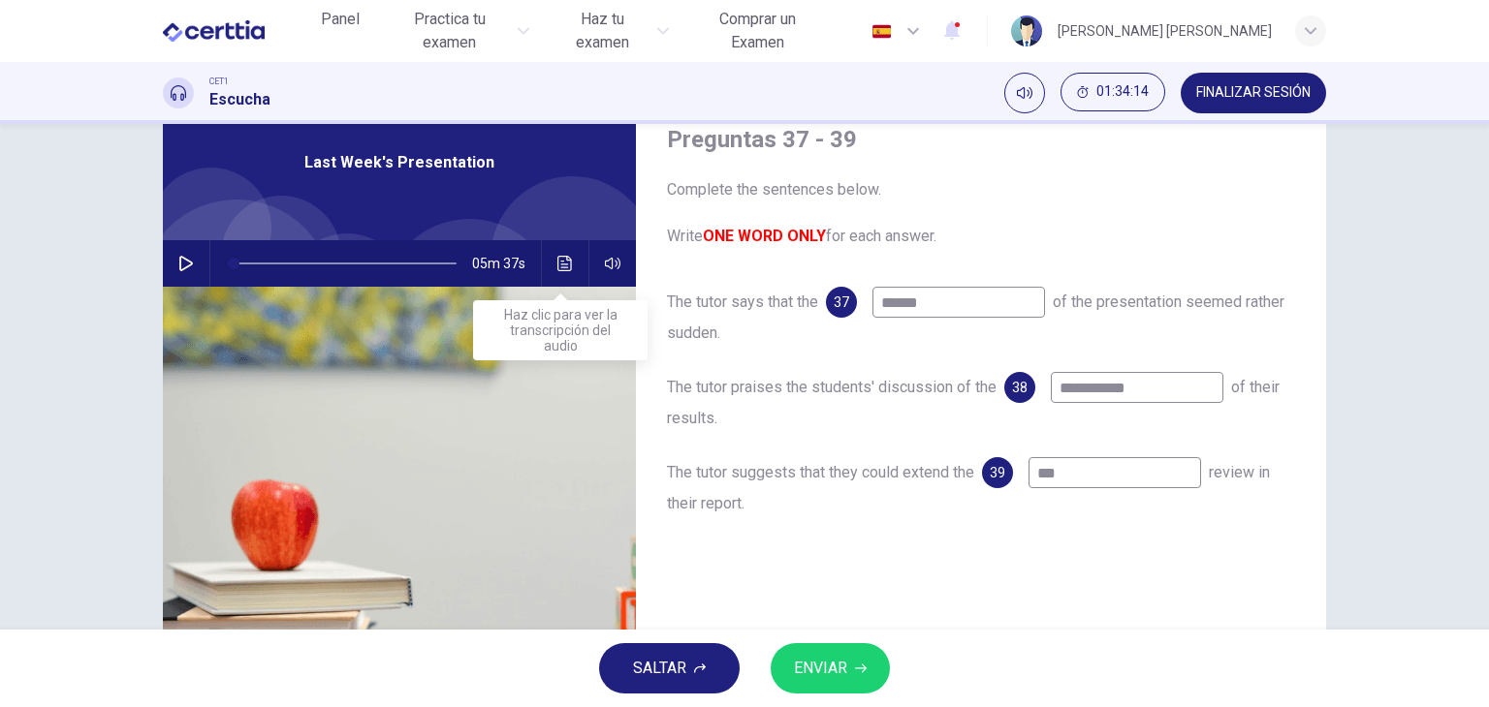
type input "**********"
click at [557, 259] on icon "Haz clic para ver la transcripción del audio" at bounding box center [565, 264] width 16 height 16
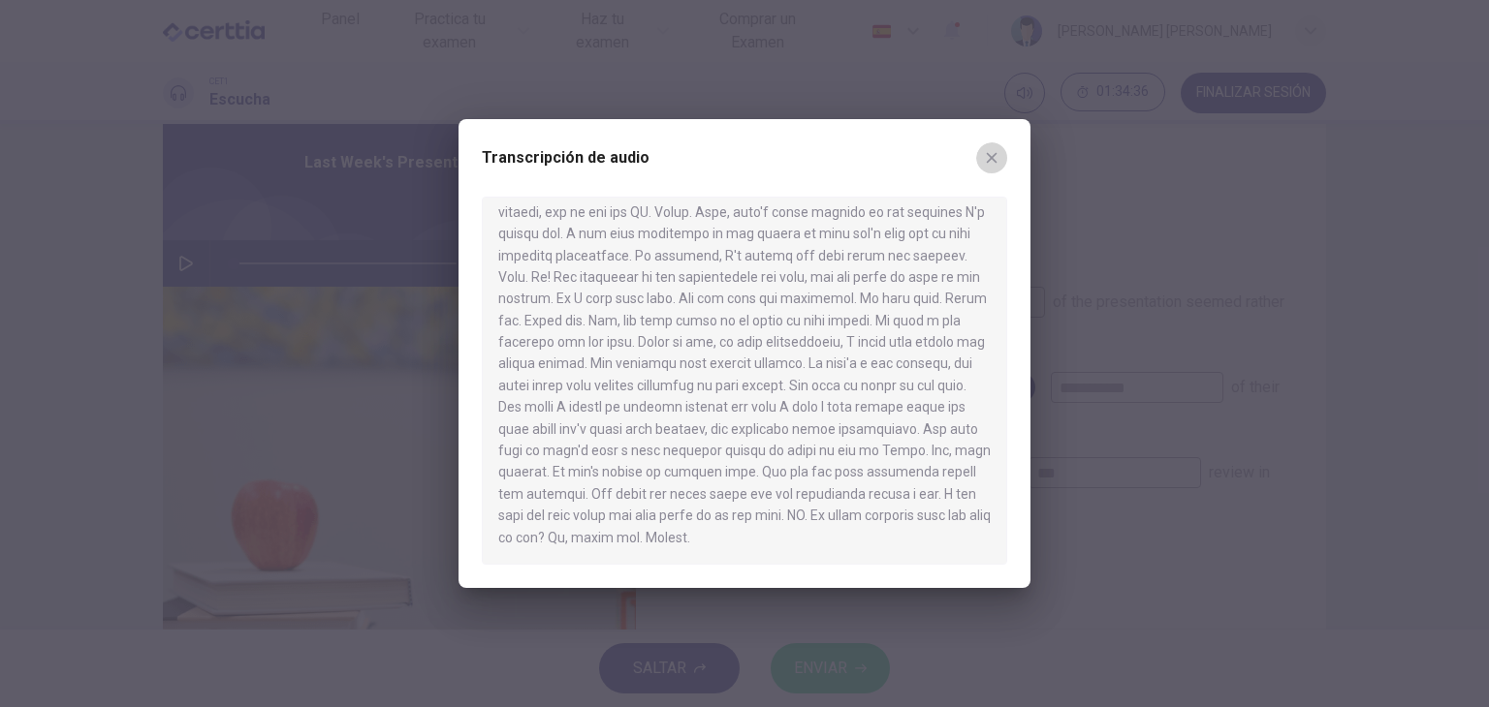
click at [989, 166] on button "button" at bounding box center [991, 157] width 31 height 31
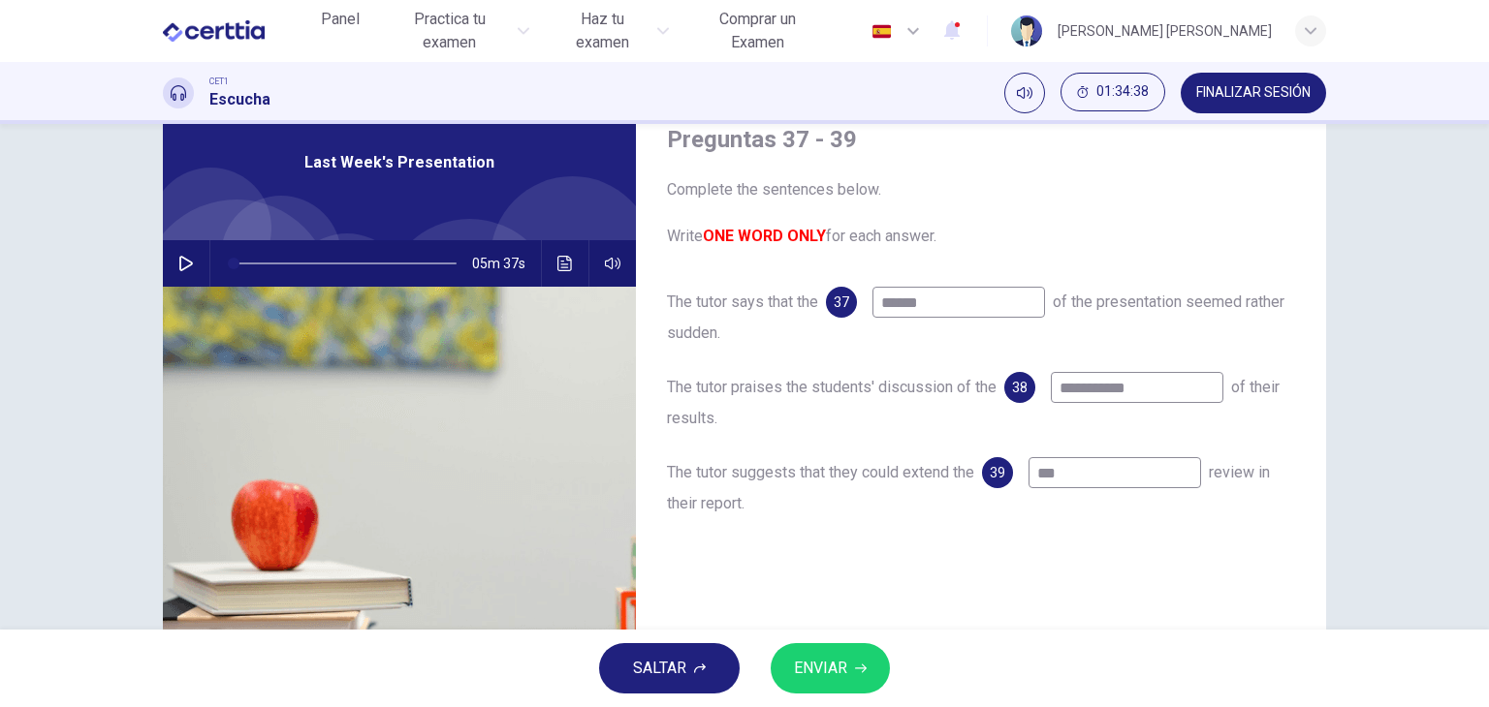
click at [1082, 476] on input "***" at bounding box center [1114, 472] width 173 height 31
type input "**********"
click at [823, 652] on button "ENVIAR" at bounding box center [829, 669] width 119 height 50
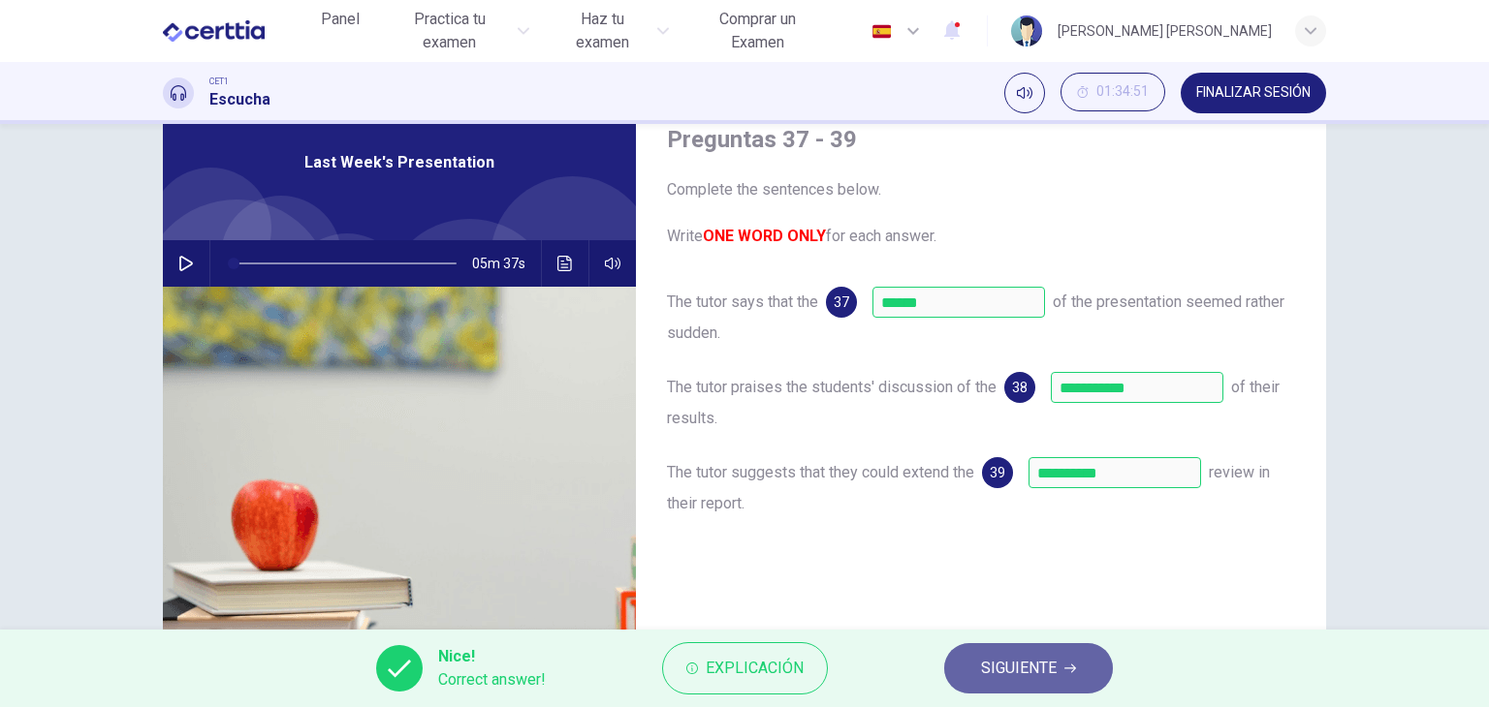
click at [1002, 670] on span "SIGUIENTE" at bounding box center [1019, 668] width 76 height 27
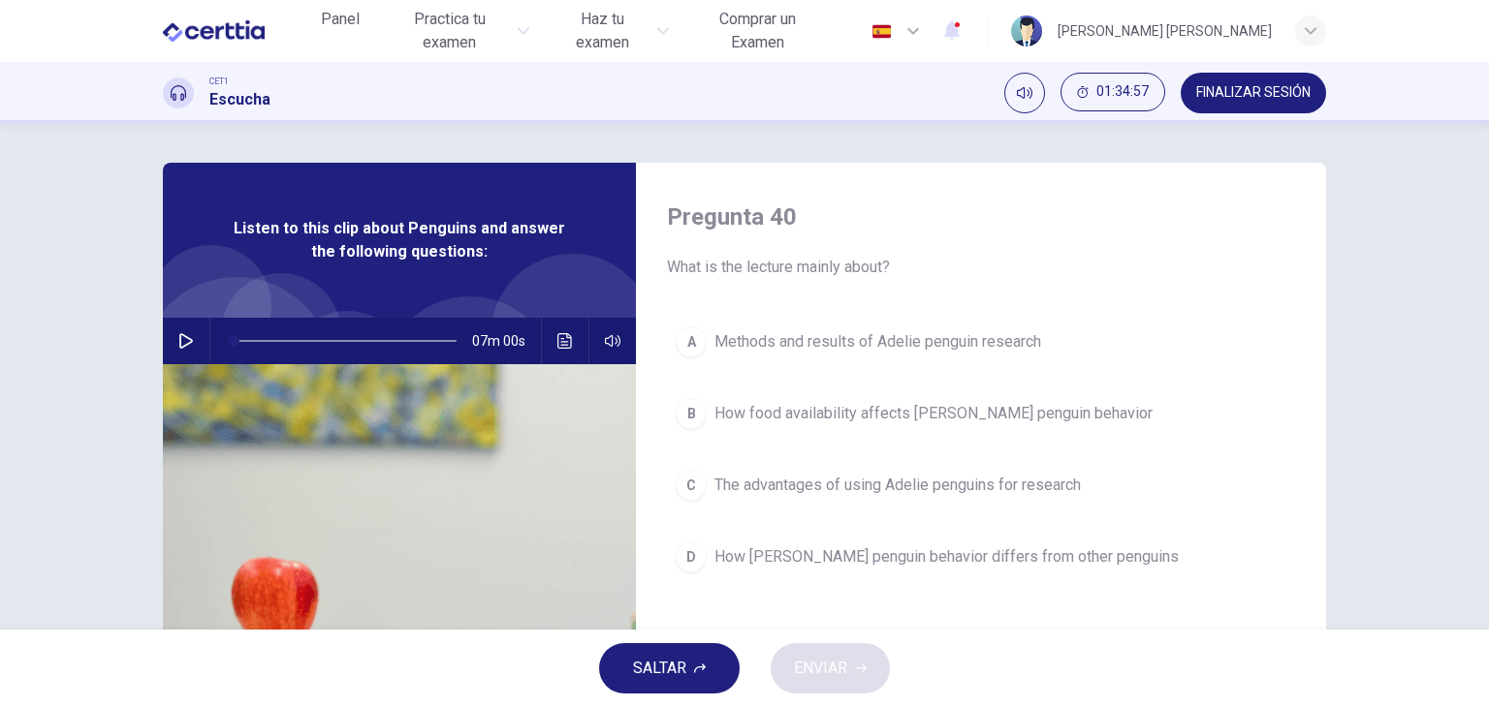
click at [644, 457] on div "Pregunta 40 What is the lecture mainly about? A Methods and results of [PERSON_…" at bounding box center [981, 500] width 690 height 674
click at [1226, 91] on span "FINALIZAR SESIÓN" at bounding box center [1253, 93] width 114 height 16
